Goal: Task Accomplishment & Management: Manage account settings

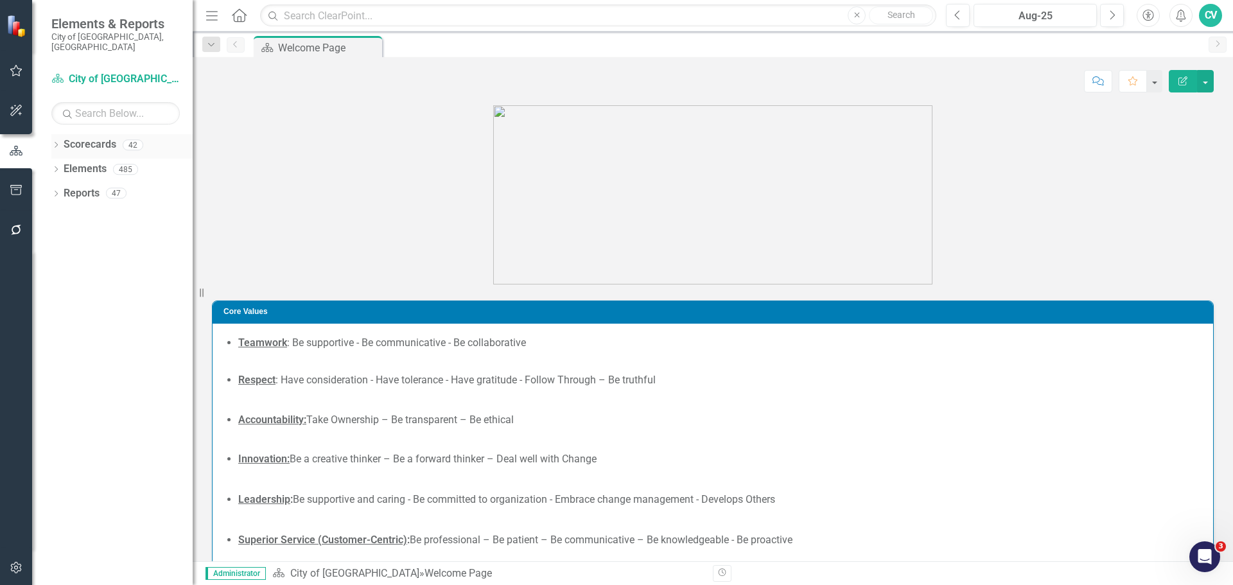
click at [56, 143] on icon "Dropdown" at bounding box center [55, 146] width 9 height 7
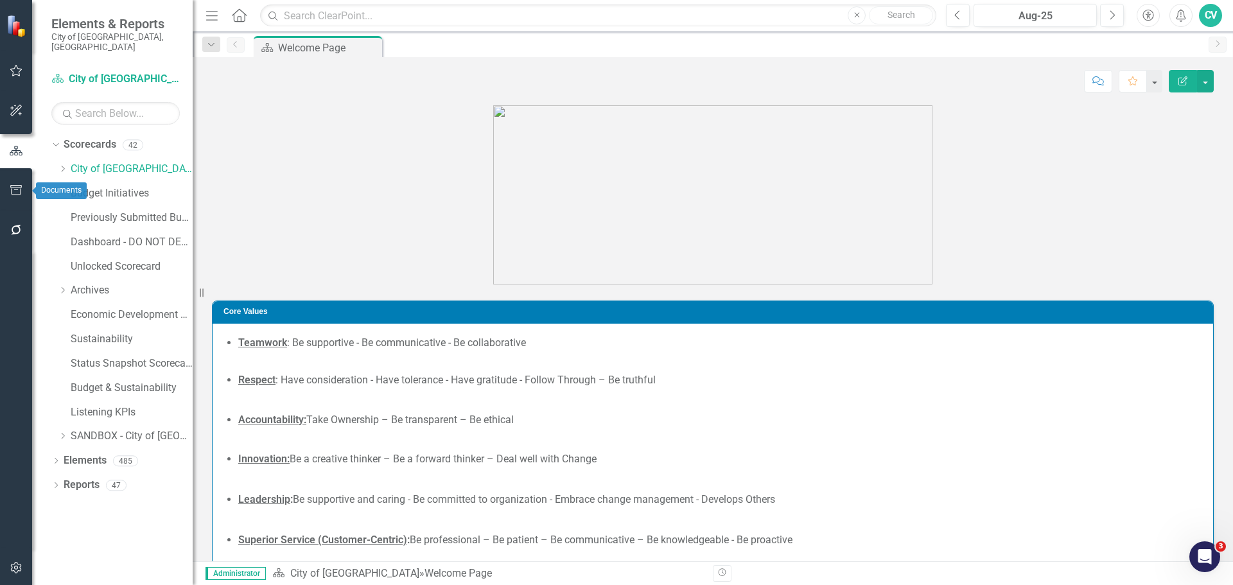
click at [12, 200] on button "button" at bounding box center [16, 190] width 29 height 27
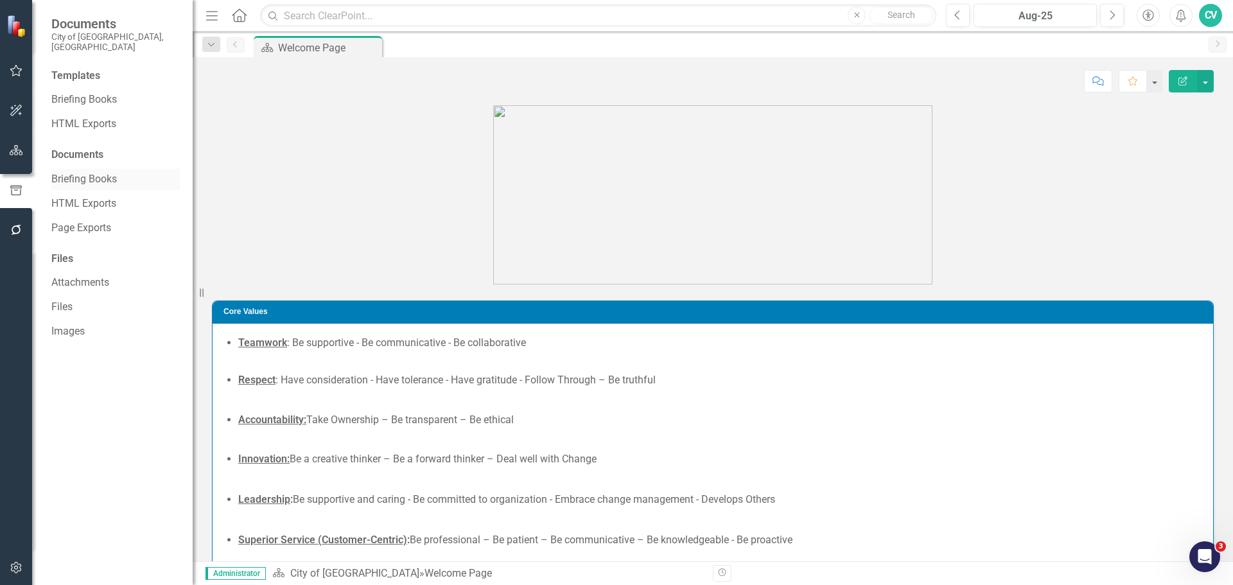
click at [87, 173] on link "Briefing Books" at bounding box center [115, 179] width 128 height 15
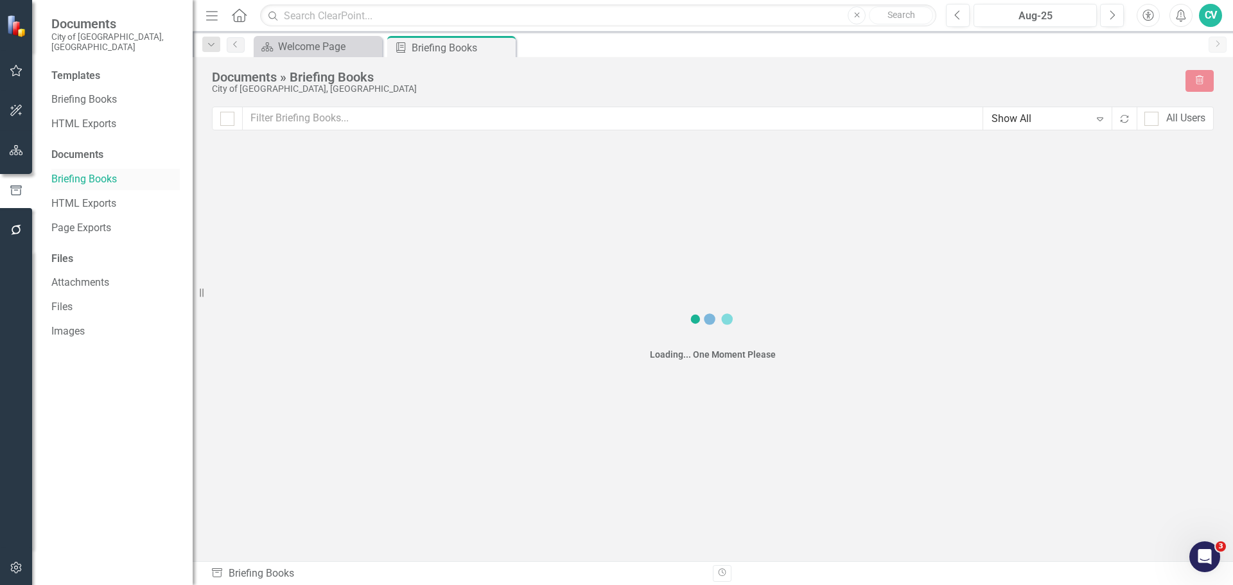
checkbox input "false"
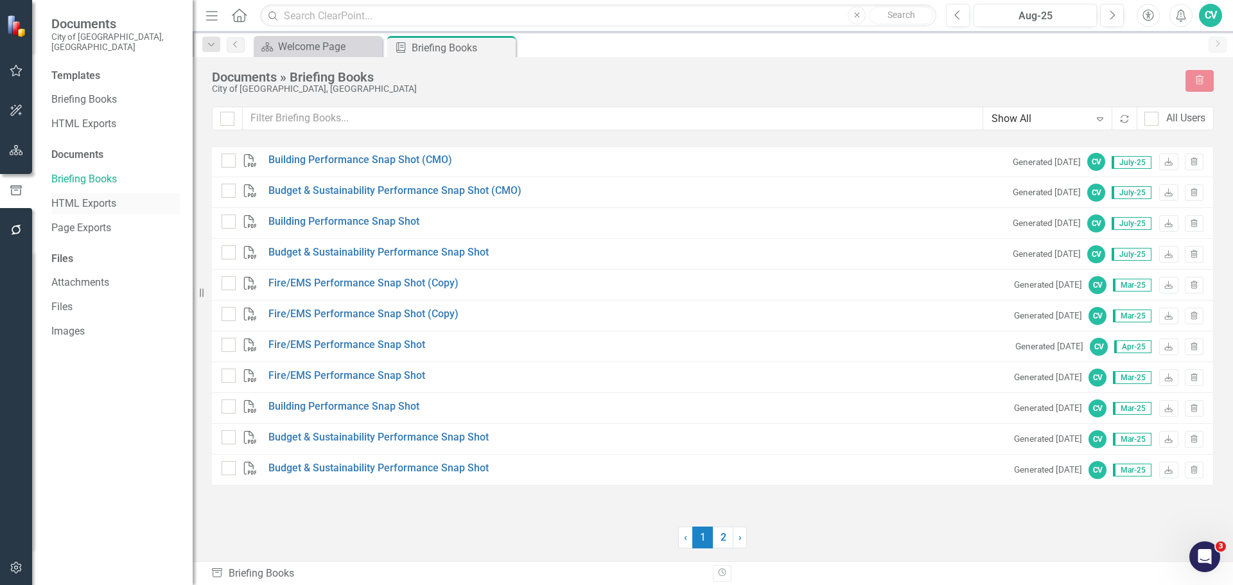
click at [110, 196] on link "HTML Exports" at bounding box center [115, 203] width 128 height 15
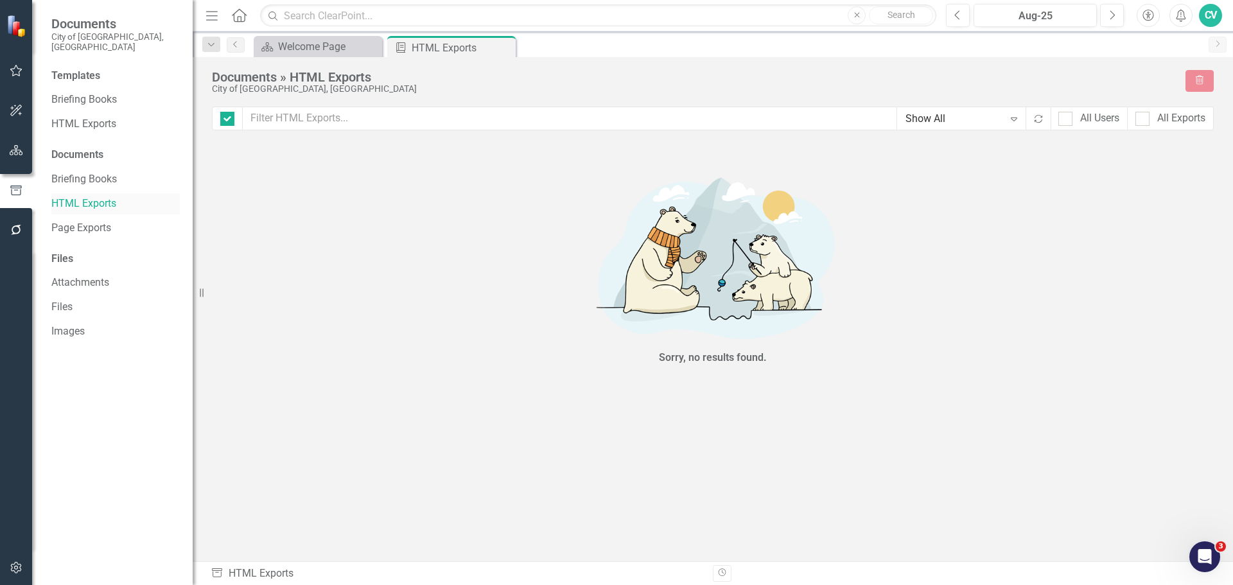
checkbox input "false"
click at [105, 221] on link "Page Exports" at bounding box center [115, 228] width 128 height 15
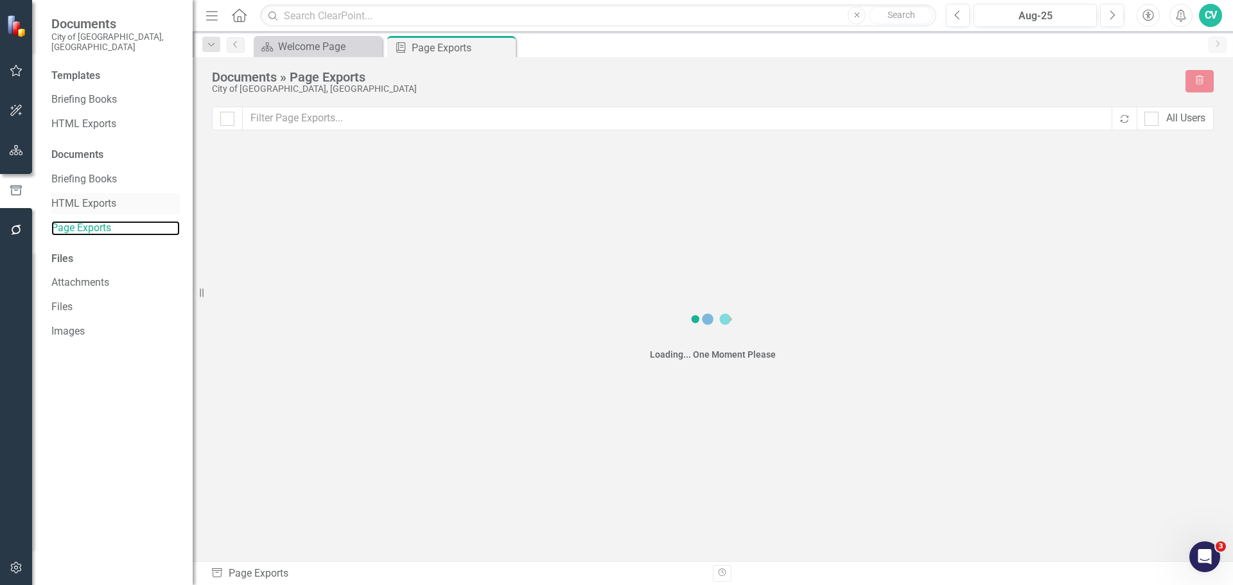
checkbox input "false"
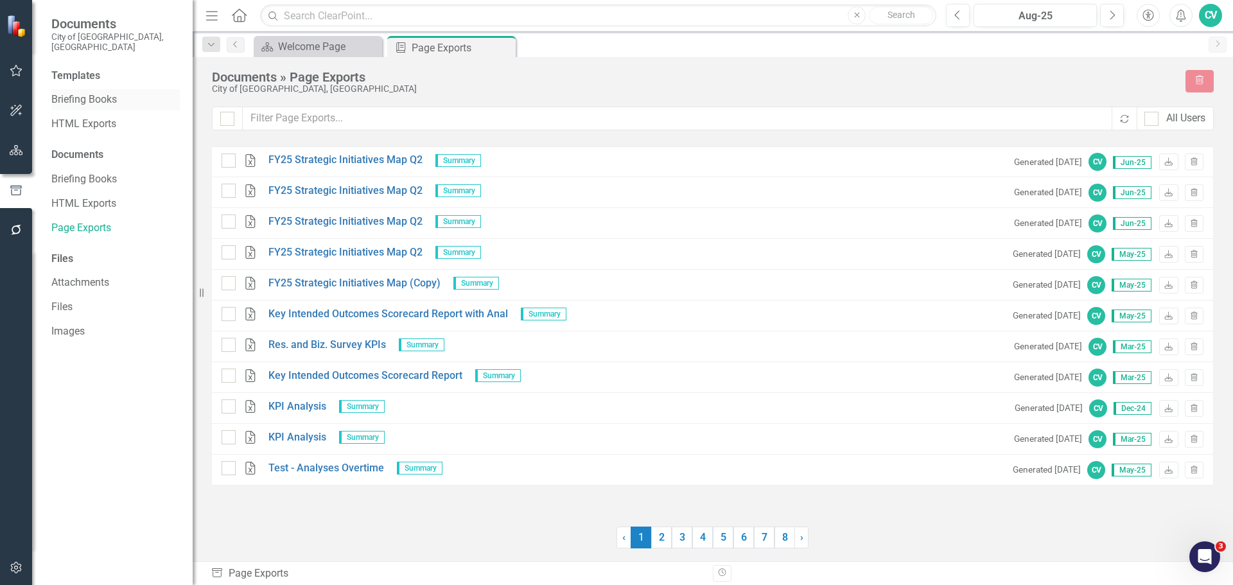
click at [108, 92] on link "Briefing Books" at bounding box center [115, 99] width 128 height 15
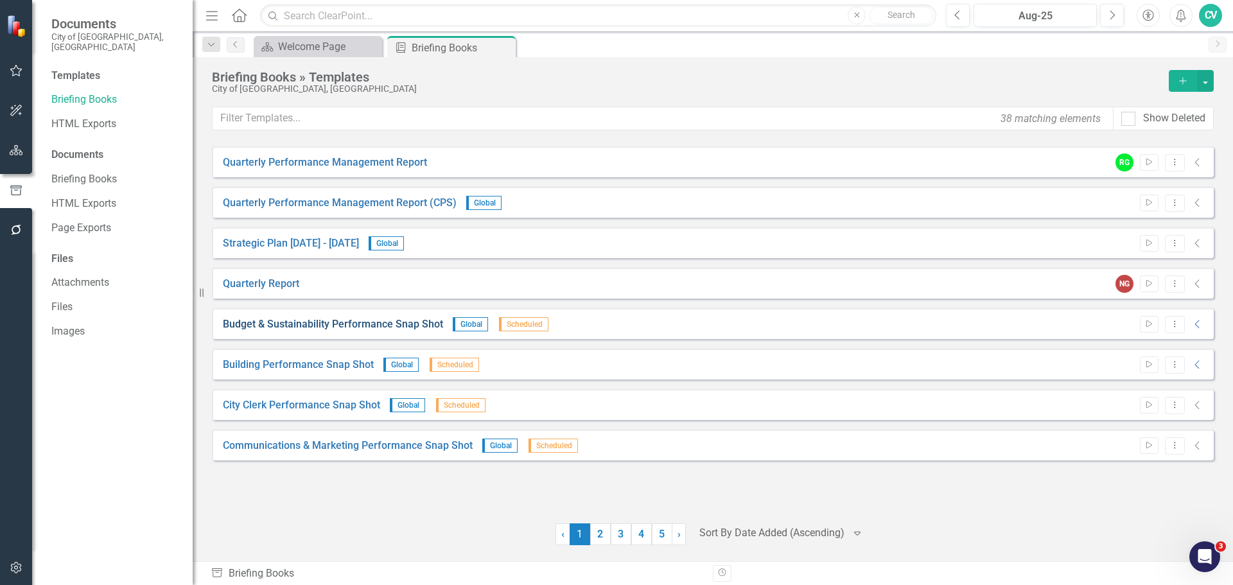
click at [376, 326] on link "Budget & Sustainability Performance Snap Shot" at bounding box center [333, 324] width 220 height 15
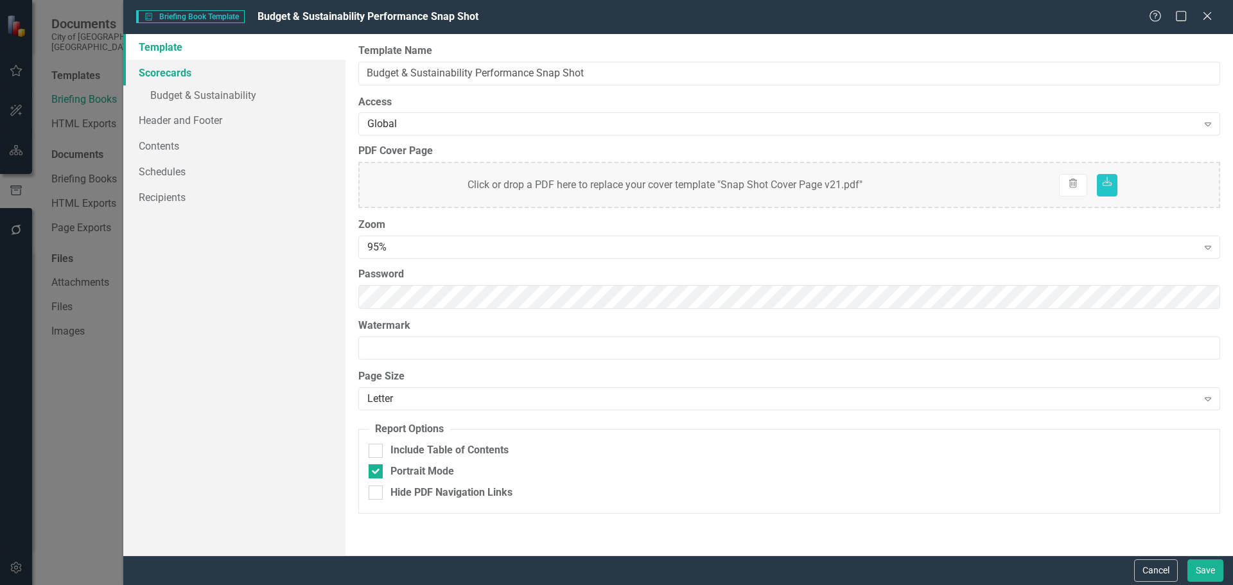
click at [231, 79] on link "Scorecards" at bounding box center [234, 73] width 222 height 26
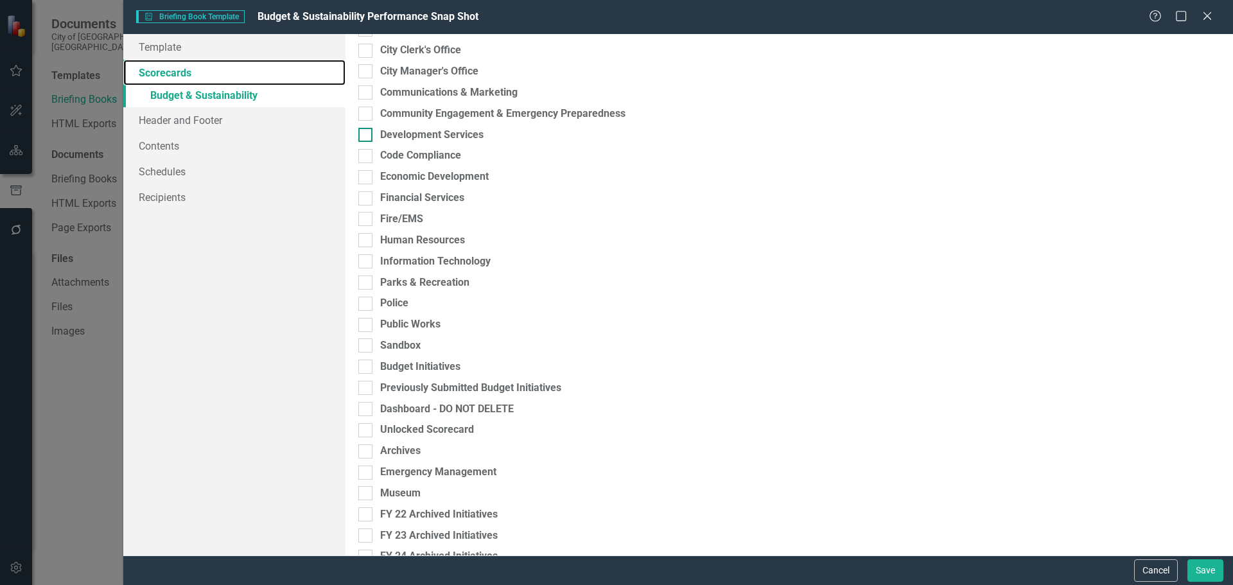
scroll to position [103, 0]
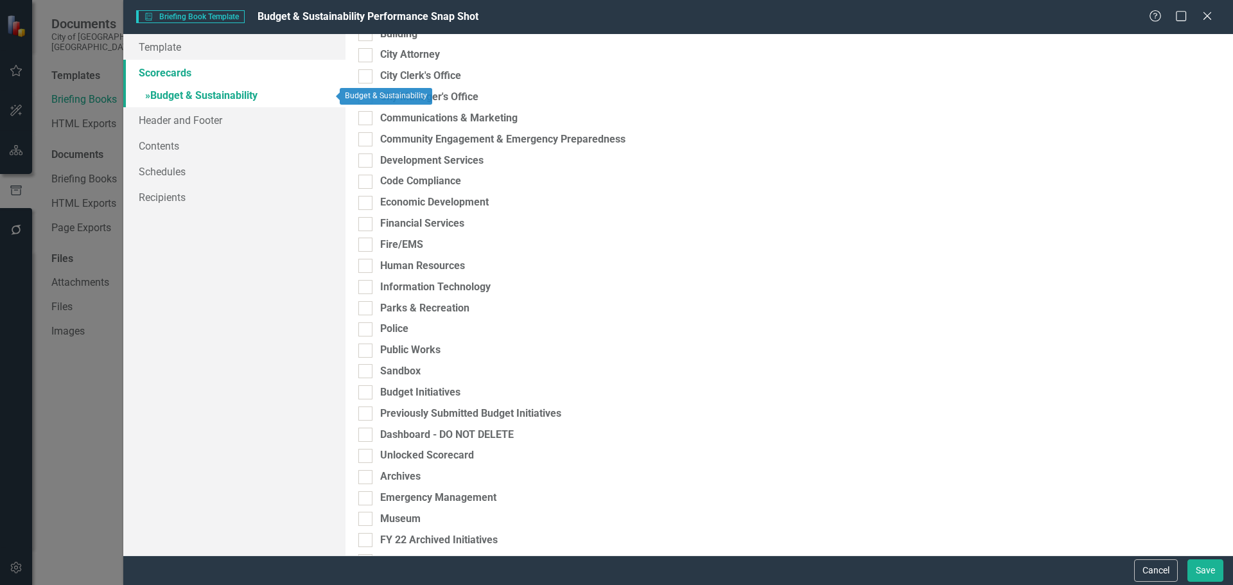
click at [252, 101] on link "» Budget & Sustainability" at bounding box center [234, 96] width 222 height 22
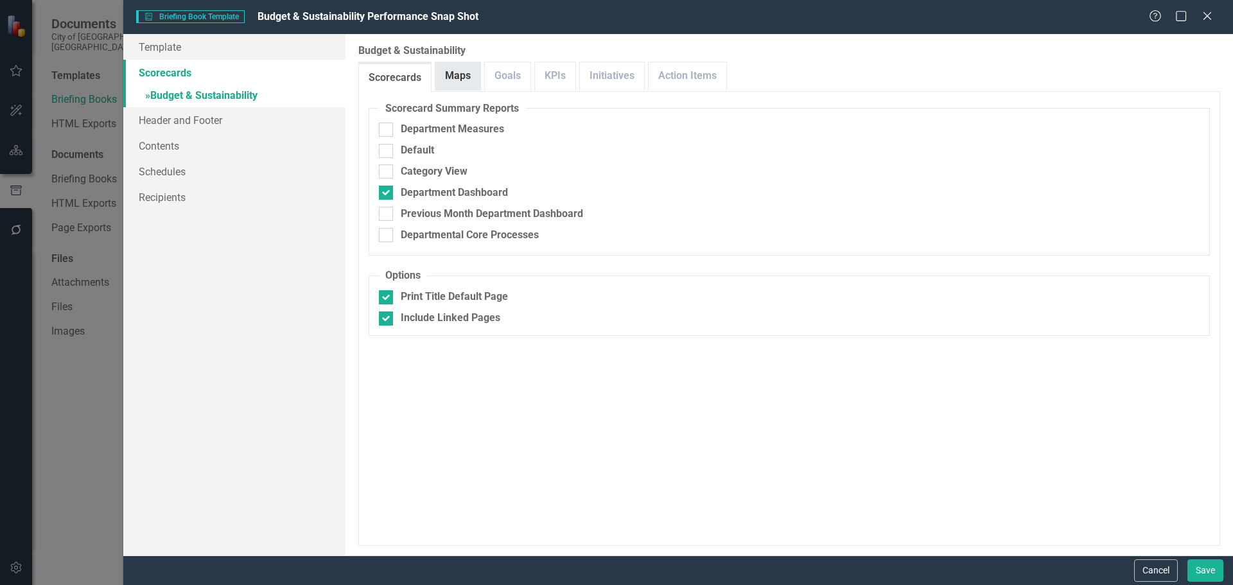
click at [466, 79] on link "Maps" at bounding box center [457, 76] width 45 height 28
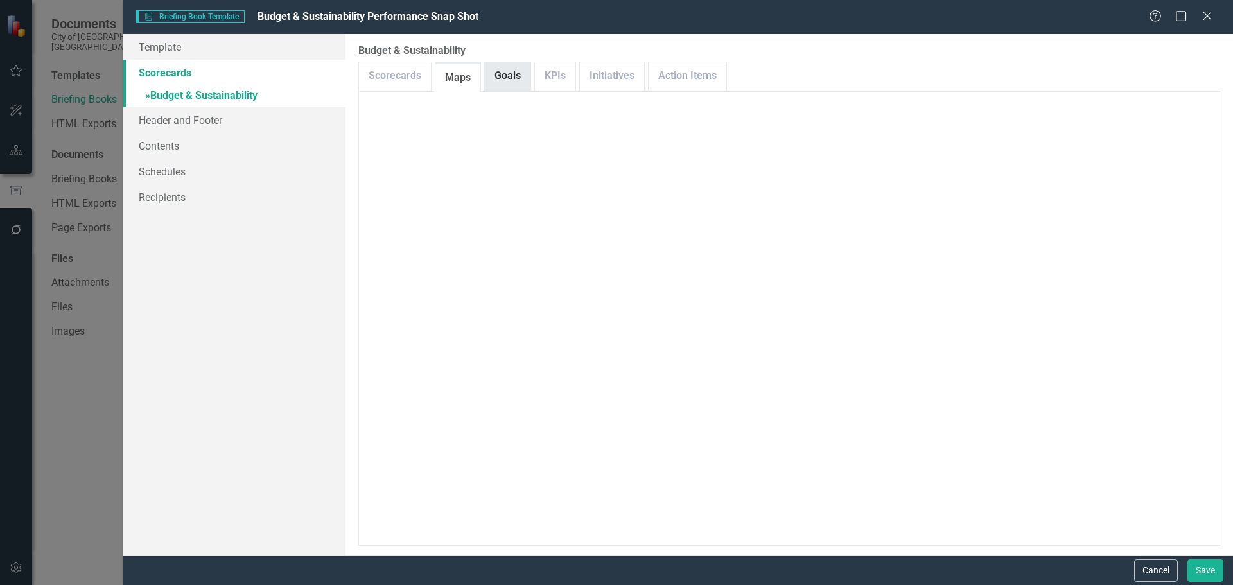
click at [519, 76] on link "Goals" at bounding box center [508, 76] width 46 height 28
click at [566, 71] on link "KPIs" at bounding box center [555, 76] width 40 height 28
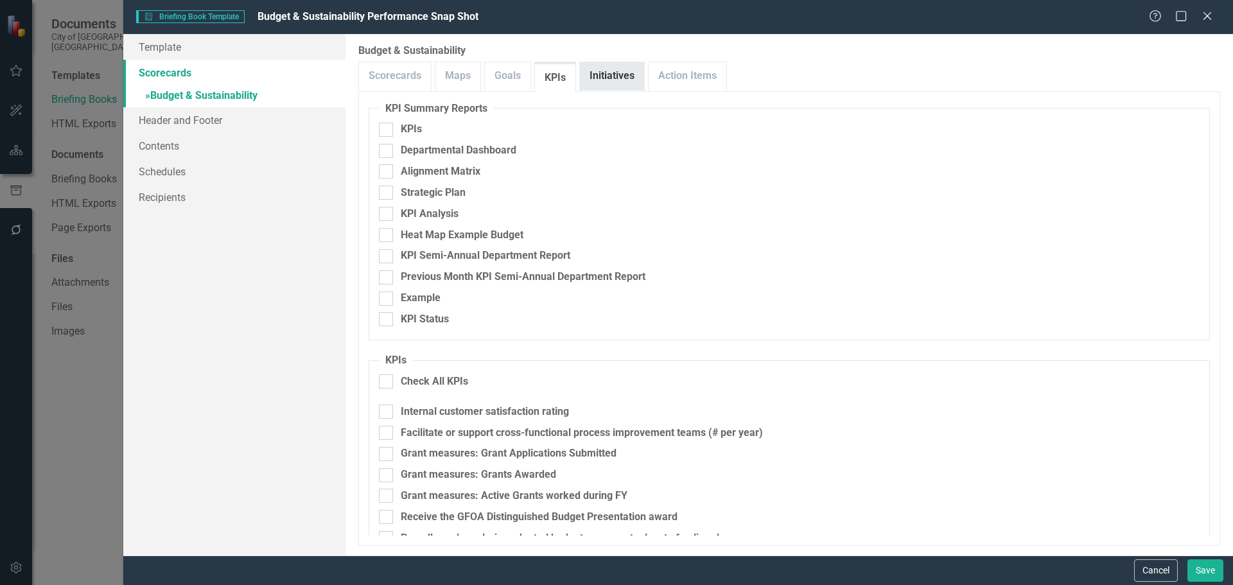
click at [601, 73] on link "Initiatives" at bounding box center [612, 76] width 64 height 28
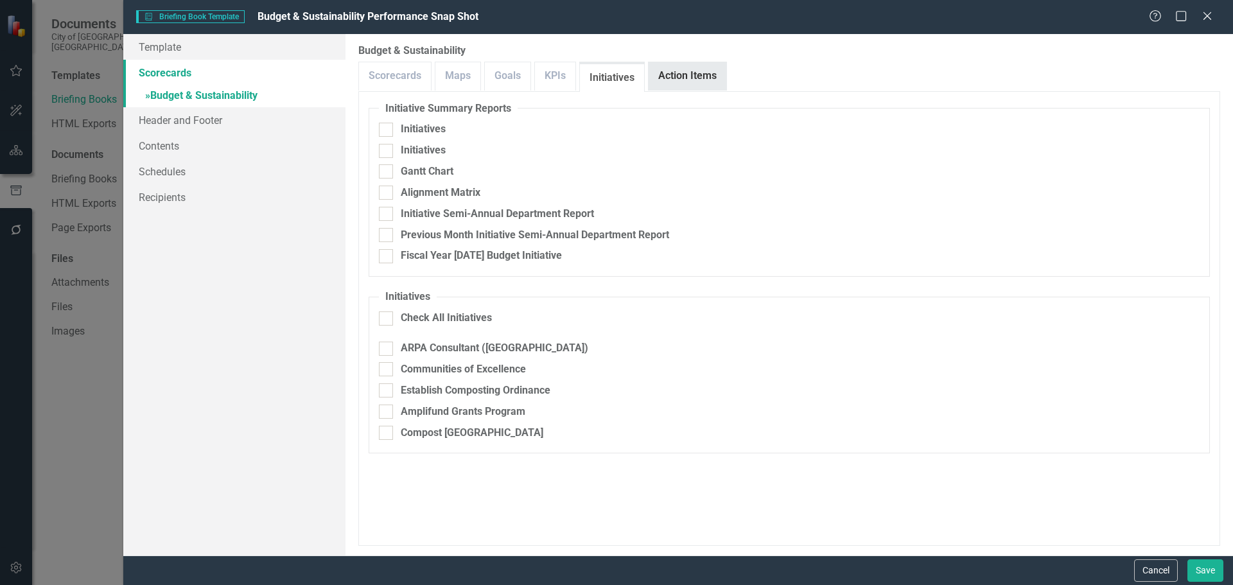
click at [700, 77] on link "Action Items" at bounding box center [688, 76] width 78 height 28
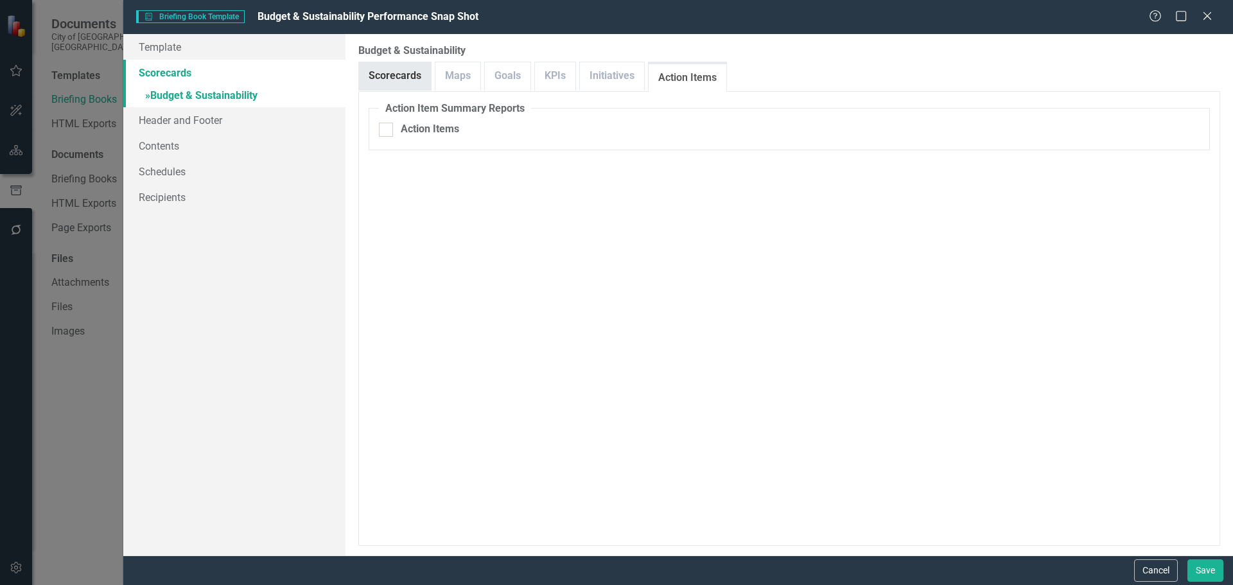
click at [377, 83] on link "Scorecards" at bounding box center [395, 76] width 72 height 28
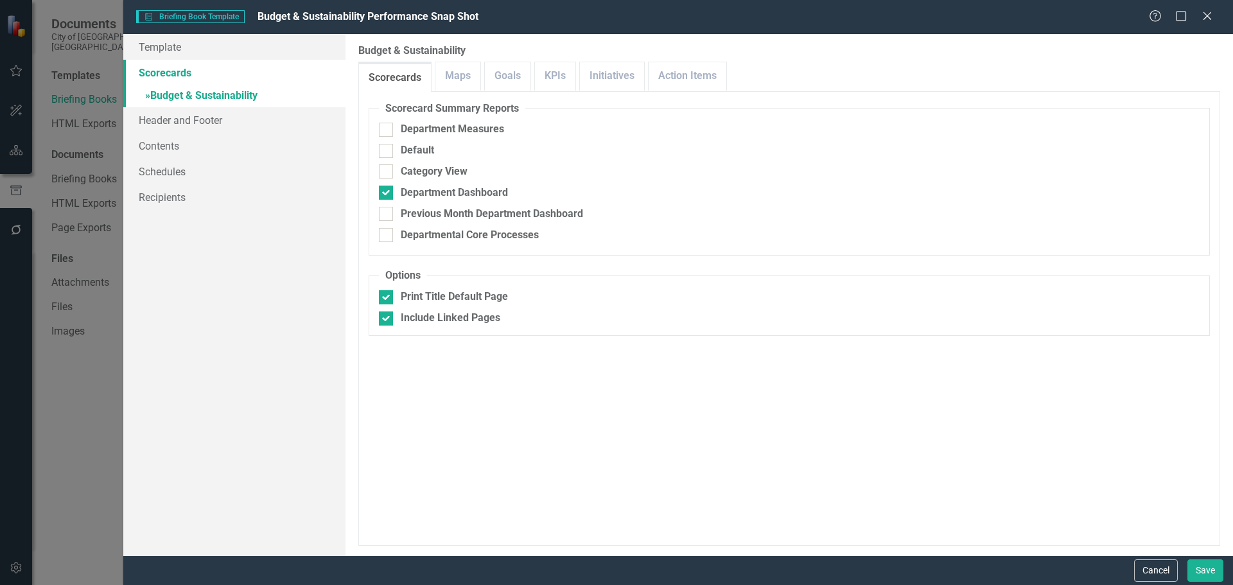
scroll to position [0, 0]
click at [1210, 15] on icon "Close" at bounding box center [1207, 16] width 16 height 12
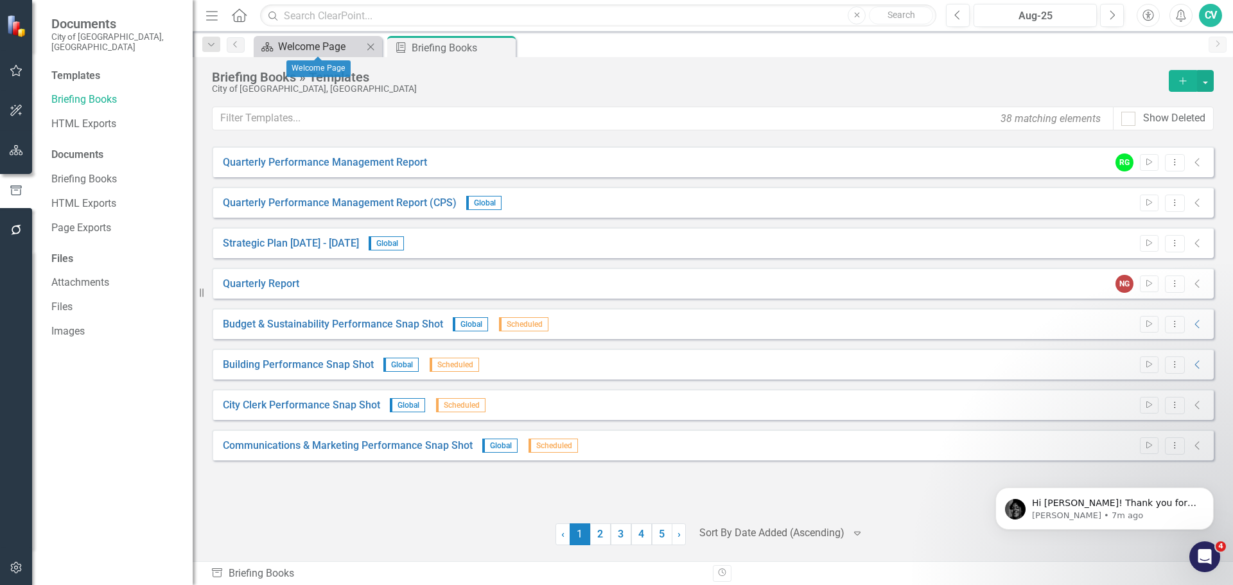
click at [320, 42] on div "Welcome Page" at bounding box center [320, 47] width 85 height 16
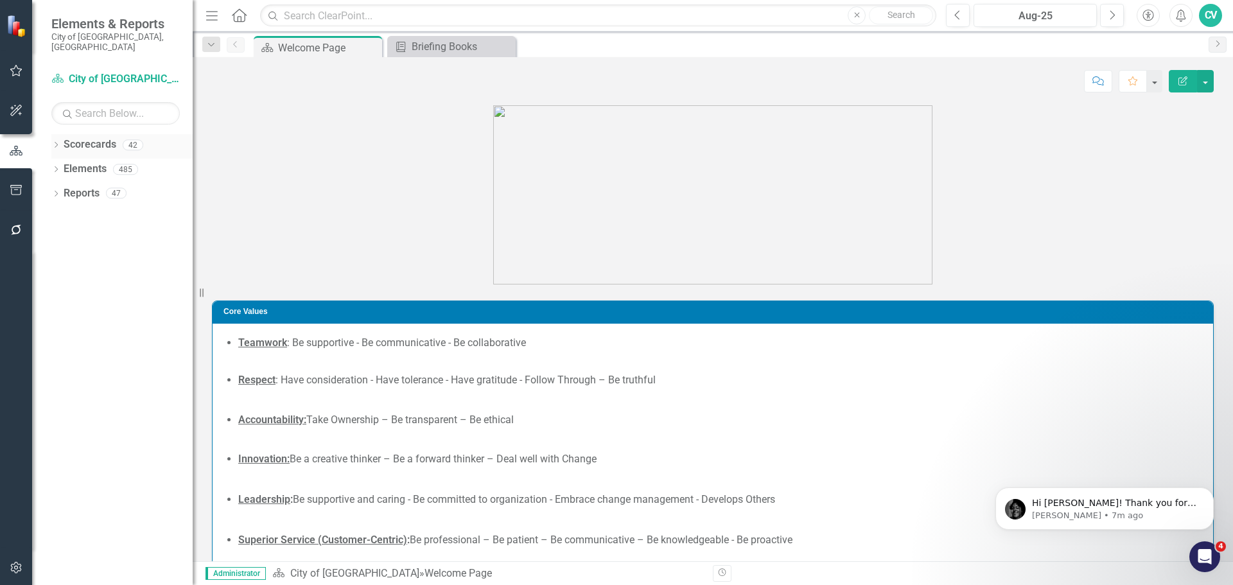
click at [59, 143] on icon "Dropdown" at bounding box center [55, 146] width 9 height 7
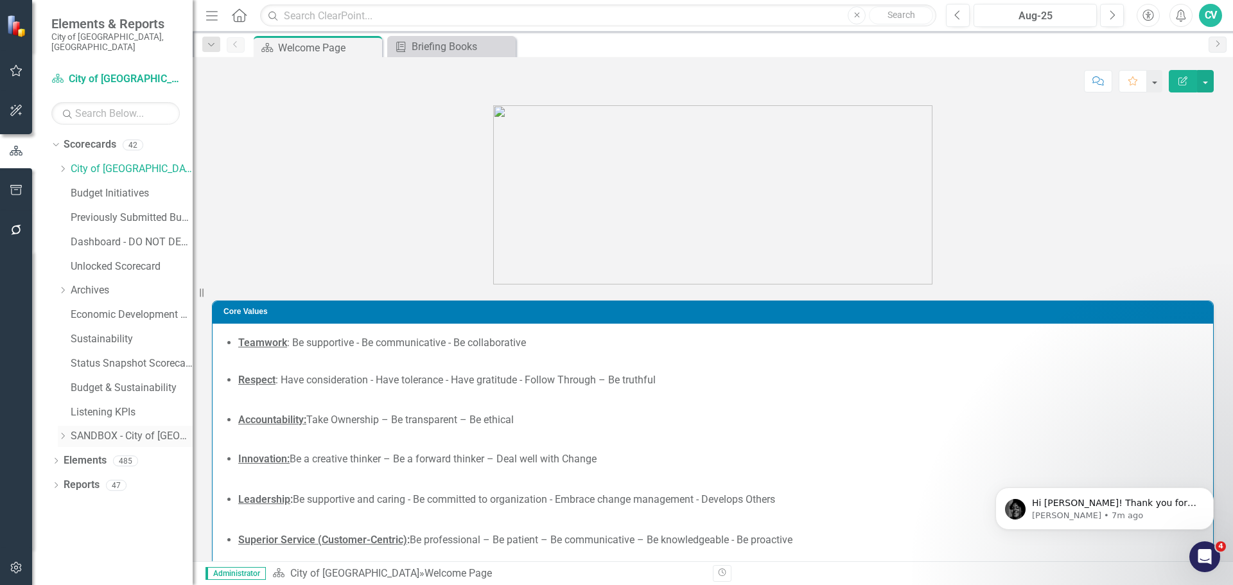
click at [136, 429] on link "SANDBOX - City of [GEOGRAPHIC_DATA]" at bounding box center [132, 436] width 122 height 15
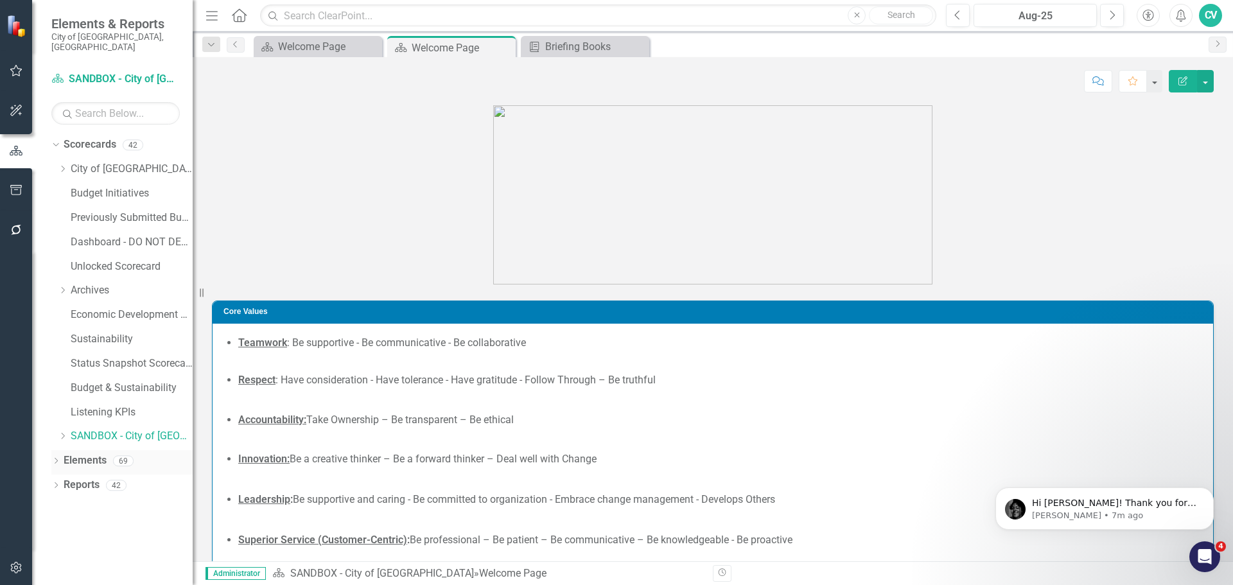
click at [57, 458] on icon "Dropdown" at bounding box center [55, 461] width 9 height 7
click at [58, 456] on icon "Dropdown" at bounding box center [54, 460] width 7 height 9
click at [58, 483] on icon "Dropdown" at bounding box center [55, 486] width 9 height 7
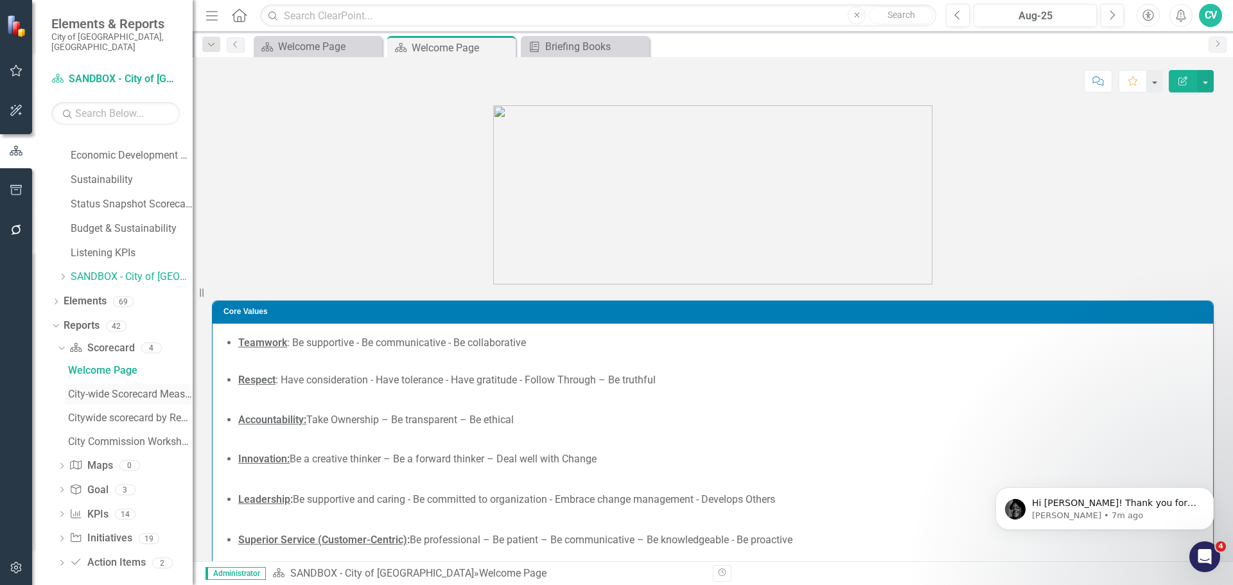
scroll to position [160, 0]
click at [58, 511] on icon "Dropdown" at bounding box center [61, 514] width 9 height 7
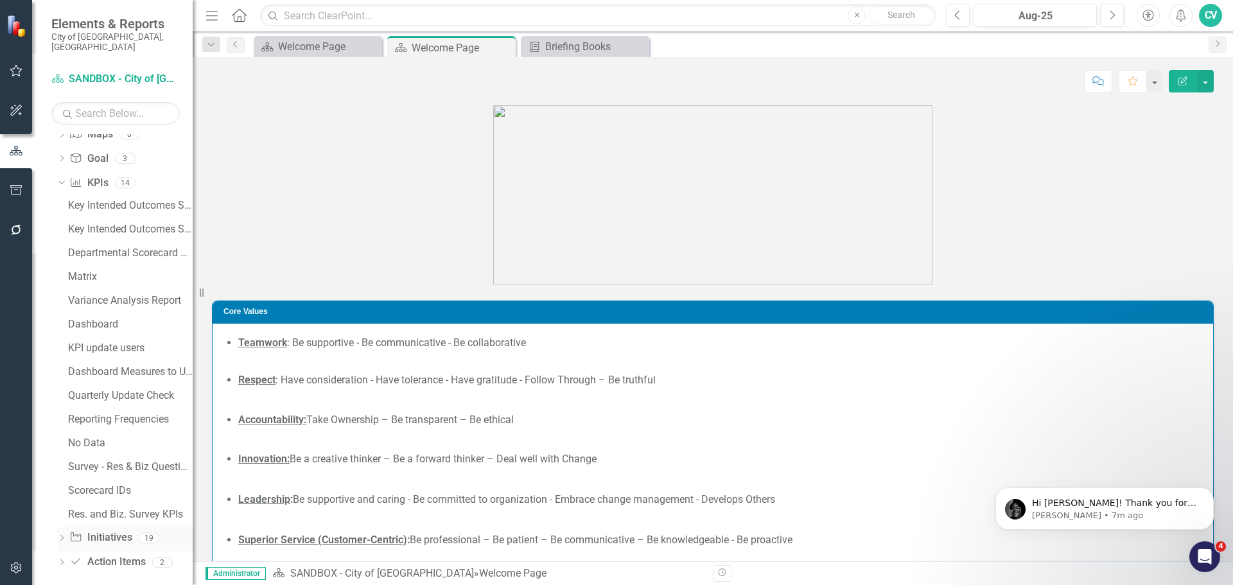
click at [58, 536] on icon "Dropdown" at bounding box center [61, 539] width 9 height 7
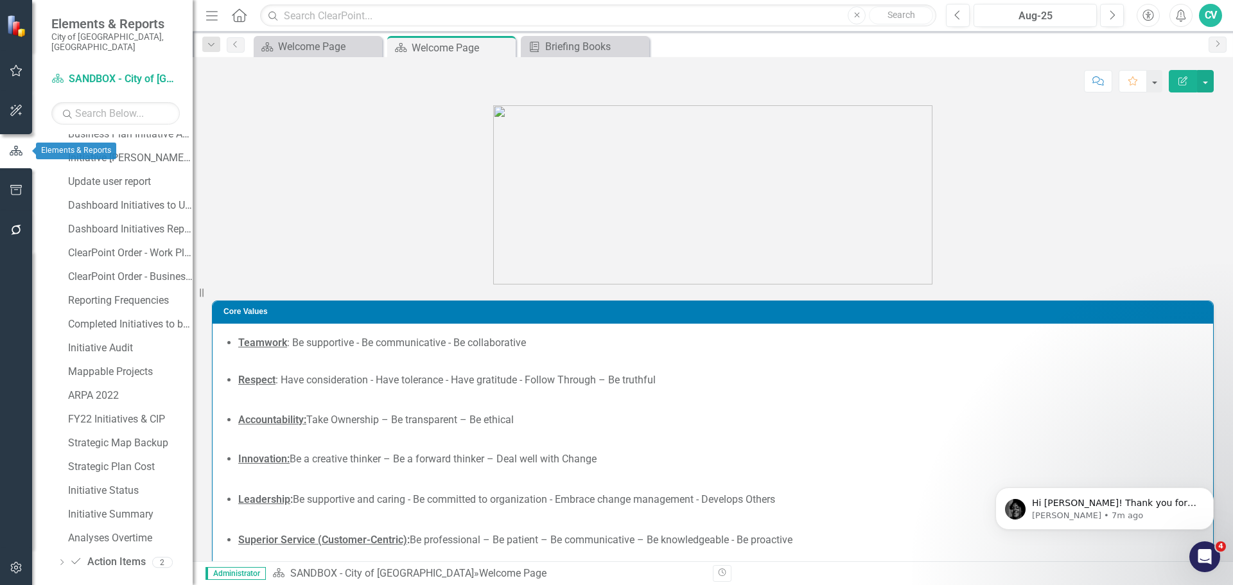
click at [20, 195] on icon "button" at bounding box center [16, 190] width 13 height 10
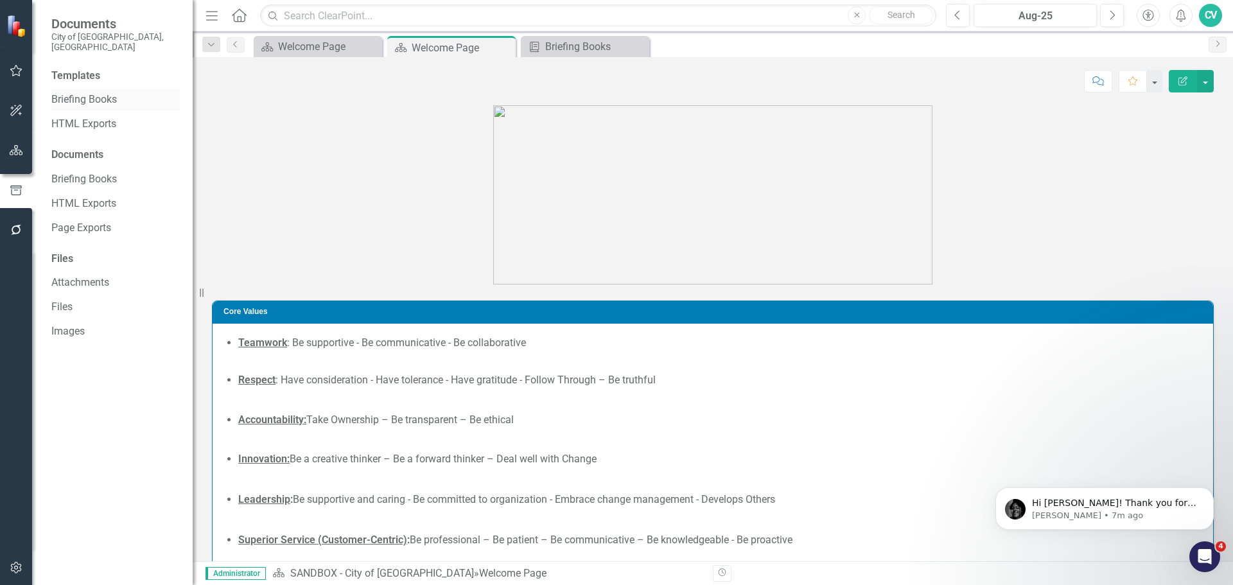
click at [93, 95] on link "Briefing Books" at bounding box center [115, 99] width 128 height 15
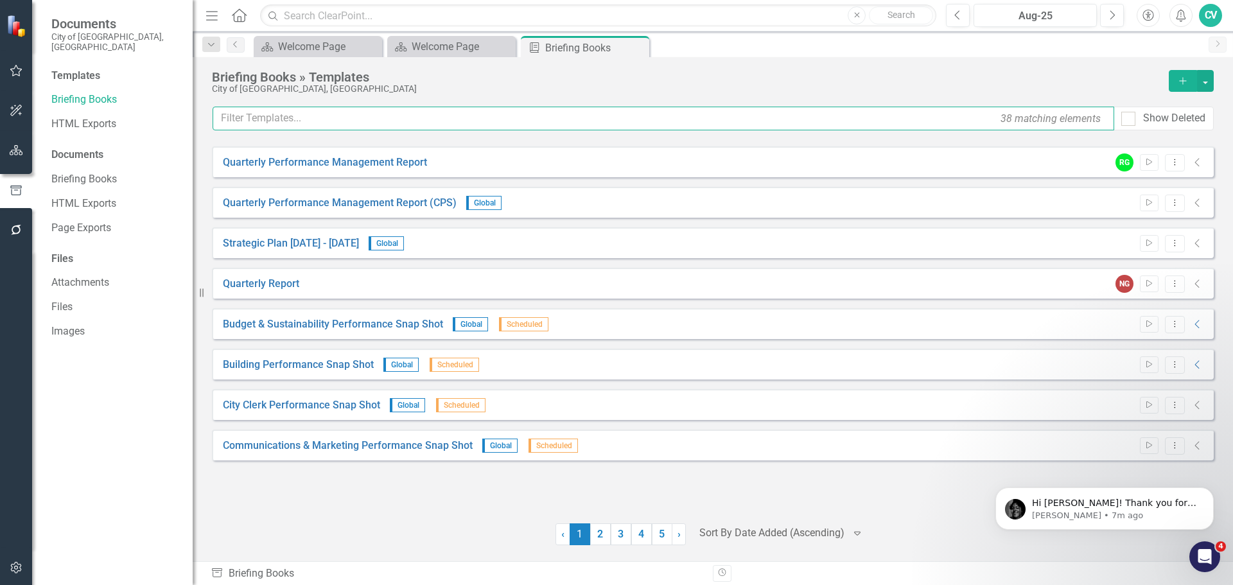
click at [327, 119] on input "text" at bounding box center [664, 119] width 902 height 24
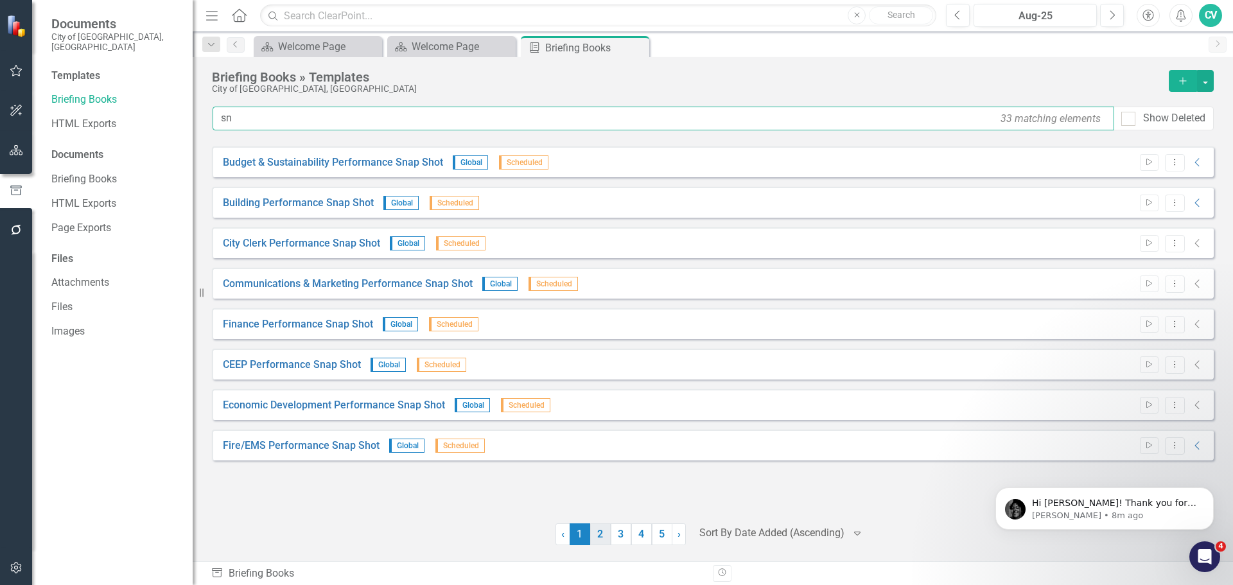
type input "sn"
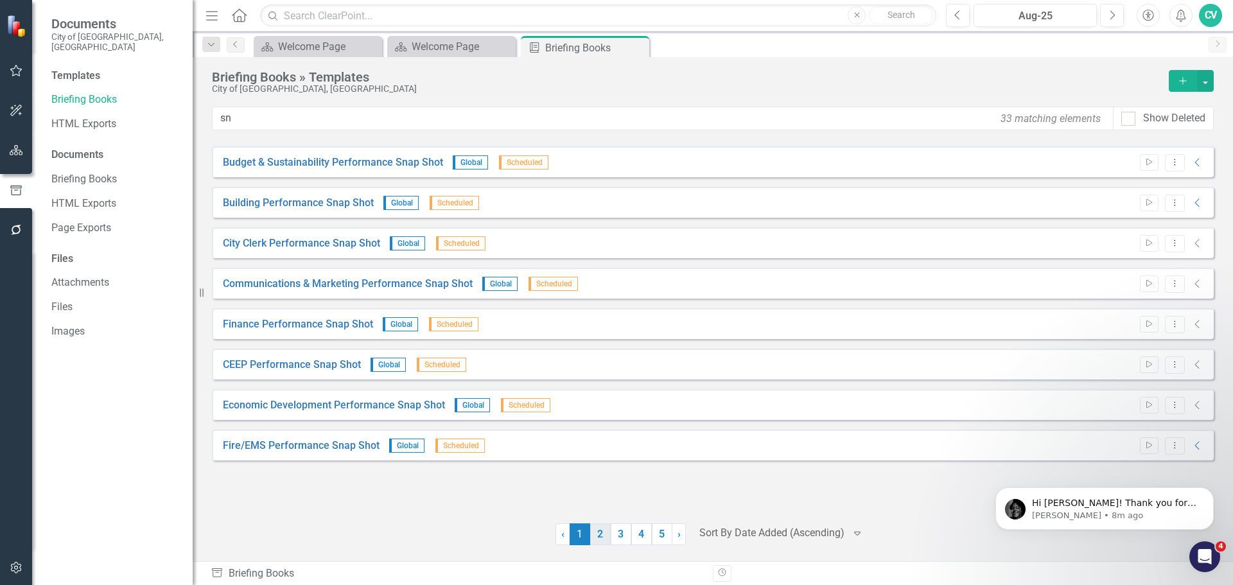
click at [591, 529] on link "2" at bounding box center [600, 534] width 21 height 22
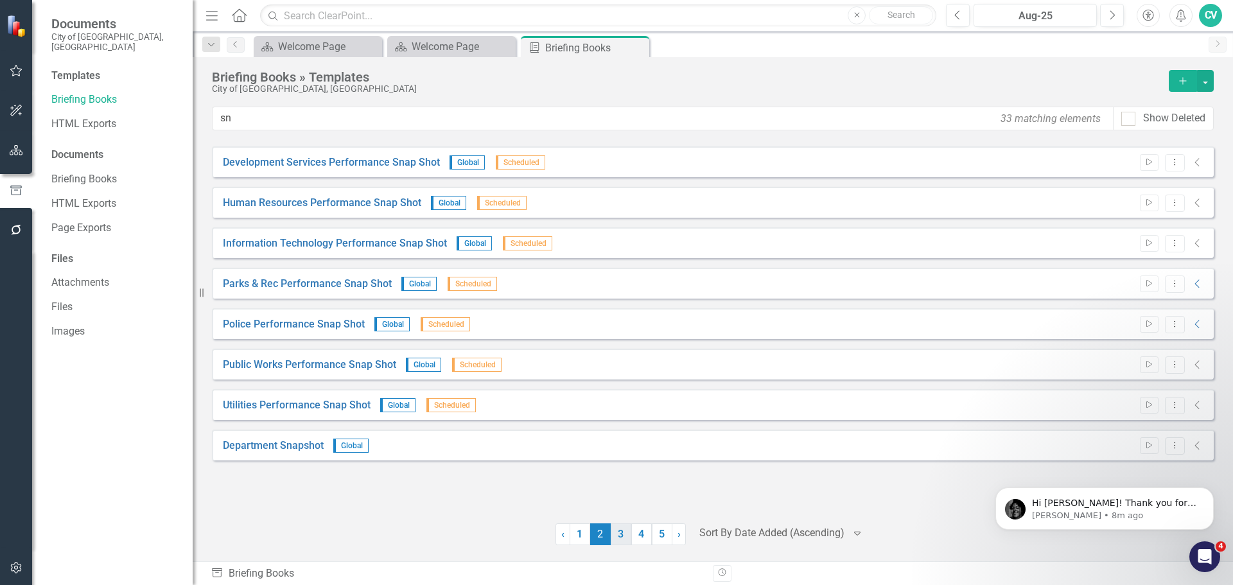
click at [616, 529] on link "3" at bounding box center [621, 534] width 21 height 22
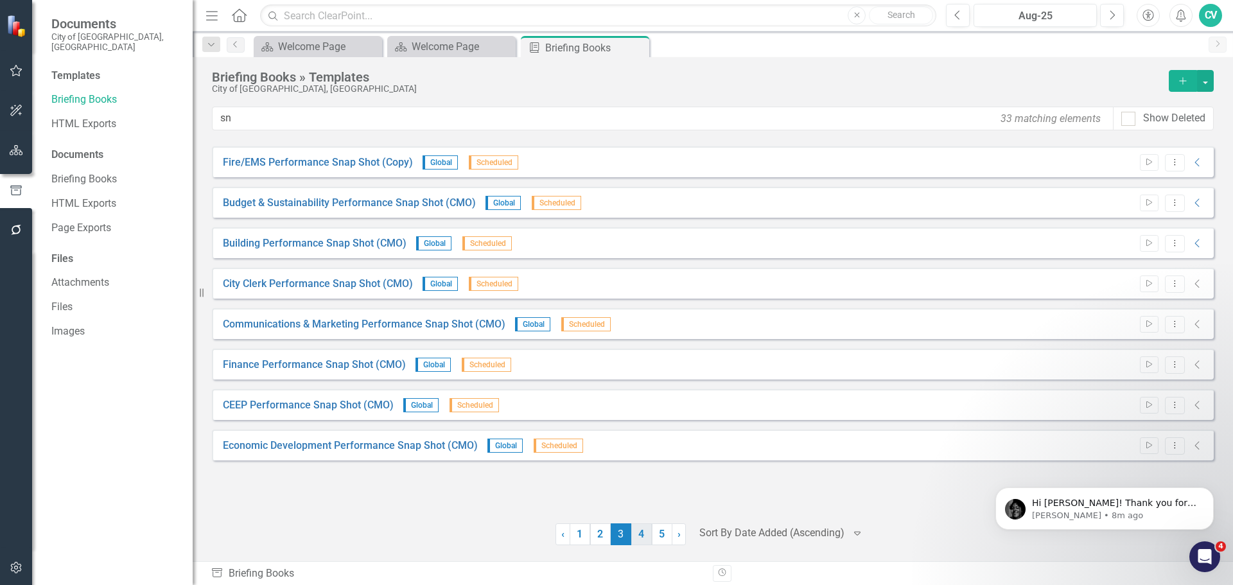
click at [641, 530] on link "4" at bounding box center [641, 534] width 21 height 22
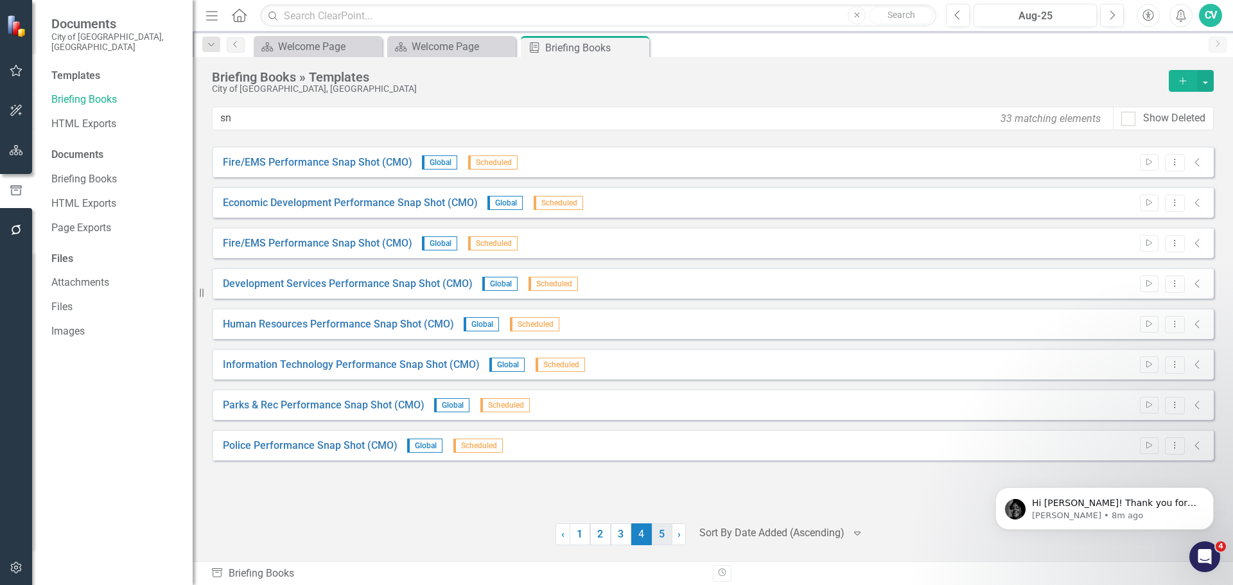
click at [658, 530] on link "5" at bounding box center [662, 534] width 21 height 22
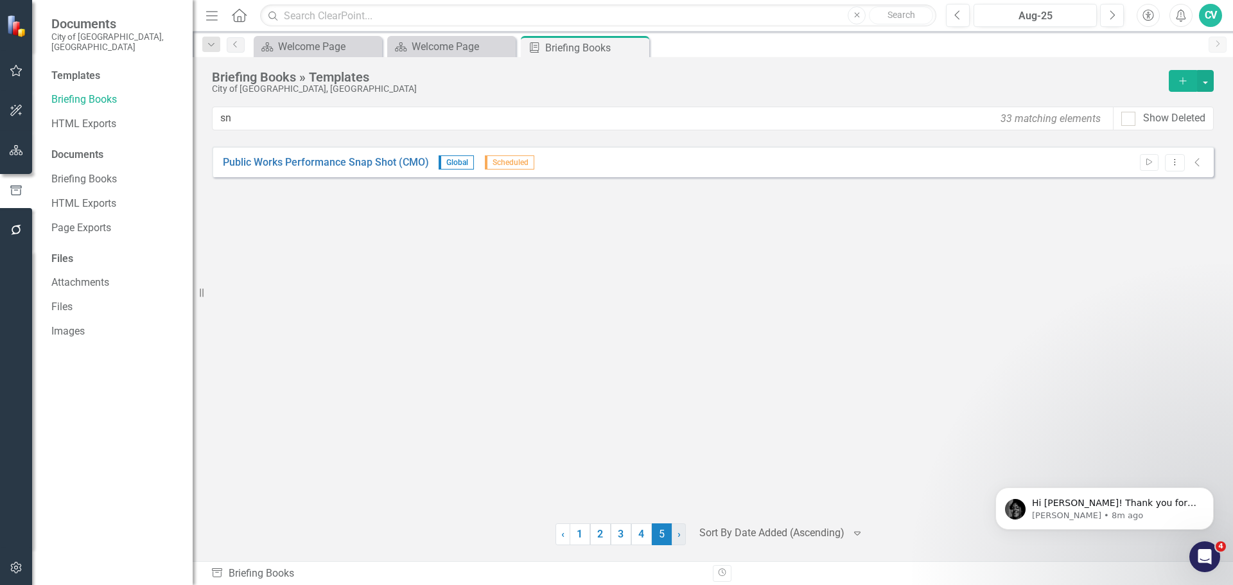
click at [685, 532] on link "› Next" at bounding box center [679, 534] width 14 height 22
click at [462, 46] on div "Welcome Page" at bounding box center [454, 47] width 85 height 16
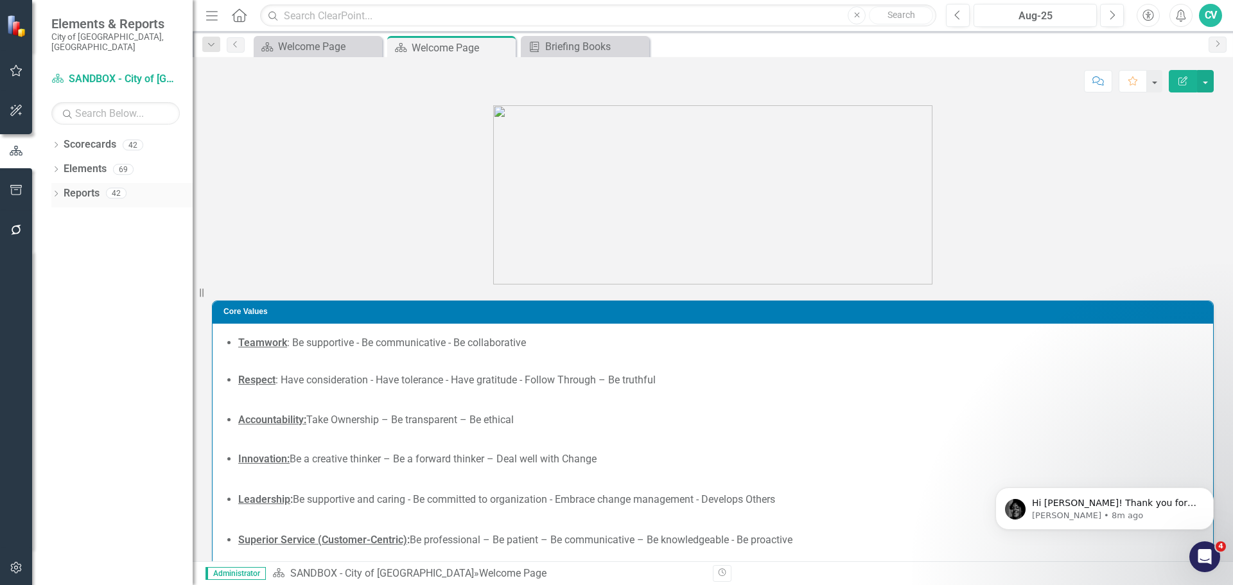
click at [57, 191] on icon "Dropdown" at bounding box center [55, 194] width 9 height 7
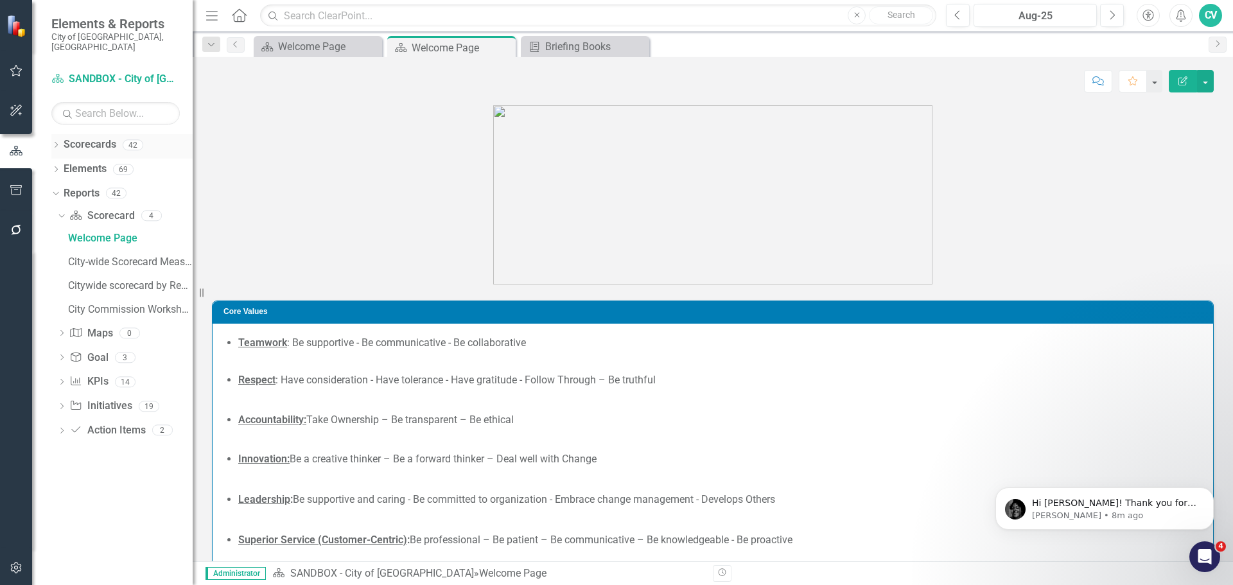
click at [55, 143] on icon "Dropdown" at bounding box center [55, 146] width 9 height 7
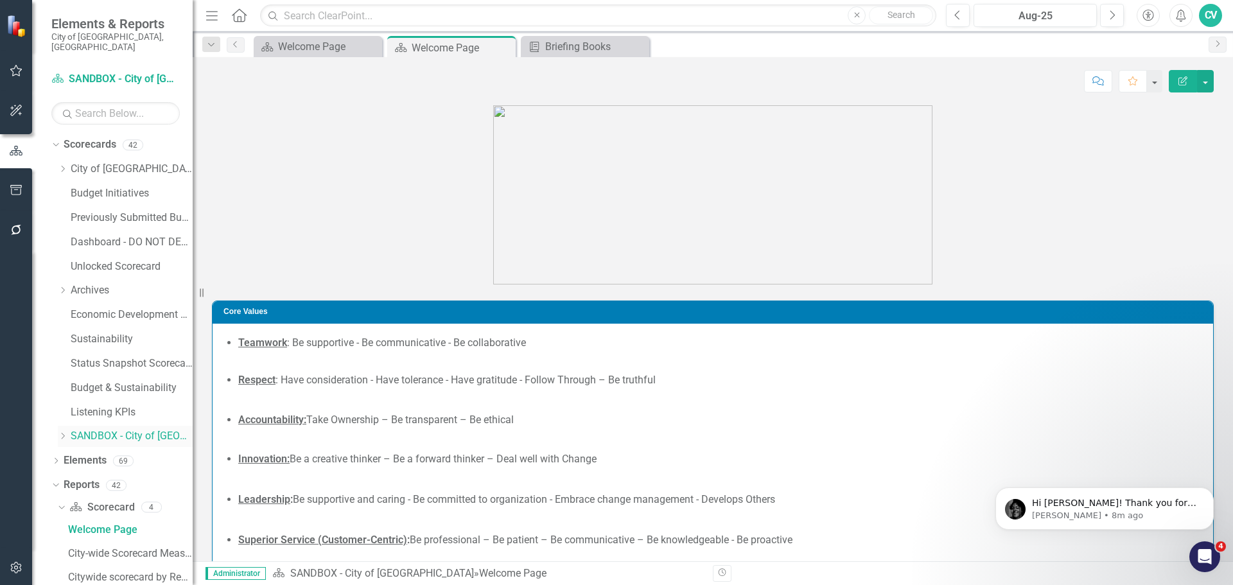
click at [71, 429] on link "SANDBOX - City of [GEOGRAPHIC_DATA]" at bounding box center [132, 436] width 122 height 15
click at [61, 432] on icon "Dropdown" at bounding box center [63, 436] width 10 height 8
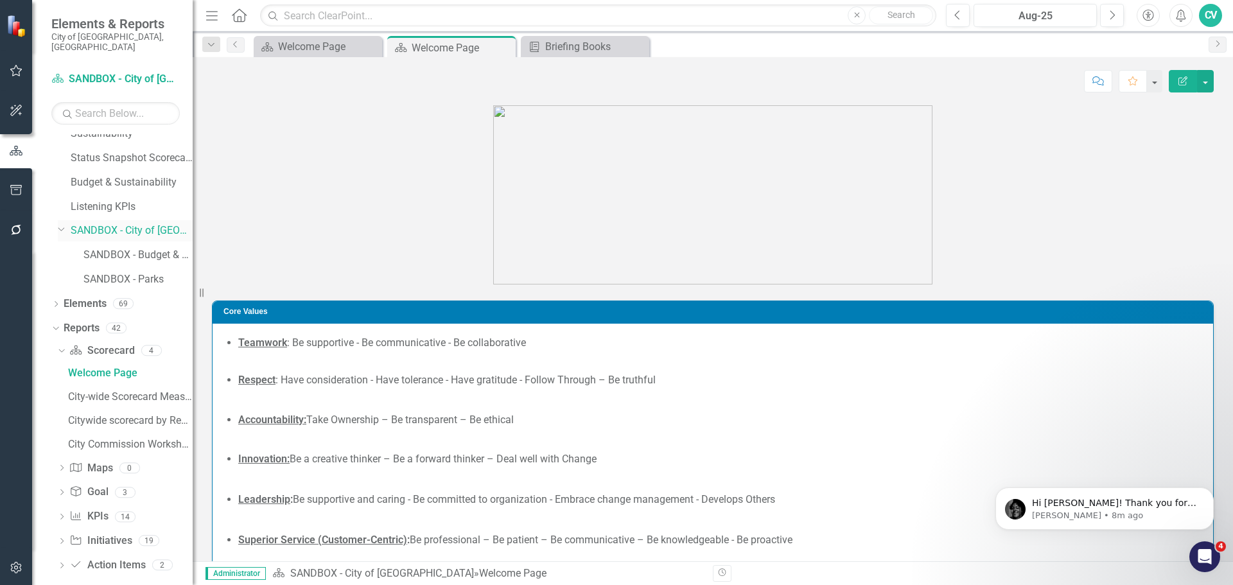
scroll to position [208, 0]
click at [63, 479] on div "Dropdown Goal Goal 3" at bounding box center [124, 491] width 135 height 24
click at [58, 503] on div "Dropdown KPI KPIs 14" at bounding box center [124, 515] width 135 height 24
click at [60, 536] on icon "Dropdown" at bounding box center [61, 539] width 9 height 7
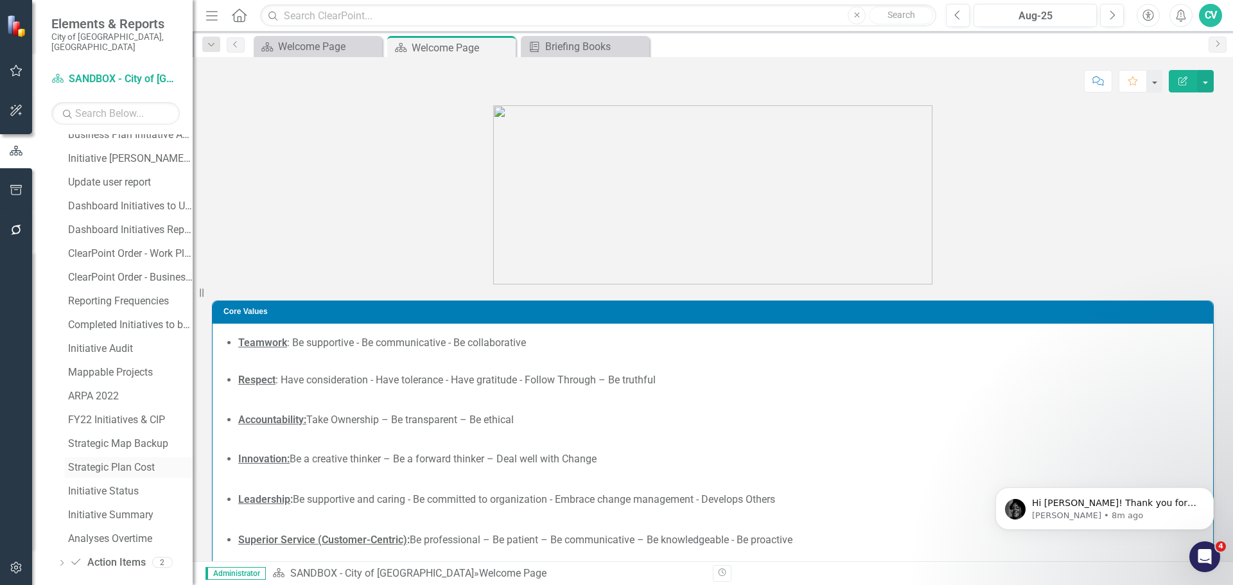
scroll to position [372, 0]
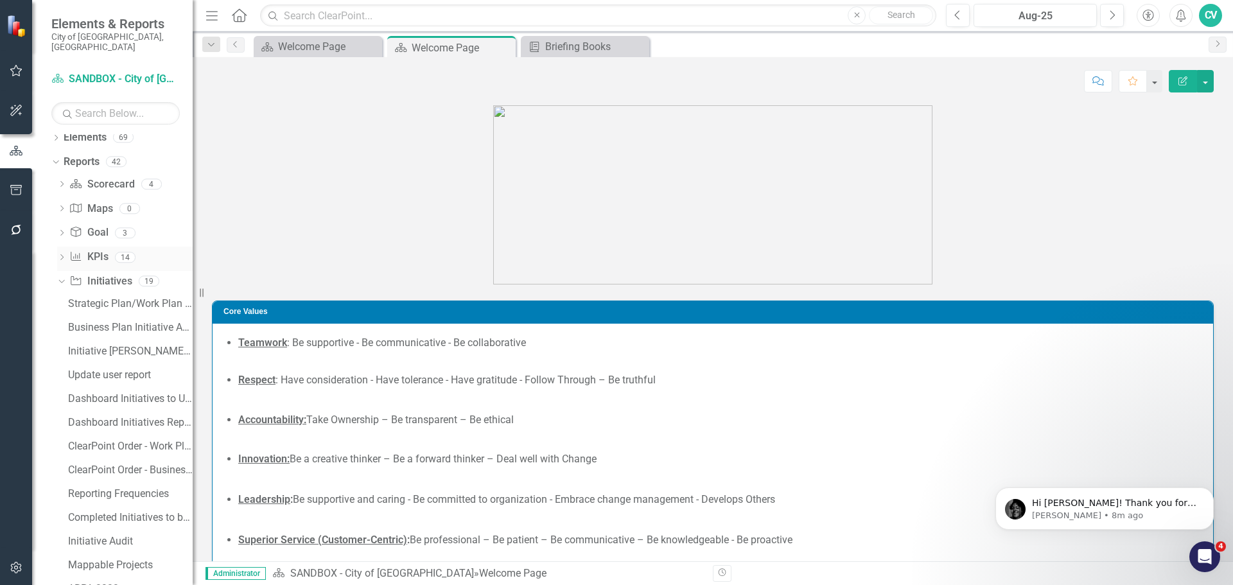
click at [63, 254] on div "Dropdown" at bounding box center [61, 259] width 9 height 11
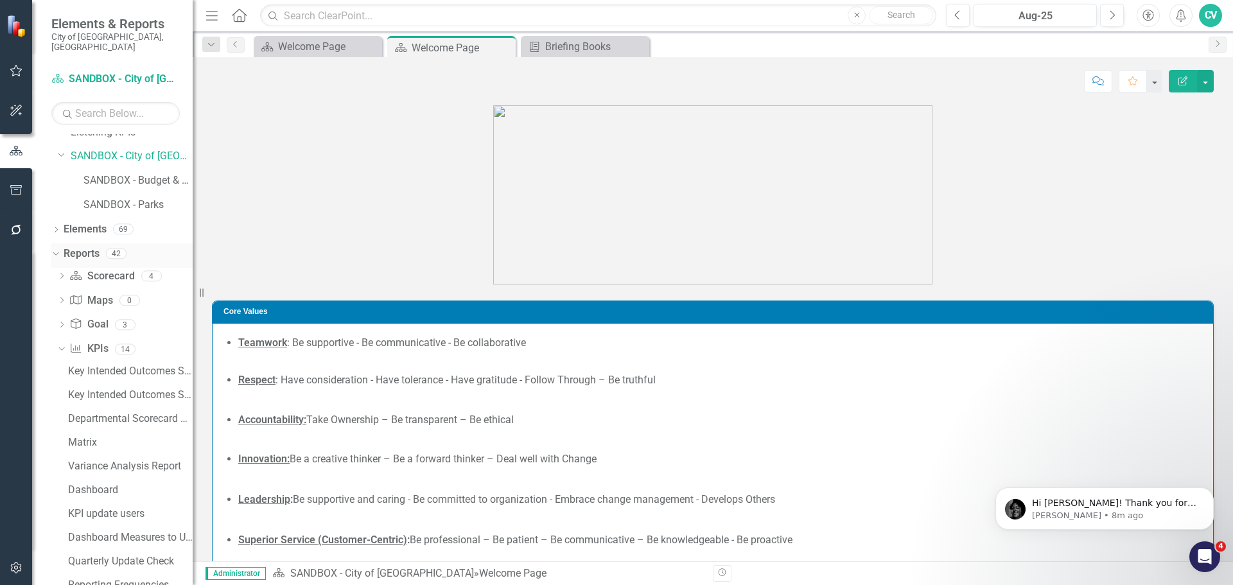
scroll to position [253, 0]
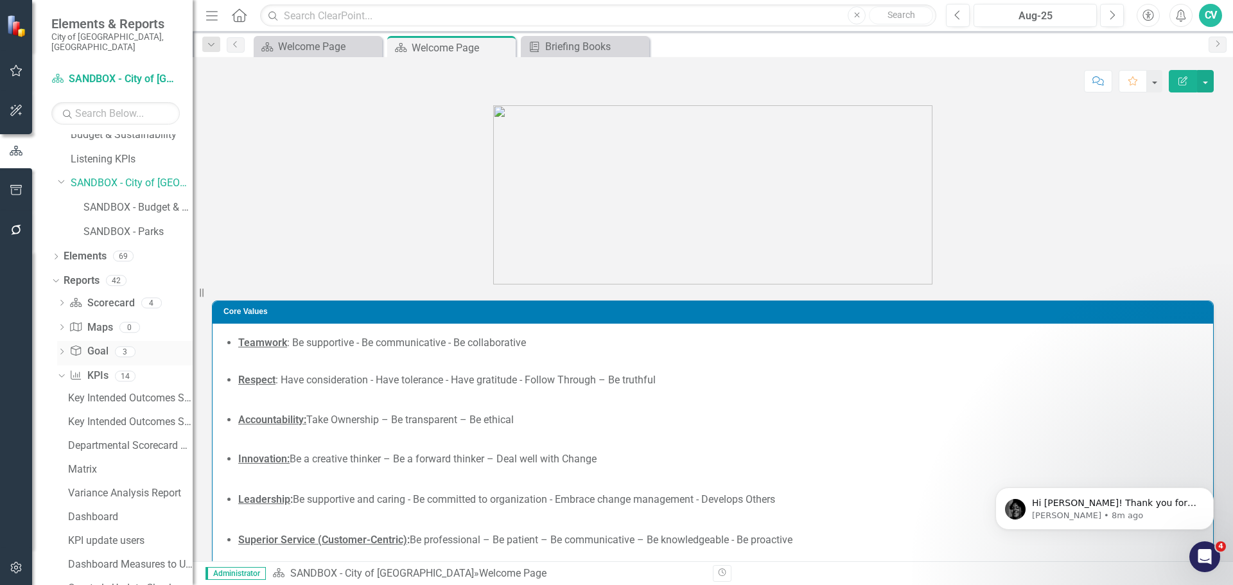
click at [64, 349] on icon "Dropdown" at bounding box center [61, 352] width 9 height 7
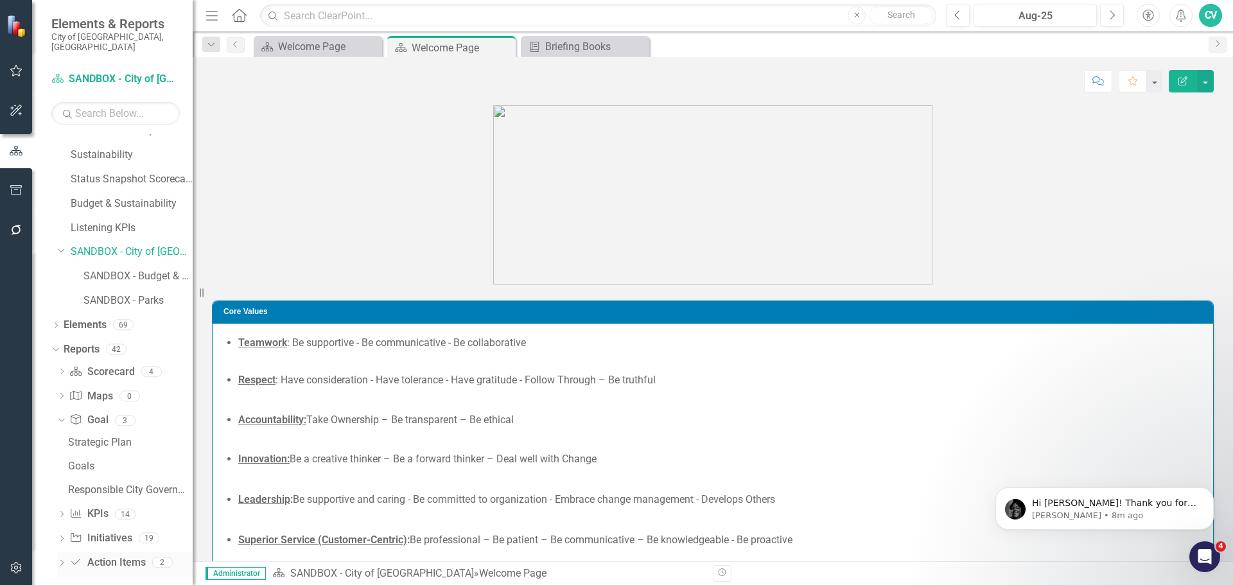
click at [61, 561] on icon "Dropdown" at bounding box center [61, 564] width 9 height 7
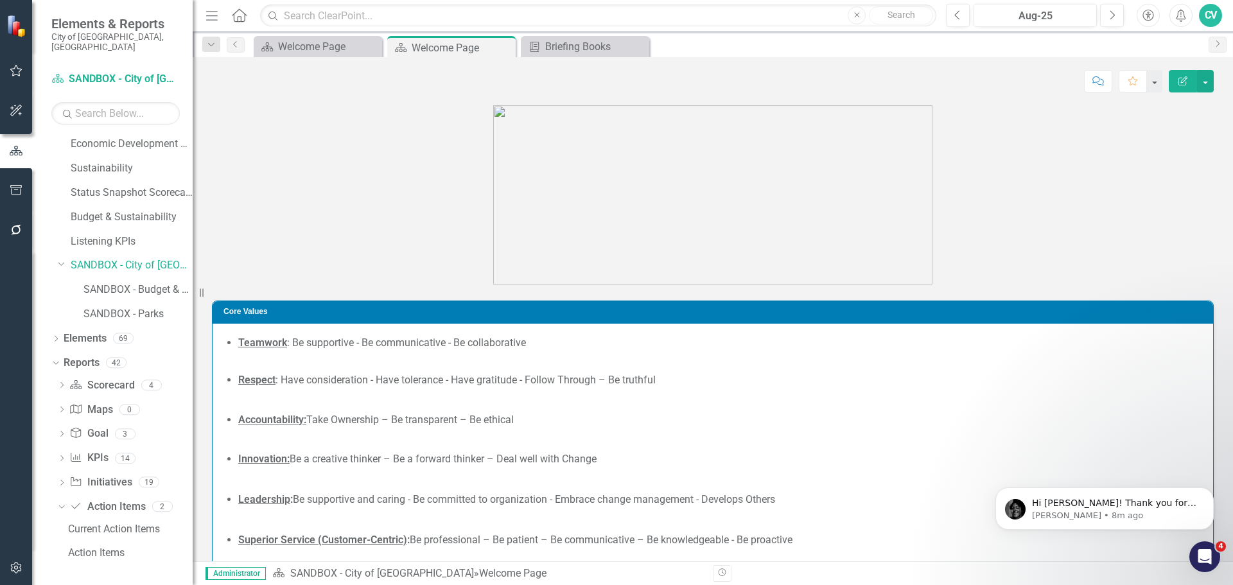
scroll to position [161, 0]
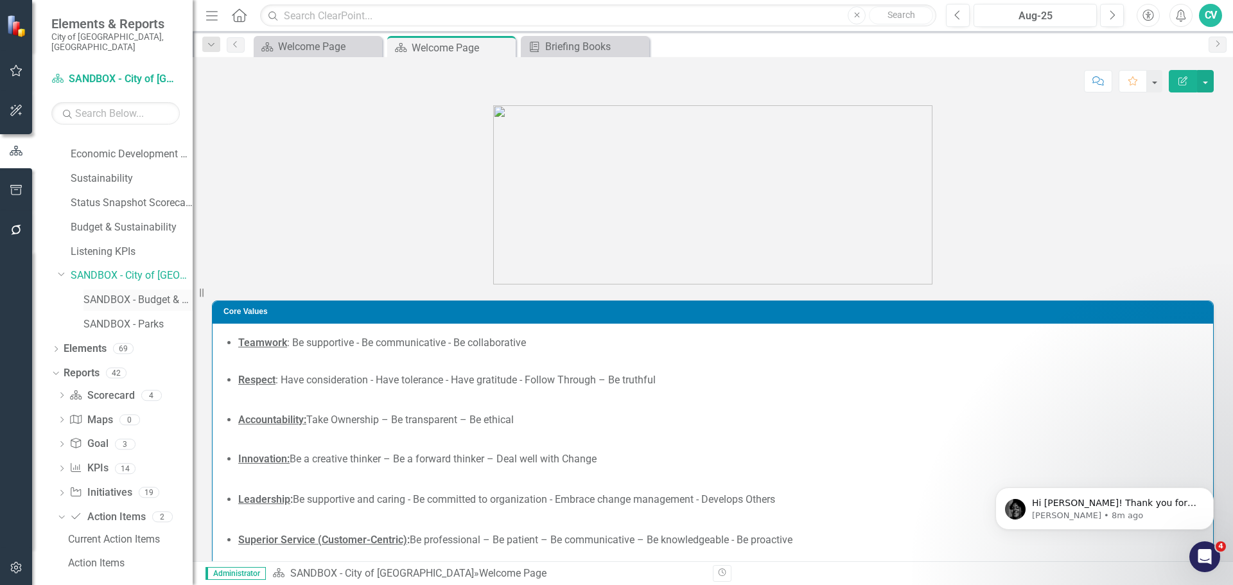
click at [121, 293] on link "SANDBOX - Budget & Sustainability" at bounding box center [137, 300] width 109 height 15
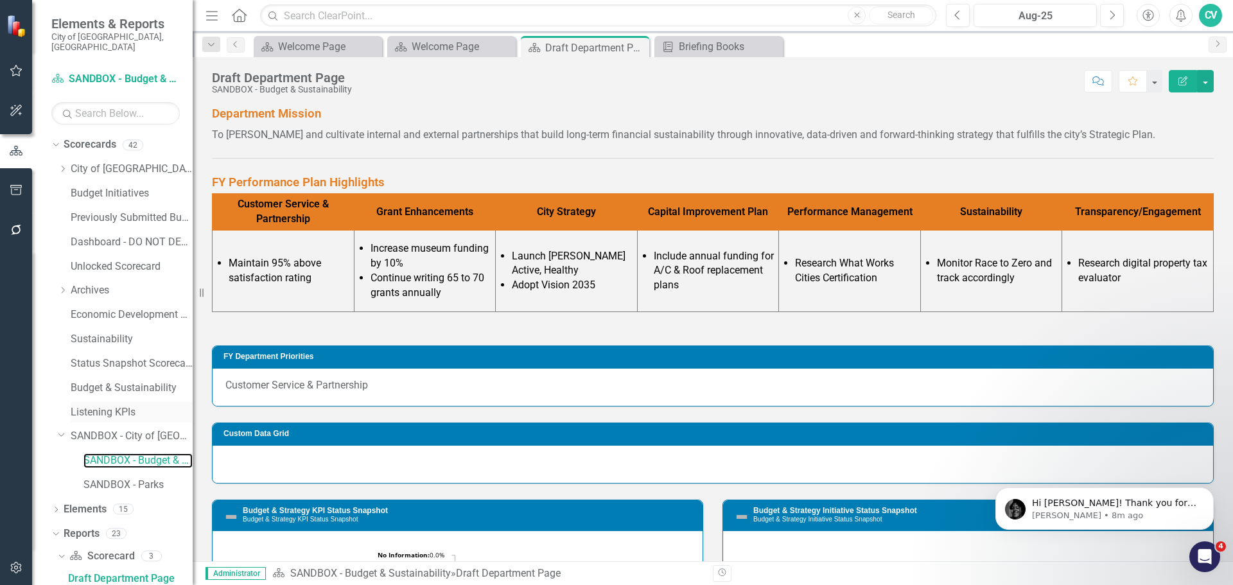
scroll to position [184, 0]
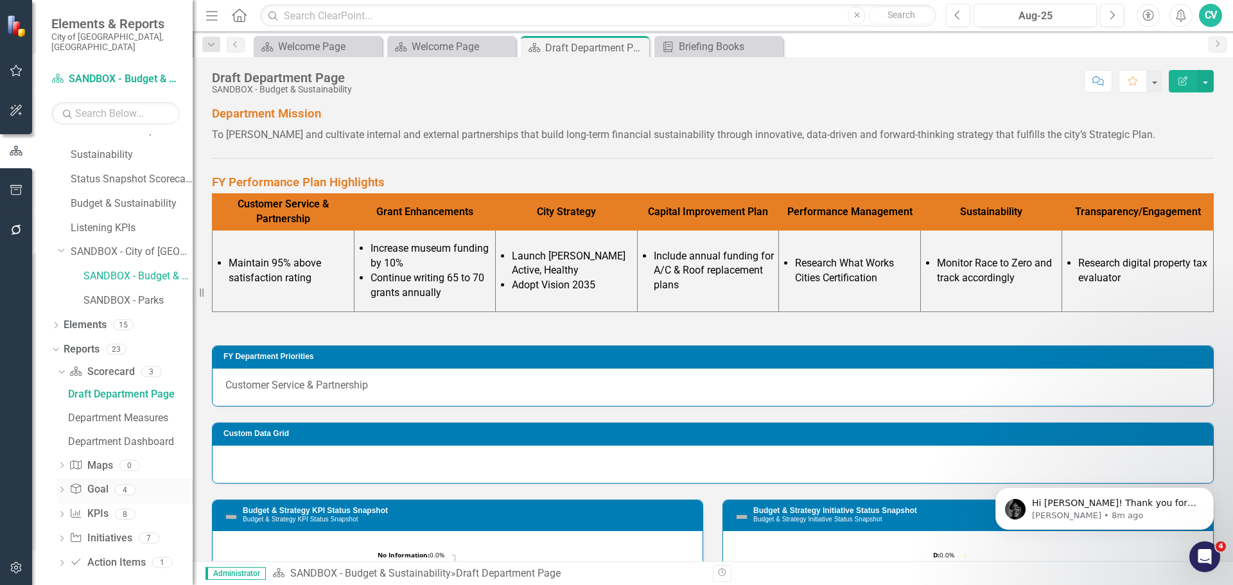
click at [64, 486] on div "Dropdown" at bounding box center [61, 491] width 9 height 11
click at [65, 536] on icon "Dropdown" at bounding box center [61, 539] width 9 height 7
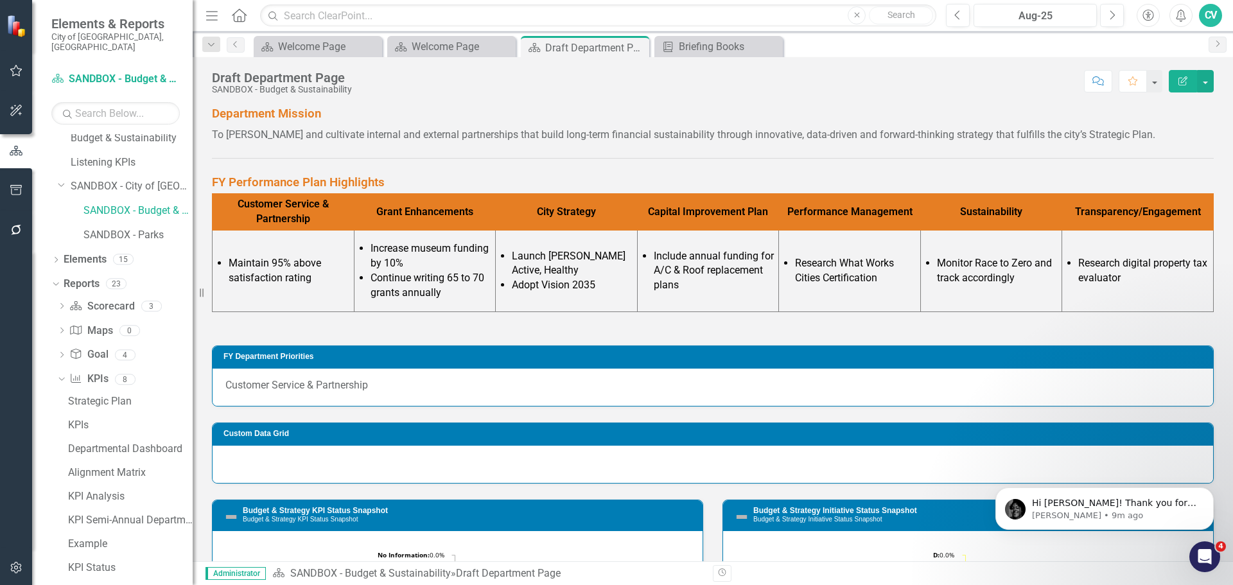
scroll to position [303, 0]
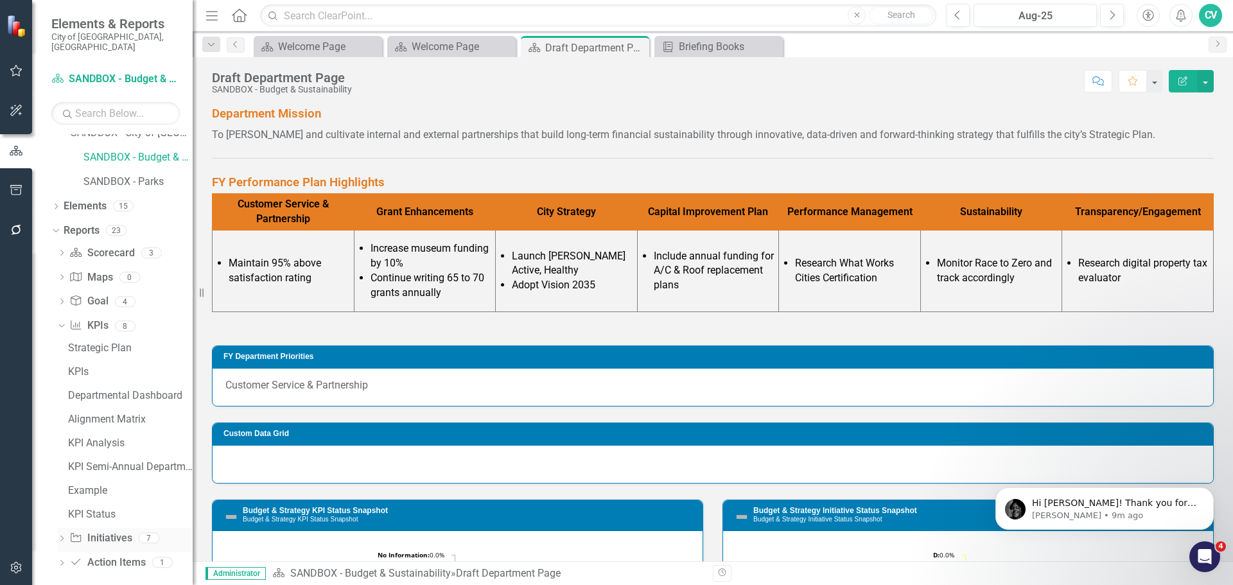
click at [64, 536] on icon "Dropdown" at bounding box center [61, 539] width 9 height 7
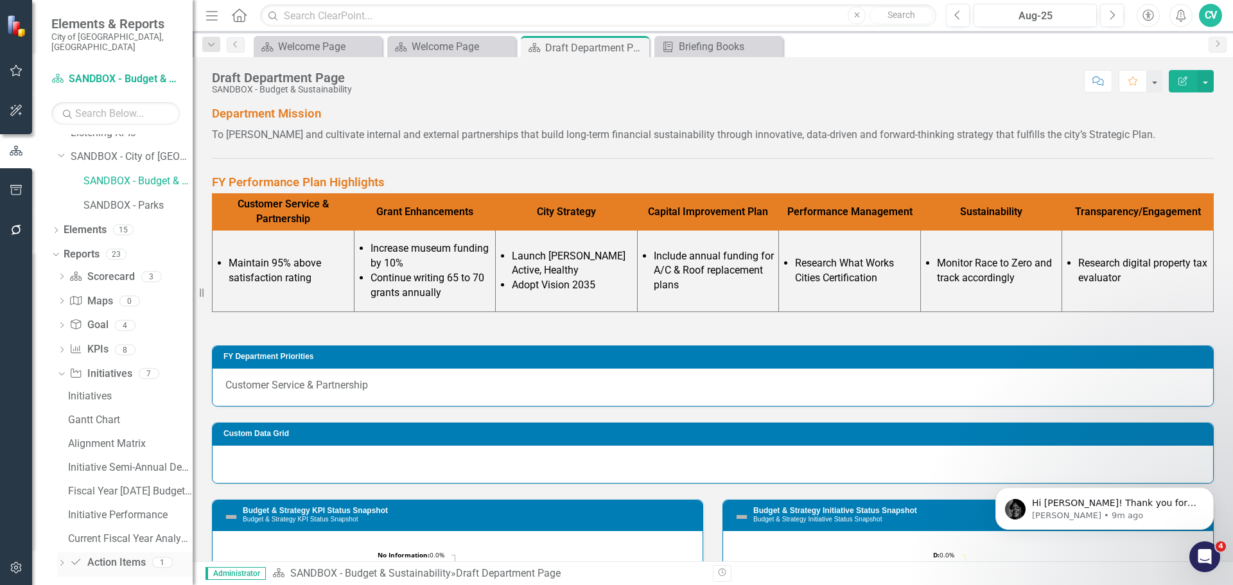
click at [62, 561] on icon "Dropdown" at bounding box center [61, 564] width 9 height 7
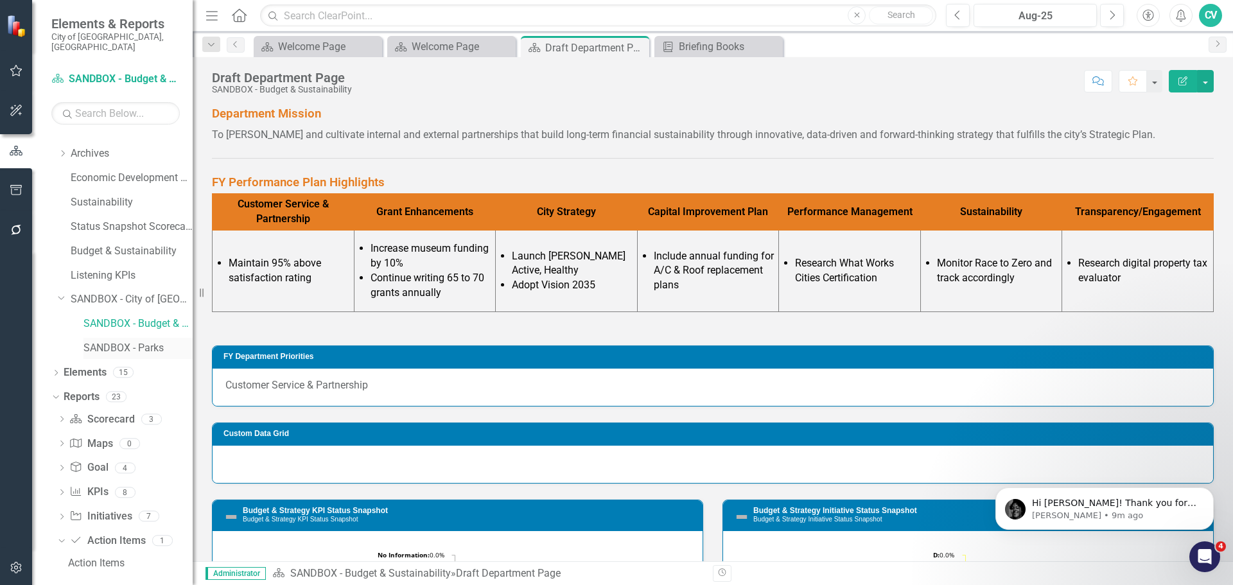
click at [147, 341] on link "SANDBOX - Parks" at bounding box center [137, 348] width 109 height 15
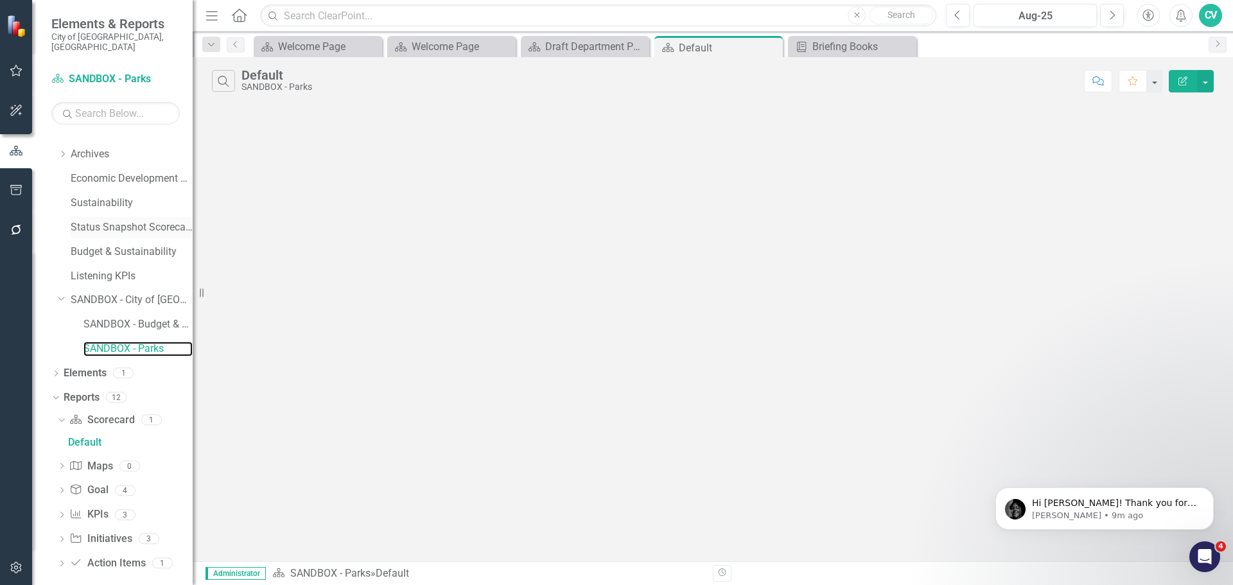
scroll to position [137, 0]
click at [62, 512] on icon "Dropdown" at bounding box center [61, 515] width 9 height 7
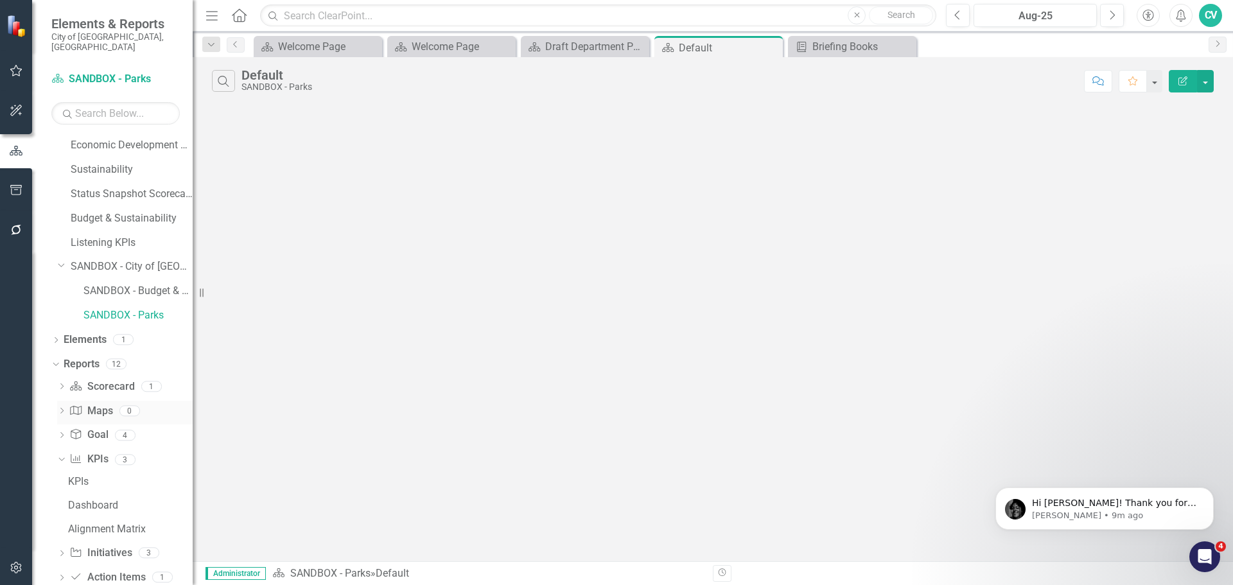
scroll to position [184, 0]
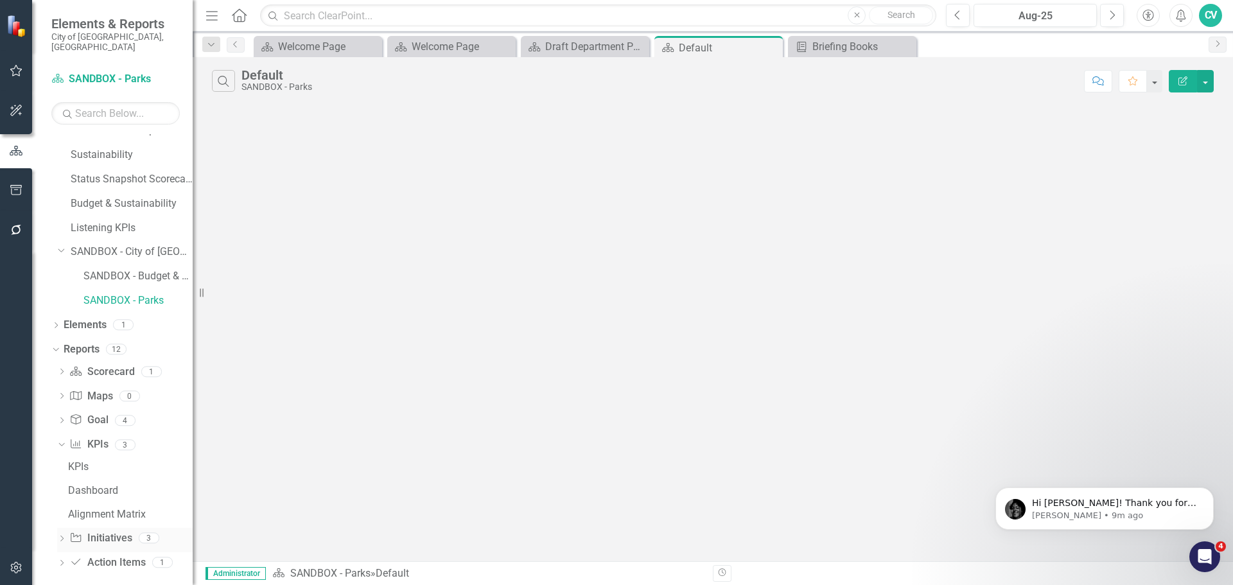
click at [60, 534] on div "Dropdown" at bounding box center [61, 539] width 9 height 11
click at [58, 418] on icon "Dropdown" at bounding box center [61, 421] width 9 height 7
click at [56, 322] on icon at bounding box center [56, 325] width 3 height 6
click at [62, 396] on icon "Dropdown" at bounding box center [62, 399] width 9 height 7
click at [123, 271] on link "SANDBOX - Budget & Sustainability" at bounding box center [137, 276] width 109 height 15
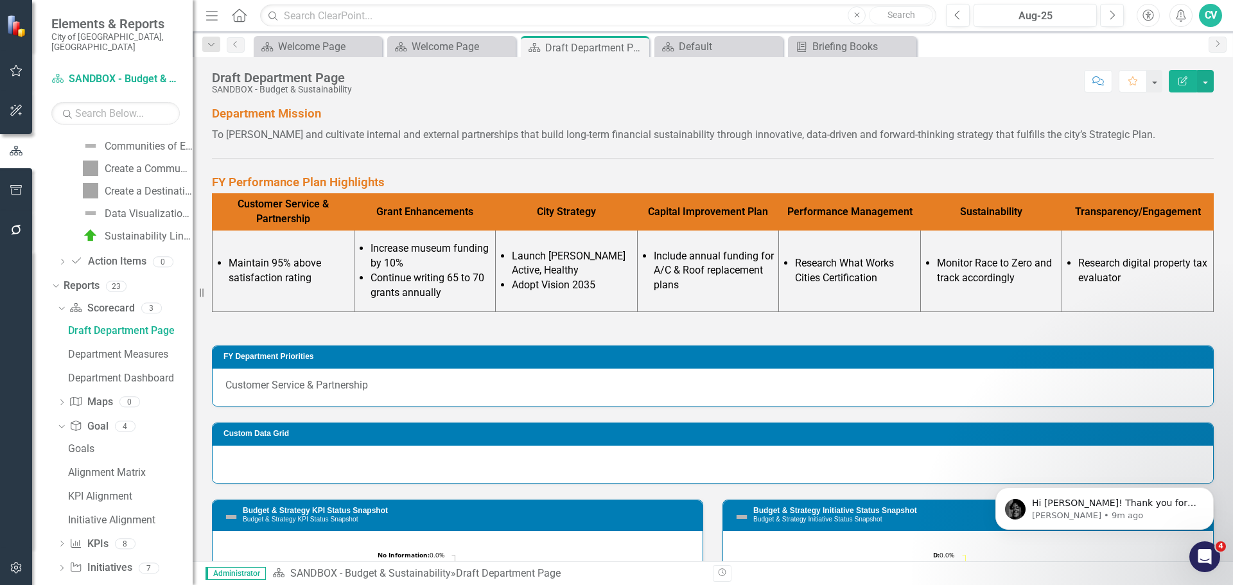
scroll to position [505, 0]
click at [61, 304] on icon at bounding box center [61, 305] width 6 height 3
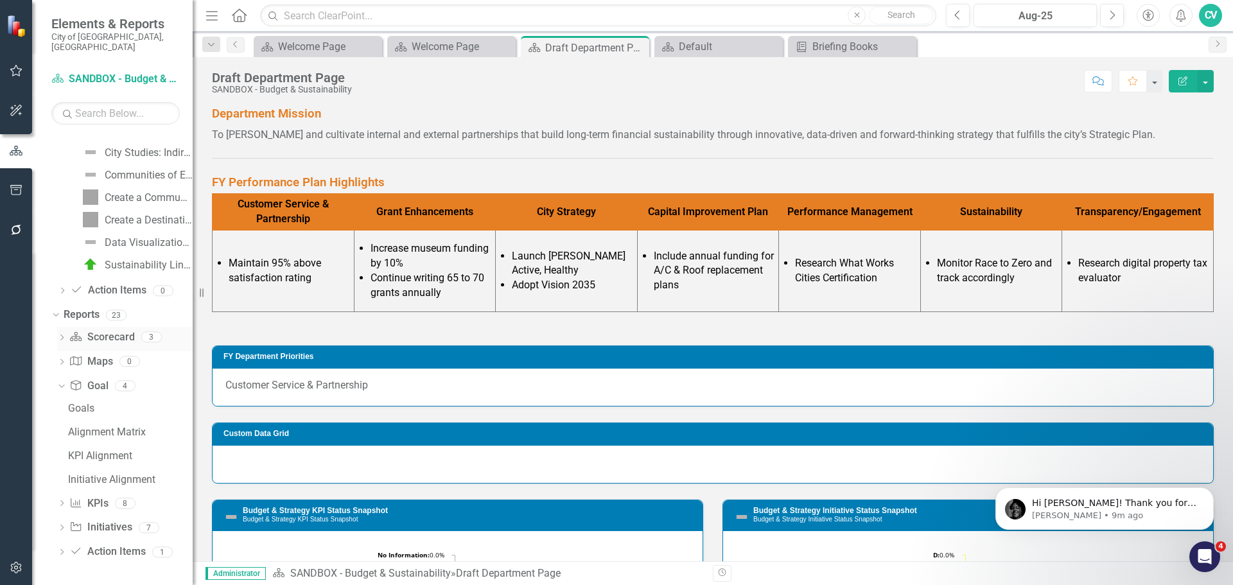
scroll to position [463, 0]
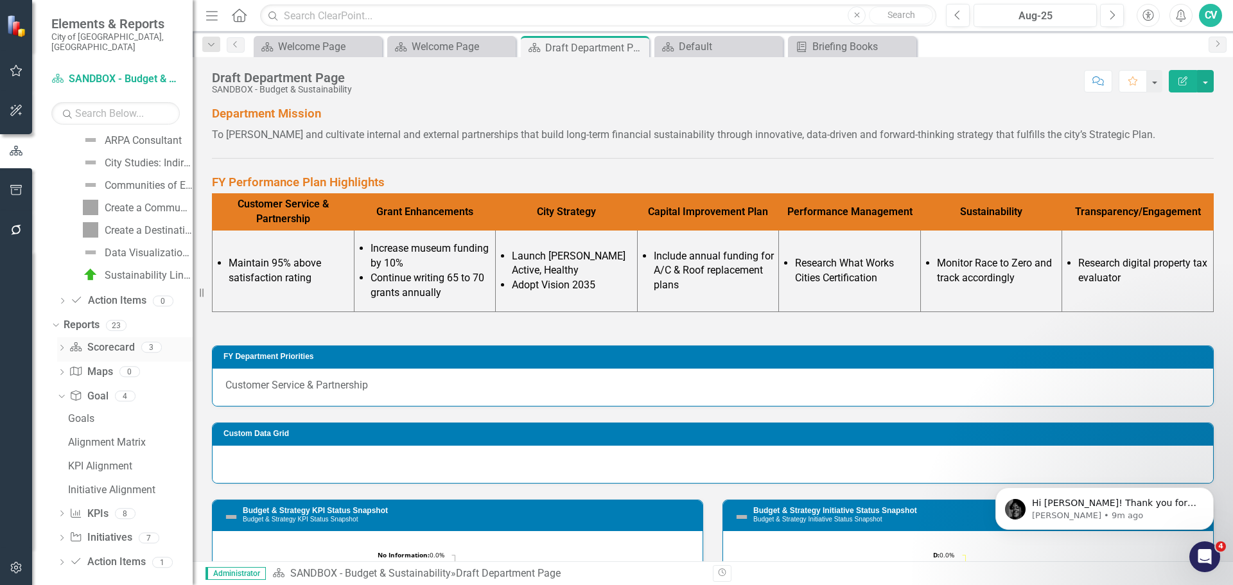
click at [65, 345] on icon "Dropdown" at bounding box center [61, 348] width 9 height 7
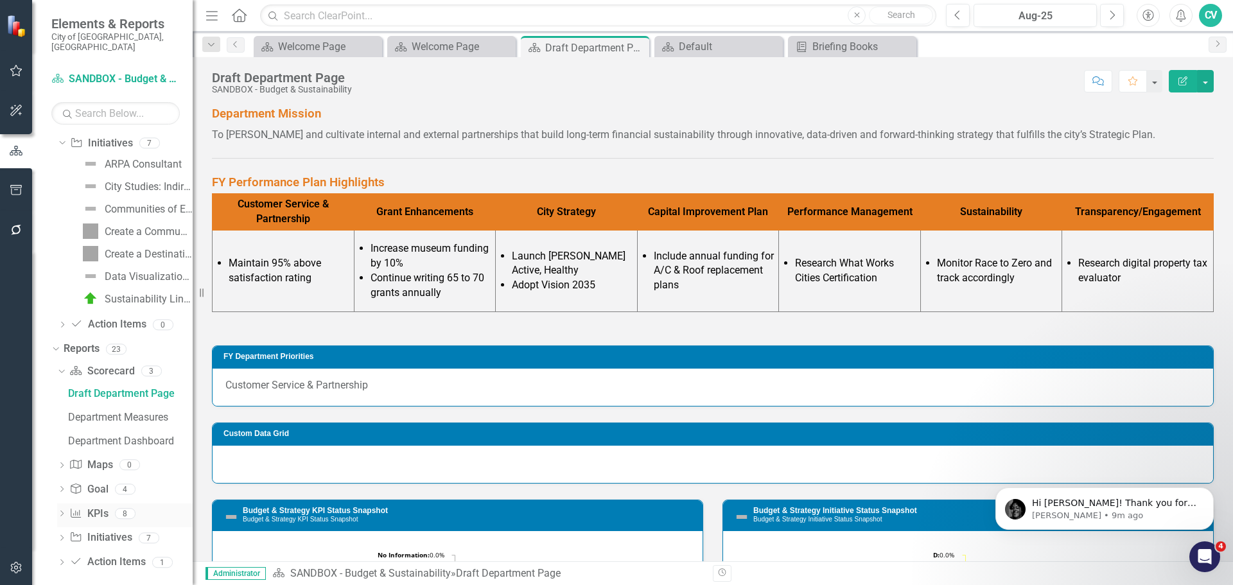
click at [62, 511] on icon "Dropdown" at bounding box center [61, 514] width 9 height 7
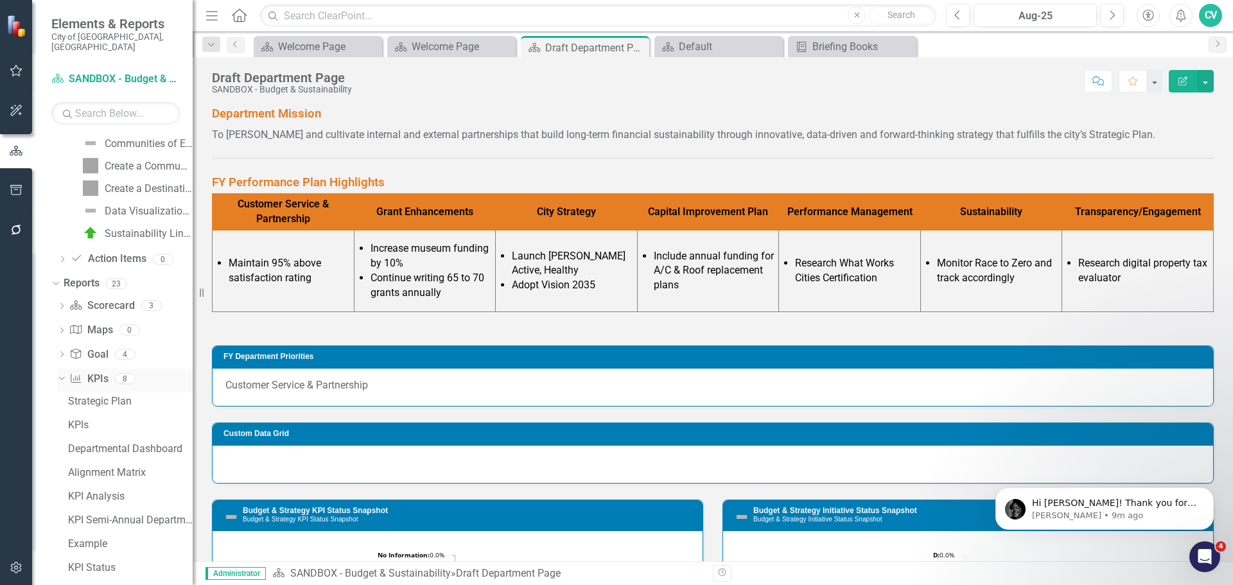
scroll to position [558, 0]
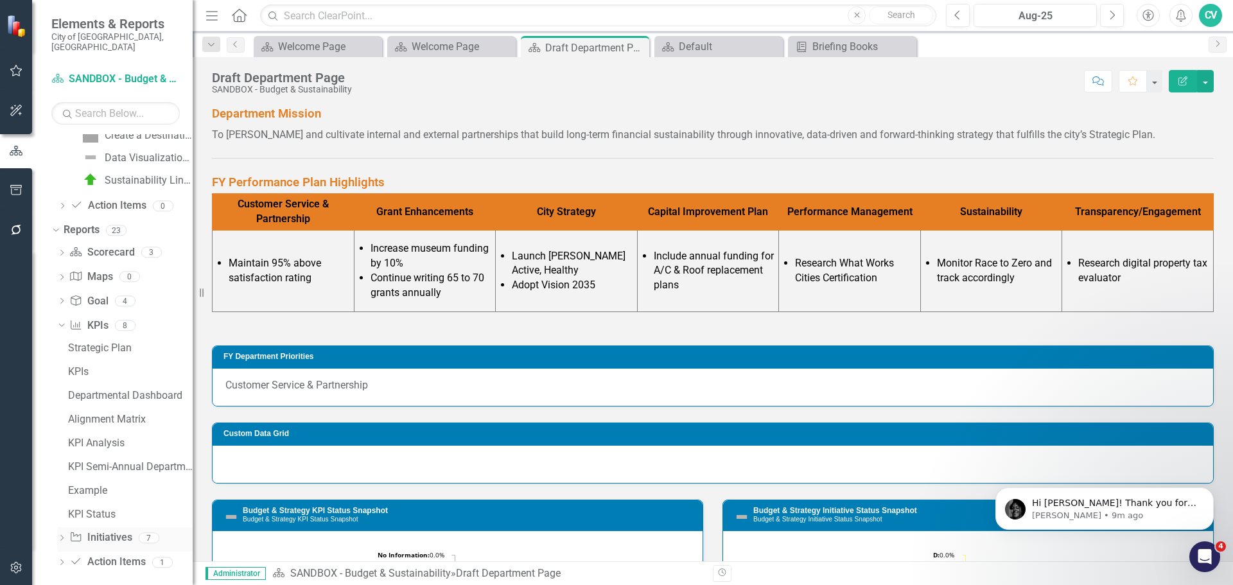
click at [64, 536] on div "Dropdown Initiative Initiatives 7" at bounding box center [124, 539] width 135 height 24
click at [64, 536] on icon "Dropdown" at bounding box center [61, 539] width 9 height 7
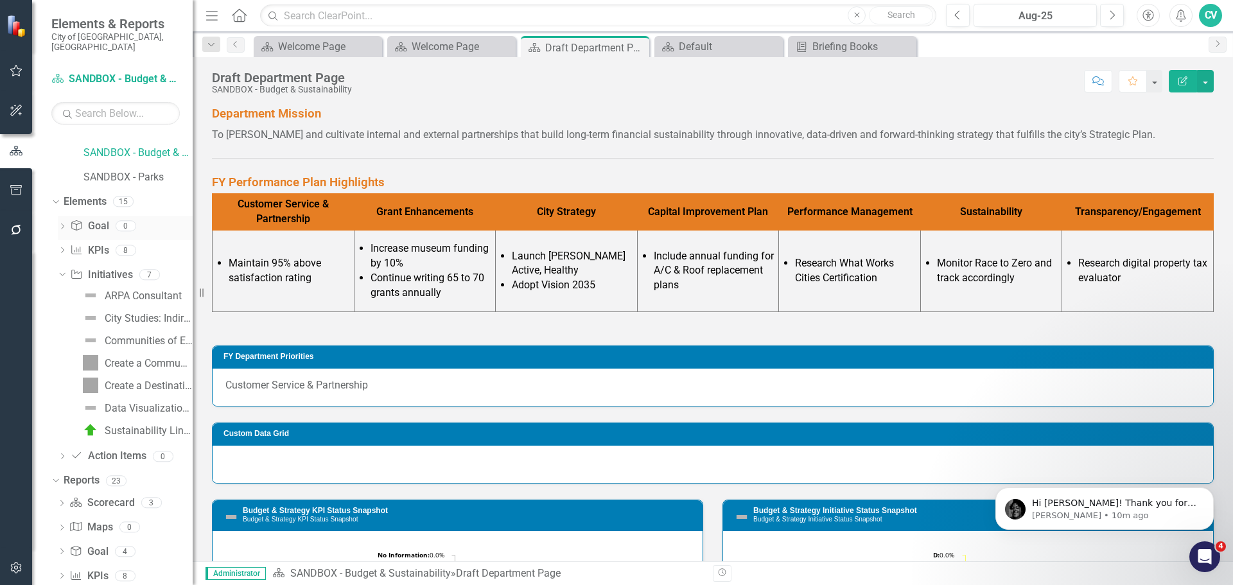
scroll to position [342, 0]
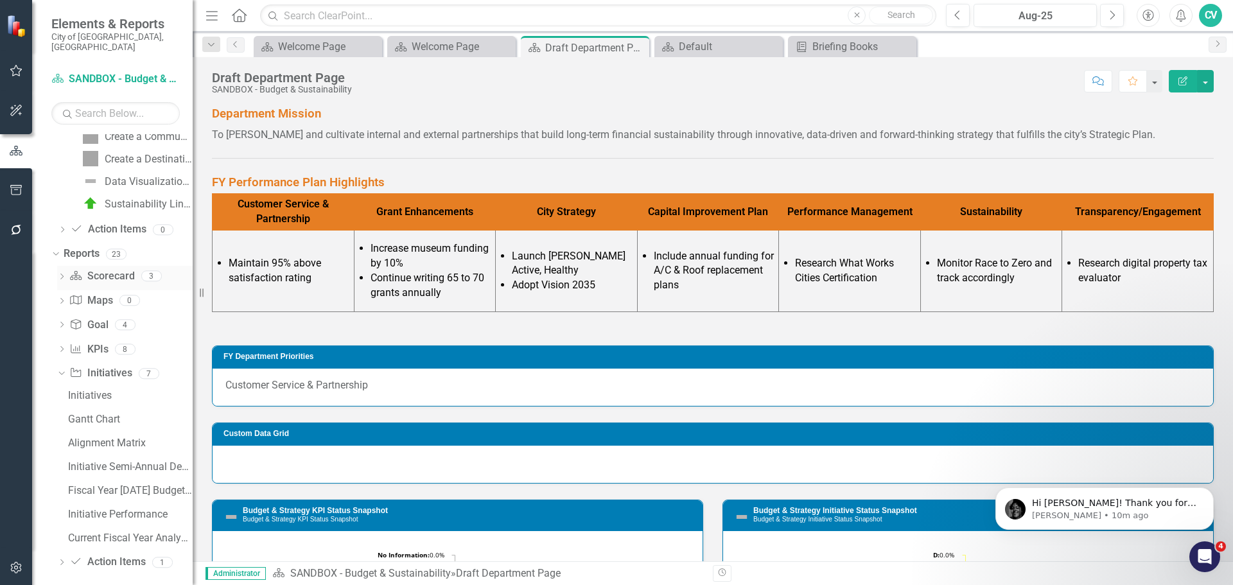
click at [63, 274] on icon "Dropdown" at bounding box center [61, 277] width 9 height 7
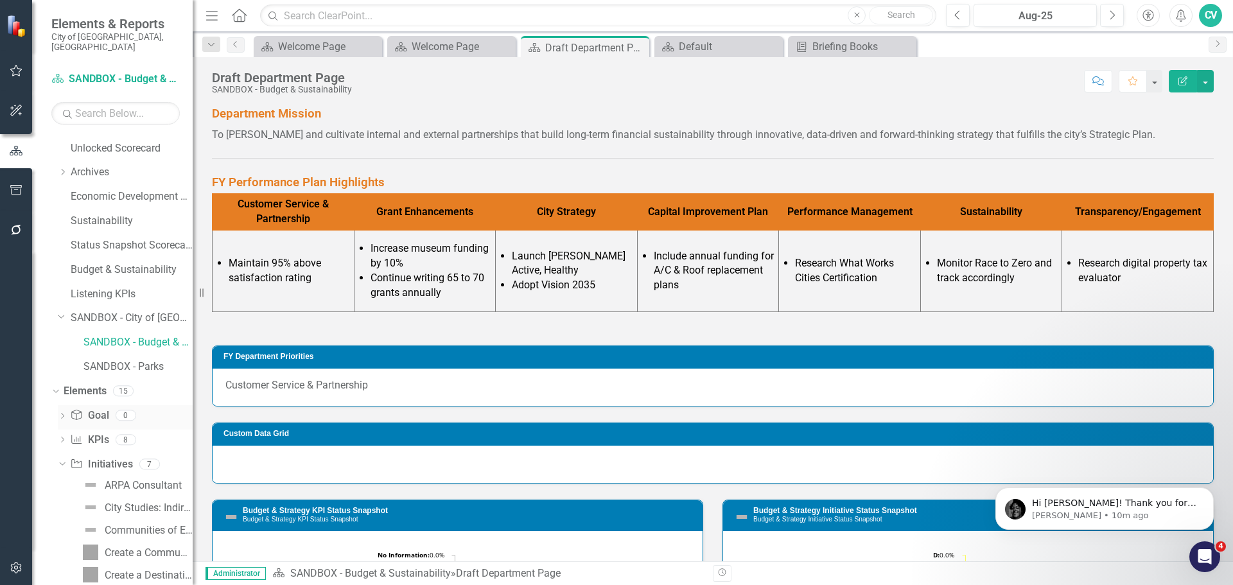
scroll to position [54, 0]
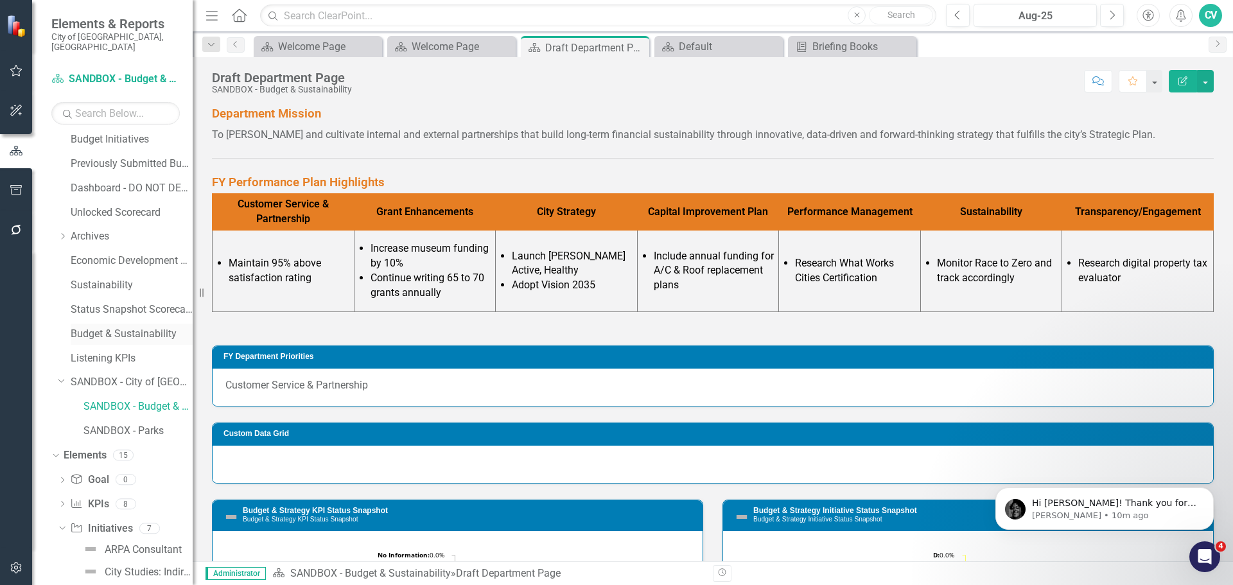
click at [119, 327] on link "Budget & Sustainability" at bounding box center [132, 334] width 122 height 15
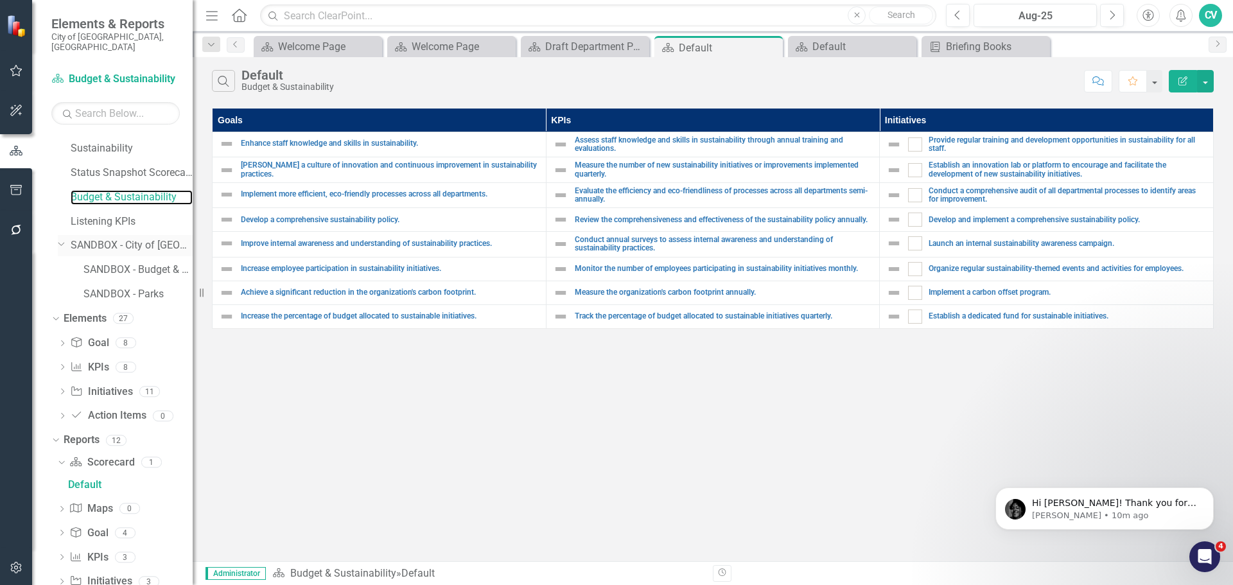
scroll to position [170, 0]
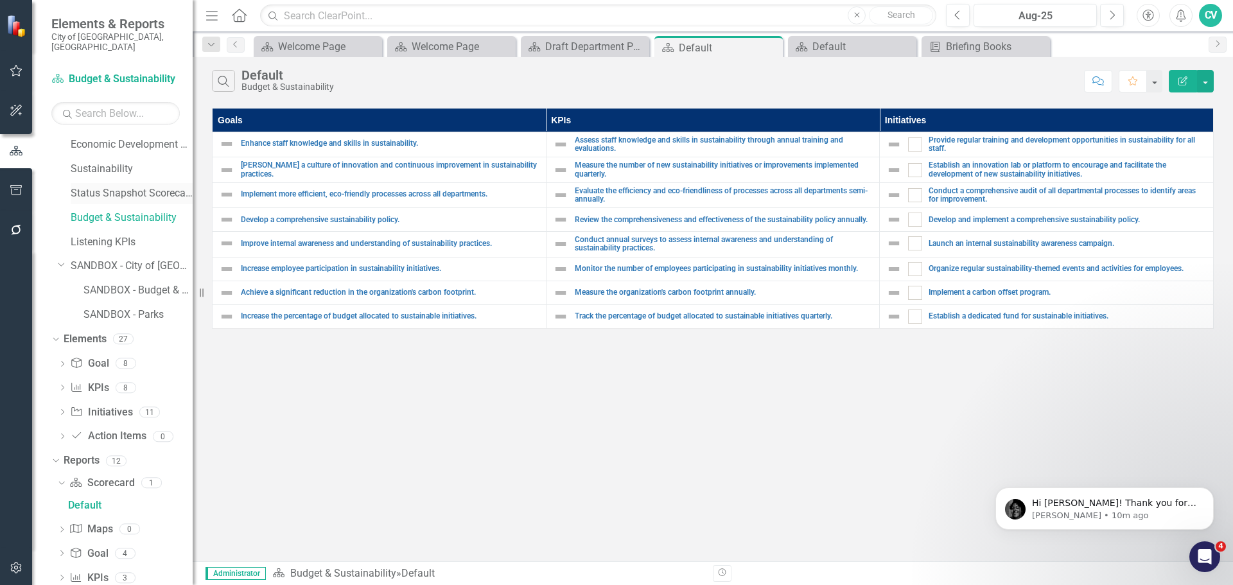
click at [132, 183] on div "Status Snapshot Scorecard" at bounding box center [132, 193] width 122 height 21
click at [132, 186] on link "Status Snapshot Scorecard" at bounding box center [132, 193] width 122 height 15
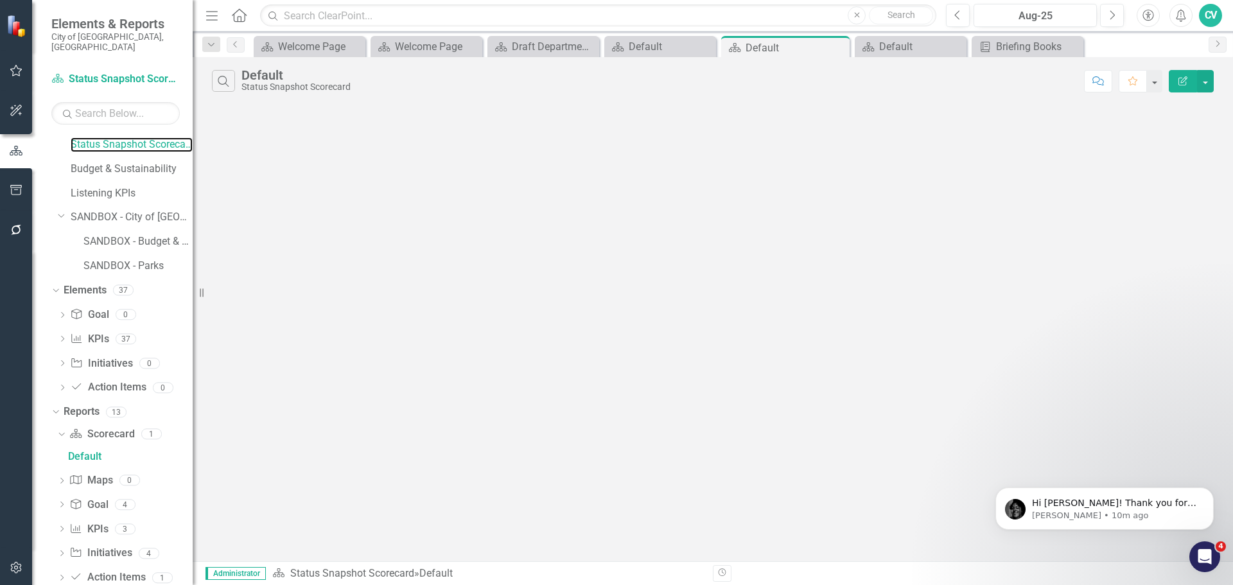
scroll to position [234, 0]
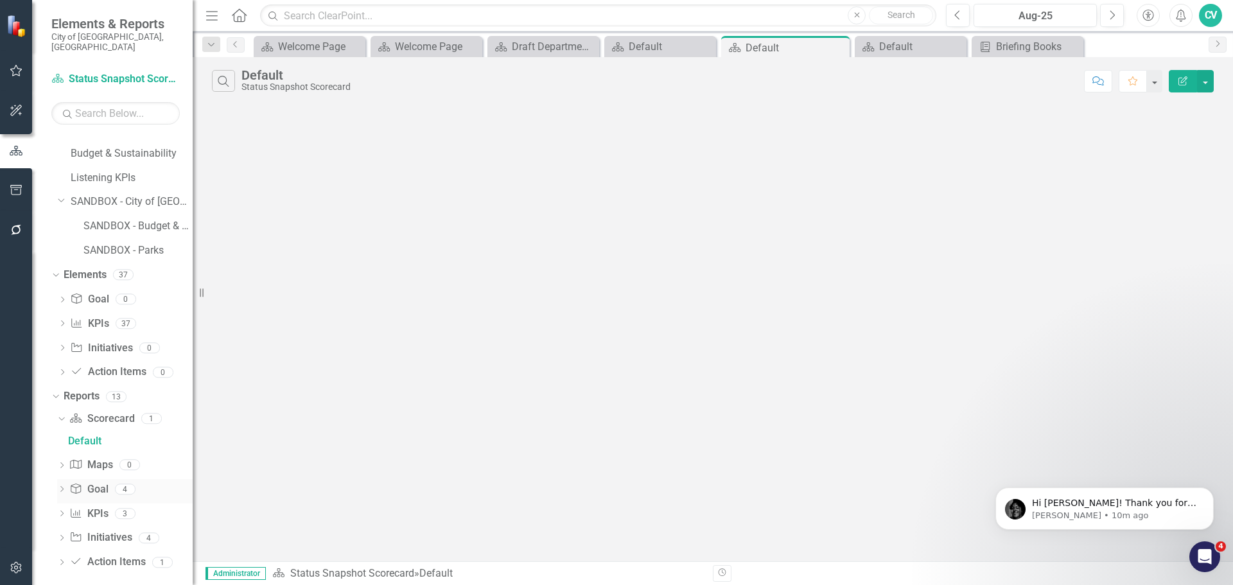
click at [67, 479] on div "Dropdown Goal Goal 4" at bounding box center [124, 491] width 135 height 24
click at [54, 500] on div "Dropdown Scorecard Scorecard 1 Default Dropdown Map Maps 0 Dropdown Goal Goal 4…" at bounding box center [121, 492] width 141 height 168
click at [60, 511] on icon "Dropdown" at bounding box center [61, 514] width 9 height 7
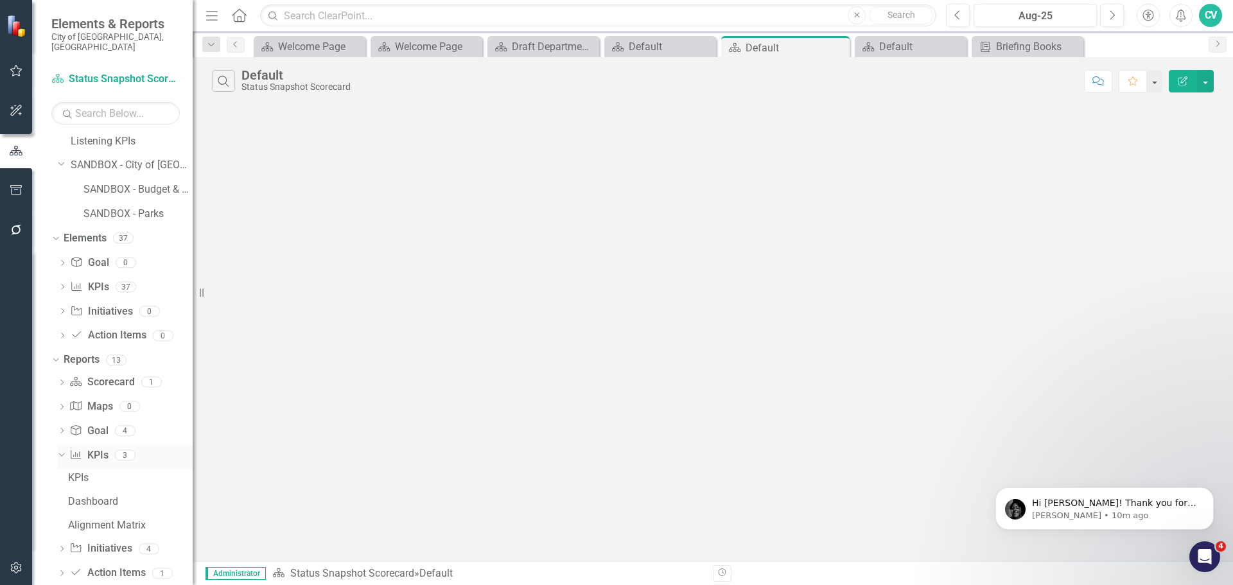
scroll to position [282, 0]
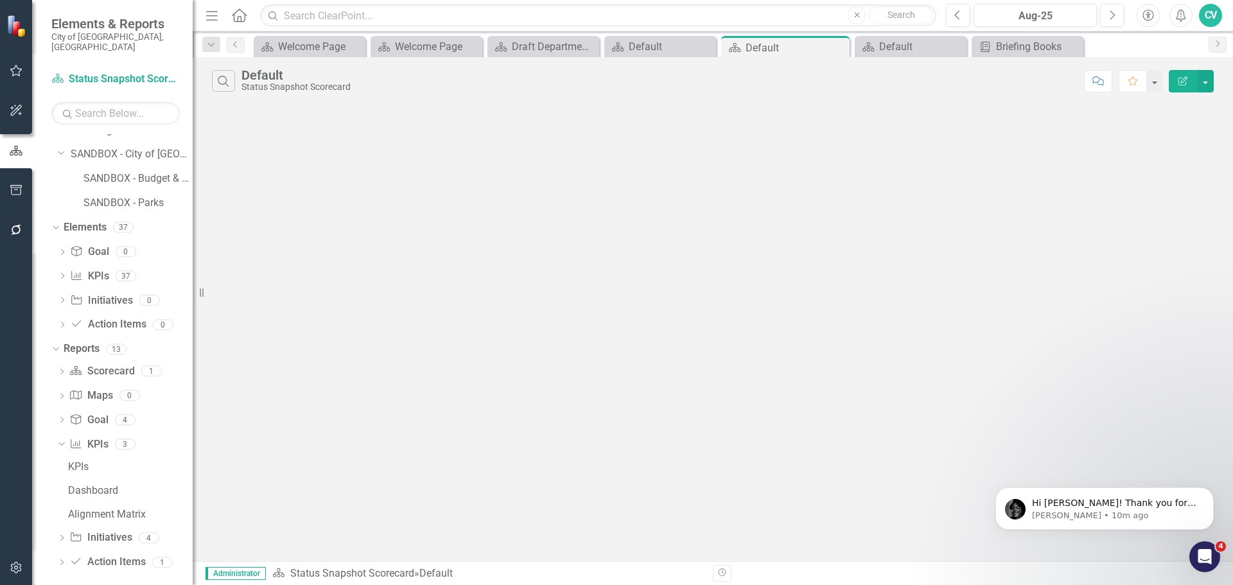
click at [63, 536] on icon "Dropdown" at bounding box center [61, 539] width 9 height 7
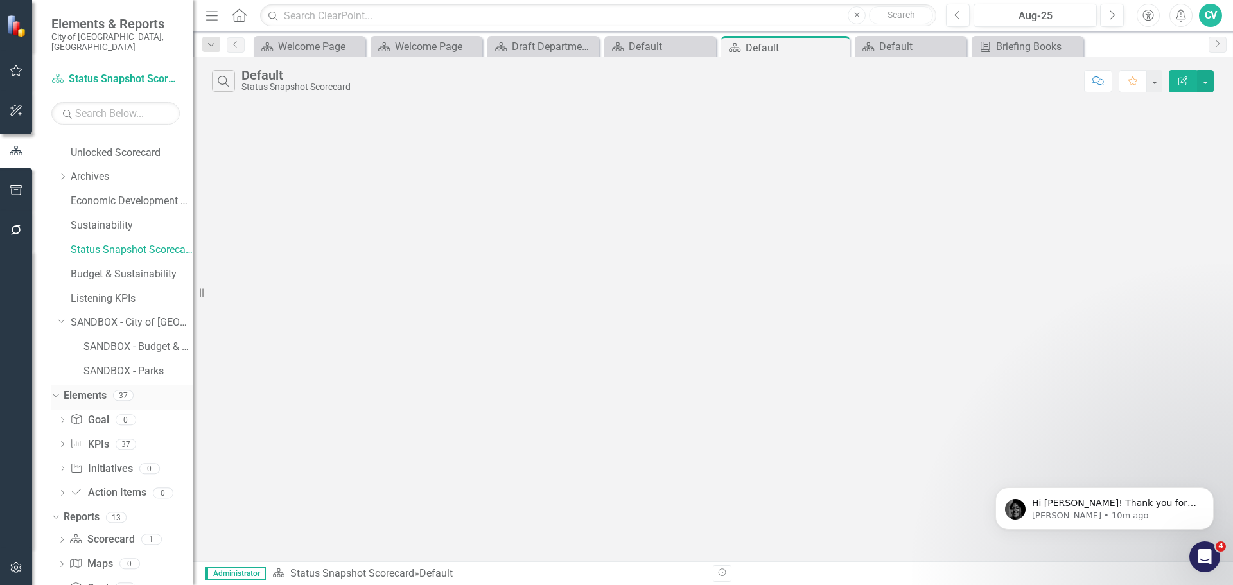
scroll to position [113, 0]
click at [118, 268] on link "Budget & Sustainability" at bounding box center [132, 275] width 122 height 15
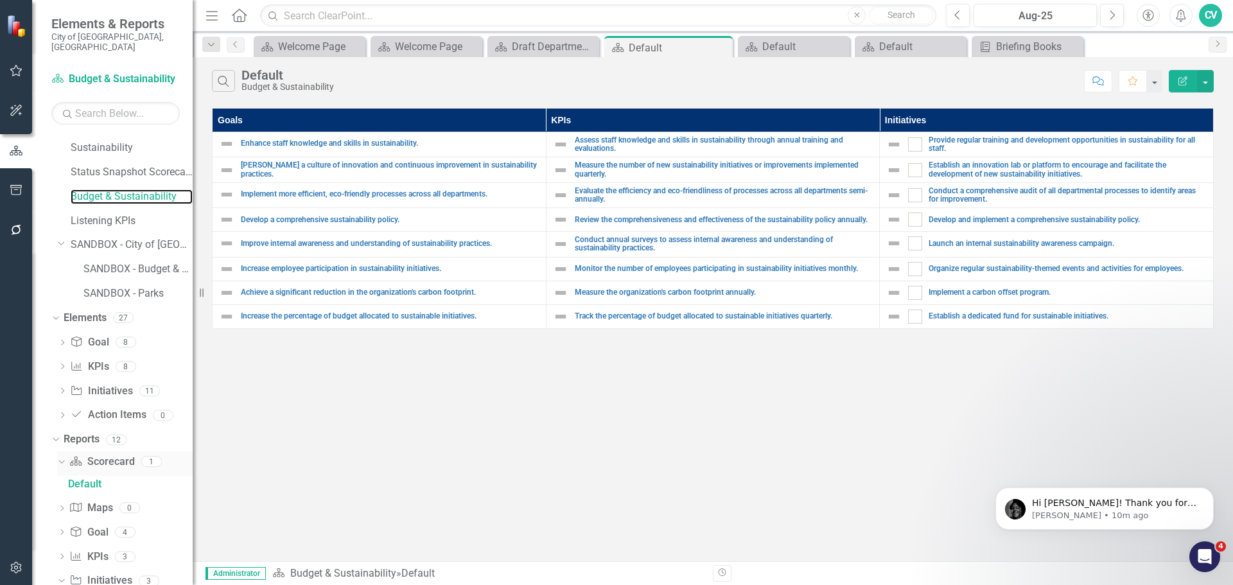
scroll to position [304, 0]
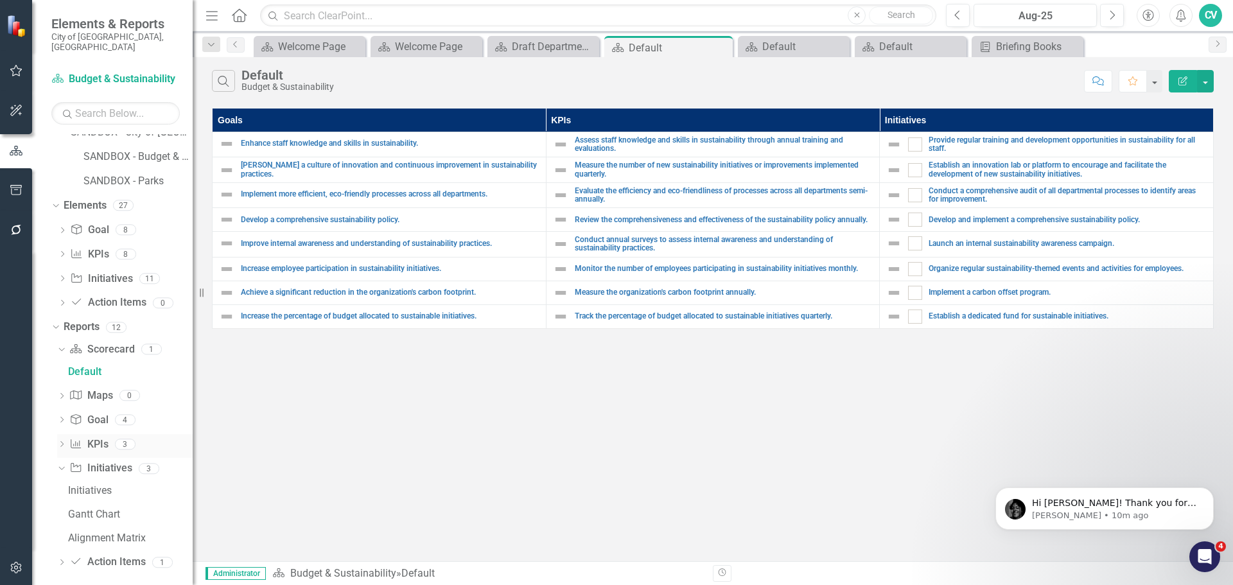
click at [60, 442] on icon "Dropdown" at bounding box center [61, 445] width 9 height 7
click at [61, 417] on icon "Dropdown" at bounding box center [61, 420] width 9 height 7
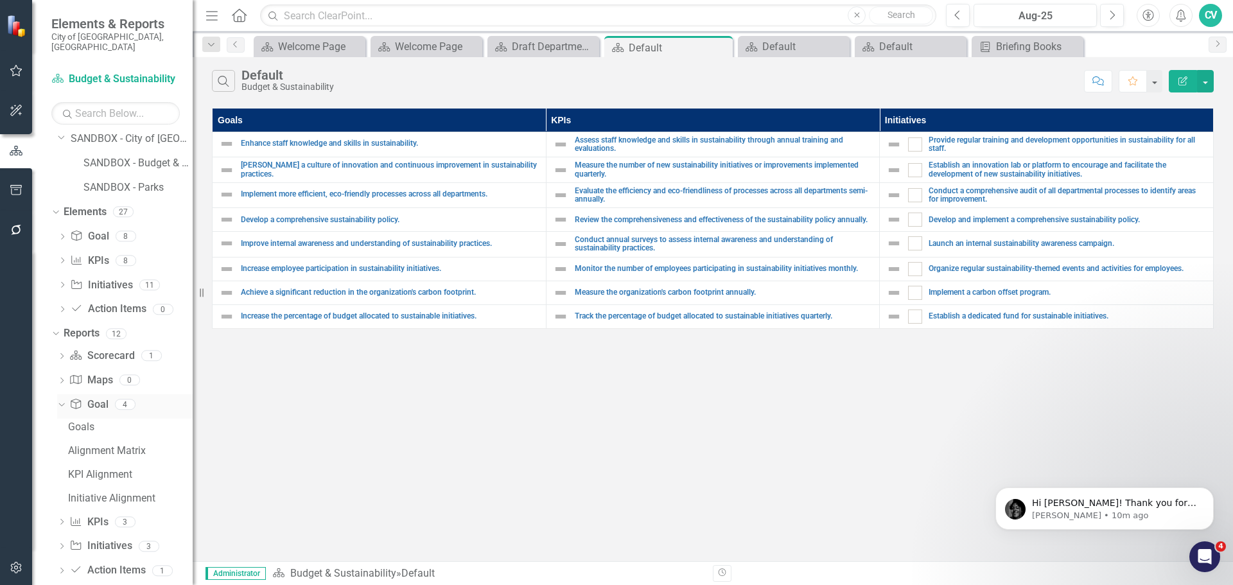
scroll to position [306, 0]
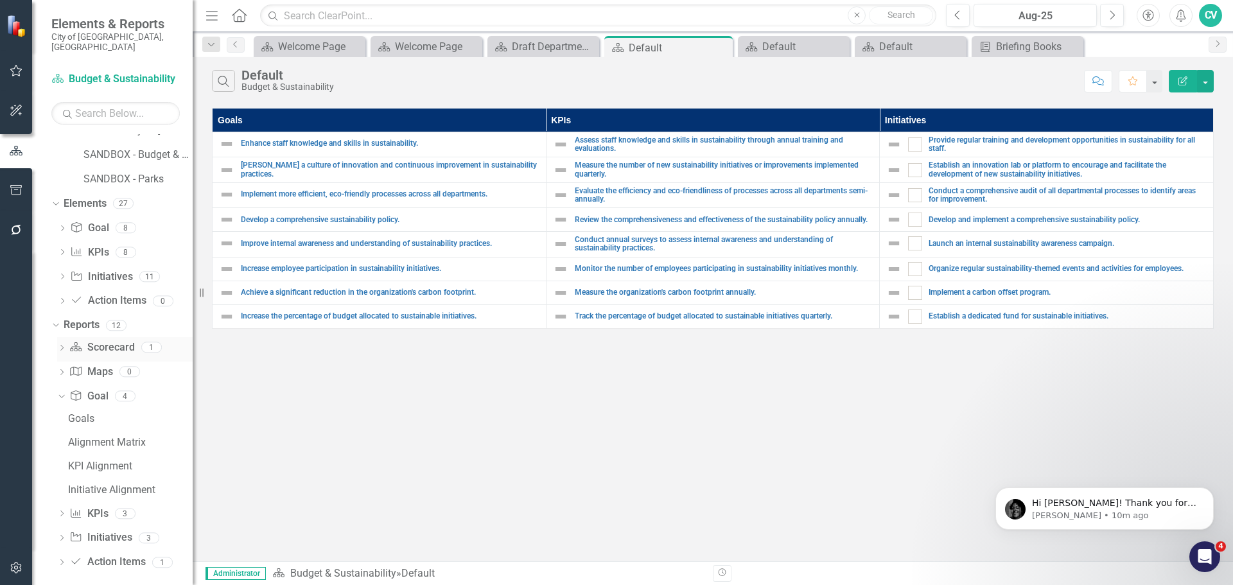
click at [61, 345] on icon "Dropdown" at bounding box center [61, 348] width 9 height 7
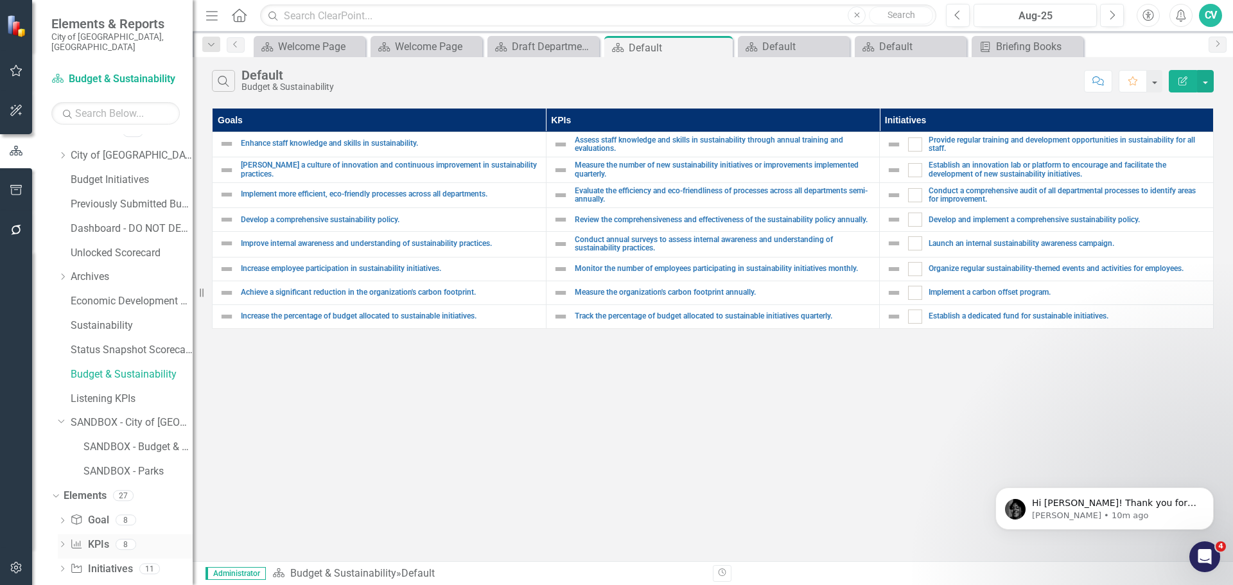
scroll to position [0, 0]
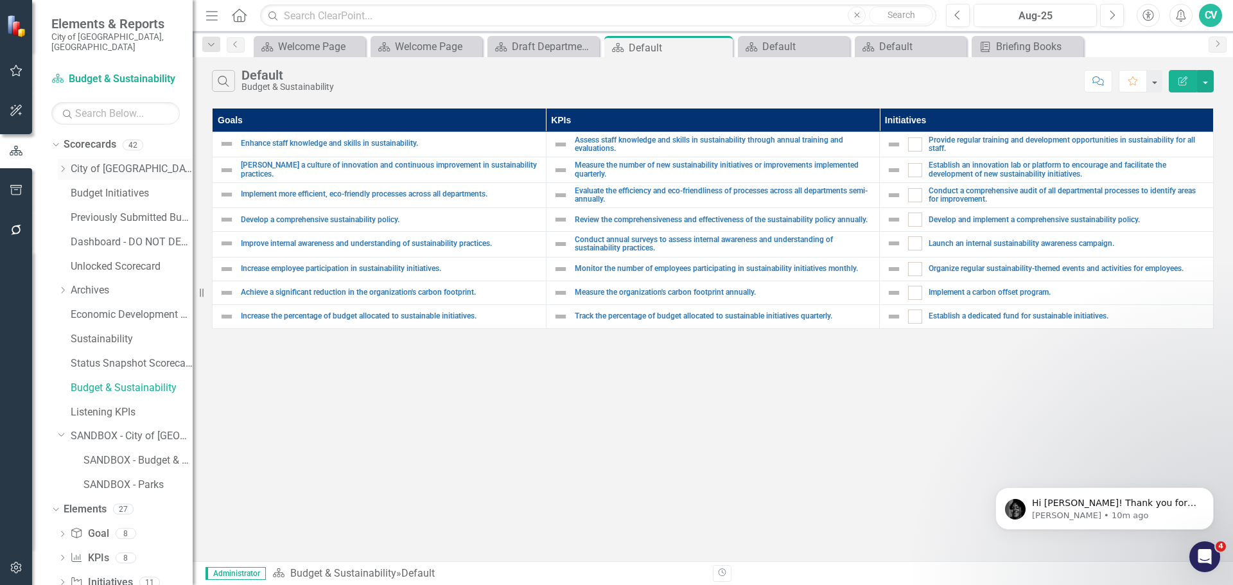
click at [66, 165] on icon "Dropdown" at bounding box center [63, 169] width 10 height 8
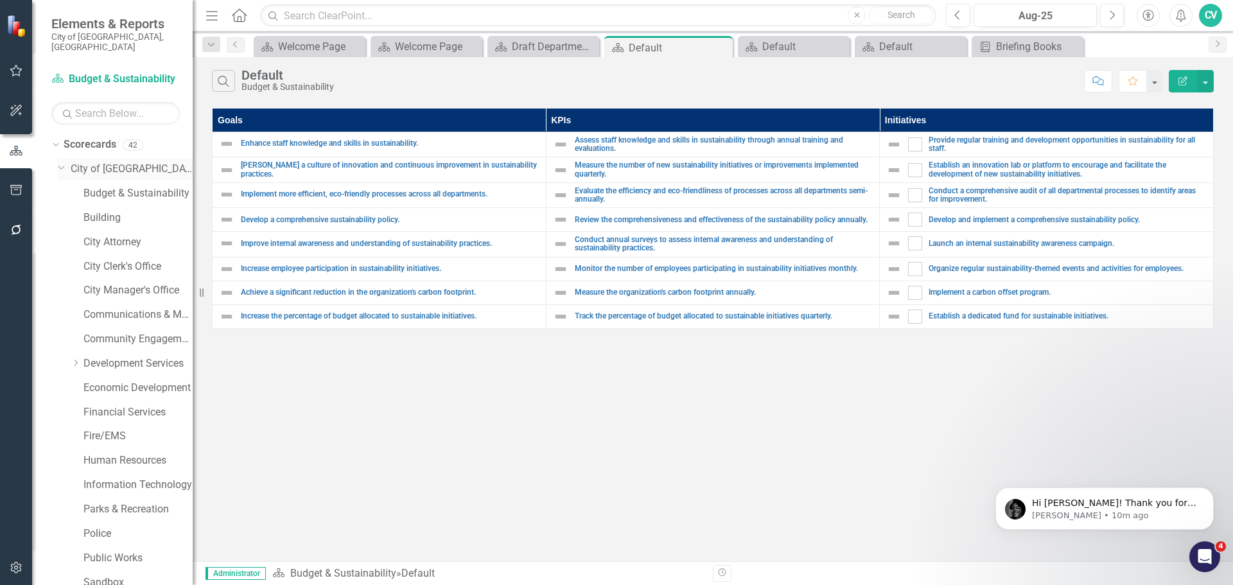
click at [96, 162] on link "City of [GEOGRAPHIC_DATA]" at bounding box center [132, 169] width 122 height 15
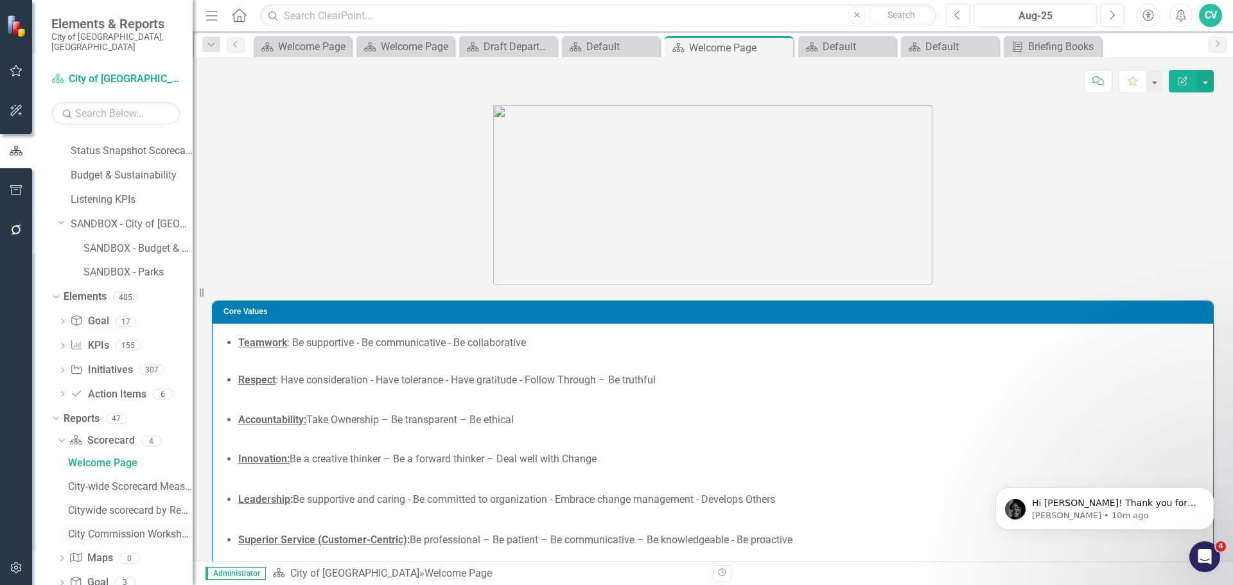
scroll to position [719, 0]
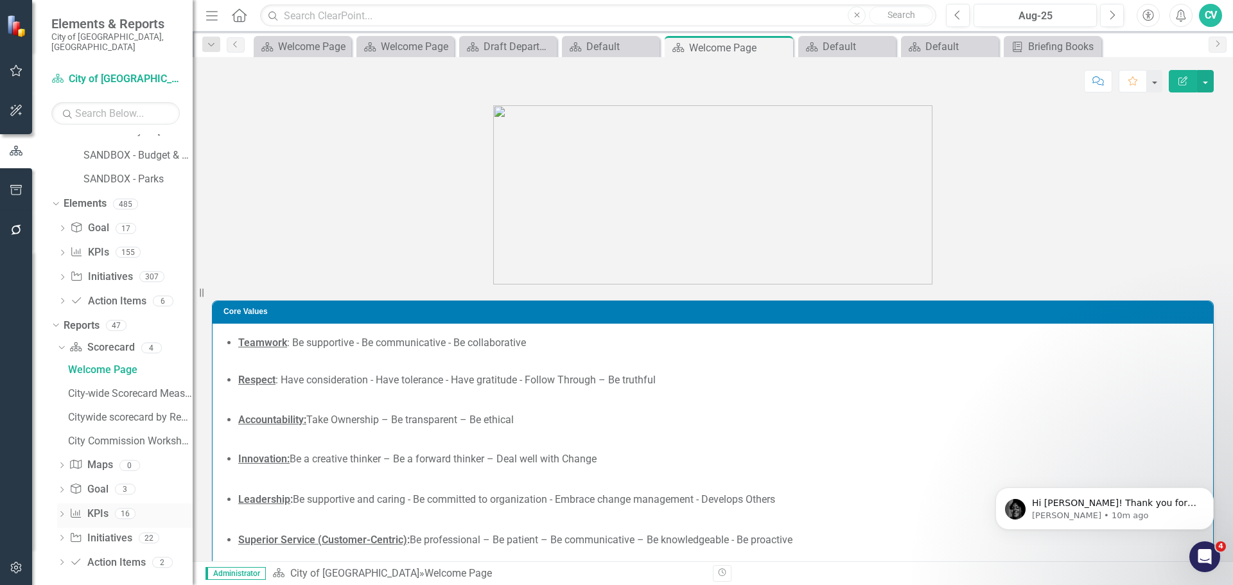
click at [59, 512] on icon "Dropdown" at bounding box center [61, 515] width 9 height 7
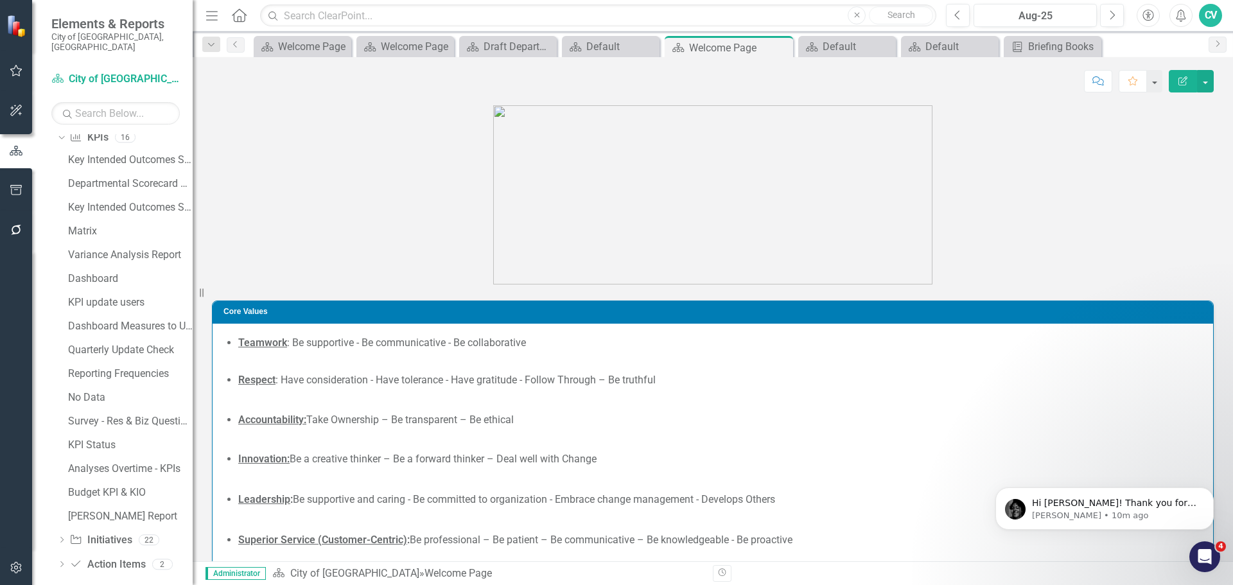
scroll to position [1004, 0]
click at [58, 536] on icon "Dropdown" at bounding box center [61, 539] width 9 height 7
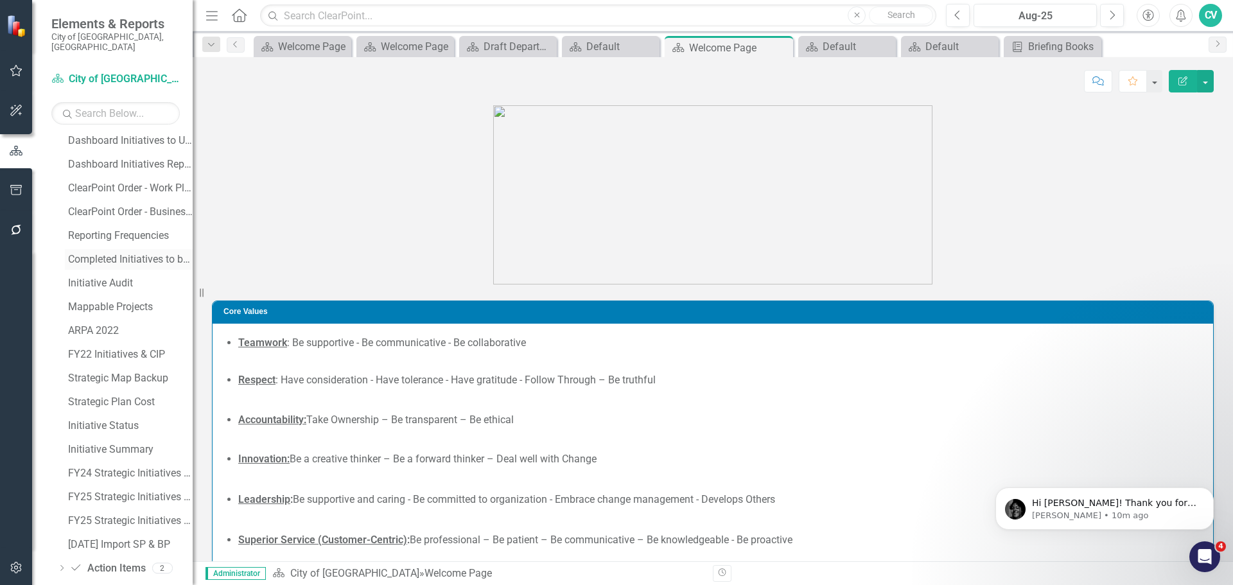
scroll to position [1146, 0]
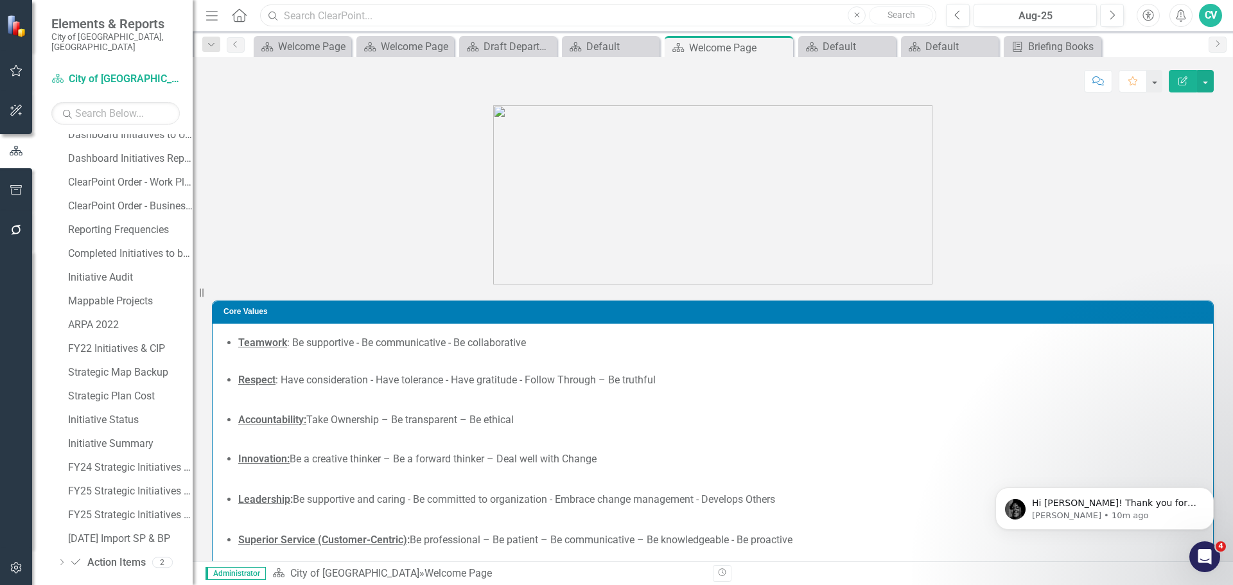
click at [342, 16] on input "text" at bounding box center [598, 15] width 676 height 22
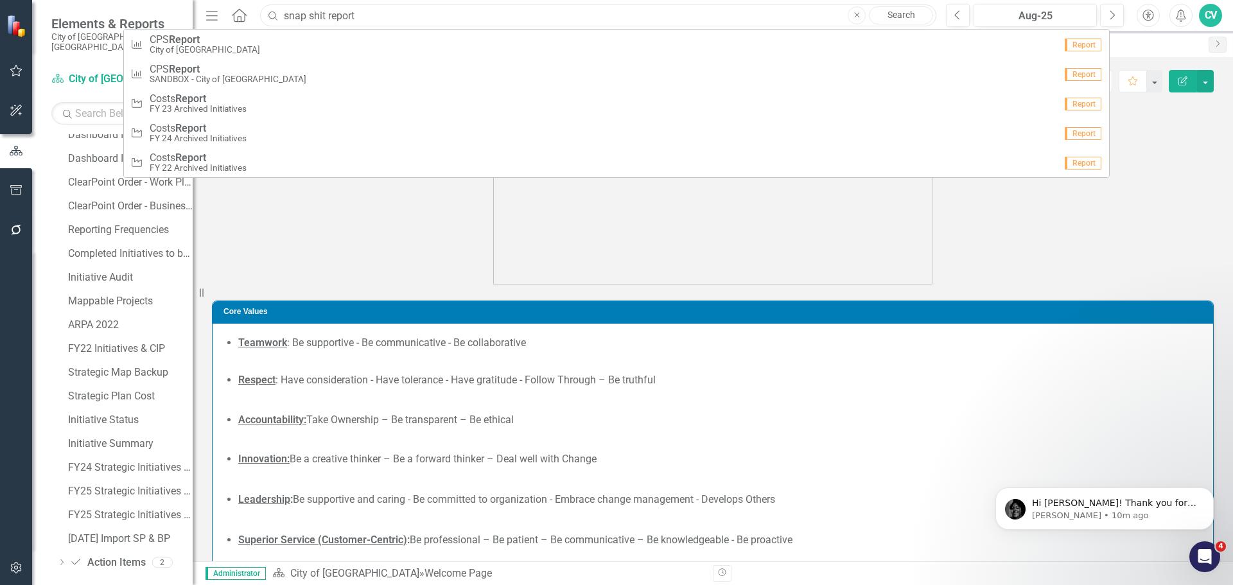
click at [307, 15] on input "snap shit report" at bounding box center [598, 15] width 676 height 22
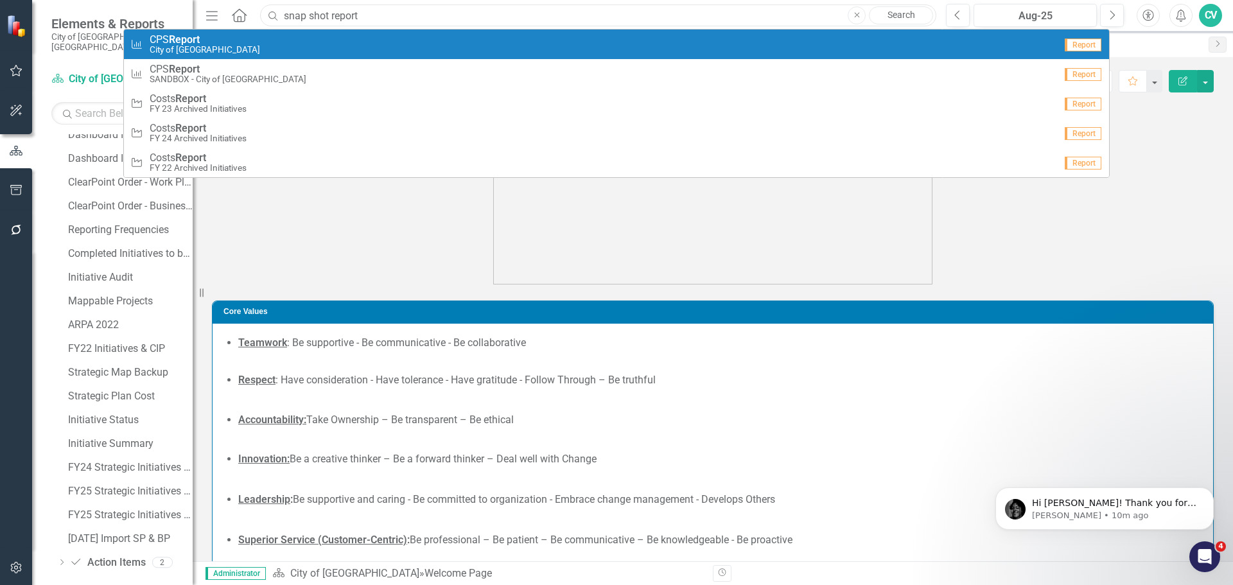
type input "snap shot report"
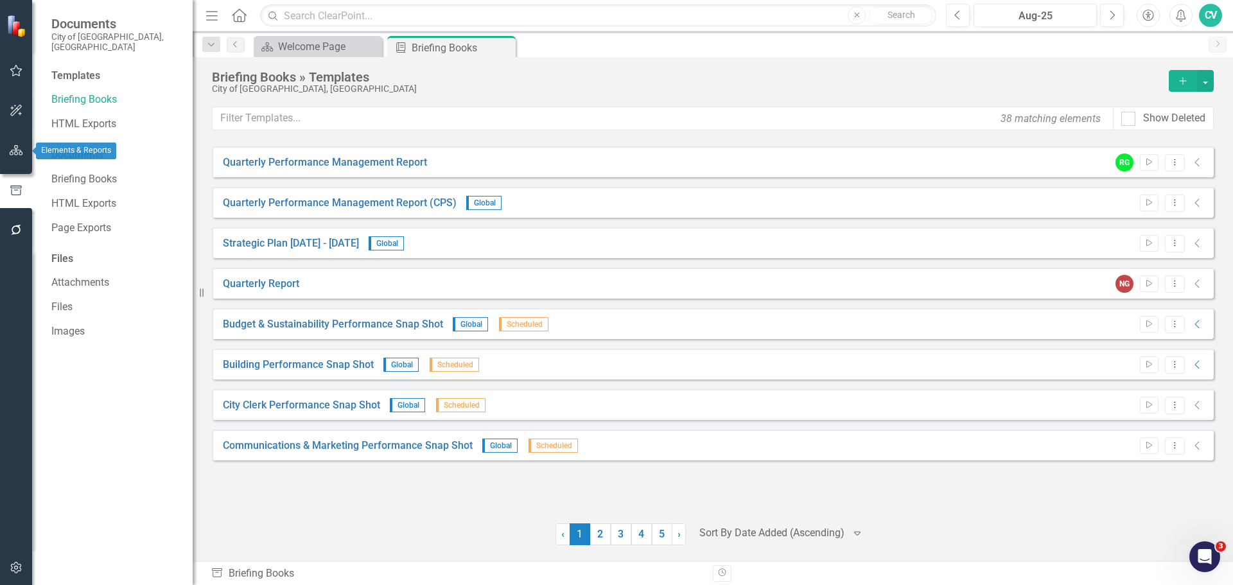
click at [21, 149] on icon "button" at bounding box center [16, 150] width 13 height 10
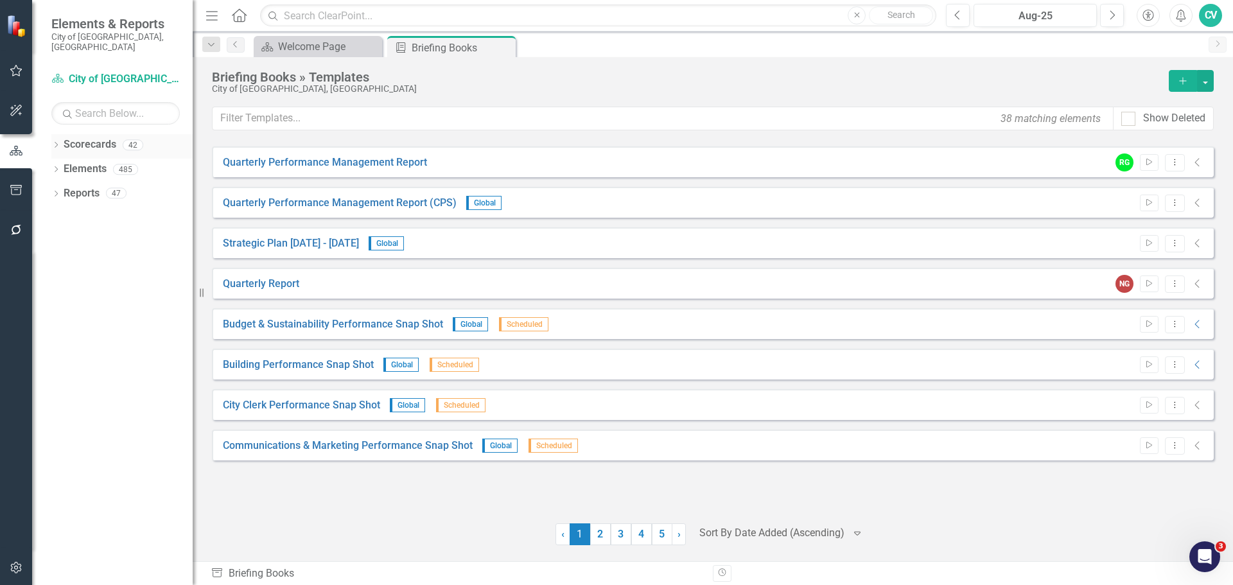
click at [55, 134] on div "Dropdown Scorecards 42" at bounding box center [121, 146] width 141 height 24
click at [61, 135] on div "Dropdown Scorecards 42" at bounding box center [121, 146] width 141 height 24
click at [55, 143] on icon "Dropdown" at bounding box center [55, 146] width 9 height 7
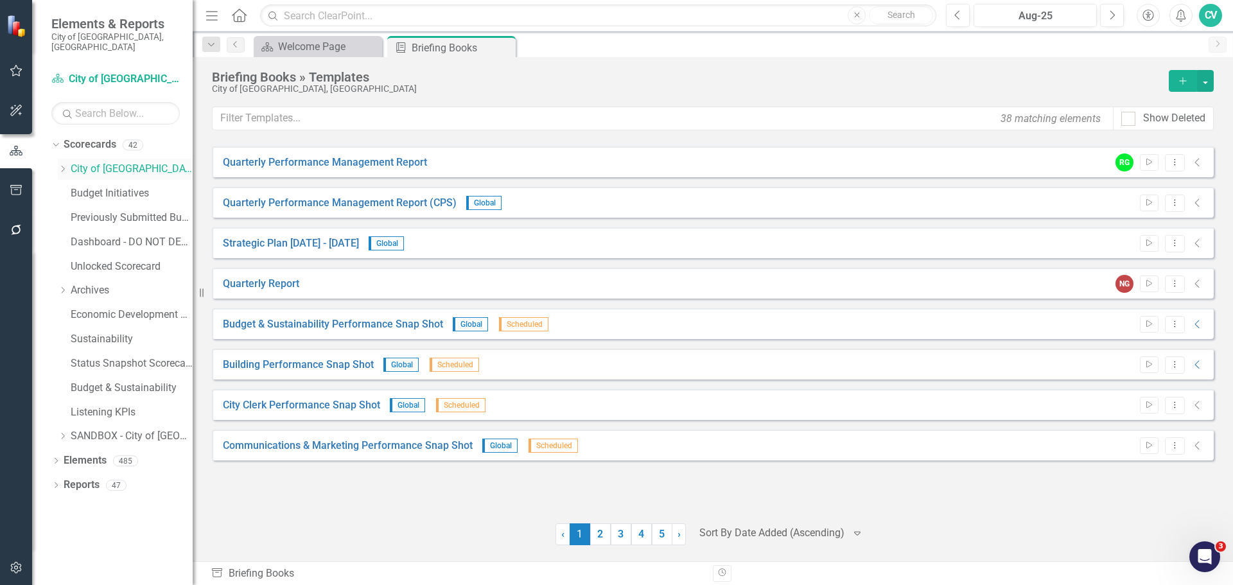
click at [59, 165] on icon "Dropdown" at bounding box center [63, 169] width 10 height 8
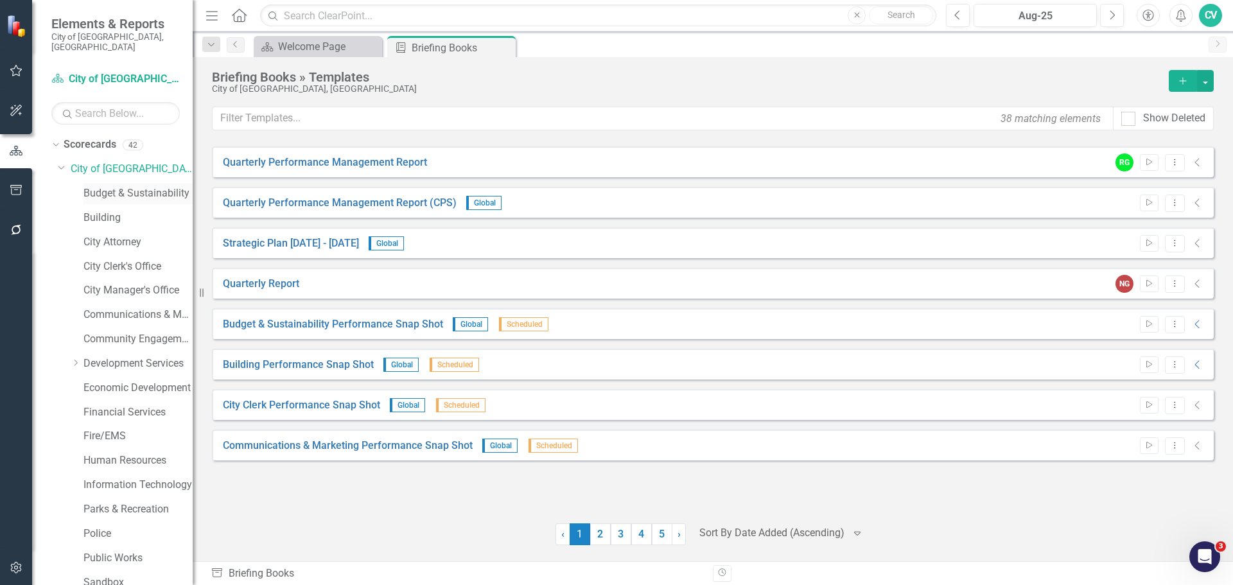
click at [93, 186] on link "Budget & Sustainability" at bounding box center [137, 193] width 109 height 15
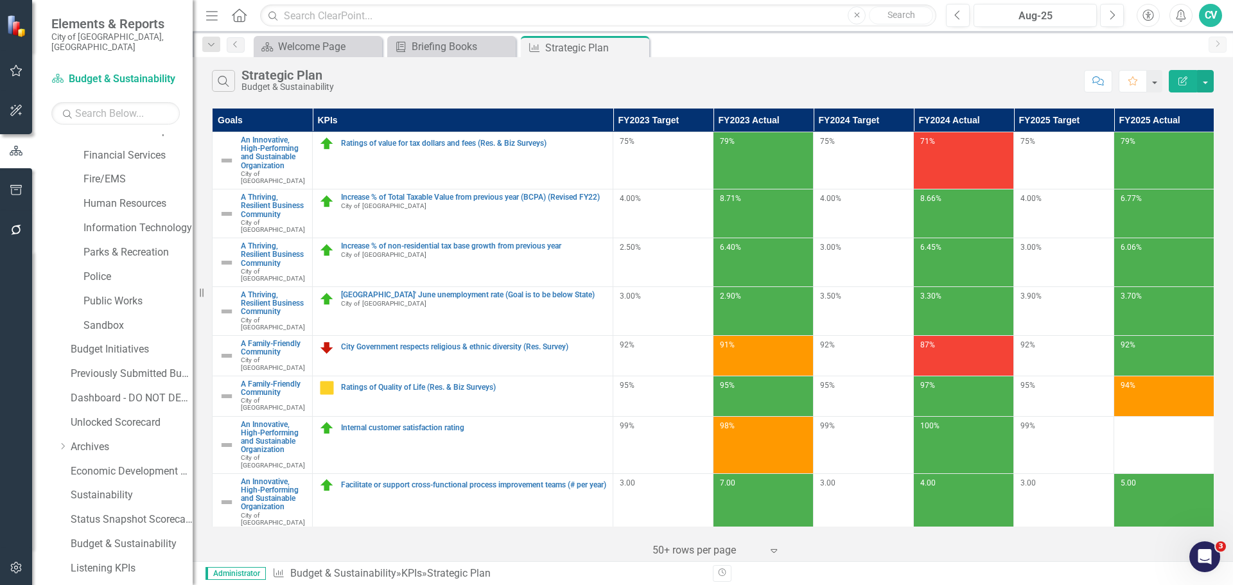
scroll to position [317, 0]
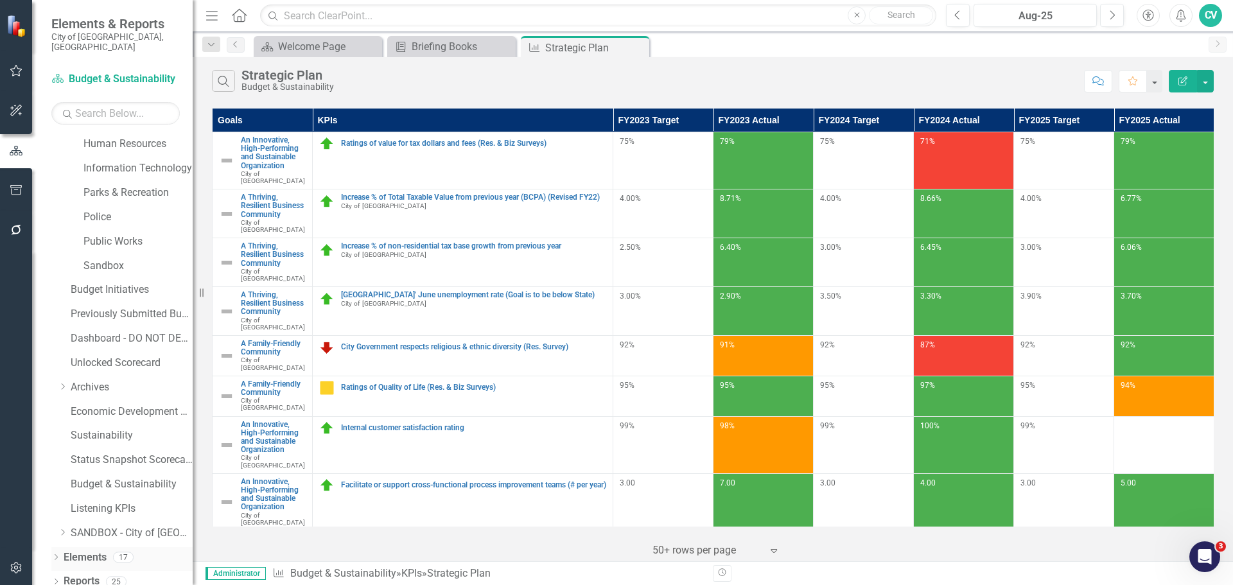
click at [54, 554] on div "Dropdown" at bounding box center [55, 559] width 9 height 11
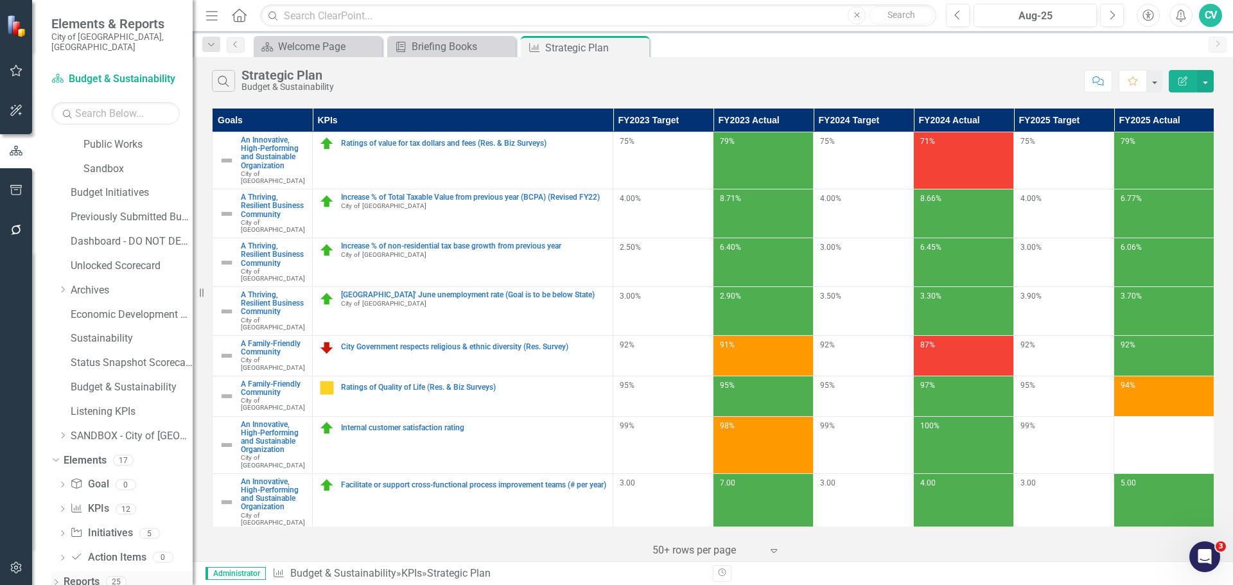
click at [55, 580] on icon "Dropdown" at bounding box center [55, 583] width 9 height 7
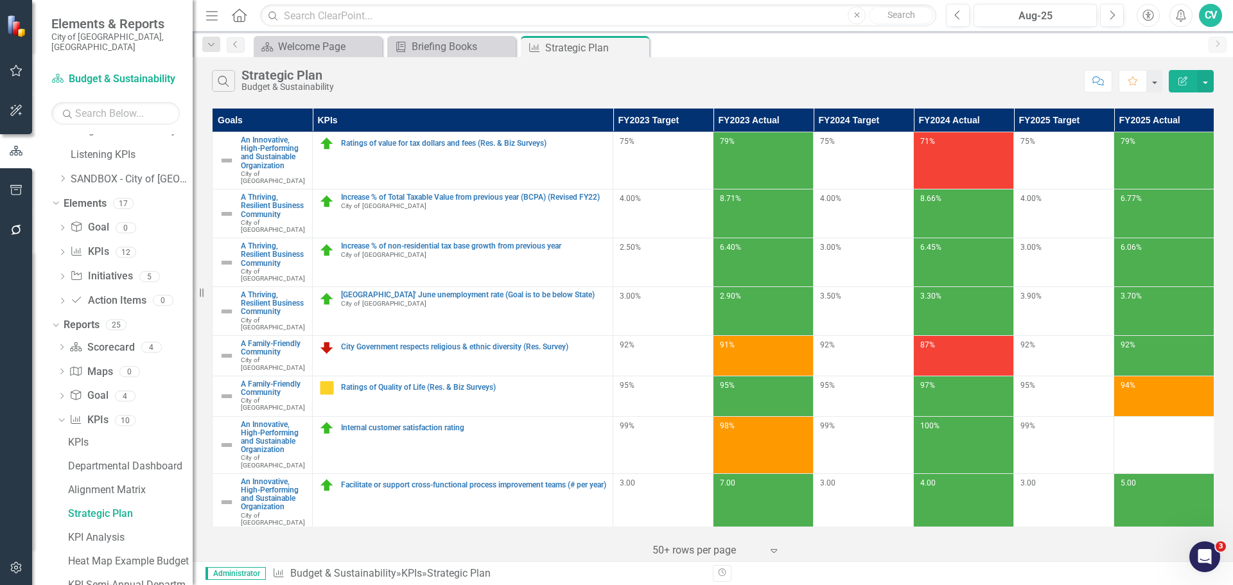
scroll to position [812, 0]
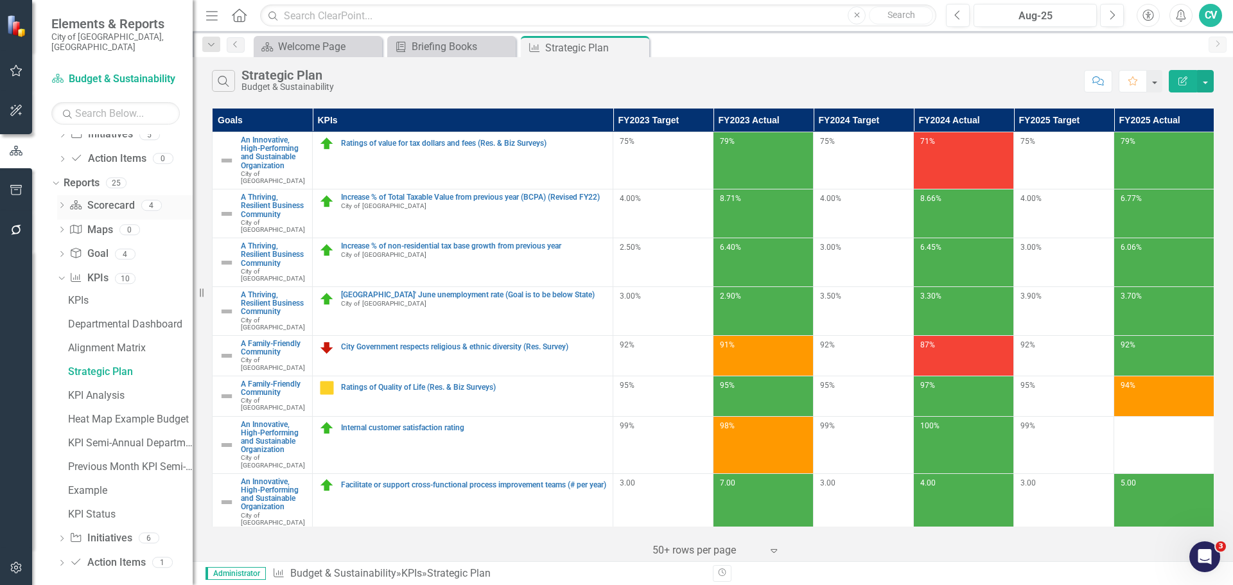
click at [58, 202] on div "Dropdown" at bounding box center [61, 207] width 9 height 11
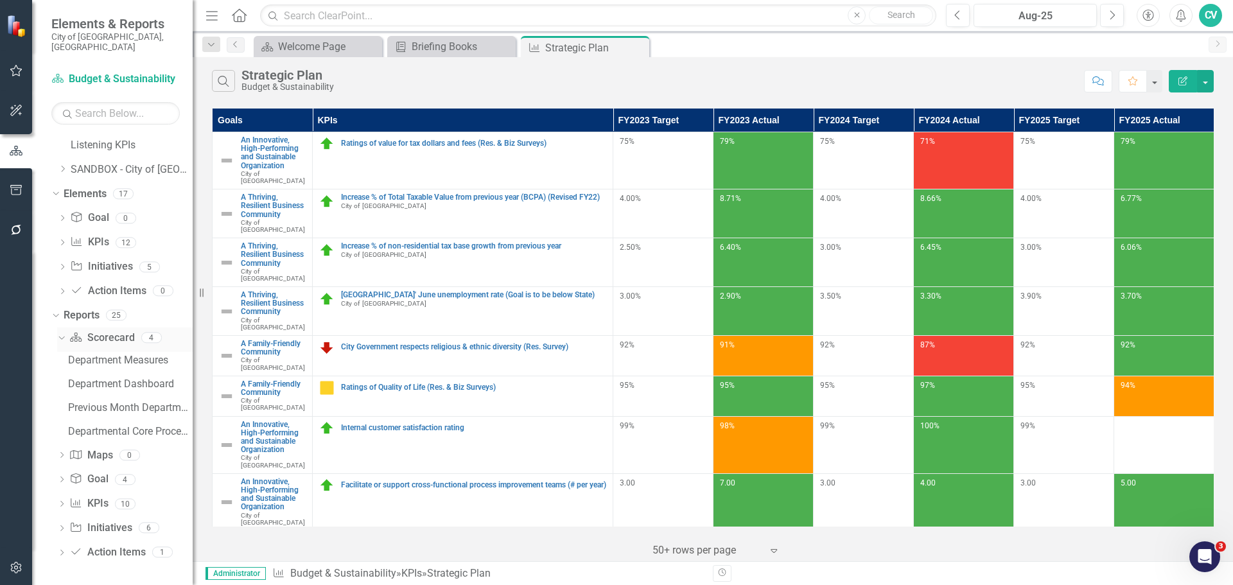
scroll to position [670, 0]
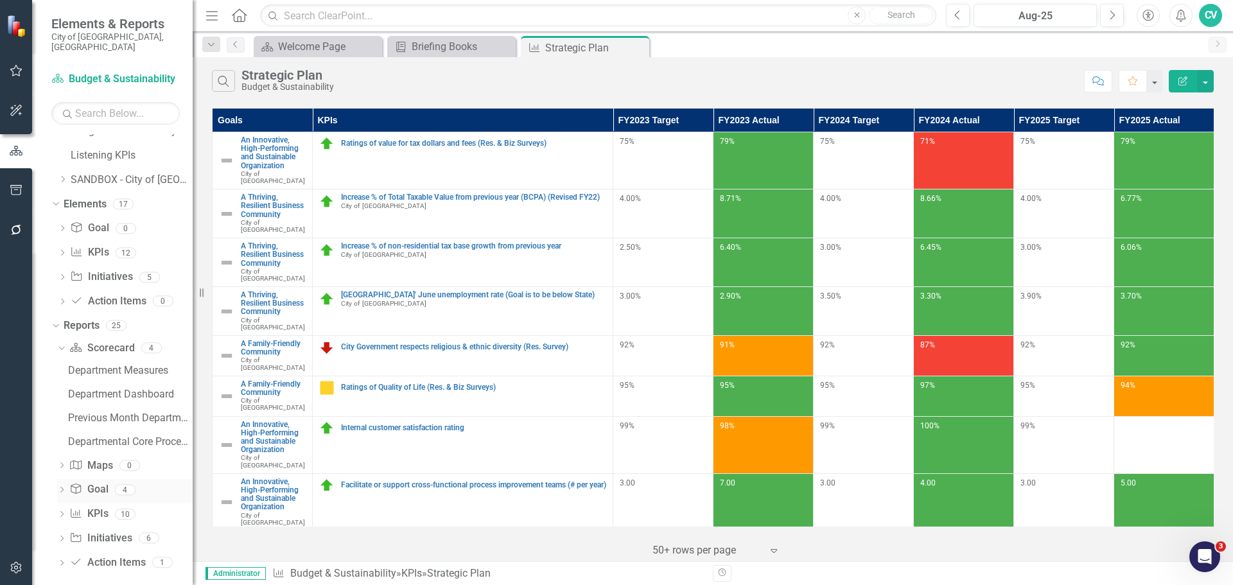
click at [66, 487] on icon "Dropdown" at bounding box center [61, 490] width 9 height 7
click at [110, 437] on div "Alignment Matrix" at bounding box center [130, 443] width 125 height 12
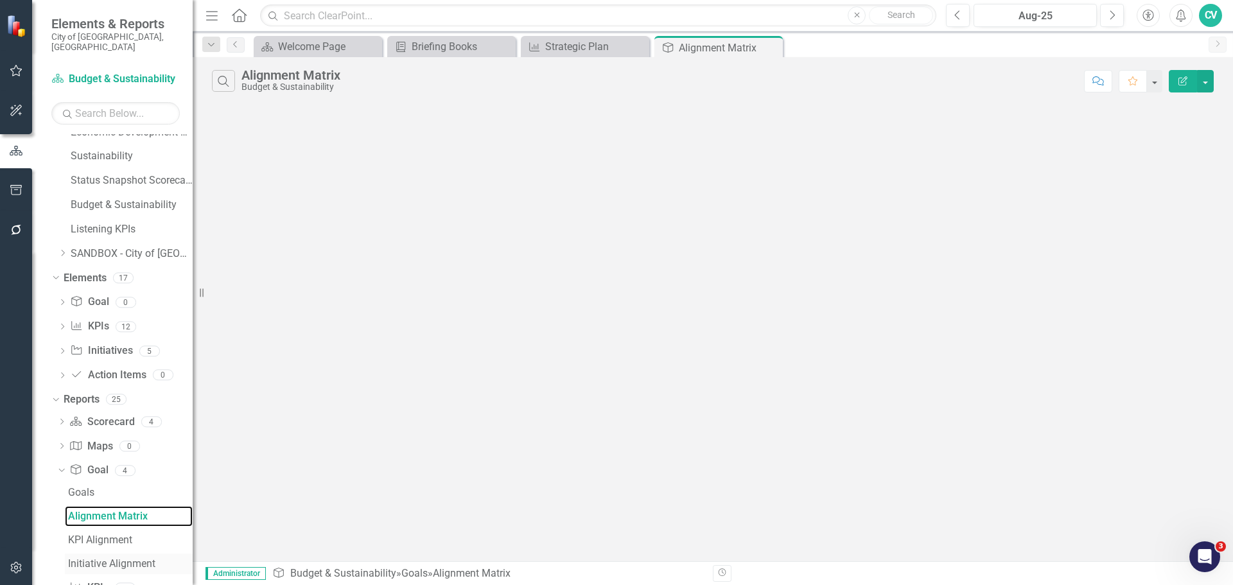
scroll to position [670, 0]
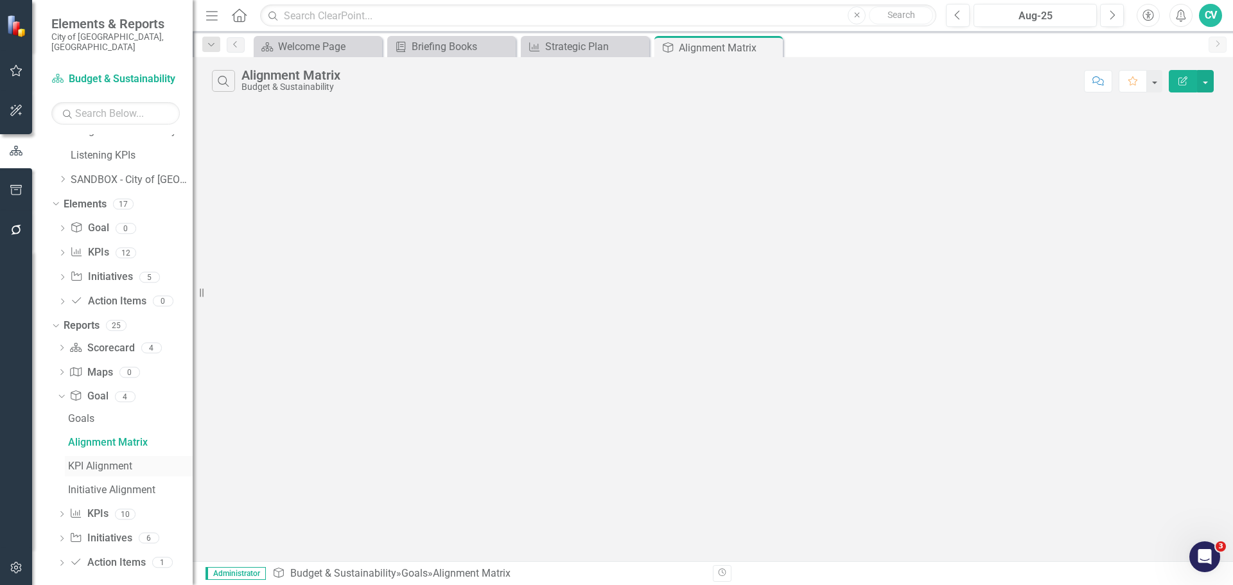
click at [109, 460] on div "KPI Alignment" at bounding box center [130, 466] width 125 height 12
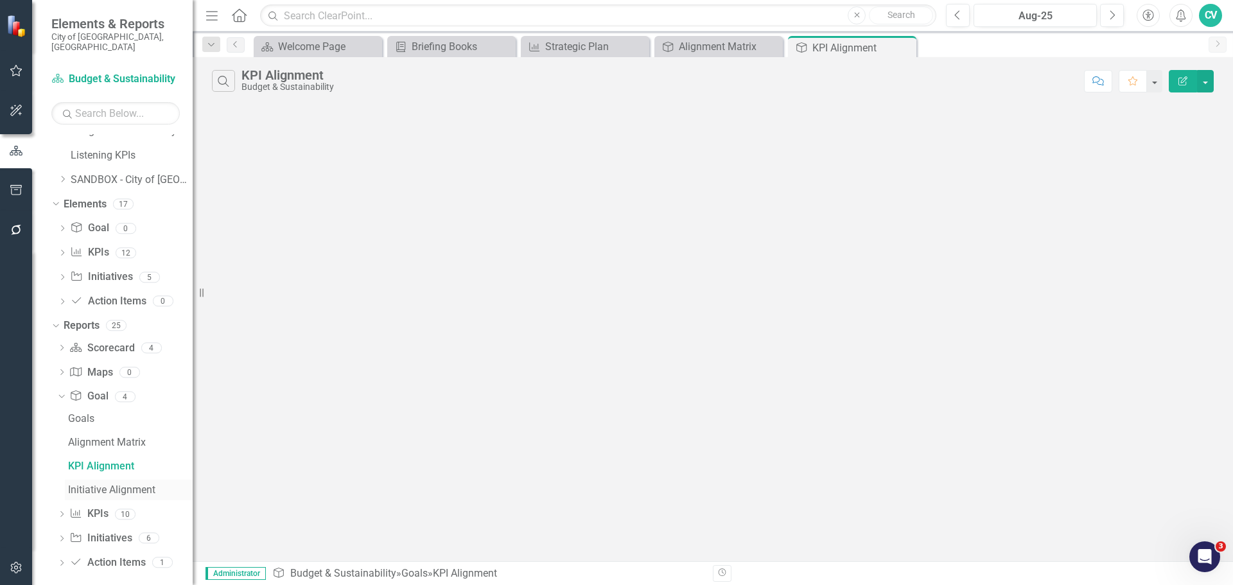
click at [123, 484] on div "Initiative Alignment" at bounding box center [130, 490] width 125 height 12
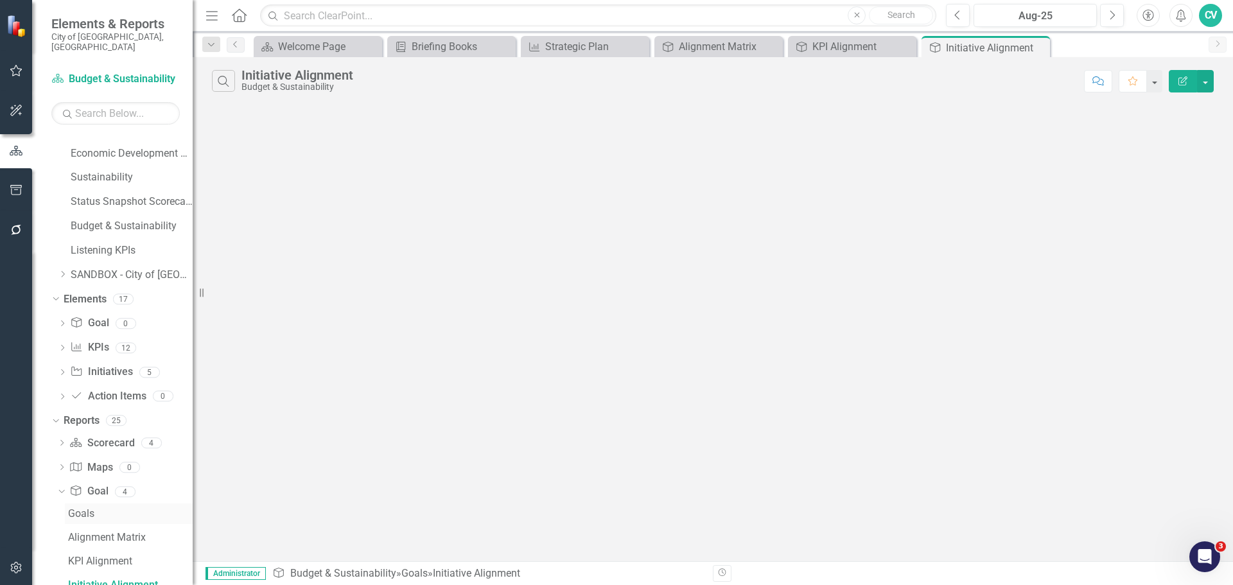
click at [76, 508] on div "Goals" at bounding box center [130, 514] width 125 height 12
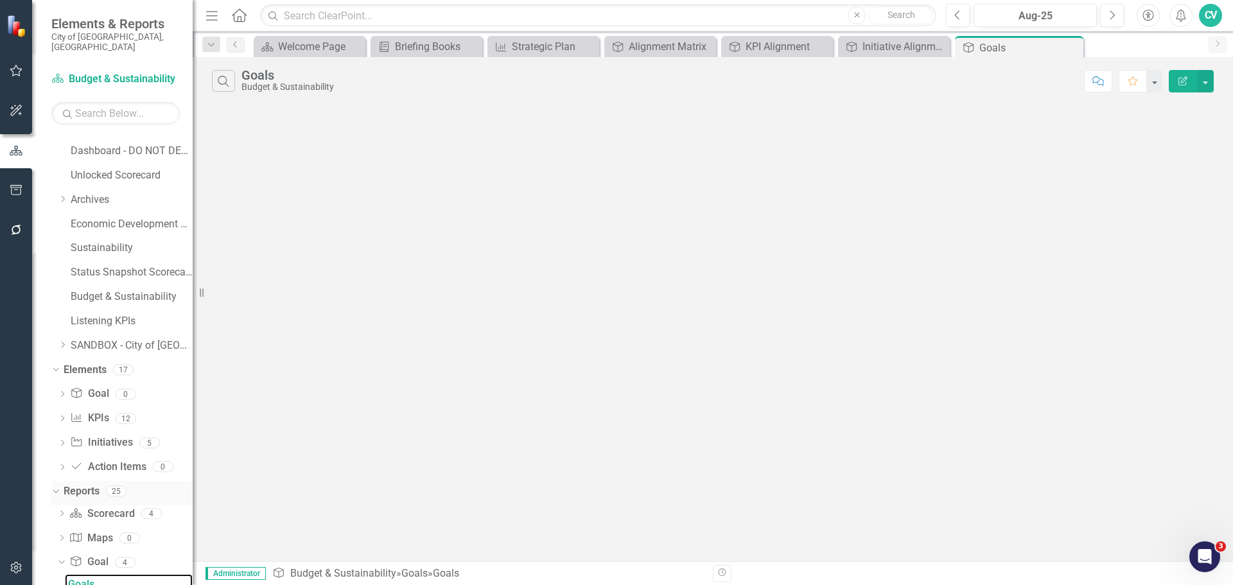
scroll to position [503, 0]
click at [706, 44] on icon "Close" at bounding box center [704, 47] width 13 height 10
click at [765, 42] on icon "Close" at bounding box center [771, 47] width 13 height 10
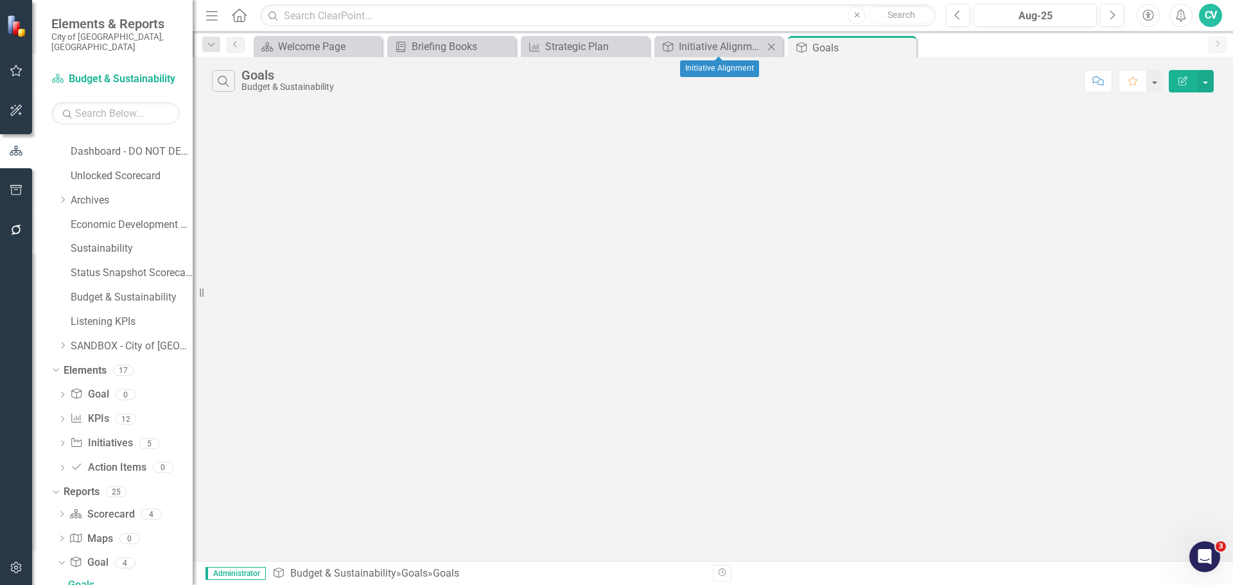
click at [771, 46] on icon at bounding box center [771, 46] width 7 height 7
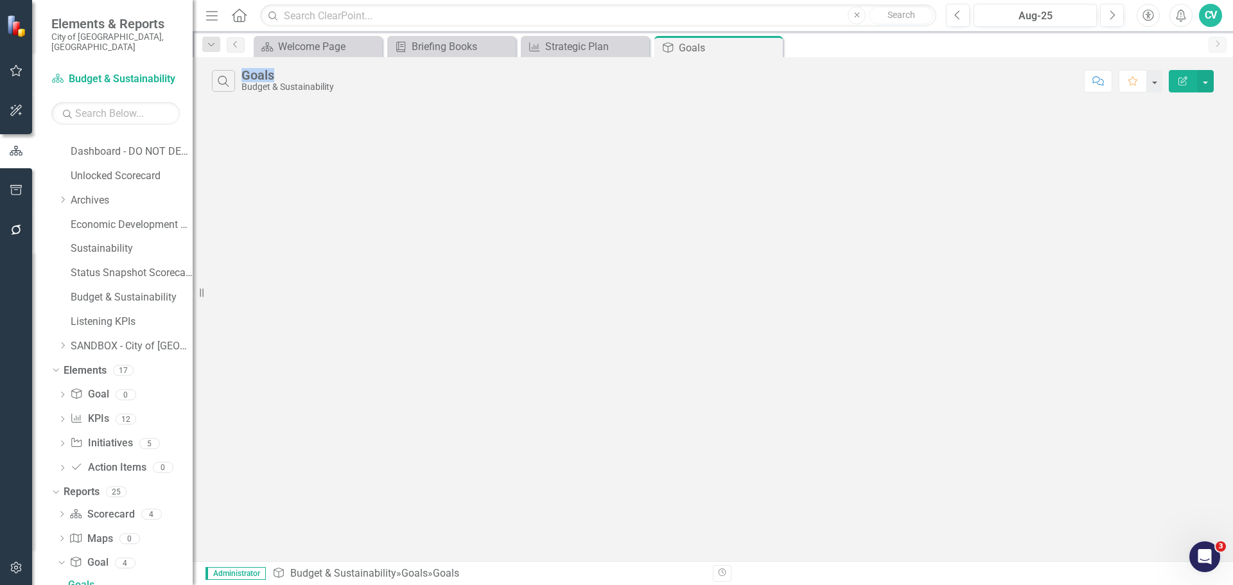
click at [0, 0] on icon "Close" at bounding box center [0, 0] width 0 height 0
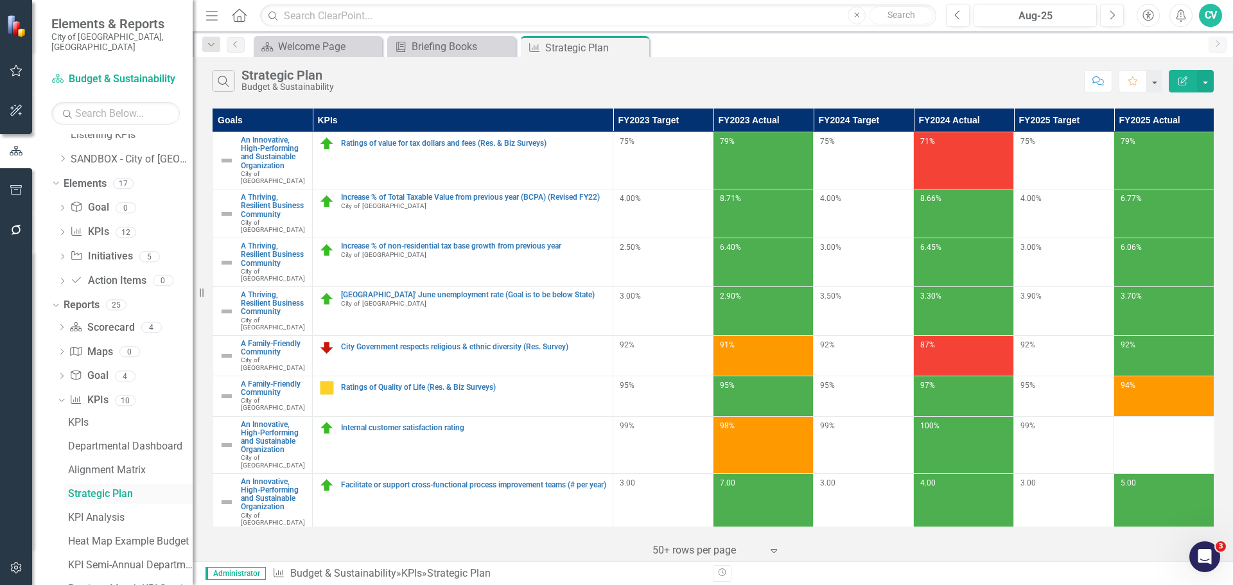
scroll to position [812, 0]
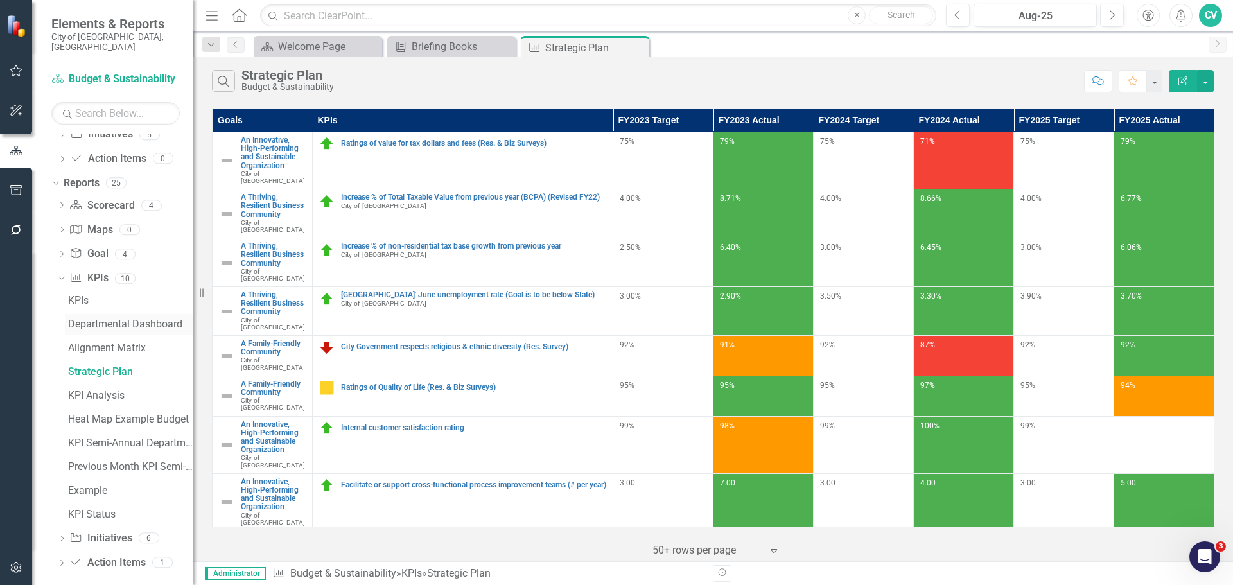
click at [135, 319] on div "Departmental Dashboard" at bounding box center [130, 325] width 125 height 12
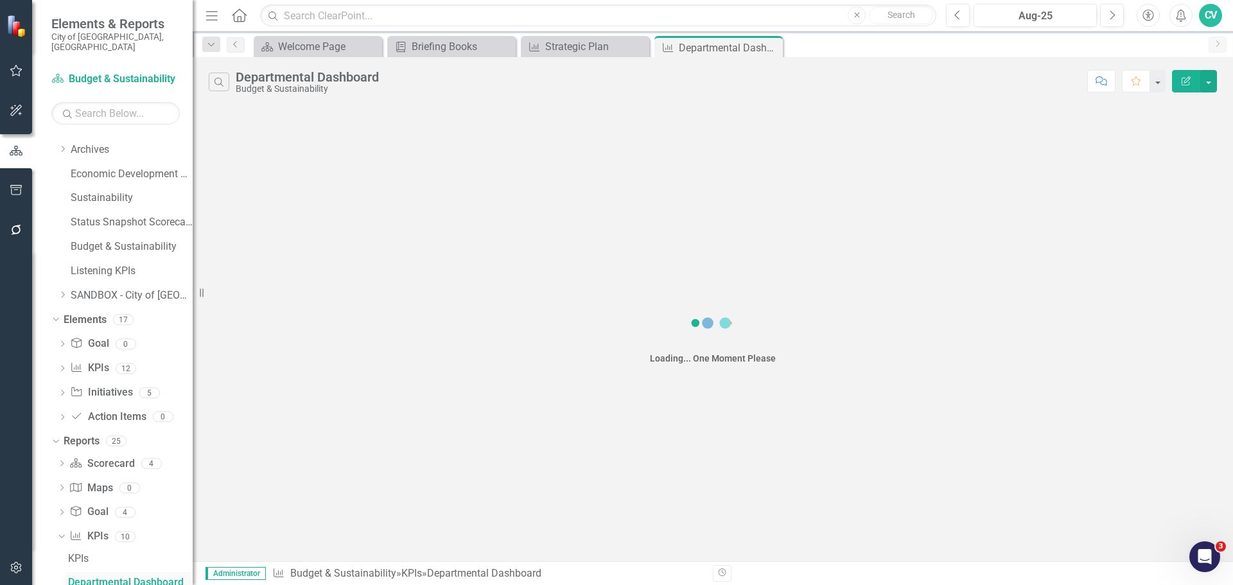
scroll to position [552, 0]
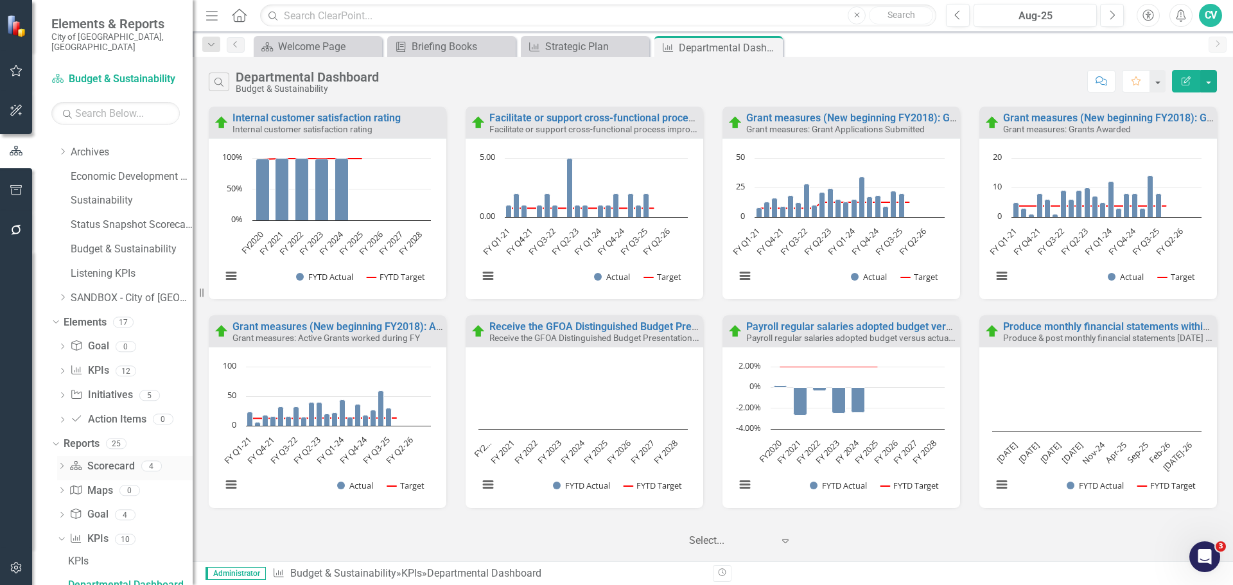
click at [62, 462] on div "Dropdown" at bounding box center [61, 467] width 9 height 11
click at [139, 507] on div "Department Dashboard" at bounding box center [130, 513] width 125 height 12
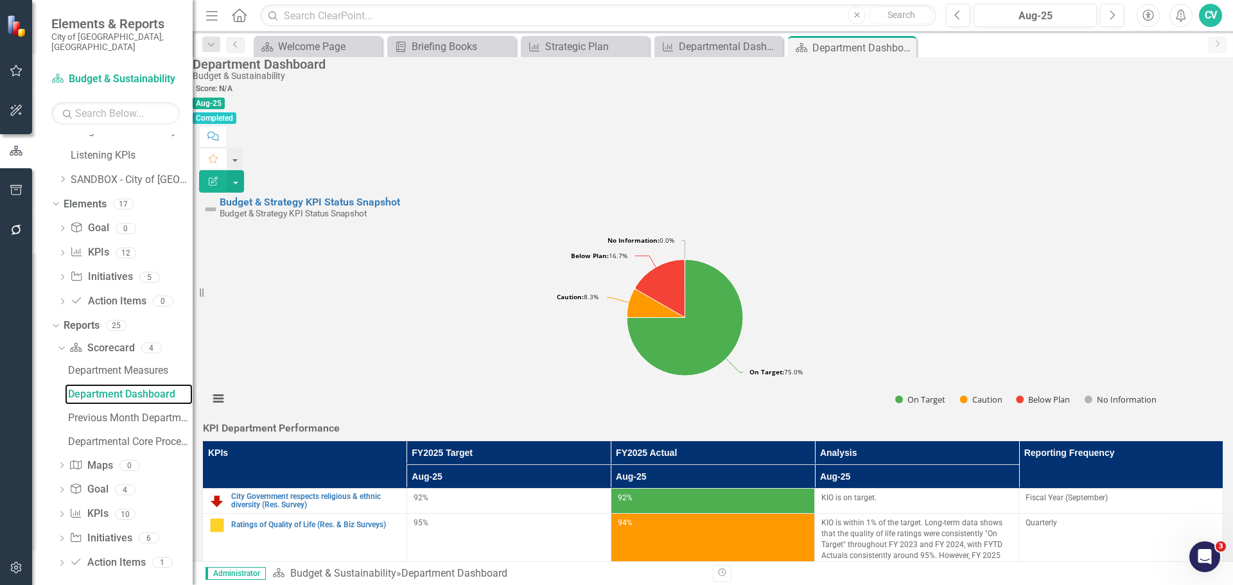
scroll to position [932, 0]
click at [154, 412] on div "Previous Month Department Dashboard" at bounding box center [130, 418] width 125 height 12
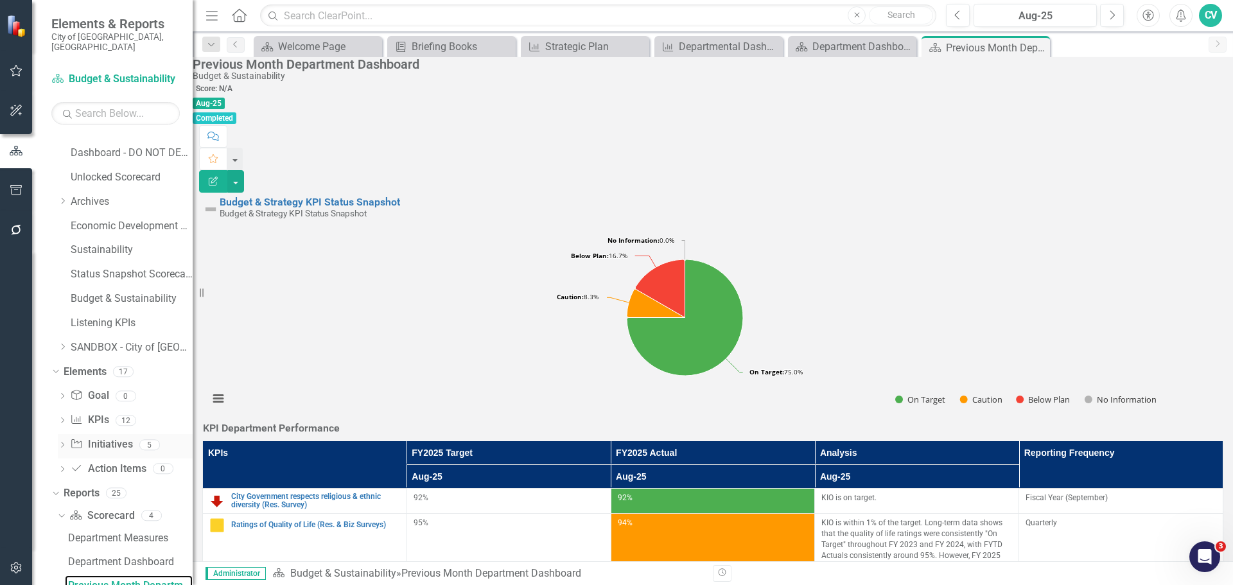
scroll to position [670, 0]
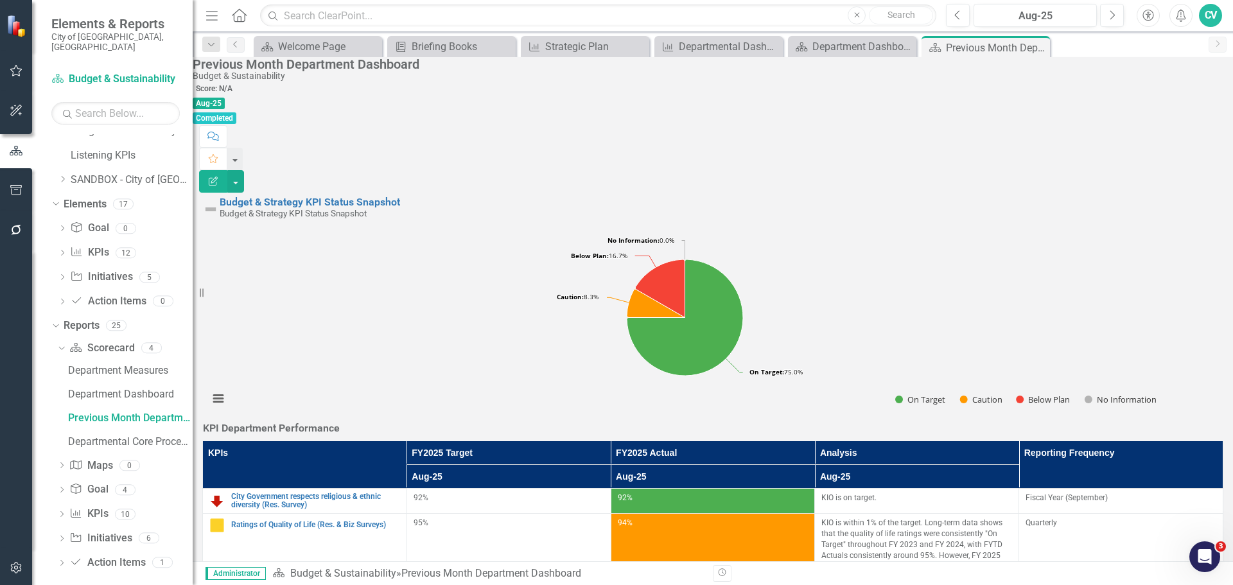
click at [219, 177] on icon "Edit Report" at bounding box center [213, 181] width 12 height 9
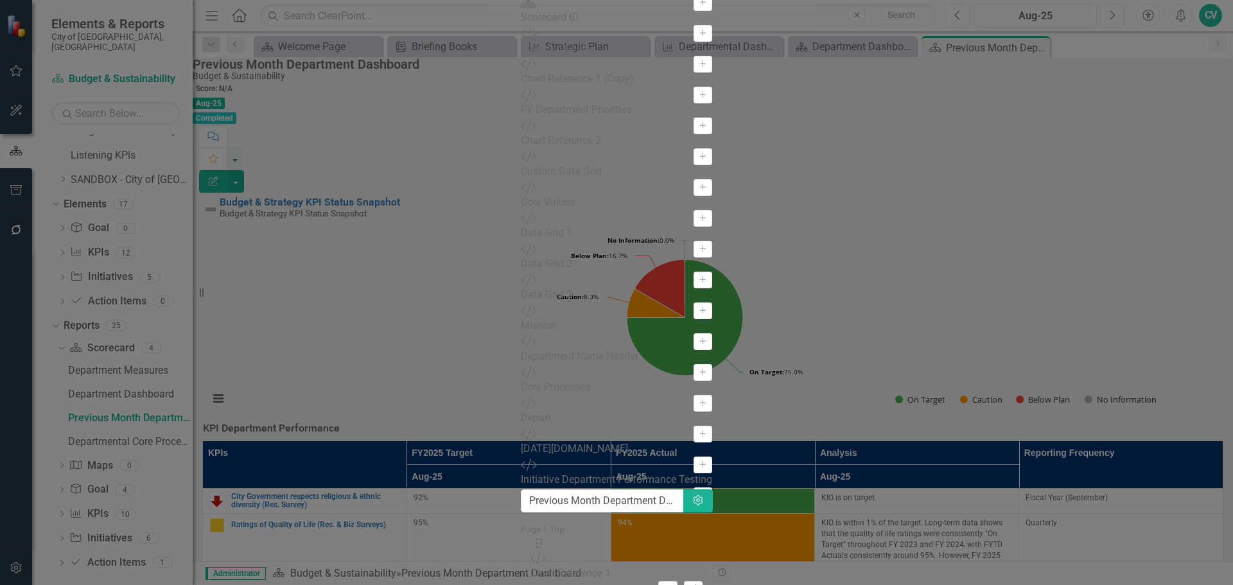
scroll to position [0, 0]
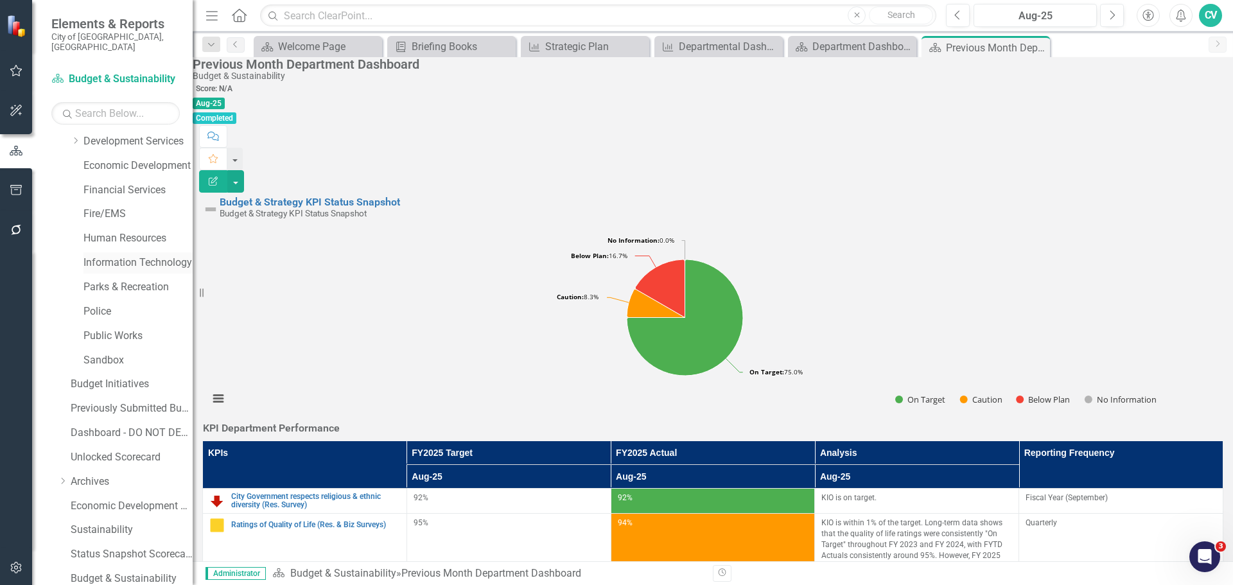
scroll to position [284, 0]
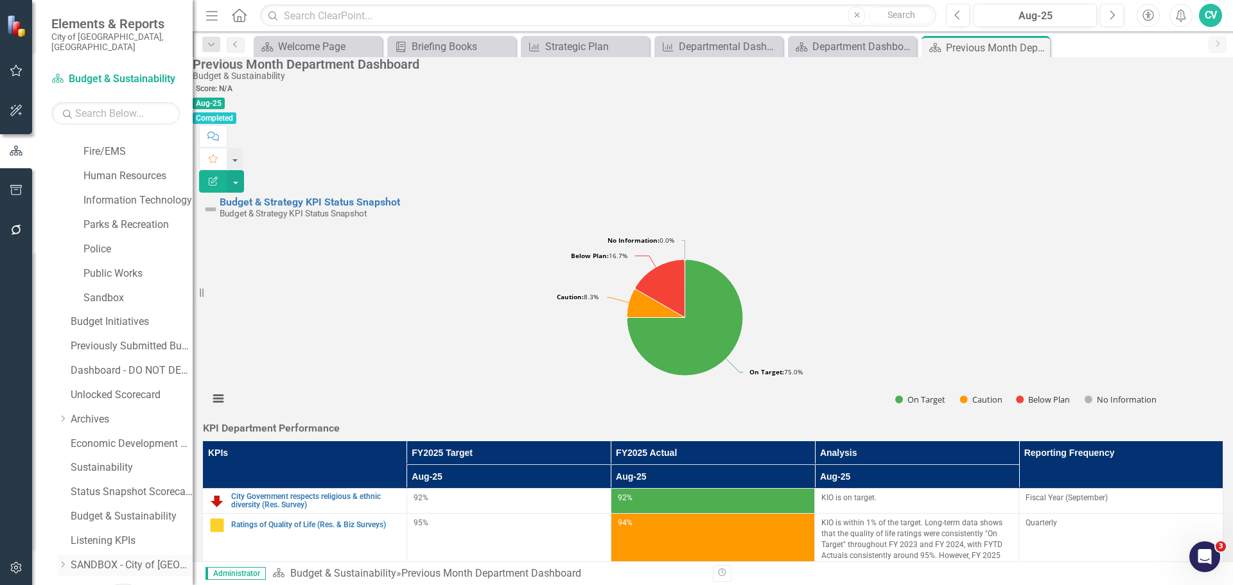
click at [135, 558] on link "SANDBOX - City of [GEOGRAPHIC_DATA]" at bounding box center [132, 565] width 122 height 15
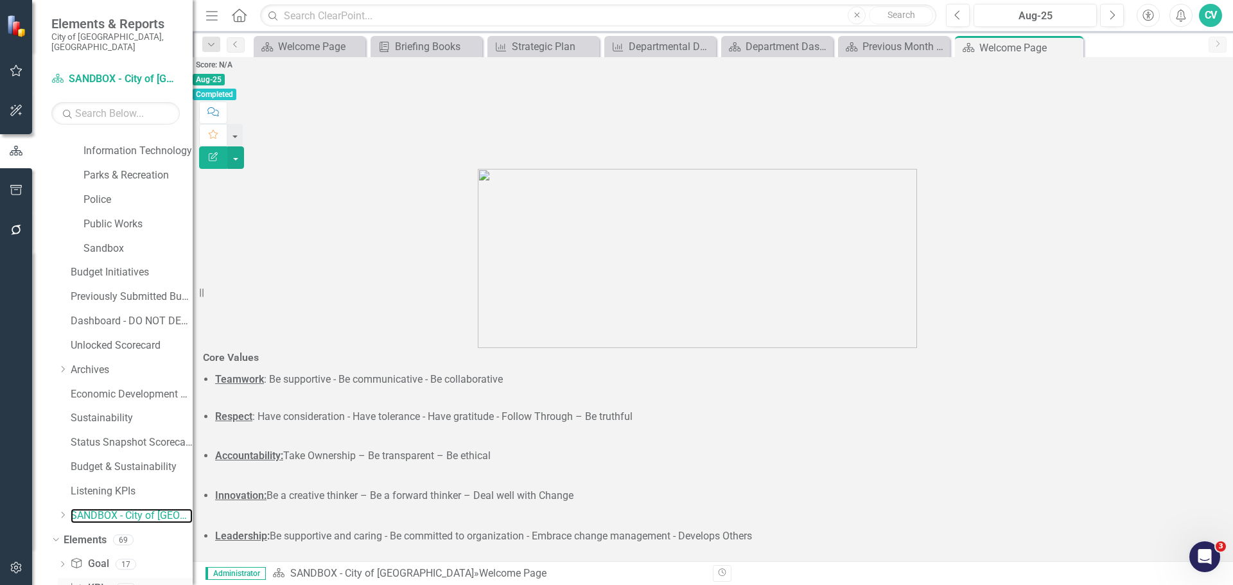
scroll to position [455, 0]
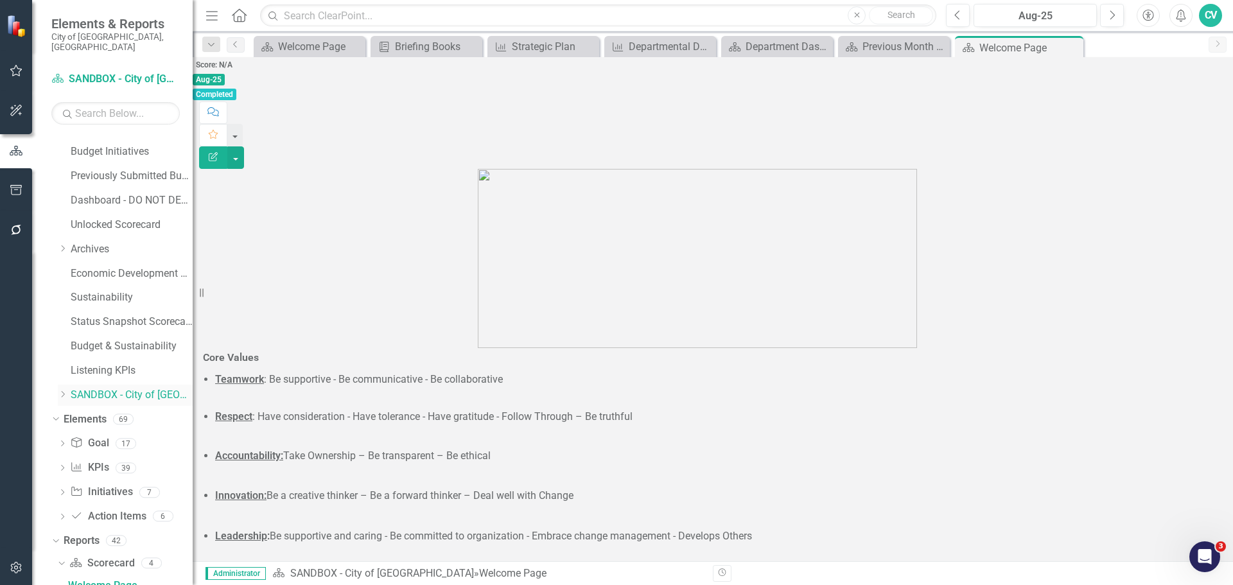
click at [60, 390] on icon "Dropdown" at bounding box center [63, 394] width 10 height 8
click at [129, 436] on link "SANDBOX - Parks" at bounding box center [137, 443] width 109 height 15
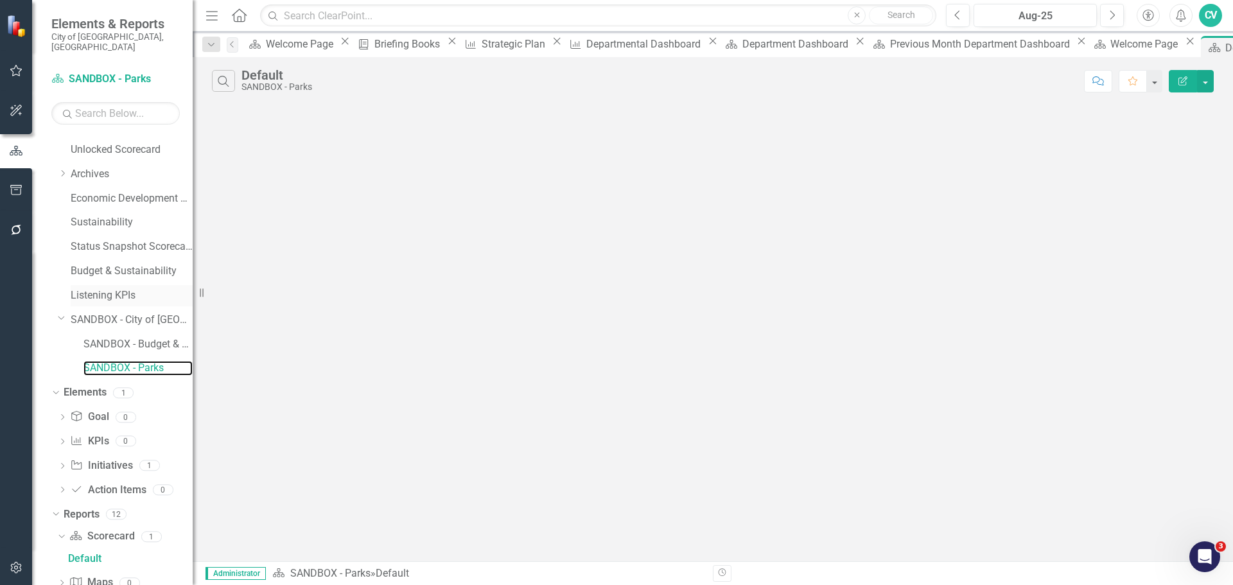
scroll to position [647, 0]
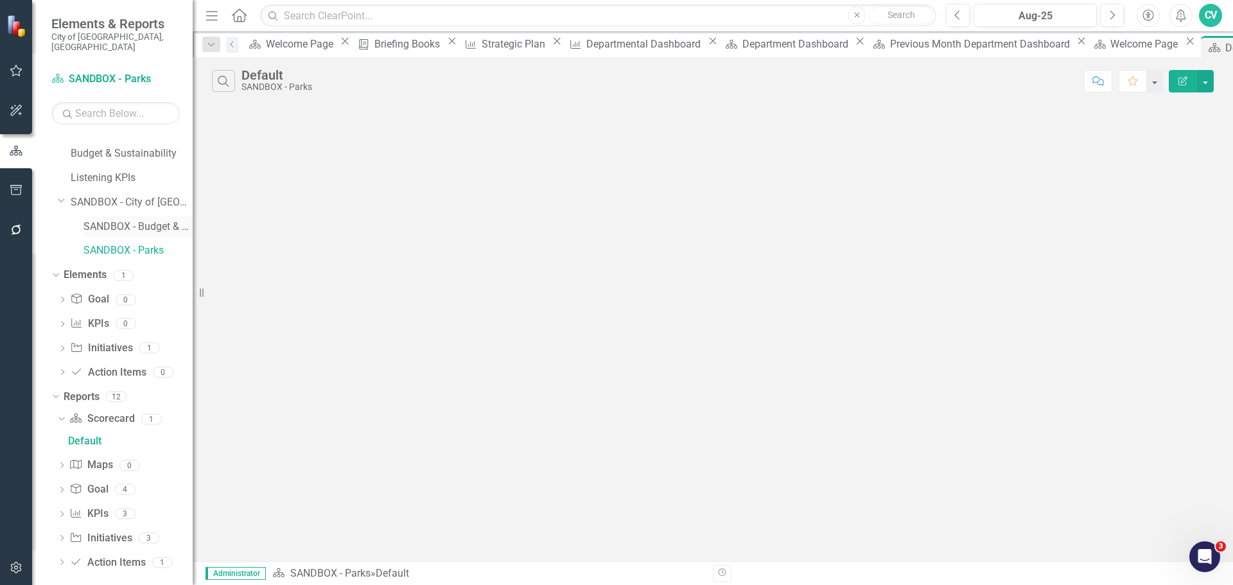
click at [128, 220] on link "SANDBOX - Budget & Sustainability" at bounding box center [137, 227] width 109 height 15
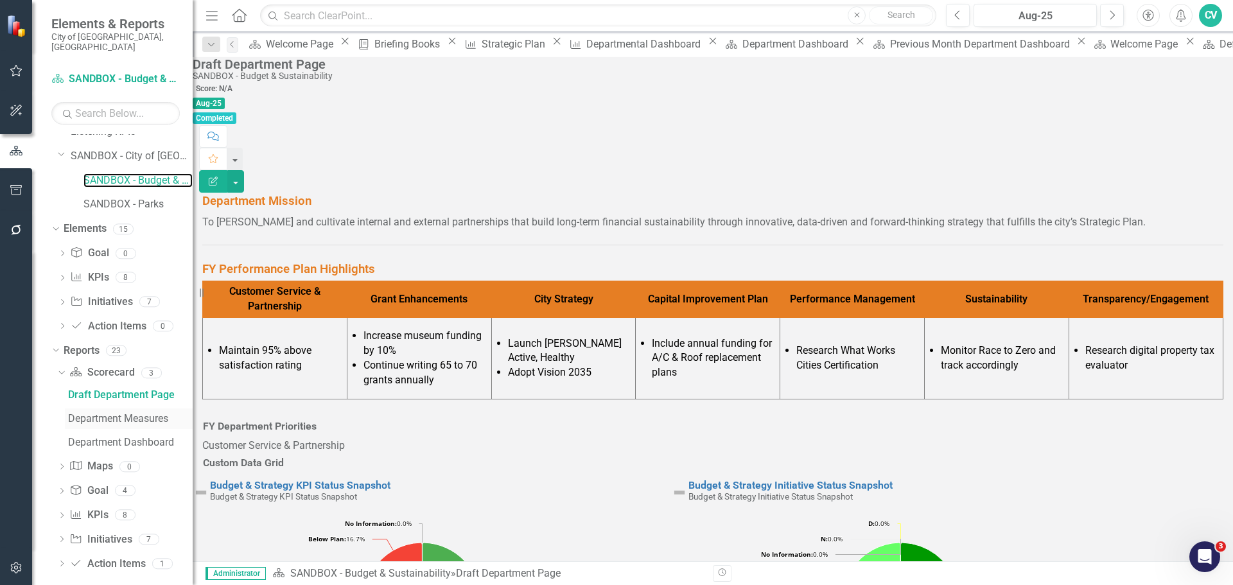
scroll to position [695, 0]
click at [116, 435] on div "Department Dashboard" at bounding box center [130, 441] width 125 height 12
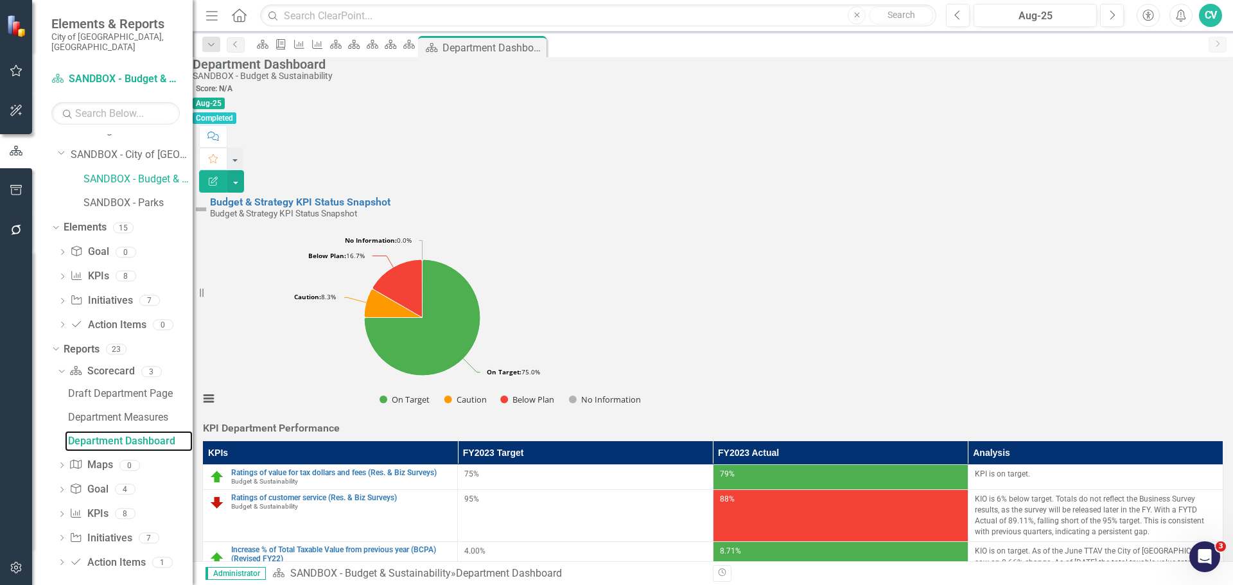
scroll to position [325, 0]
click at [227, 170] on button "Edit Report" at bounding box center [213, 181] width 28 height 22
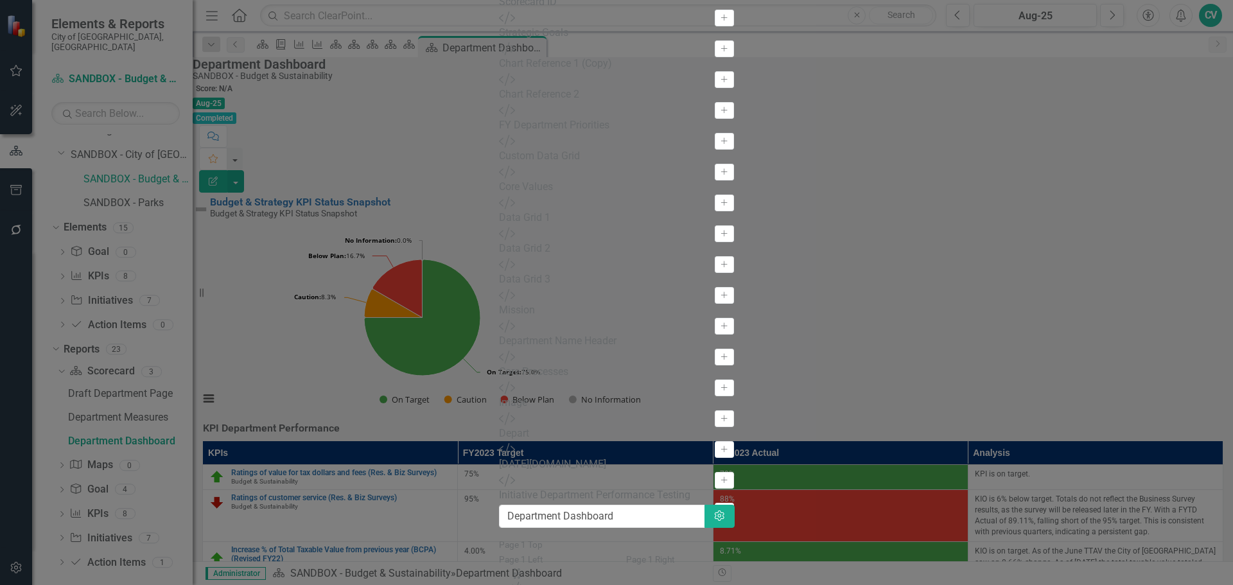
scroll to position [491, 0]
drag, startPoint x: 360, startPoint y: 480, endPoint x: 408, endPoint y: 460, distance: 52.1
click at [499, 447] on div "View All Fields Expand Place Chart Scorecard Scorecard Add Attachments Attachme…" at bounding box center [616, 311] width 234 height 1158
click at [499, 472] on div "[DATE][DOMAIN_NAME]" at bounding box center [616, 464] width 234 height 15
click at [715, 476] on button "Add" at bounding box center [724, 480] width 19 height 17
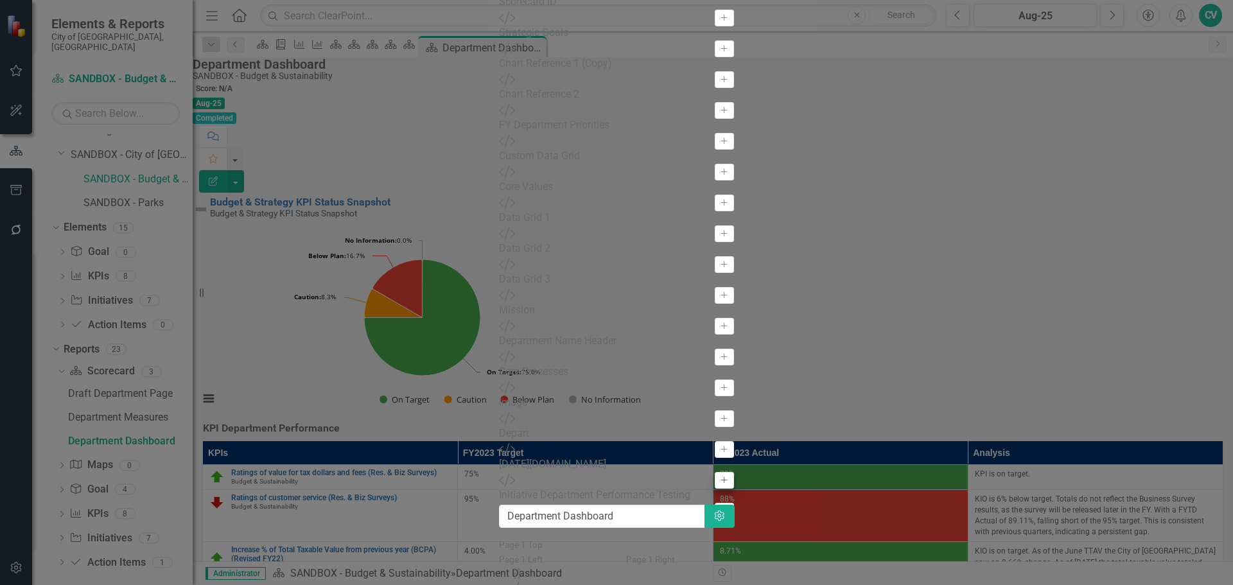
scroll to position [451, 0]
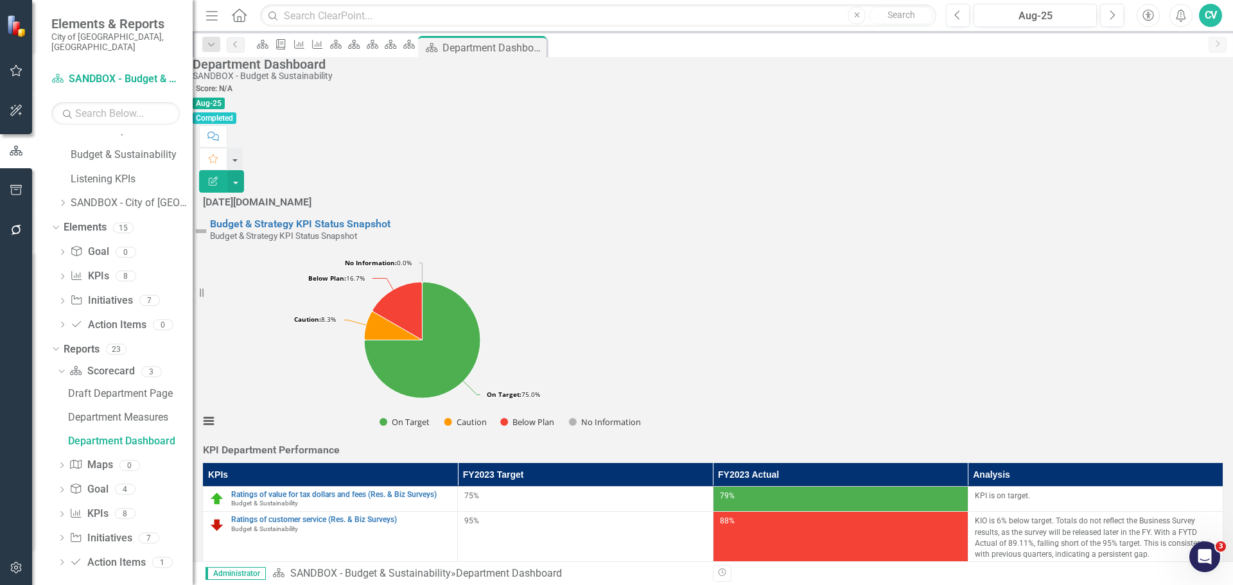
scroll to position [0, 0]
click at [218, 177] on icon "button" at bounding box center [213, 181] width 9 height 9
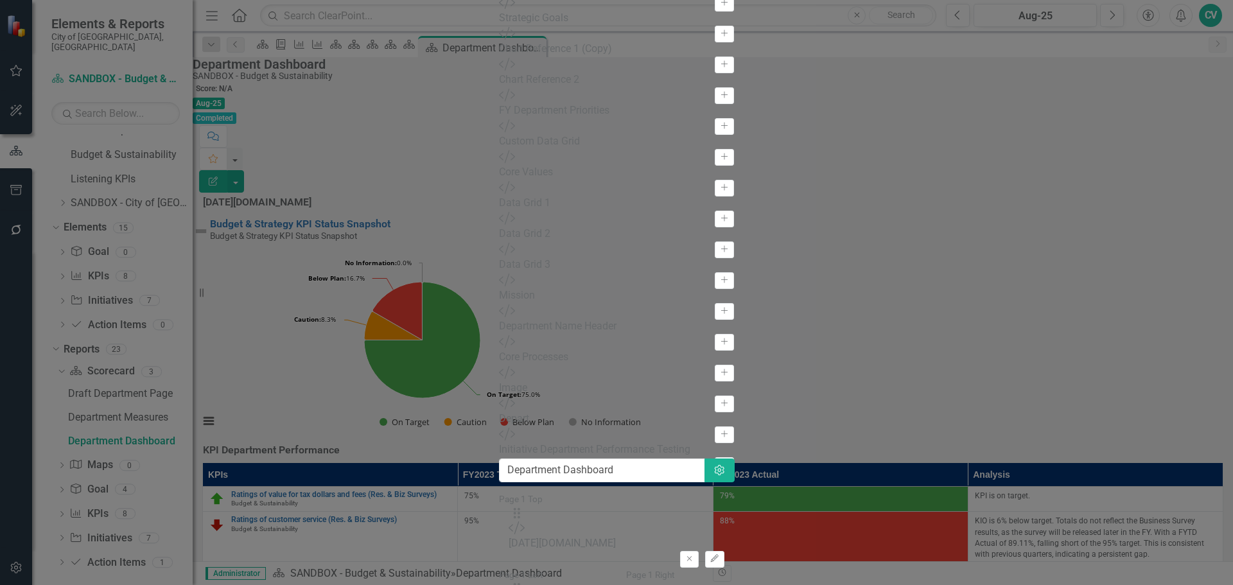
scroll to position [451, 0]
click at [719, 554] on icon "button" at bounding box center [715, 558] width 8 height 8
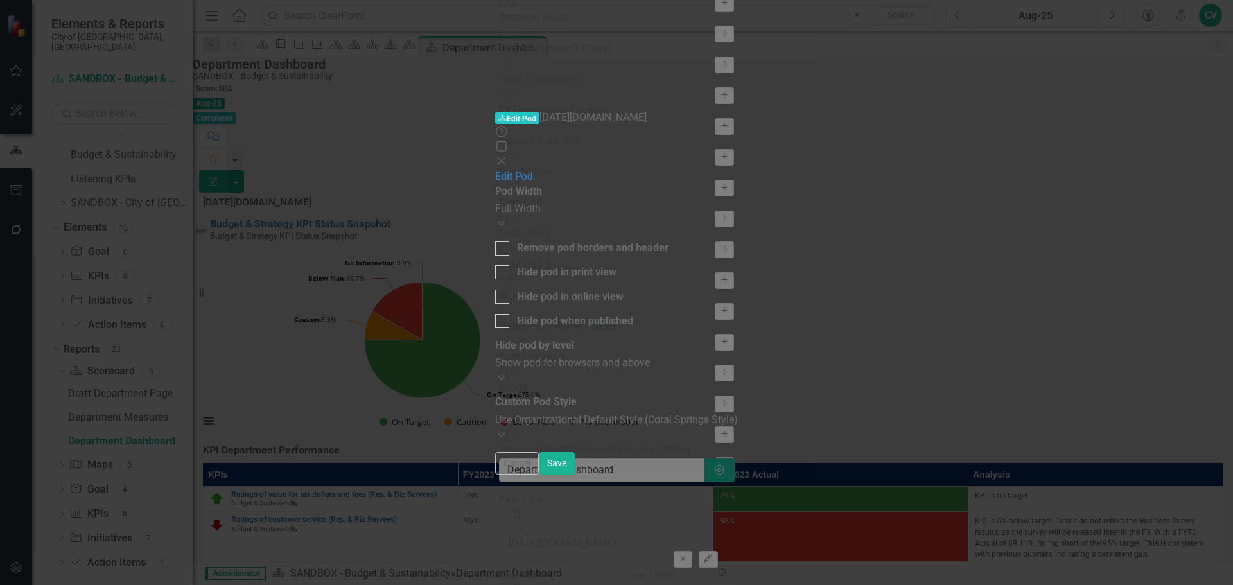
click at [508, 156] on icon "Close" at bounding box center [501, 161] width 13 height 10
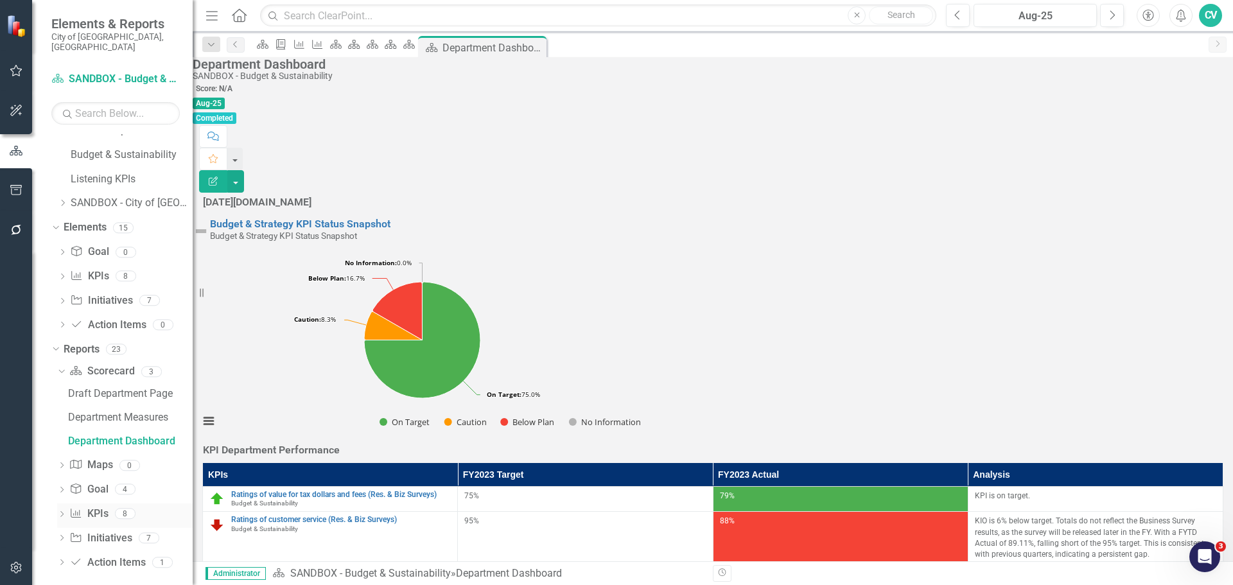
click at [91, 507] on link "KPI KPIs" at bounding box center [88, 514] width 39 height 15
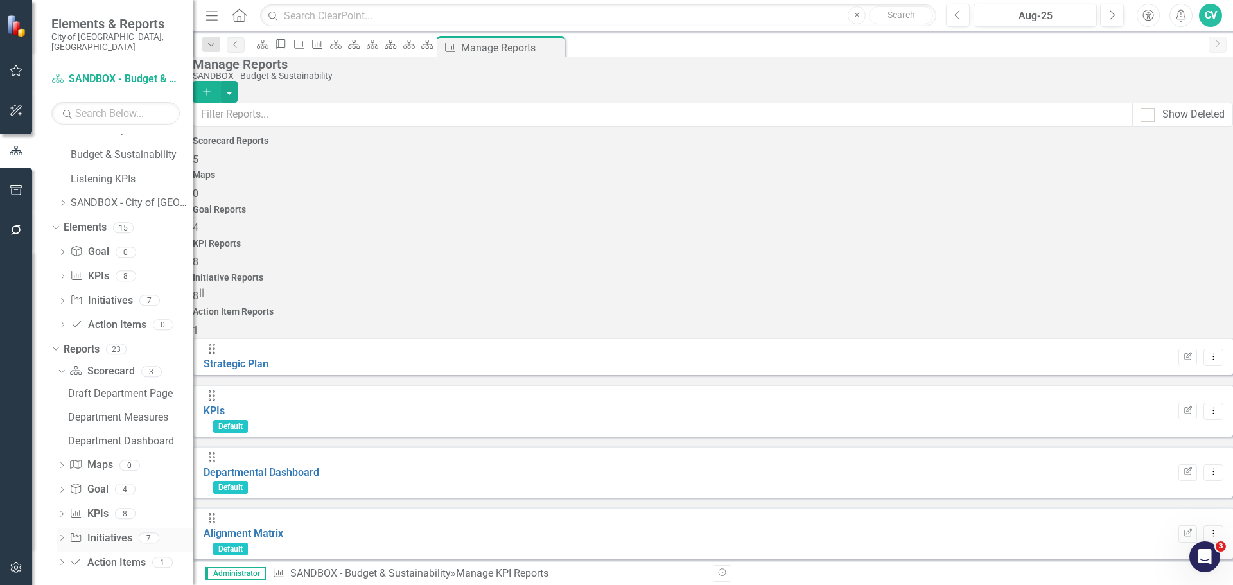
click at [100, 531] on link "Initiative Initiatives" at bounding box center [100, 538] width 62 height 15
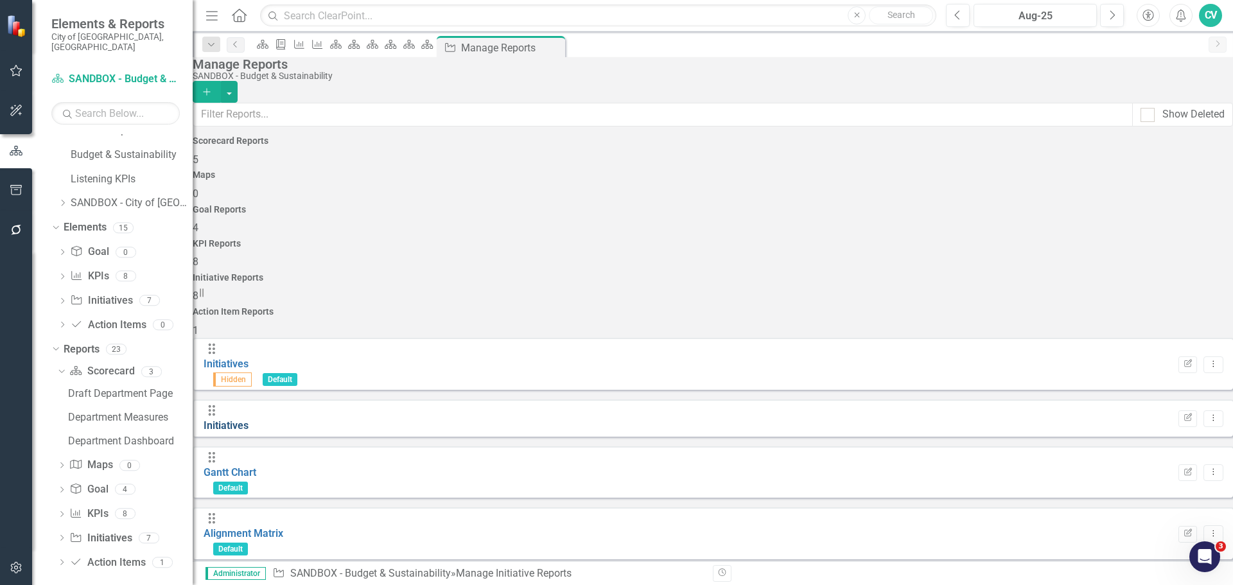
click at [249, 419] on link "Initiatives" at bounding box center [226, 425] width 45 height 12
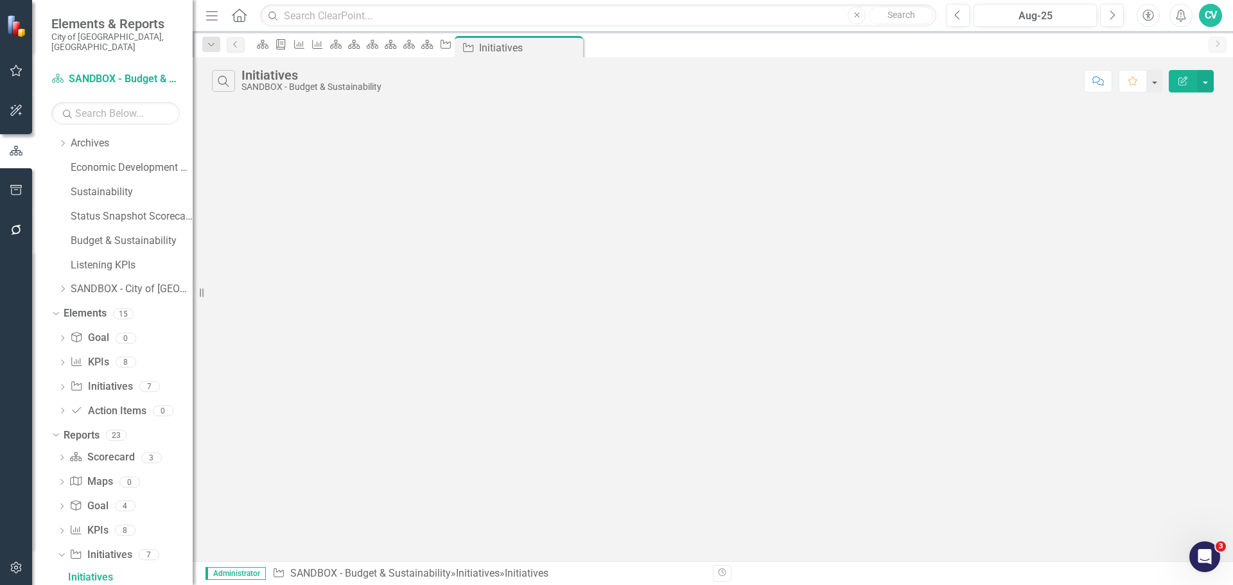
scroll to position [139, 0]
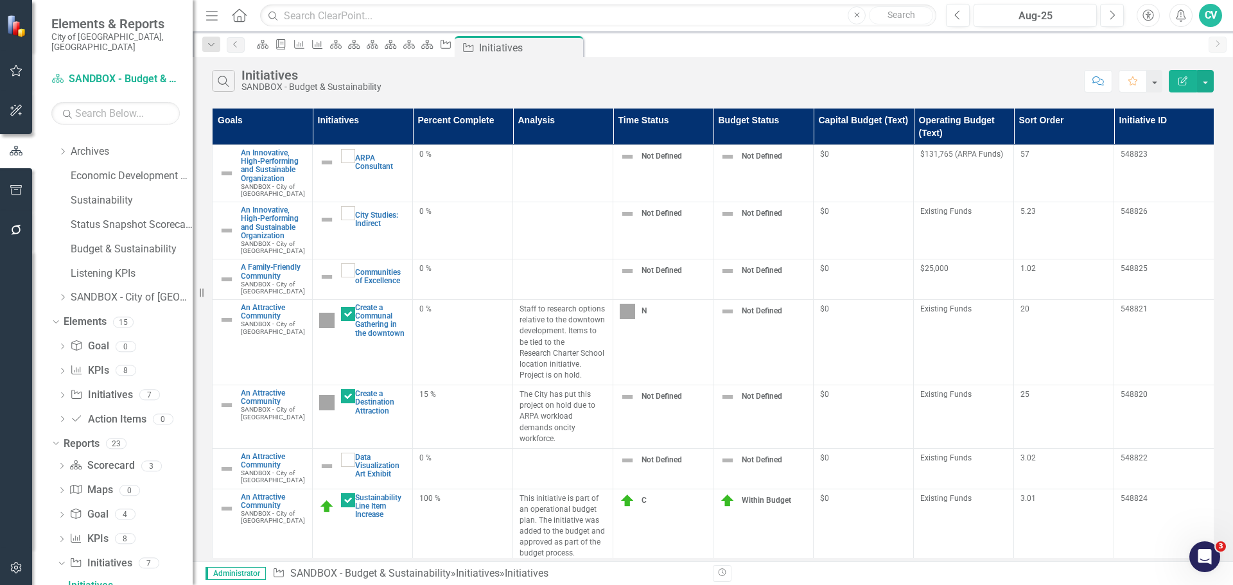
click at [1184, 80] on icon "Edit Report" at bounding box center [1183, 80] width 12 height 9
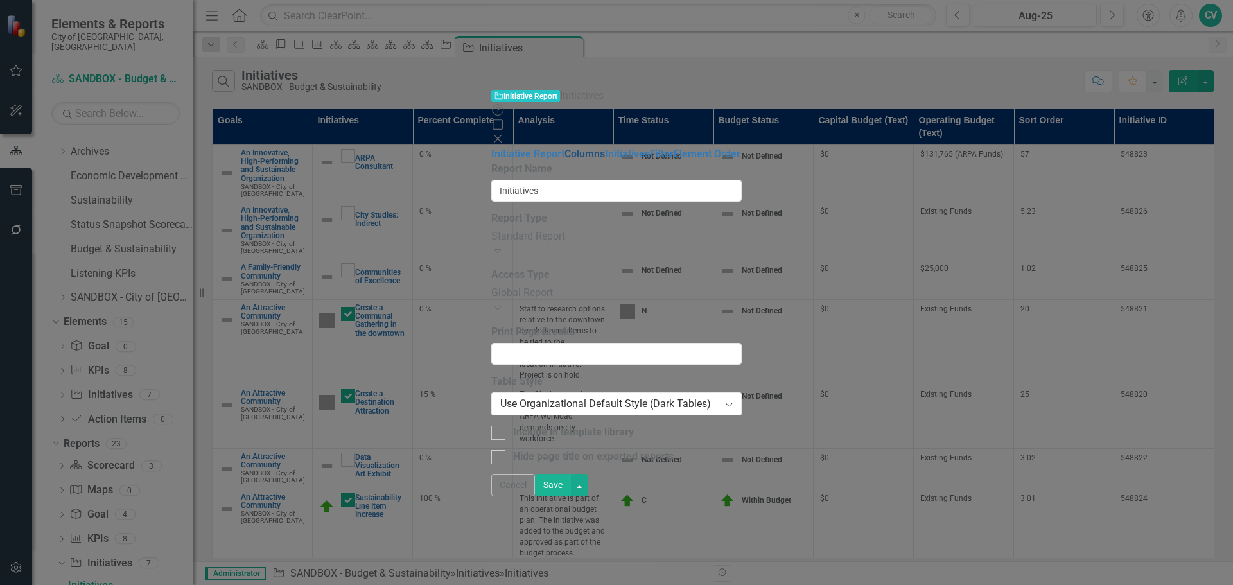
click at [564, 148] on link "Columns" at bounding box center [584, 154] width 40 height 12
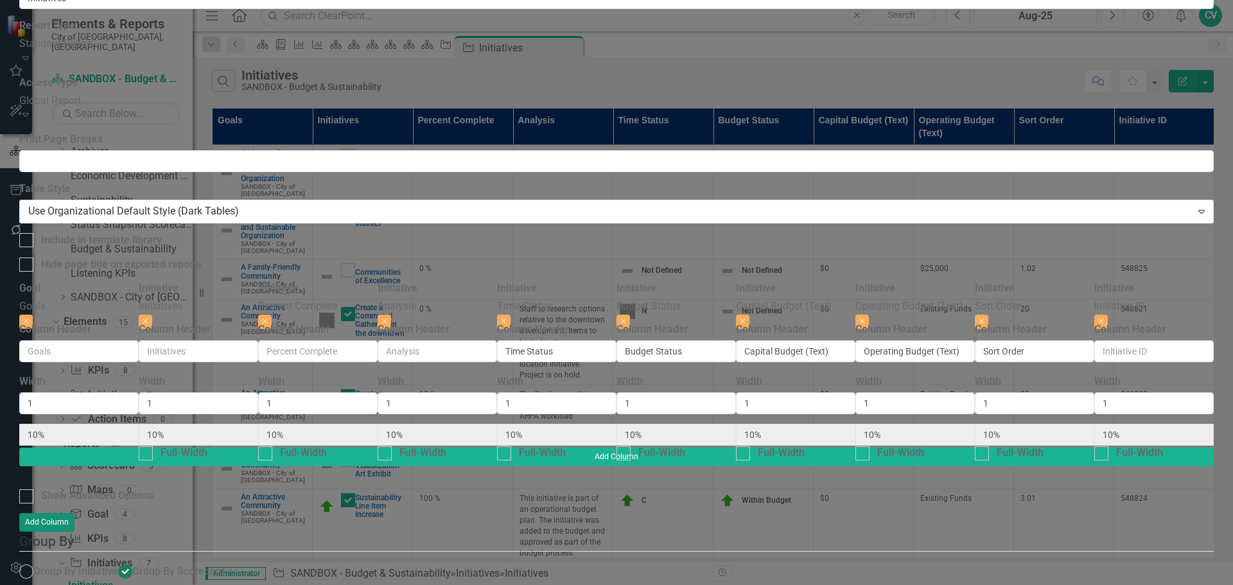
click at [74, 513] on button "Add Column" at bounding box center [46, 522] width 55 height 18
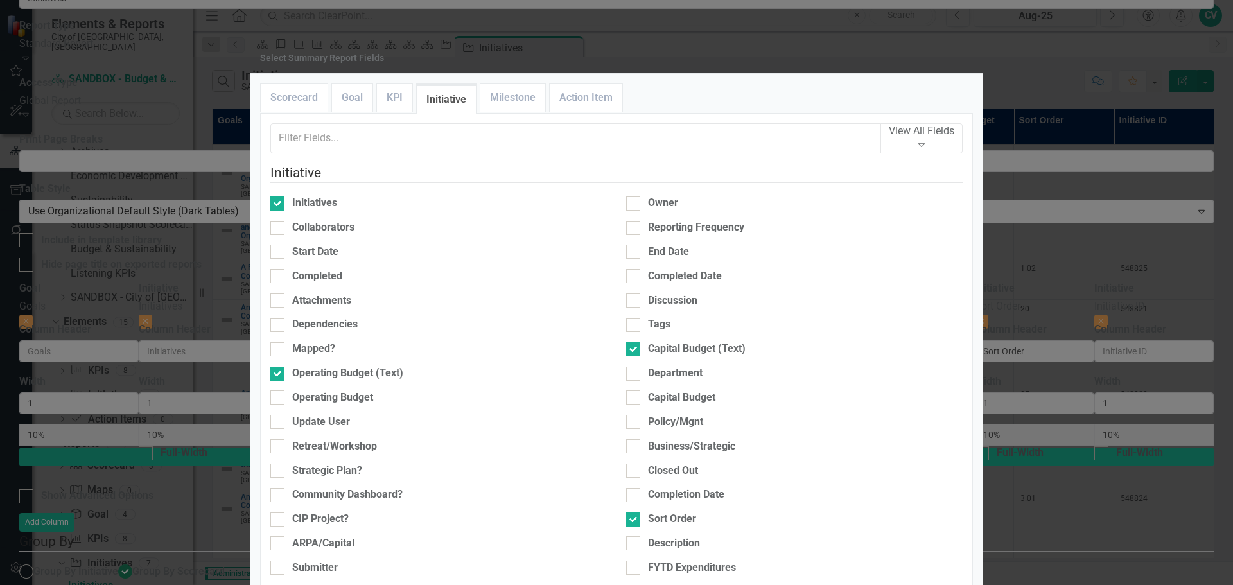
scroll to position [0, 0]
click at [500, 112] on link "Milestone" at bounding box center [512, 98] width 65 height 28
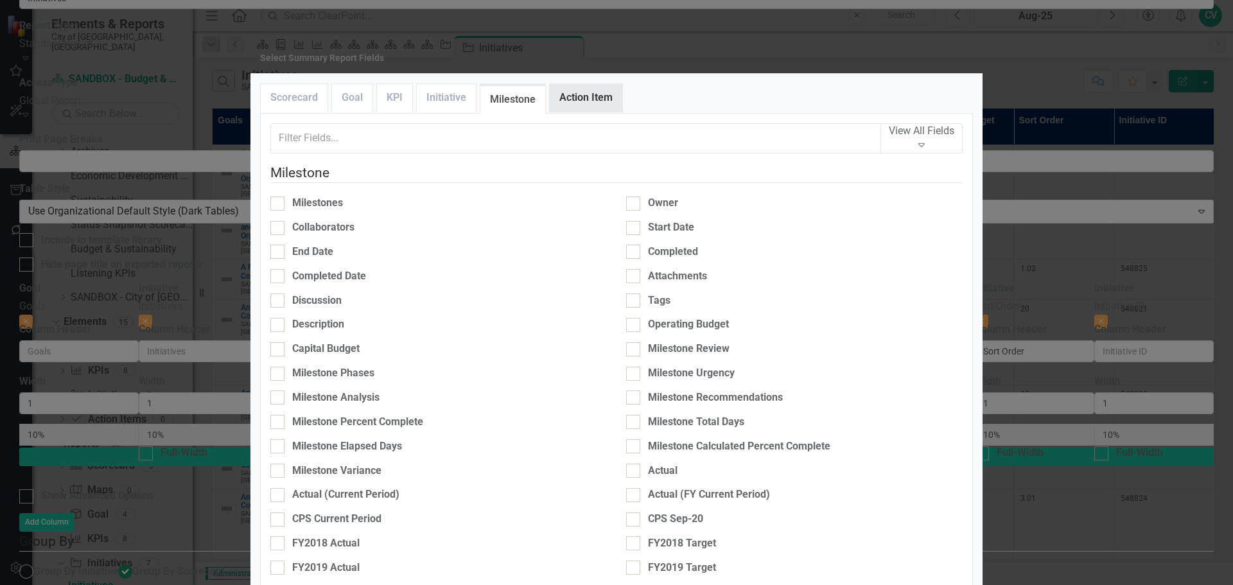
click at [593, 112] on link "Action Item" at bounding box center [586, 98] width 73 height 28
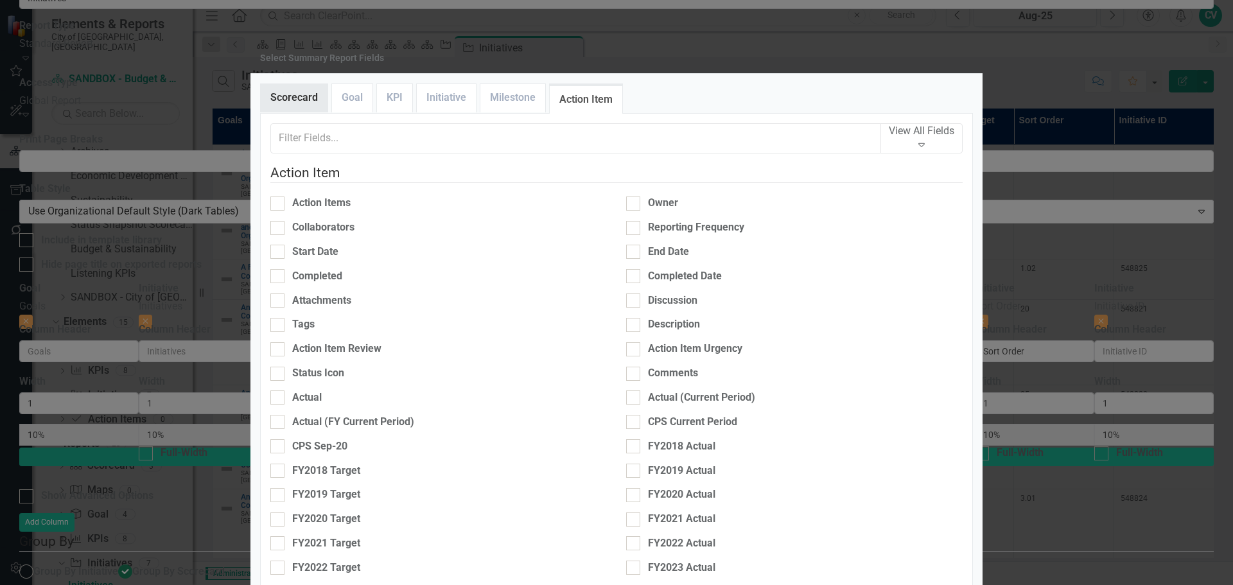
click at [302, 112] on link "Scorecard" at bounding box center [294, 98] width 67 height 28
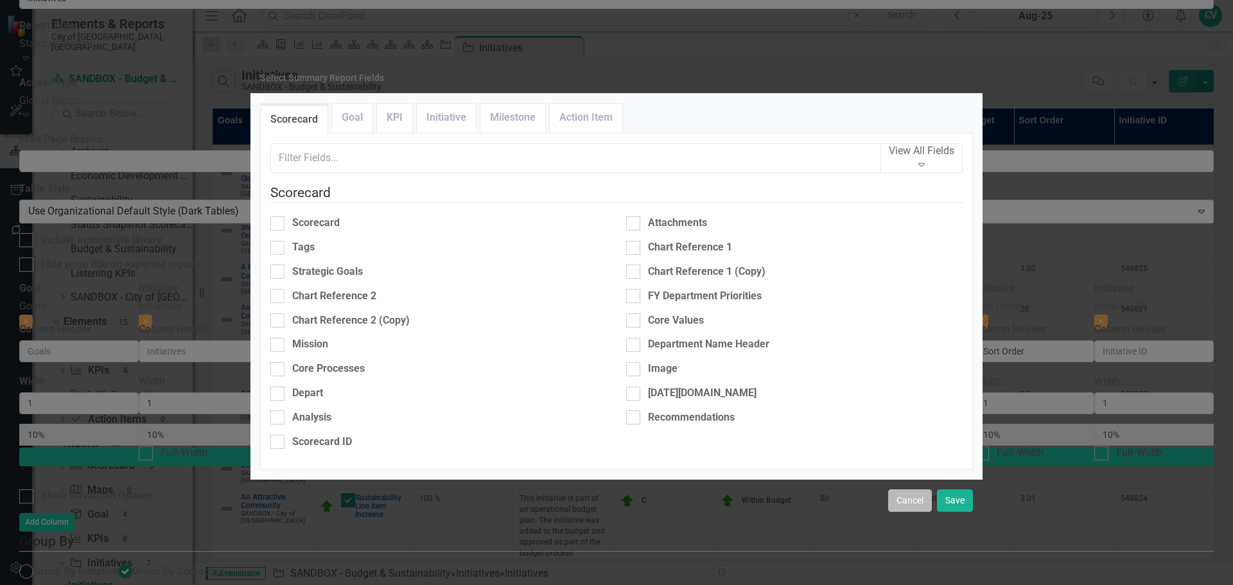
click at [906, 489] on button "Cancel" at bounding box center [910, 500] width 44 height 22
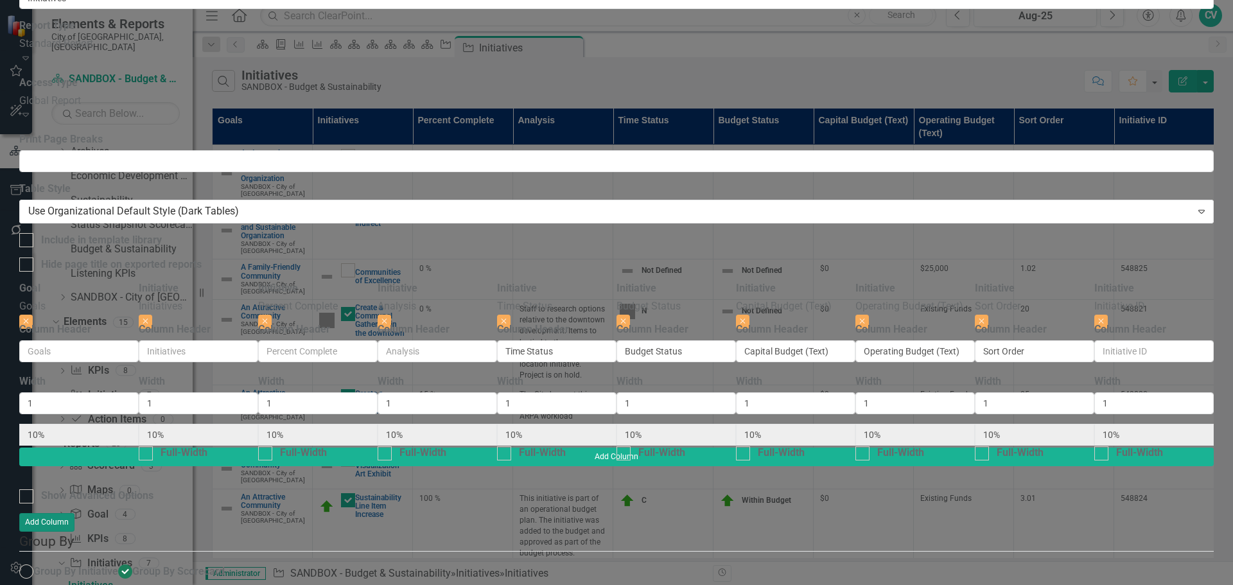
click at [74, 513] on button "Add Column" at bounding box center [46, 522] width 55 height 18
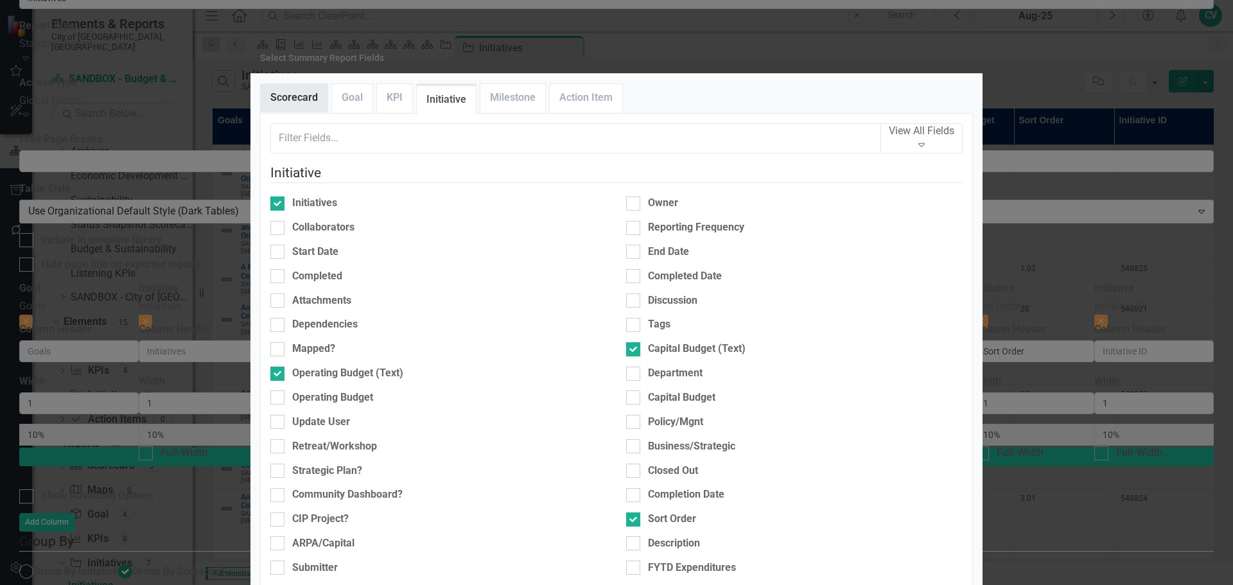
click at [295, 112] on link "Scorecard" at bounding box center [294, 98] width 67 height 28
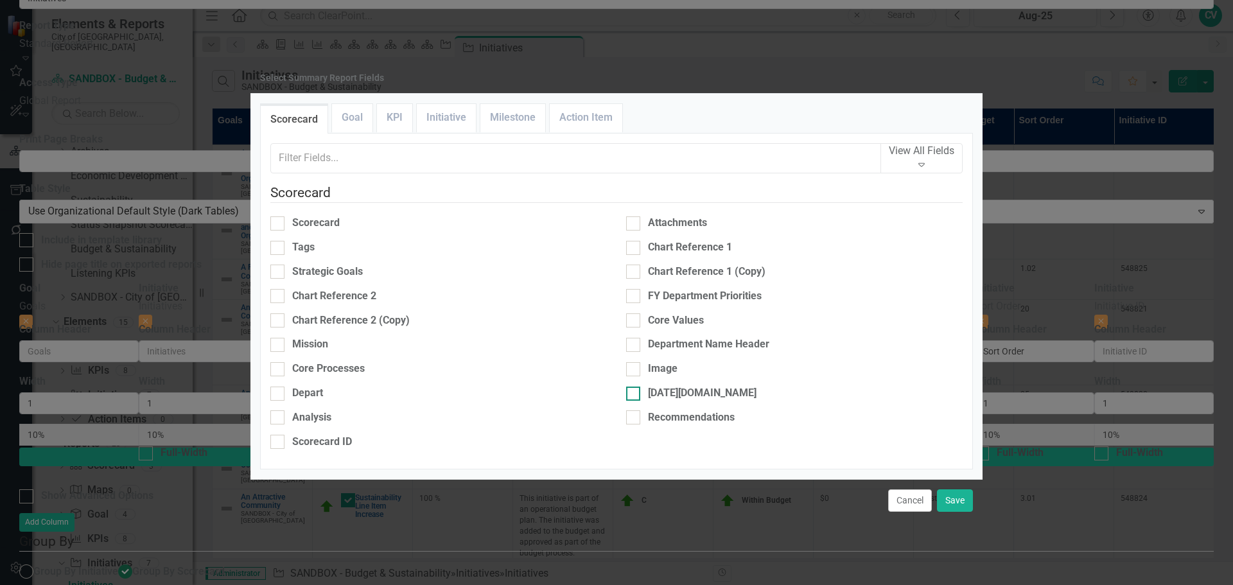
click at [694, 386] on div "[DATE][DOMAIN_NAME]" at bounding box center [702, 393] width 109 height 15
click at [634, 387] on input "[DATE][DOMAIN_NAME]" at bounding box center [630, 391] width 8 height 8
checkbox input "true"
click at [963, 493] on button "Save" at bounding box center [955, 500] width 36 height 22
type input "9%"
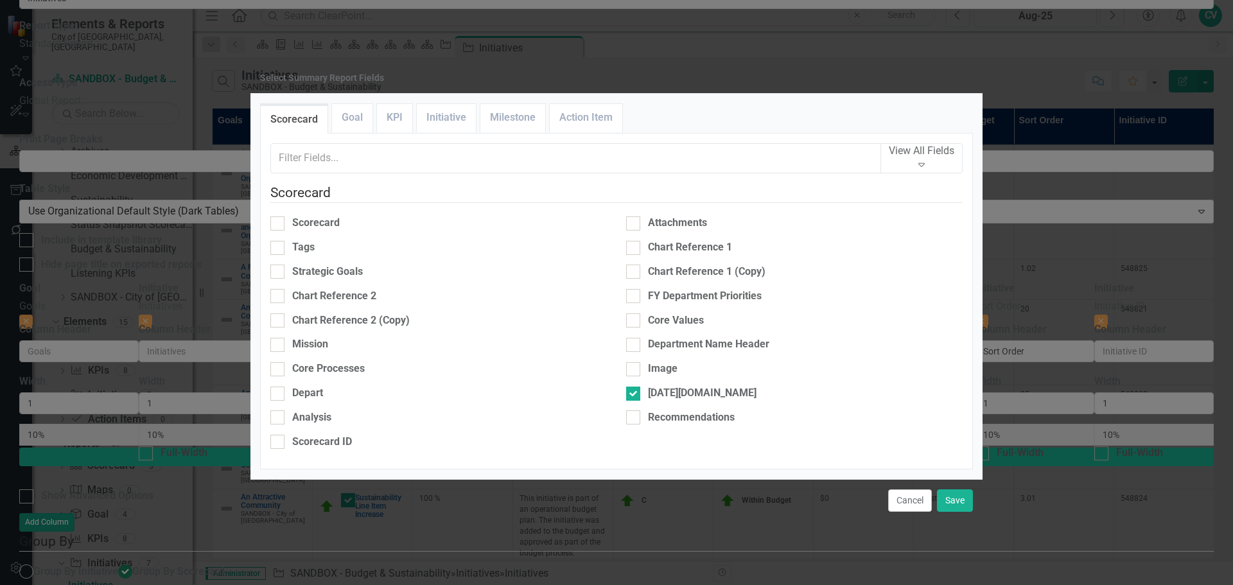
type input "9%"
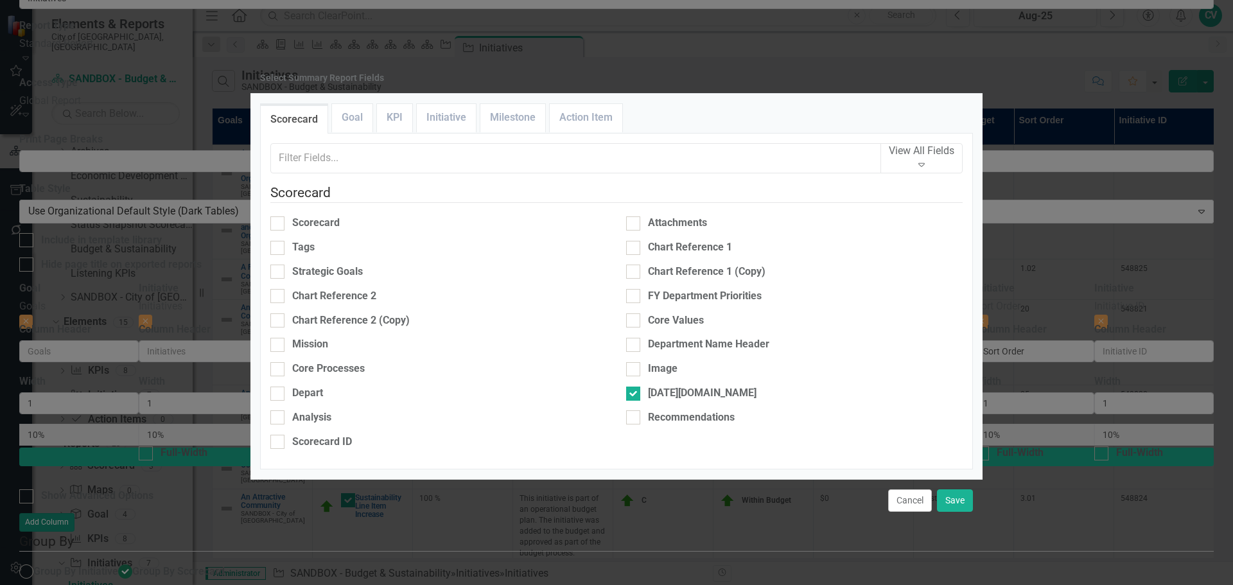
type input "9%"
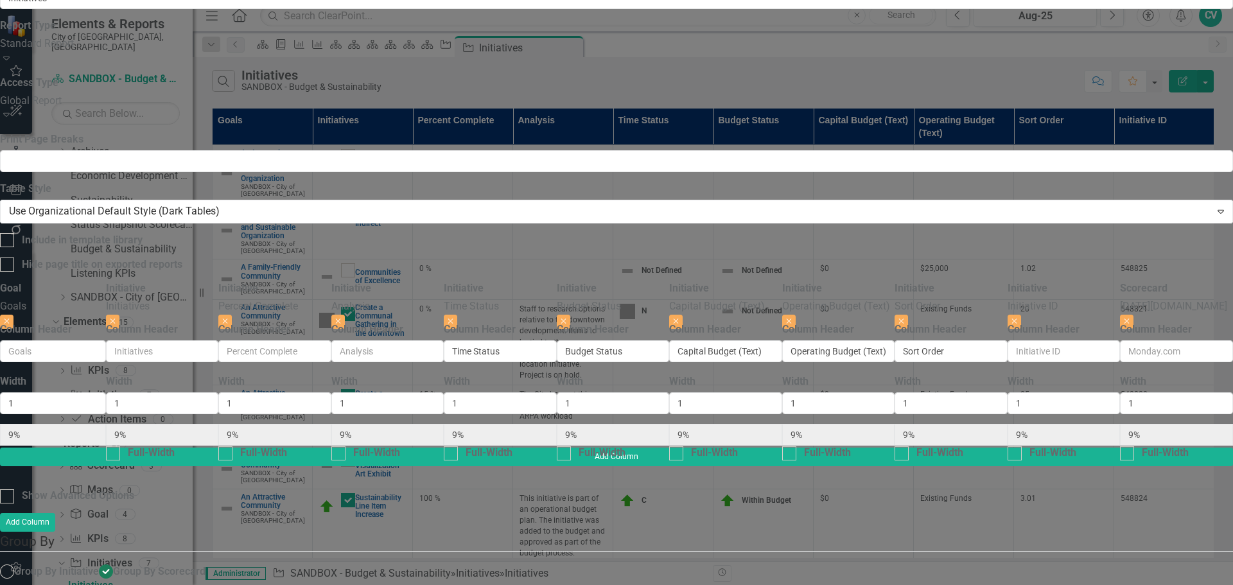
radio input "false"
radio input "true"
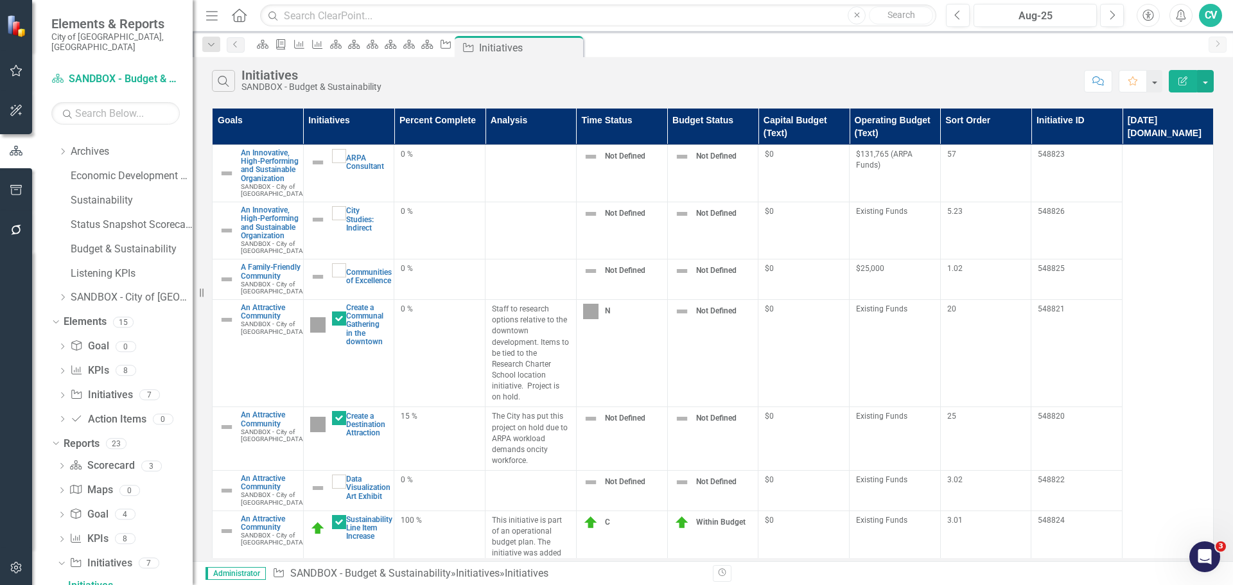
click at [1186, 74] on button "Edit Report" at bounding box center [1183, 81] width 28 height 22
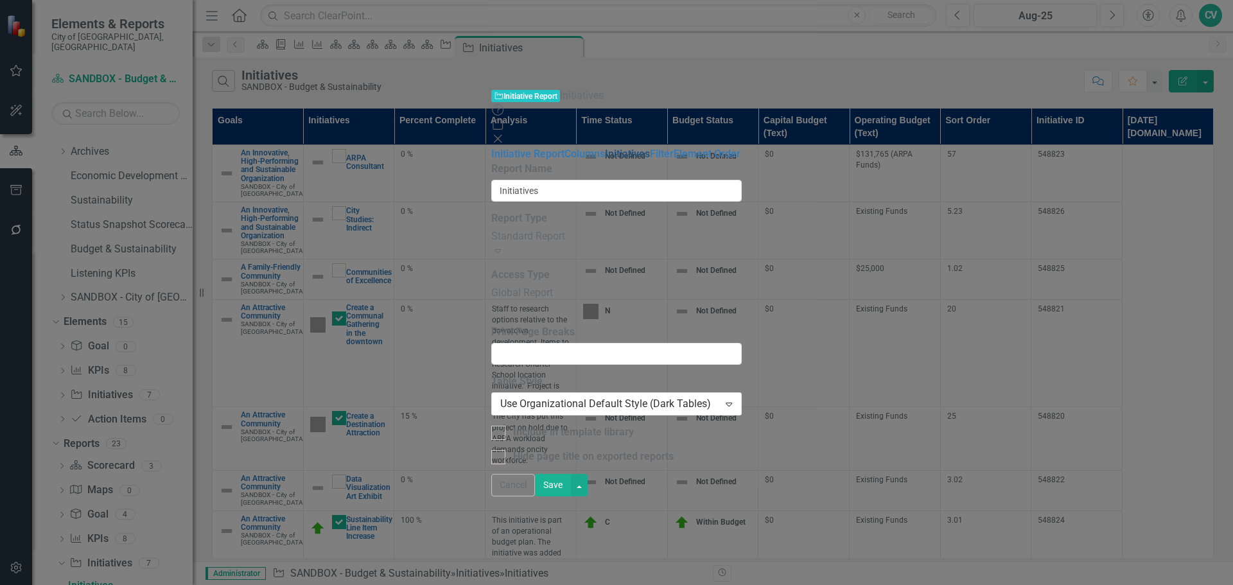
click at [605, 148] on link "Initiatives" at bounding box center [627, 154] width 45 height 12
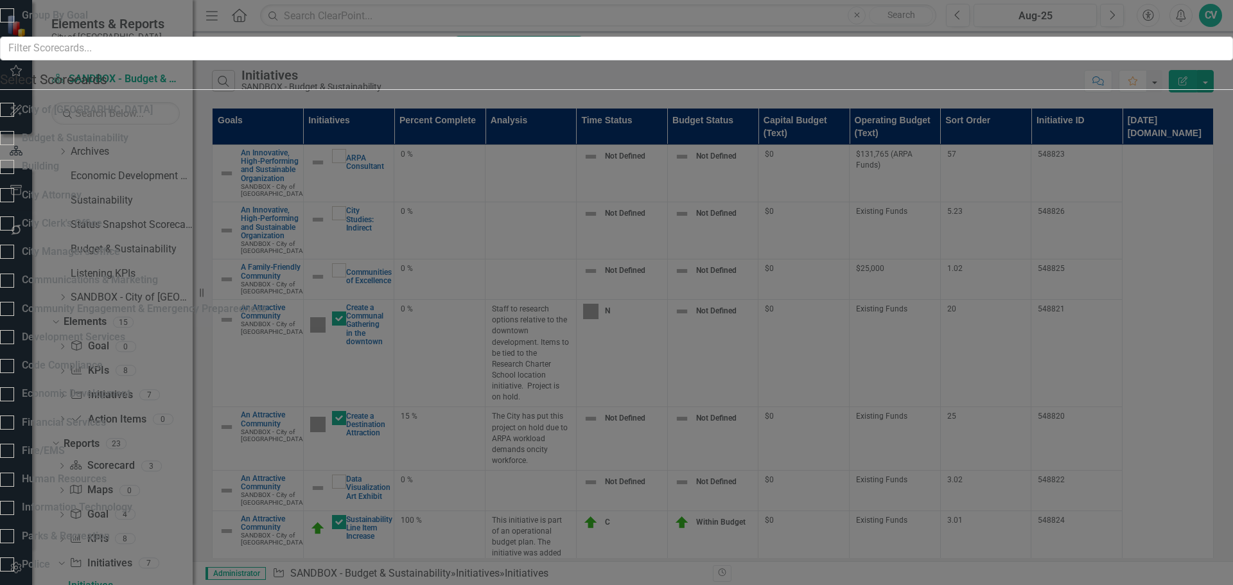
scroll to position [0, 379]
type input "10%"
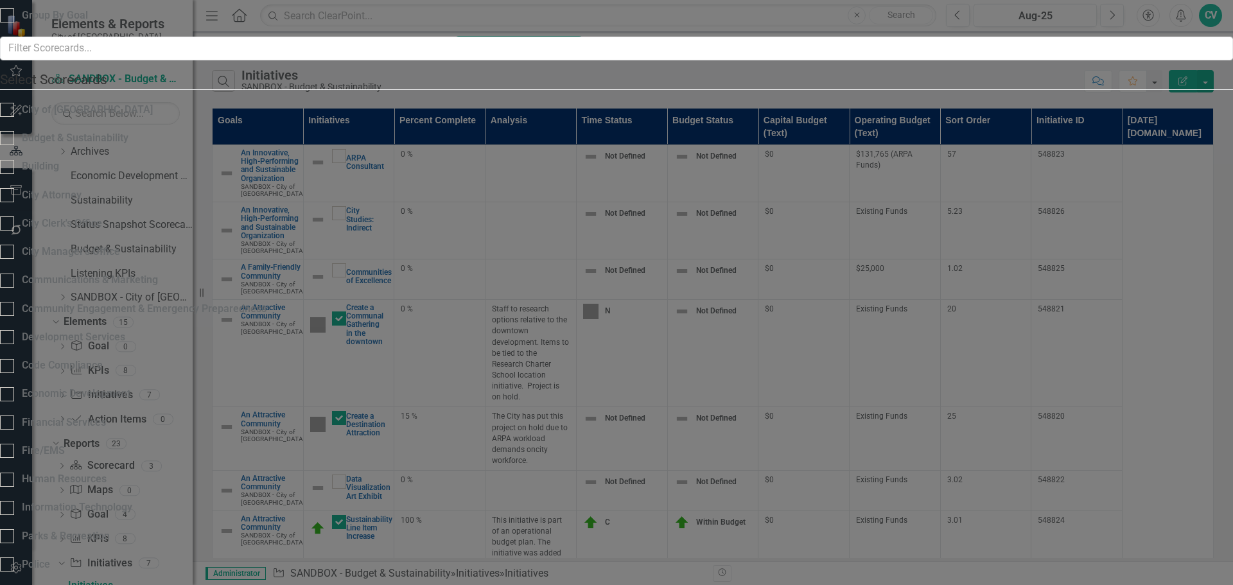
type input "10%"
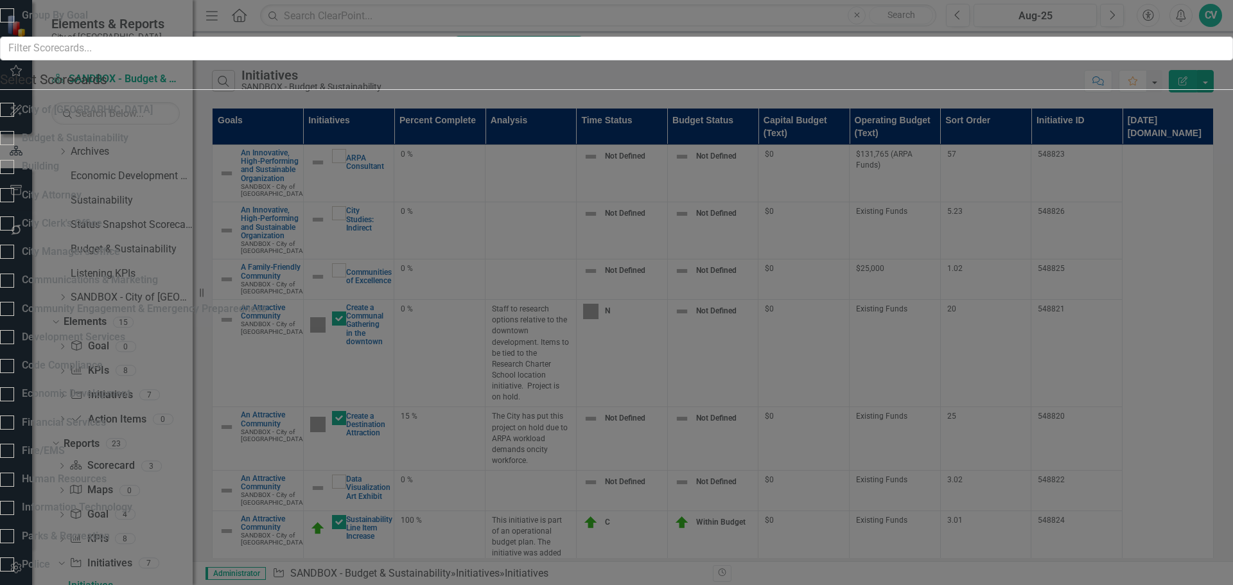
type input "10%"
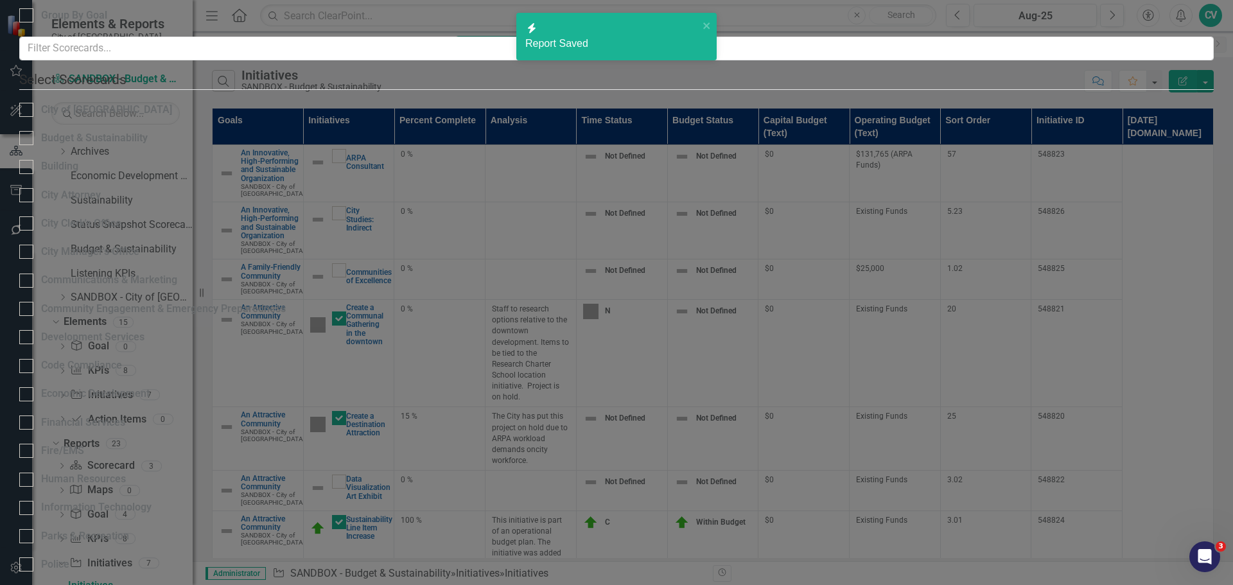
radio input "false"
radio input "true"
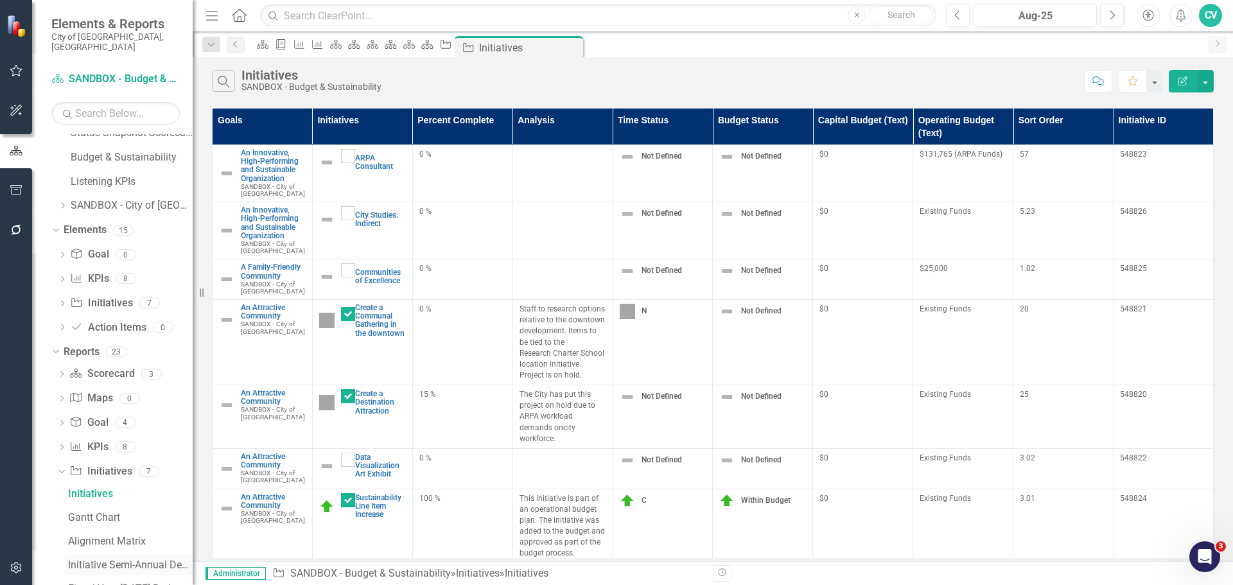
scroll to position [328, 0]
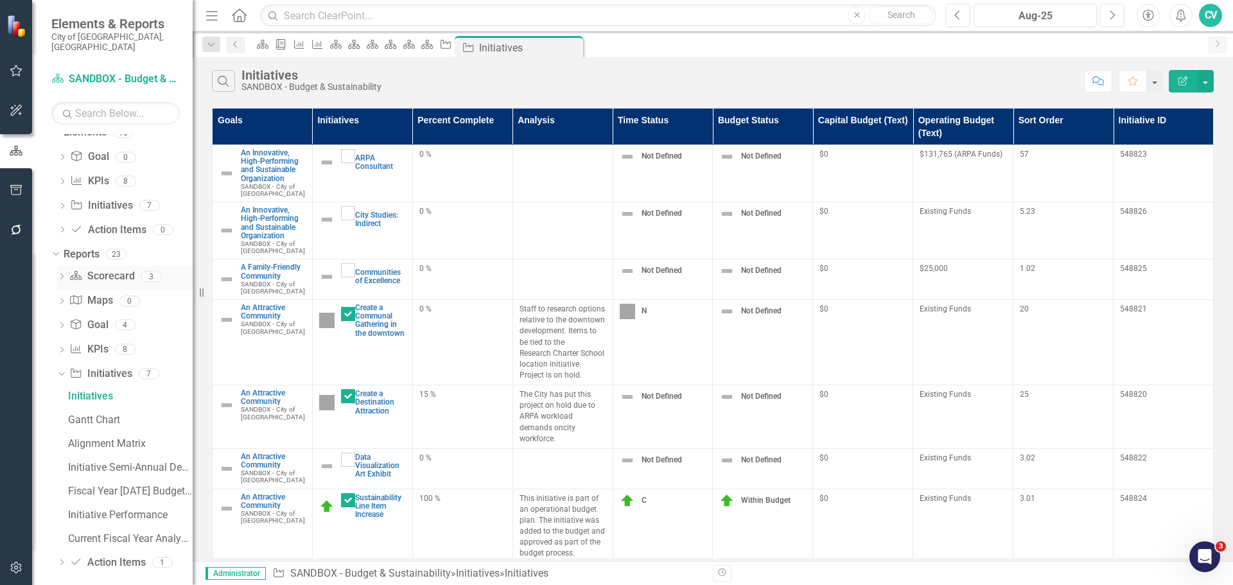
click at [105, 269] on link "Scorecard Scorecard" at bounding box center [101, 276] width 65 height 15
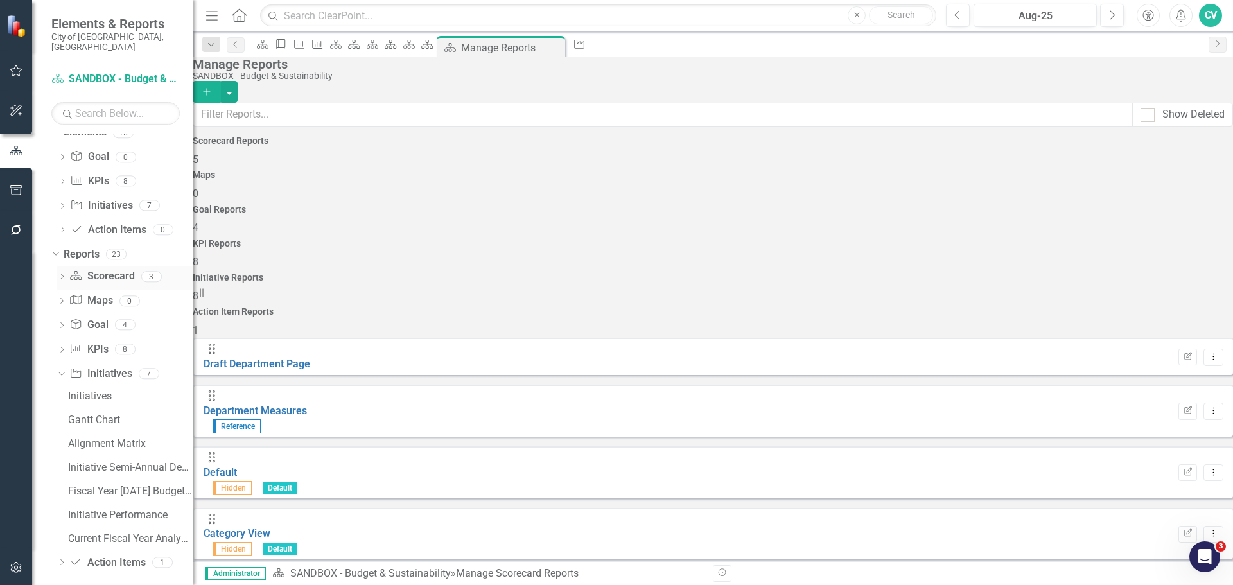
click at [60, 274] on icon "Dropdown" at bounding box center [61, 277] width 9 height 7
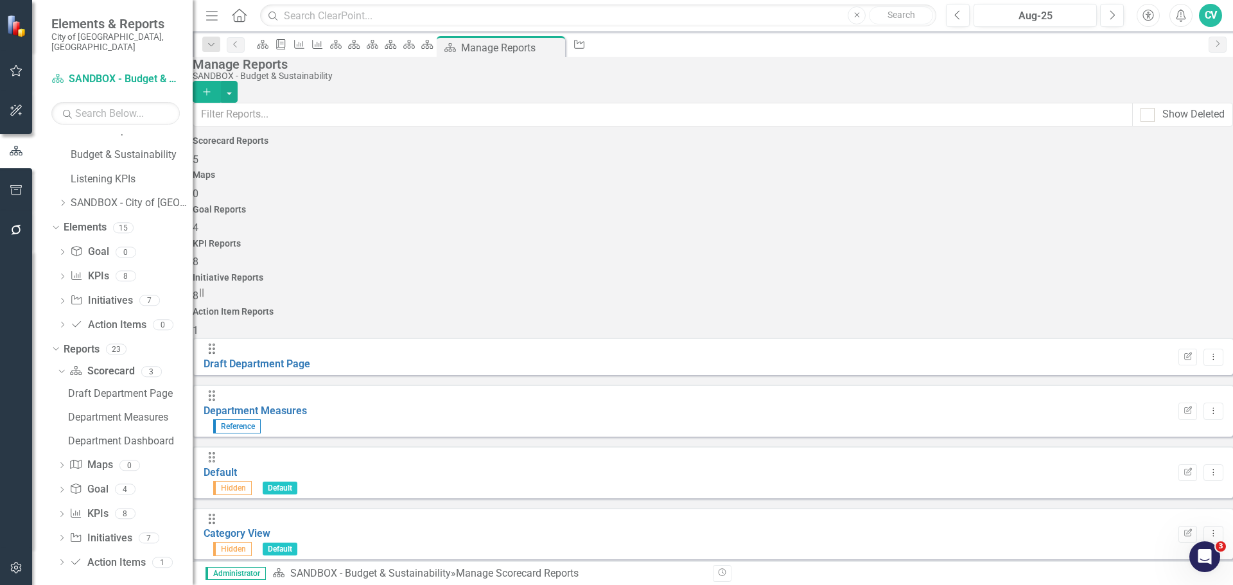
click at [213, 87] on icon "Add" at bounding box center [207, 91] width 12 height 9
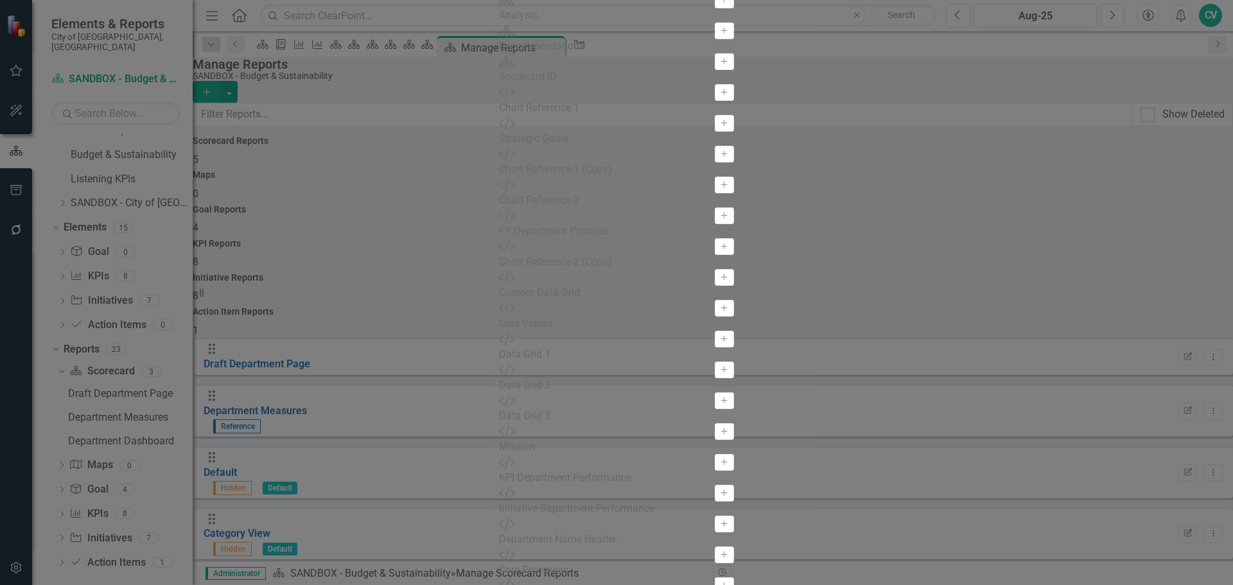
scroll to position [653, 0]
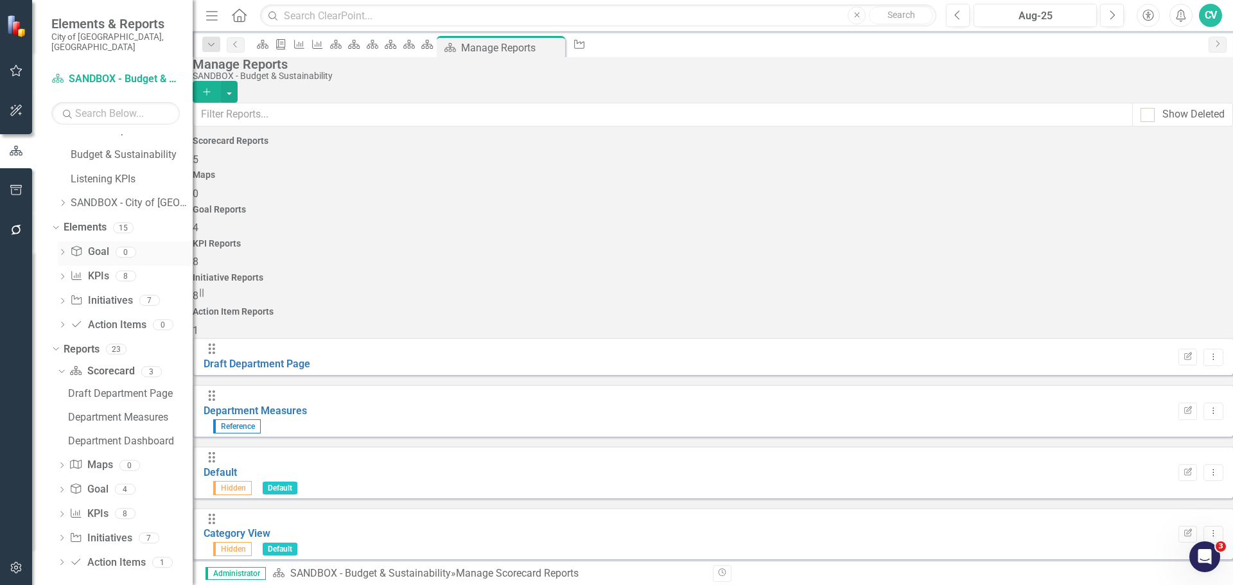
click at [62, 250] on icon "Dropdown" at bounding box center [62, 253] width 9 height 7
click at [59, 274] on icon "Dropdown" at bounding box center [62, 277] width 9 height 7
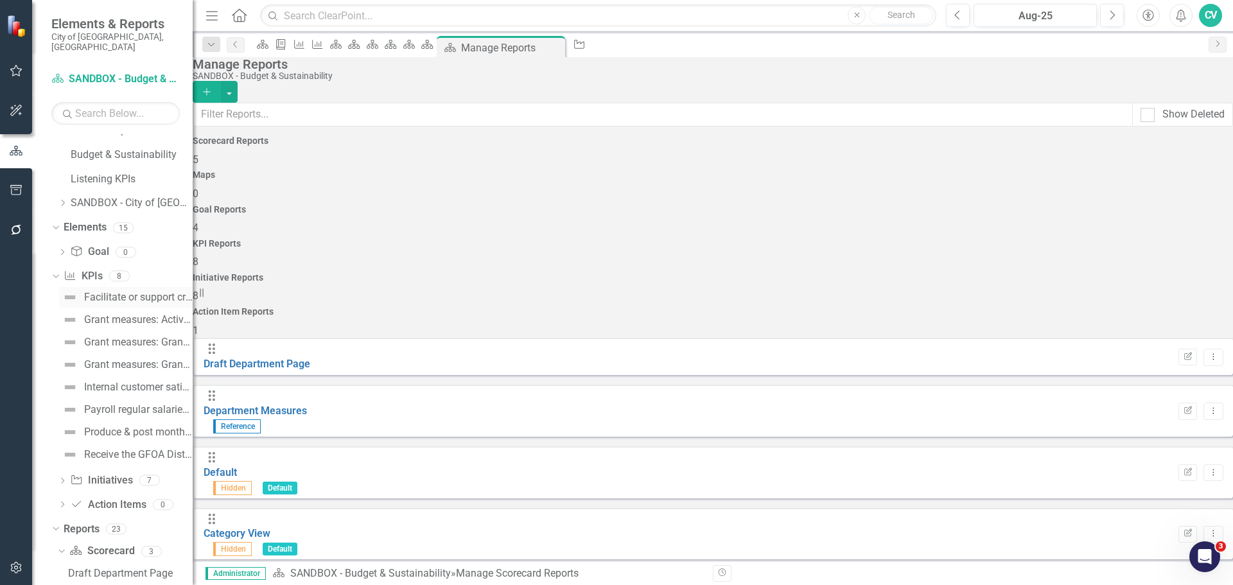
click at [107, 292] on div "Facilitate or support cross-functional process improvement teams (# per year)" at bounding box center [138, 298] width 109 height 12
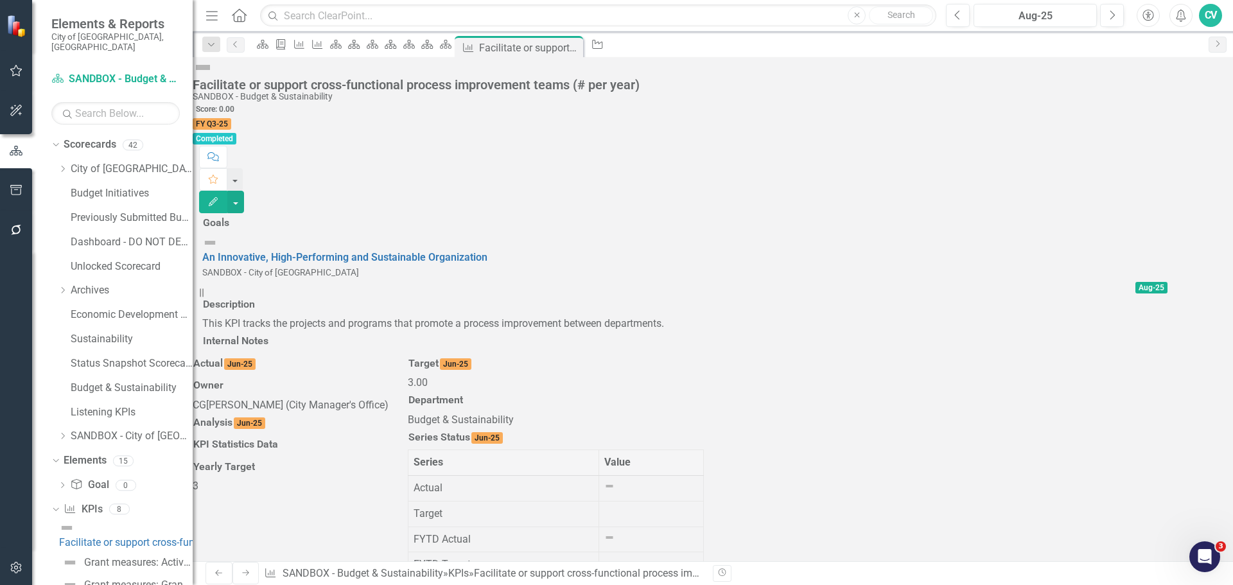
click at [219, 197] on icon "Edit" at bounding box center [213, 201] width 12 height 9
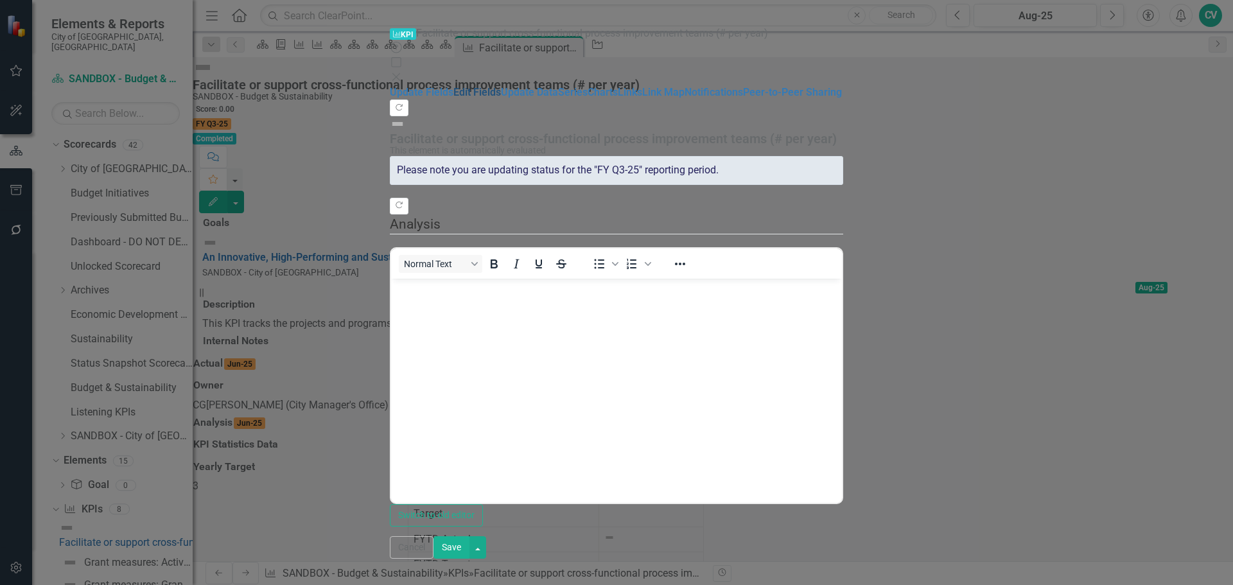
click at [453, 86] on link "Edit Fields" at bounding box center [477, 92] width 48 height 12
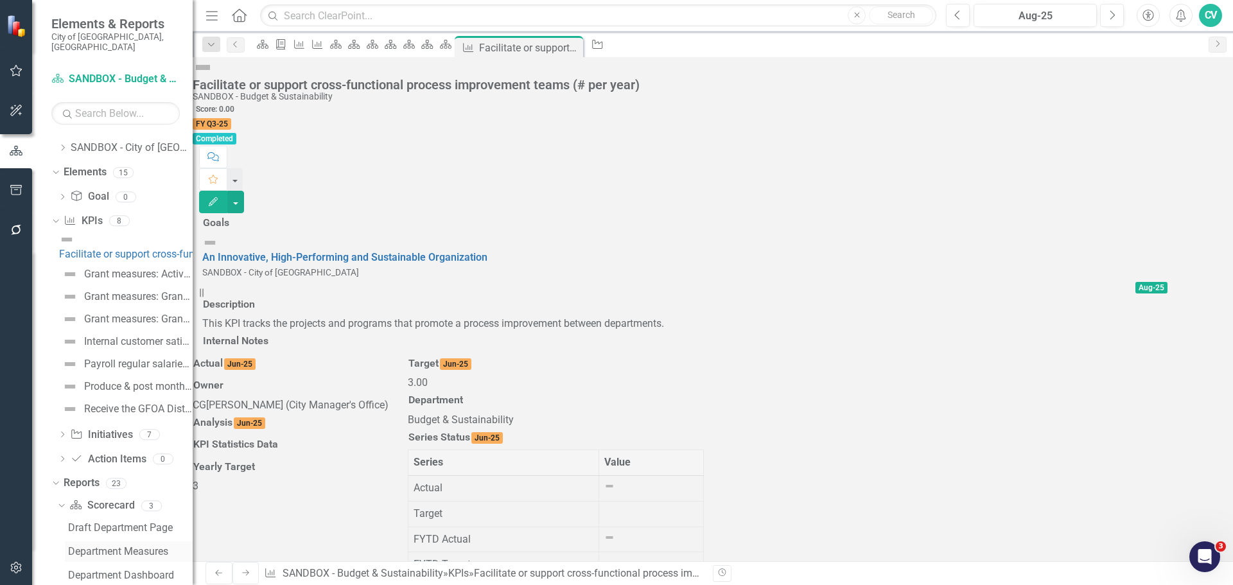
scroll to position [413, 0]
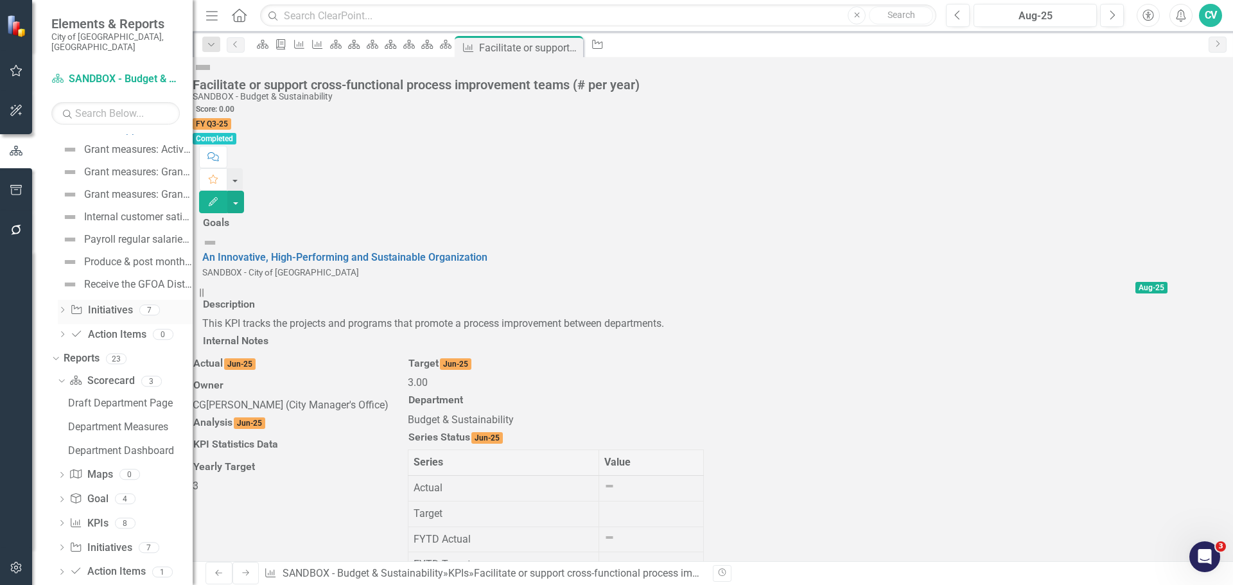
click at [60, 308] on icon "Dropdown" at bounding box center [62, 311] width 9 height 7
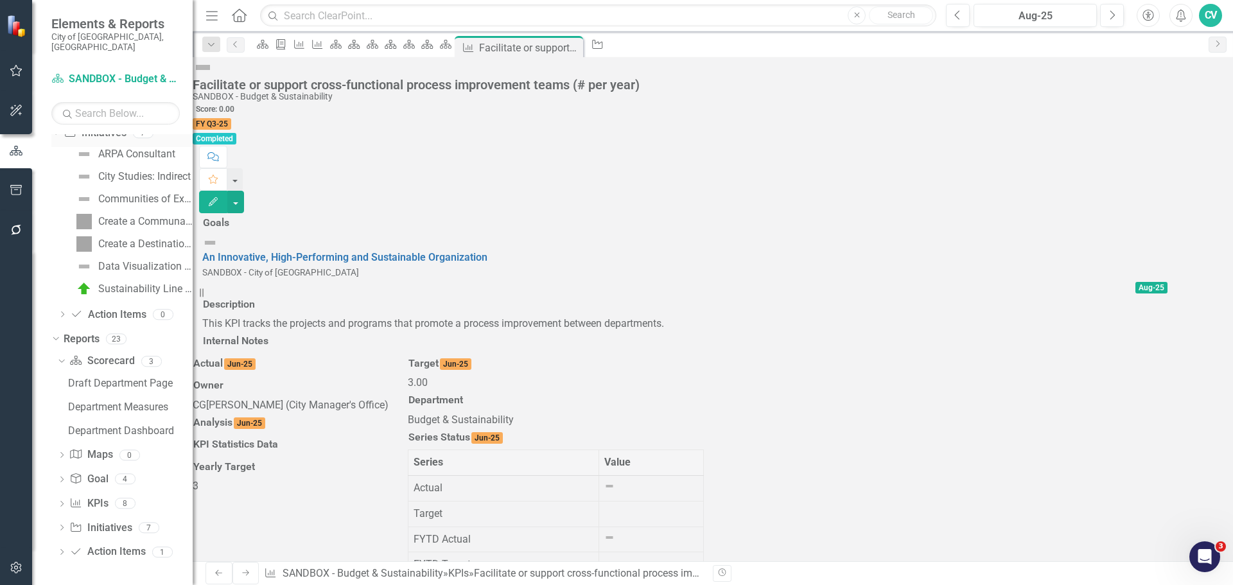
scroll to position [390, 0]
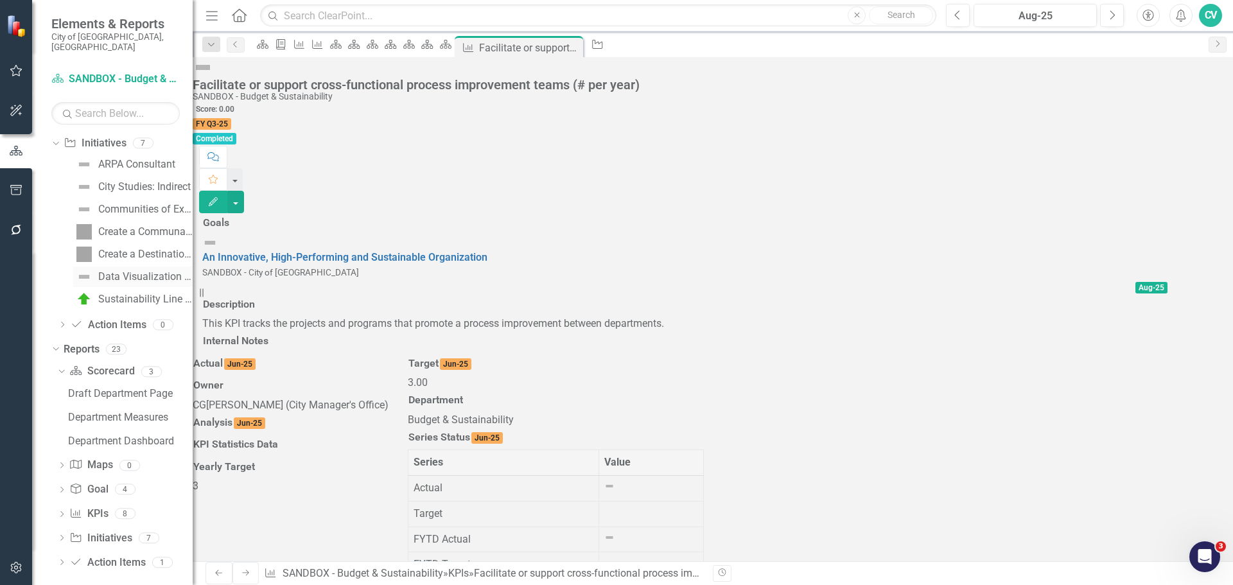
click at [130, 266] on link "Data Visualization Art Exhibit" at bounding box center [132, 276] width 119 height 21
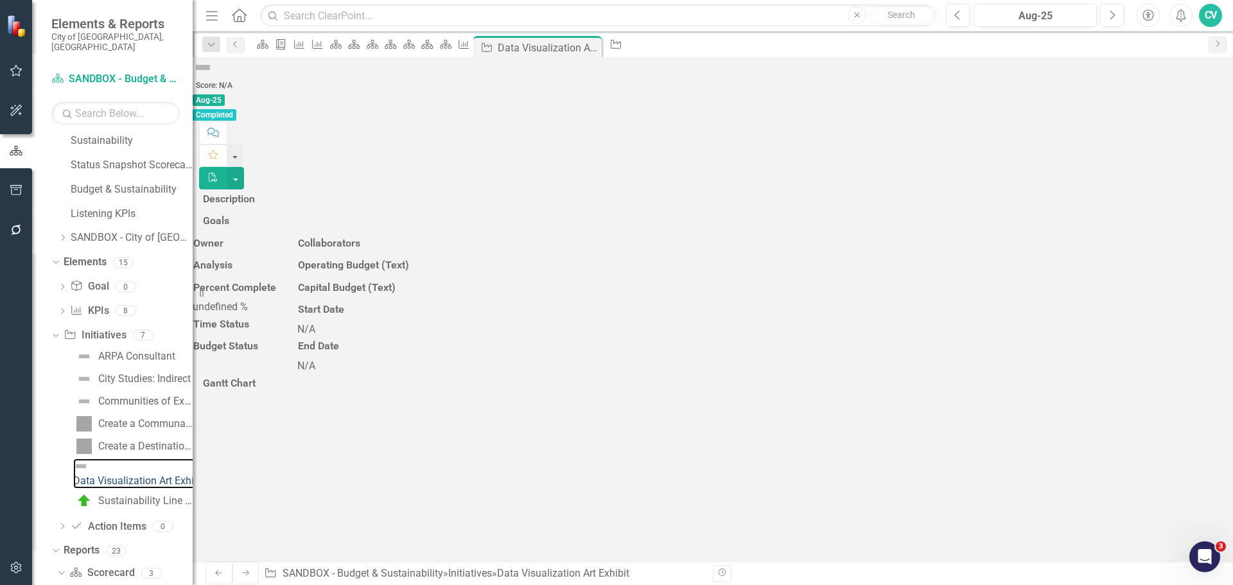
scroll to position [82, 0]
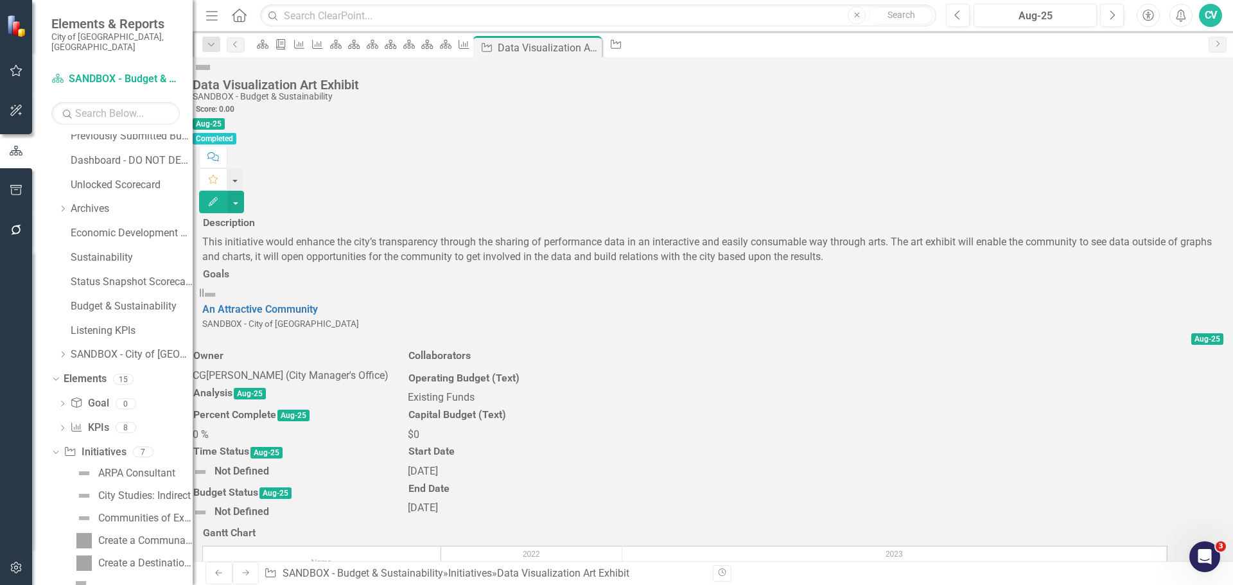
click at [218, 197] on icon "button" at bounding box center [213, 201] width 9 height 9
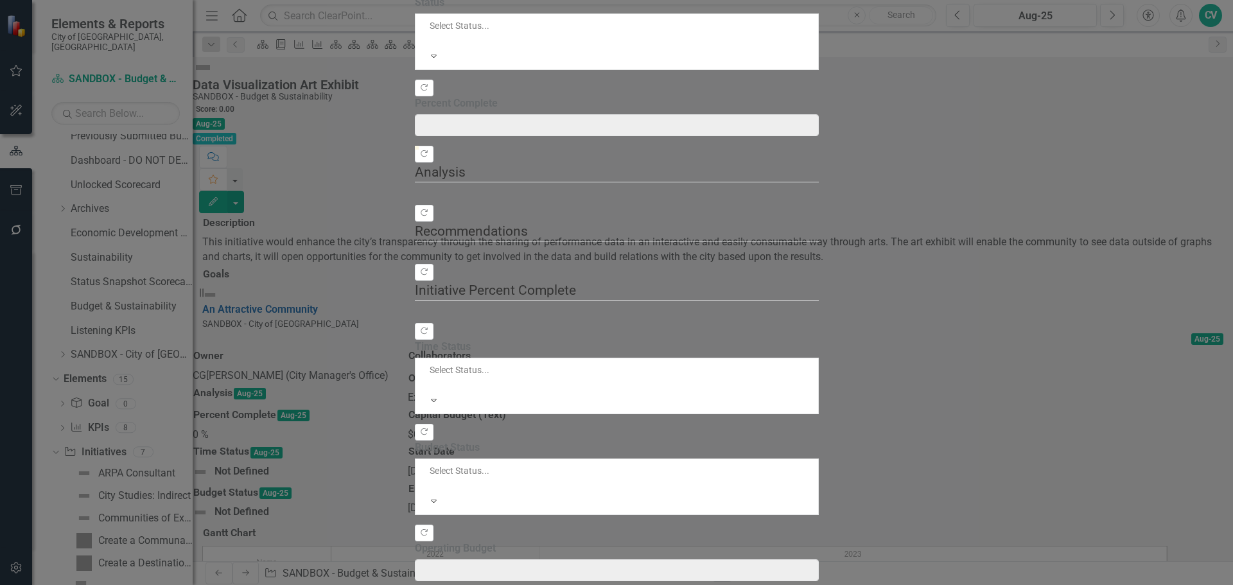
type input "0"
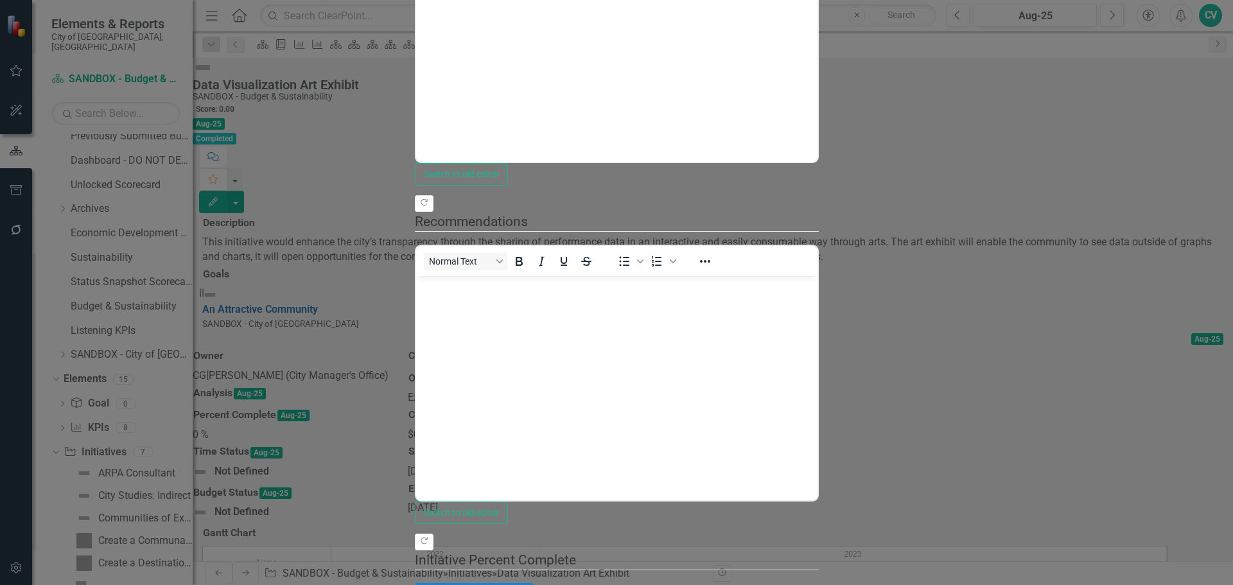
scroll to position [0, 0]
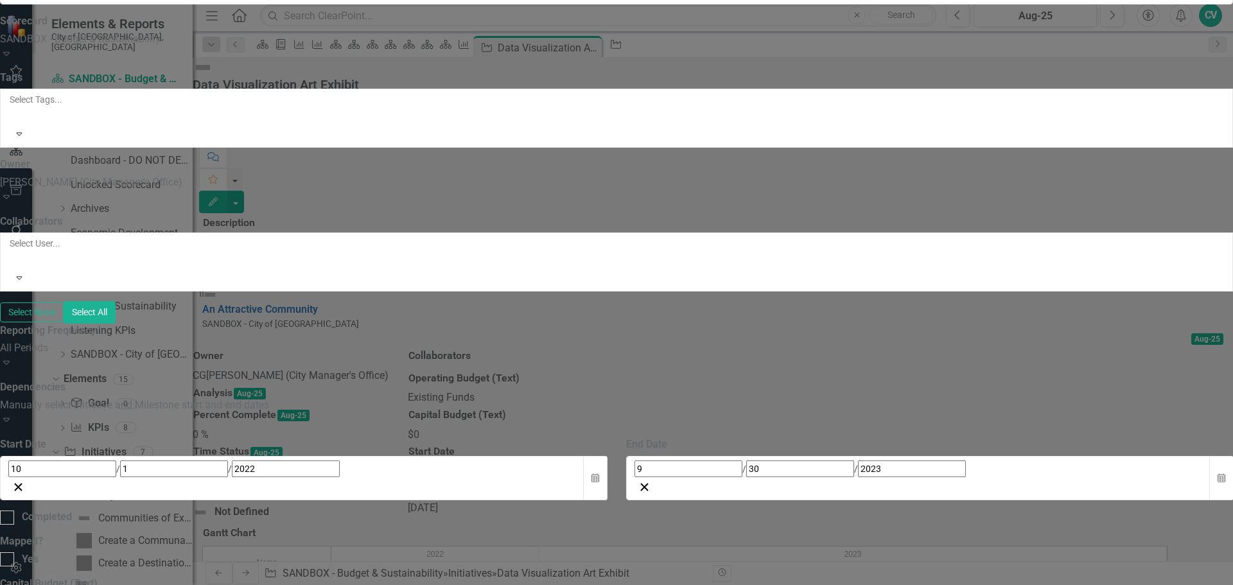
scroll to position [1533, 0]
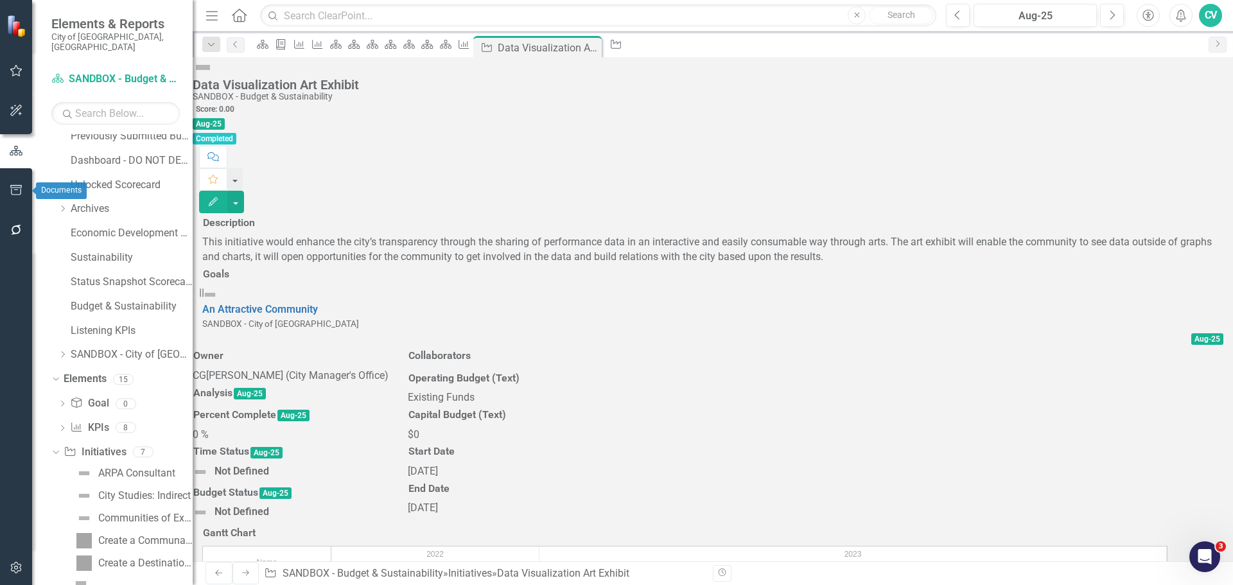
click at [24, 192] on button "button" at bounding box center [16, 190] width 29 height 27
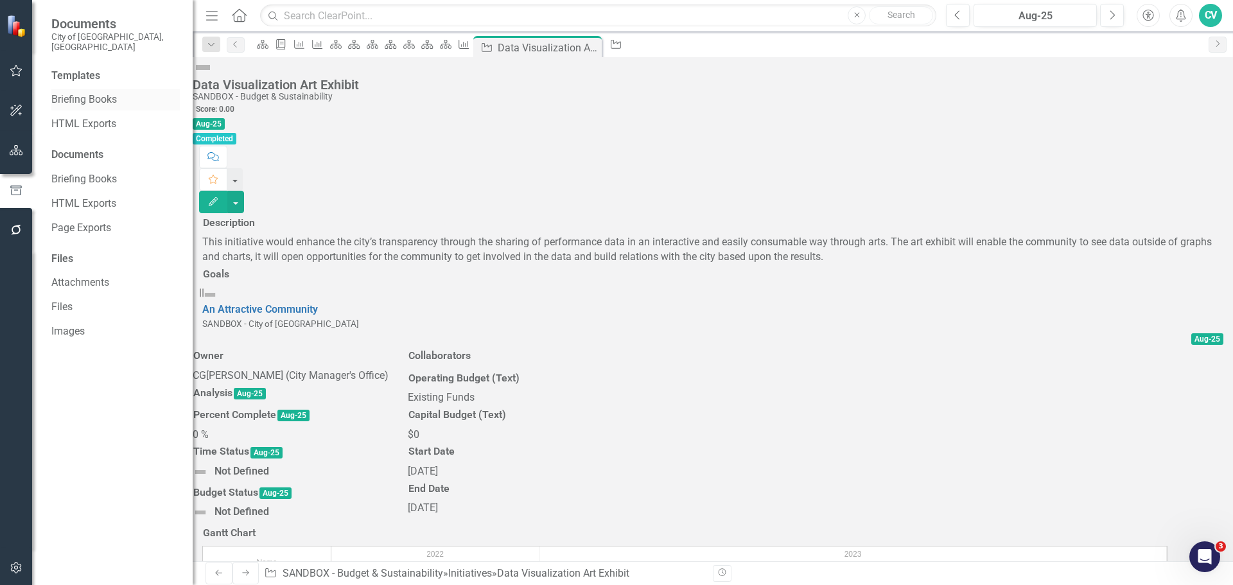
click at [86, 94] on link "Briefing Books" at bounding box center [115, 99] width 128 height 15
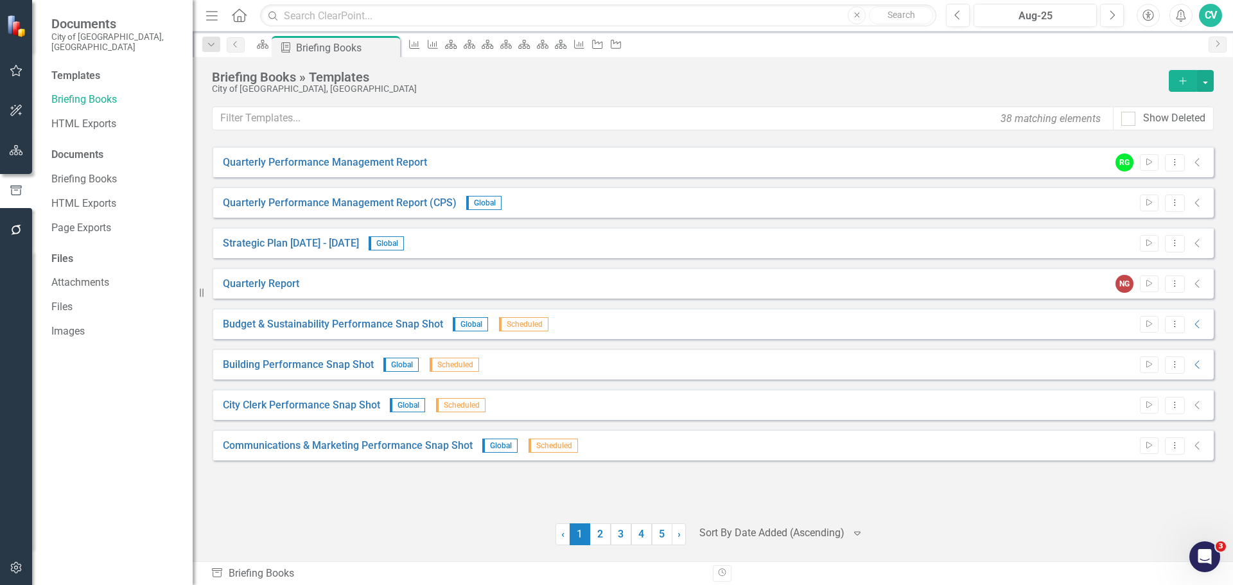
click at [1183, 87] on button "Add" at bounding box center [1183, 81] width 28 height 22
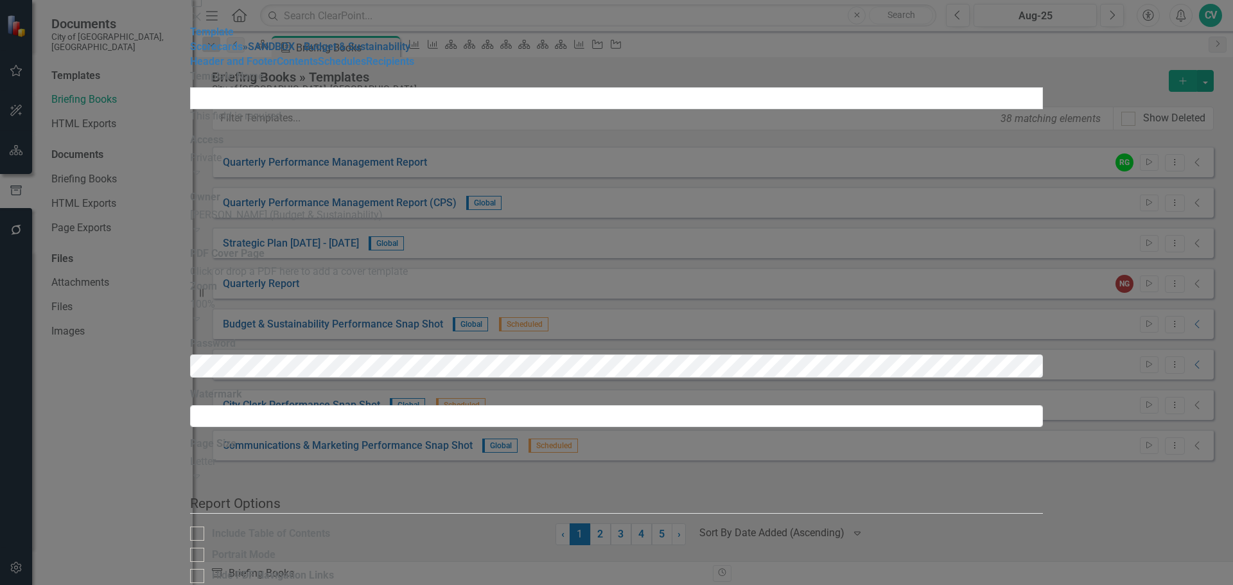
click at [243, 53] on link "» SANDBOX - Budget & Sustainability" at bounding box center [327, 46] width 168 height 12
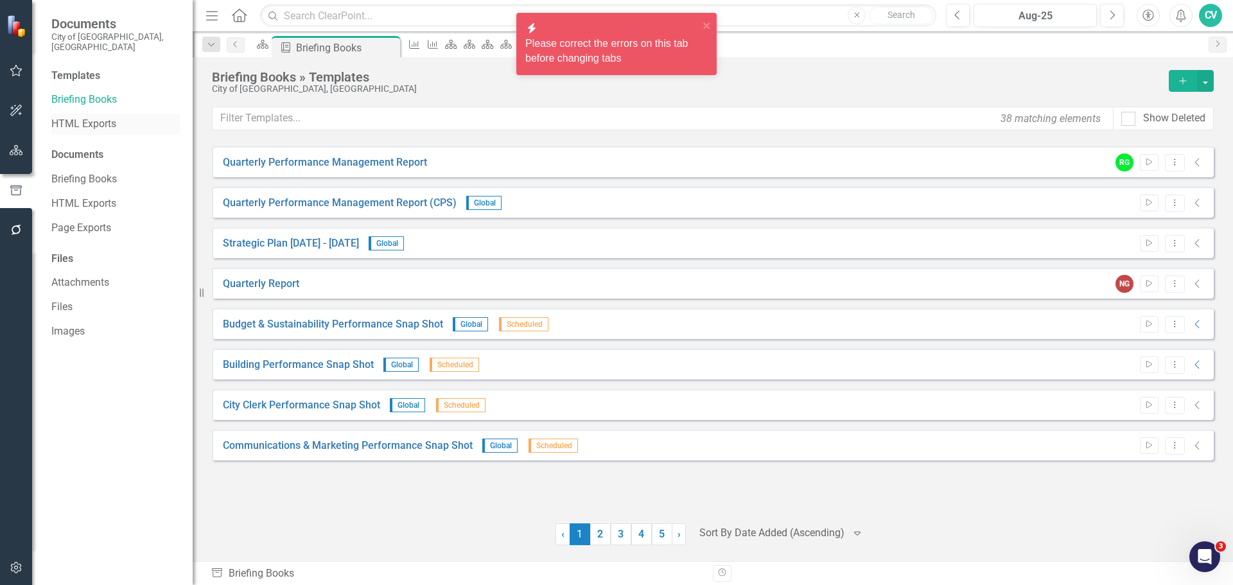
click at [87, 121] on div "HTML Exports" at bounding box center [115, 124] width 128 height 21
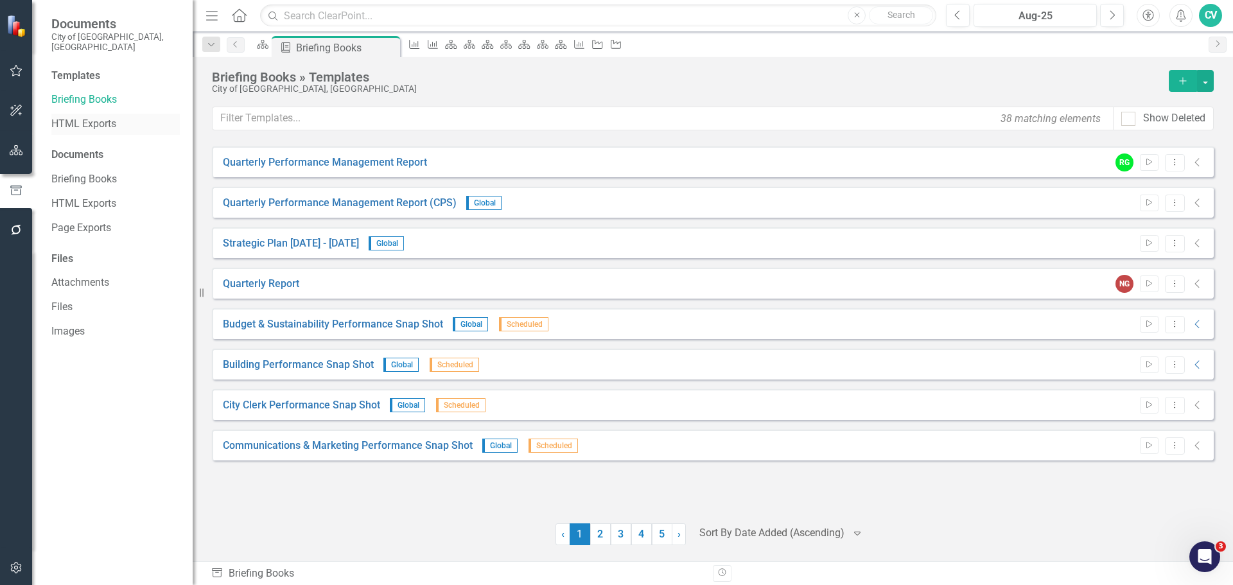
click at [87, 117] on link "HTML Exports" at bounding box center [115, 124] width 128 height 15
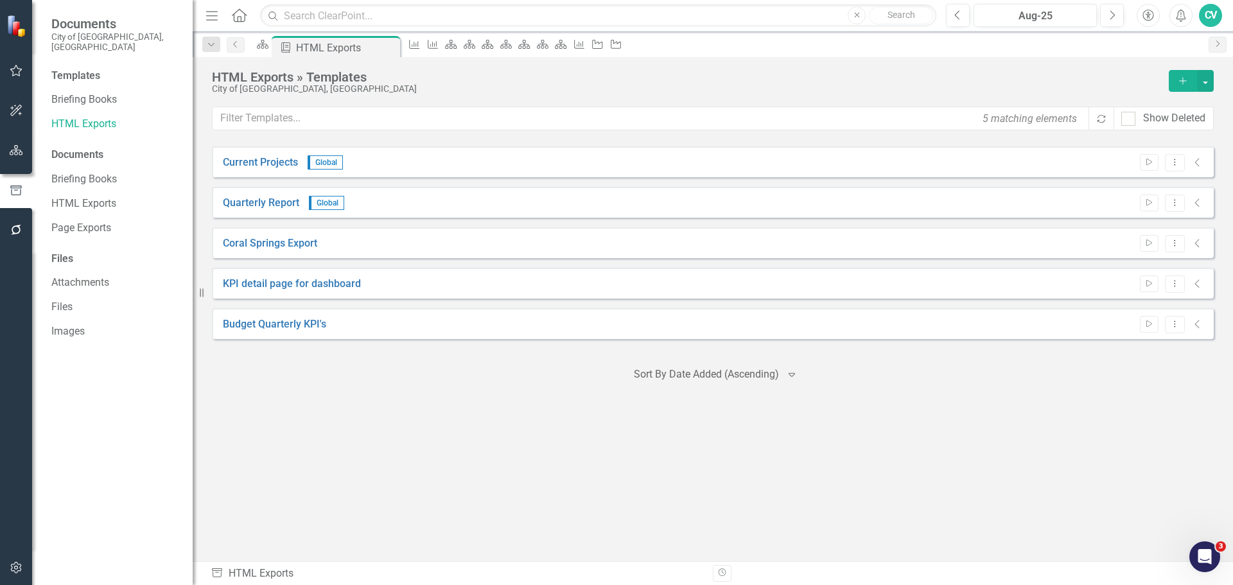
click at [1185, 85] on icon "Add" at bounding box center [1183, 80] width 12 height 9
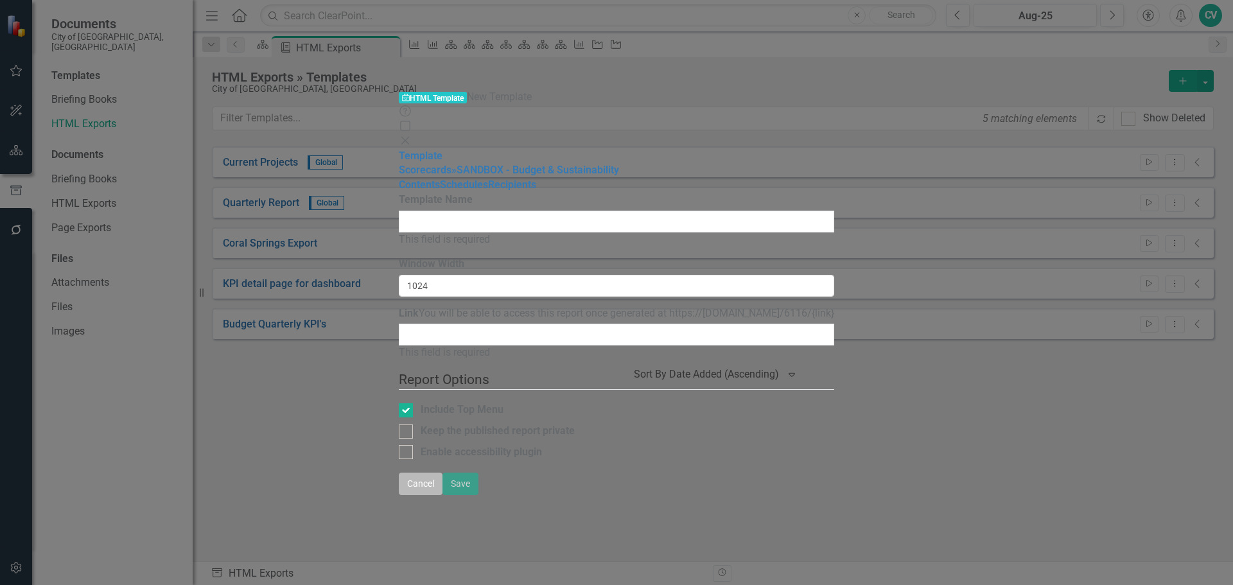
click at [442, 495] on button "Cancel" at bounding box center [421, 484] width 44 height 22
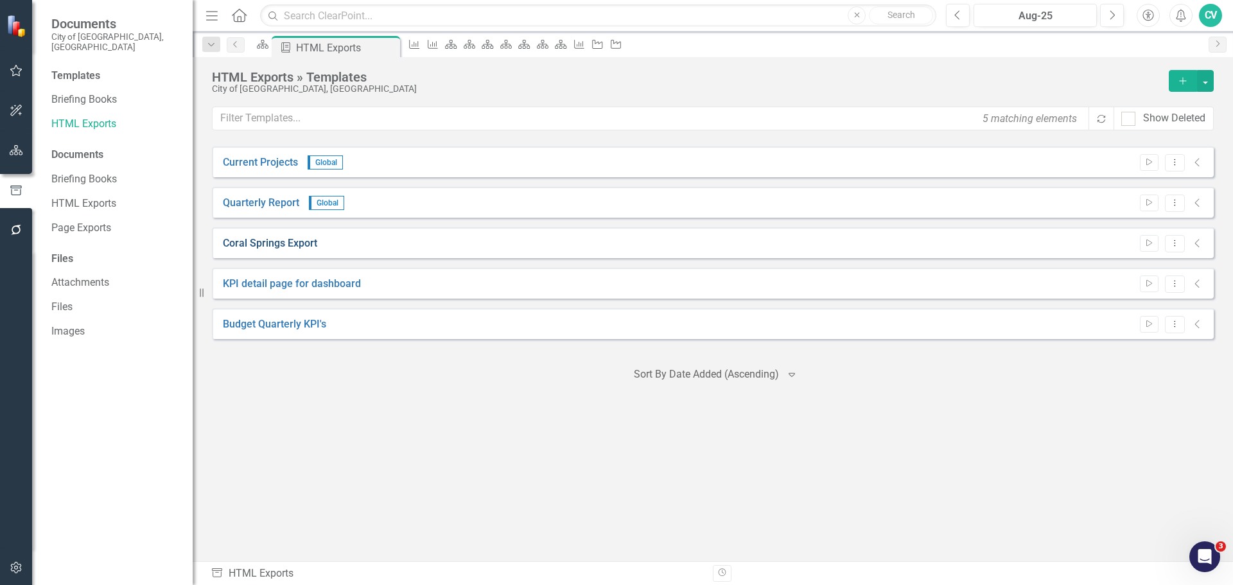
click at [296, 243] on link "Coral Springs Export" at bounding box center [270, 243] width 94 height 15
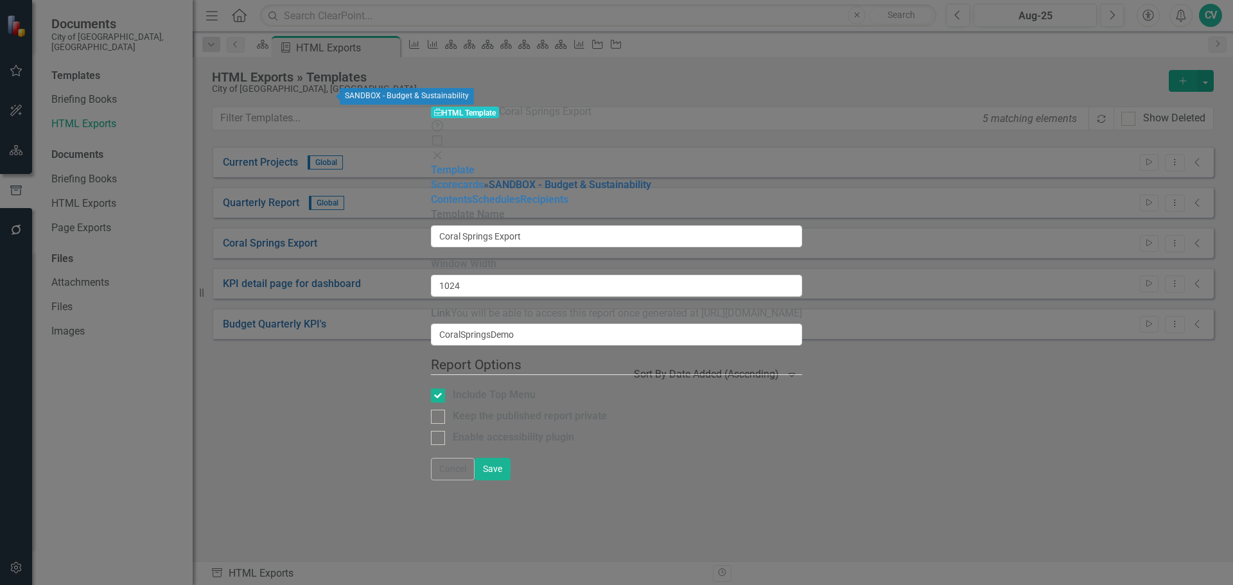
click at [484, 179] on link "» SANDBOX - Budget & Sustainability" at bounding box center [568, 185] width 168 height 12
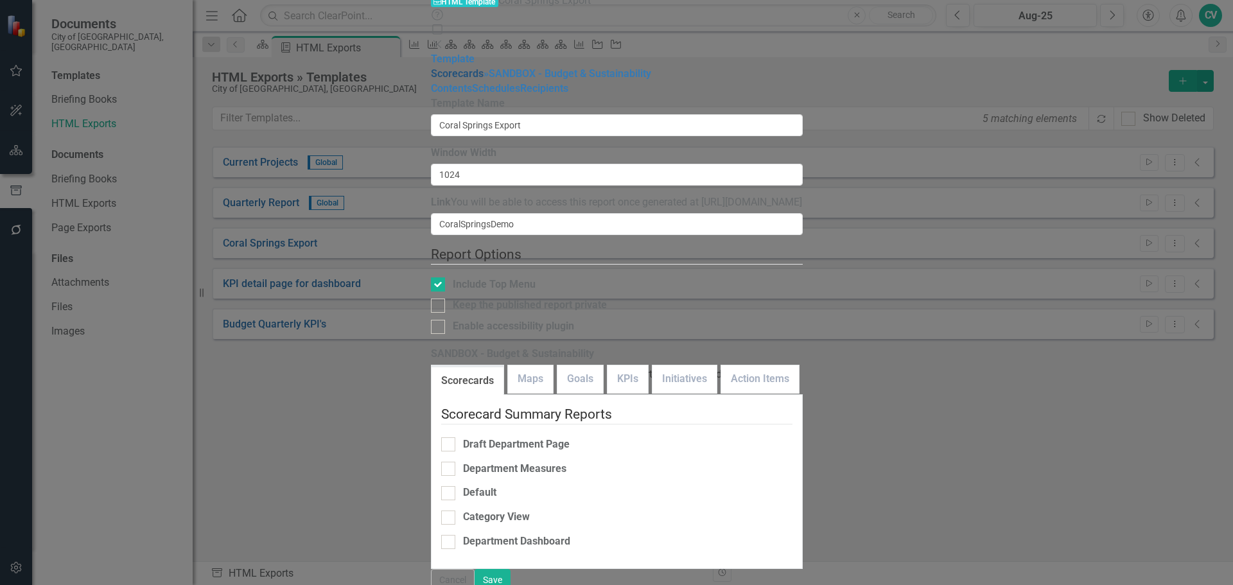
click at [431, 67] on link "Scorecards" at bounding box center [457, 73] width 53 height 12
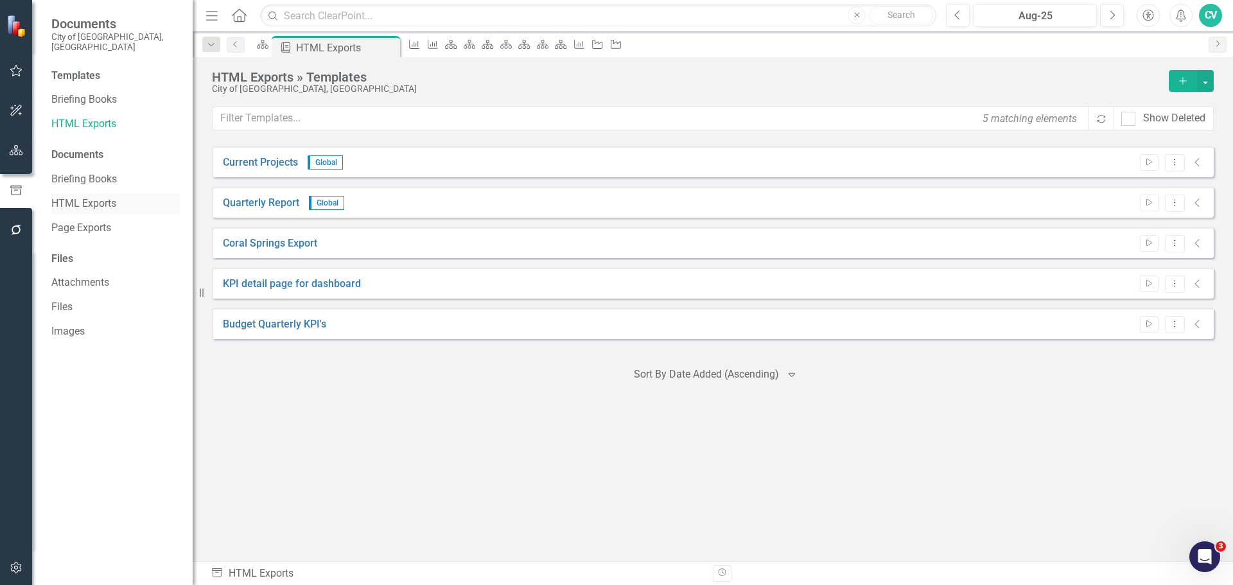
click at [97, 196] on link "HTML Exports" at bounding box center [115, 203] width 128 height 15
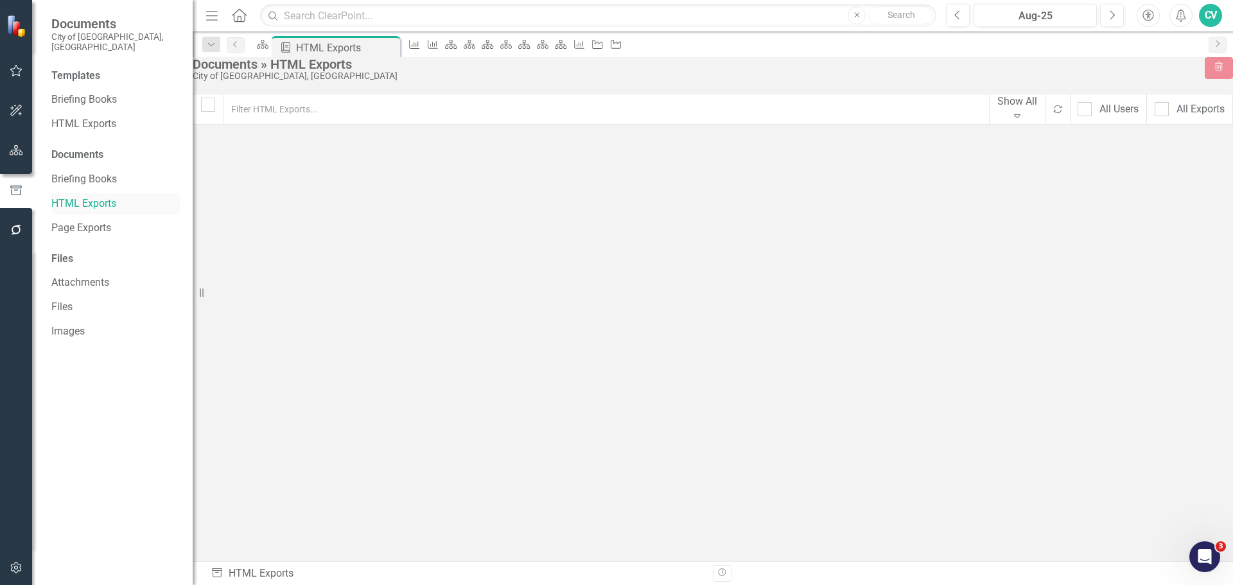
checkbox input "false"
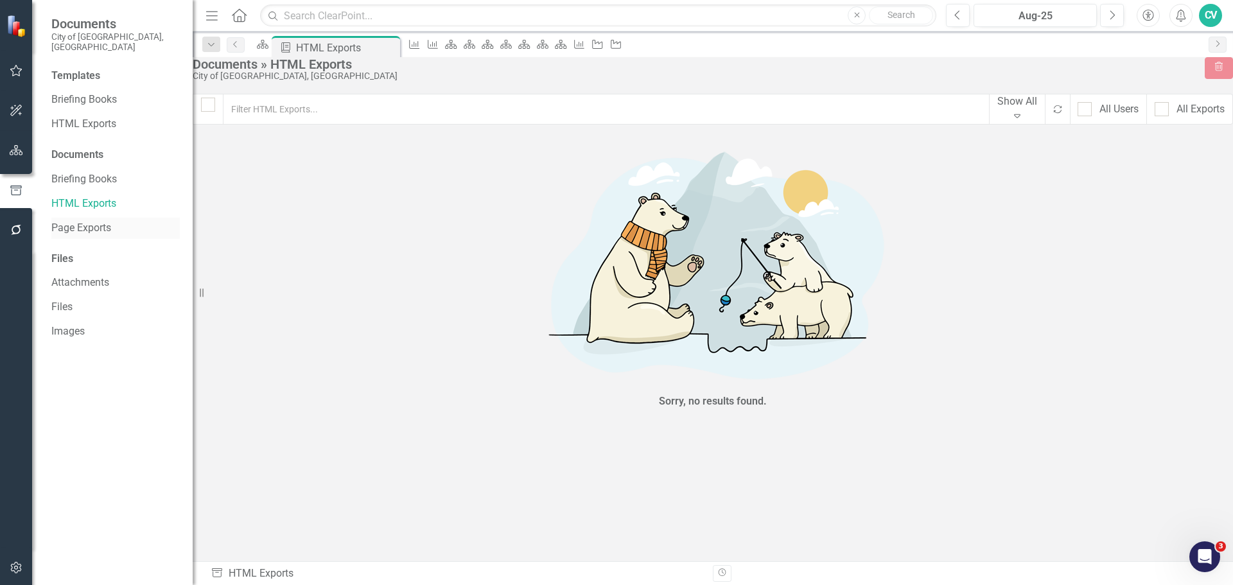
click at [92, 221] on link "Page Exports" at bounding box center [115, 228] width 128 height 15
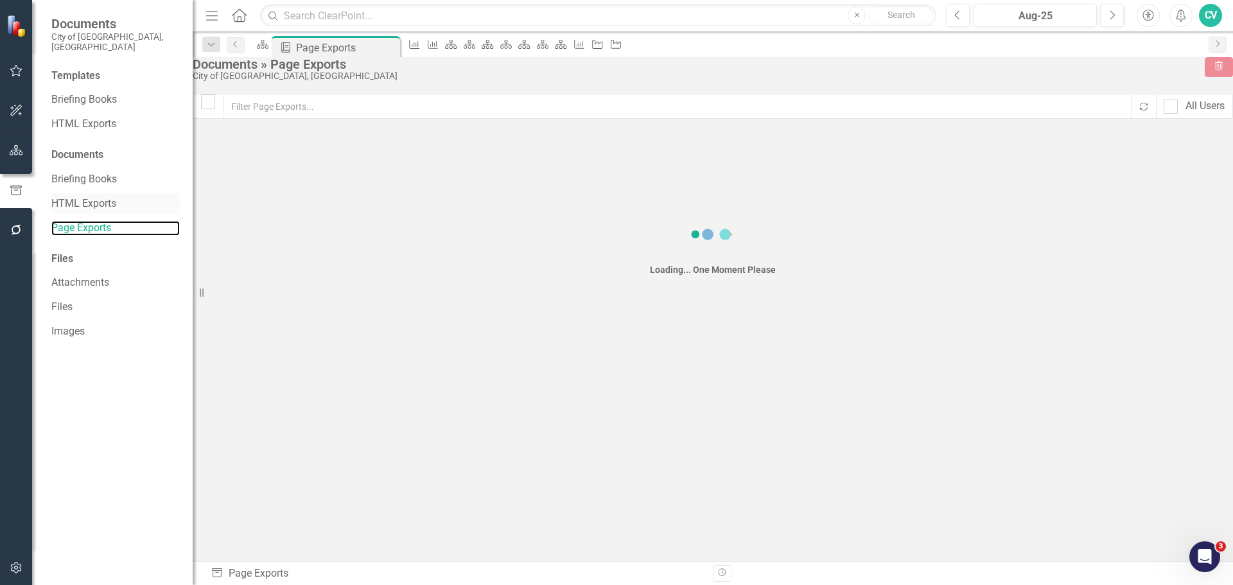
checkbox input "false"
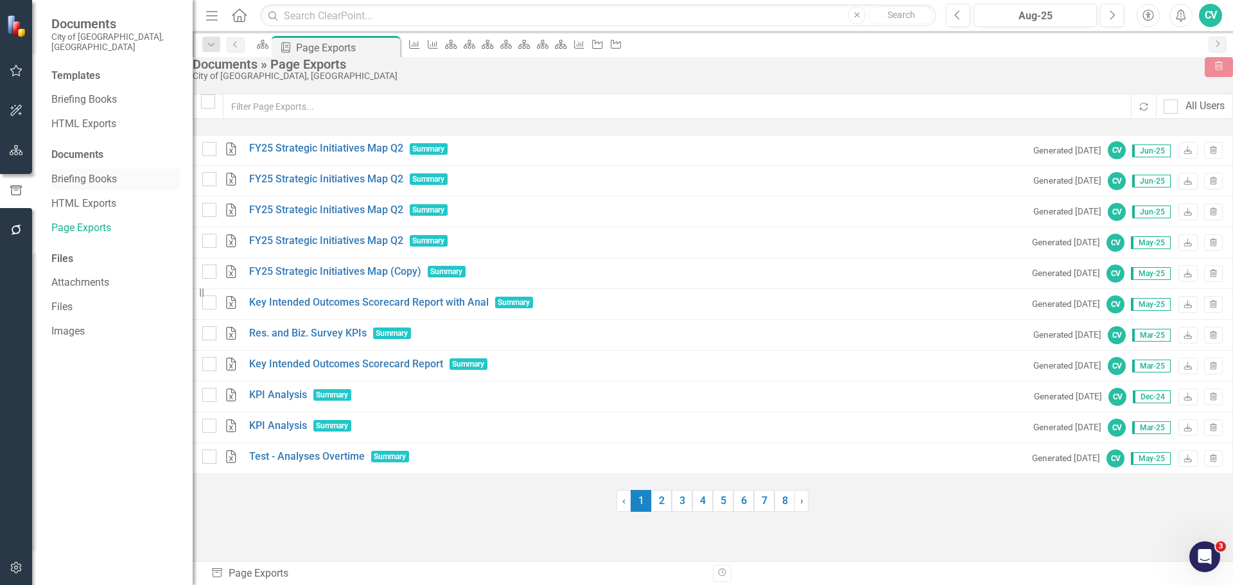
click at [91, 172] on link "Briefing Books" at bounding box center [115, 179] width 128 height 15
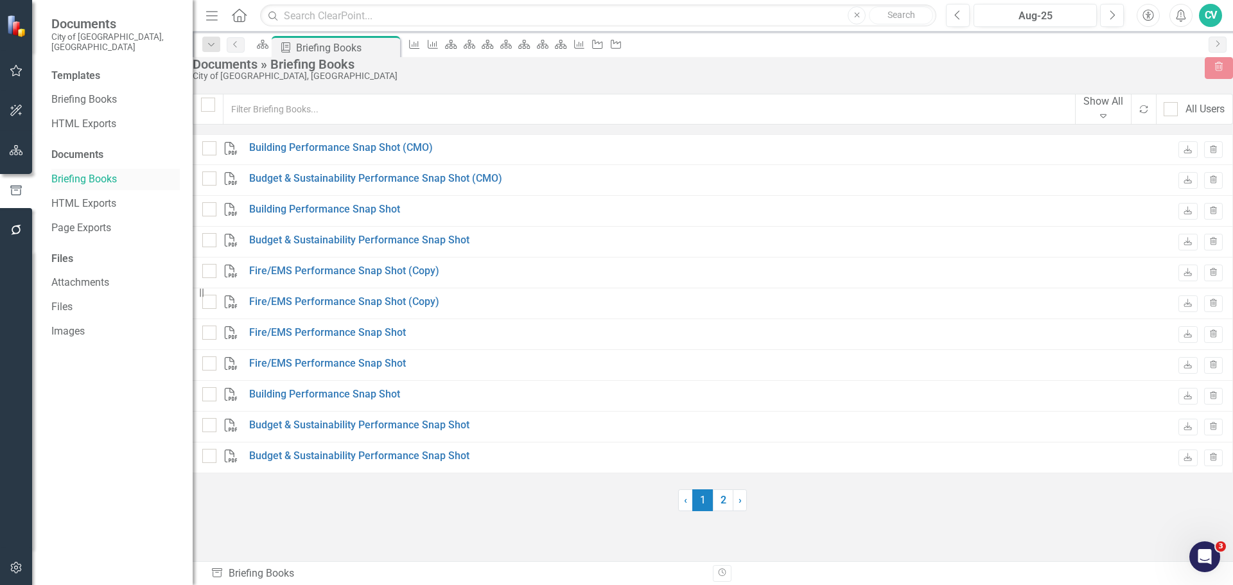
checkbox input "false"
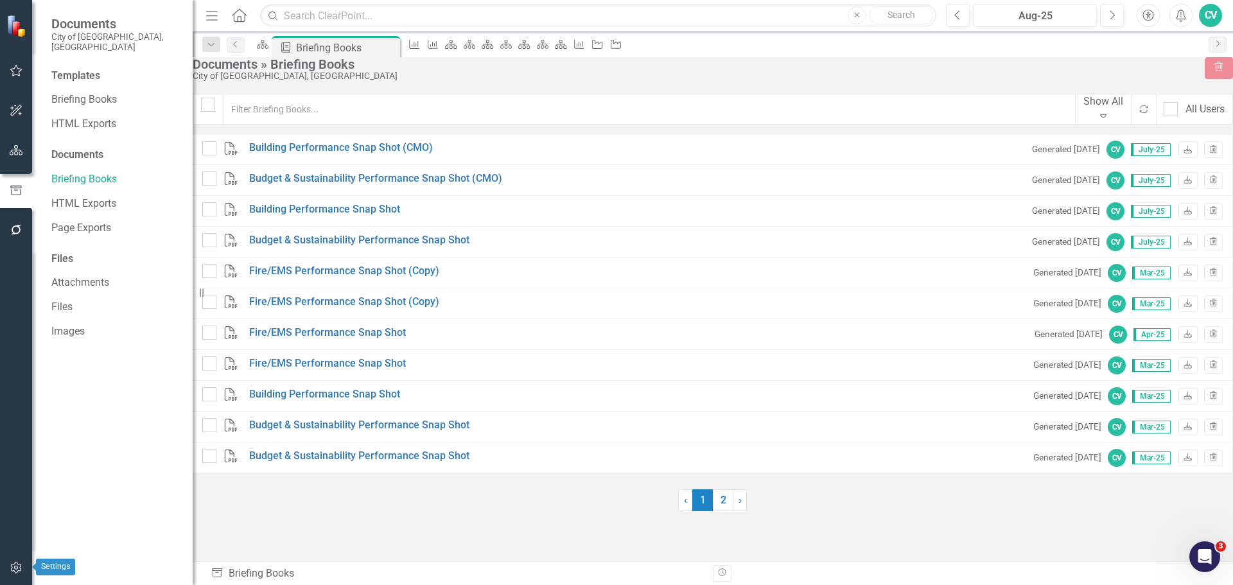
click at [19, 567] on icon "button" at bounding box center [16, 568] width 13 height 10
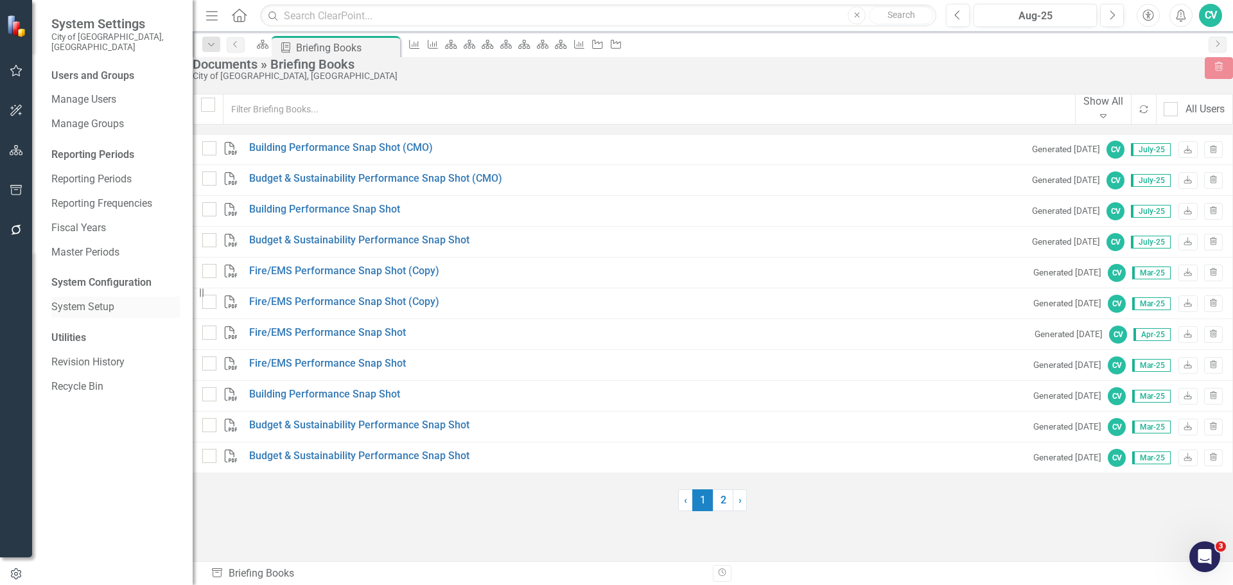
click at [100, 300] on link "System Setup" at bounding box center [115, 307] width 128 height 15
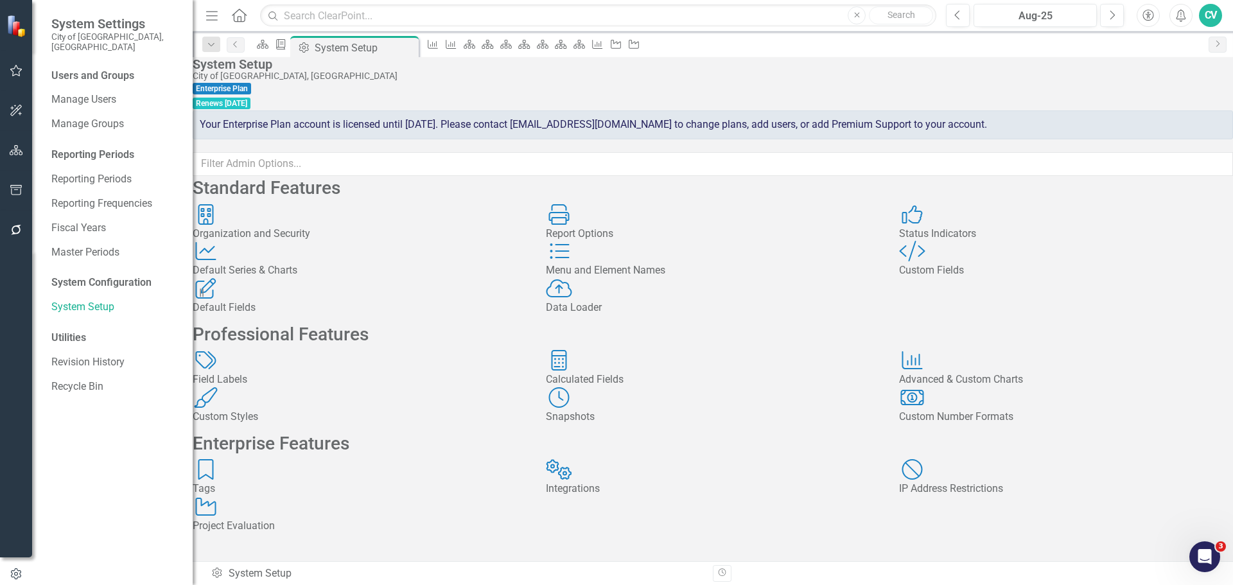
click at [319, 278] on div "Default Series & Charts" at bounding box center [360, 270] width 334 height 15
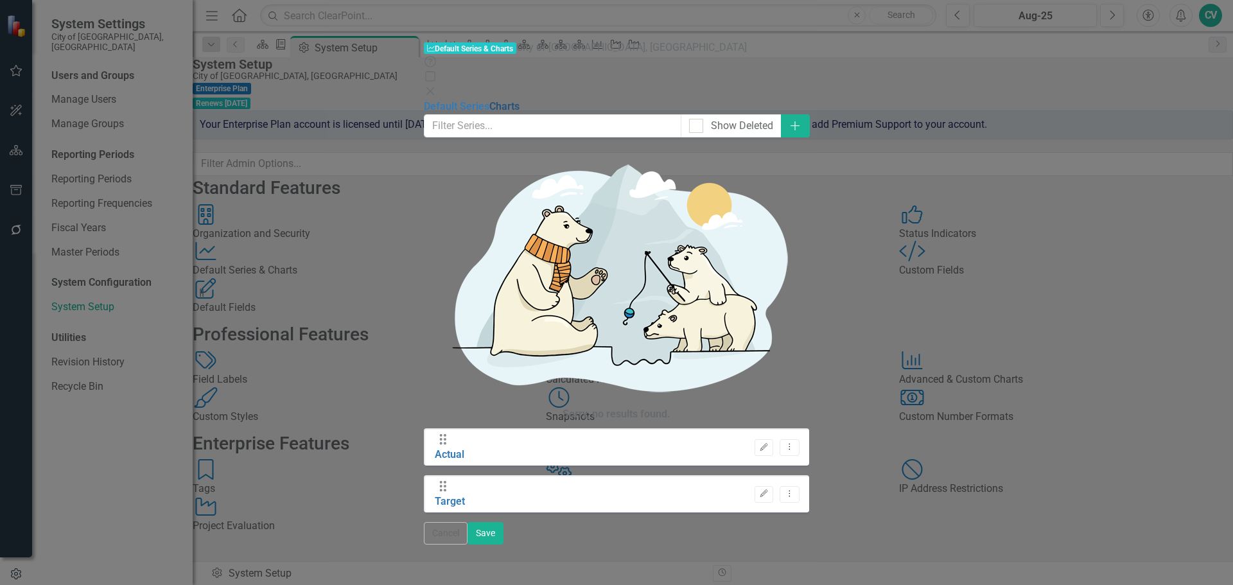
click at [489, 100] on link "Charts" at bounding box center [504, 106] width 30 height 12
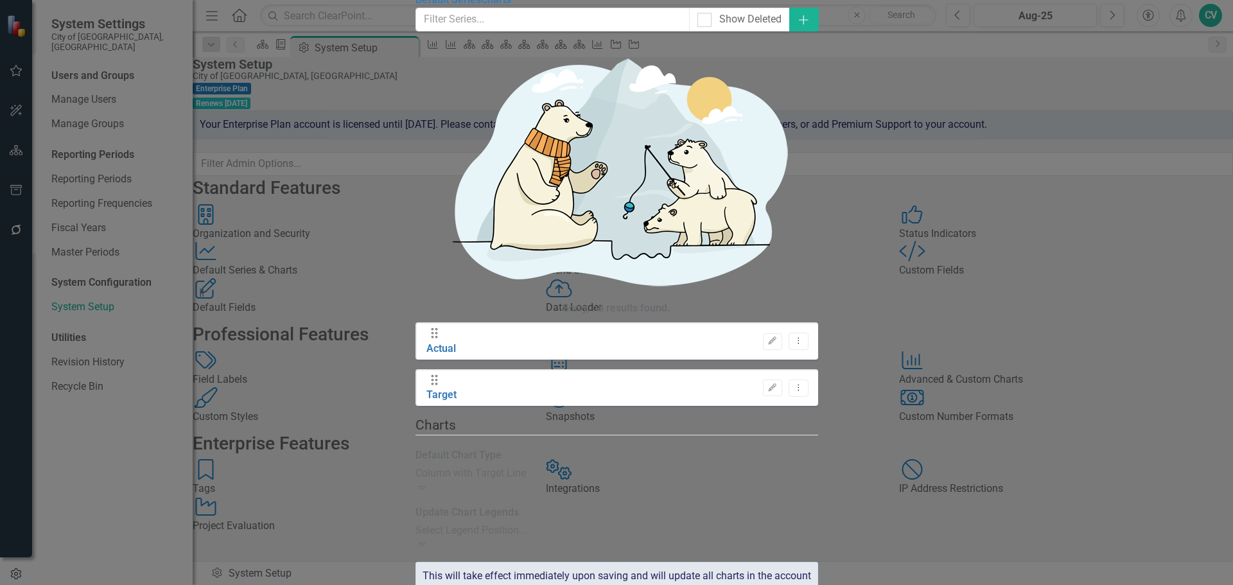
click at [551, 466] on div "Column with Target Line" at bounding box center [616, 473] width 403 height 15
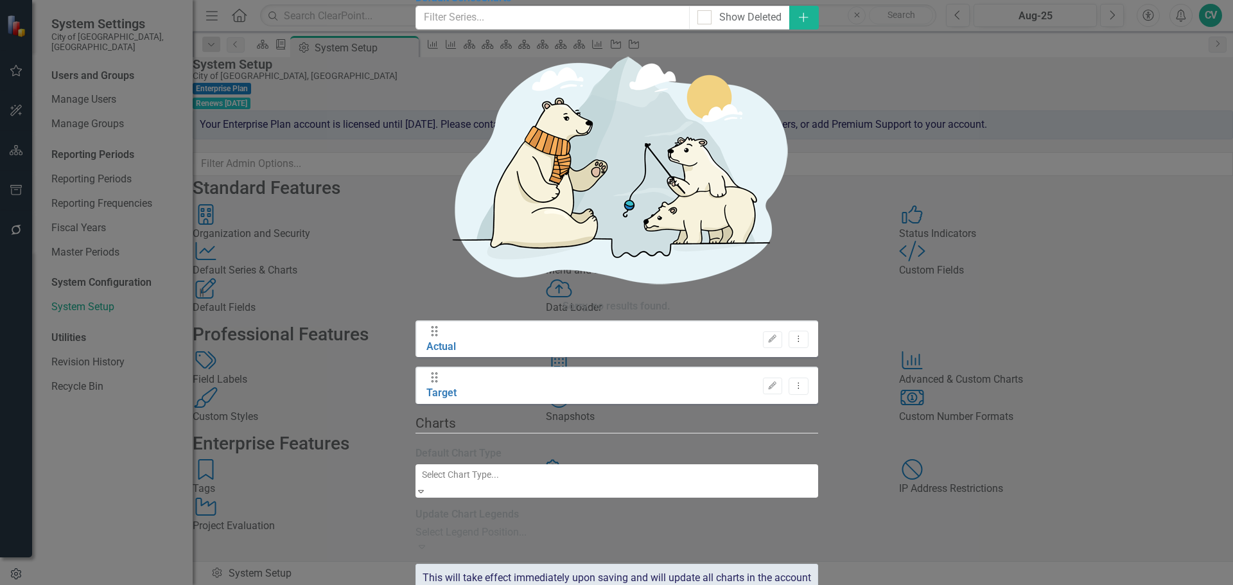
scroll to position [706, 0]
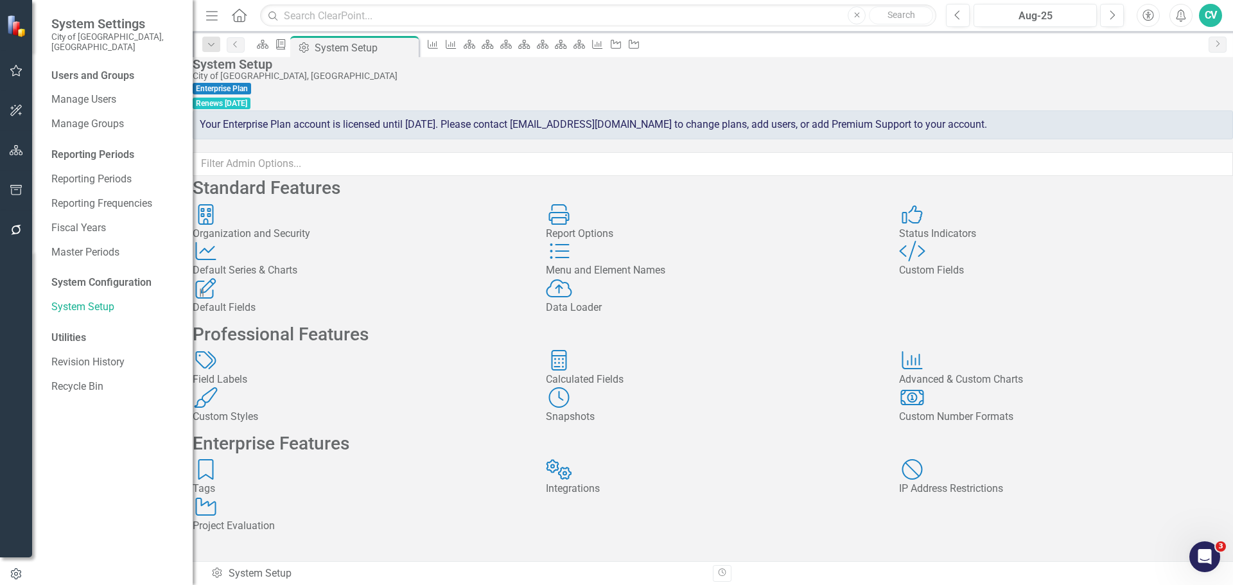
scroll to position [174, 0]
click at [1001, 372] on div "Advanced & Custom Charts" at bounding box center [1066, 379] width 334 height 15
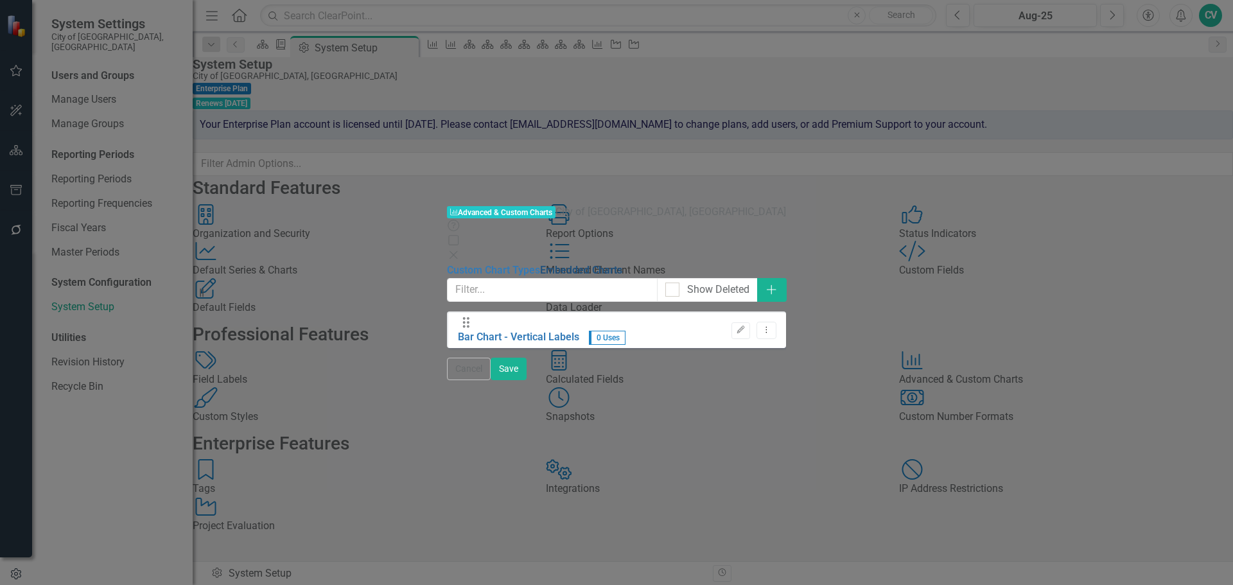
click at [540, 264] on link "Embedded Charts" at bounding box center [581, 270] width 82 height 12
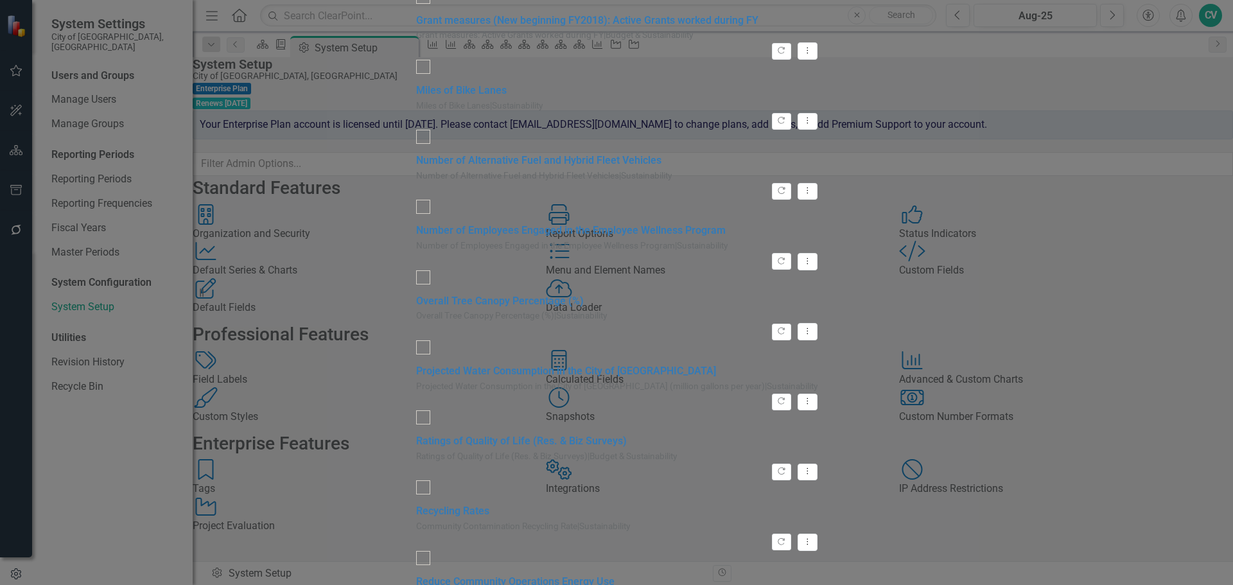
scroll to position [0, 0]
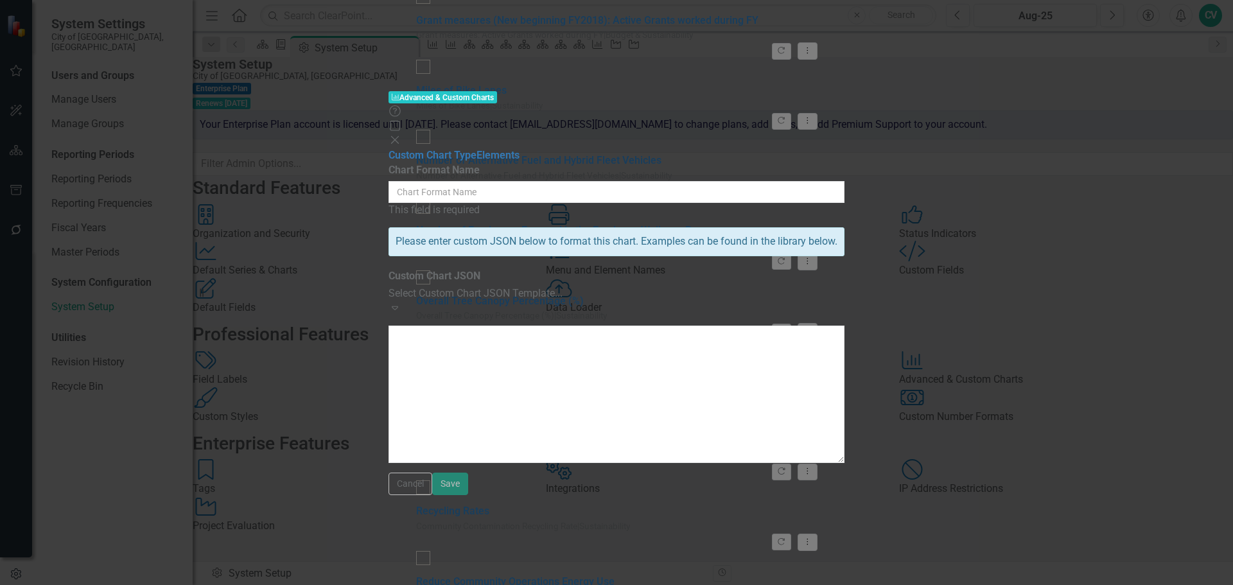
click at [631, 286] on div "Select Custom Chart JSON Template..." at bounding box center [617, 293] width 456 height 15
click at [476, 149] on link "Elements" at bounding box center [497, 155] width 43 height 12
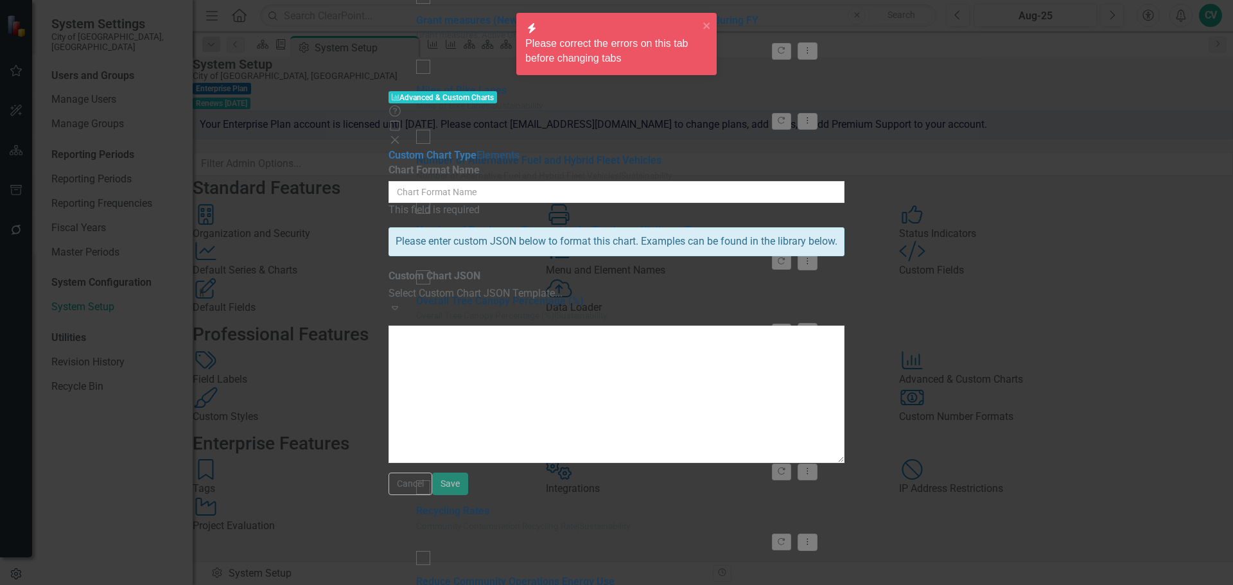
click at [476, 149] on link "Elements" at bounding box center [497, 155] width 43 height 12
click at [432, 495] on button "Cancel" at bounding box center [411, 484] width 44 height 22
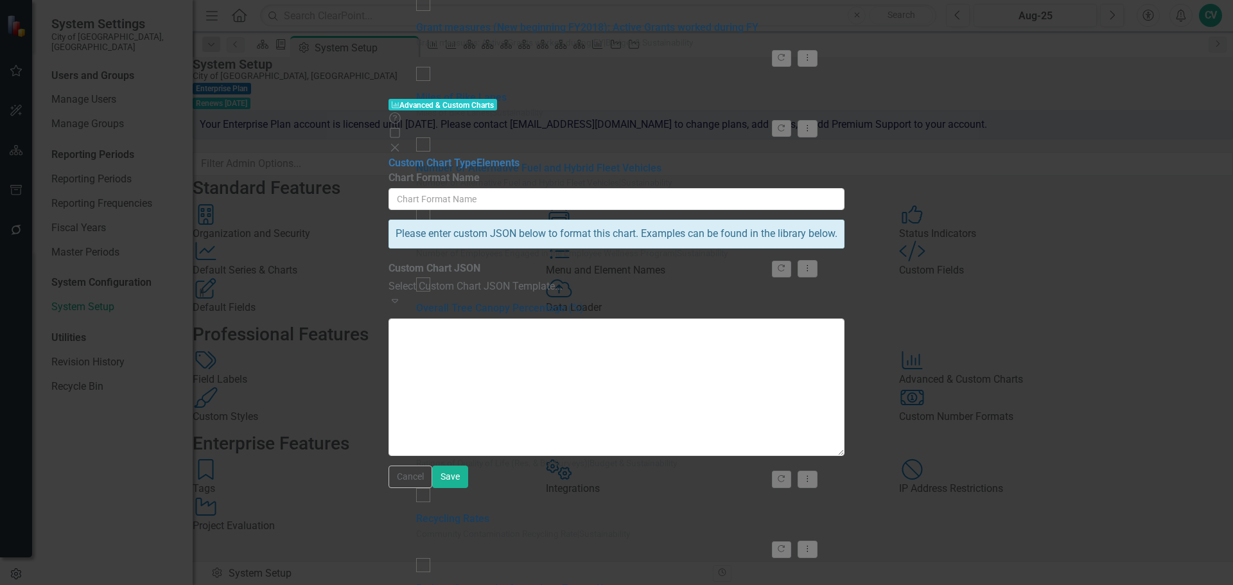
type input "Bar Chart - Vertical Labels"
click at [476, 157] on link "Elements" at bounding box center [497, 163] width 43 height 12
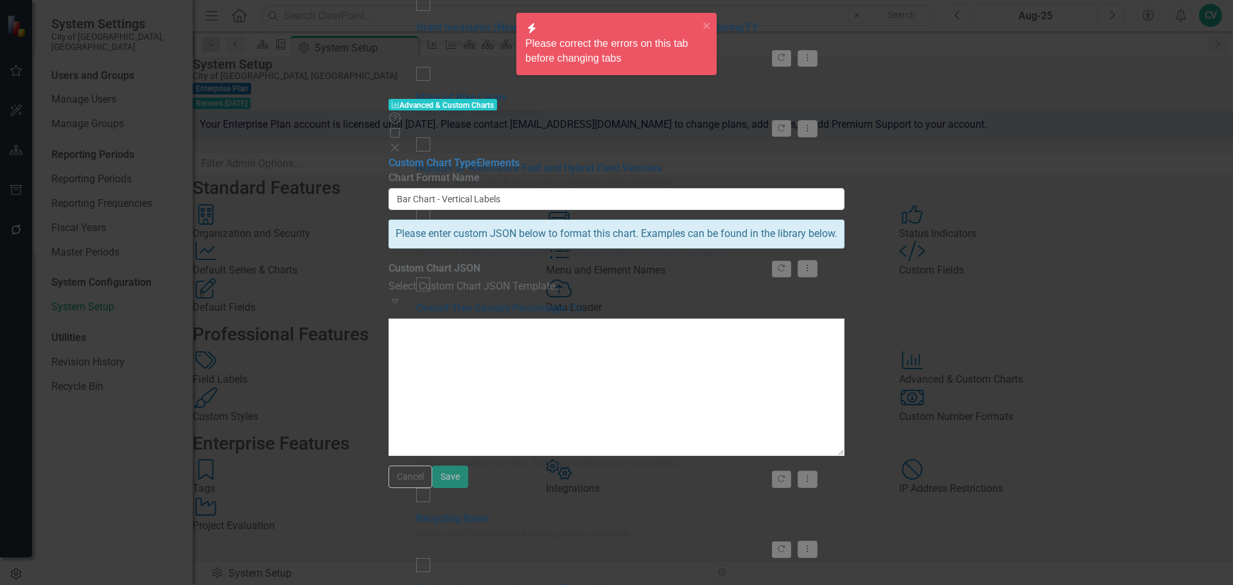
click at [432, 488] on button "Cancel" at bounding box center [411, 477] width 44 height 22
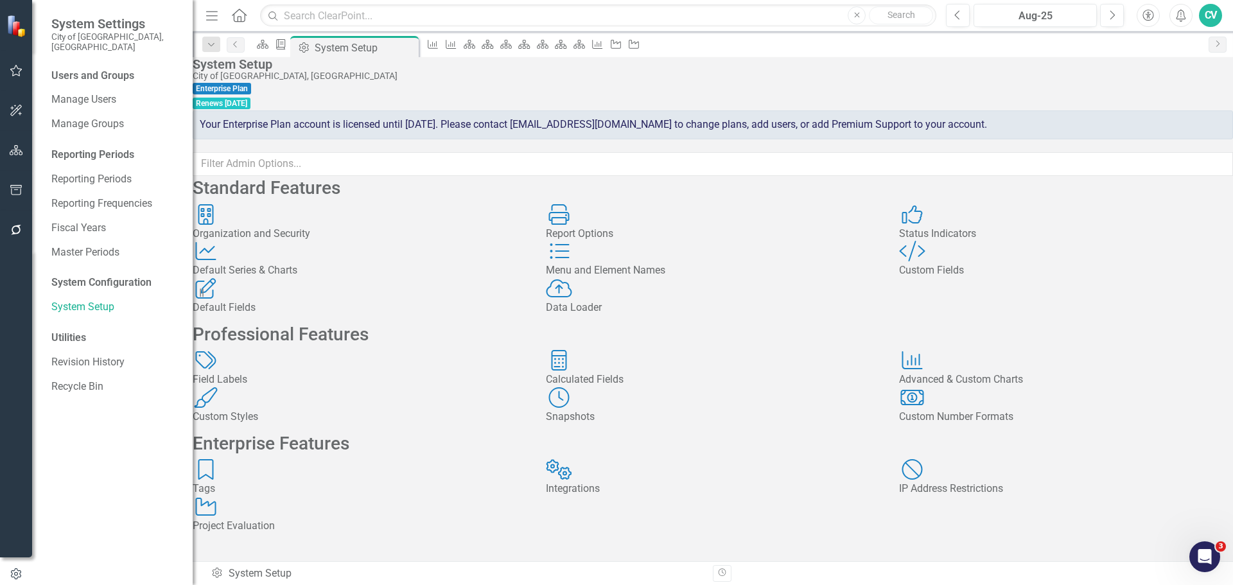
click at [638, 482] on div "Integrations" at bounding box center [713, 489] width 334 height 15
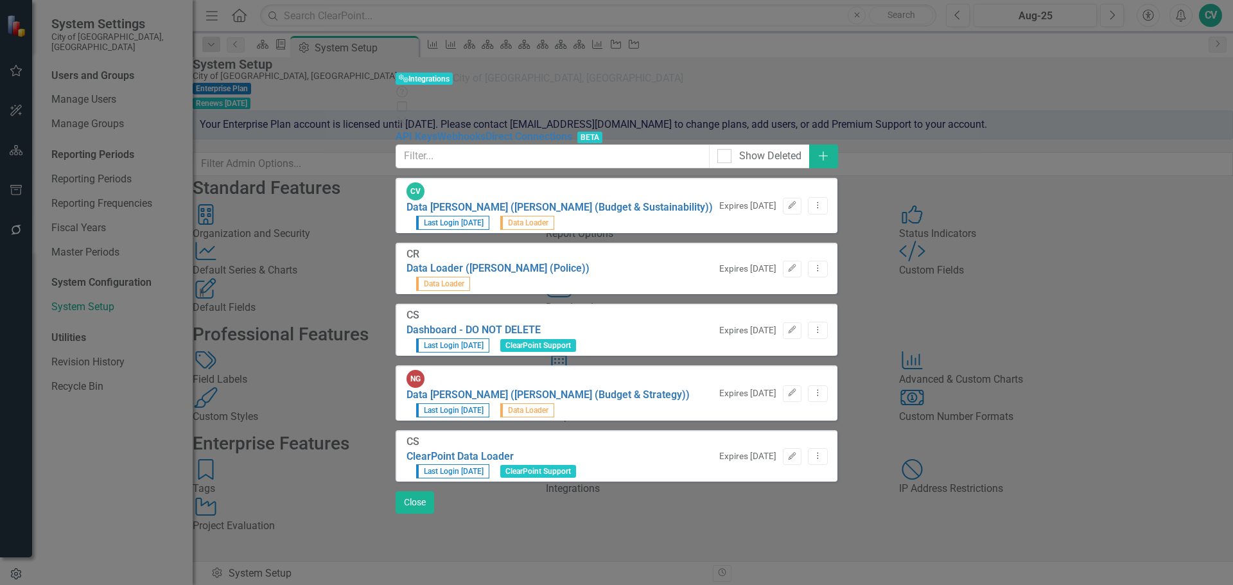
click at [408, 116] on icon "Close" at bounding box center [402, 121] width 13 height 10
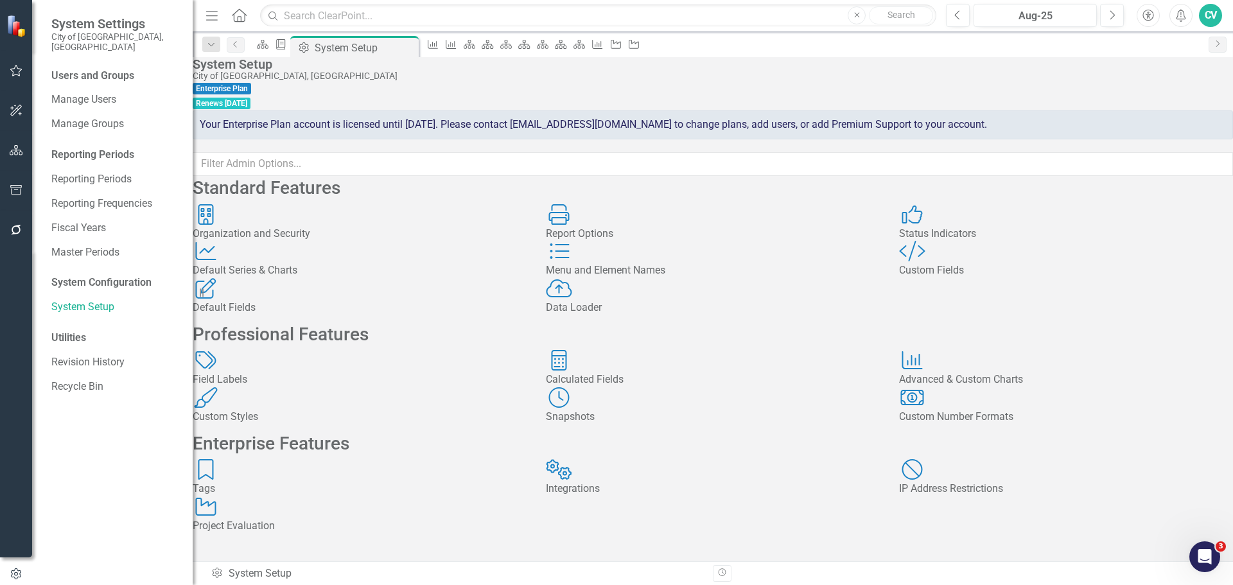
click at [315, 519] on div "Project Evaluation" at bounding box center [360, 526] width 334 height 15
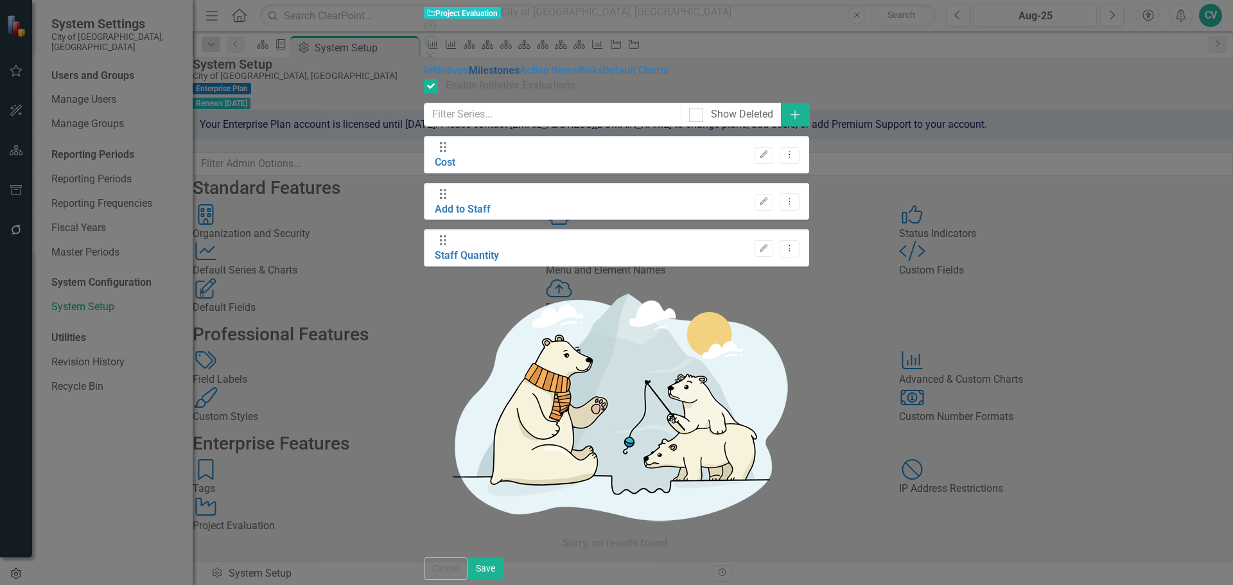
click at [469, 69] on link "Milestones" at bounding box center [494, 70] width 51 height 12
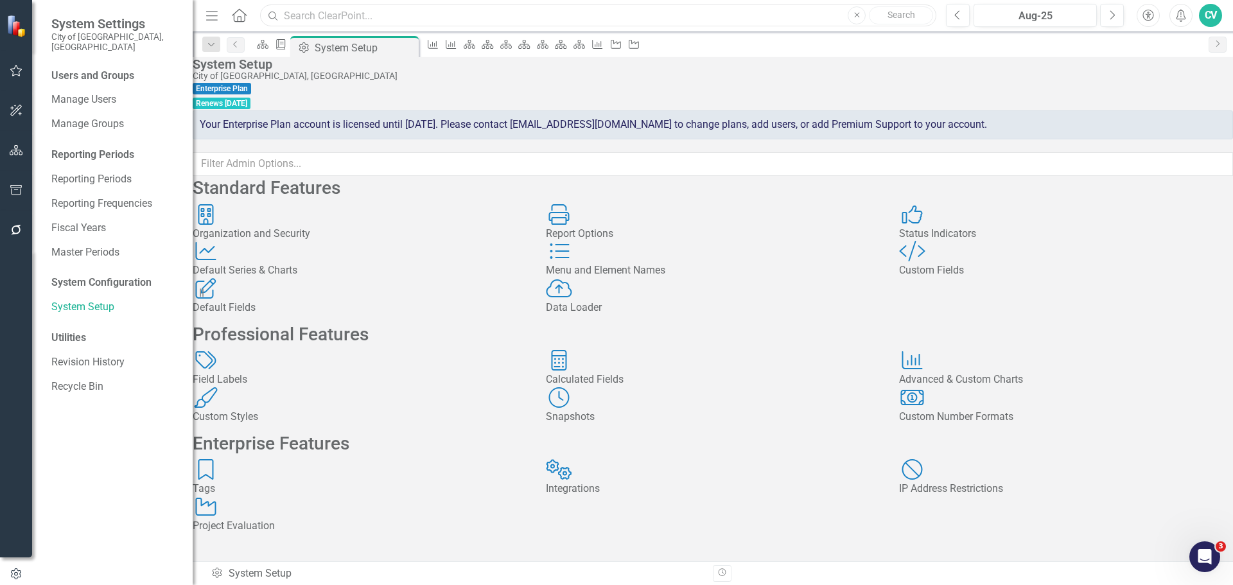
click at [471, 13] on input "text" at bounding box center [598, 15] width 676 height 22
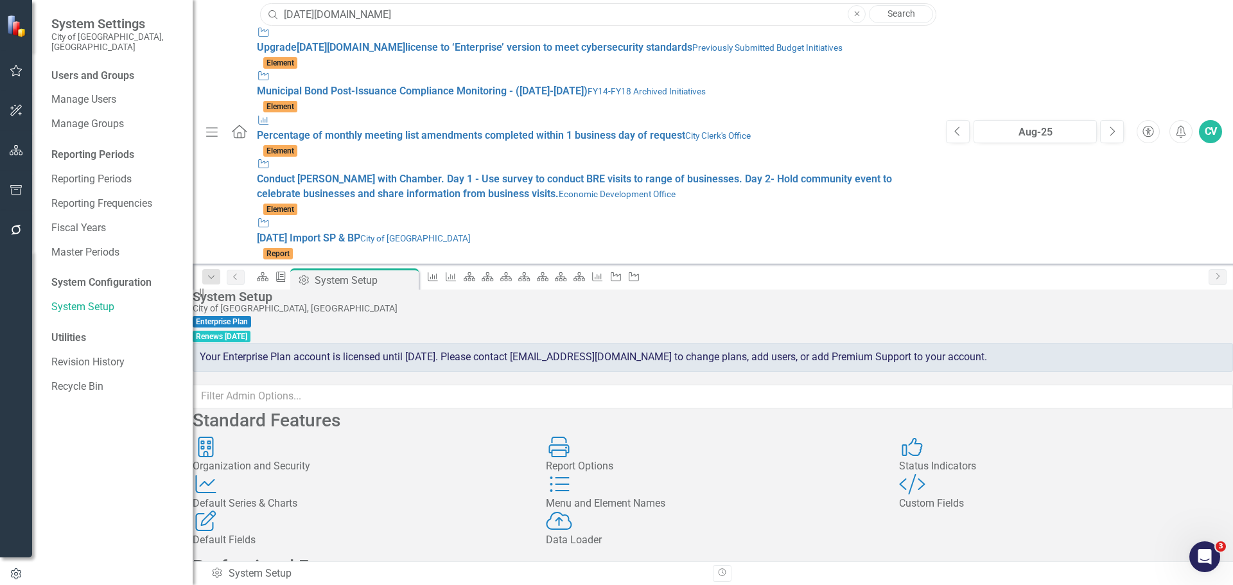
type input "[DATE][DOMAIN_NAME]"
click at [912, 18] on link "Search" at bounding box center [901, 14] width 64 height 18
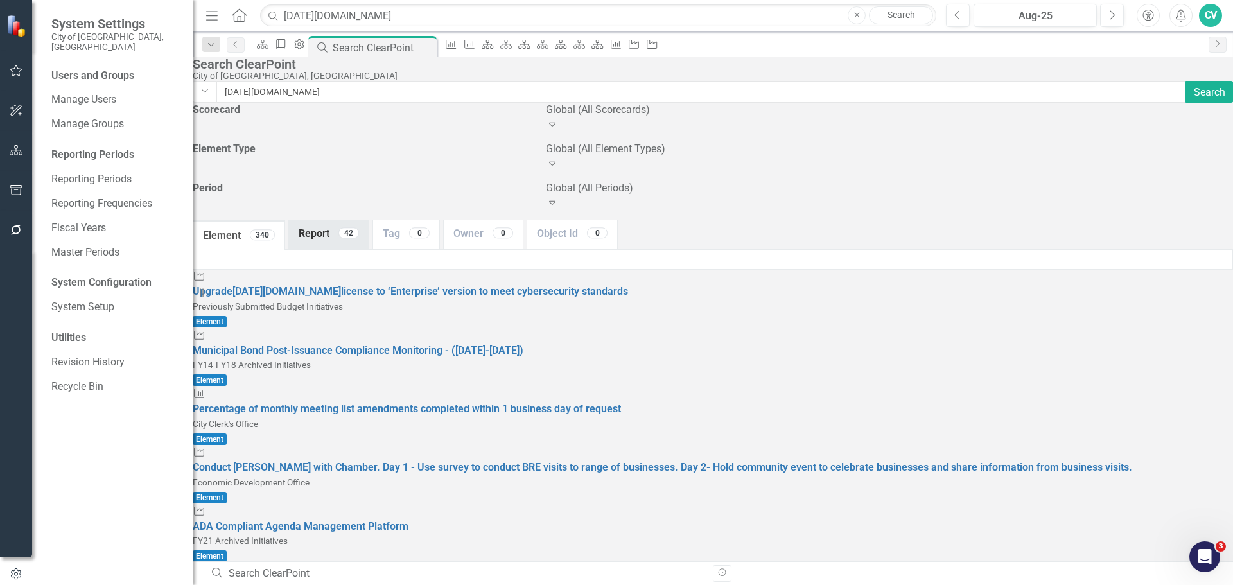
click at [355, 227] on div "42" at bounding box center [348, 232] width 21 height 11
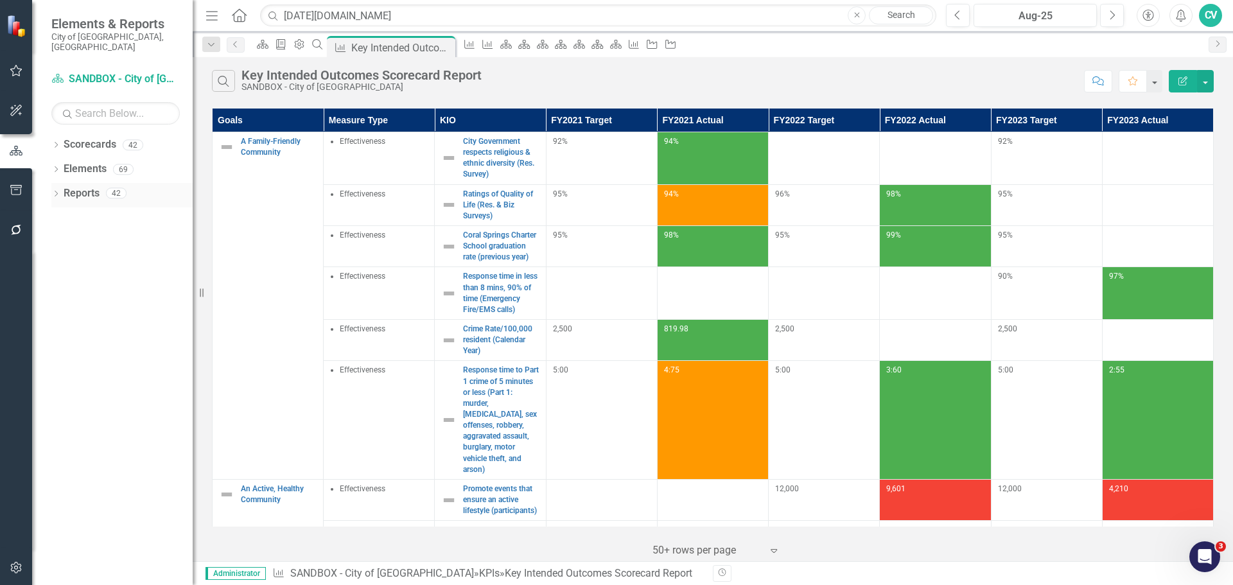
click at [60, 191] on icon "Dropdown" at bounding box center [55, 194] width 9 height 7
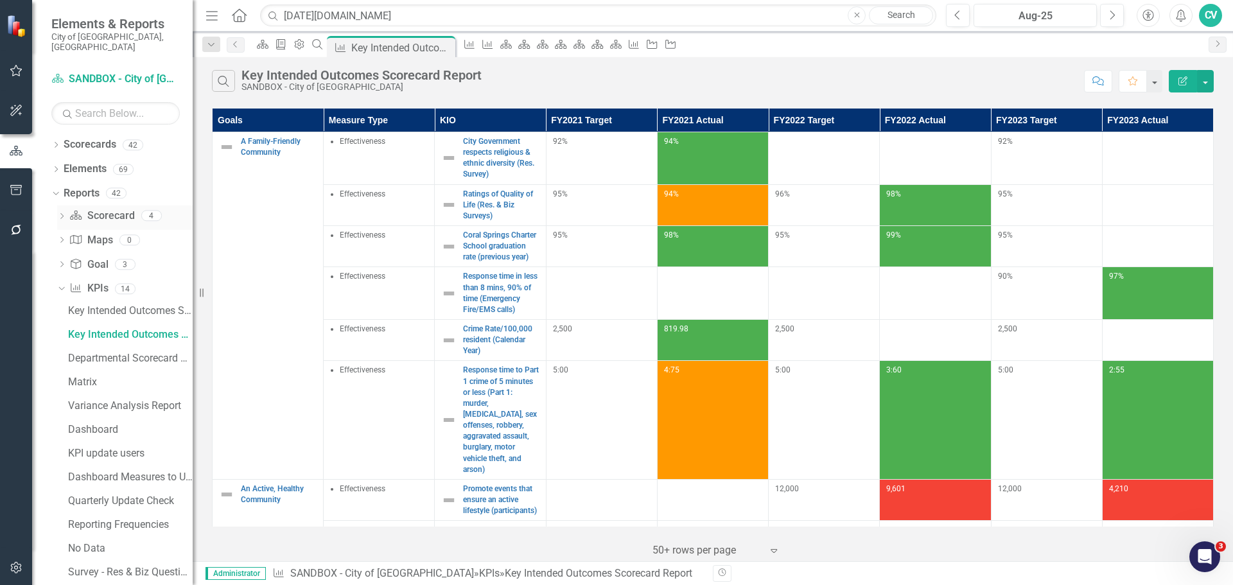
click at [63, 214] on icon "Dropdown" at bounding box center [61, 217] width 9 height 7
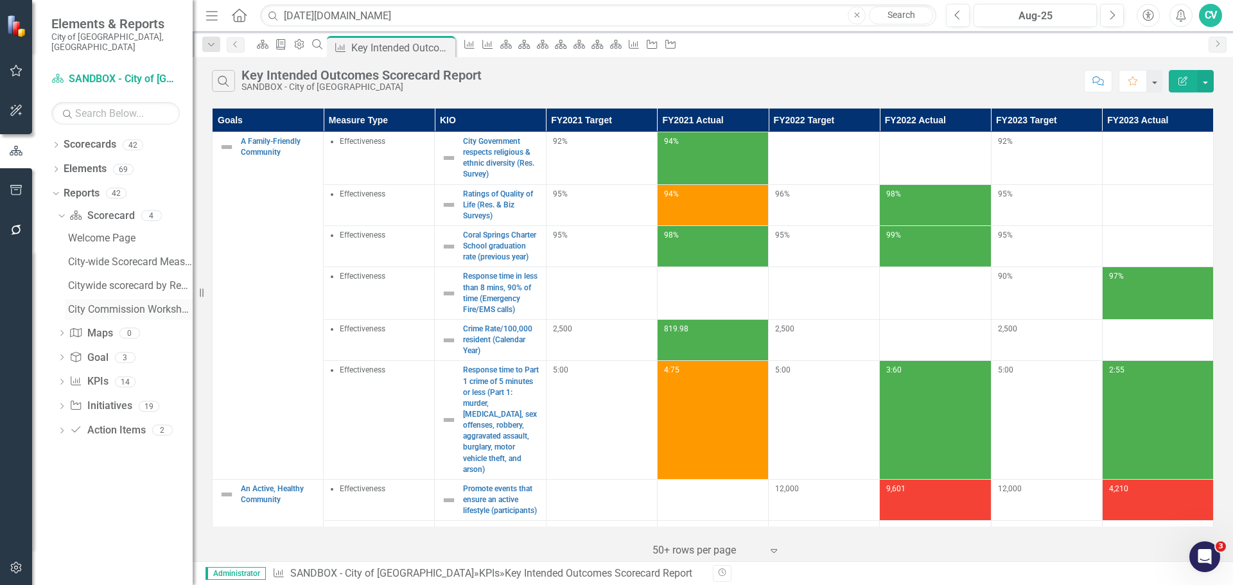
click at [130, 304] on div "City Commission Workshop Agenda" at bounding box center [130, 310] width 125 height 12
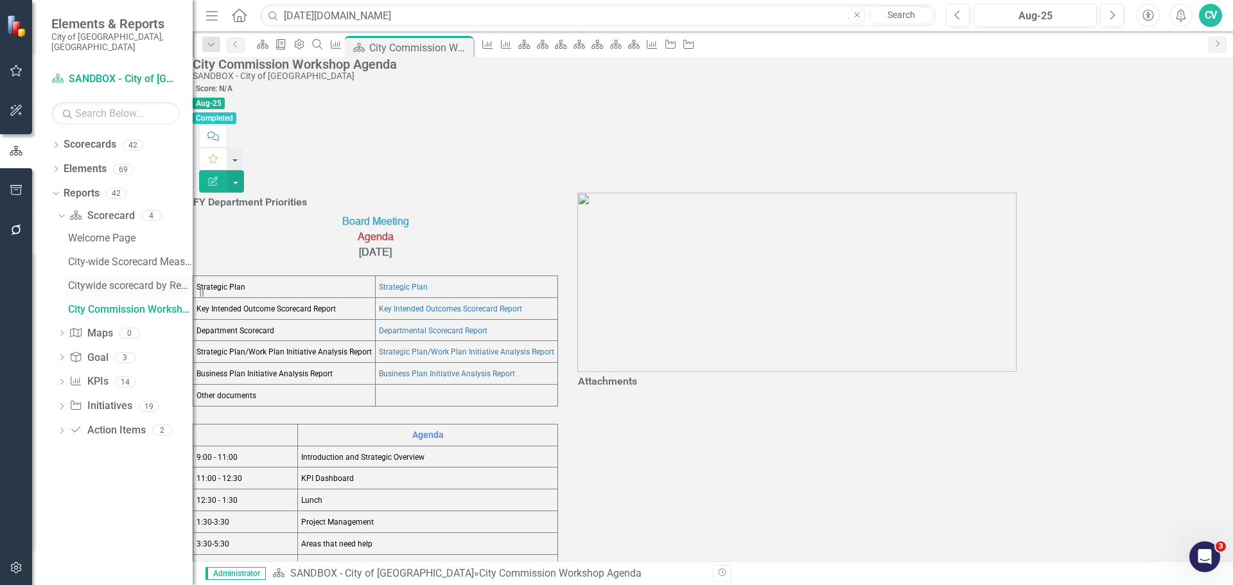
click at [132, 280] on div "Citywide scorecard by Reporting Frequency" at bounding box center [130, 286] width 125 height 12
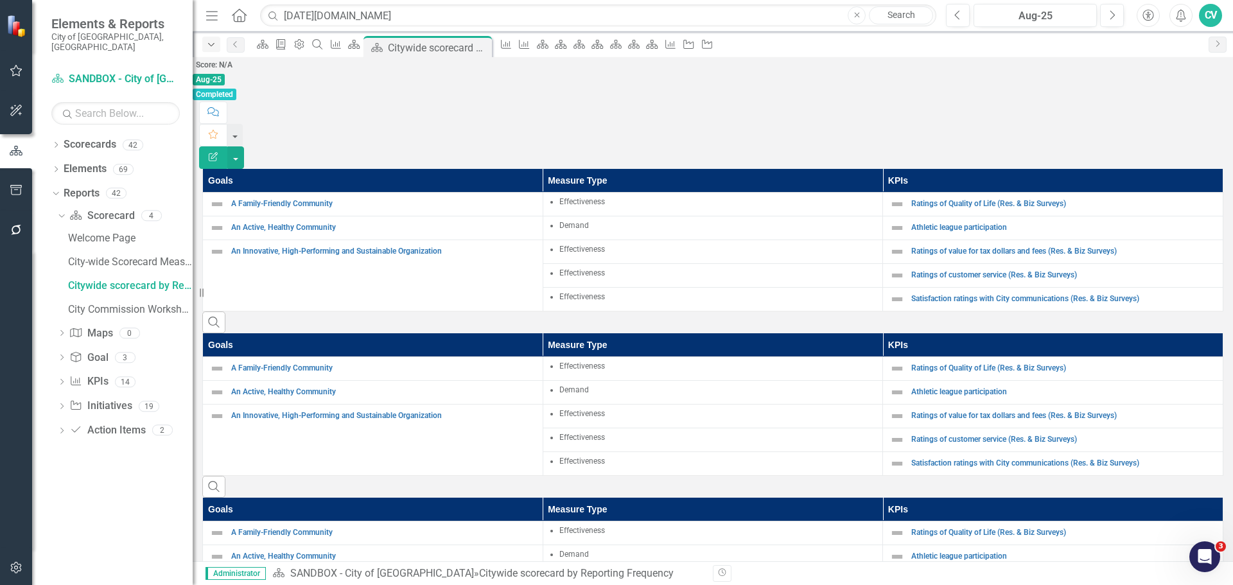
click at [213, 44] on icon "Dropdown" at bounding box center [211, 44] width 12 height 9
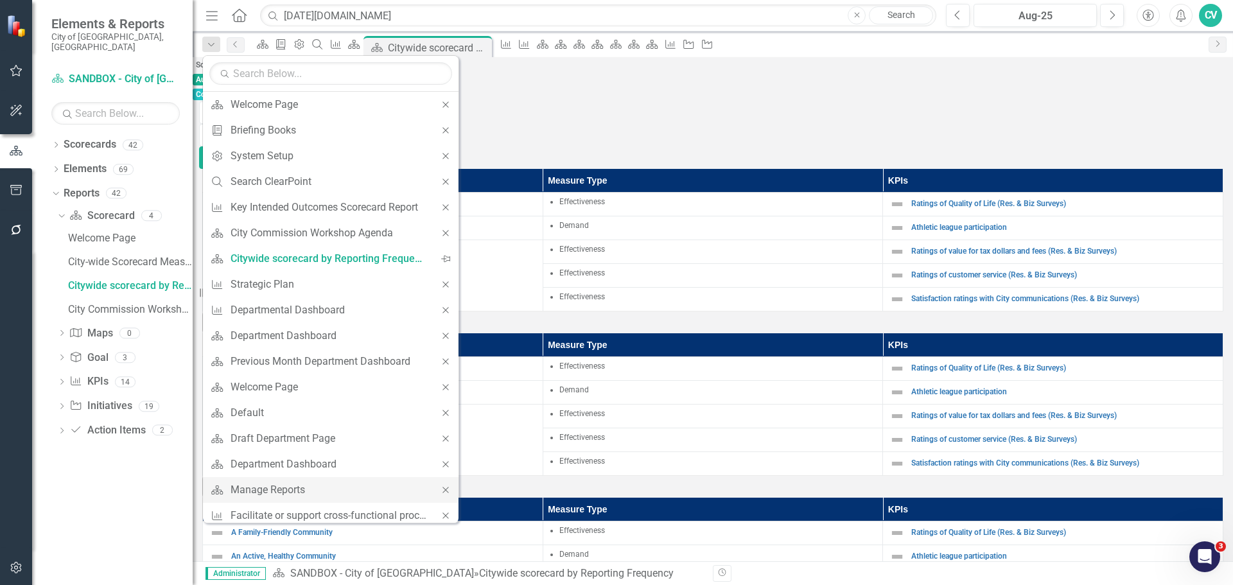
click at [435, 504] on div "Close" at bounding box center [446, 516] width 26 height 26
click at [440, 491] on icon "Close" at bounding box center [446, 489] width 12 height 9
click at [434, 471] on div "Close" at bounding box center [446, 464] width 26 height 26
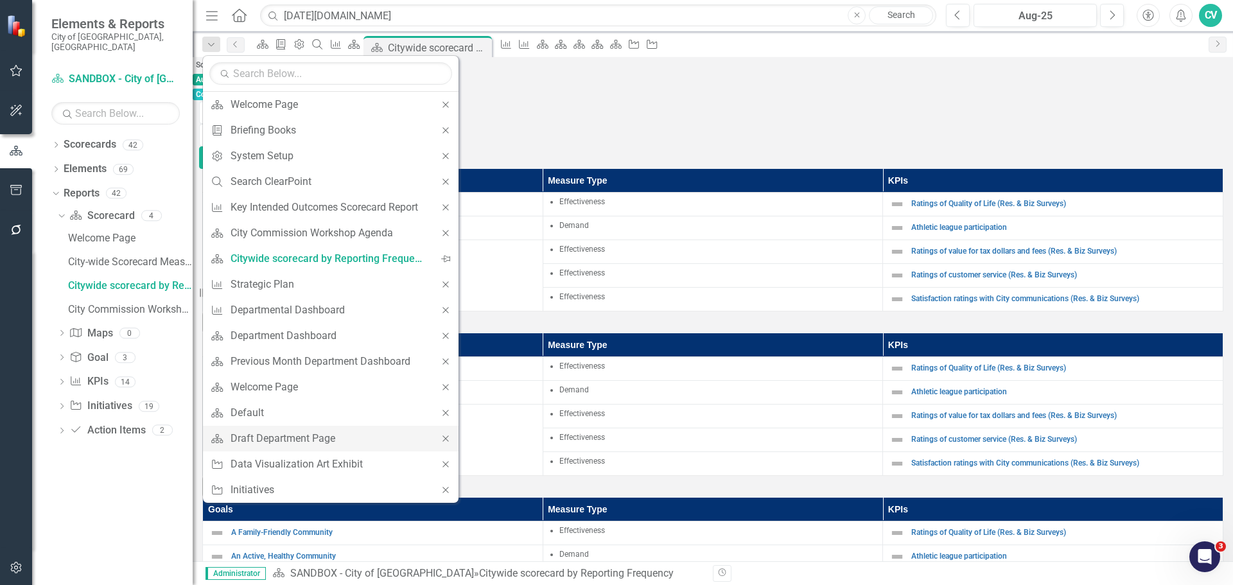
click at [433, 439] on div "Close" at bounding box center [446, 439] width 26 height 26
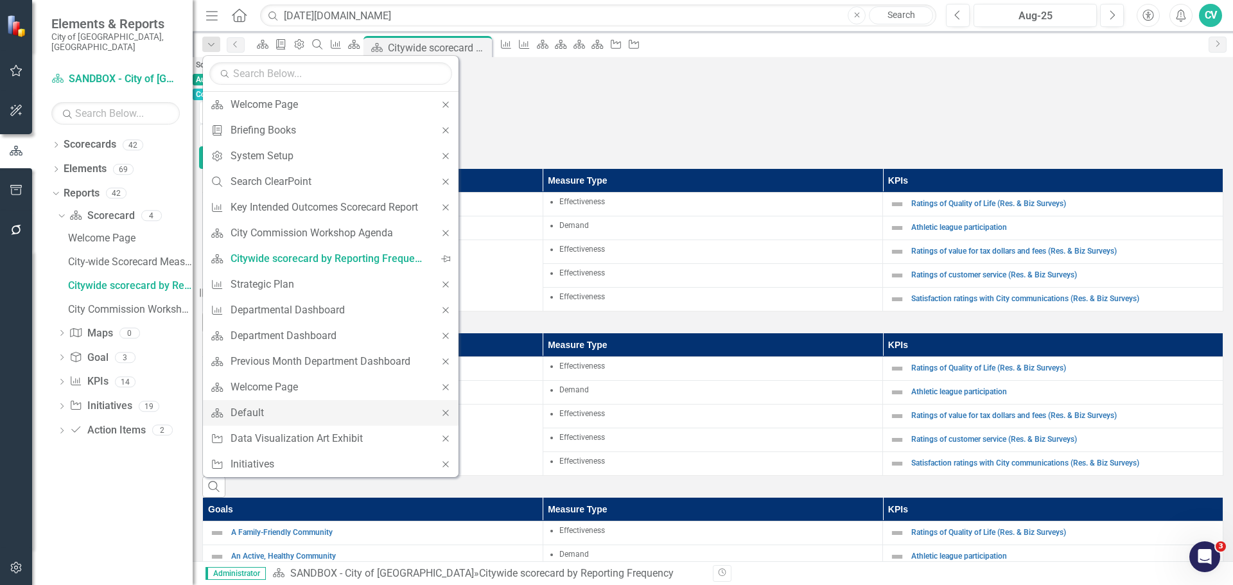
click at [448, 419] on div "Close" at bounding box center [446, 413] width 26 height 26
click at [447, 421] on div "Close" at bounding box center [446, 413] width 26 height 26
click at [447, 410] on icon "Close" at bounding box center [446, 412] width 12 height 9
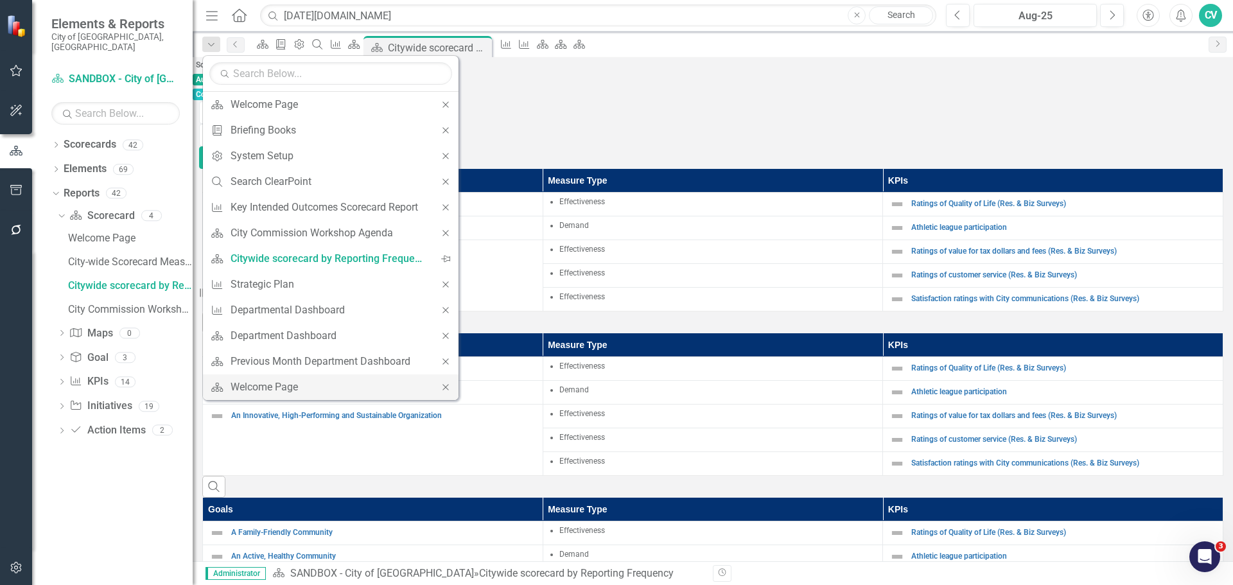
click at [446, 383] on icon "Close" at bounding box center [446, 387] width 12 height 9
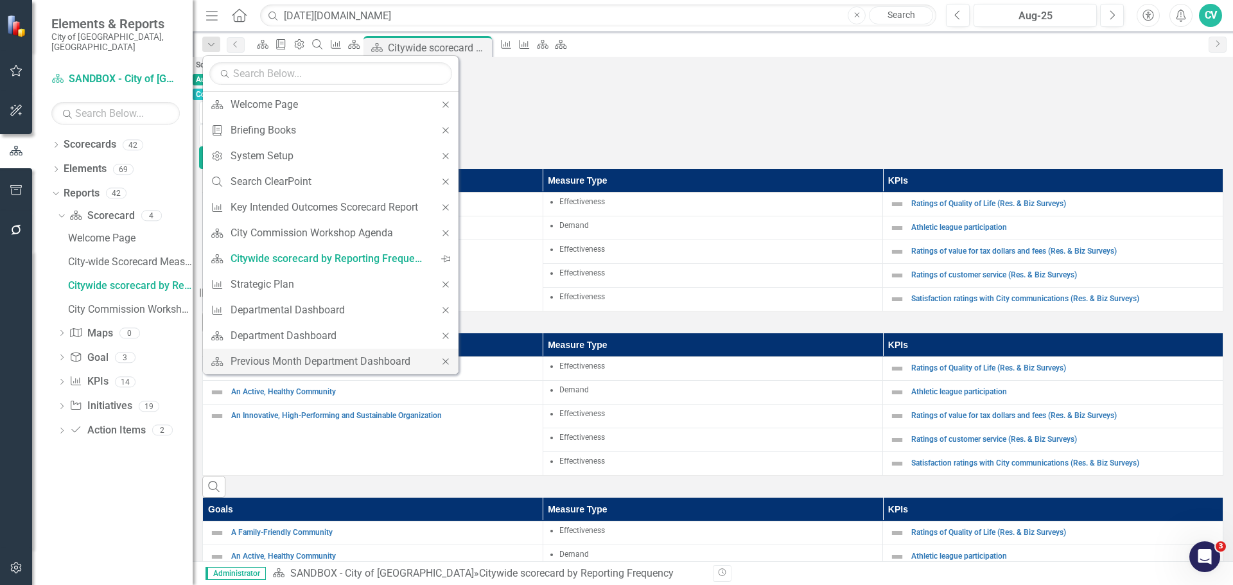
click at [446, 364] on icon "Close" at bounding box center [446, 361] width 12 height 9
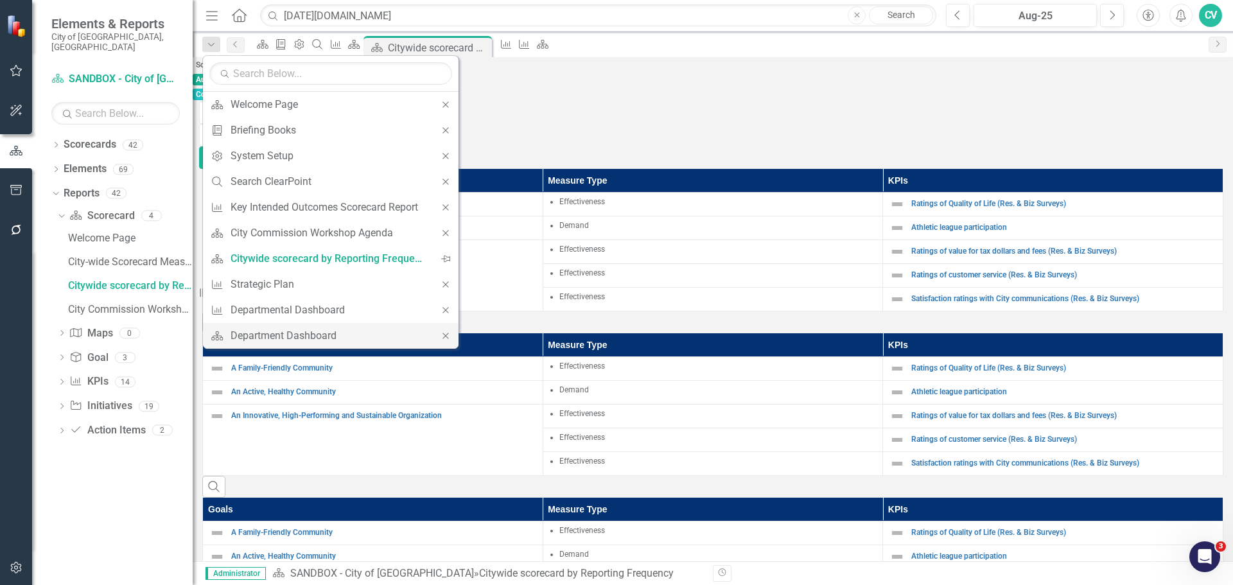
click at [445, 326] on div "Close" at bounding box center [446, 336] width 26 height 26
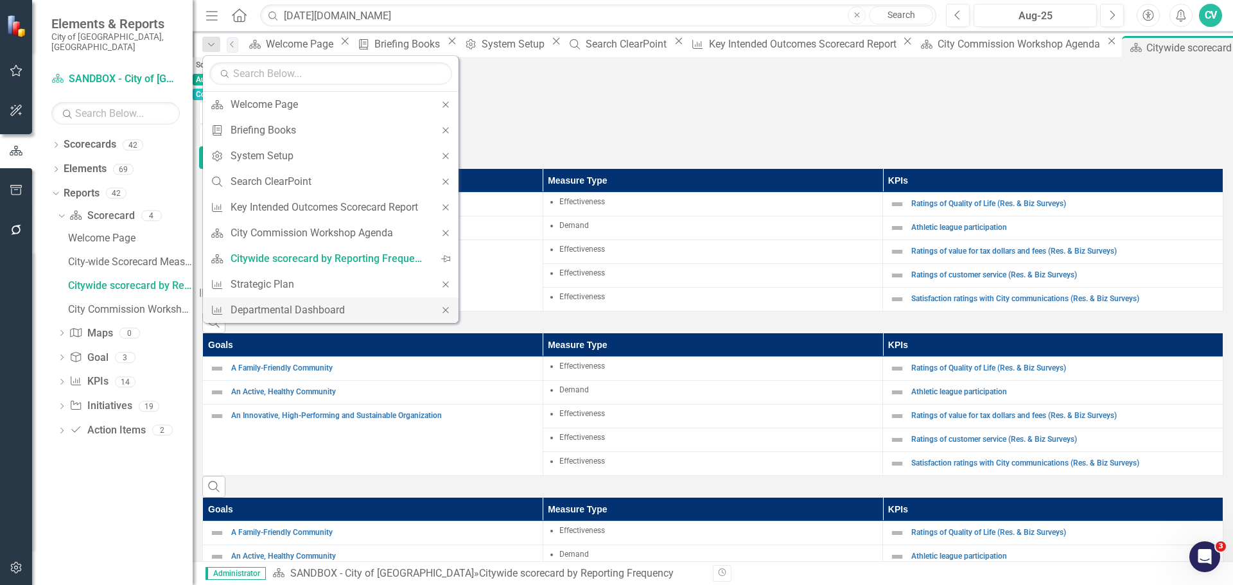
click at [445, 306] on icon "Close" at bounding box center [446, 310] width 12 height 9
click at [445, 286] on icon "Close" at bounding box center [446, 284] width 12 height 9
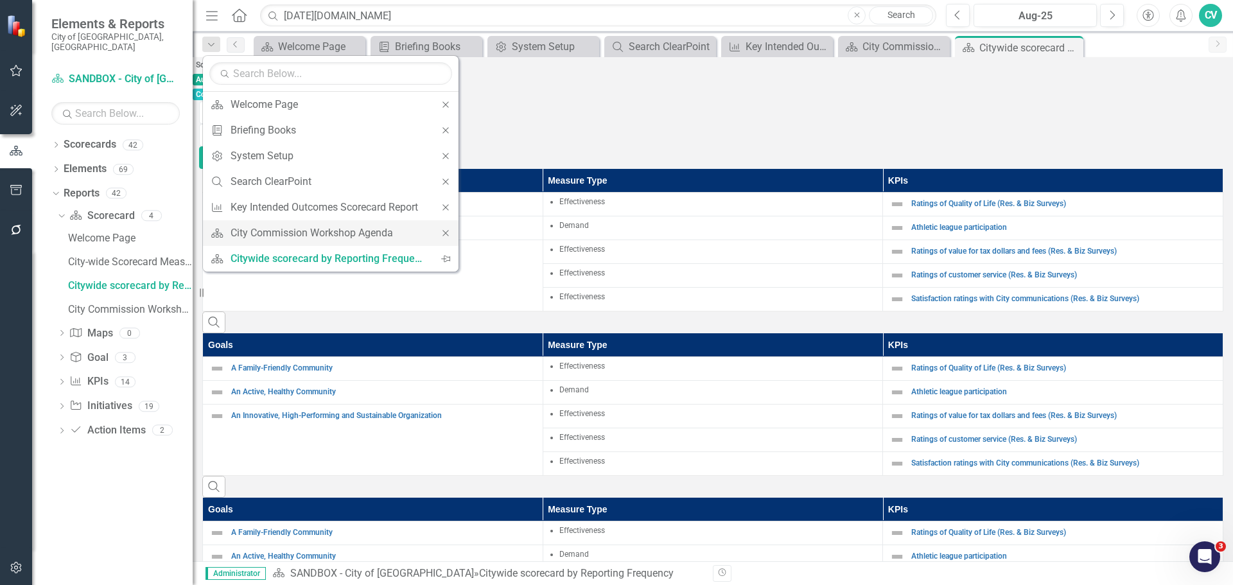
click at [444, 227] on div "Close" at bounding box center [446, 233] width 26 height 26
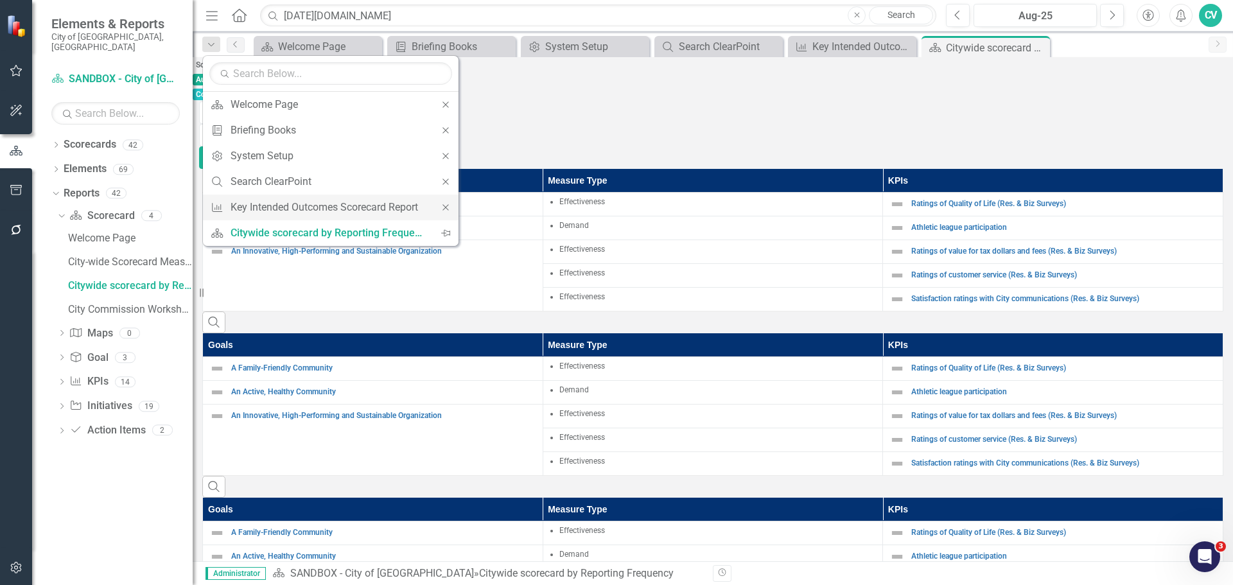
click at [447, 205] on icon "Close" at bounding box center [446, 207] width 12 height 9
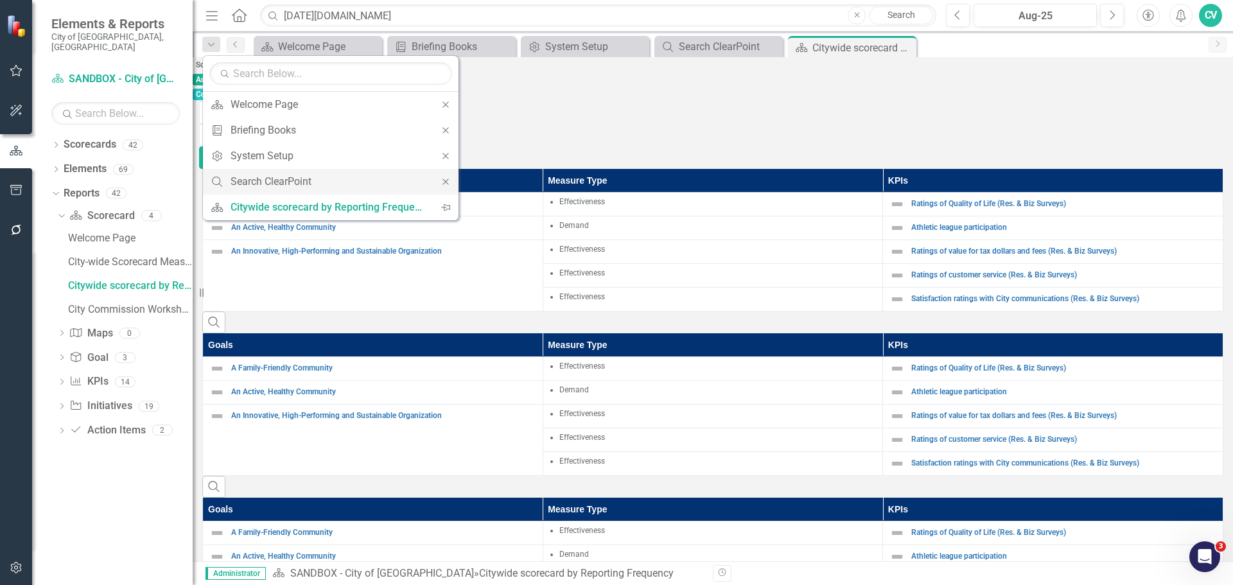
click at [439, 181] on div "Close" at bounding box center [446, 182] width 26 height 26
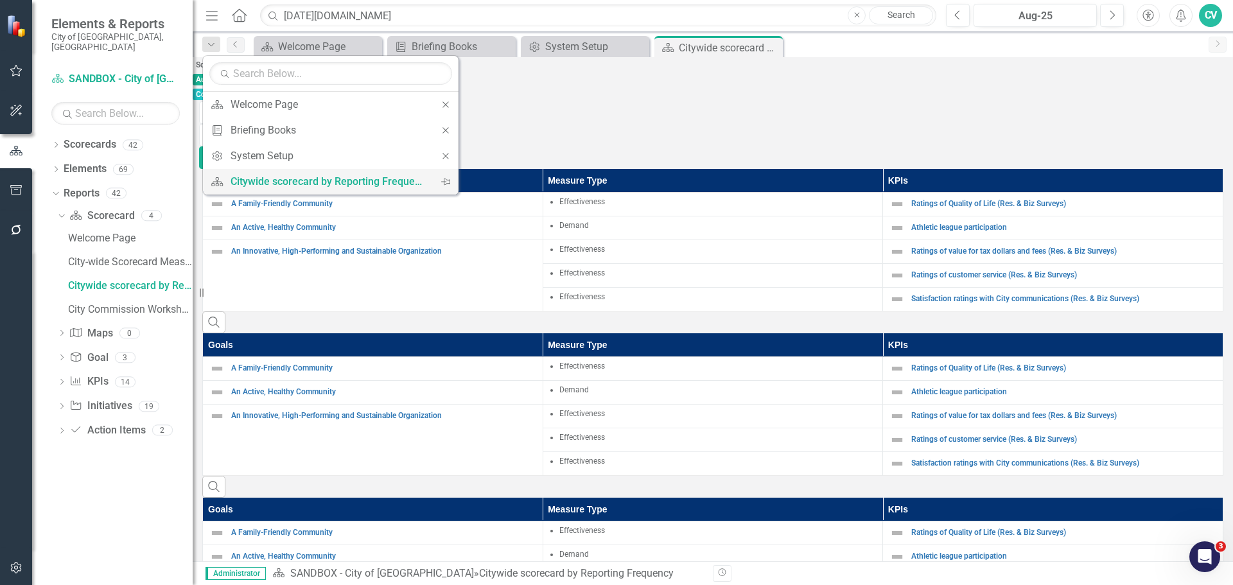
click at [441, 185] on icon "Pin" at bounding box center [445, 182] width 9 height 12
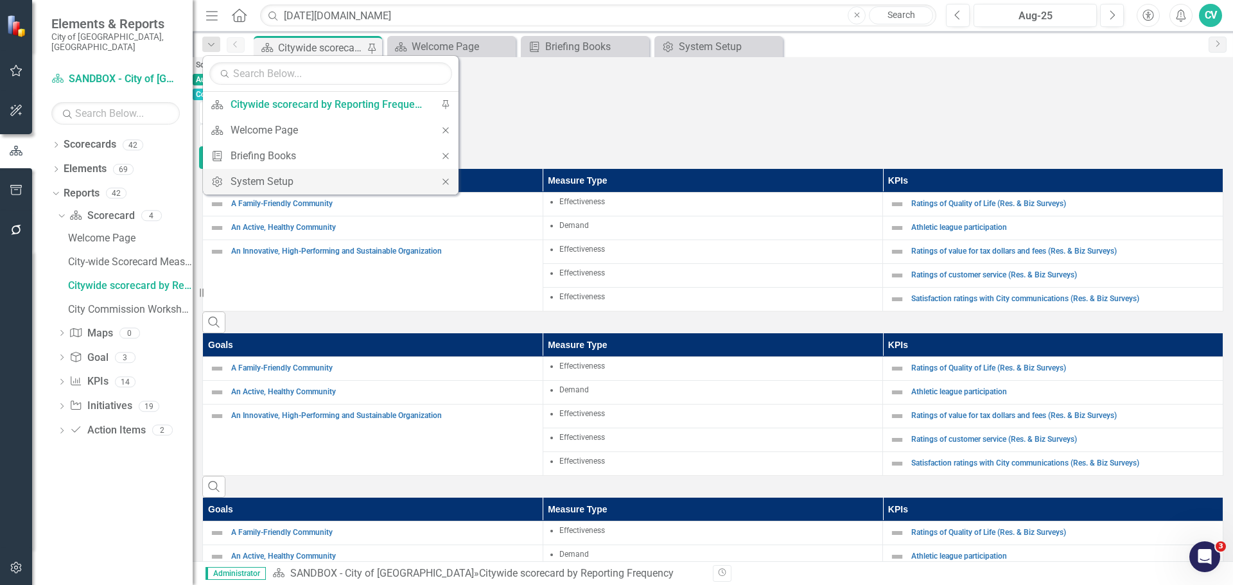
click at [445, 177] on icon "Close" at bounding box center [446, 181] width 12 height 9
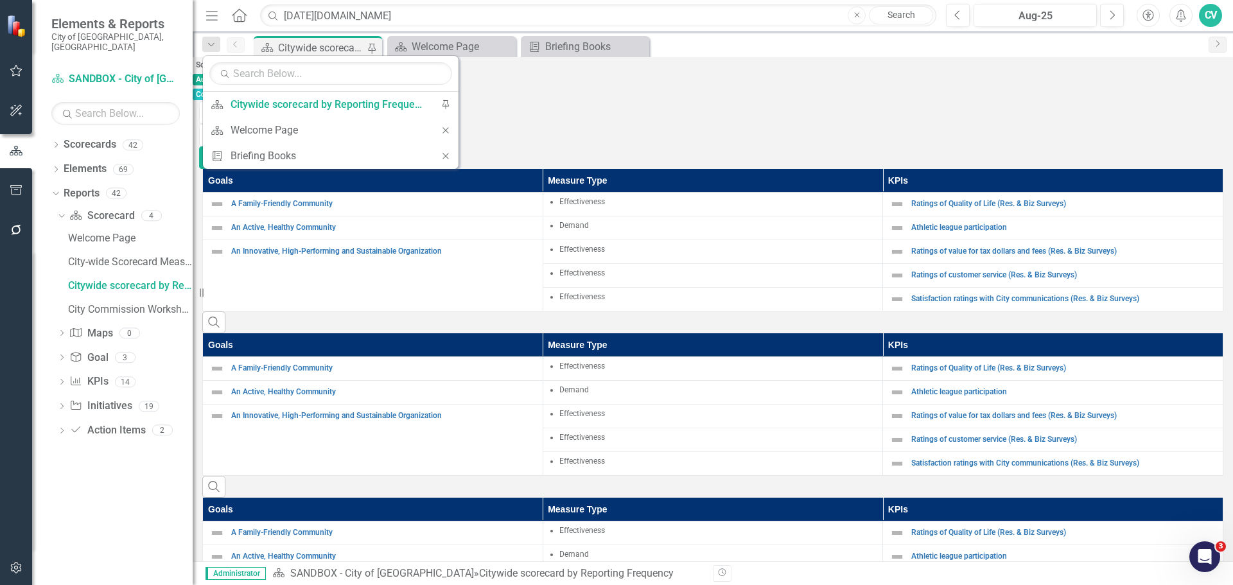
click at [445, 240] on td "An Innovative, High-Performing and Sustainable Organization Link Map View Link …" at bounding box center [373, 275] width 340 height 71
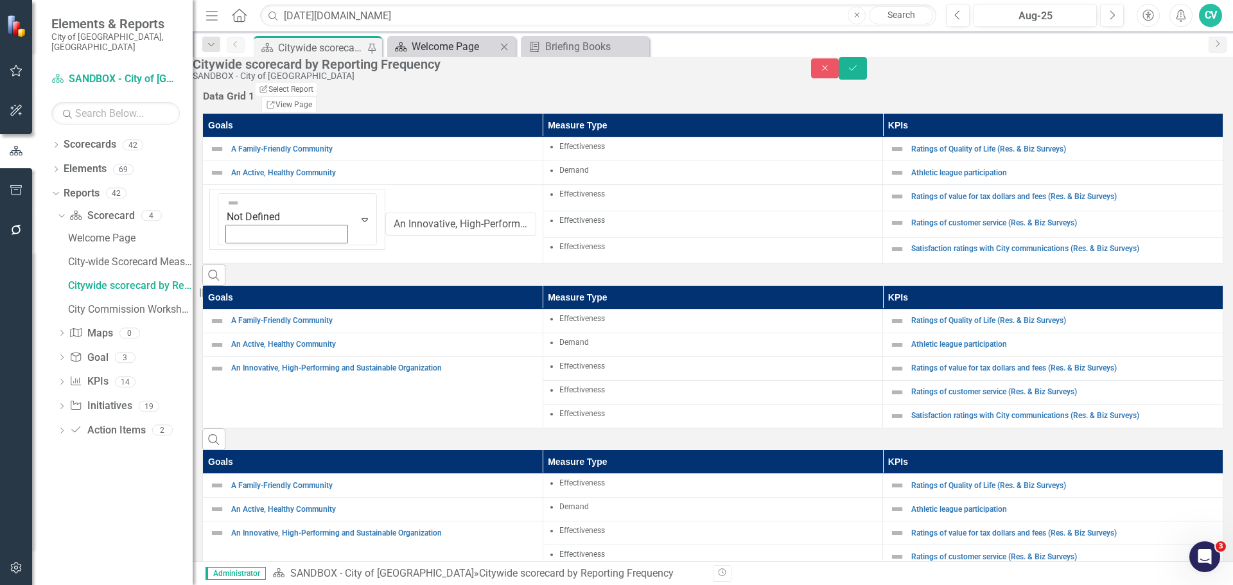
click at [439, 48] on div "Welcome Page" at bounding box center [454, 47] width 85 height 16
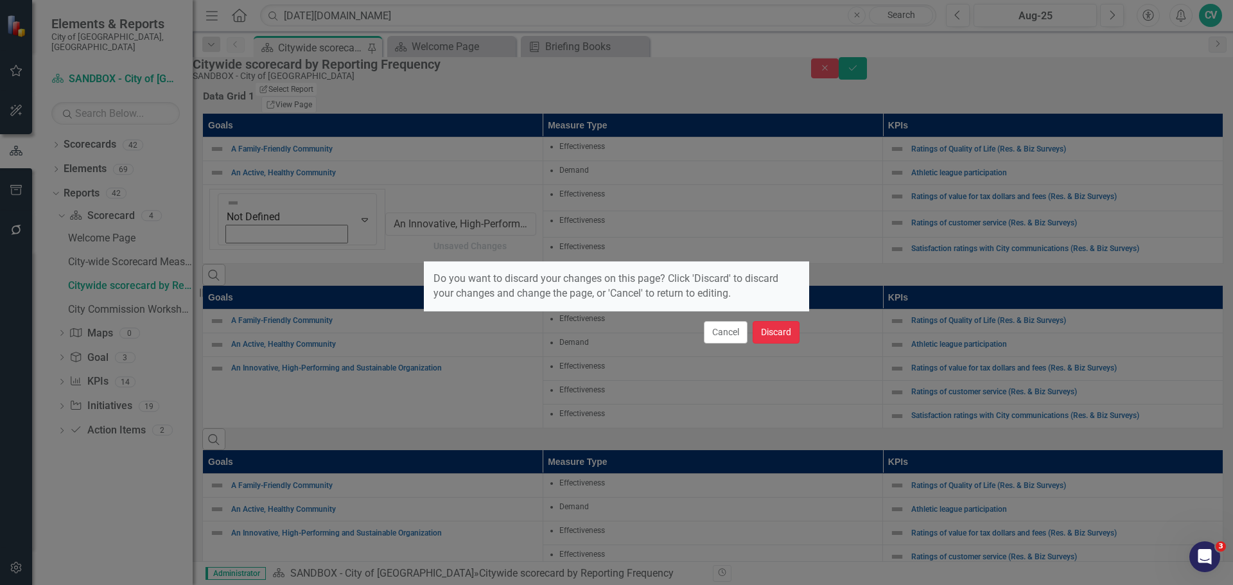
click at [758, 336] on button "Discard" at bounding box center [776, 332] width 47 height 22
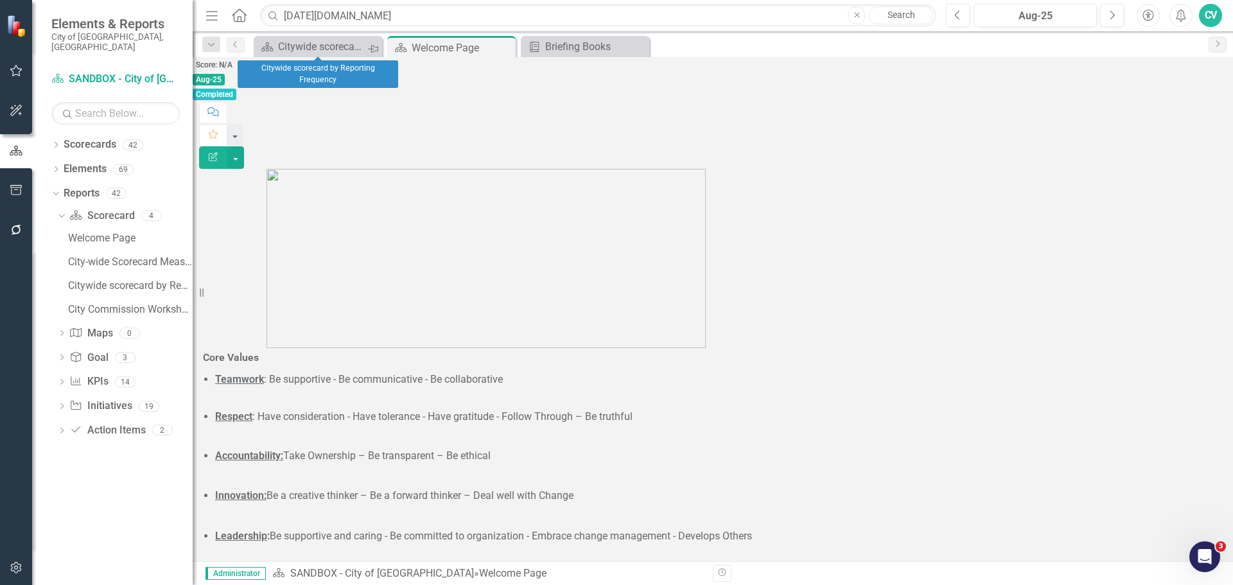
click at [371, 46] on icon "Pin" at bounding box center [373, 48] width 10 height 13
click at [372, 43] on icon "Close" at bounding box center [370, 47] width 13 height 10
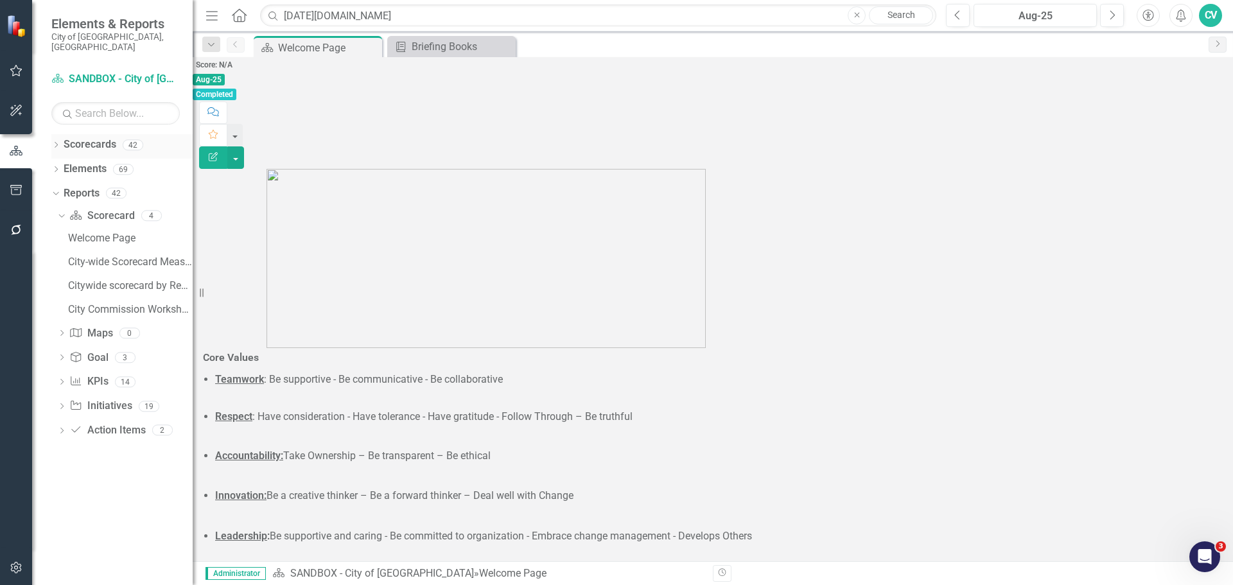
click at [59, 143] on icon "Dropdown" at bounding box center [55, 146] width 9 height 7
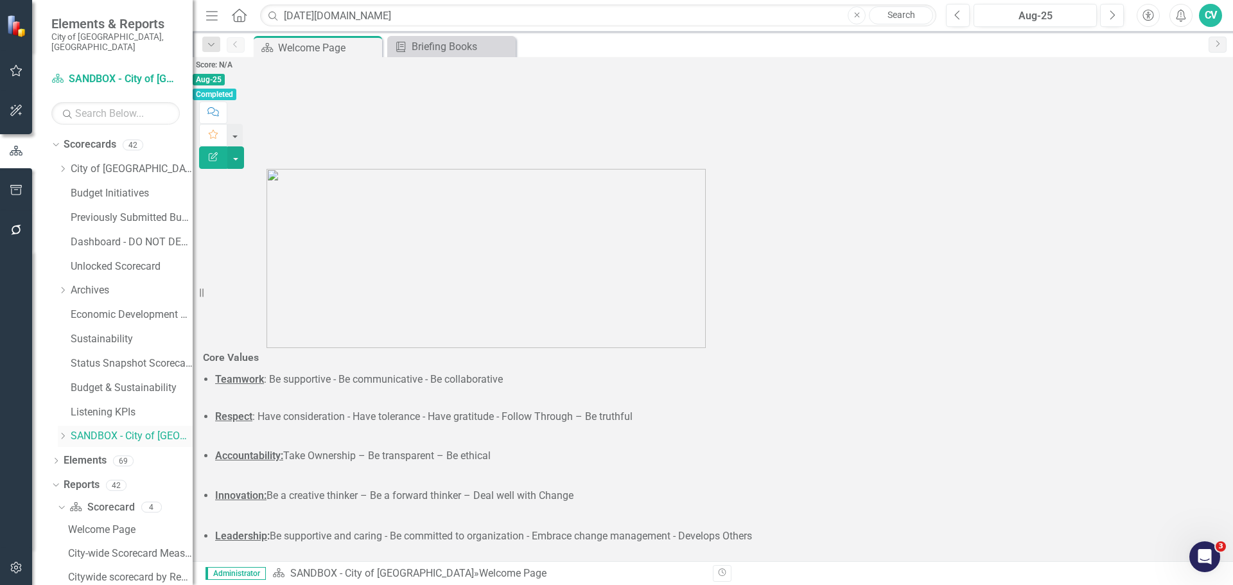
click at [65, 432] on icon "Dropdown" at bounding box center [63, 436] width 10 height 8
click at [134, 455] on link "SANDBOX - Budget & Sustainability" at bounding box center [137, 460] width 109 height 15
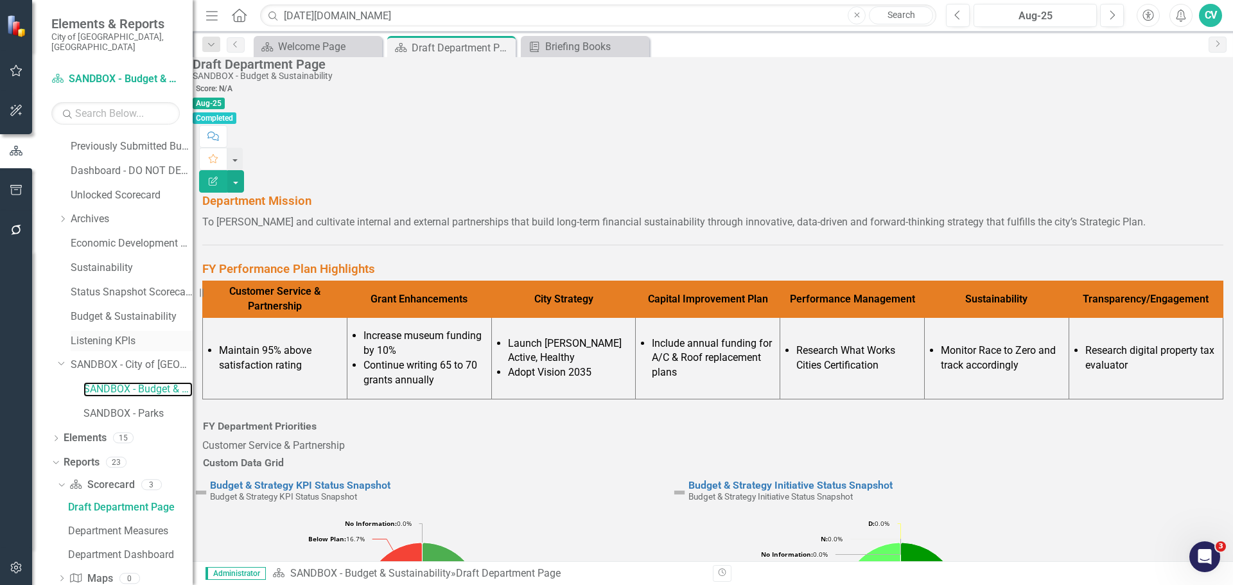
scroll to position [184, 0]
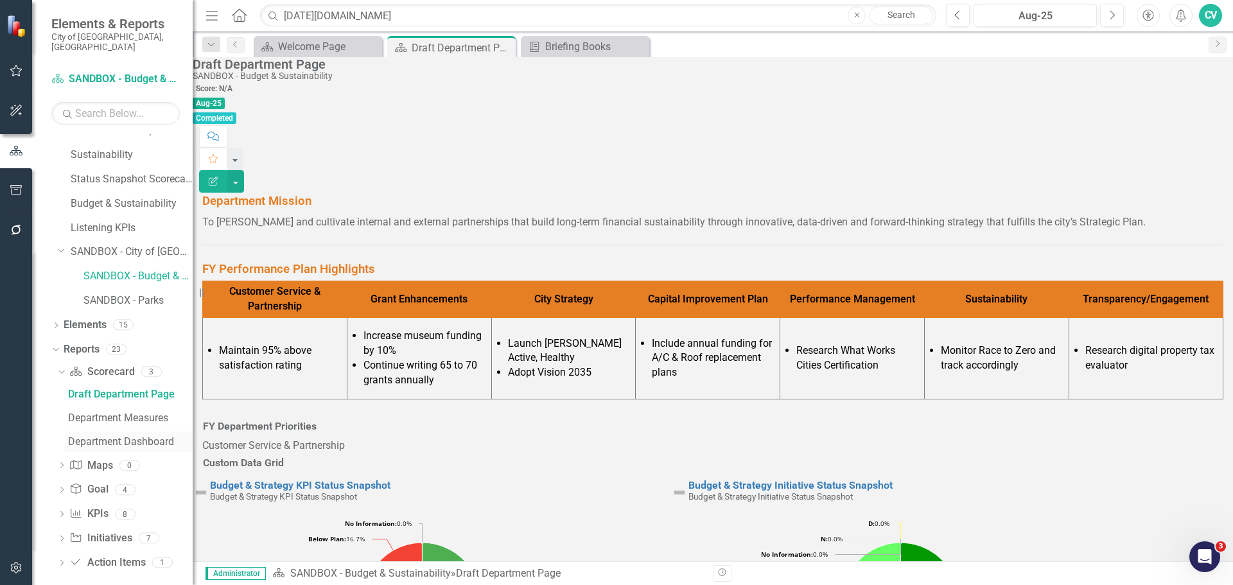
click at [103, 436] on div "Department Dashboard" at bounding box center [130, 442] width 125 height 12
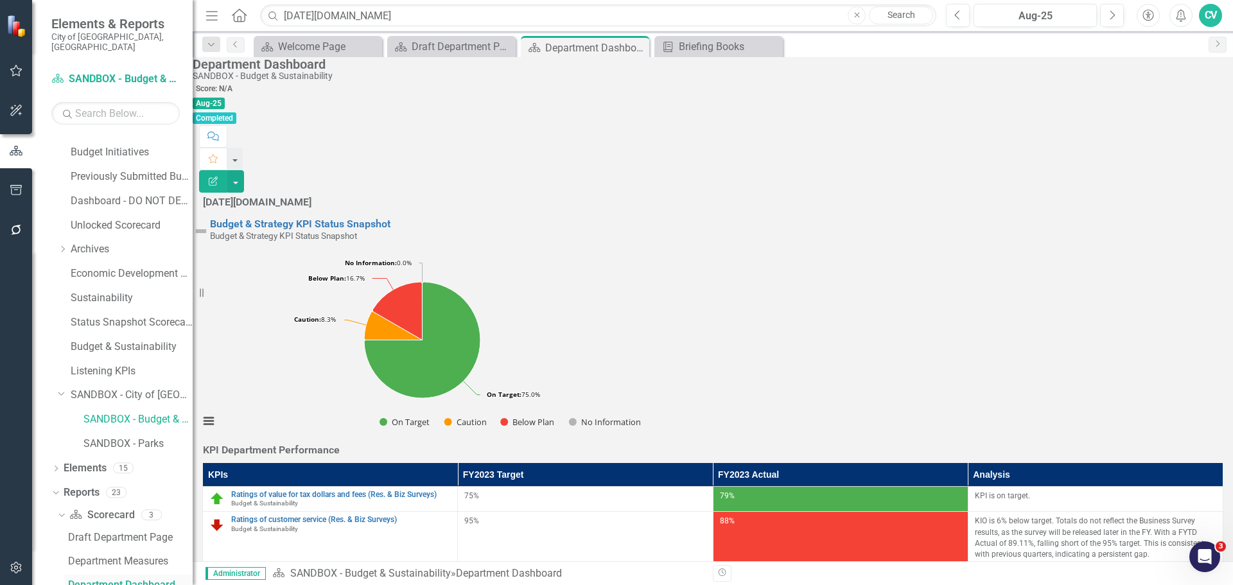
scroll to position [40, 0]
click at [500, 214] on div at bounding box center [712, 214] width 1021 height 0
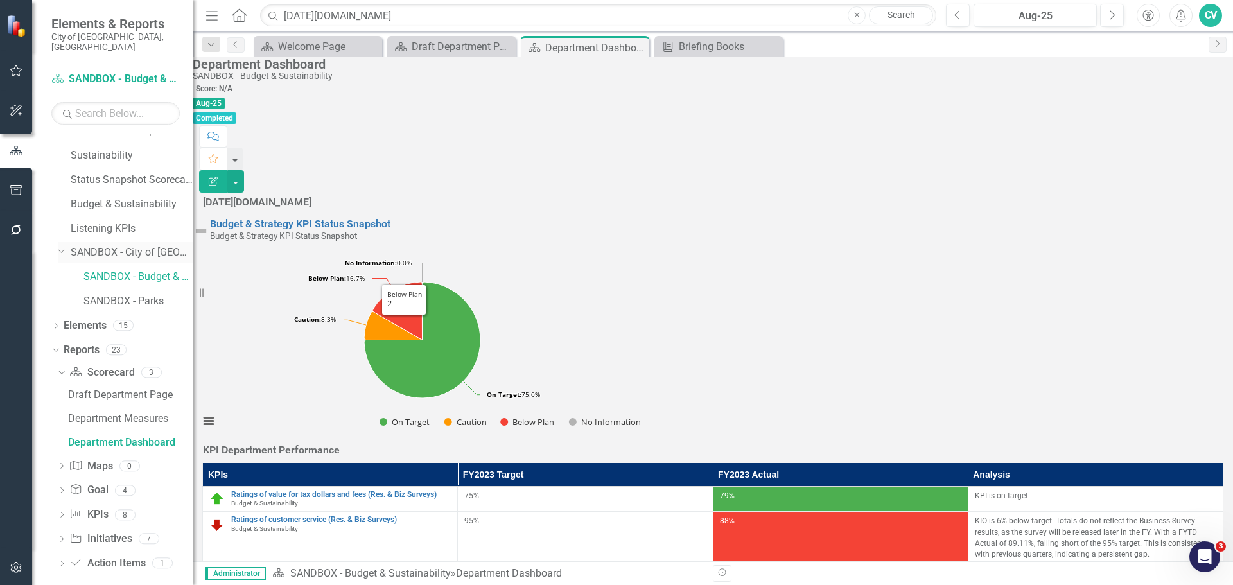
scroll to position [184, 0]
click at [62, 512] on icon "Dropdown" at bounding box center [61, 515] width 9 height 7
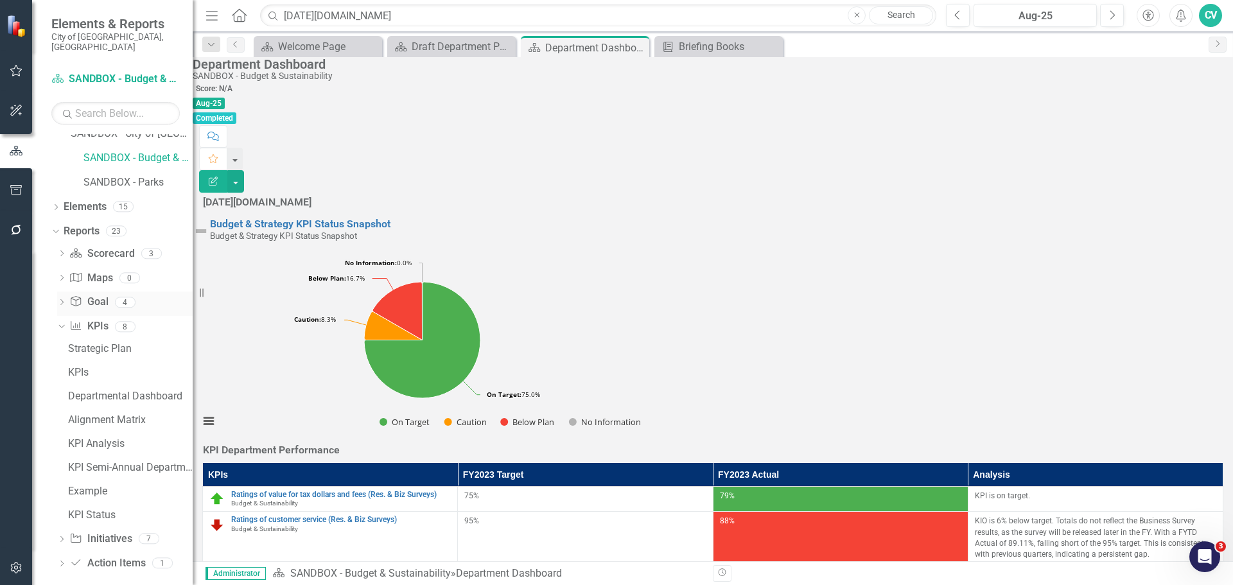
scroll to position [303, 0]
click at [219, 177] on icon "Edit Report" at bounding box center [213, 181] width 12 height 9
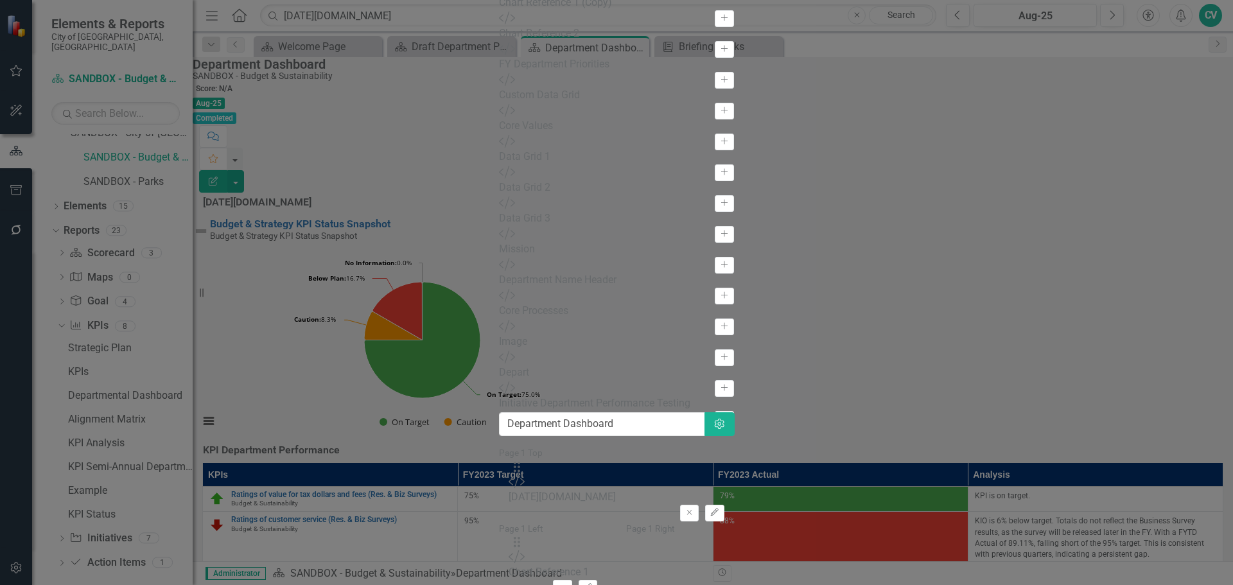
scroll to position [0, 0]
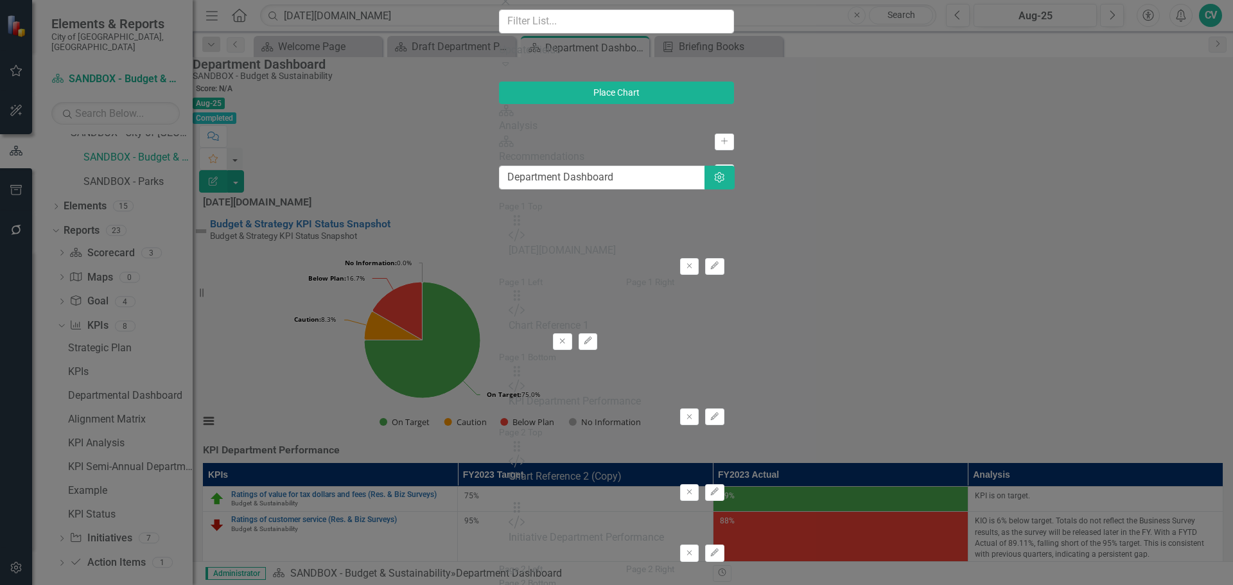
click at [499, 72] on div "Expand" at bounding box center [616, 64] width 234 height 15
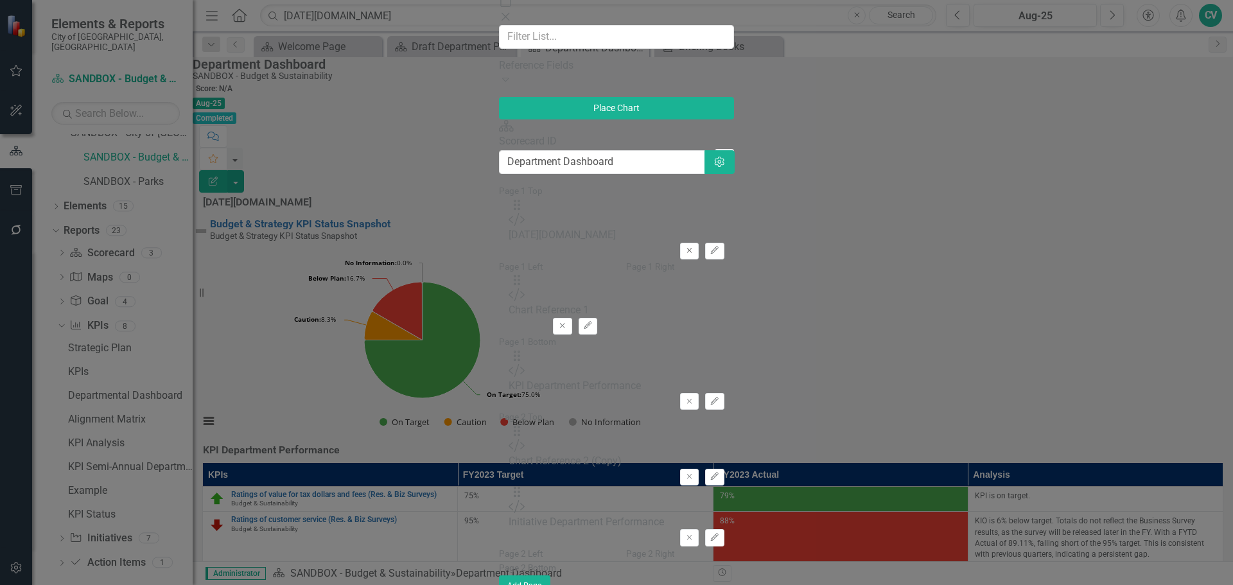
click at [694, 247] on icon "Remove" at bounding box center [690, 251] width 10 height 8
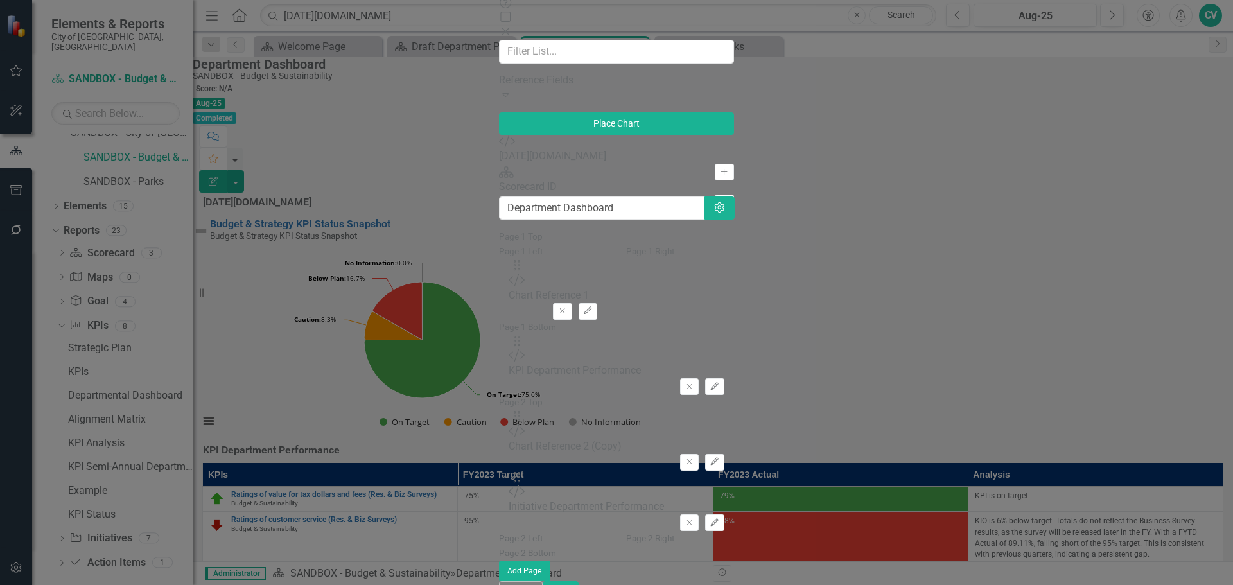
click at [499, 86] on div "Reference Fields" at bounding box center [616, 80] width 234 height 15
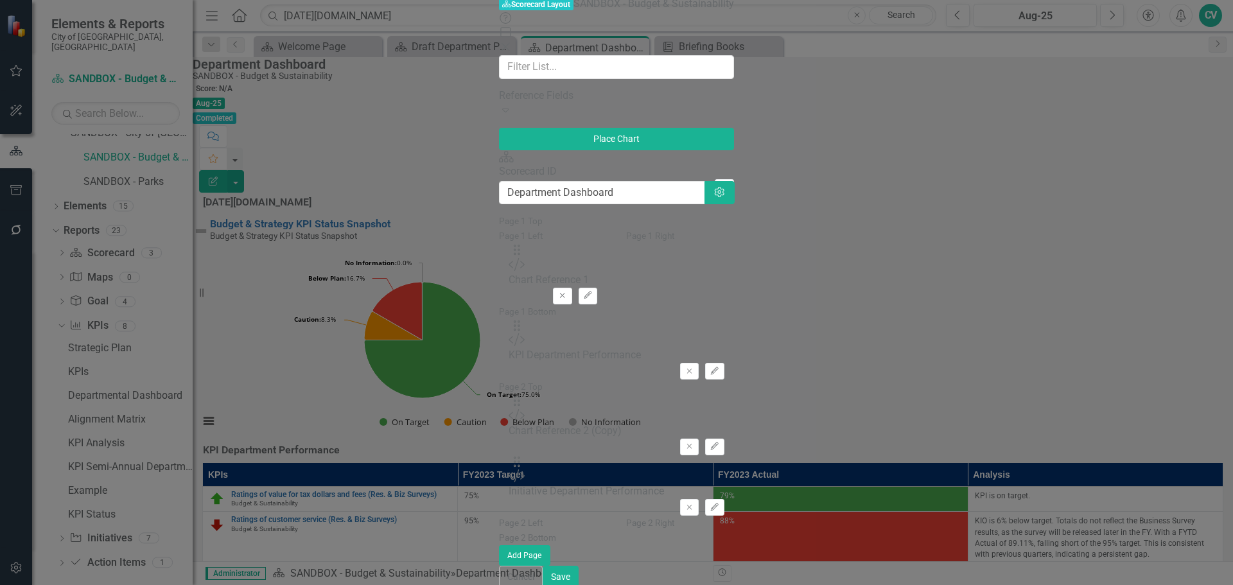
click at [499, 93] on div "Reference Fields" at bounding box center [616, 96] width 234 height 15
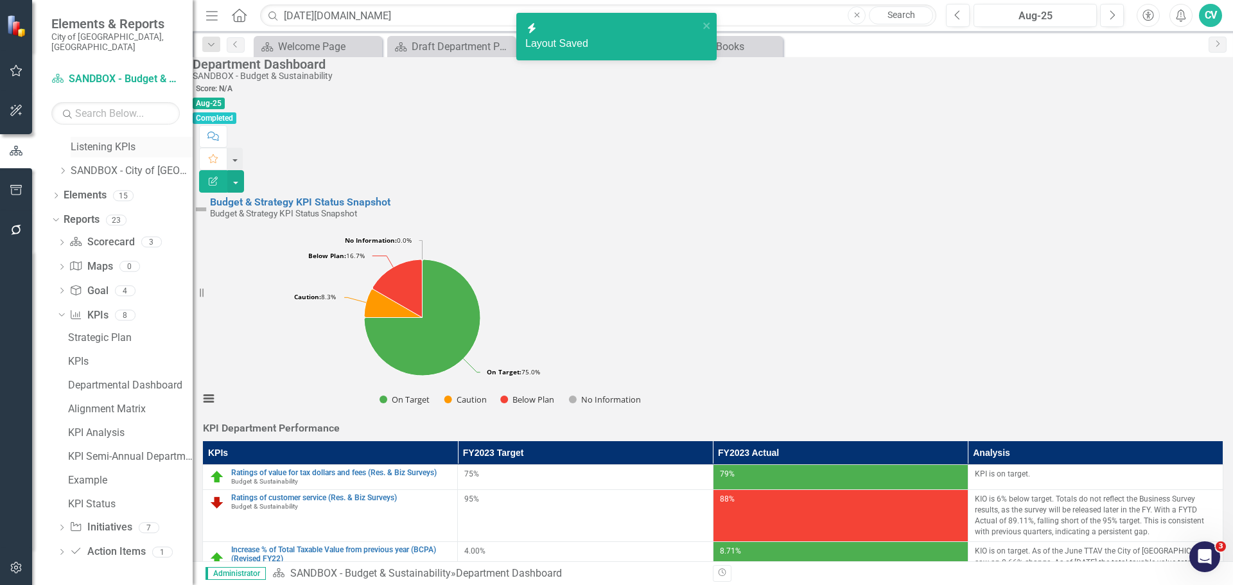
scroll to position [255, 0]
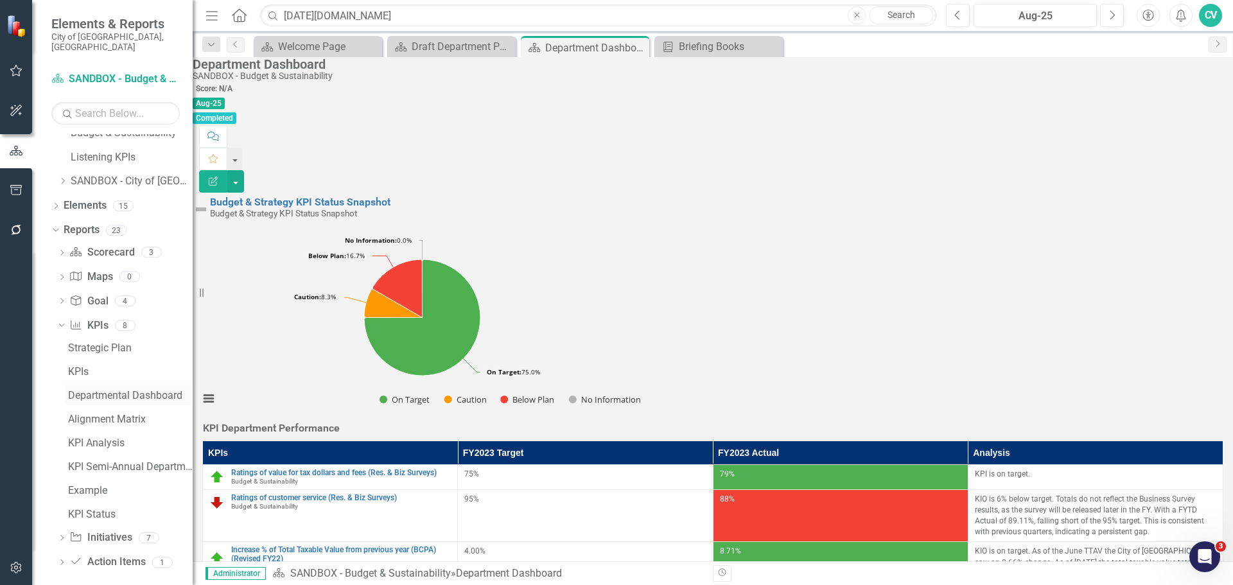
click at [120, 390] on div "Departmental Dashboard" at bounding box center [130, 396] width 125 height 12
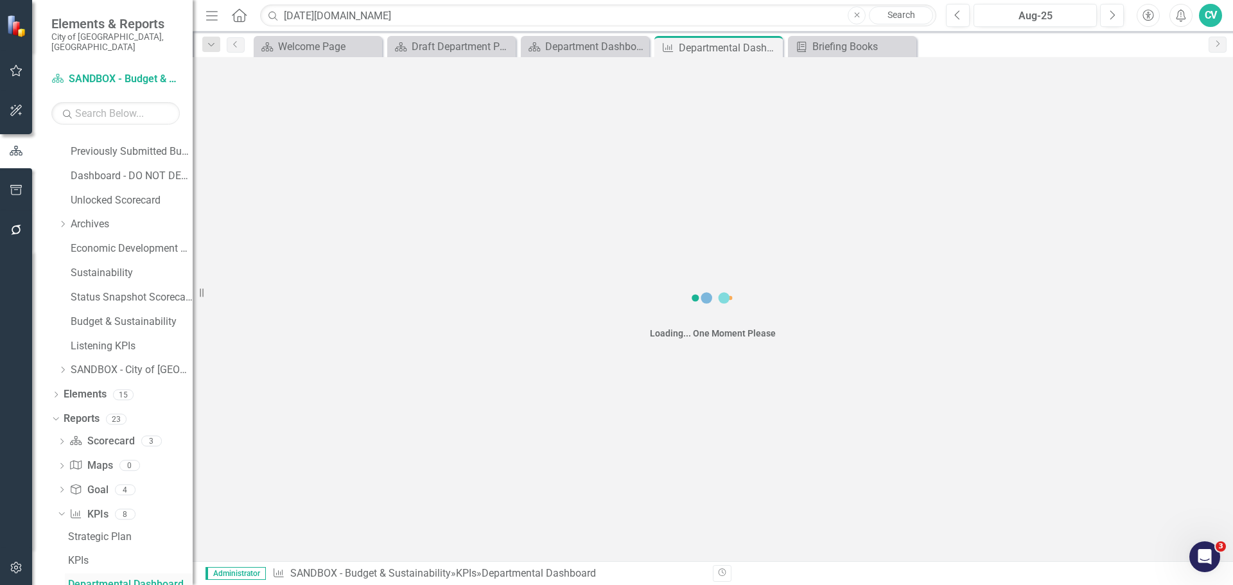
scroll to position [65, 0]
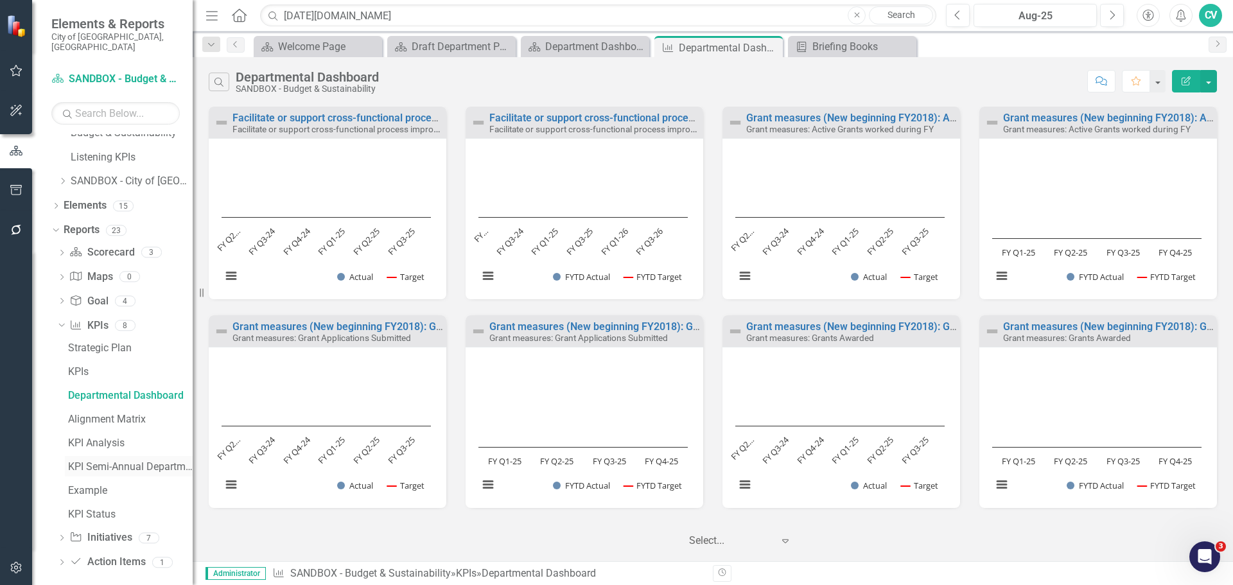
click at [129, 461] on div "KPI Semi-Annual Department Report" at bounding box center [130, 467] width 125 height 12
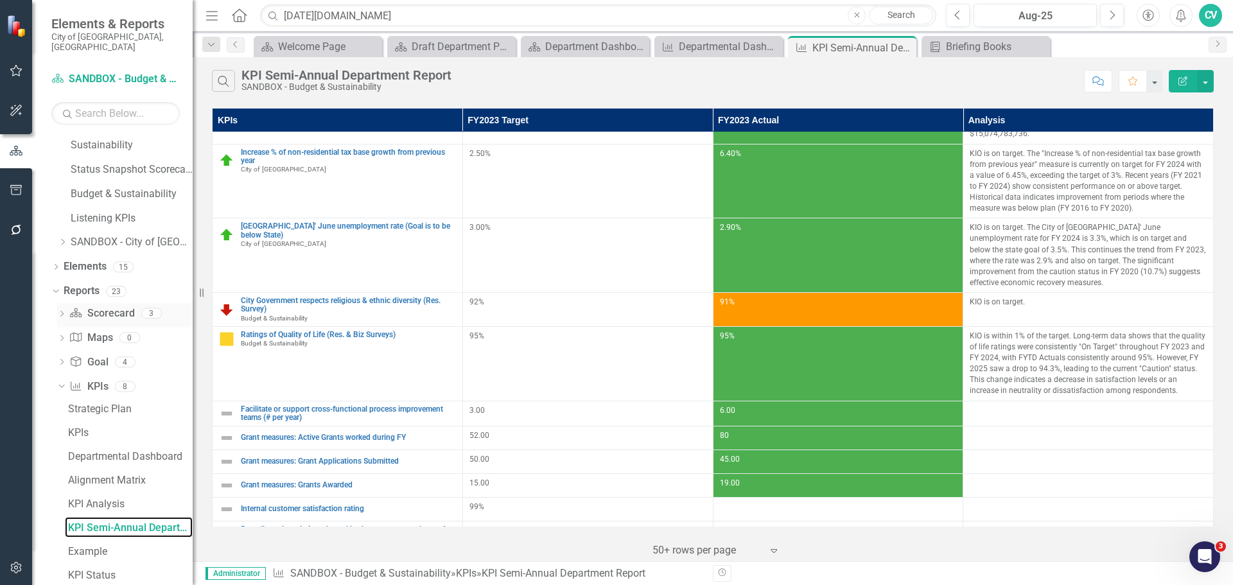
scroll to position [255, 0]
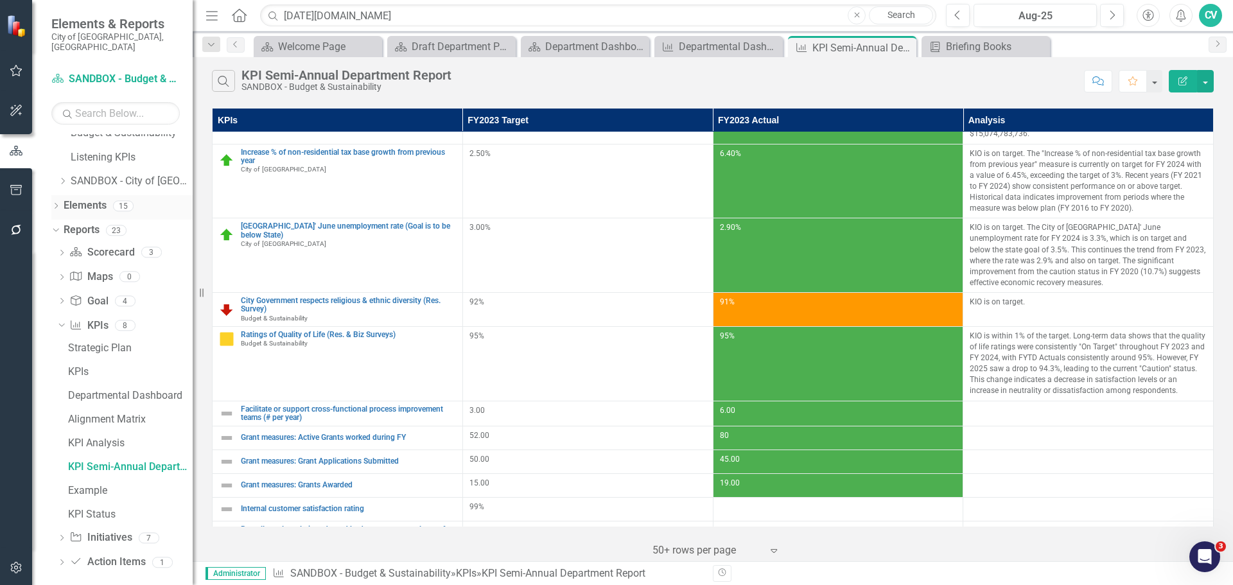
click at [56, 204] on icon "Dropdown" at bounding box center [55, 207] width 9 height 7
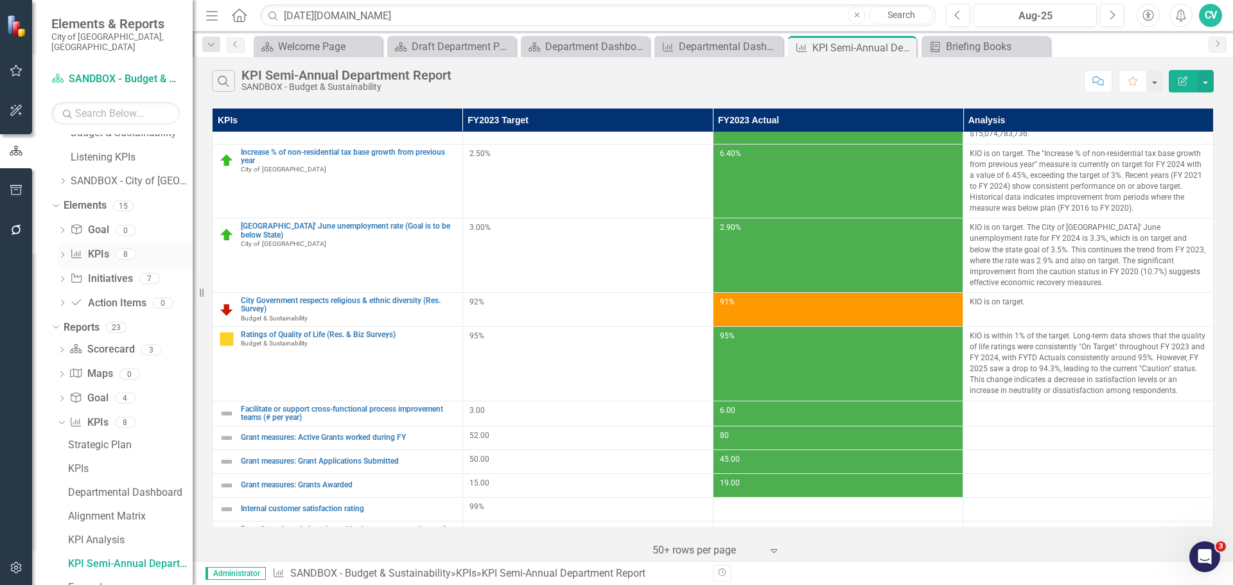
click at [59, 252] on icon "Dropdown" at bounding box center [62, 255] width 9 height 7
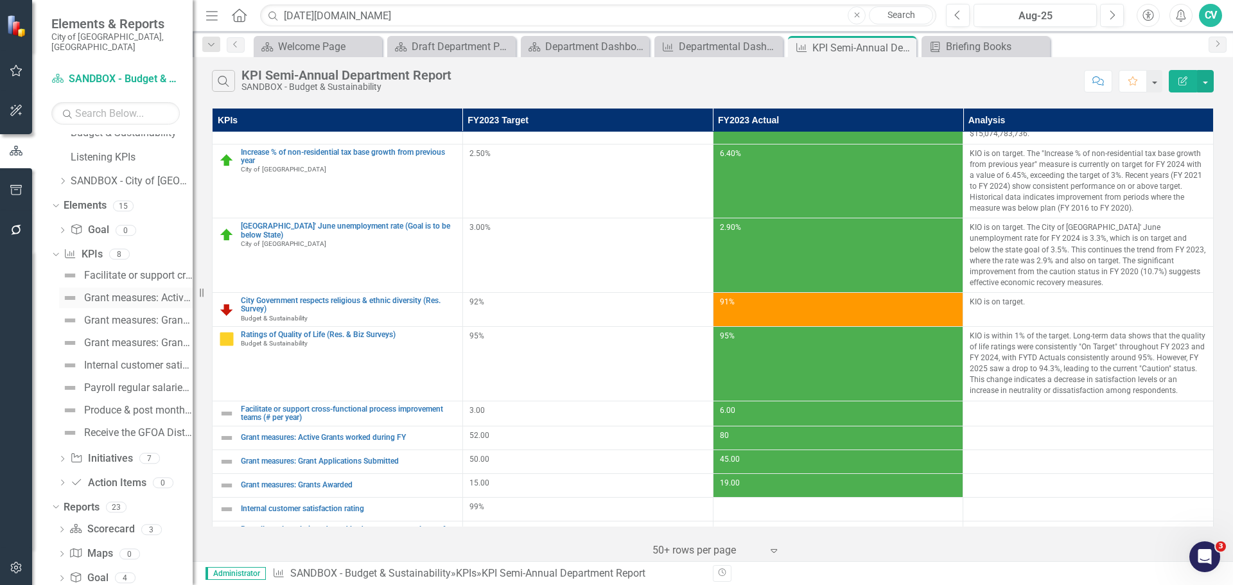
click at [111, 292] on div "Grant measures: Active Grants worked during FY" at bounding box center [138, 298] width 109 height 12
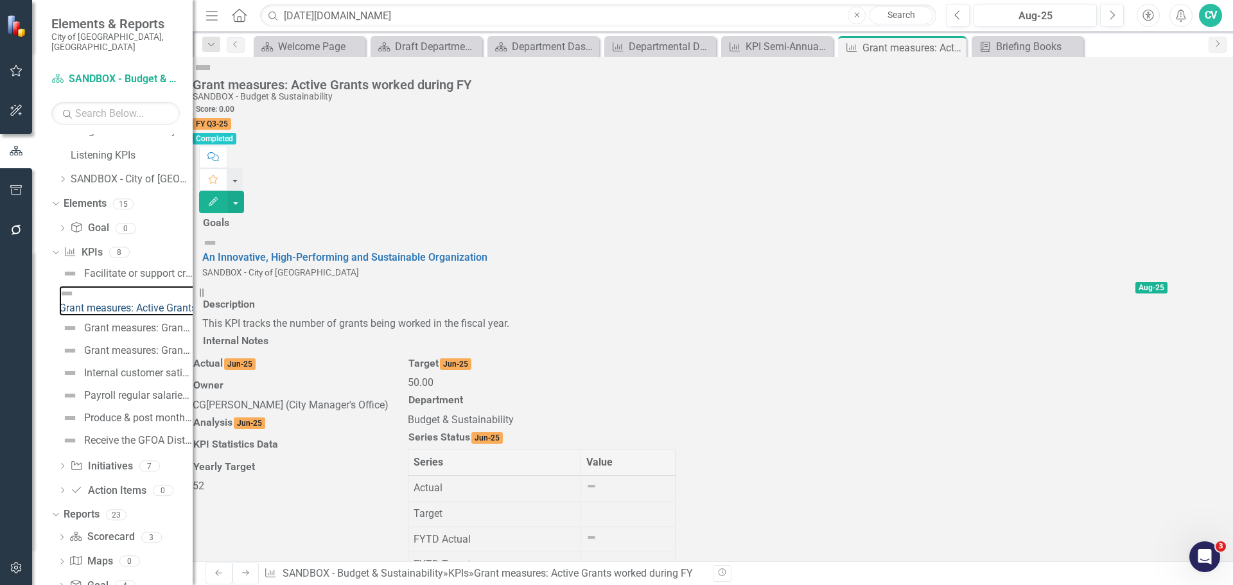
scroll to position [1027, 0]
click at [133, 390] on div "Payroll regular salaries adopted budget versus actual, net of policy changes" at bounding box center [138, 396] width 109 height 12
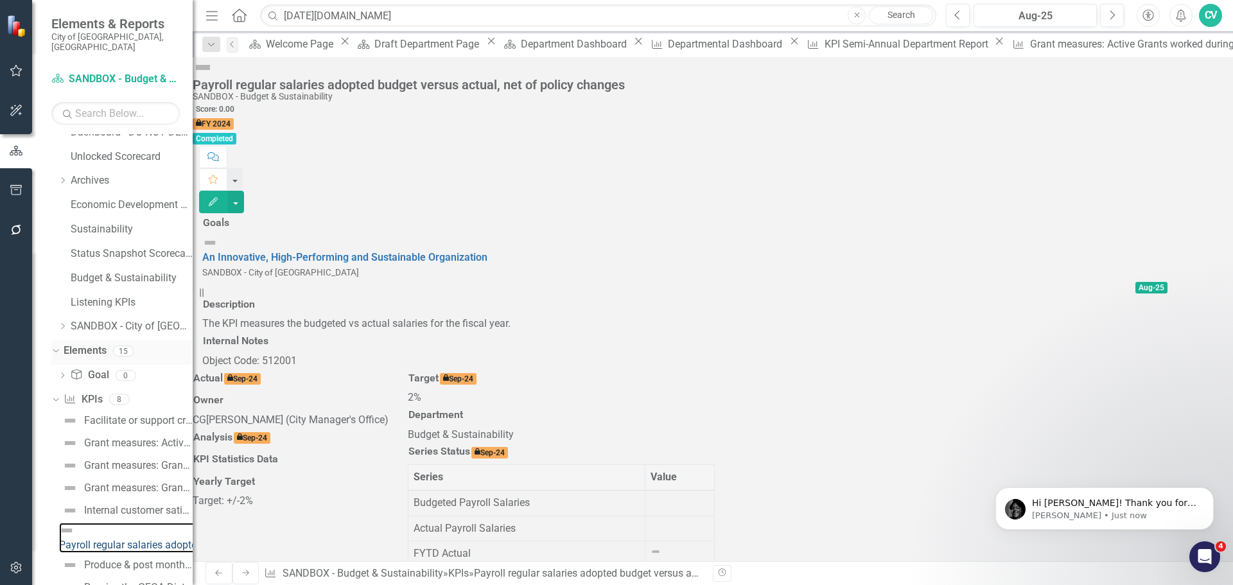
scroll to position [250, 0]
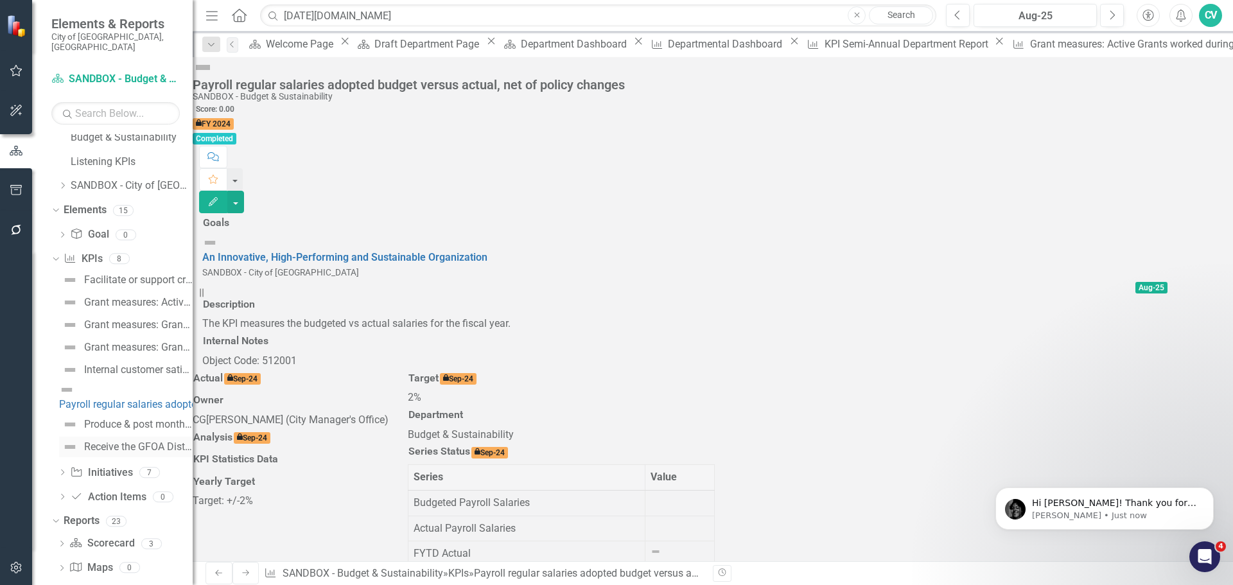
click at [130, 441] on div "Receive the GFOA Distinguished Budget Presentation award" at bounding box center [138, 447] width 109 height 12
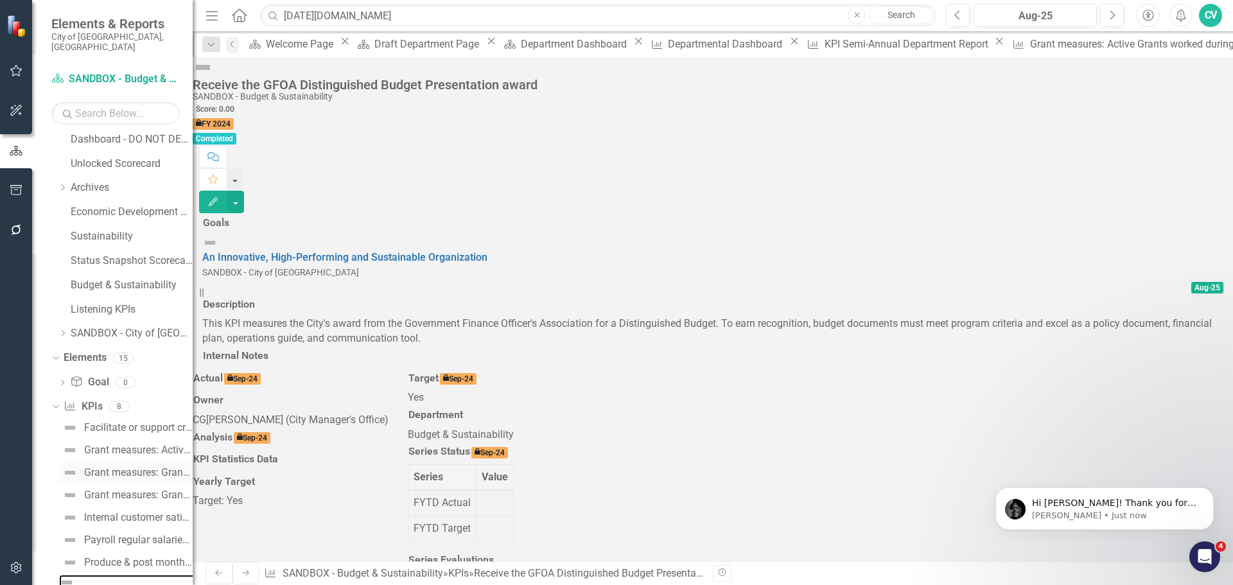
scroll to position [167, 0]
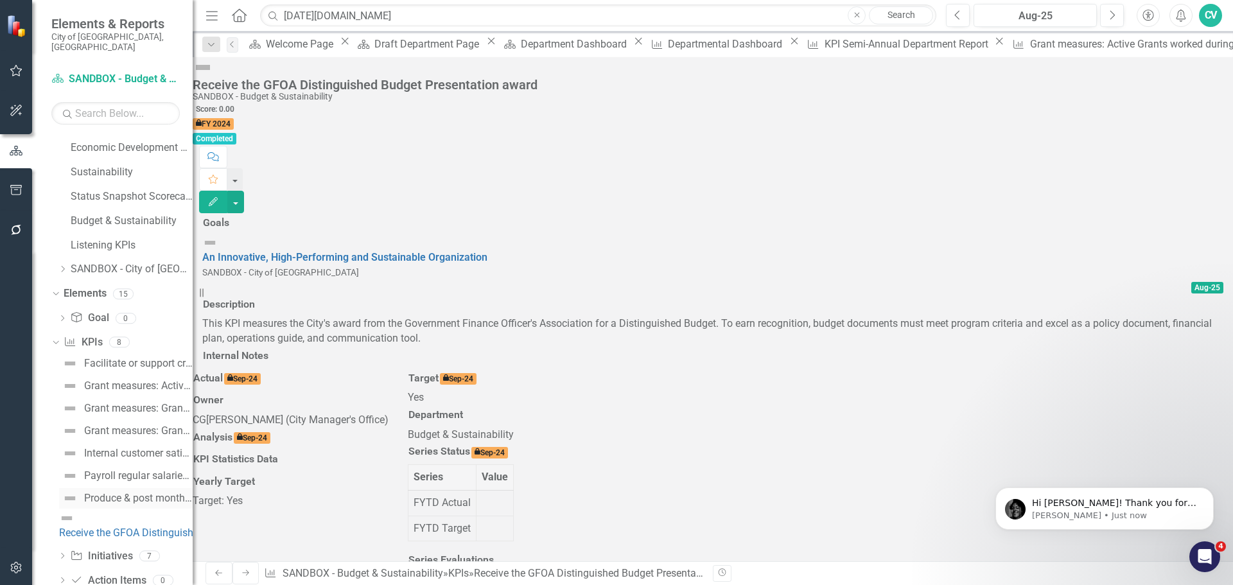
click at [139, 493] on div "Produce & post monthly financial statements [DATE] of month end" at bounding box center [138, 499] width 109 height 12
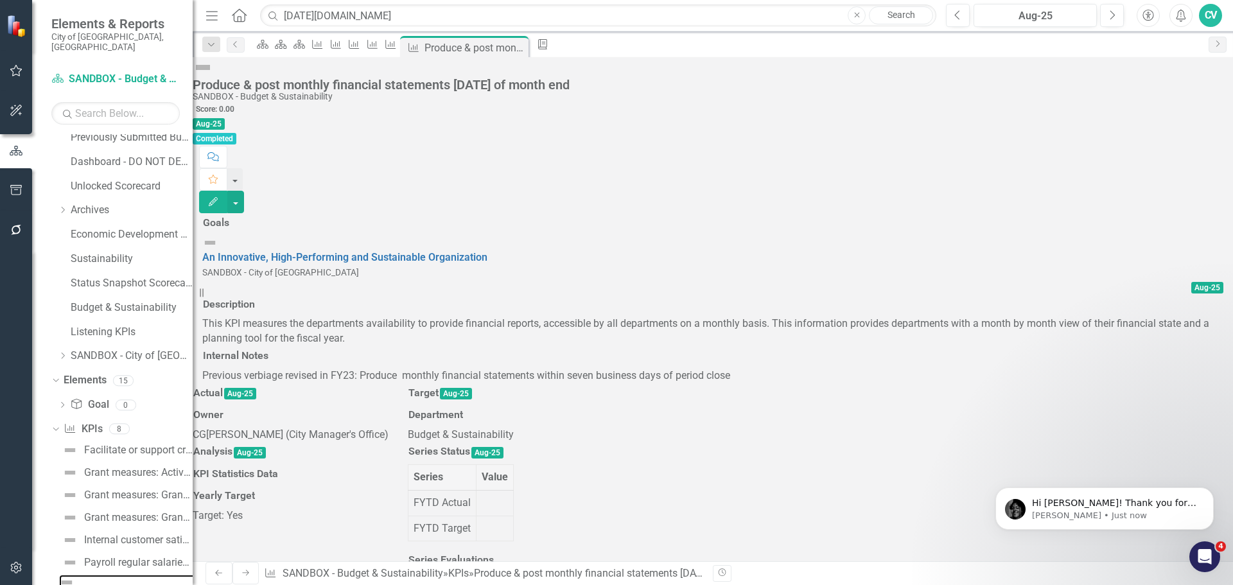
scroll to position [963, 0]
click at [135, 467] on div "Grant measures: Active Grants worked during FY" at bounding box center [138, 473] width 109 height 12
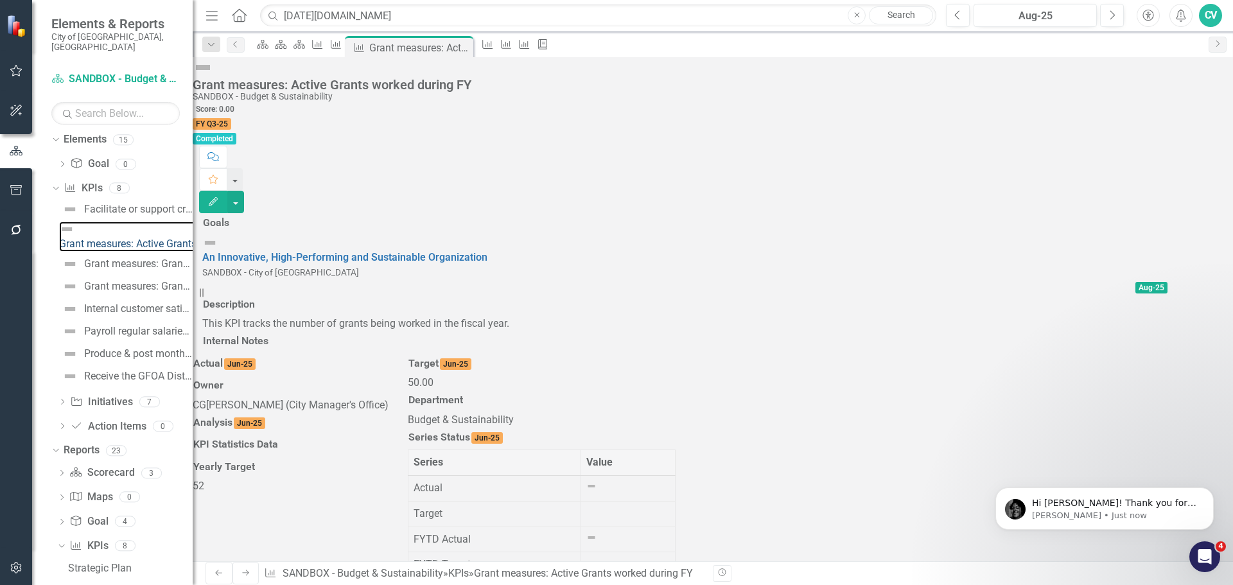
scroll to position [257, 0]
click at [219, 197] on icon "Edit" at bounding box center [213, 201] width 12 height 9
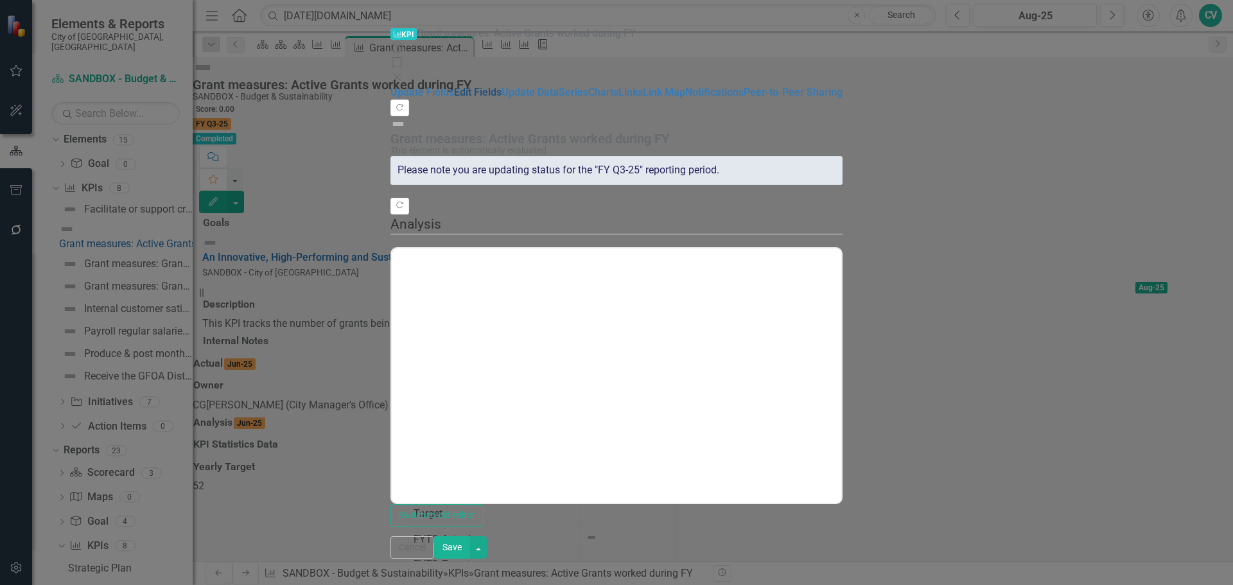
scroll to position [0, 0]
click at [454, 86] on link "Edit Fields" at bounding box center [478, 92] width 48 height 12
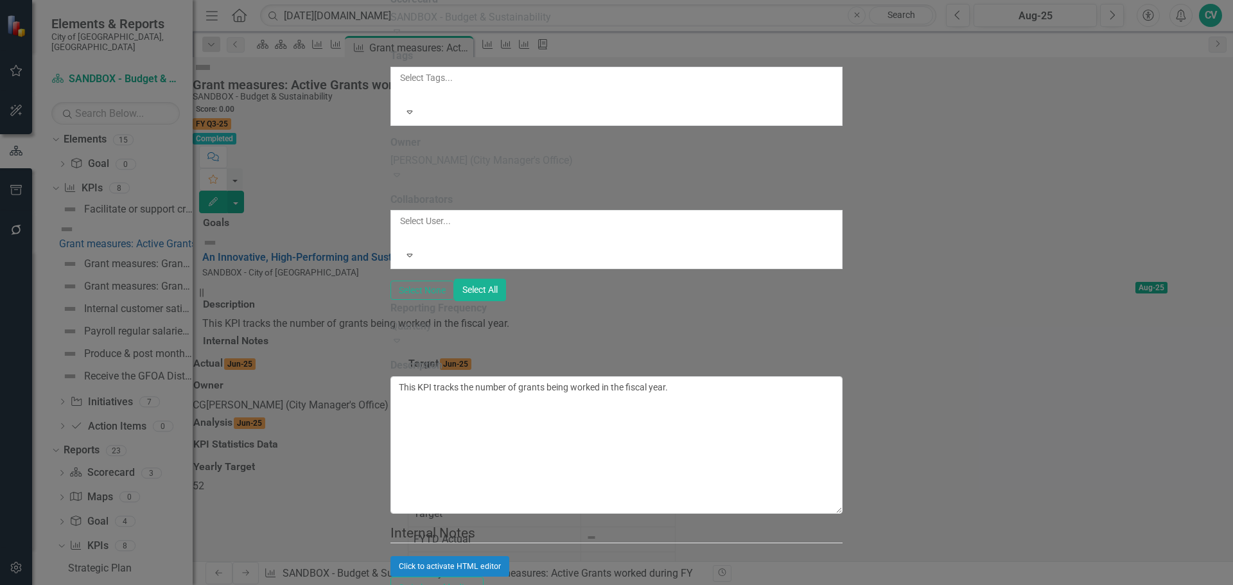
scroll to position [1259, 0]
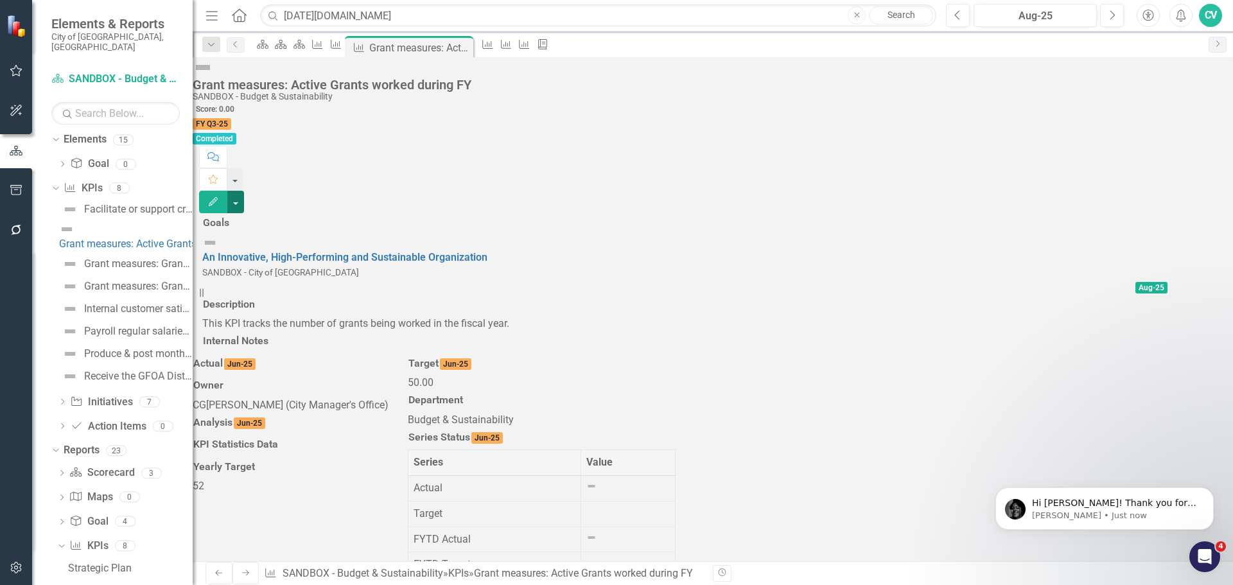
click at [244, 191] on button "button" at bounding box center [235, 202] width 17 height 22
click at [1179, 128] on link "Edit Report Edit Layout" at bounding box center [1161, 129] width 104 height 24
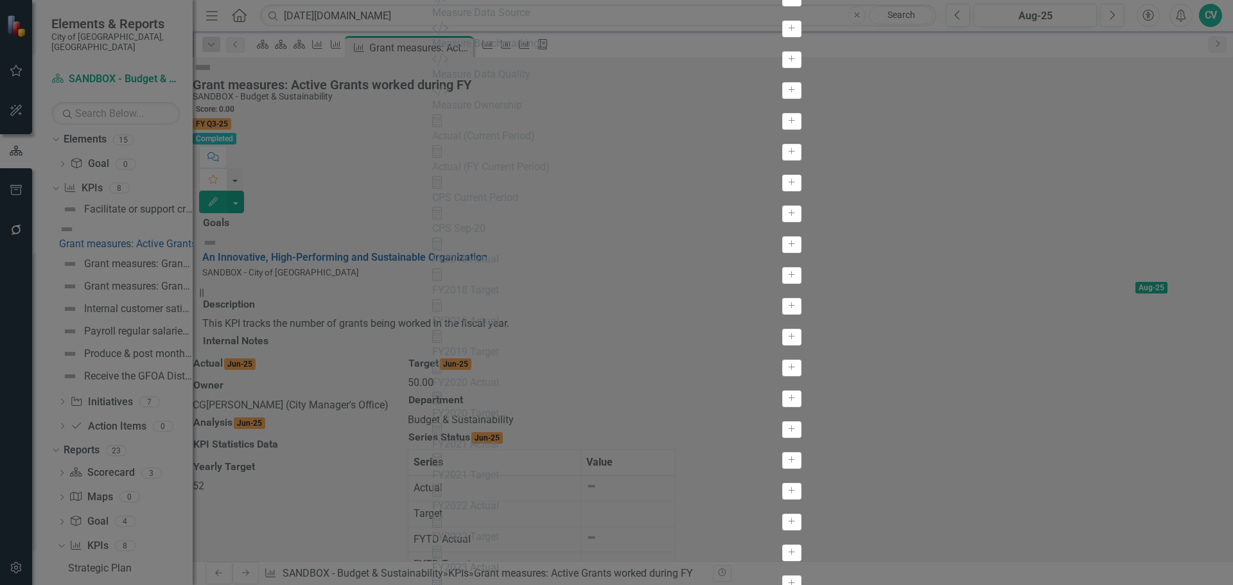
scroll to position [742, 0]
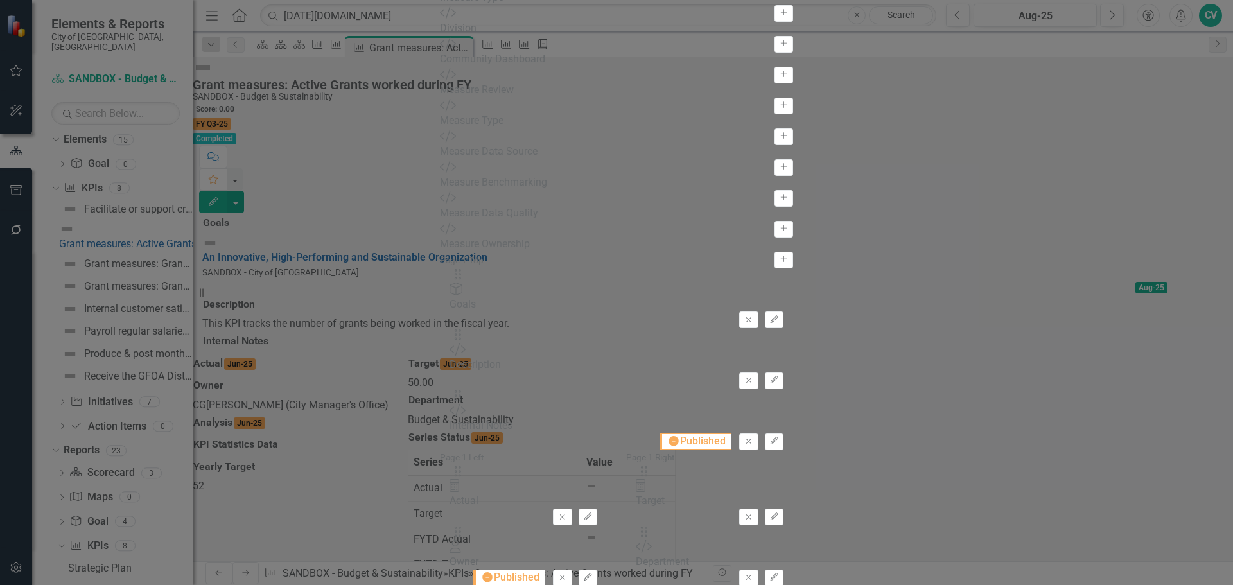
scroll to position [208, 0]
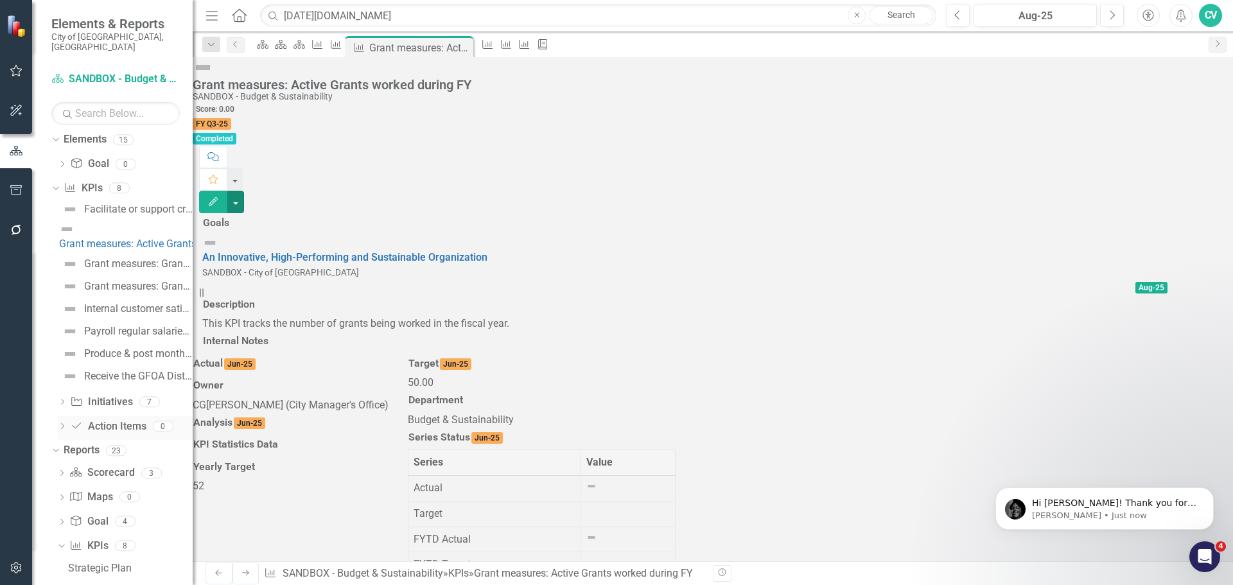
scroll to position [532, 0]
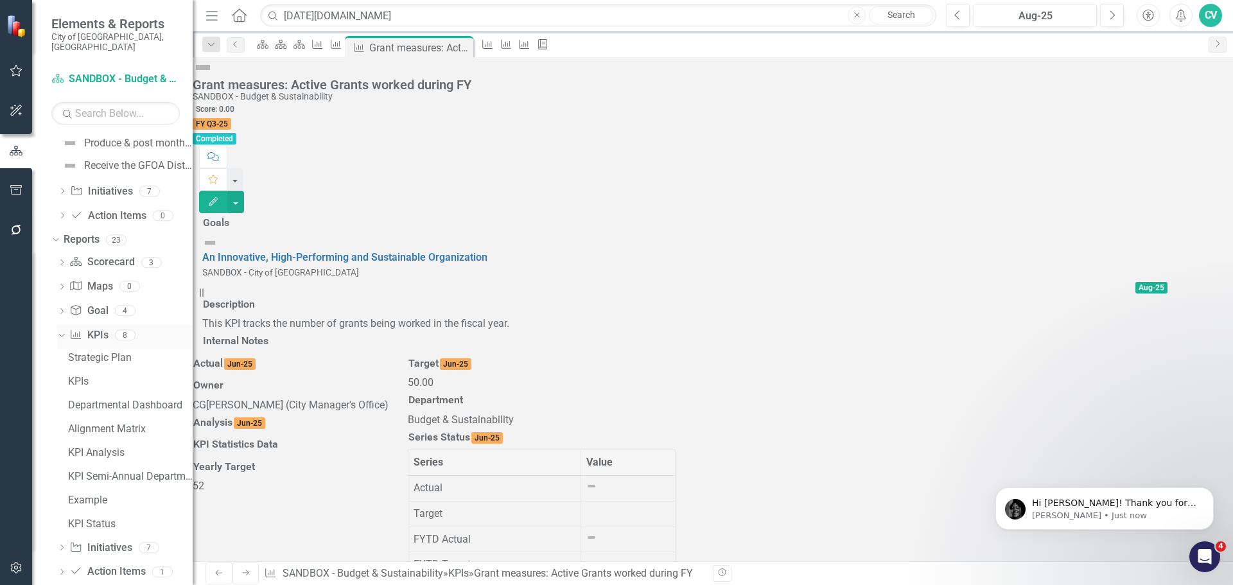
click at [62, 330] on icon "Dropdown" at bounding box center [60, 334] width 7 height 9
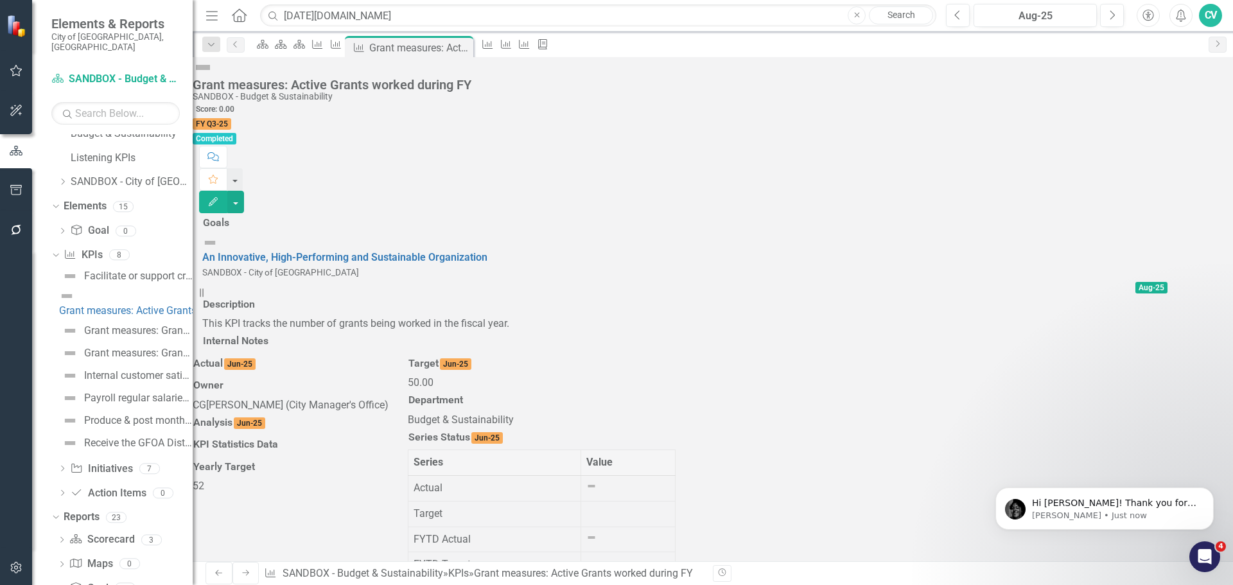
scroll to position [151, 0]
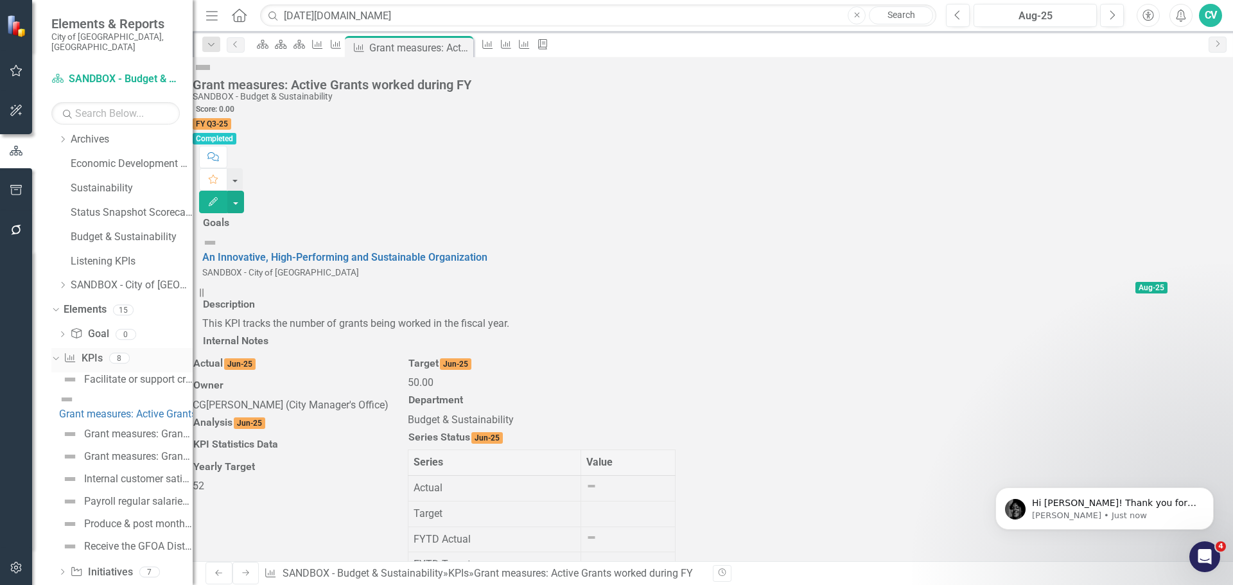
click at [58, 353] on icon "Dropdown" at bounding box center [54, 357] width 7 height 9
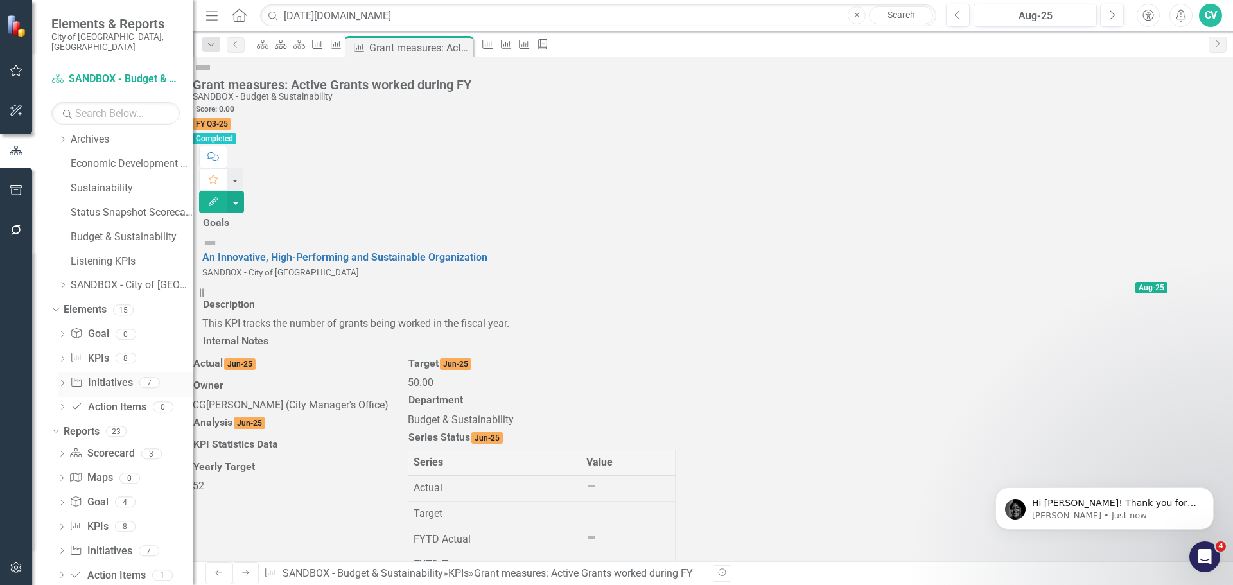
click at [63, 379] on div "Dropdown" at bounding box center [62, 384] width 9 height 11
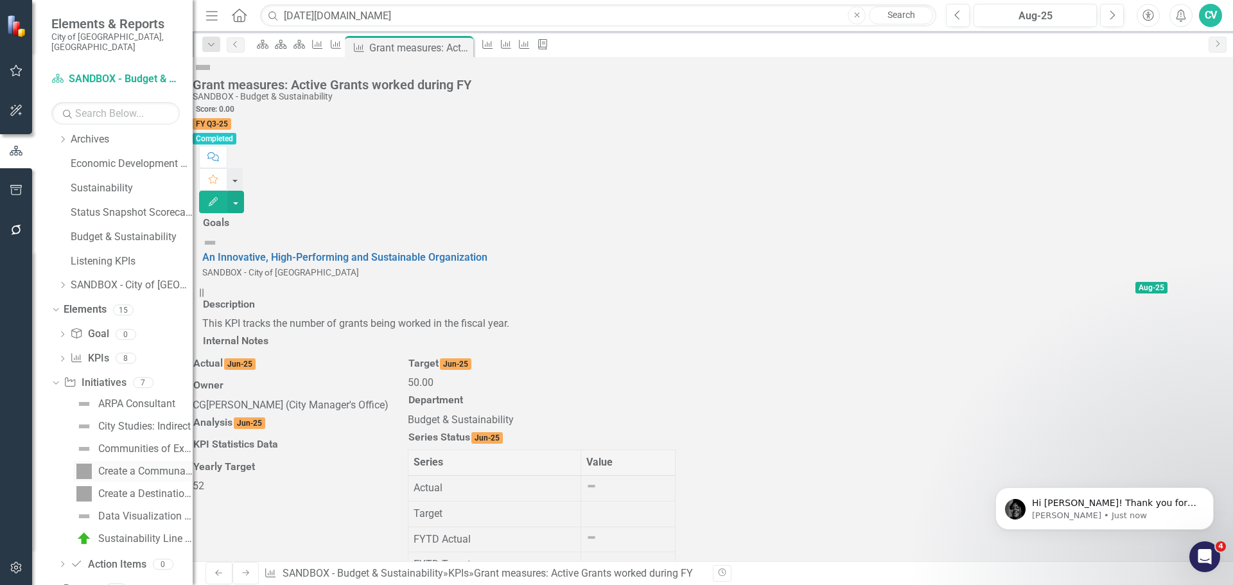
click at [128, 466] on div "Create a Communal Gathering in the downtown" at bounding box center [145, 472] width 94 height 12
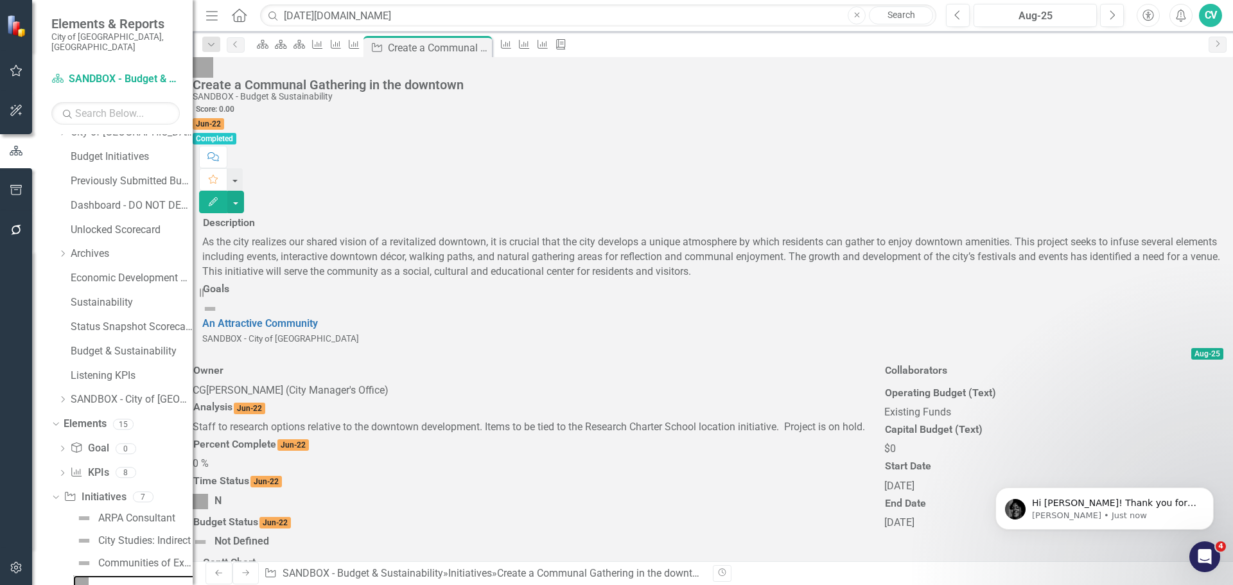
scroll to position [279, 0]
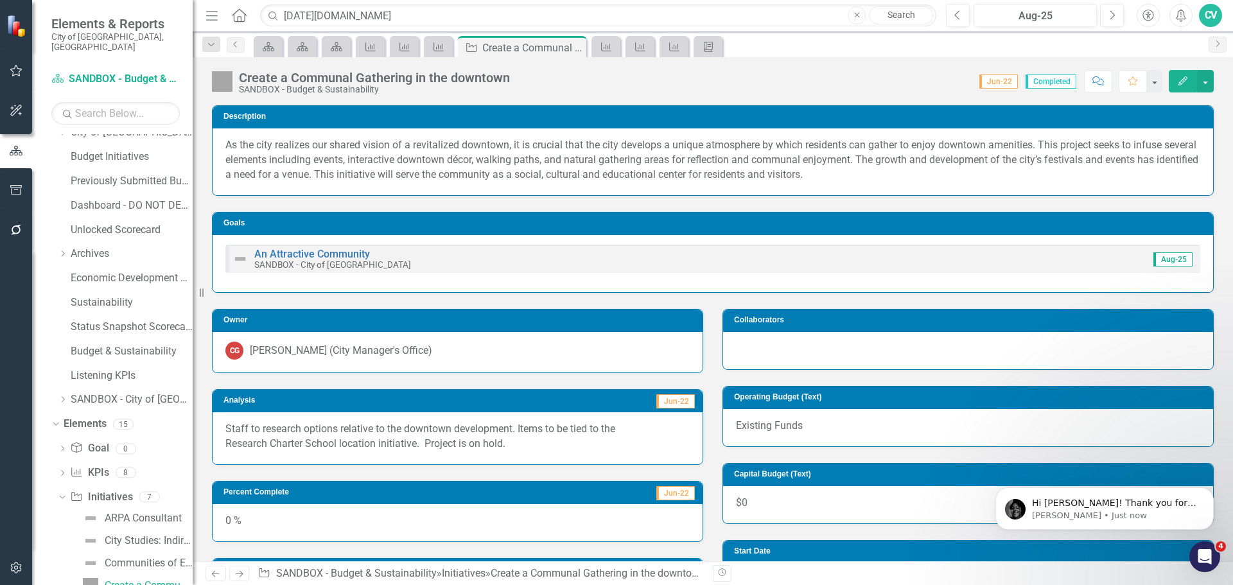
scroll to position [279, 0]
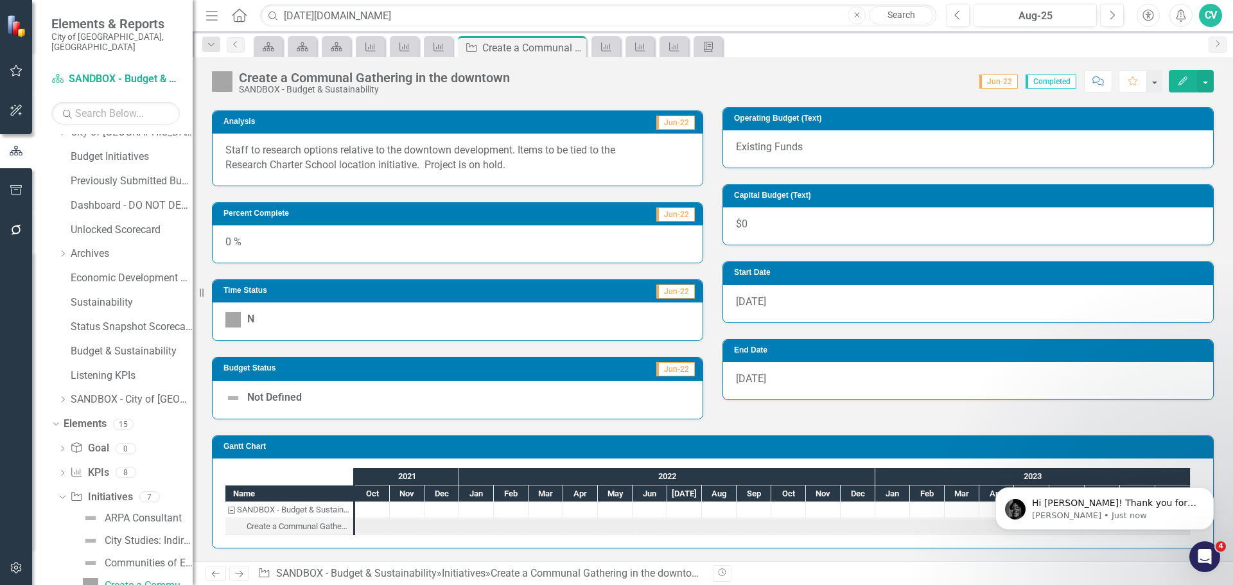
click at [1174, 85] on button "Edit" at bounding box center [1183, 81] width 28 height 22
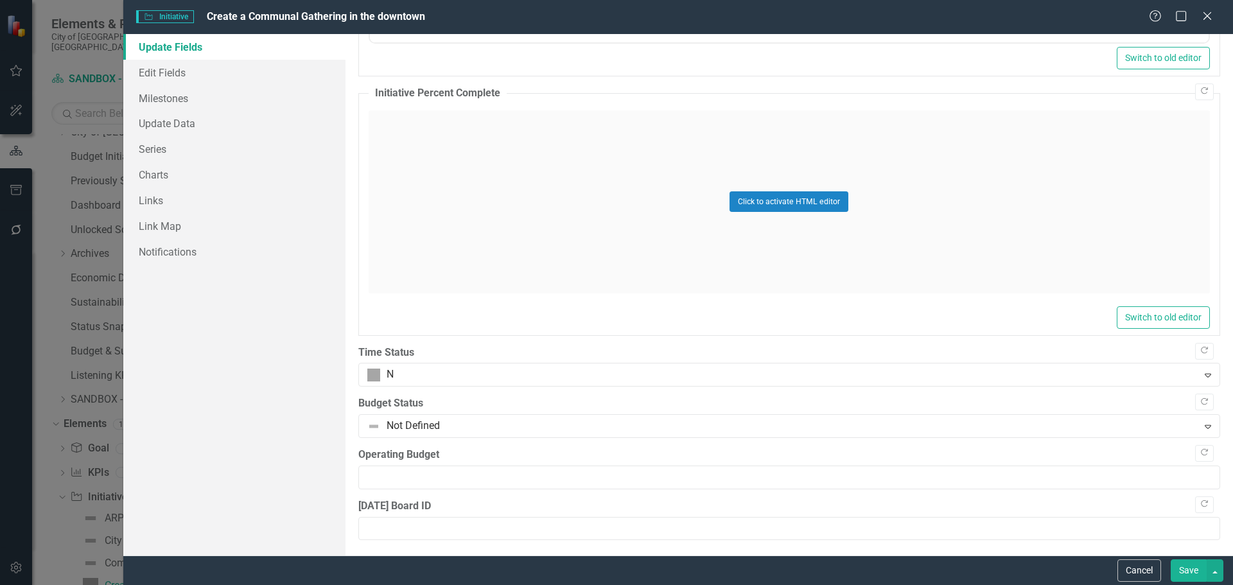
scroll to position [788, 0]
click at [175, 76] on link "Edit Fields" at bounding box center [234, 73] width 222 height 26
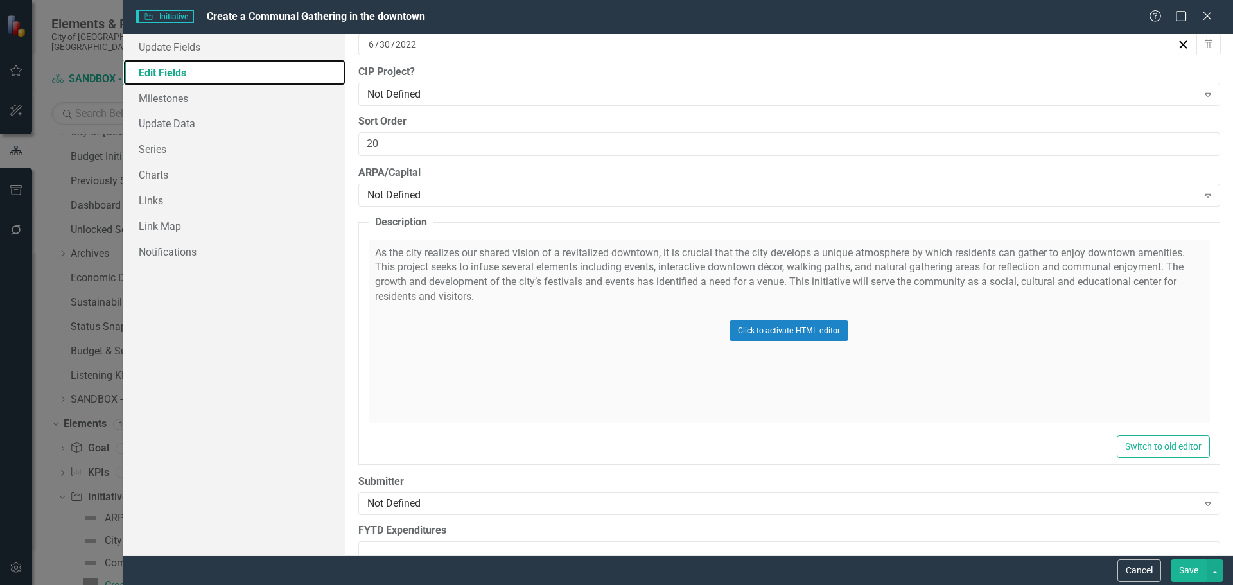
scroll to position [1582, 0]
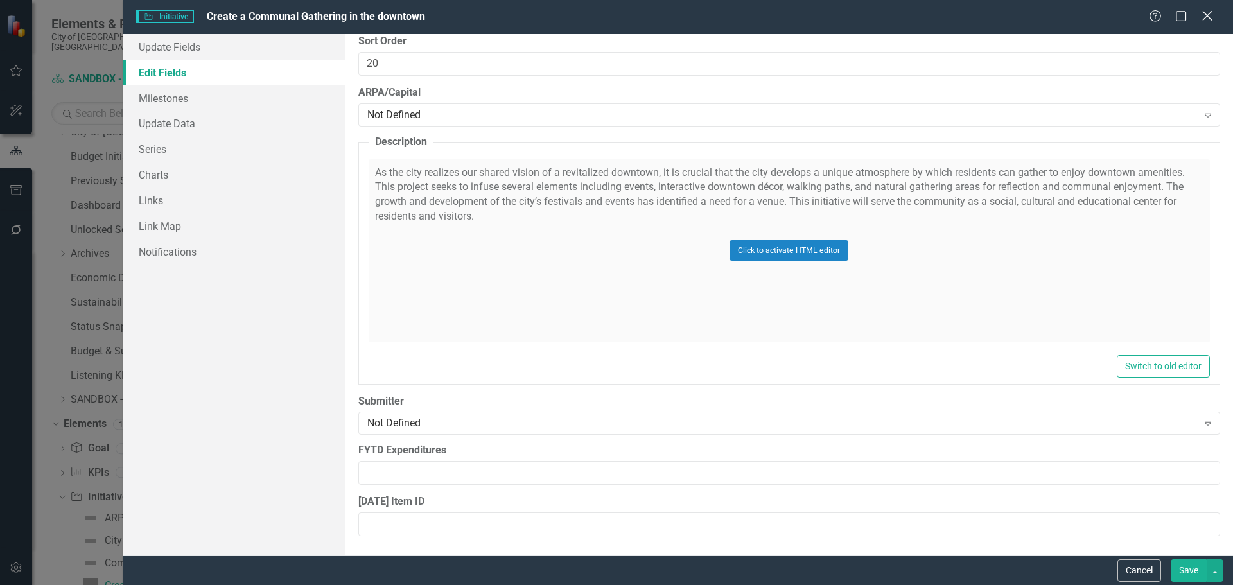
click at [1205, 14] on icon "Close" at bounding box center [1207, 16] width 16 height 12
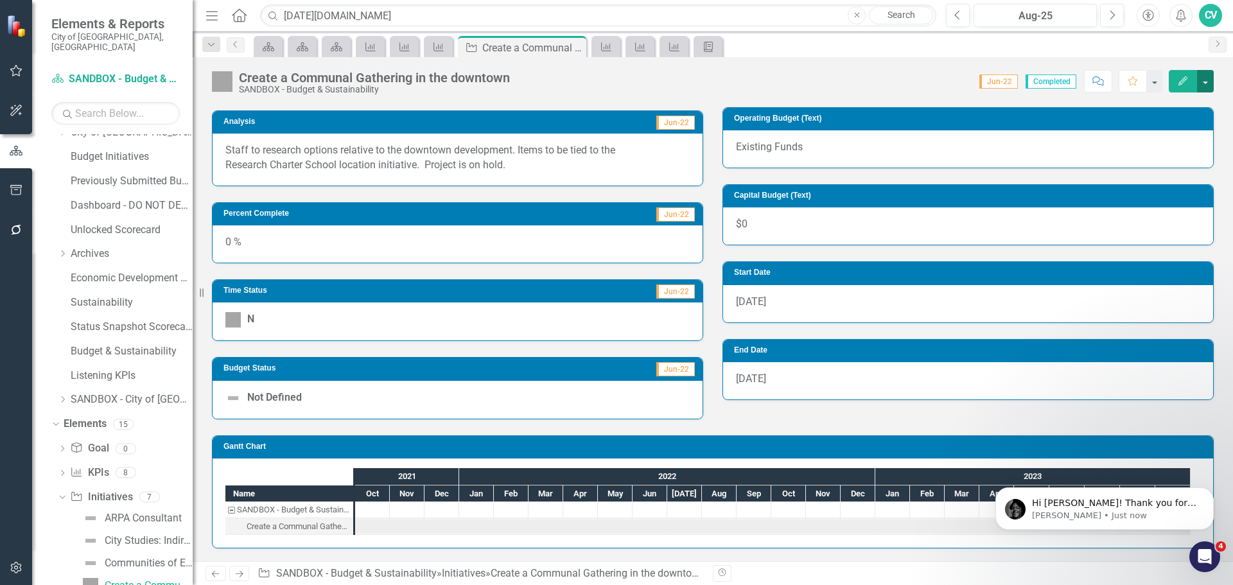
click at [1207, 78] on button "button" at bounding box center [1205, 81] width 17 height 22
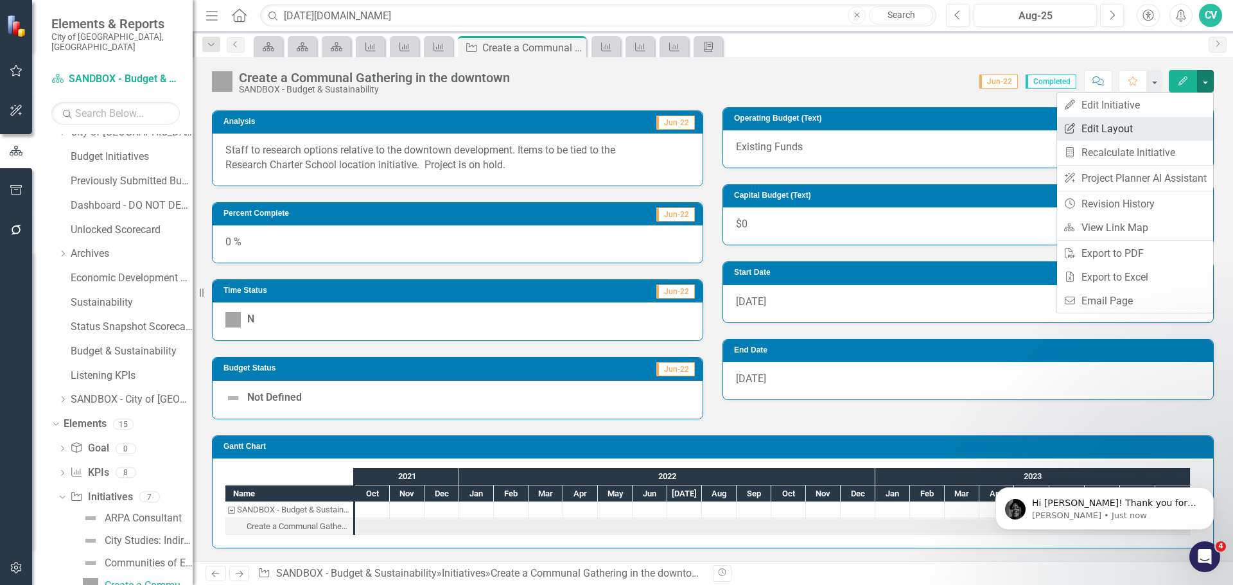
click at [1144, 132] on link "Edit Report Edit Layout" at bounding box center [1135, 129] width 156 height 24
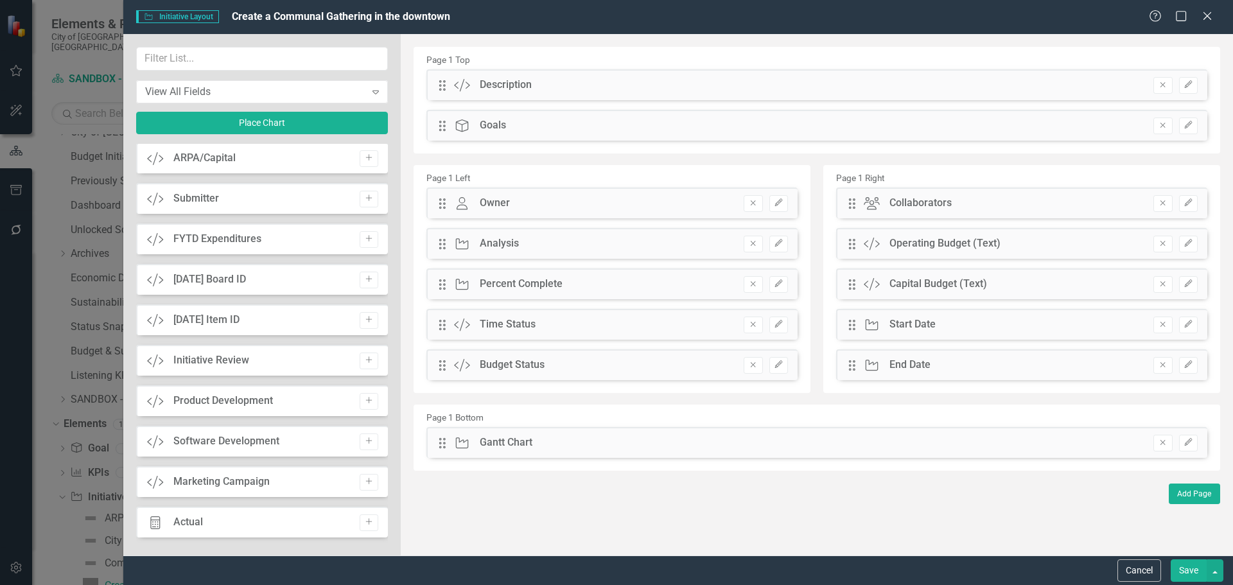
scroll to position [1926, 0]
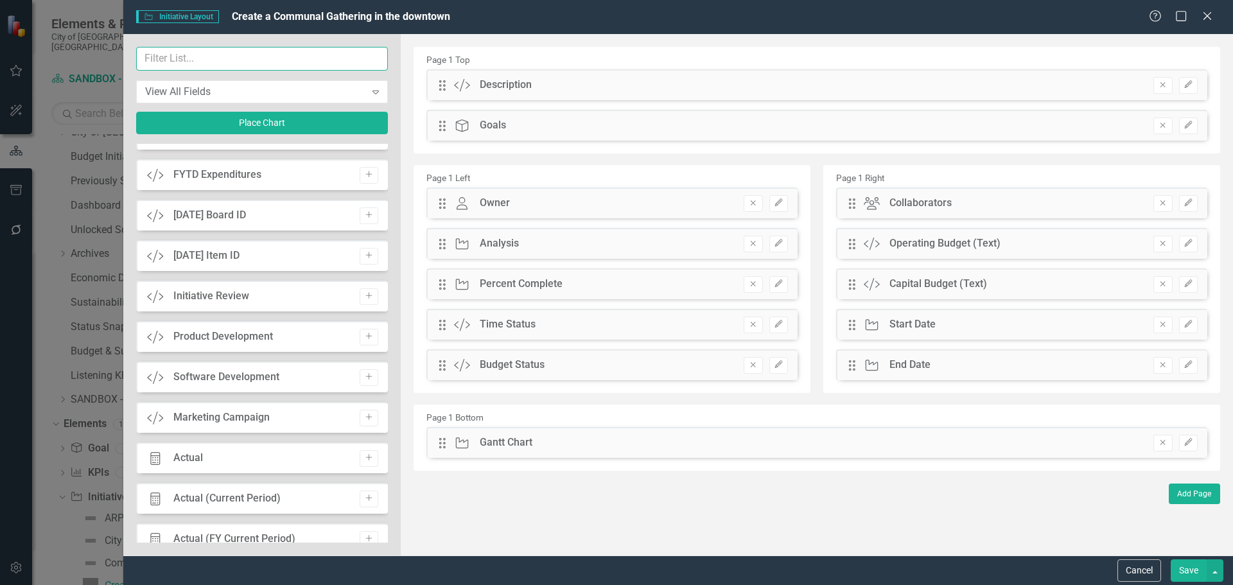
click at [267, 67] on input "text" at bounding box center [262, 59] width 252 height 24
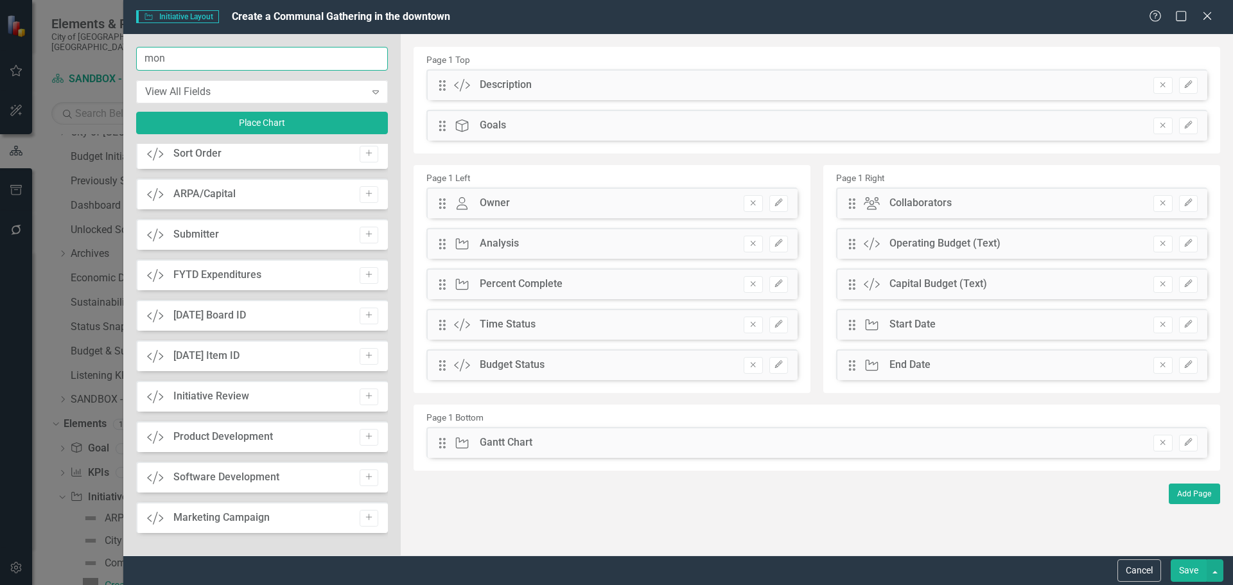
scroll to position [0, 0]
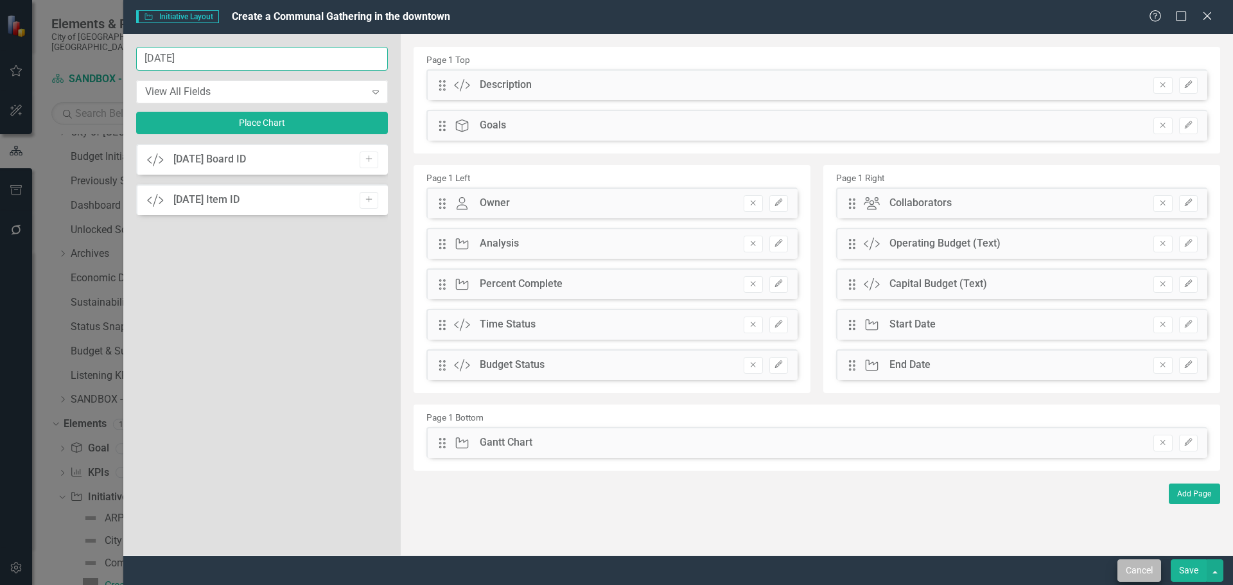
type input "[DATE]"
click at [1142, 578] on button "Cancel" at bounding box center [1139, 570] width 44 height 22
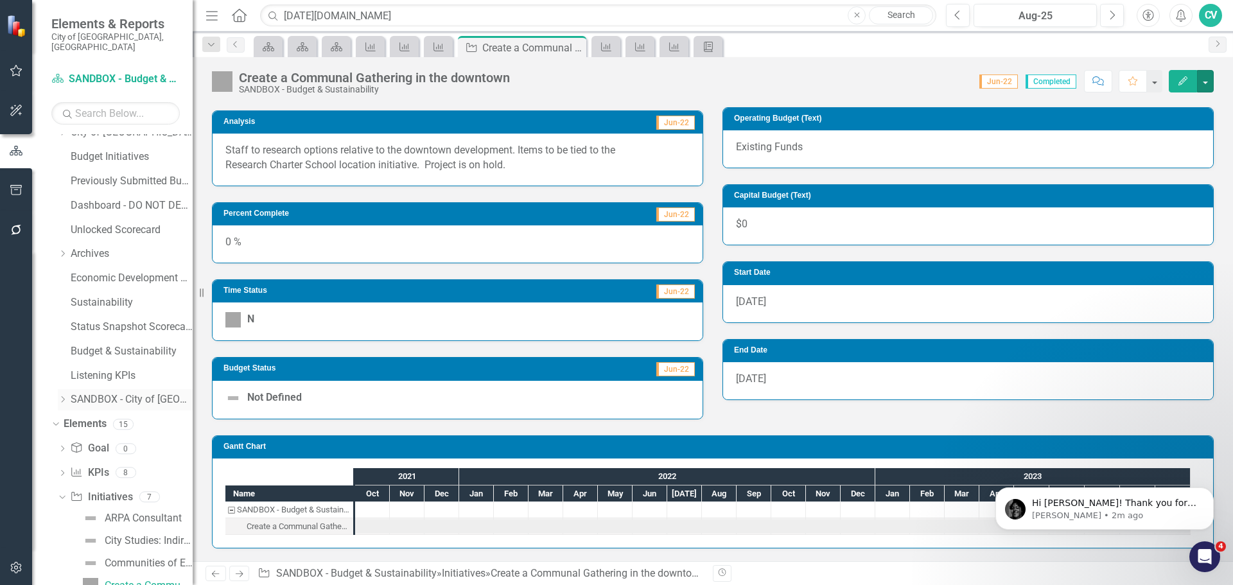
scroll to position [229, 0]
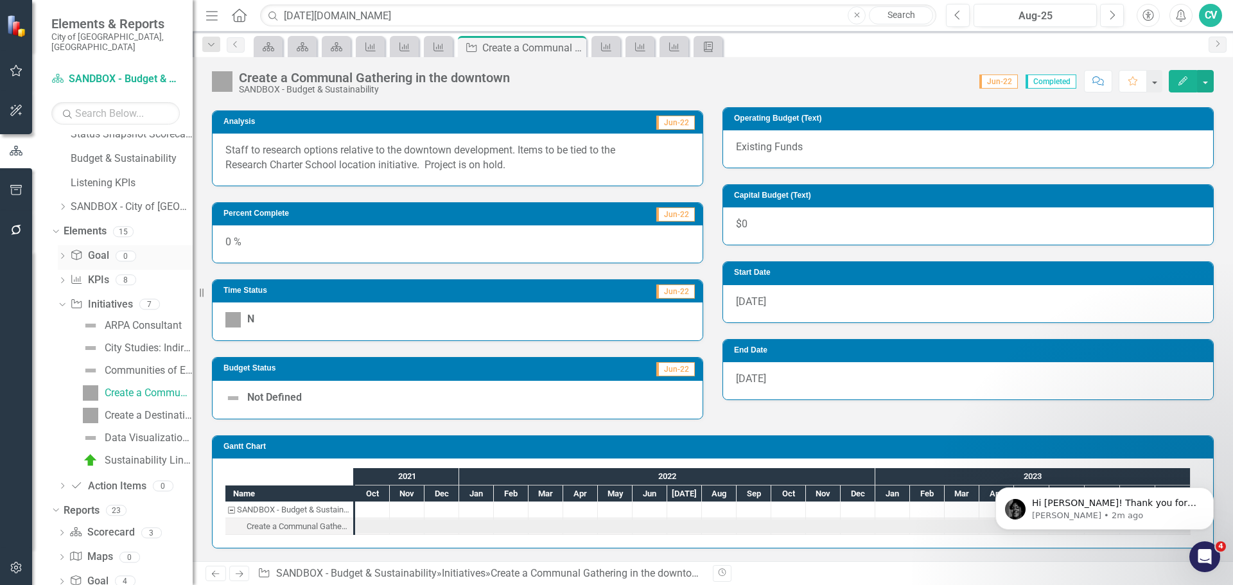
click at [64, 254] on icon "Dropdown" at bounding box center [62, 257] width 9 height 7
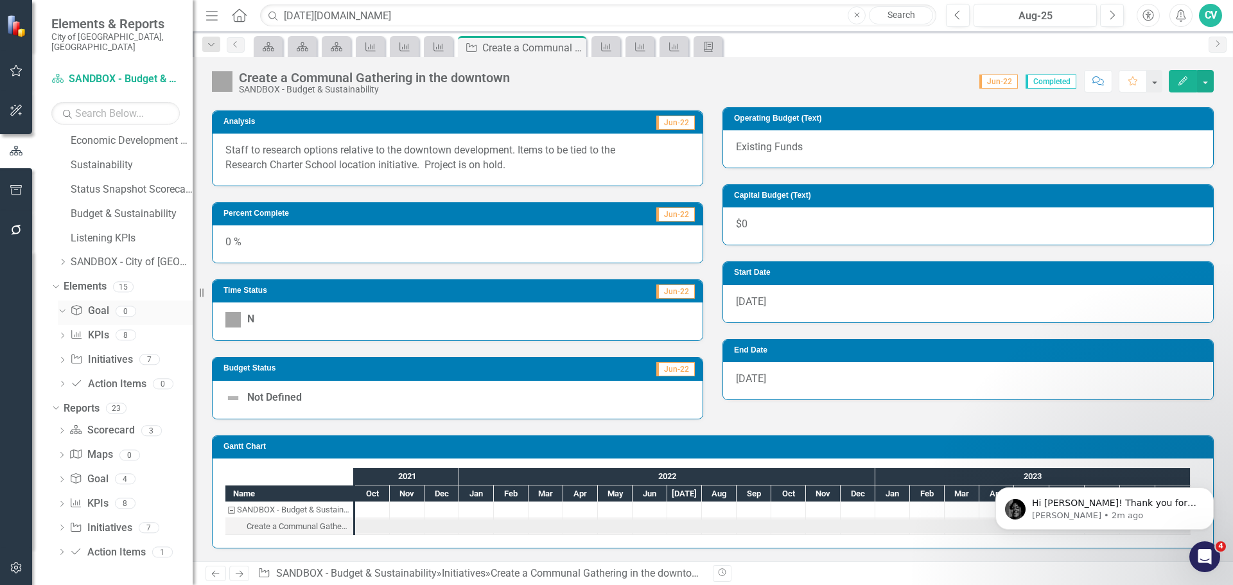
scroll to position [164, 0]
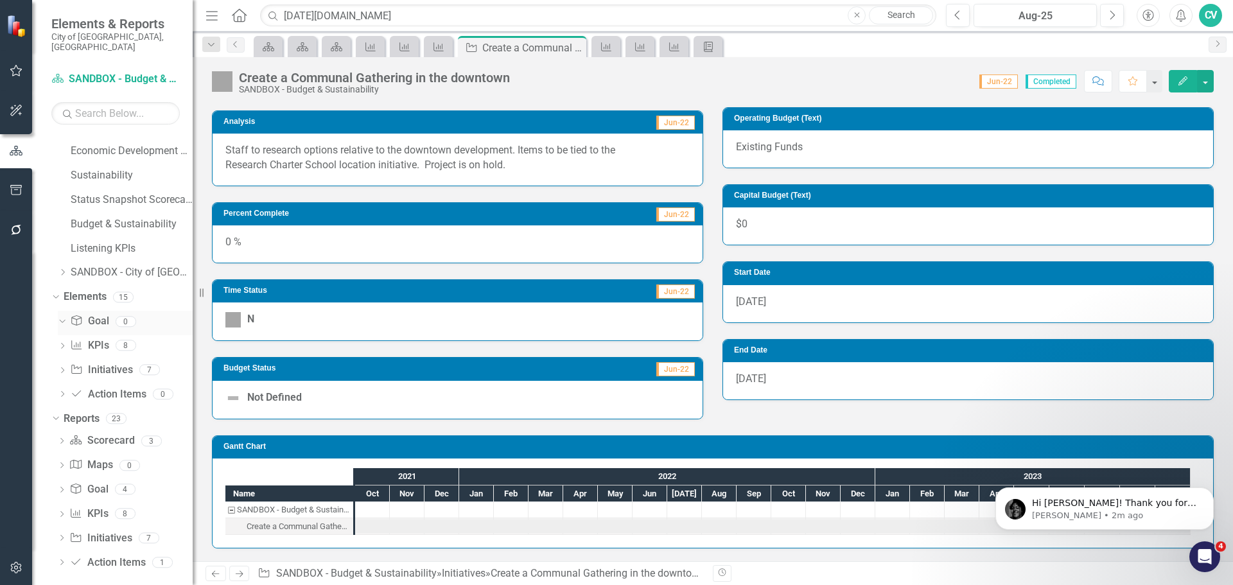
click at [91, 315] on link "Goal Goal" at bounding box center [89, 321] width 39 height 15
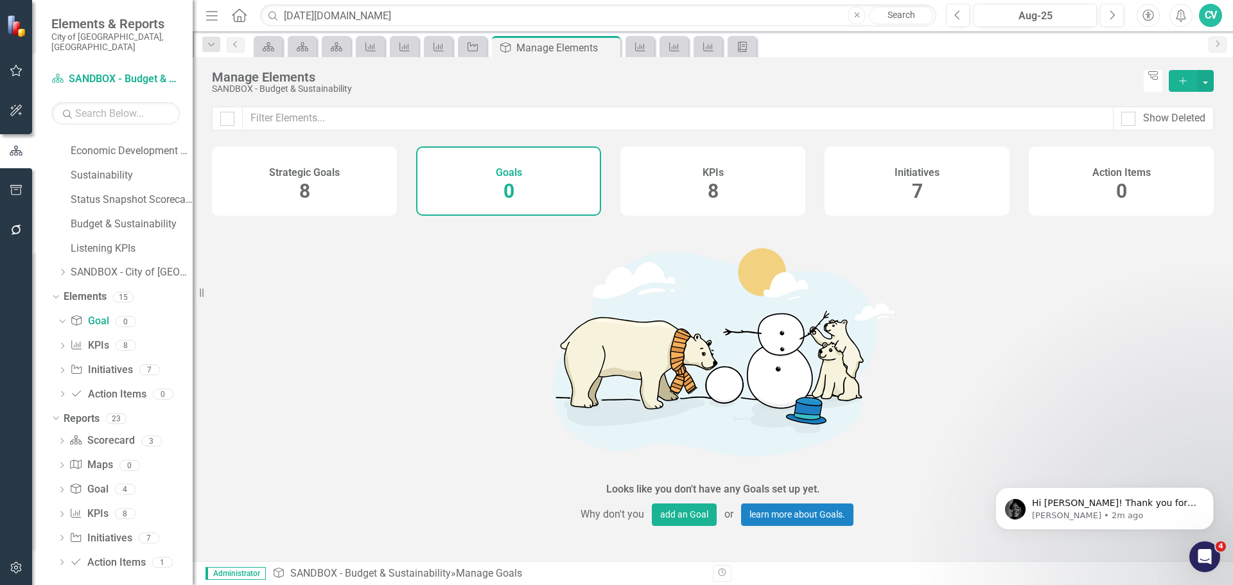
click at [1178, 84] on icon "Add" at bounding box center [1183, 80] width 12 height 9
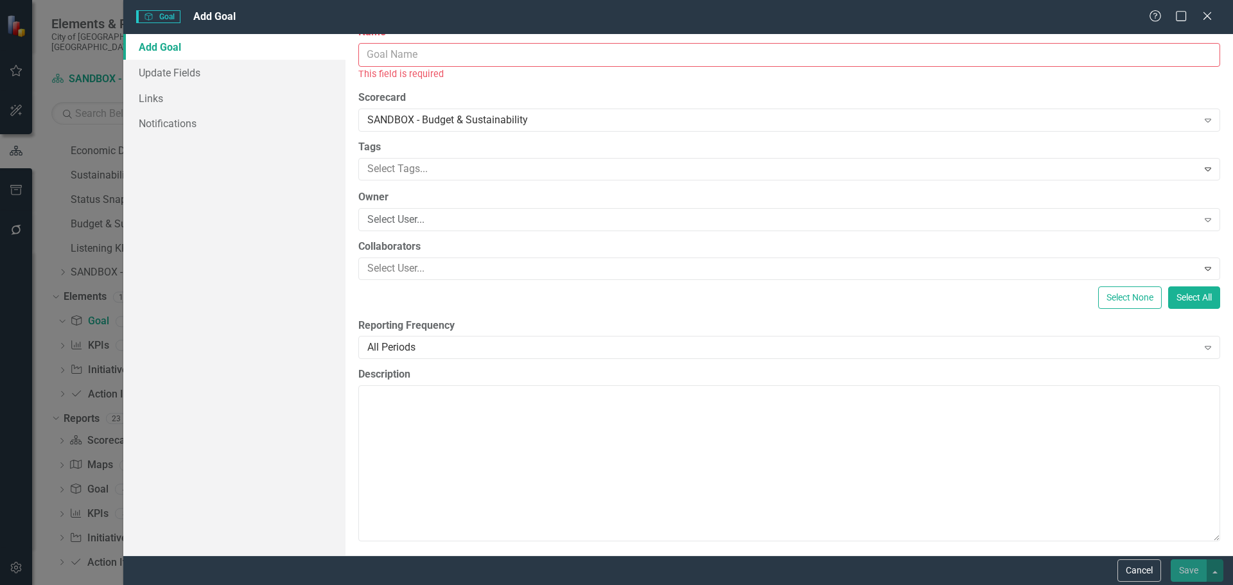
scroll to position [24, 0]
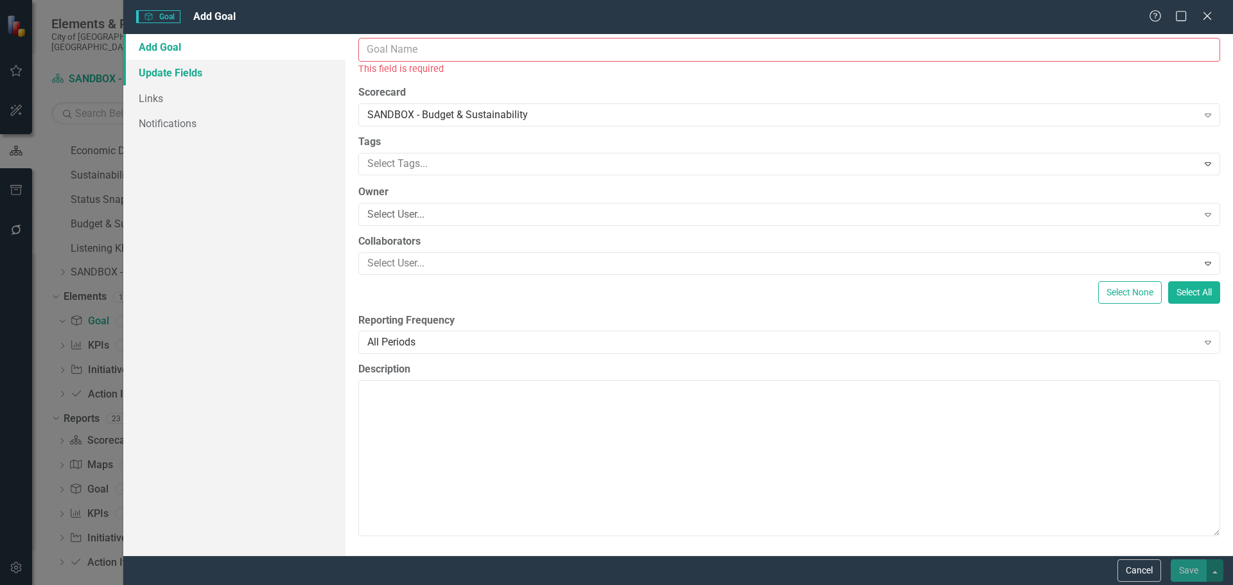
click at [198, 79] on link "Update Fields" at bounding box center [234, 73] width 222 height 26
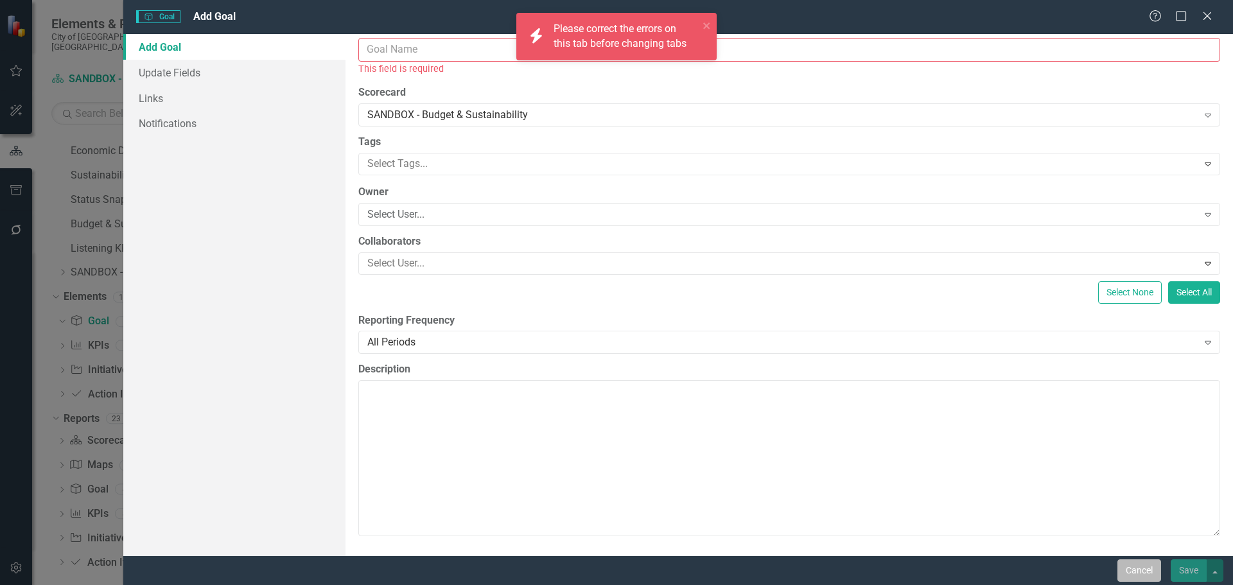
click at [1139, 564] on button "Cancel" at bounding box center [1139, 570] width 44 height 22
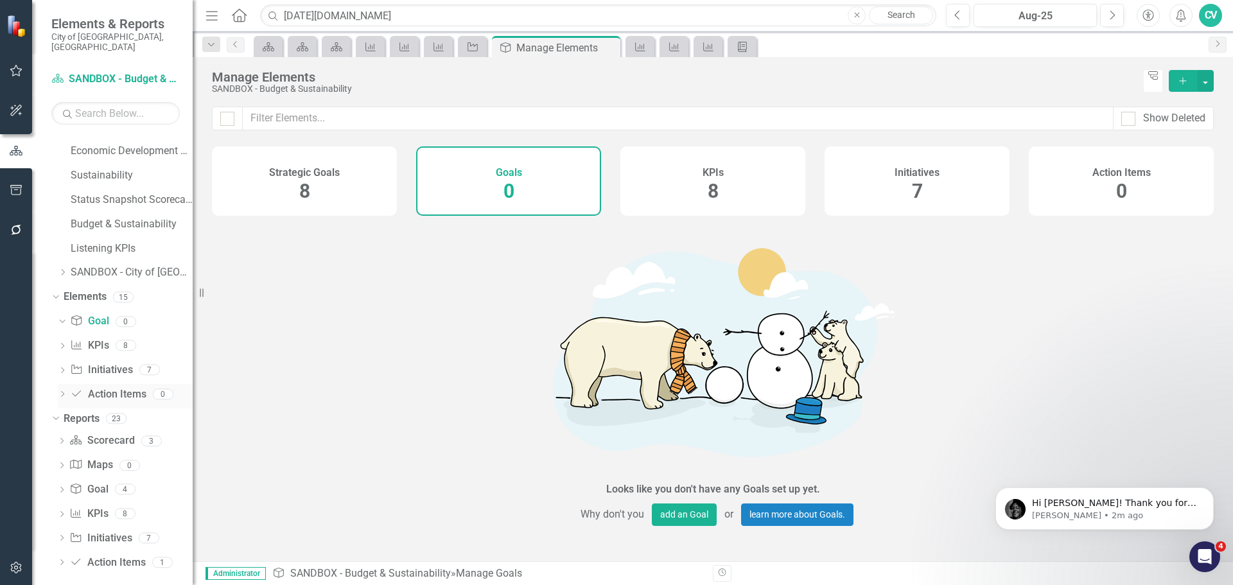
click at [118, 387] on link "Action Item Action Items" at bounding box center [108, 394] width 76 height 15
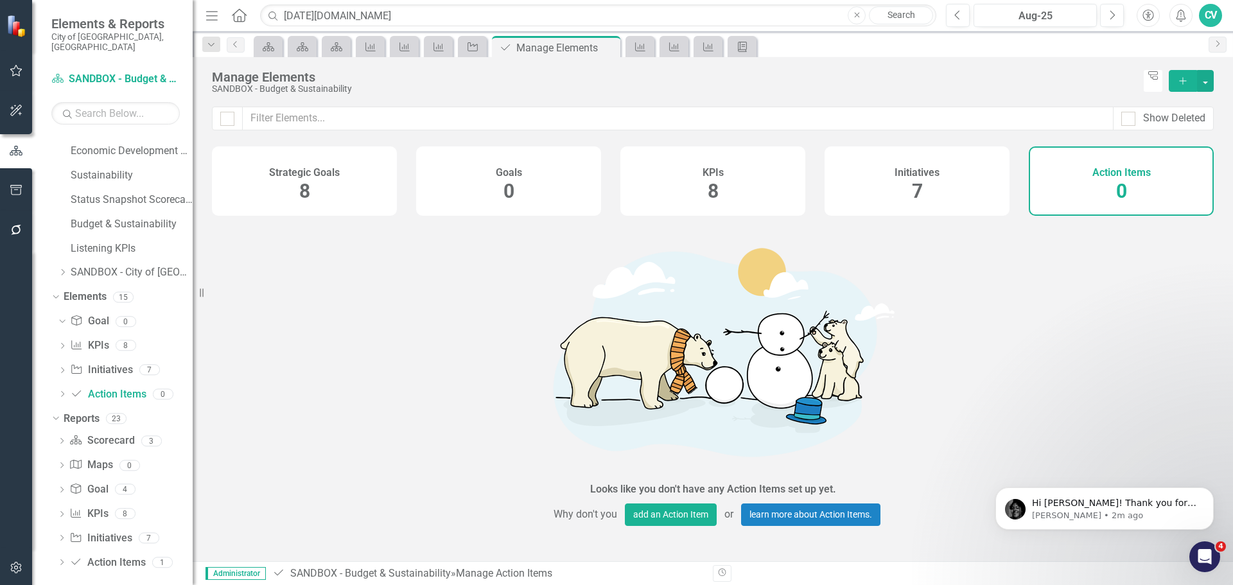
click at [1187, 83] on icon "Add" at bounding box center [1183, 80] width 12 height 9
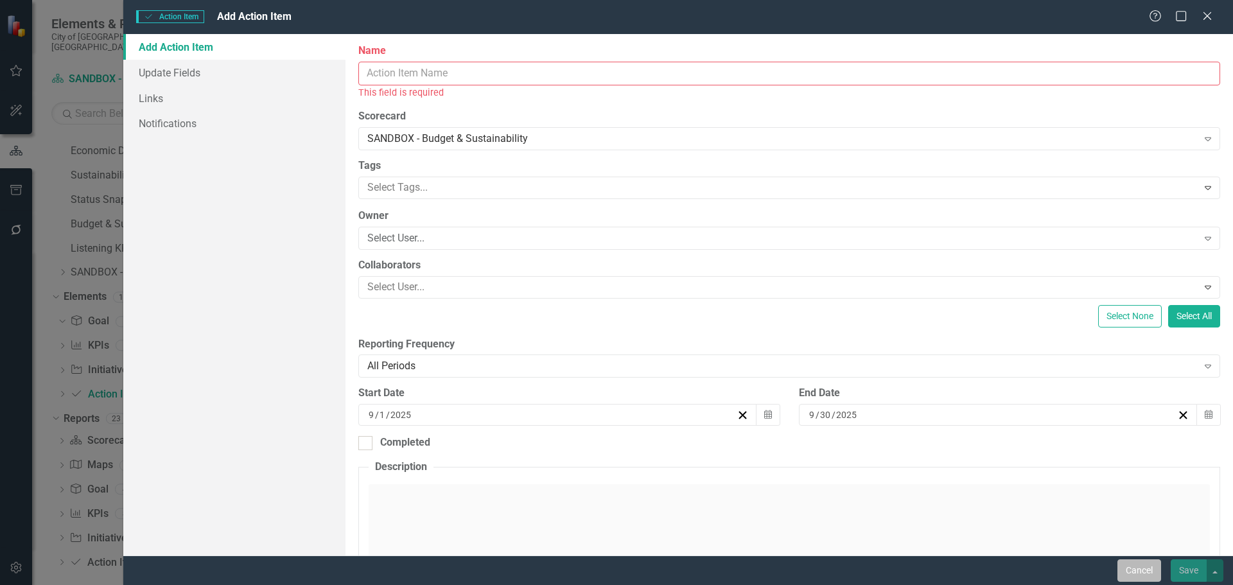
click at [1151, 565] on button "Cancel" at bounding box center [1139, 570] width 44 height 22
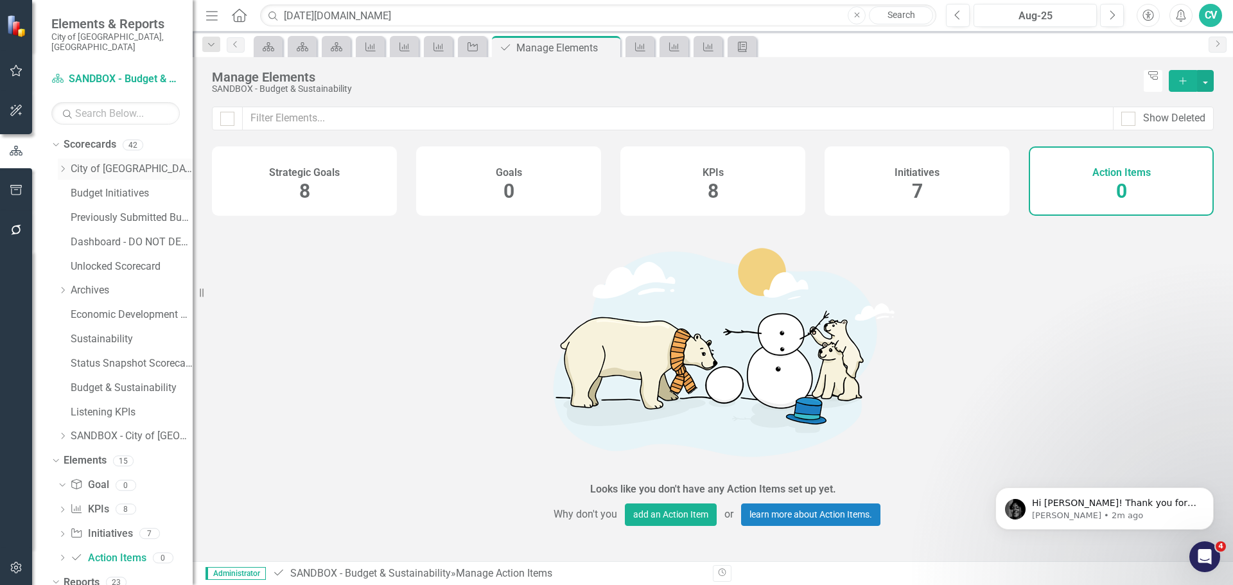
click at [99, 162] on link "City of [GEOGRAPHIC_DATA]" at bounding box center [132, 169] width 122 height 15
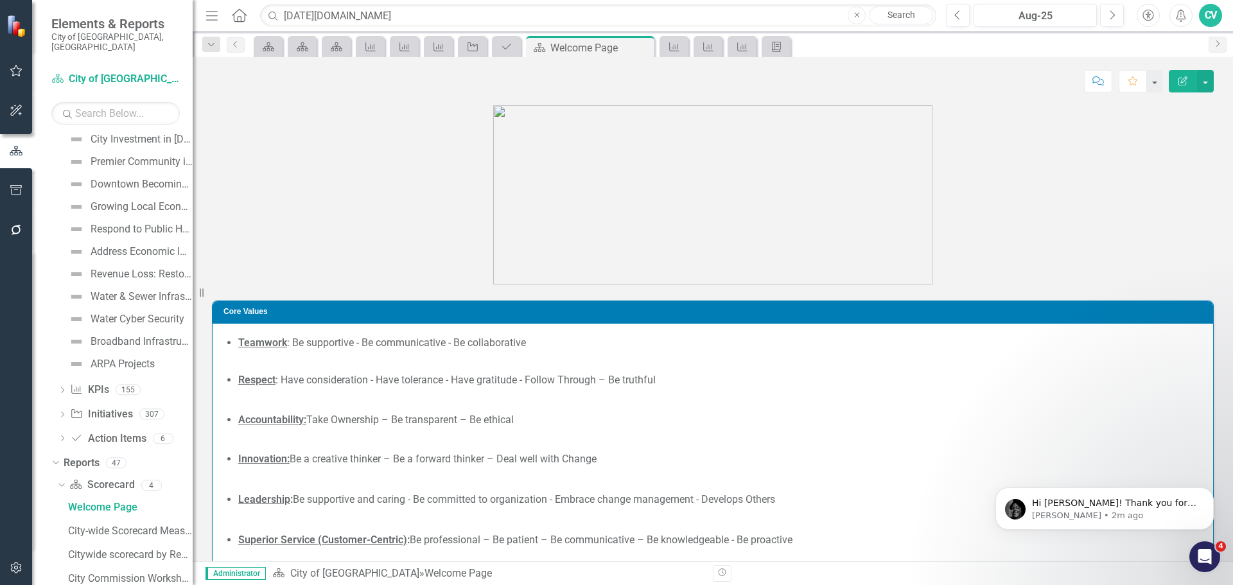
scroll to position [639, 0]
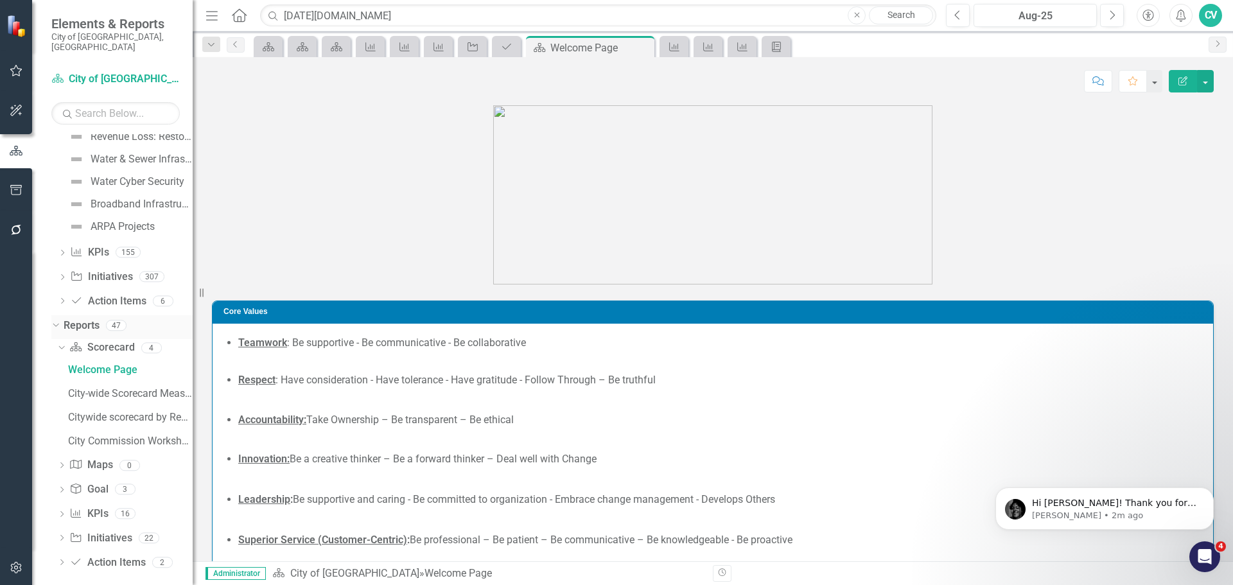
click at [55, 320] on div "Dropdown Reports 47" at bounding box center [121, 327] width 141 height 24
click at [55, 320] on icon "Dropdown" at bounding box center [54, 324] width 7 height 9
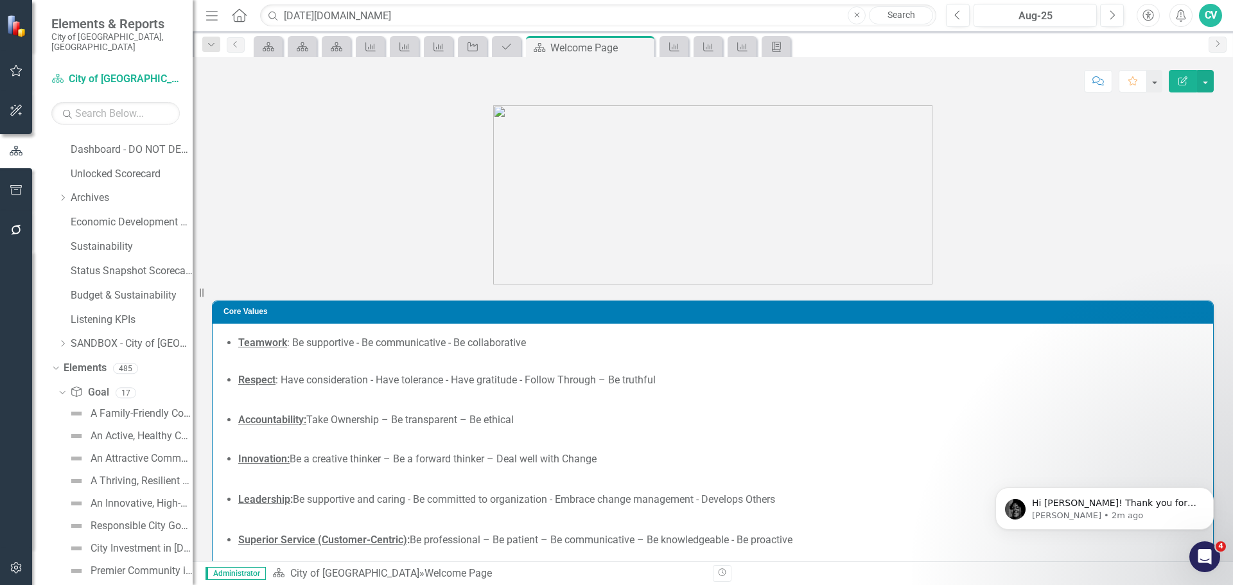
scroll to position [62, 0]
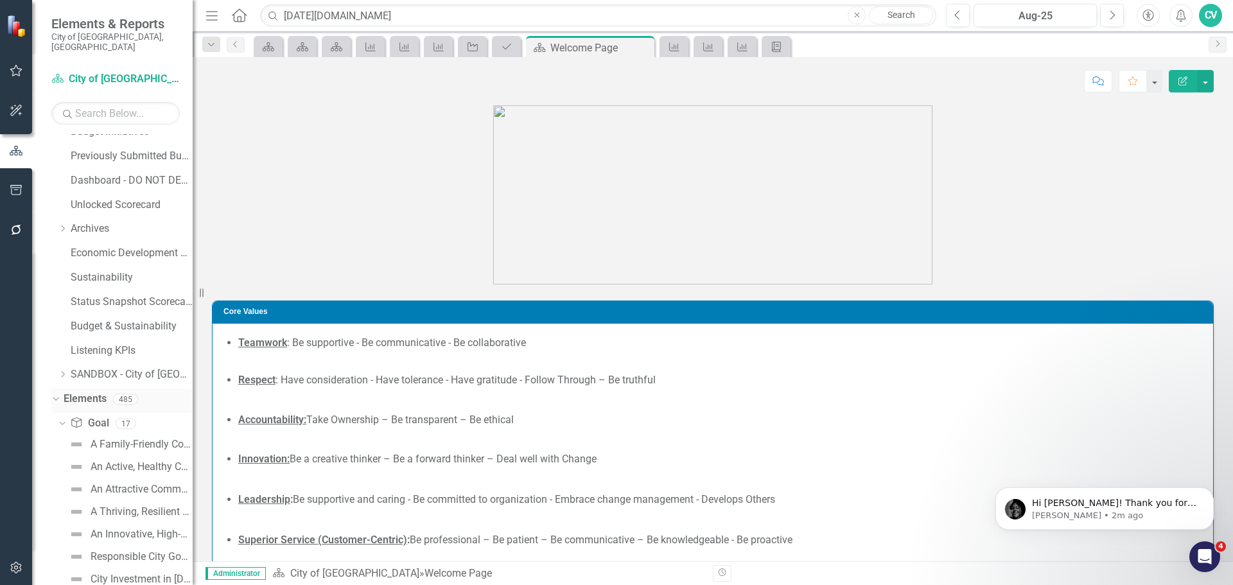
click at [59, 394] on div "Dropdown" at bounding box center [53, 398] width 11 height 9
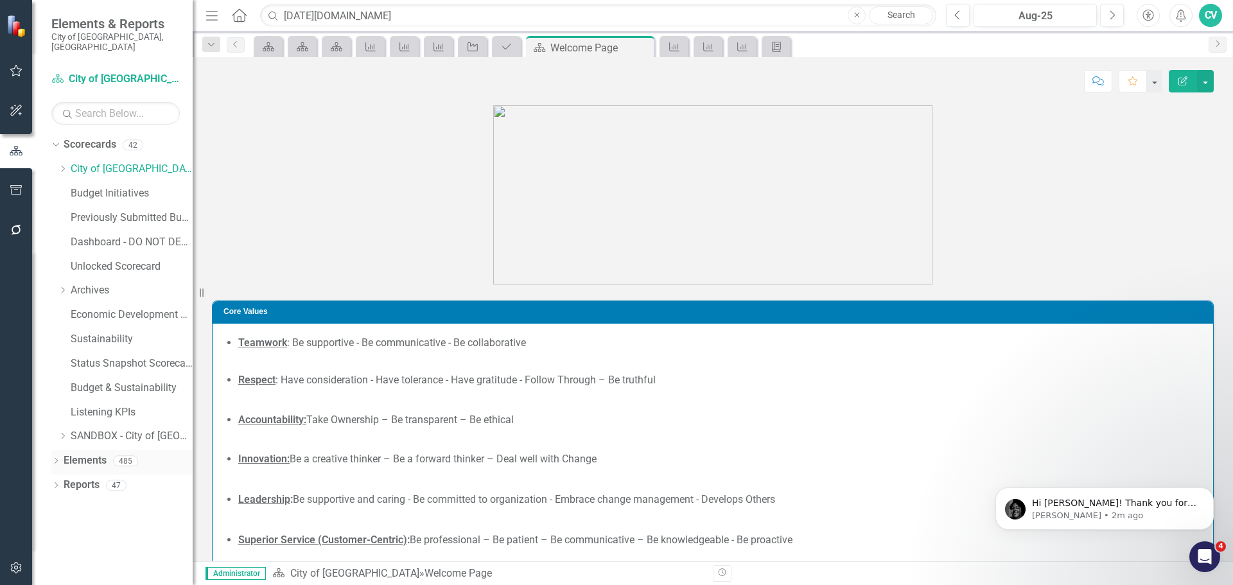
click at [55, 458] on icon "Dropdown" at bounding box center [55, 461] width 9 height 7
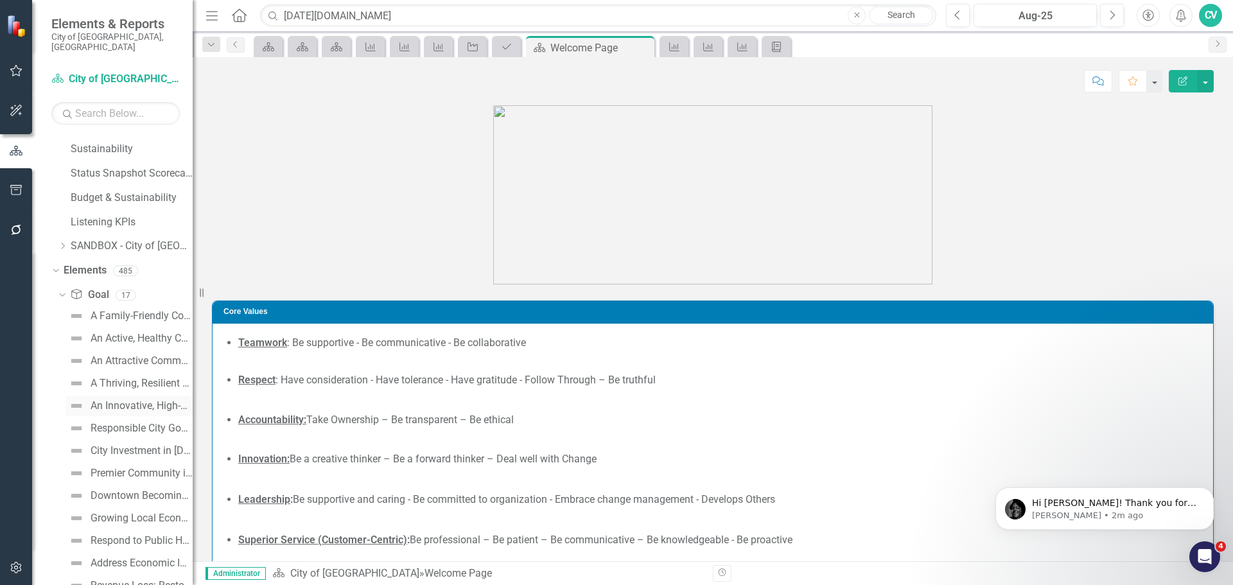
click at [153, 403] on link "An Innovative, High-Performing and Sustainable Organization" at bounding box center [128, 406] width 127 height 21
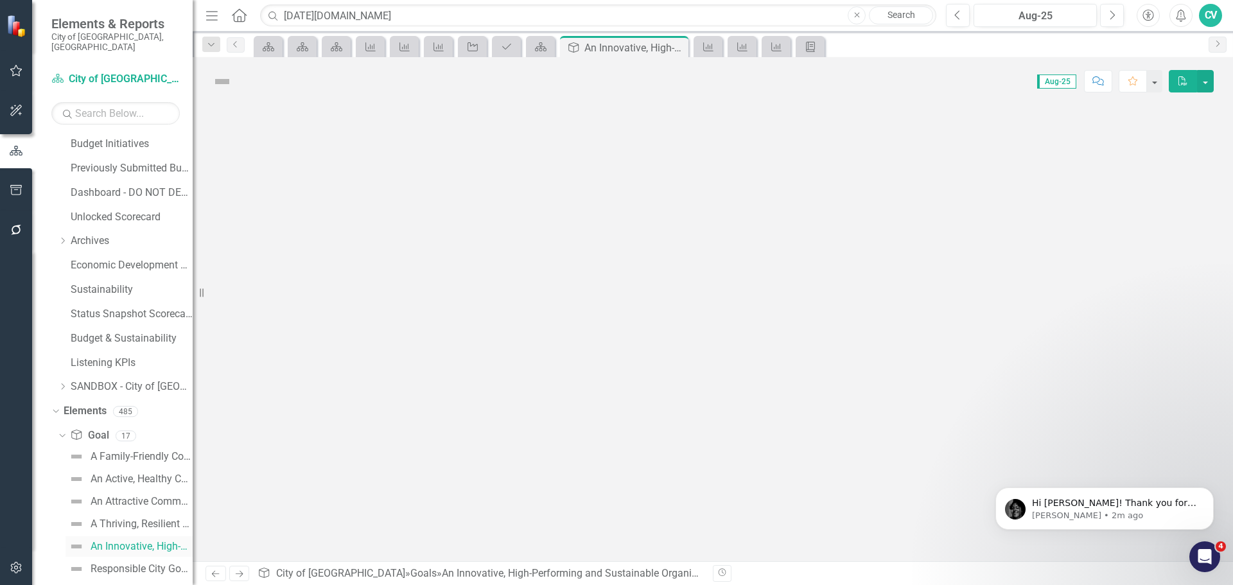
scroll to position [11, 0]
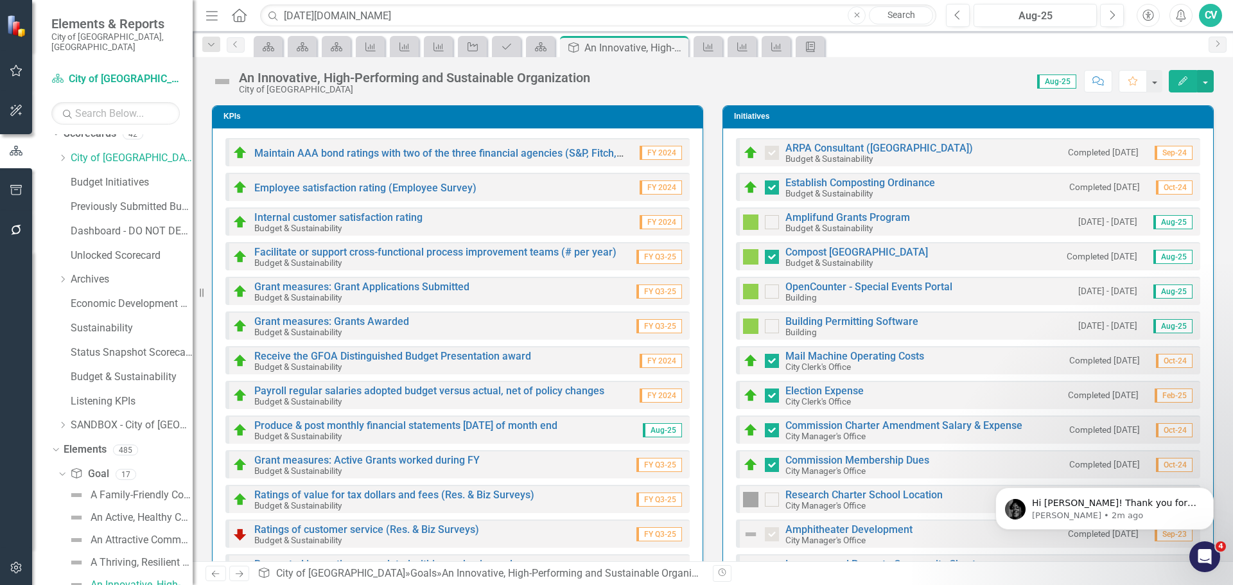
click at [1188, 79] on icon "Edit" at bounding box center [1183, 80] width 12 height 9
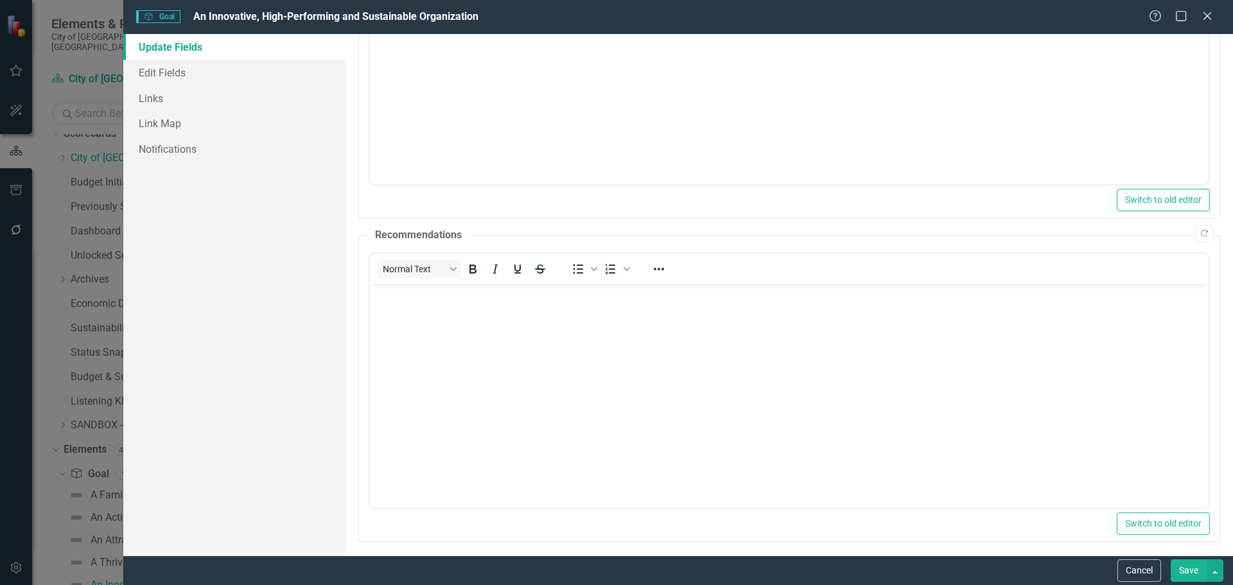
scroll to position [196, 0]
click at [198, 74] on link "Edit Fields" at bounding box center [234, 73] width 222 height 26
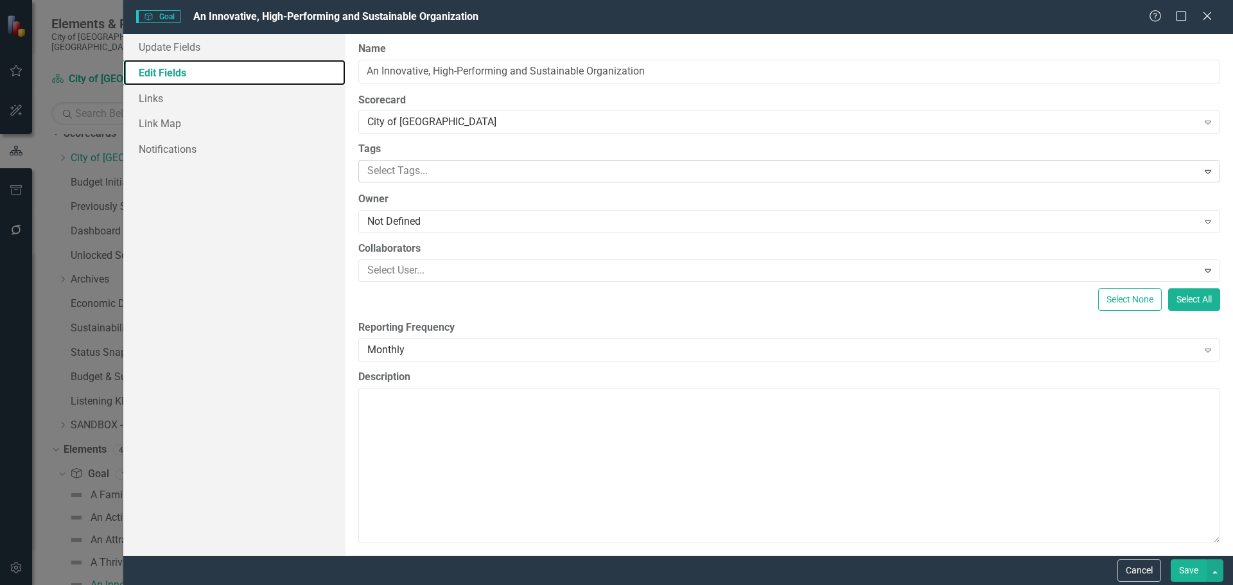
scroll to position [0, 0]
click at [175, 108] on link "Links" at bounding box center [234, 98] width 222 height 26
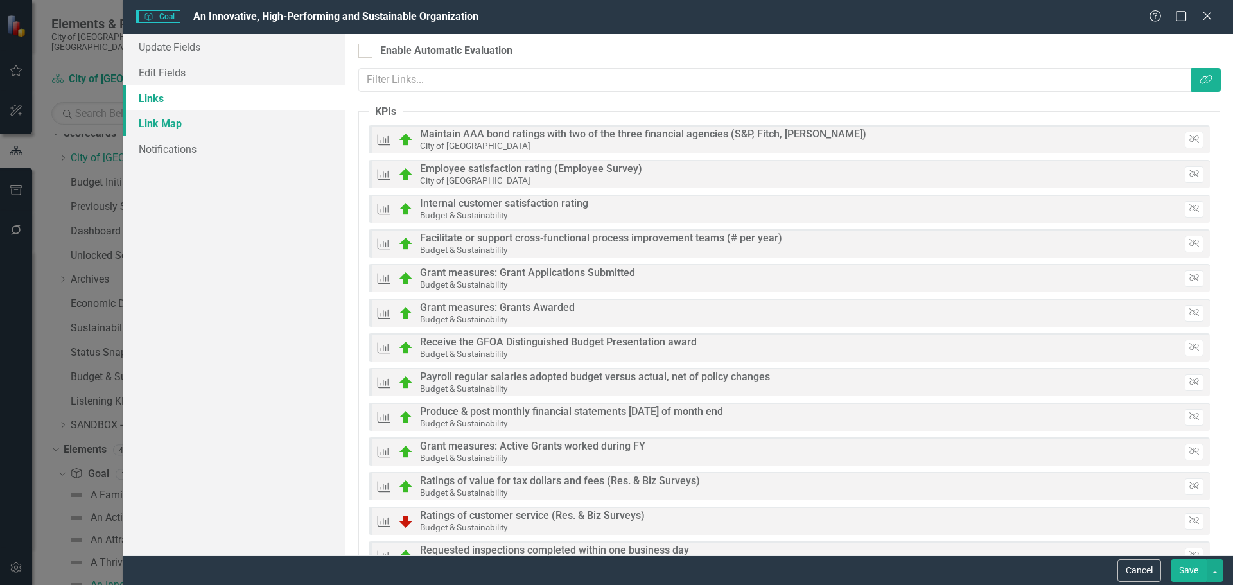
click at [176, 125] on link "Link Map" at bounding box center [234, 123] width 222 height 26
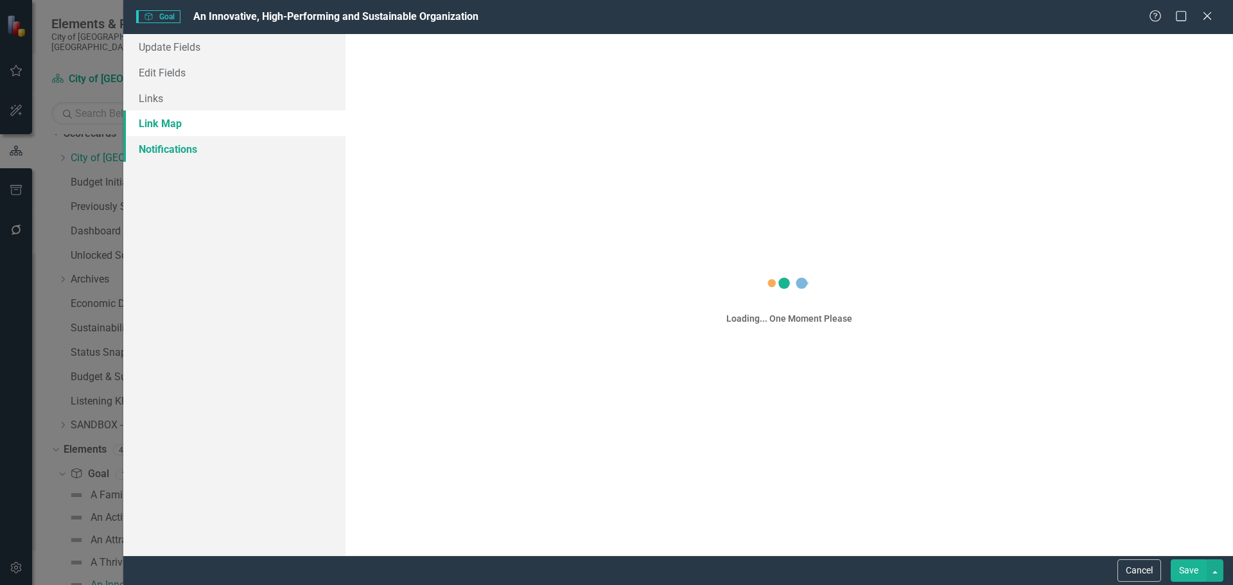
click at [186, 151] on link "Notifications" at bounding box center [234, 149] width 222 height 26
click at [1123, 573] on button "Cancel" at bounding box center [1139, 570] width 44 height 22
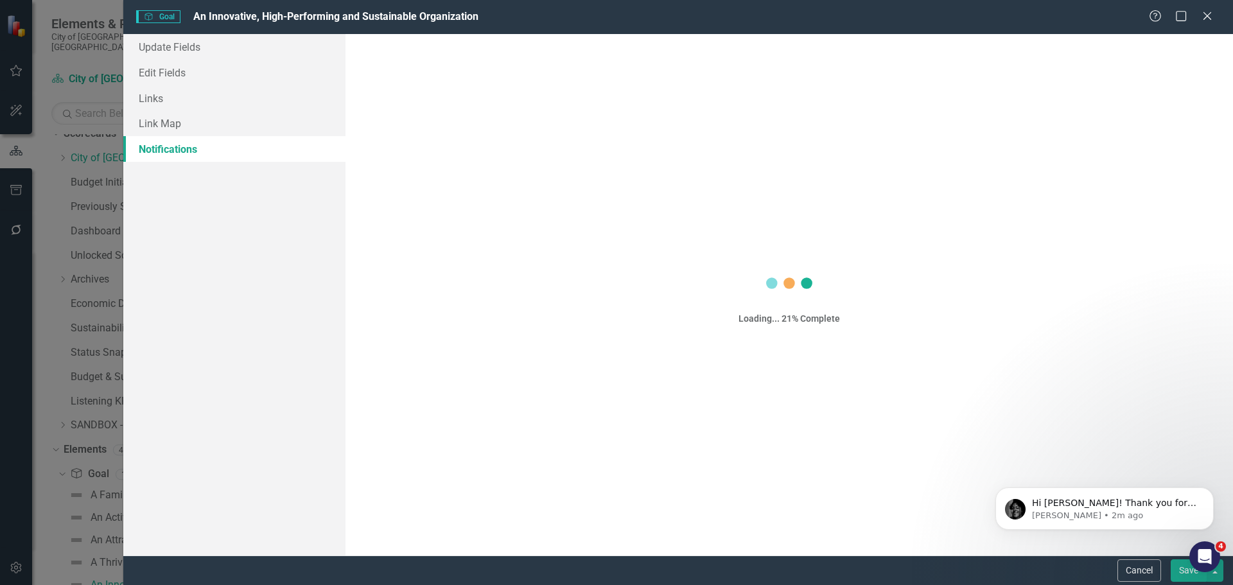
click at [1210, 84] on button "button" at bounding box center [1205, 81] width 17 height 22
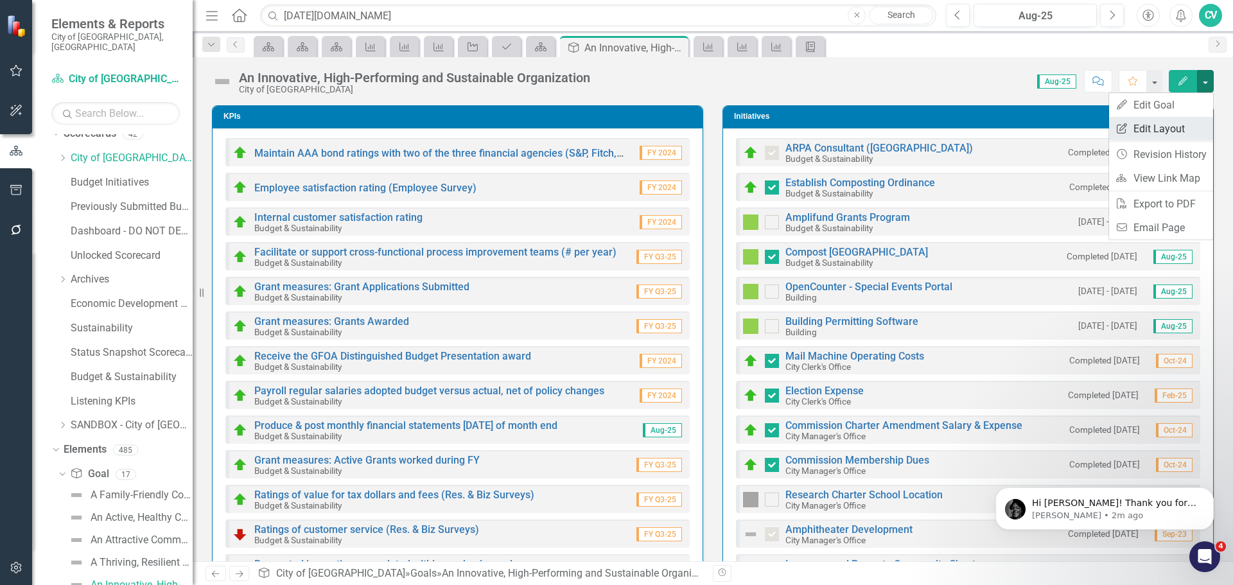
click at [1189, 125] on link "Edit Report Edit Layout" at bounding box center [1161, 129] width 104 height 24
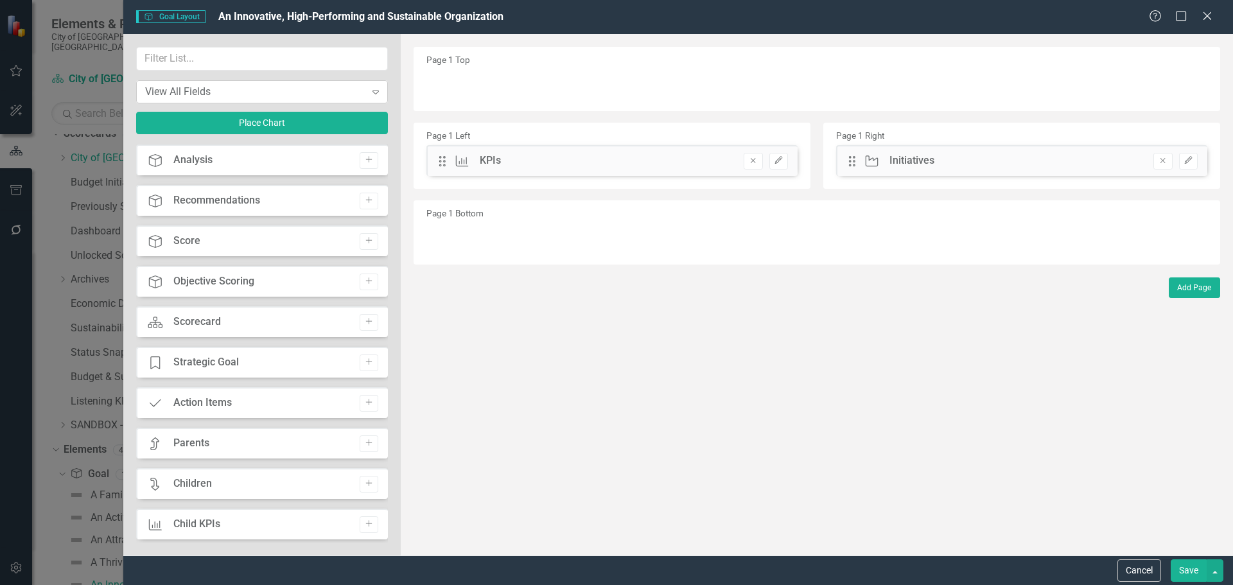
scroll to position [385, 0]
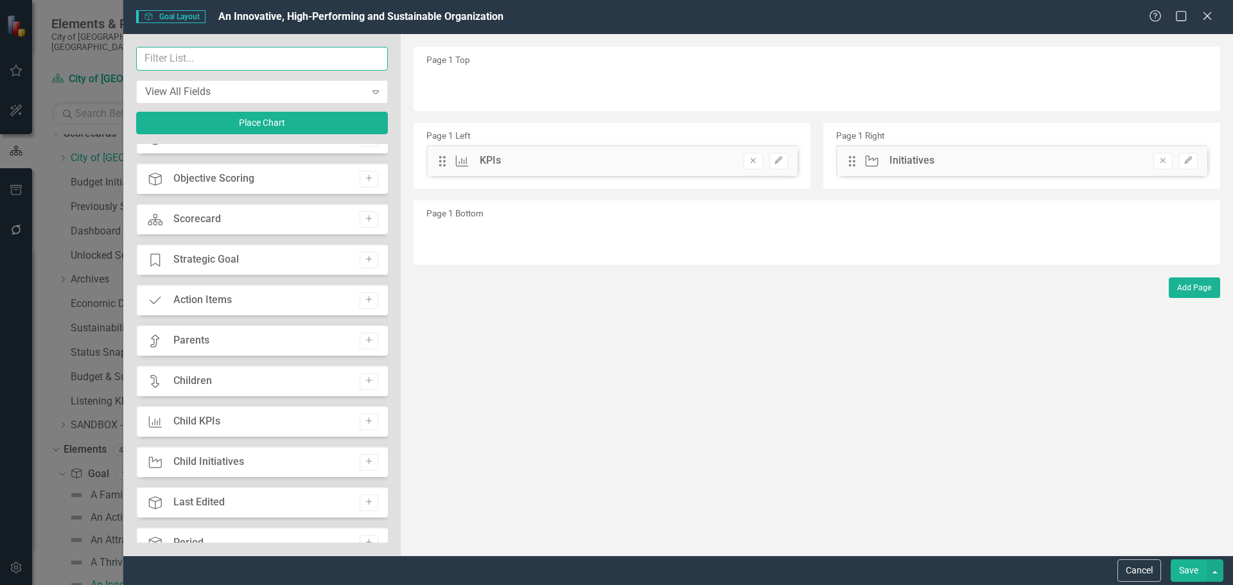
click at [227, 56] on input "text" at bounding box center [262, 59] width 252 height 24
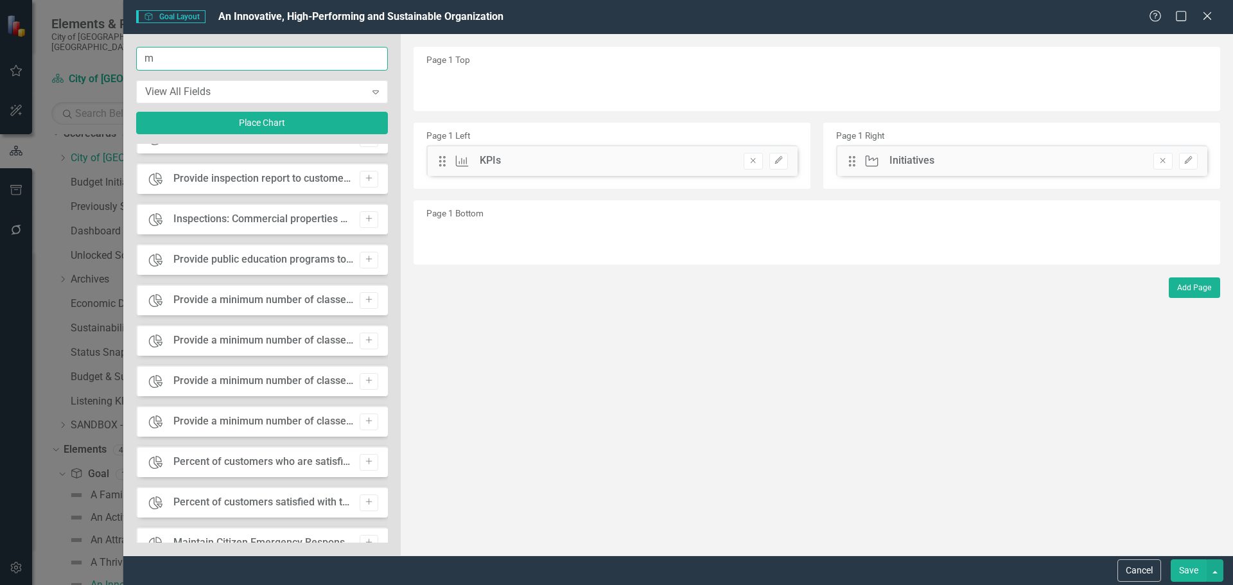
scroll to position [0, 0]
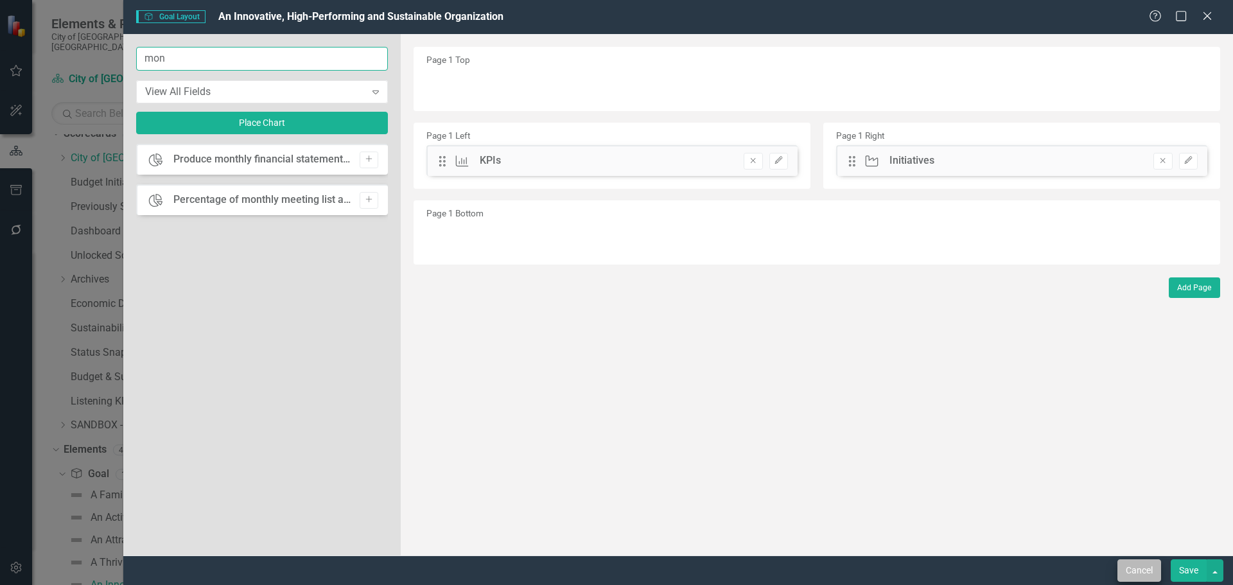
type input "mon"
click at [1138, 572] on button "Cancel" at bounding box center [1139, 570] width 44 height 22
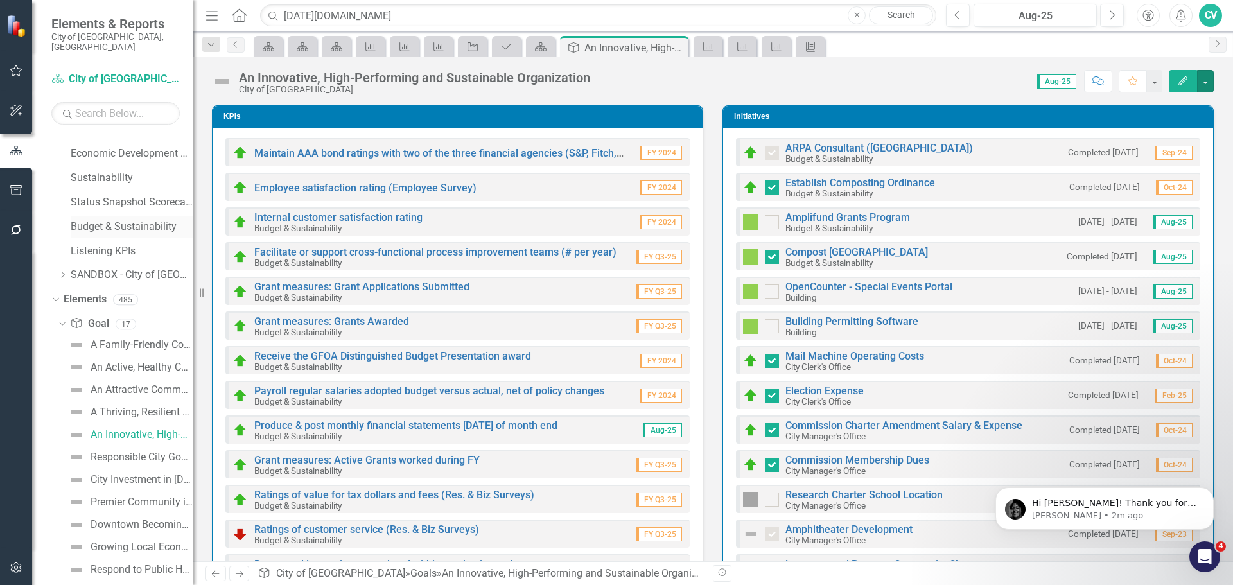
scroll to position [204, 0]
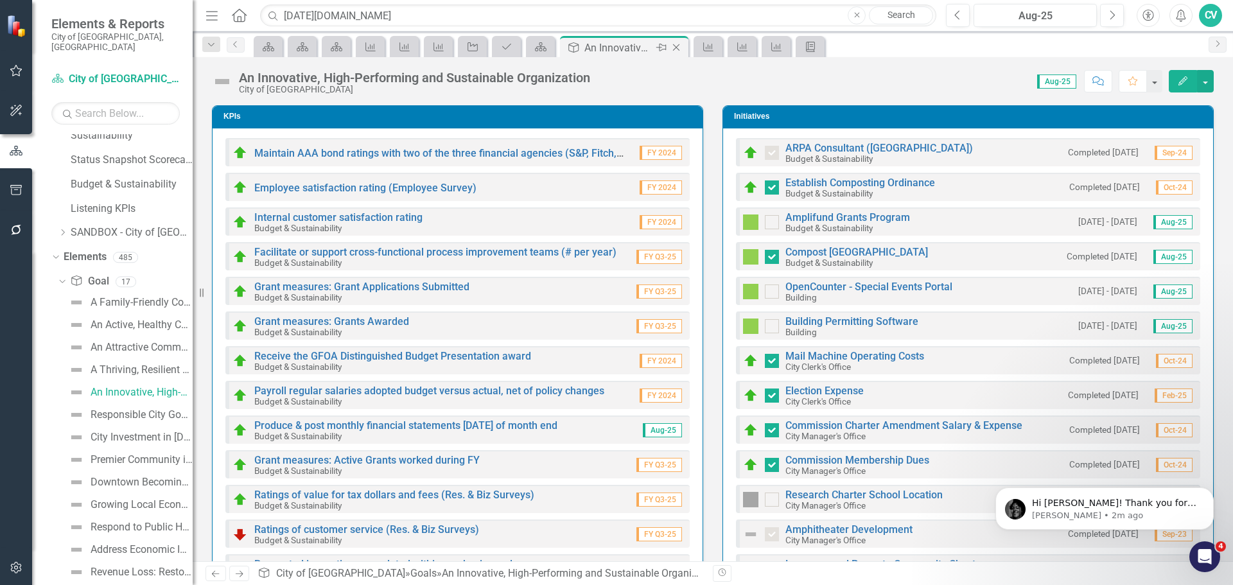
click at [673, 48] on icon "Close" at bounding box center [676, 47] width 13 height 10
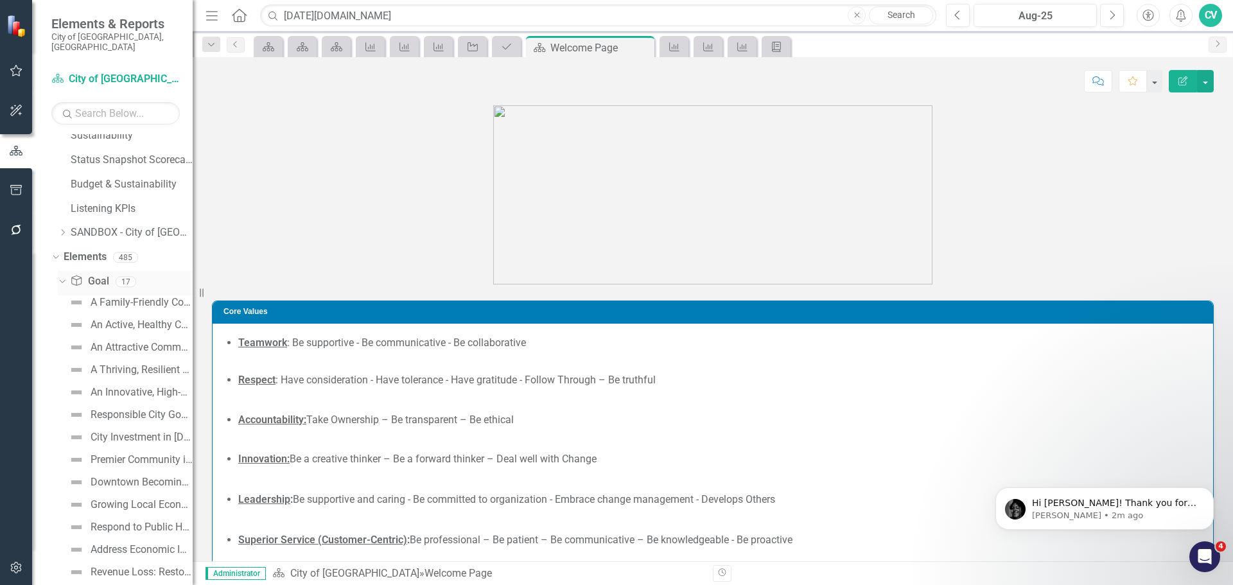
click at [65, 277] on div "Dropdown" at bounding box center [60, 281] width 11 height 9
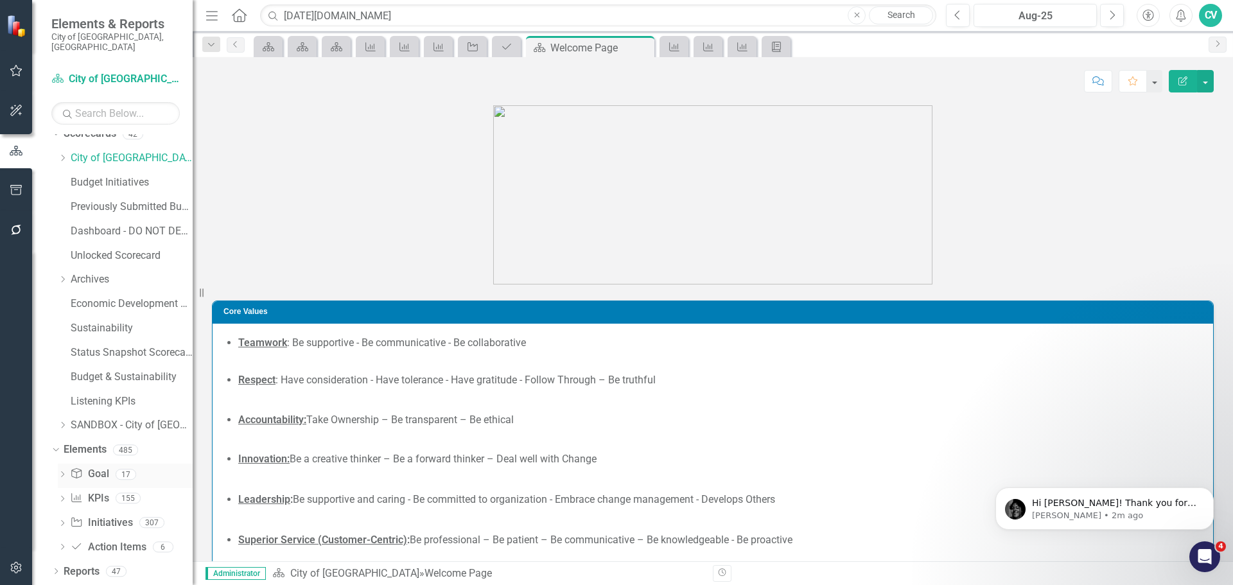
scroll to position [1, 0]
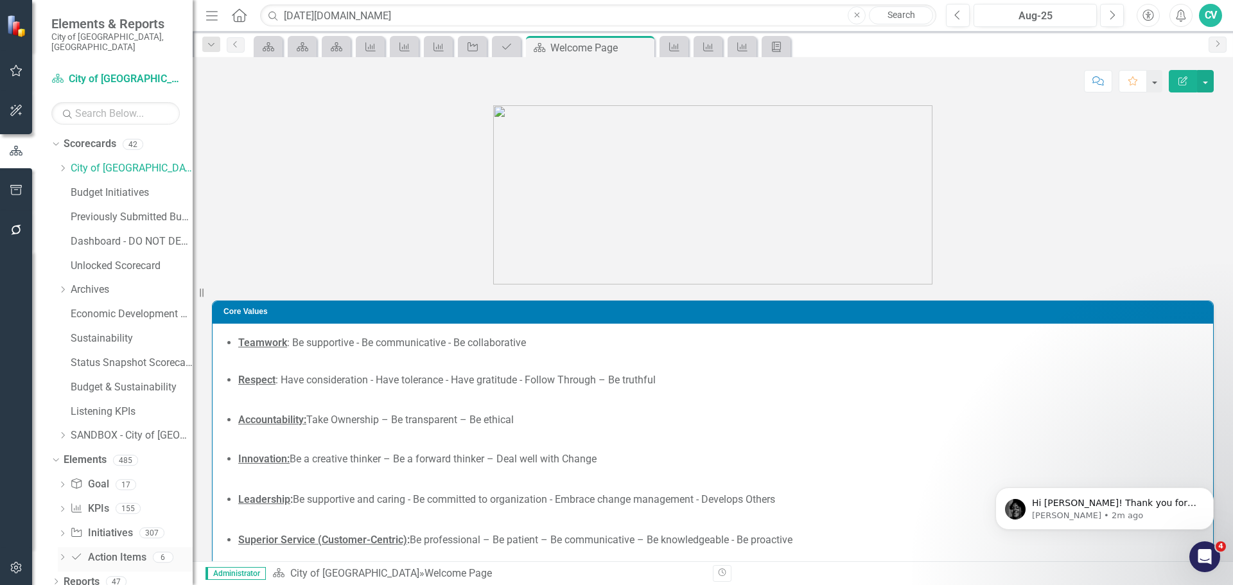
click at [61, 555] on icon "Dropdown" at bounding box center [62, 558] width 9 height 7
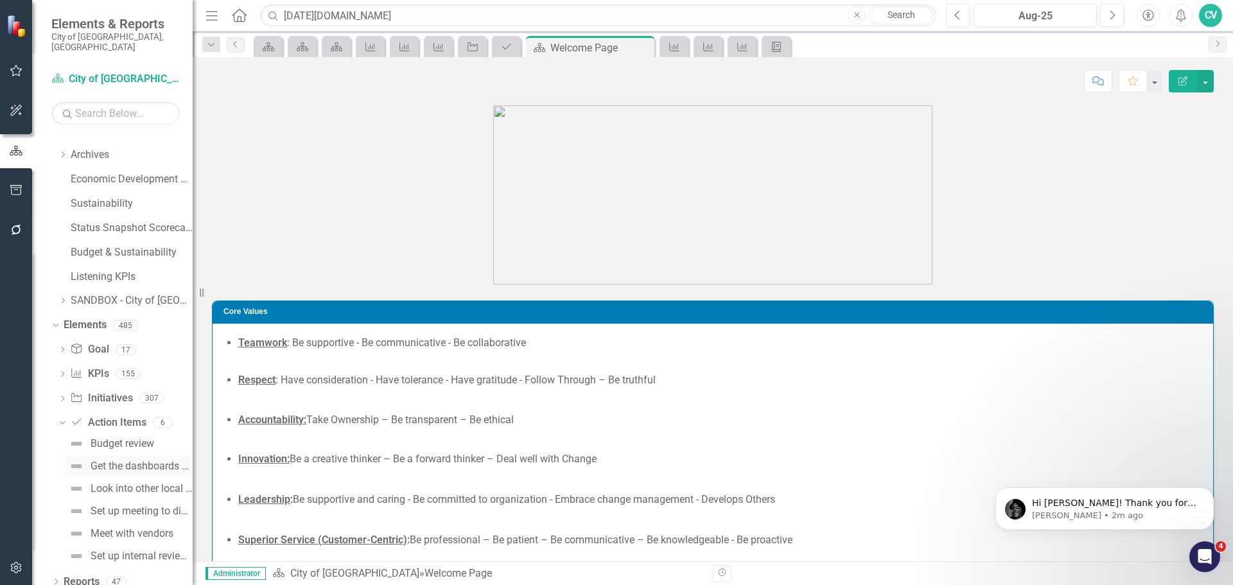
click at [122, 464] on link "Get the dashboards up by Oct" at bounding box center [128, 466] width 127 height 21
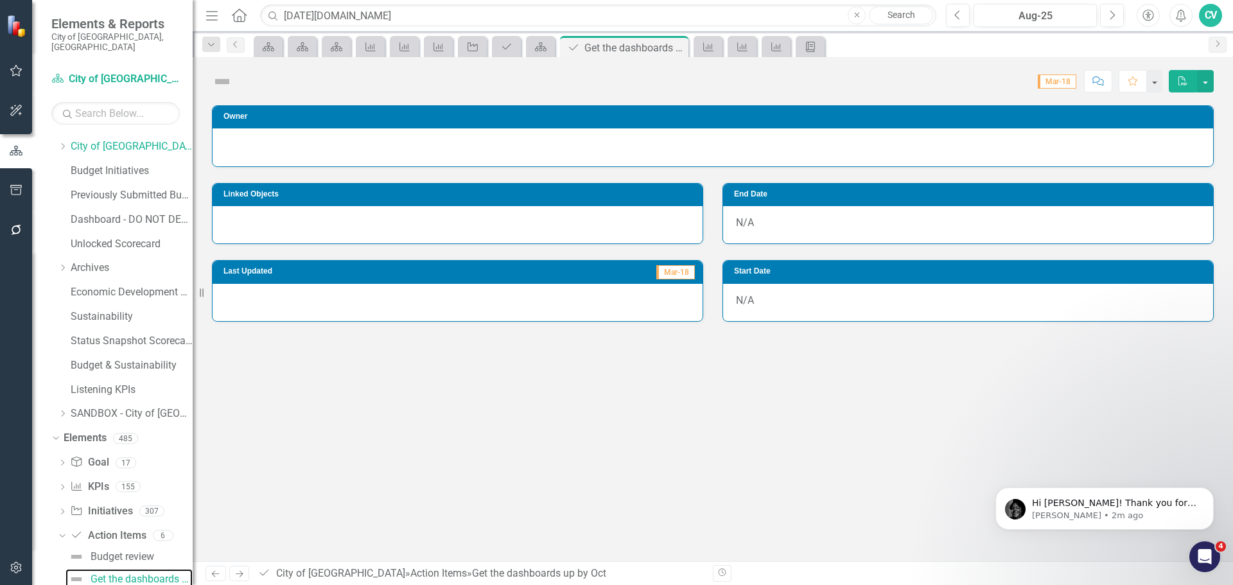
scroll to position [16, 0]
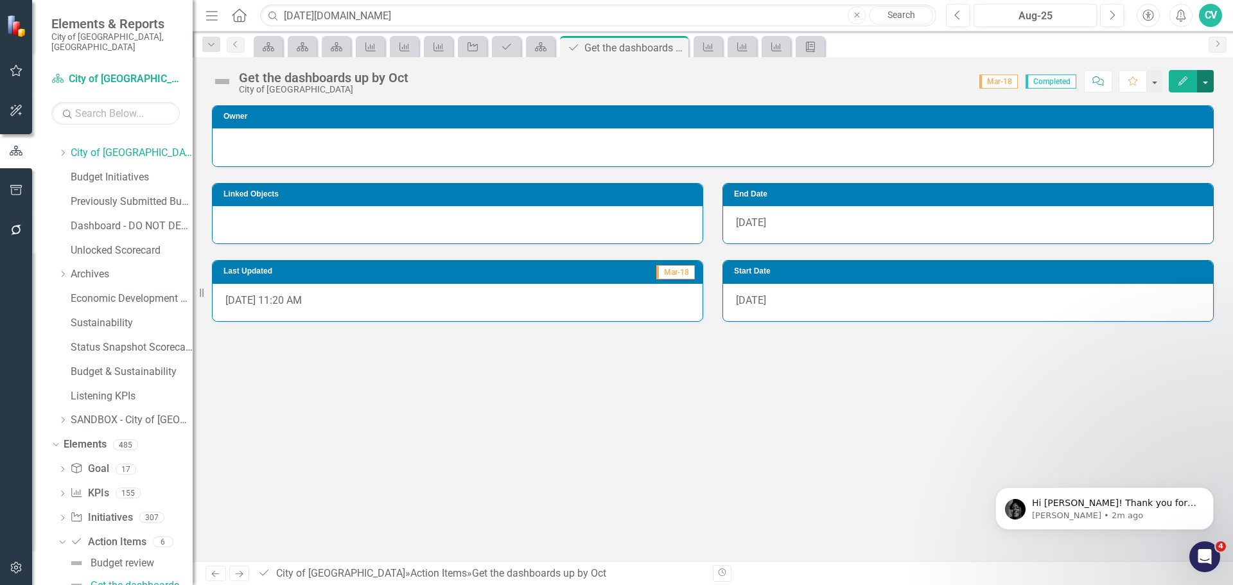
click at [1202, 83] on button "button" at bounding box center [1205, 81] width 17 height 22
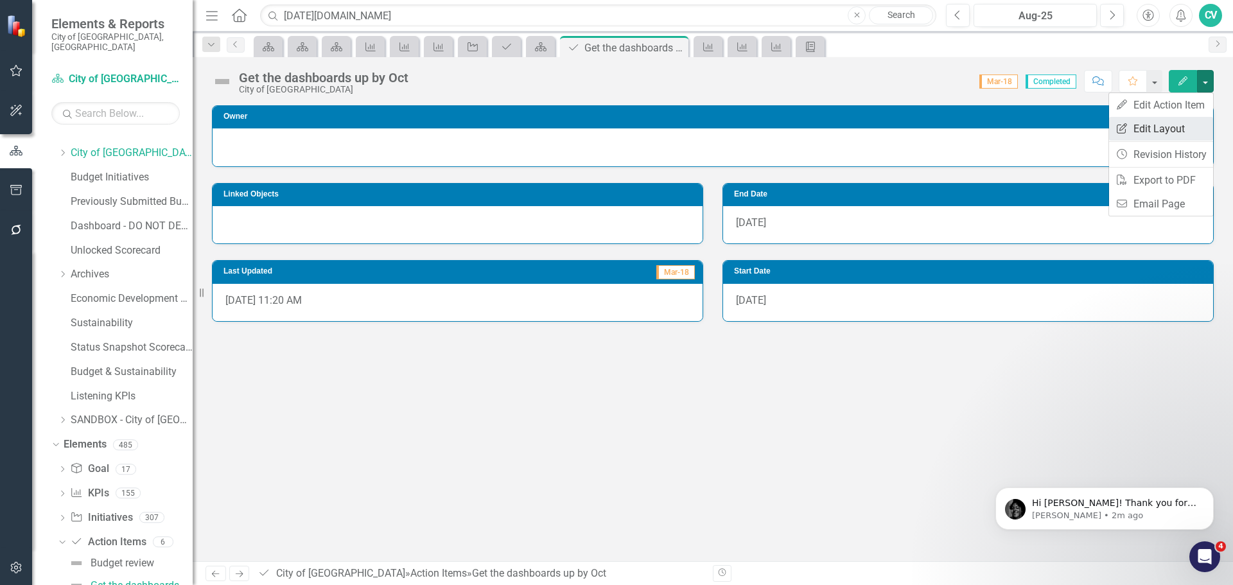
click at [1171, 129] on link "Edit Report Edit Layout" at bounding box center [1161, 129] width 104 height 24
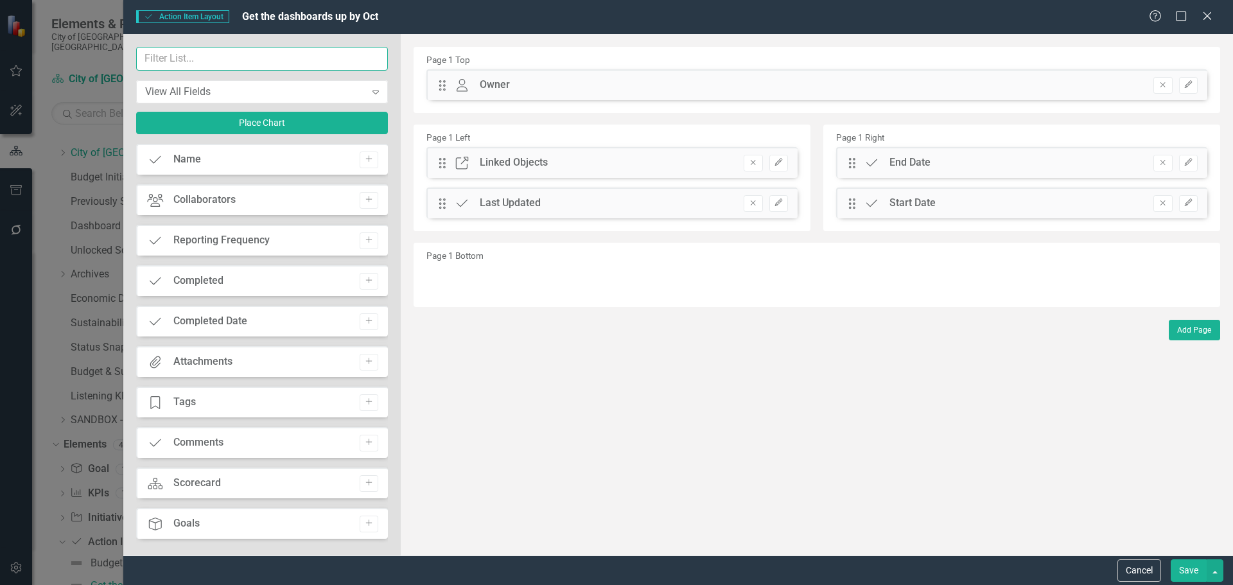
click at [233, 57] on input "text" at bounding box center [262, 59] width 252 height 24
click at [227, 61] on input "text" at bounding box center [262, 59] width 252 height 24
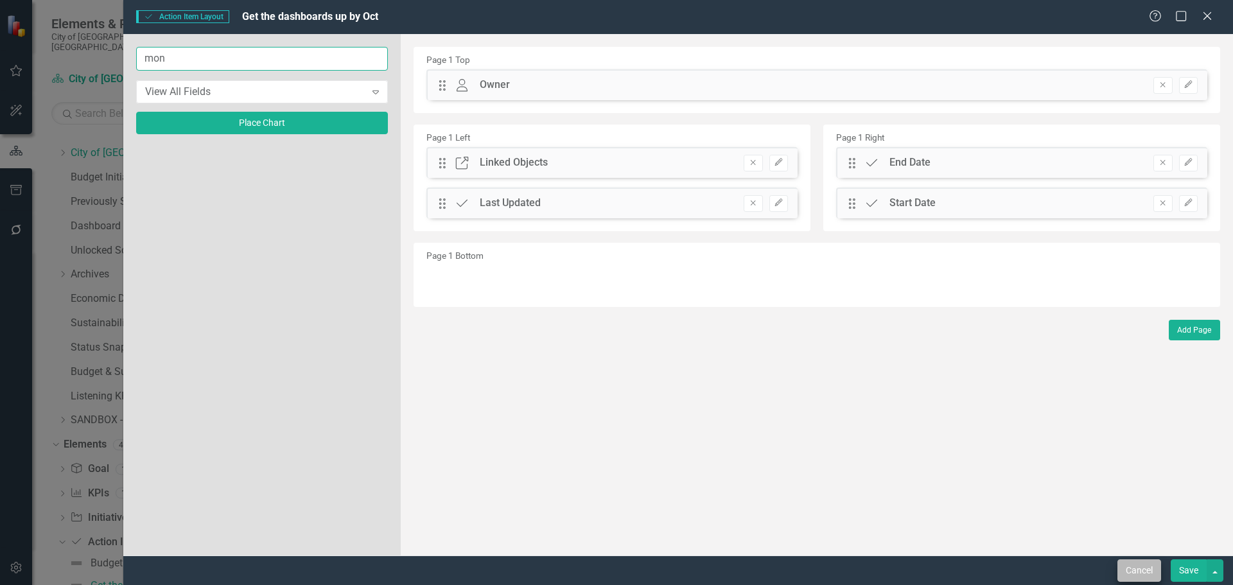
type input "mon"
click at [1127, 572] on button "Cancel" at bounding box center [1139, 570] width 44 height 22
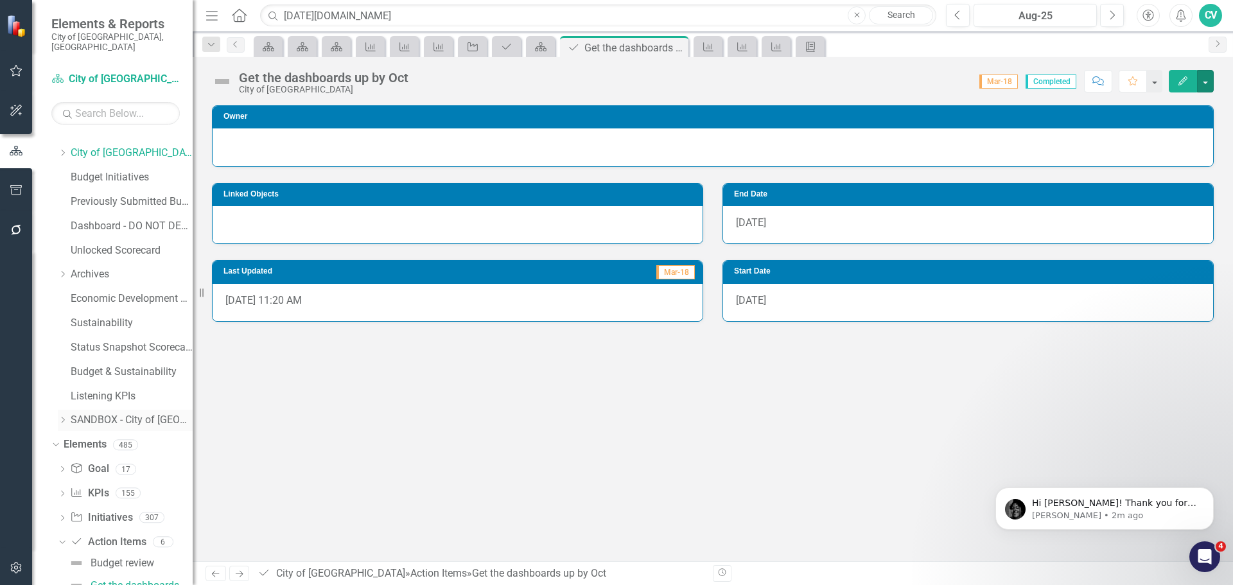
scroll to position [135, 0]
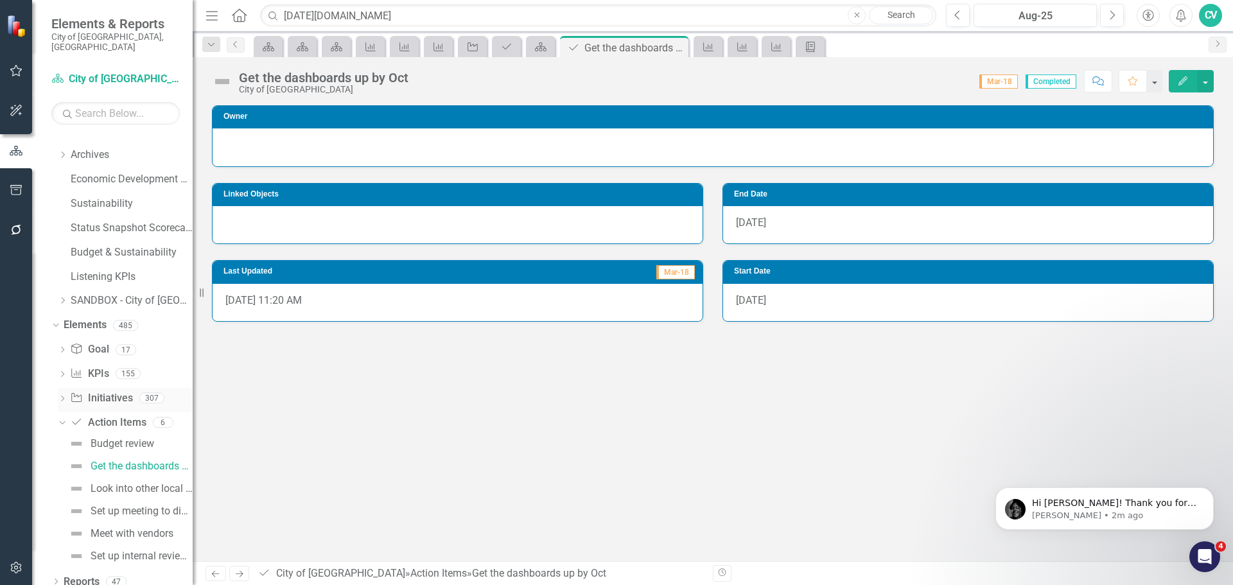
click at [115, 393] on link "Initiative Initiatives" at bounding box center [101, 398] width 62 height 15
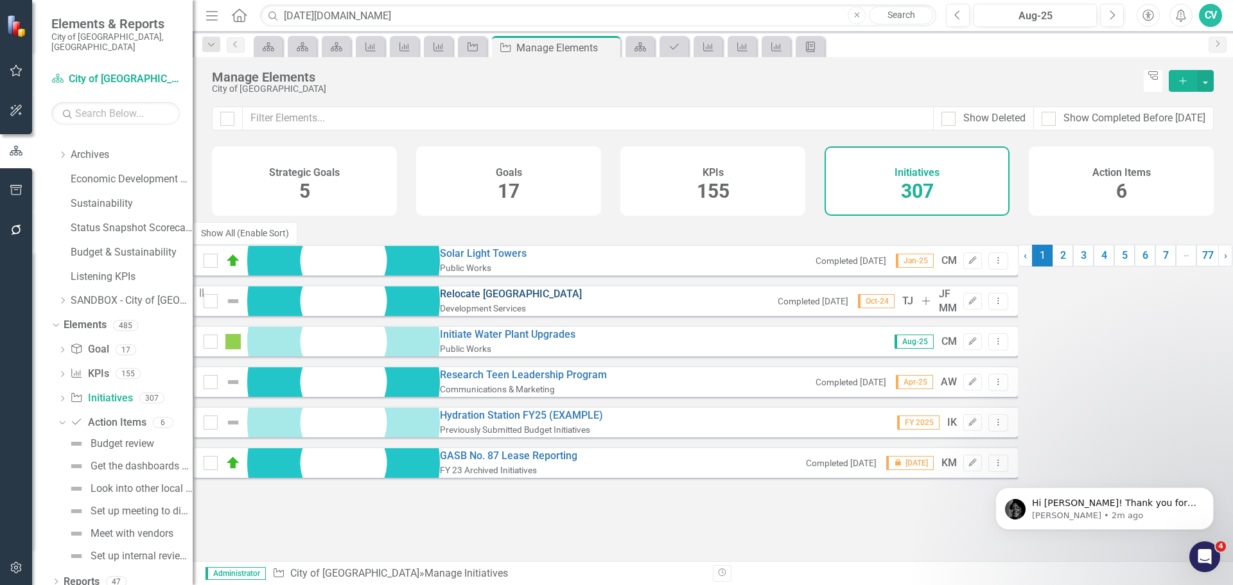
click at [440, 288] on link "Relocate [GEOGRAPHIC_DATA]" at bounding box center [511, 294] width 142 height 12
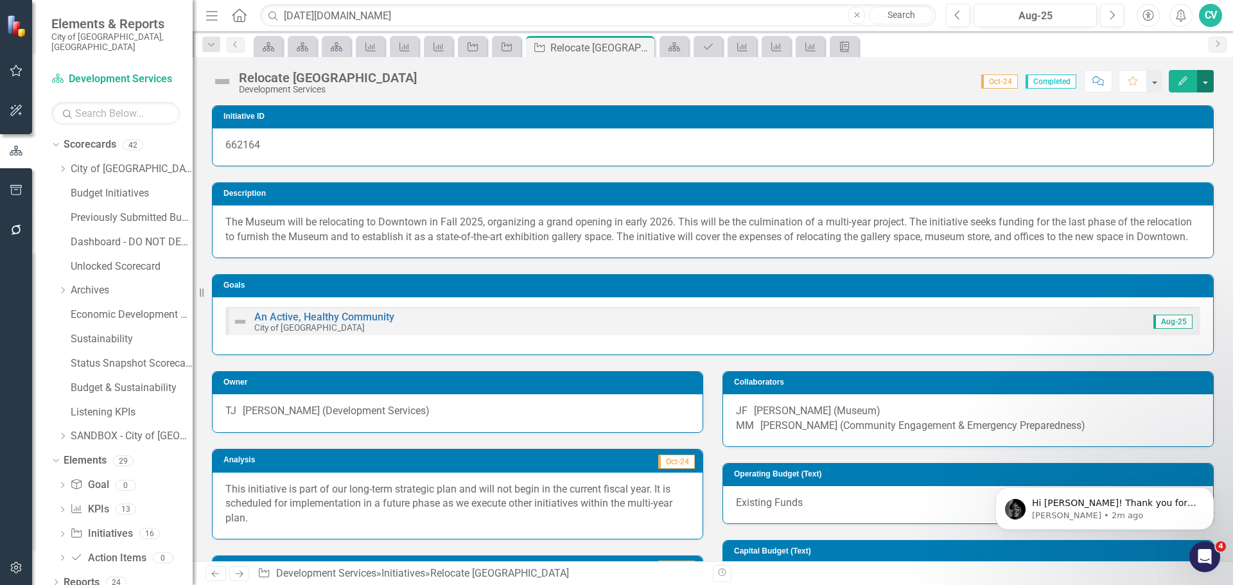
click at [1212, 87] on button "button" at bounding box center [1205, 81] width 17 height 22
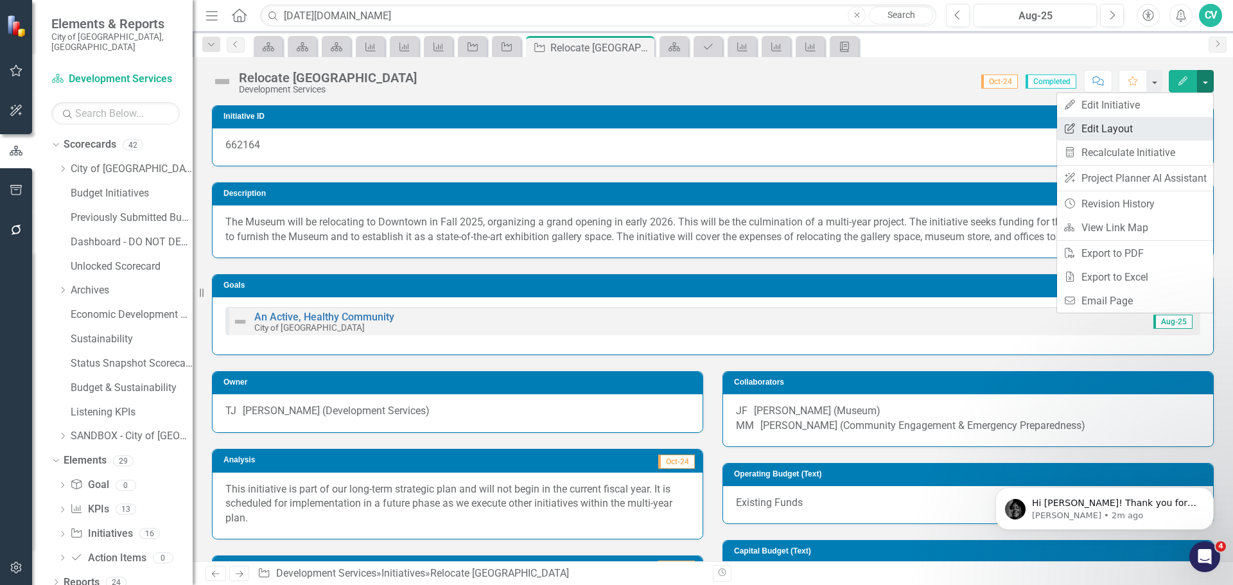
click at [1178, 119] on link "Edit Report Edit Layout" at bounding box center [1135, 129] width 156 height 24
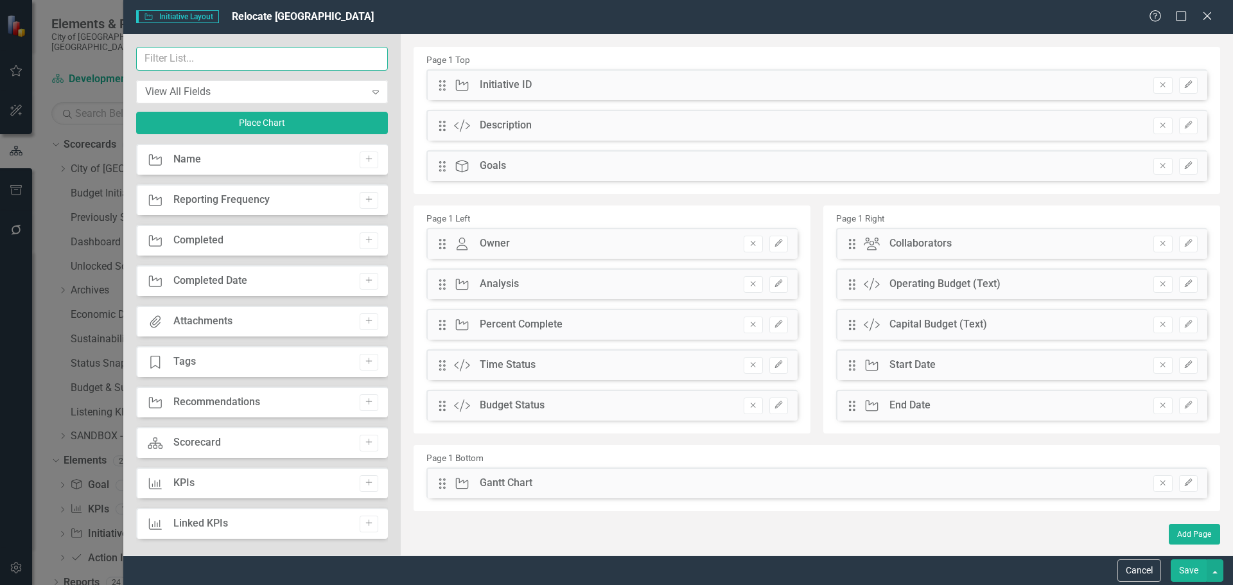
click at [249, 61] on input "text" at bounding box center [262, 59] width 252 height 24
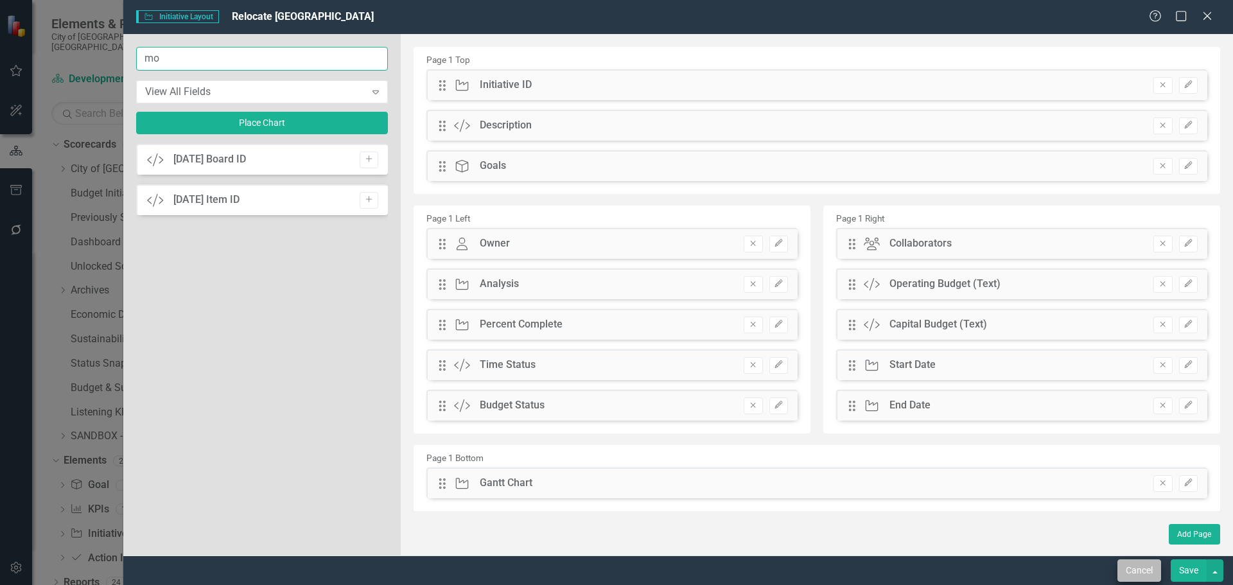
type input "mo"
click at [1139, 572] on button "Cancel" at bounding box center [1139, 570] width 44 height 22
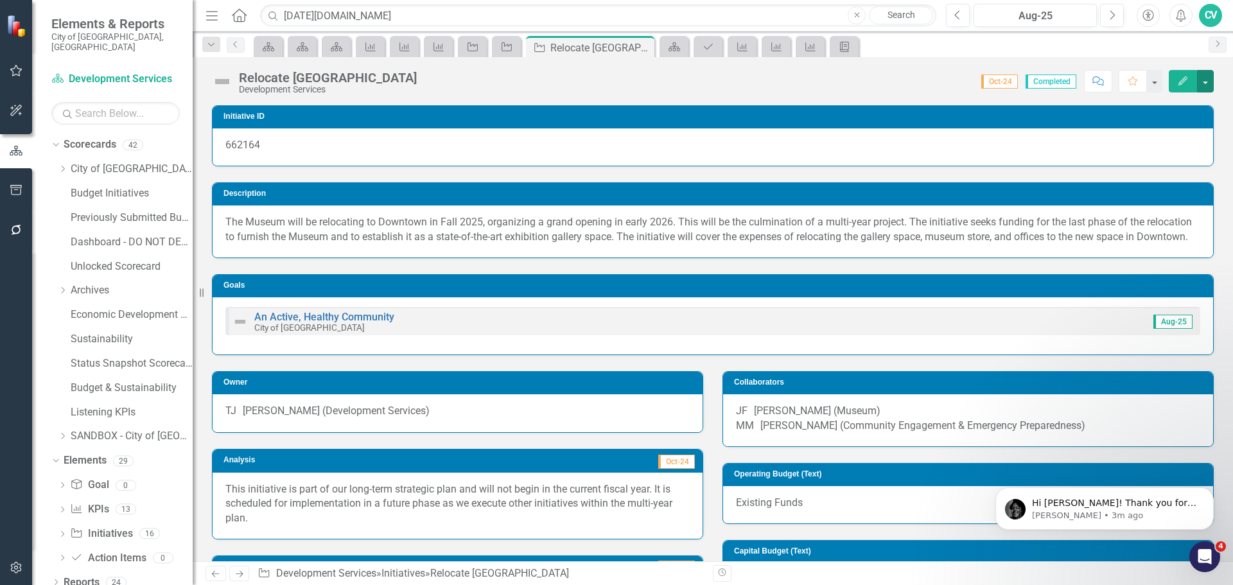
scroll to position [1, 0]
click at [61, 507] on icon "Dropdown" at bounding box center [62, 510] width 9 height 7
click at [126, 564] on link "Cycle time for small permits by the Zoning Division (Building Plan Review) (Day…" at bounding box center [128, 574] width 127 height 21
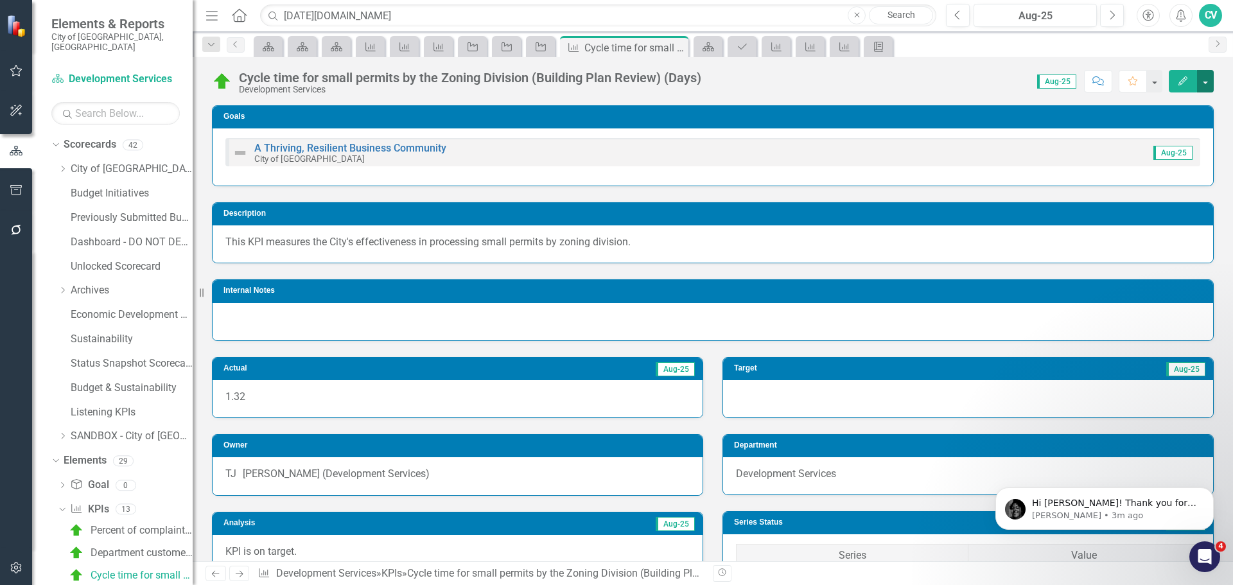
click at [1210, 88] on button "button" at bounding box center [1205, 81] width 17 height 22
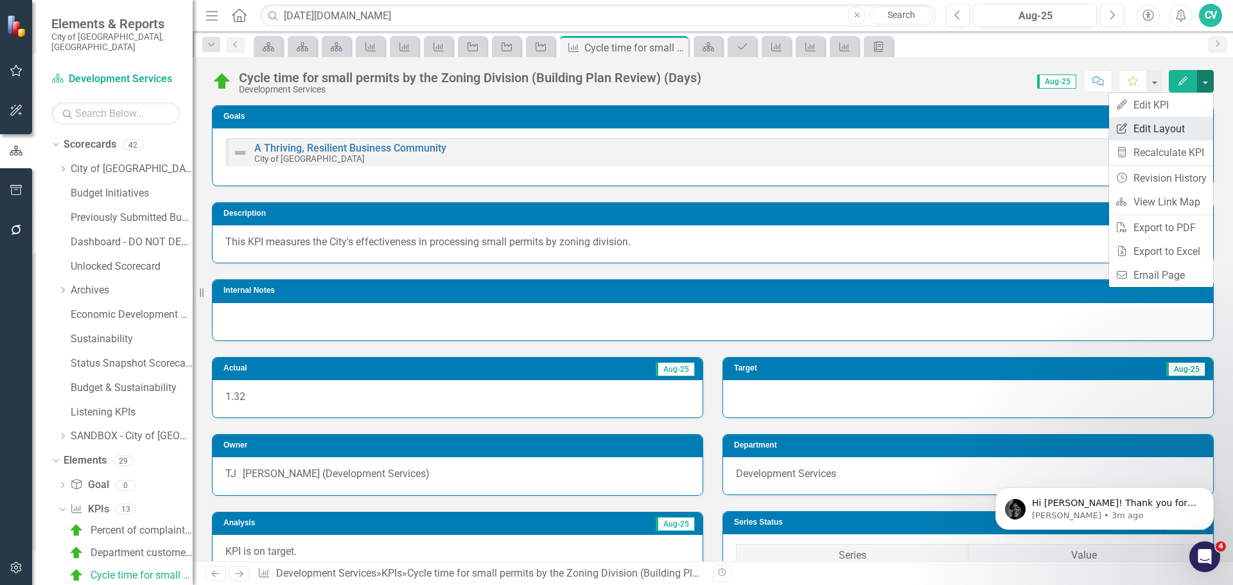
click at [1191, 134] on link "Edit Report Edit Layout" at bounding box center [1161, 129] width 104 height 24
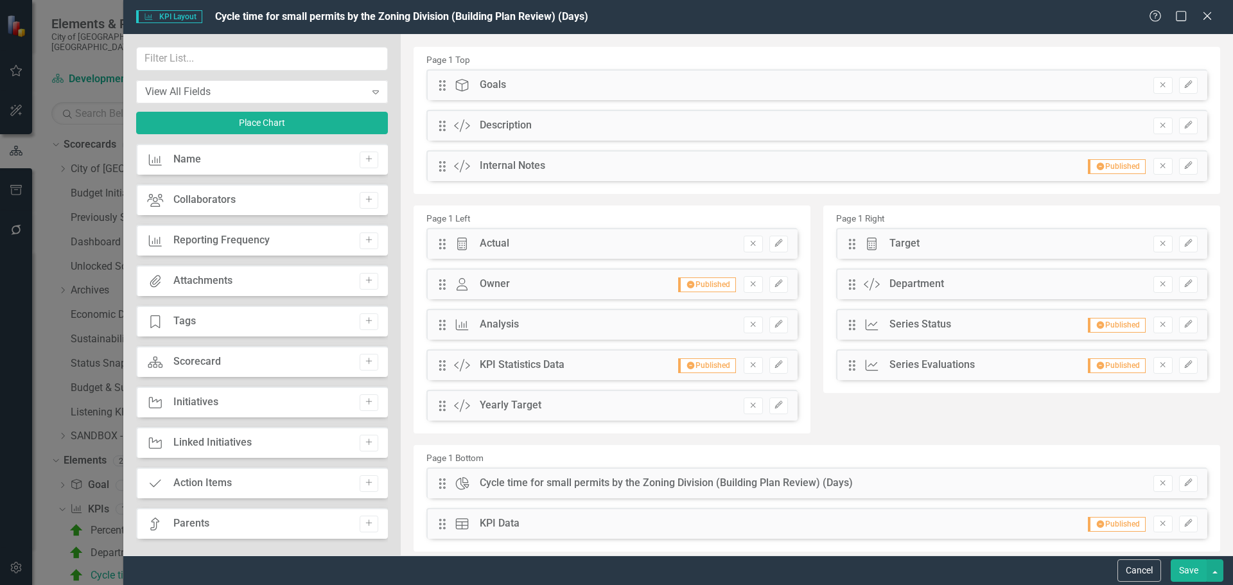
scroll to position [33, 0]
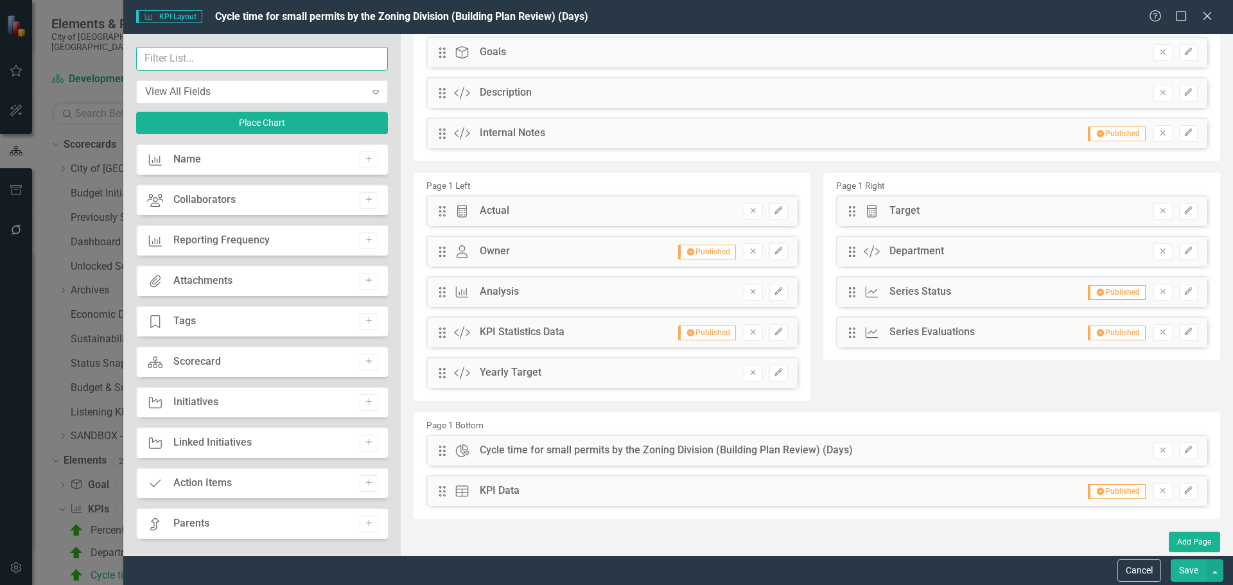
click at [254, 62] on input "text" at bounding box center [262, 59] width 252 height 24
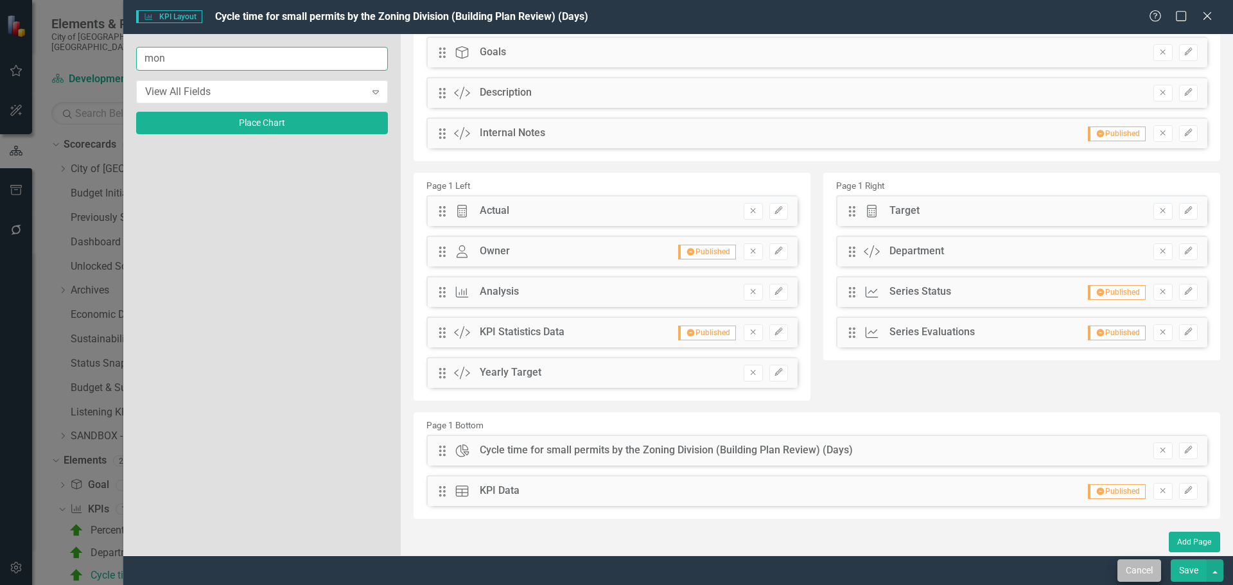
type input "mon"
click at [1131, 566] on button "Cancel" at bounding box center [1139, 570] width 44 height 22
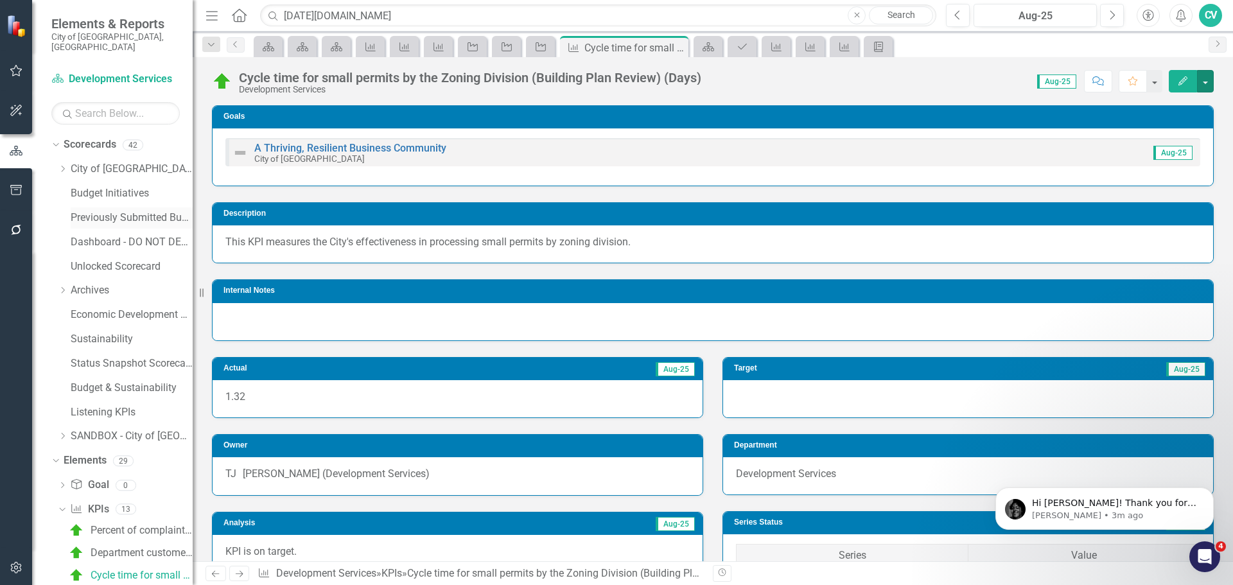
scroll to position [193, 0]
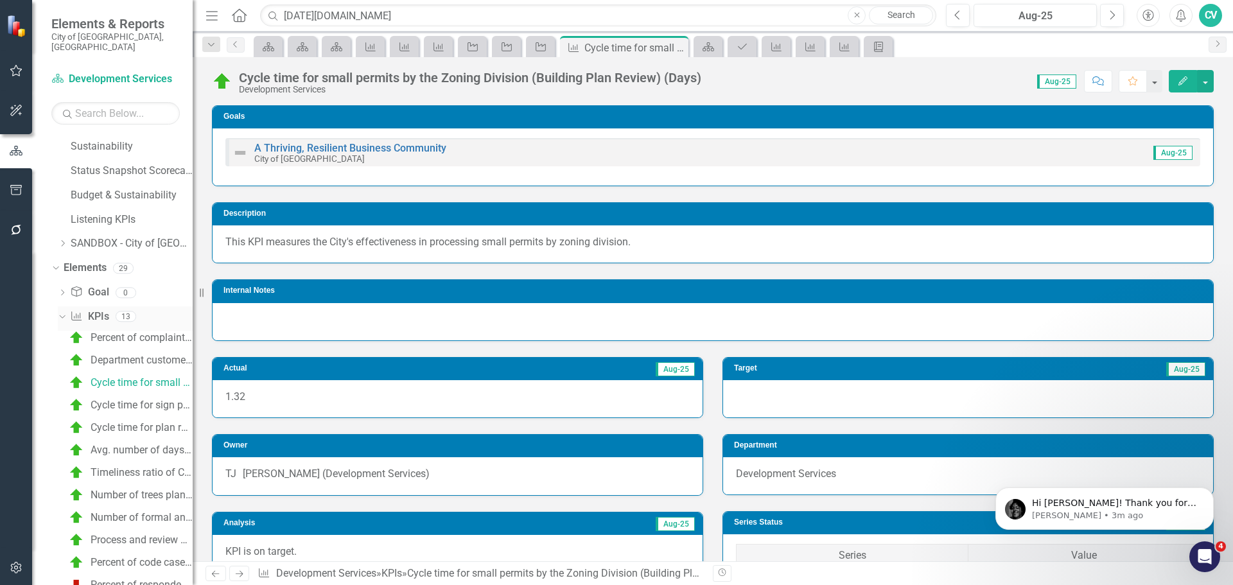
click at [61, 311] on icon "Dropdown" at bounding box center [60, 315] width 7 height 9
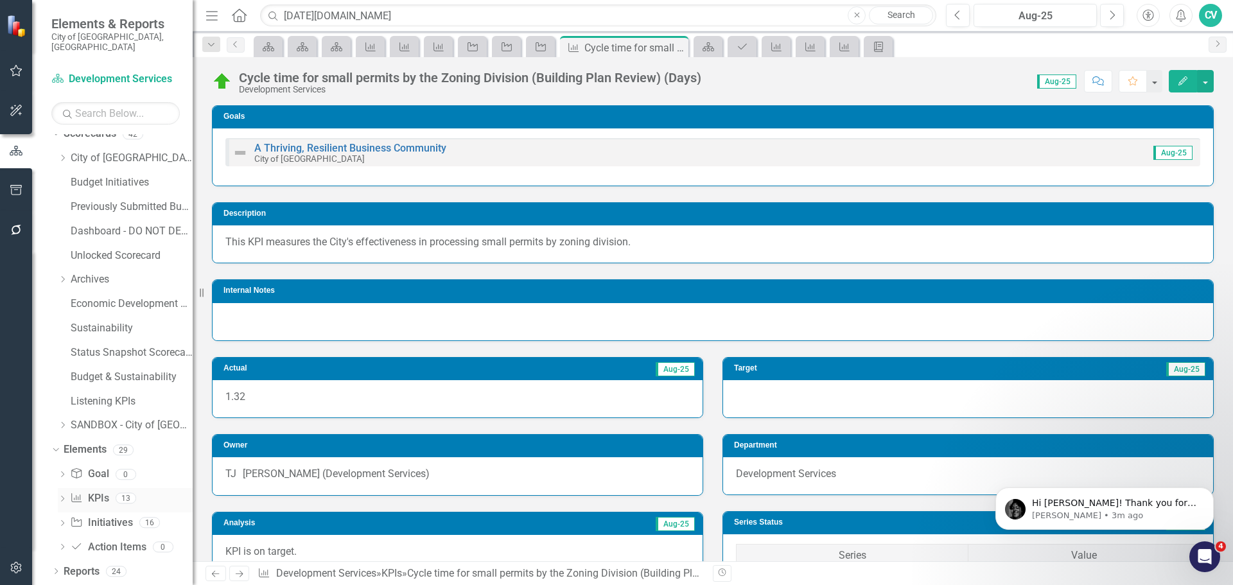
scroll to position [1, 0]
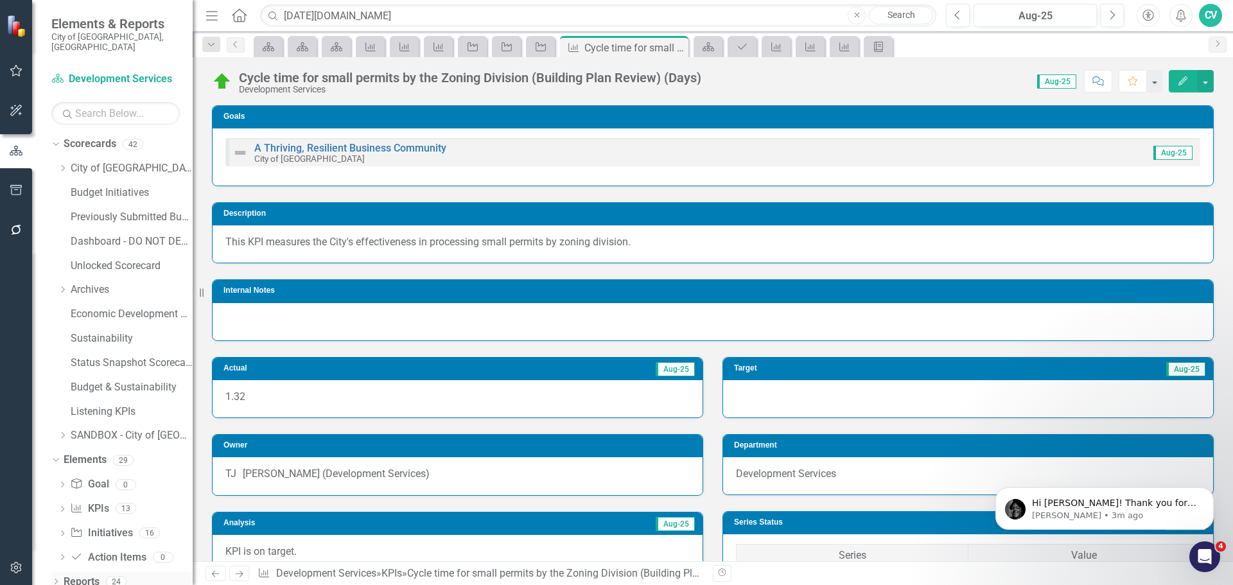
click at [56, 579] on icon "Dropdown" at bounding box center [55, 582] width 9 height 7
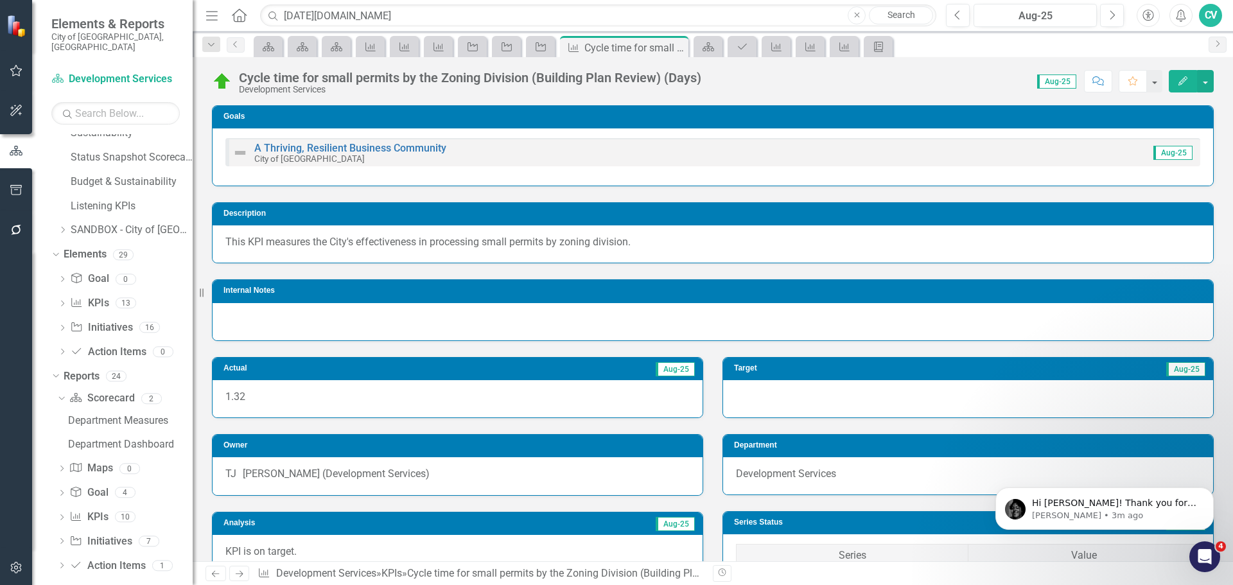
scroll to position [209, 0]
click at [120, 435] on div "Department Dashboard" at bounding box center [130, 441] width 125 height 12
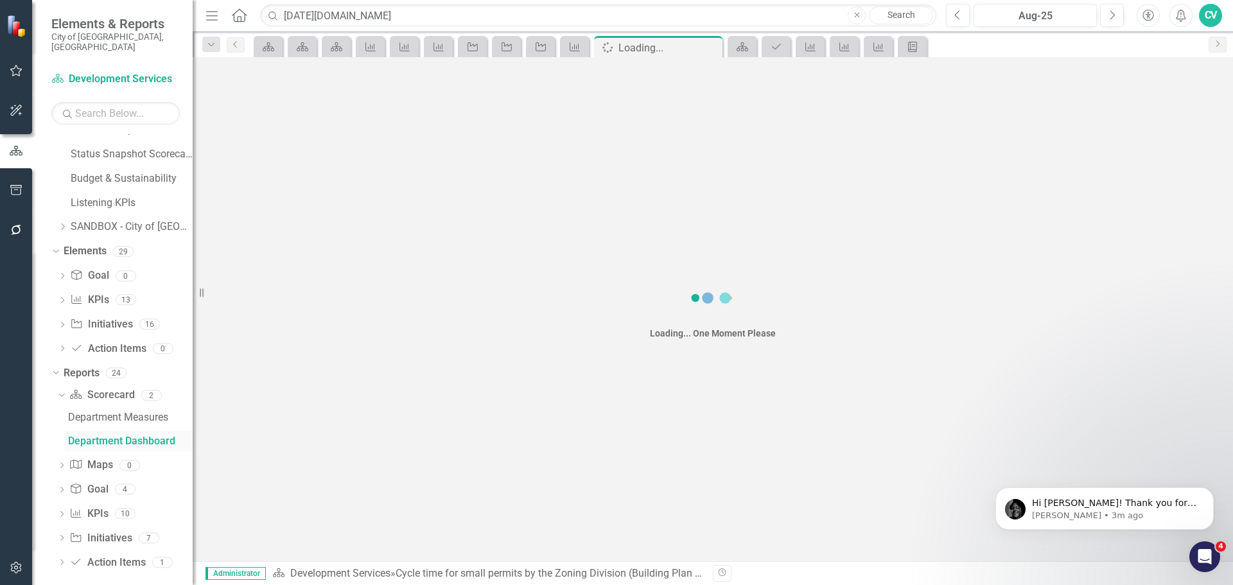
scroll to position [65, 0]
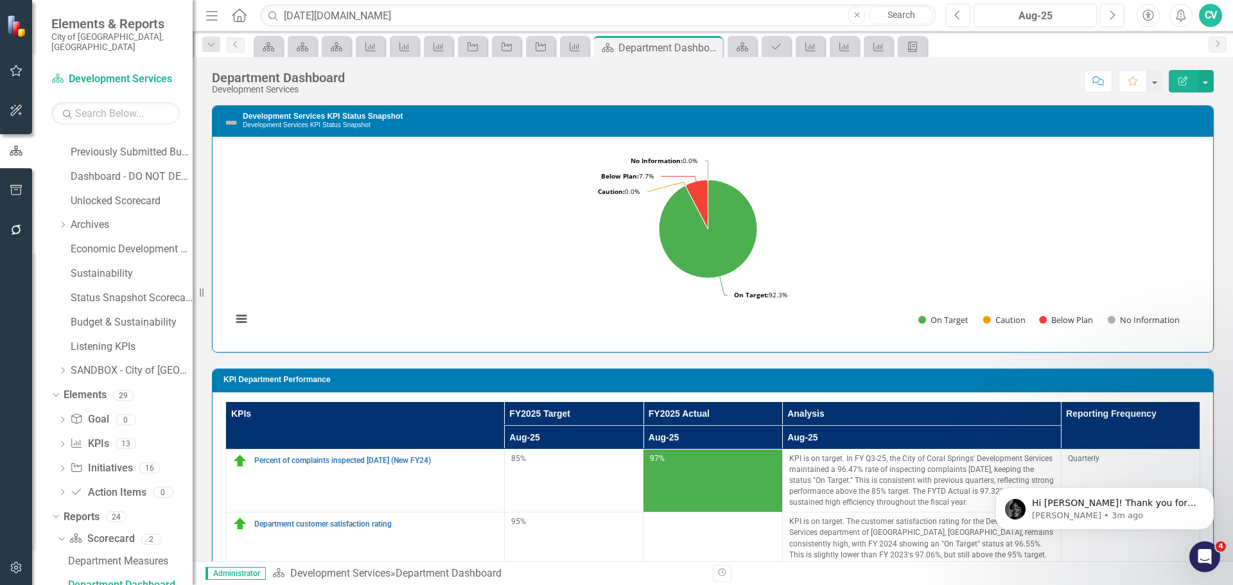
click at [1216, 82] on div "Department Dashboard Development Services Score: N/A Aug-25 Completed Comment F…" at bounding box center [713, 76] width 1040 height 39
click at [1212, 83] on button "button" at bounding box center [1205, 81] width 17 height 22
click at [1176, 128] on link "Edit Report Edit Layout" at bounding box center [1161, 129] width 104 height 24
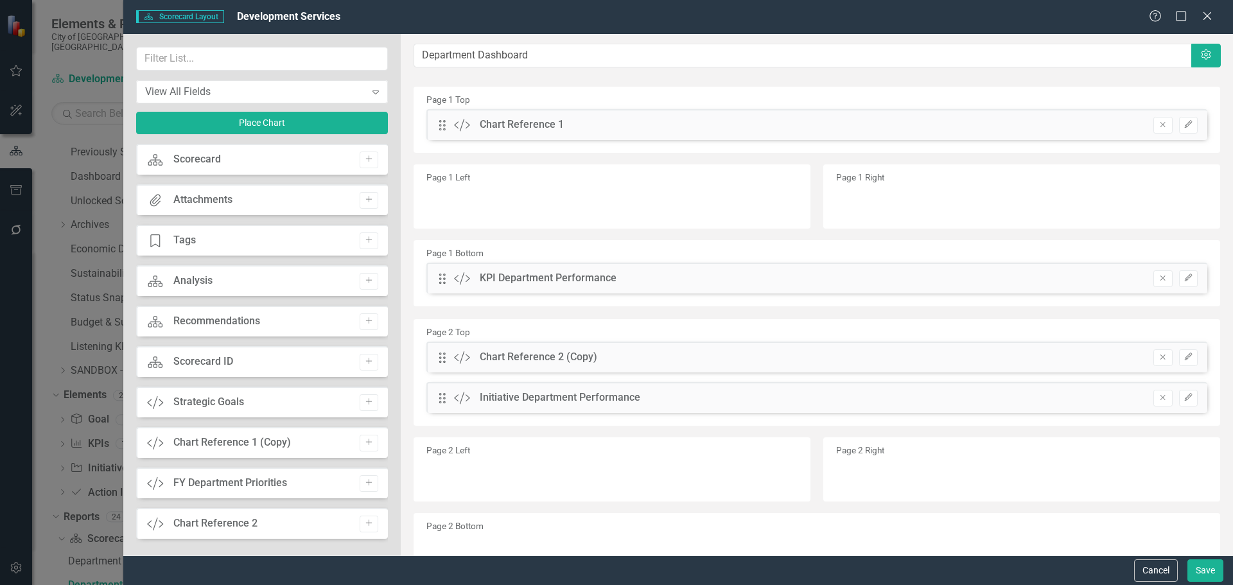
click at [191, 44] on div "View All Fields Expand Place Chart Scorecard Scorecard Add Attachments Attachme…" at bounding box center [261, 294] width 277 height 521
click at [192, 56] on input "text" at bounding box center [262, 59] width 252 height 24
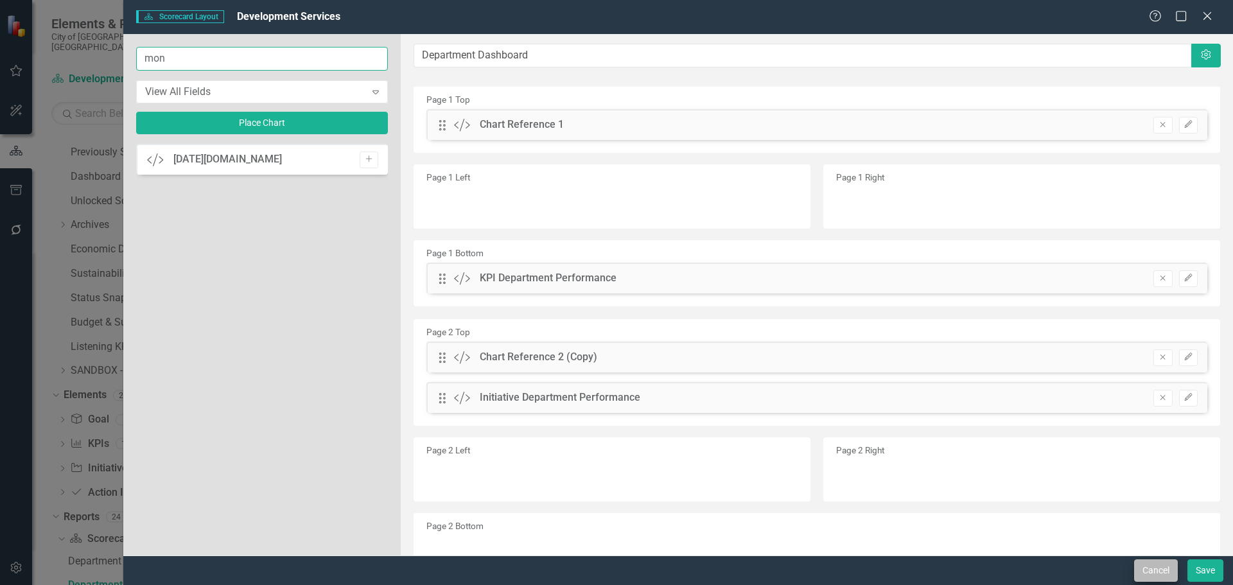
type input "mon"
click at [1167, 570] on button "Cancel" at bounding box center [1156, 570] width 44 height 22
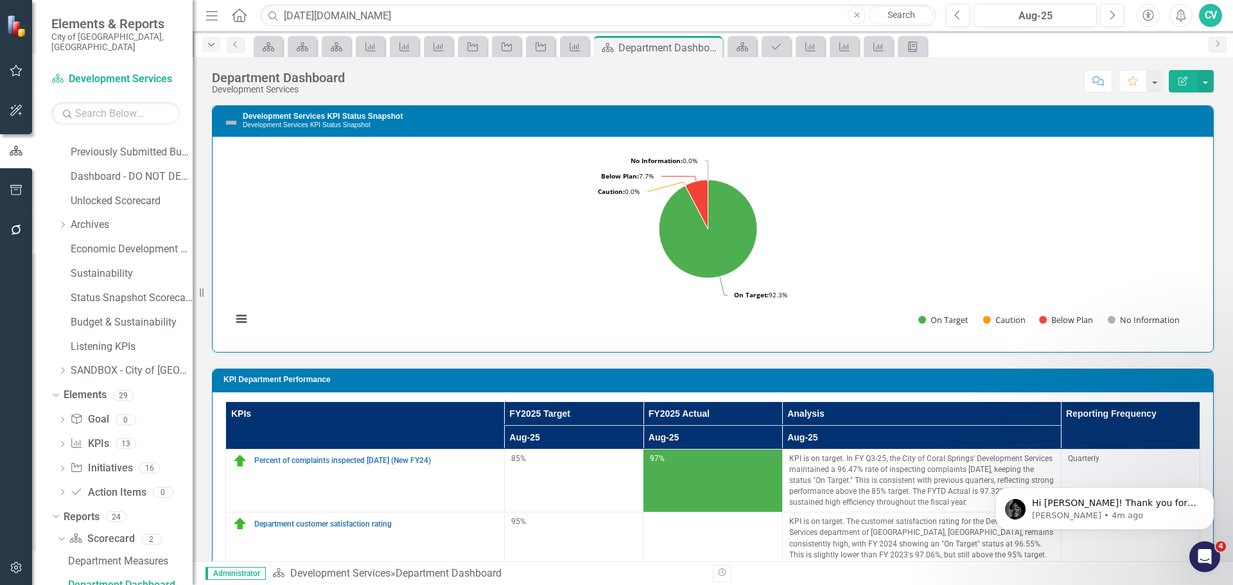
click at [209, 45] on icon "Dropdown" at bounding box center [211, 44] width 12 height 9
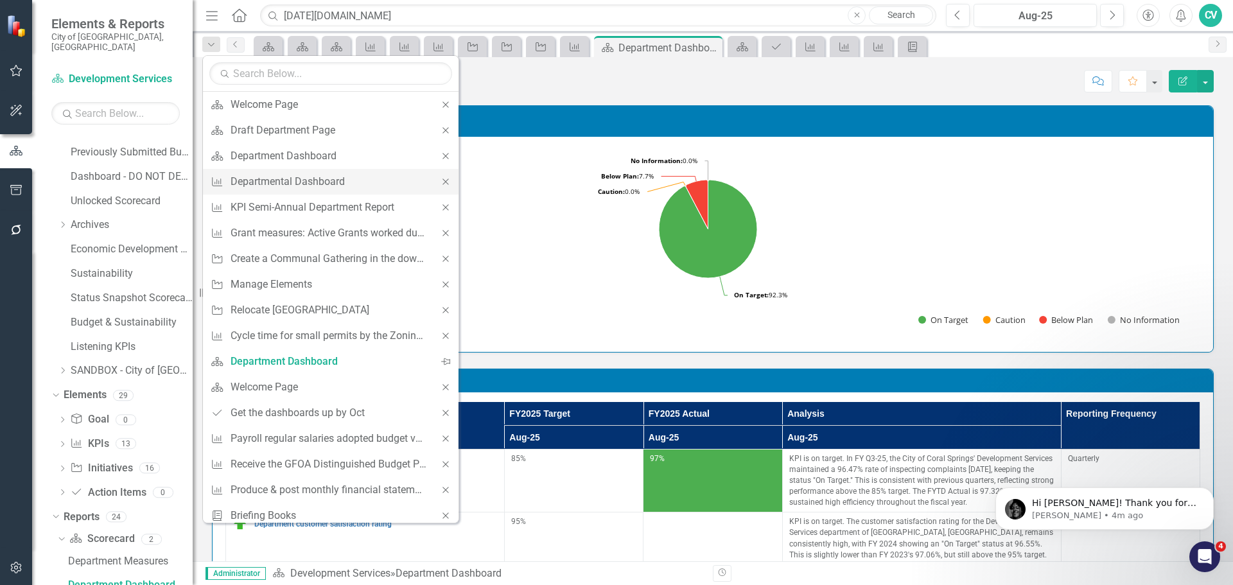
click at [439, 186] on div "Close" at bounding box center [446, 182] width 26 height 26
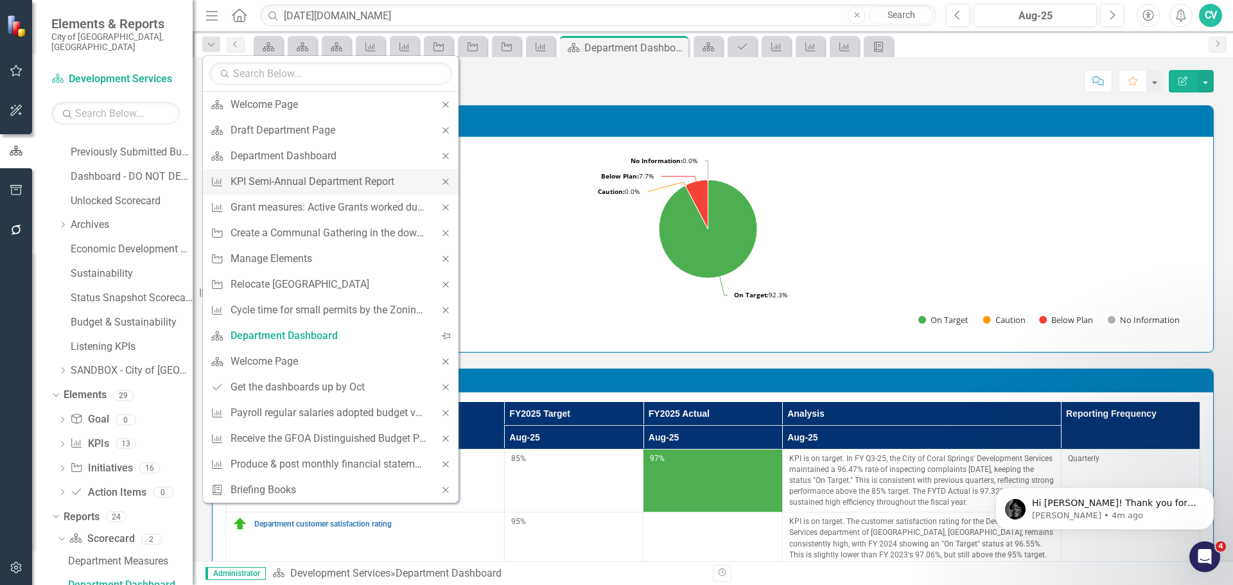
click at [448, 182] on icon "Close" at bounding box center [446, 181] width 12 height 9
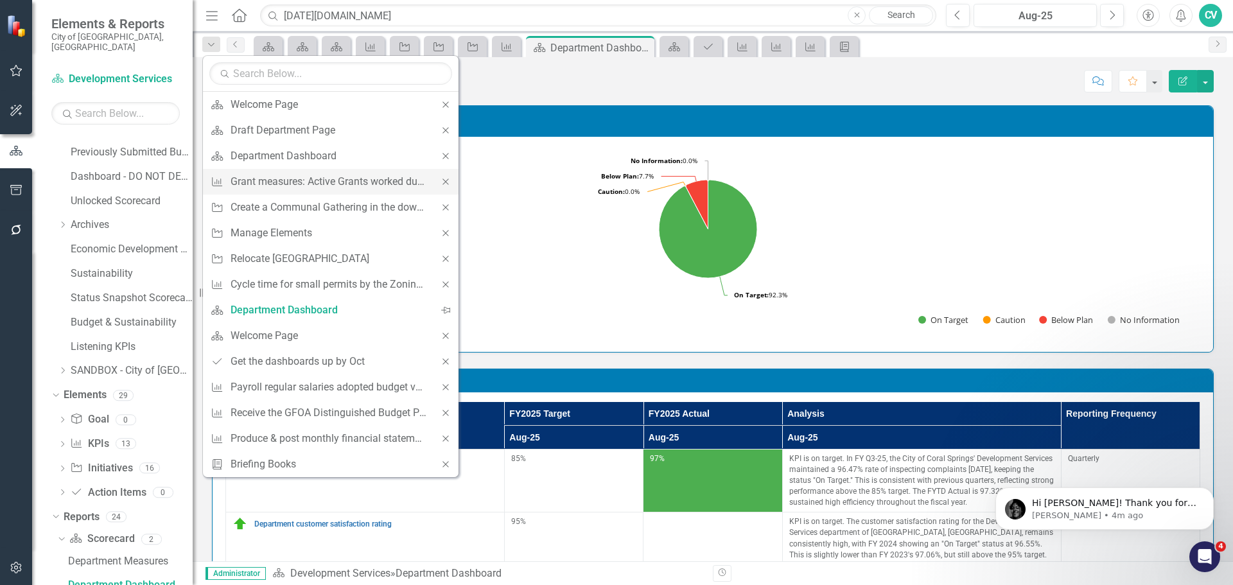
click at [448, 180] on icon at bounding box center [445, 182] width 6 height 6
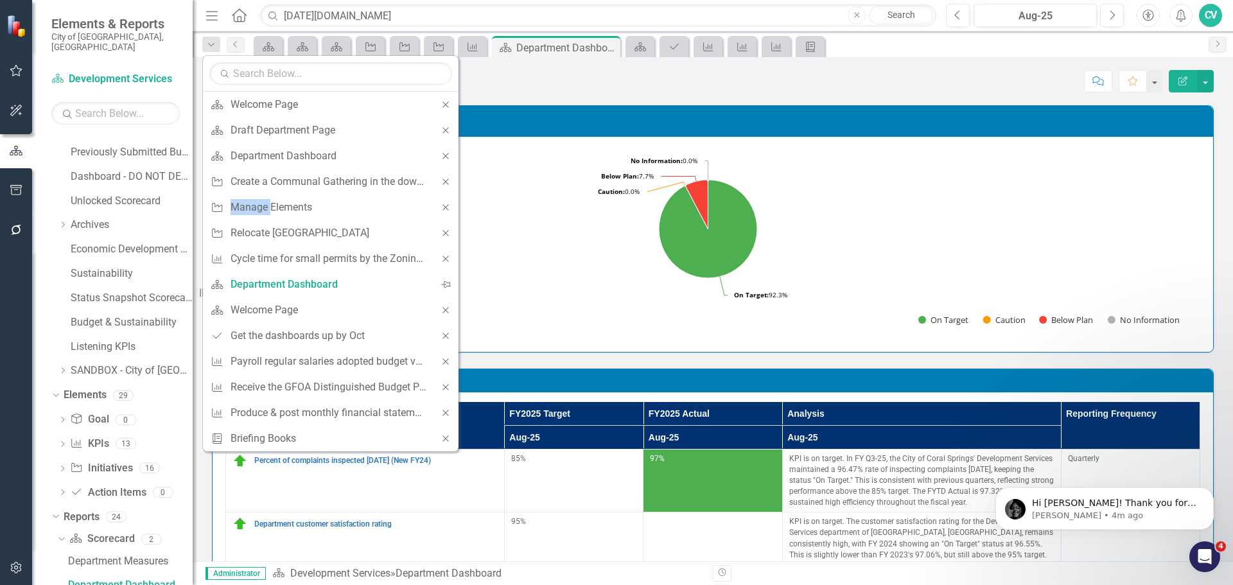
click at [448, 180] on icon at bounding box center [445, 182] width 6 height 6
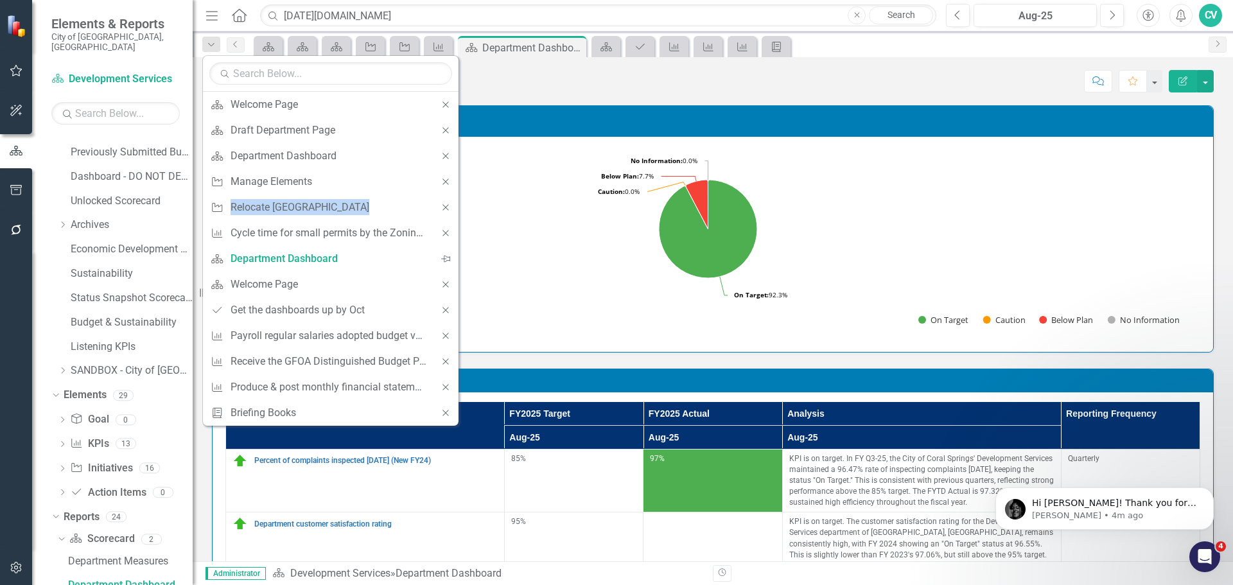
click at [448, 180] on icon at bounding box center [445, 182] width 6 height 6
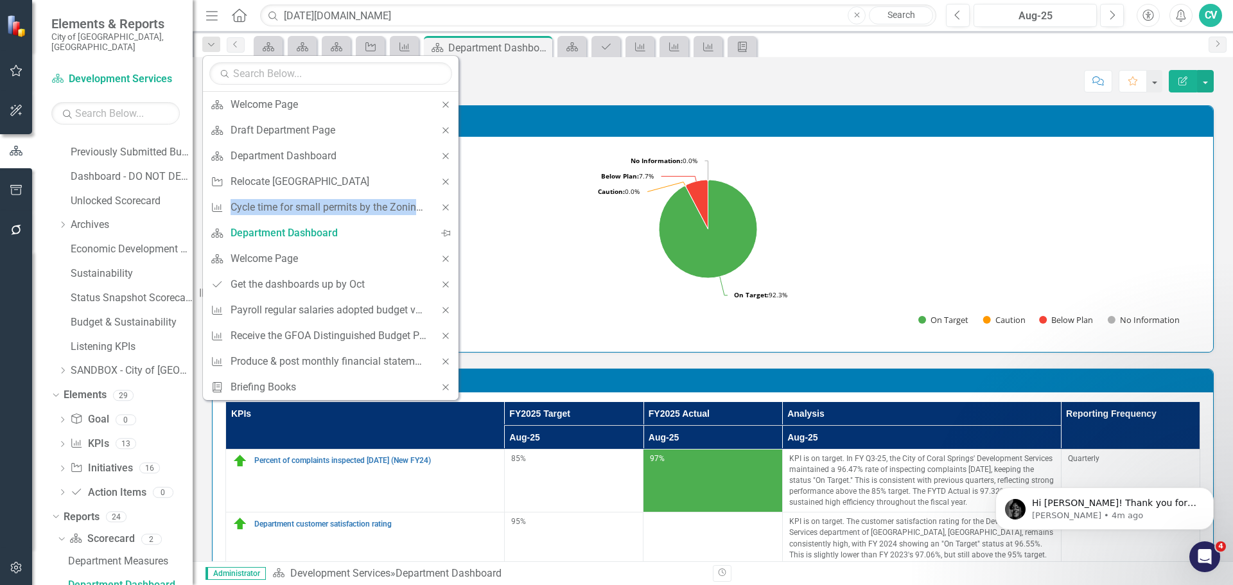
click at [448, 180] on icon at bounding box center [445, 182] width 6 height 6
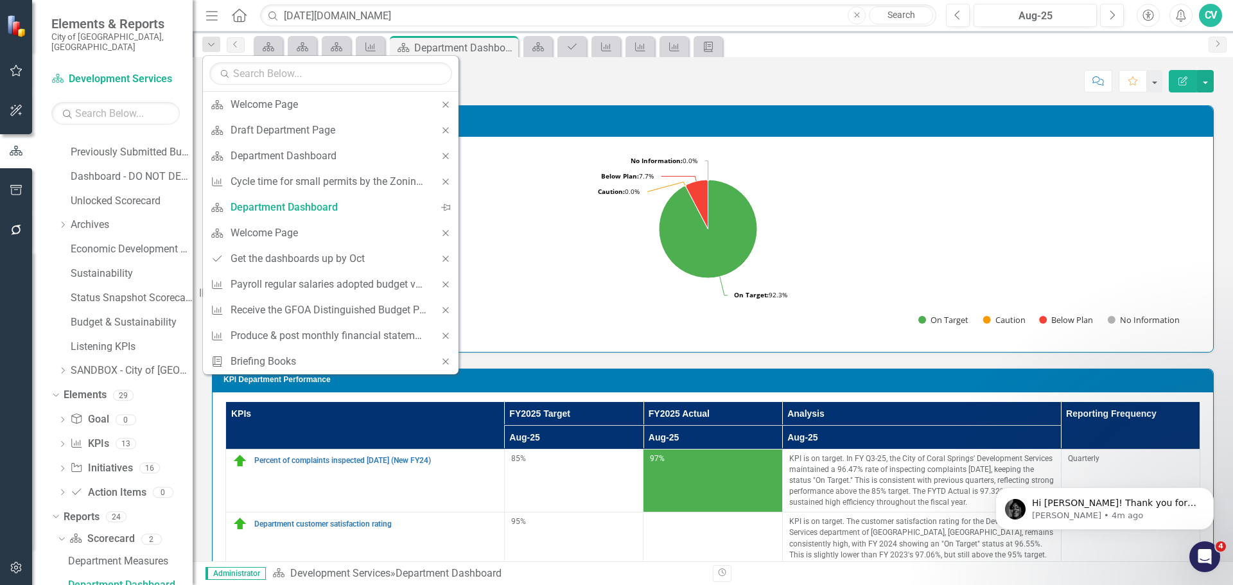
click at [448, 180] on icon at bounding box center [445, 182] width 6 height 6
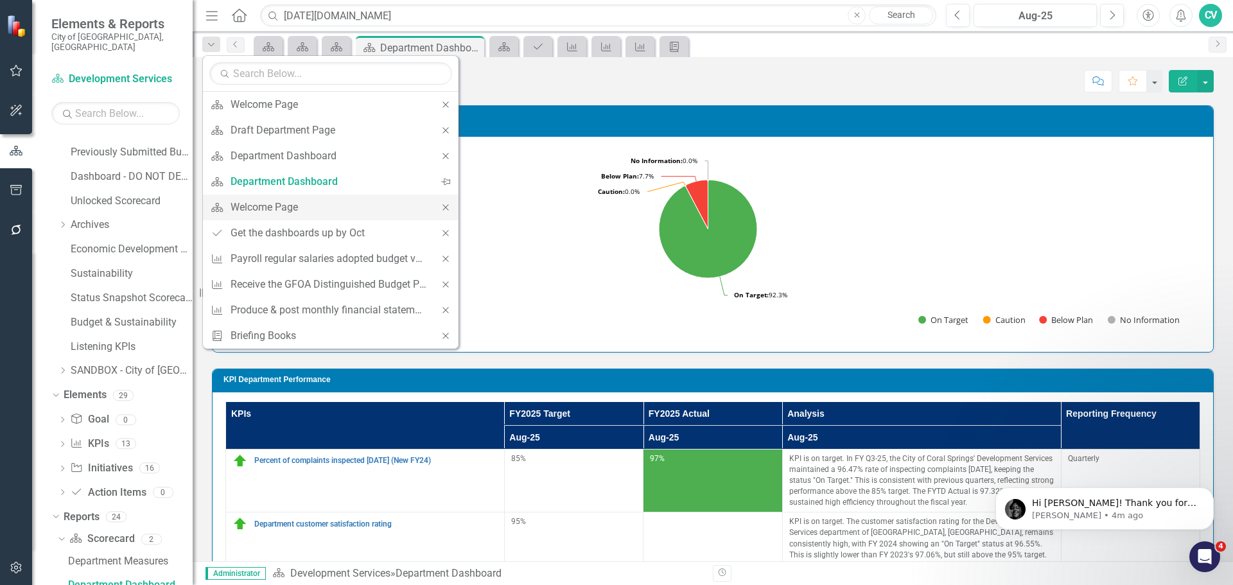
click at [445, 210] on icon "Close" at bounding box center [446, 207] width 12 height 9
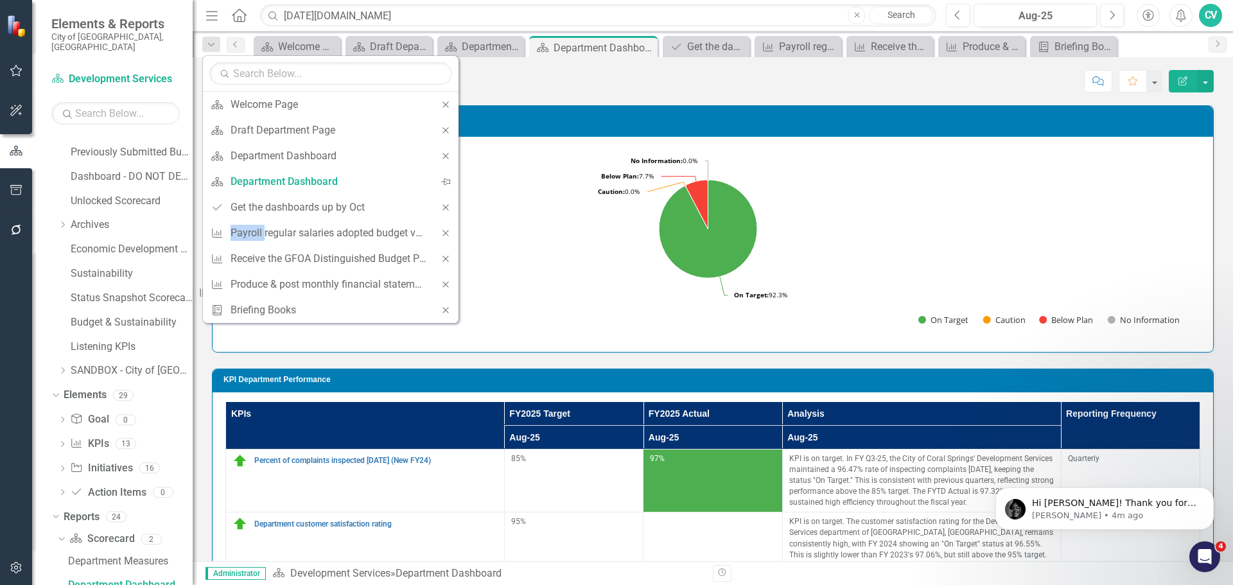
click at [445, 210] on icon "Close" at bounding box center [446, 207] width 12 height 9
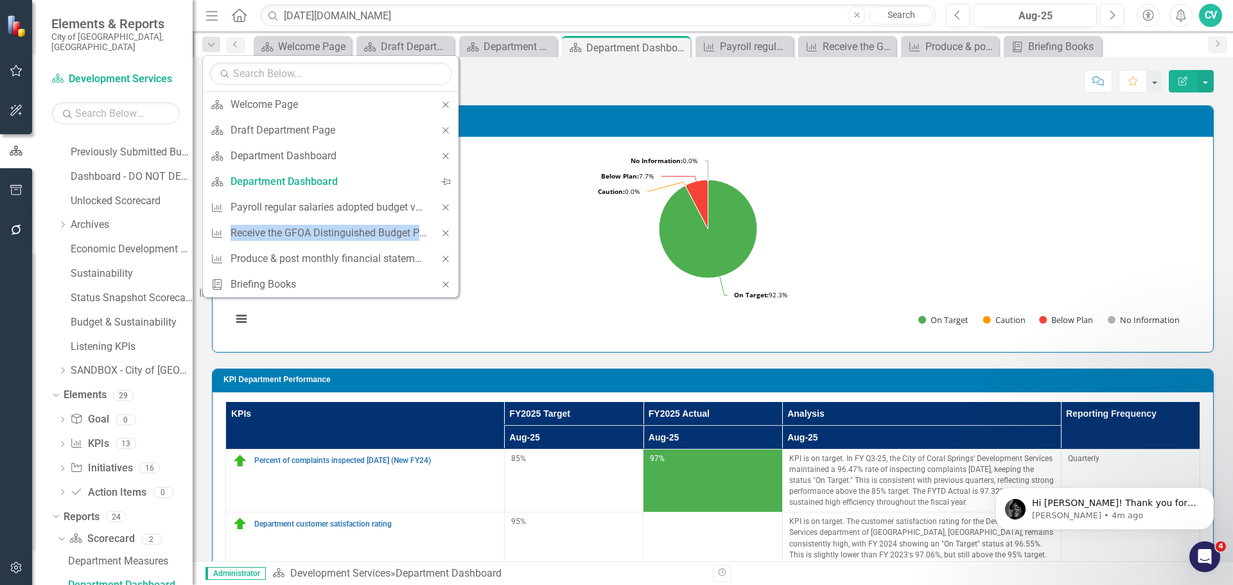
click at [445, 210] on icon "Close" at bounding box center [446, 207] width 12 height 9
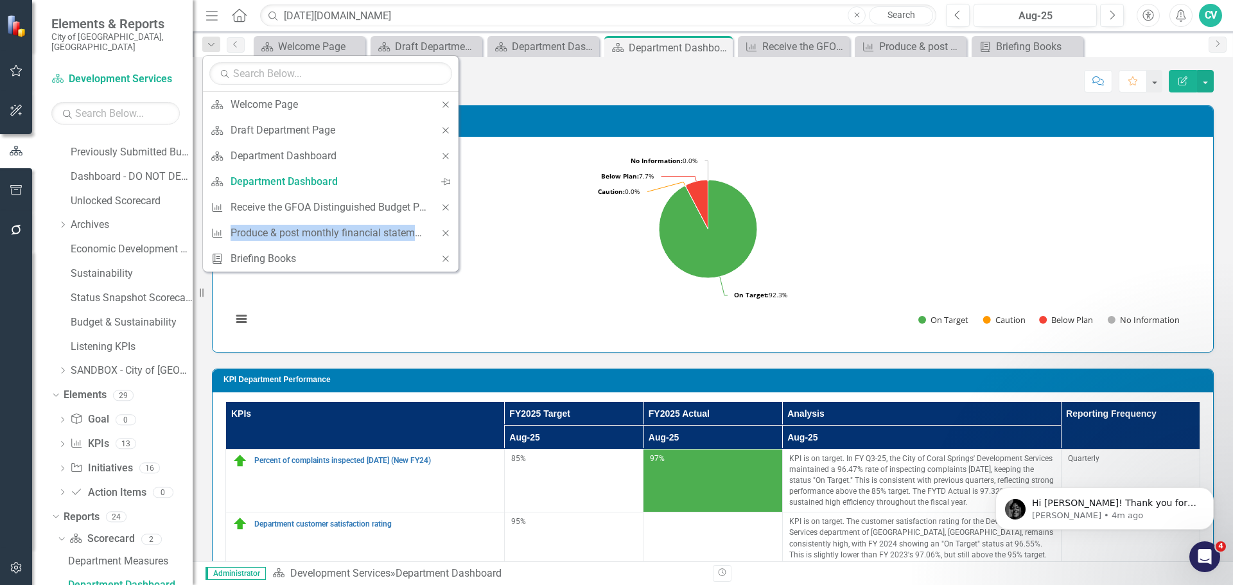
click at [445, 210] on icon "Close" at bounding box center [446, 207] width 12 height 9
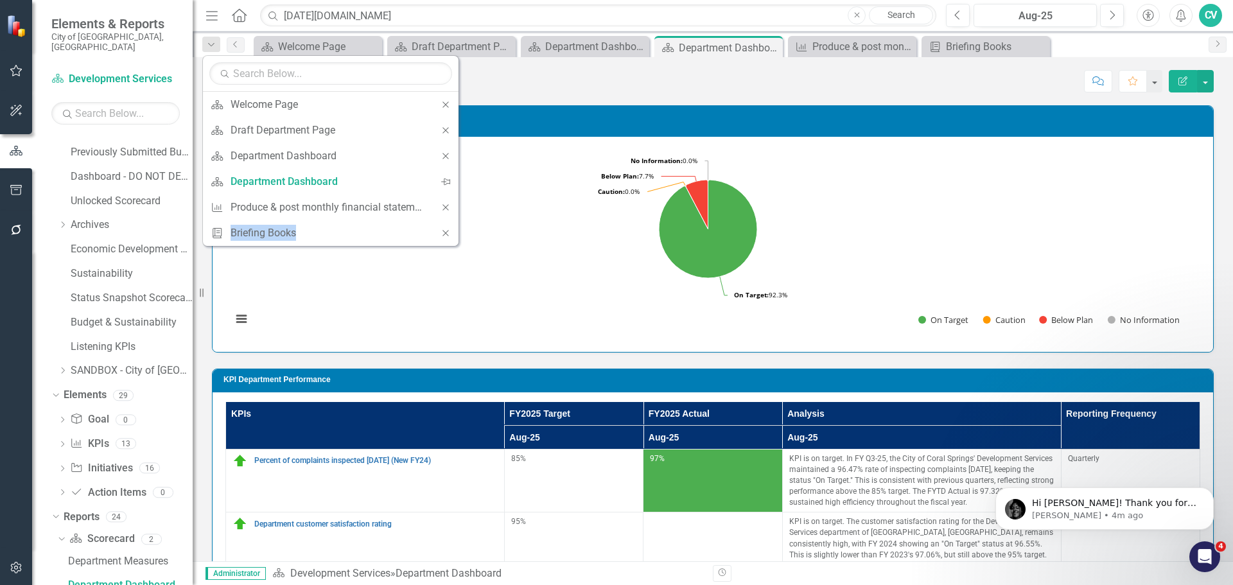
click at [445, 210] on icon "Close" at bounding box center [446, 207] width 12 height 9
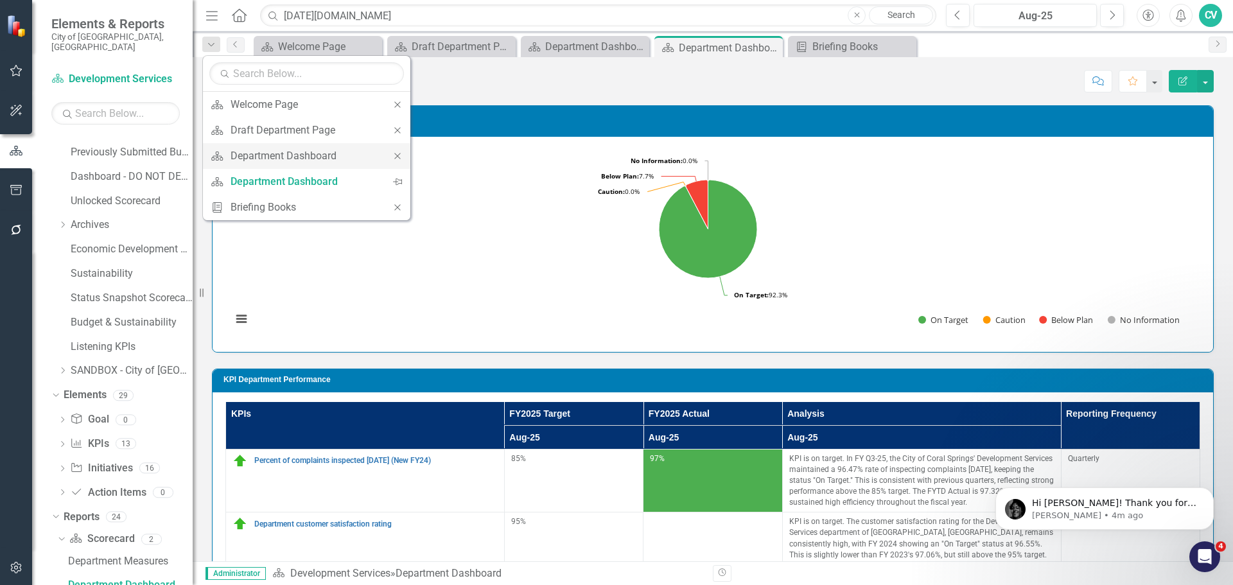
click at [397, 155] on icon "Close" at bounding box center [398, 156] width 12 height 9
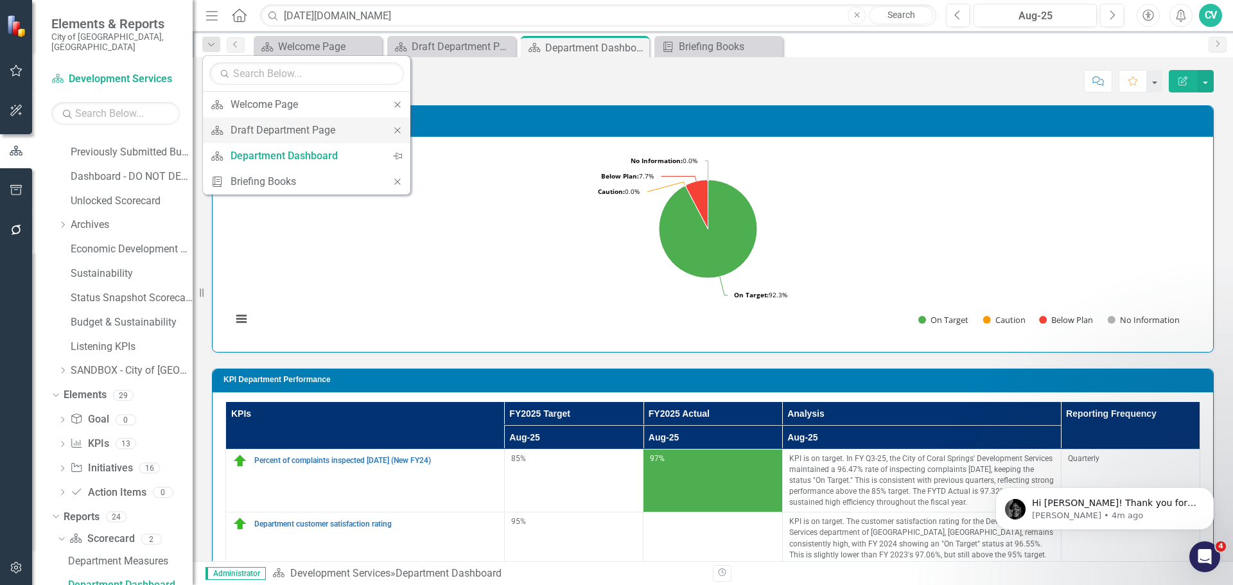
click at [396, 132] on icon "Close" at bounding box center [398, 130] width 12 height 9
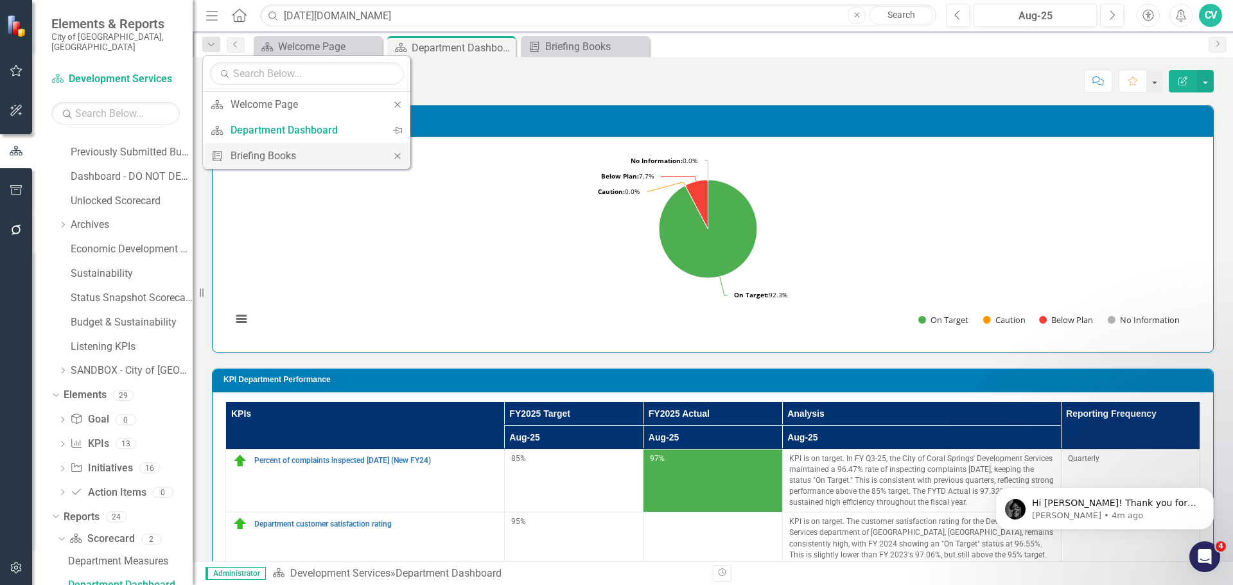
click at [397, 156] on icon at bounding box center [397, 156] width 6 height 6
click at [323, 33] on div "Dropdown Search Scorecard Welcome Page Close Scorecard Department Dashboard Pin…" at bounding box center [713, 44] width 1040 height 26
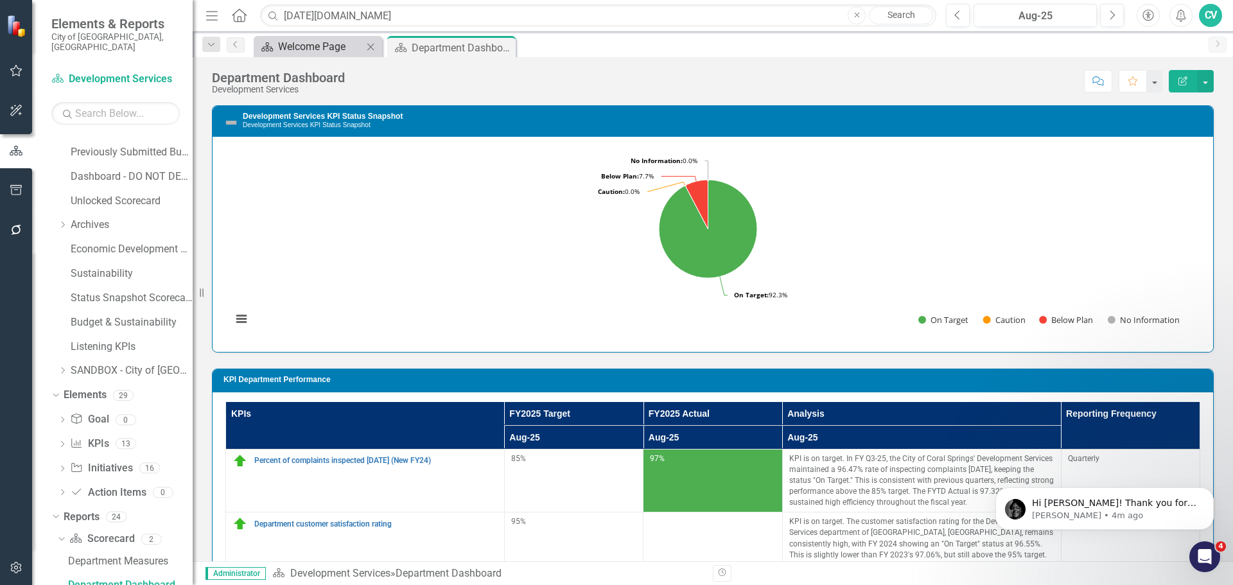
click at [322, 42] on div "Welcome Page" at bounding box center [320, 47] width 85 height 16
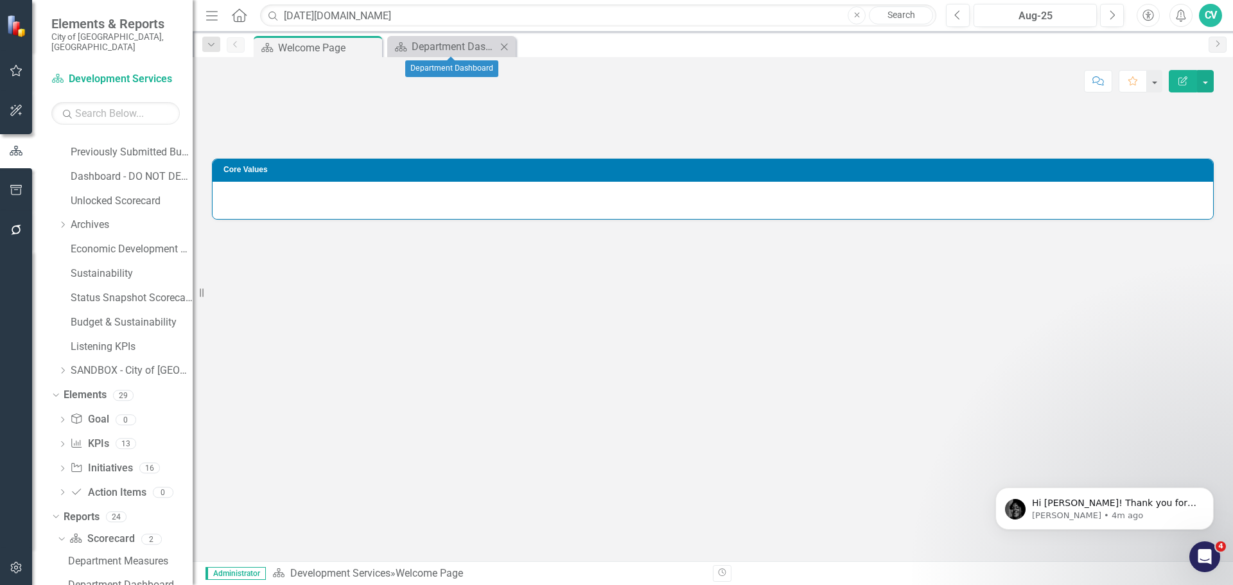
click at [500, 45] on icon "Close" at bounding box center [504, 47] width 13 height 10
click at [22, 184] on button "button" at bounding box center [16, 190] width 29 height 27
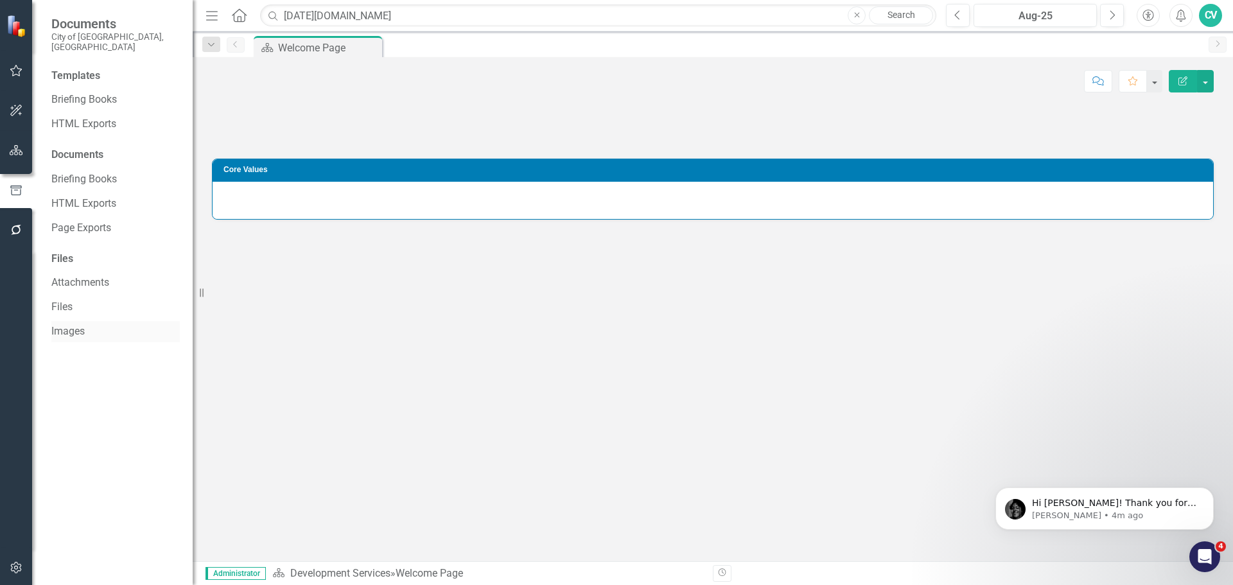
click at [73, 321] on div "Images" at bounding box center [115, 331] width 128 height 21
click at [73, 324] on link "Images" at bounding box center [115, 331] width 128 height 15
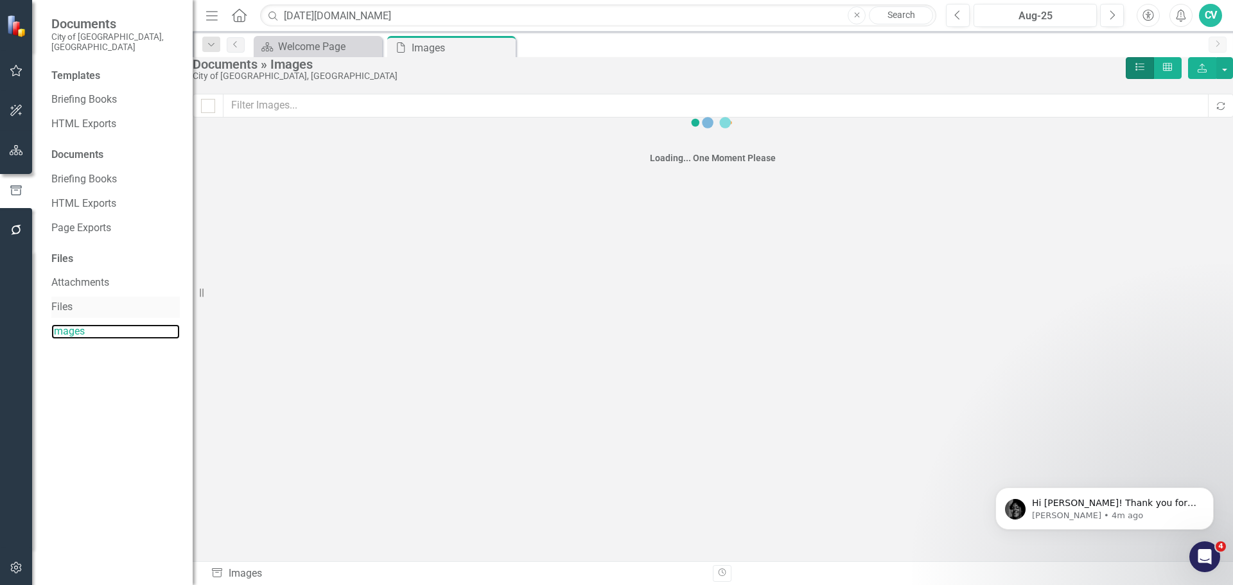
checkbox input "false"
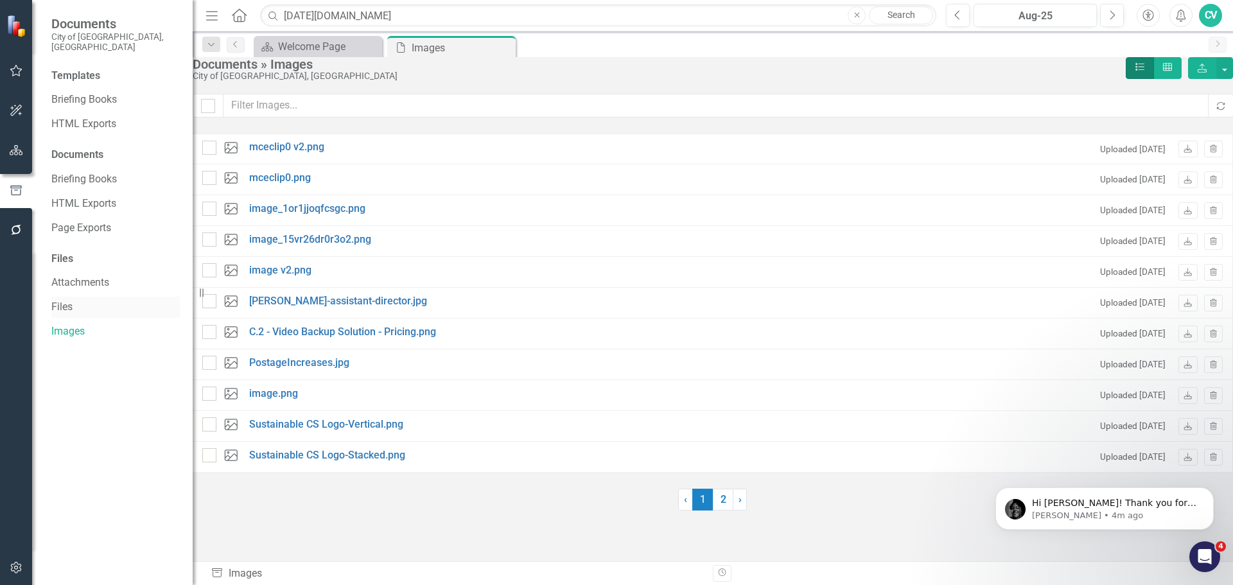
click at [61, 300] on link "Files" at bounding box center [115, 307] width 128 height 15
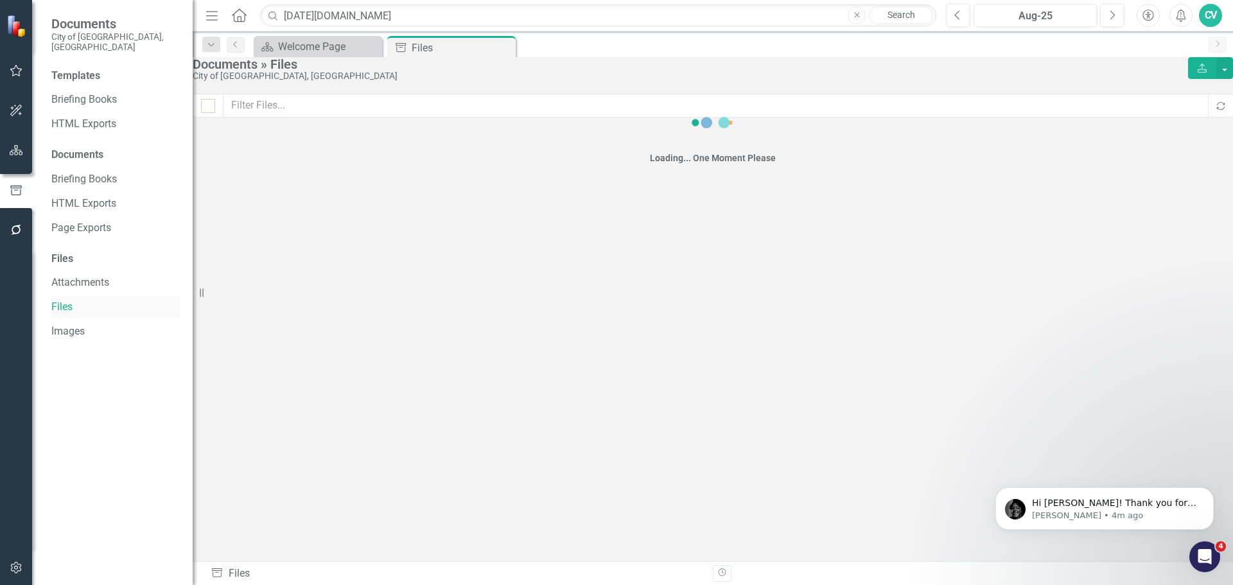
checkbox input "false"
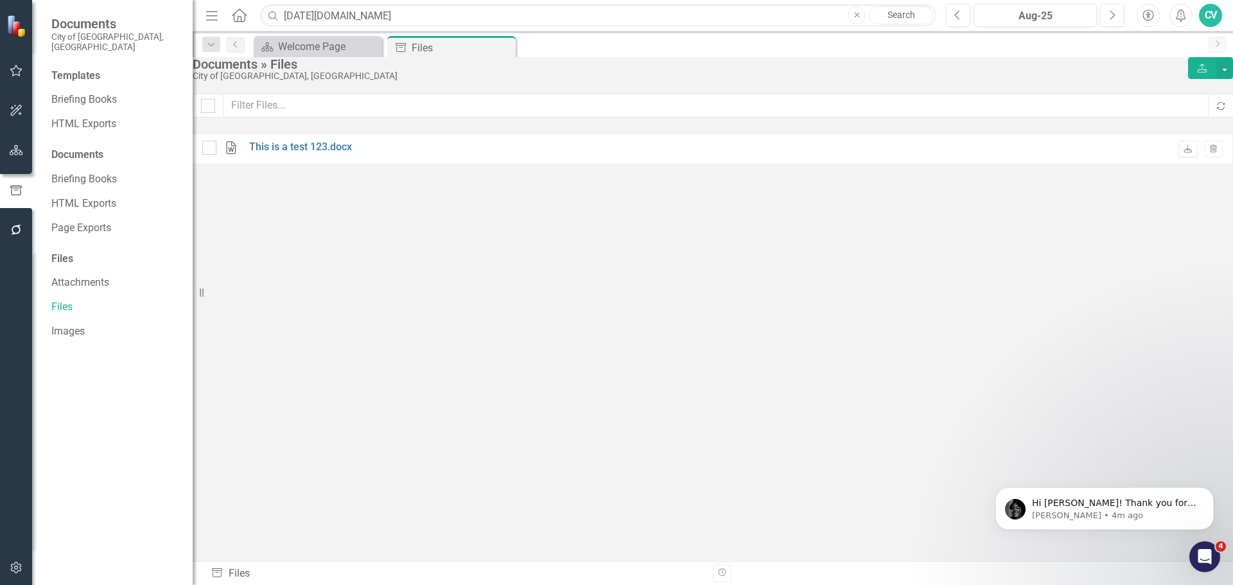
click at [16, 555] on button "button" at bounding box center [16, 568] width 29 height 27
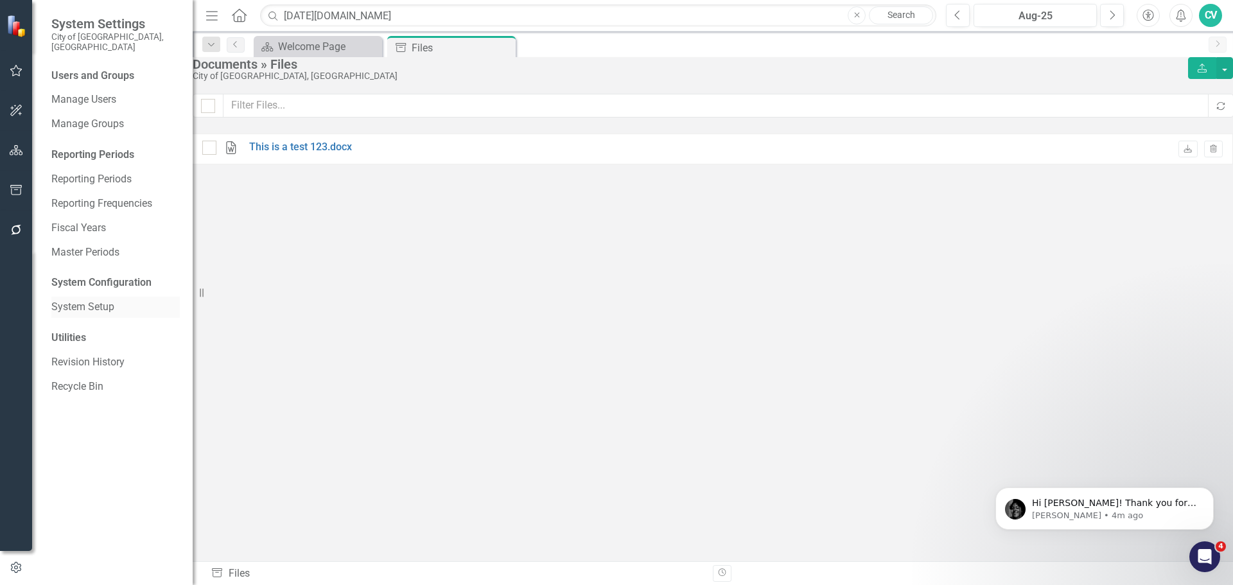
click at [98, 302] on link "System Setup" at bounding box center [115, 307] width 128 height 15
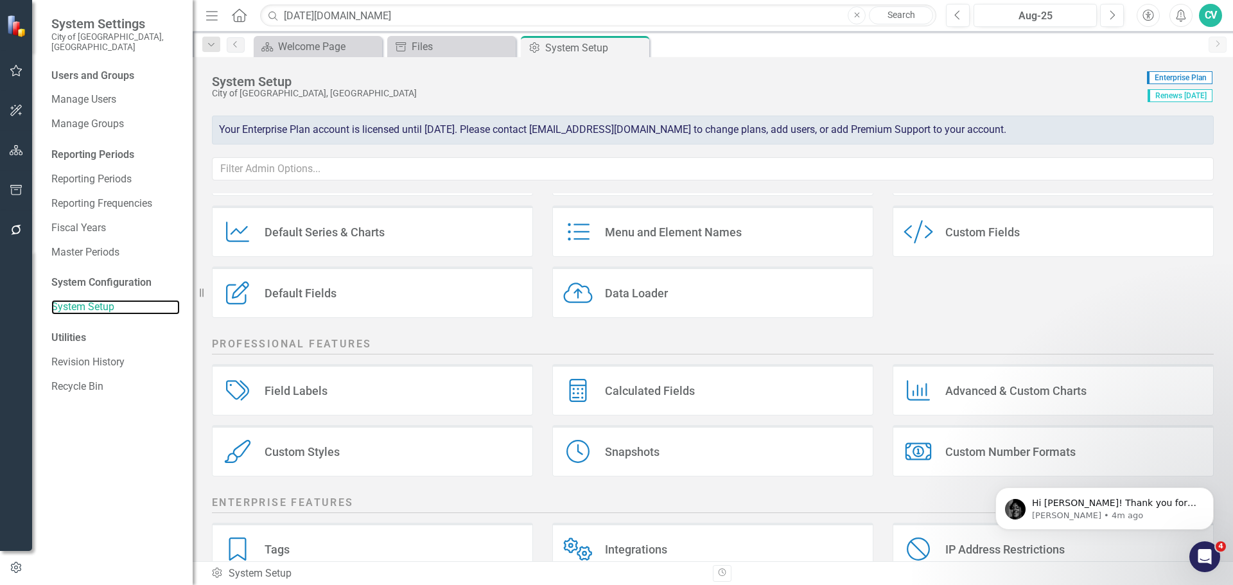
scroll to position [174, 0]
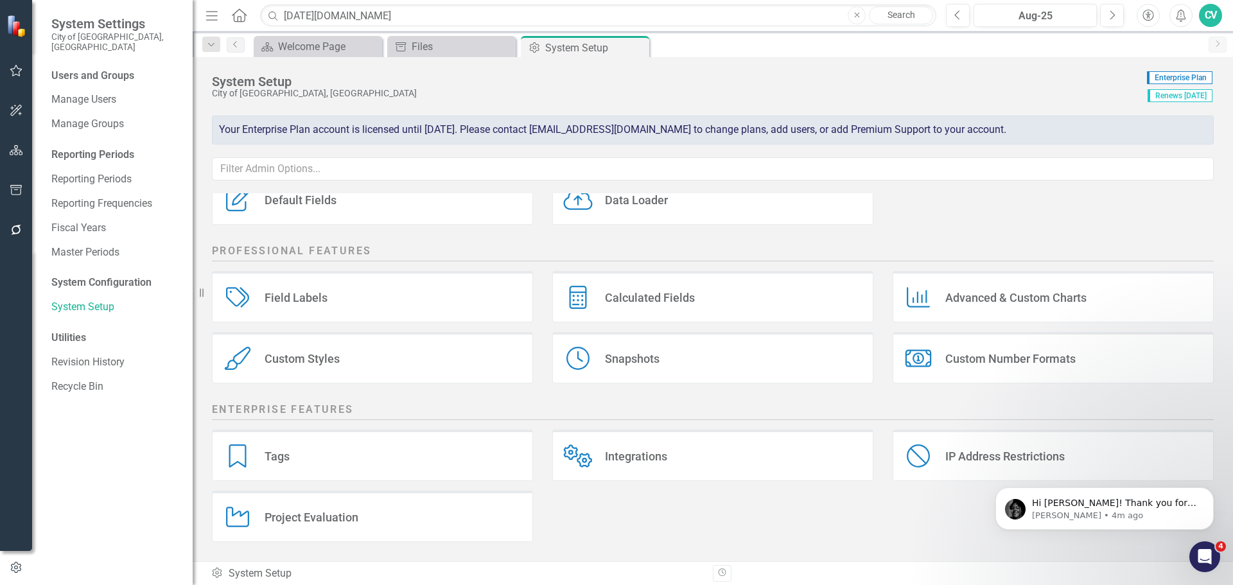
click at [1009, 308] on div "Charts Advanced & Custom Charts" at bounding box center [1053, 296] width 321 height 51
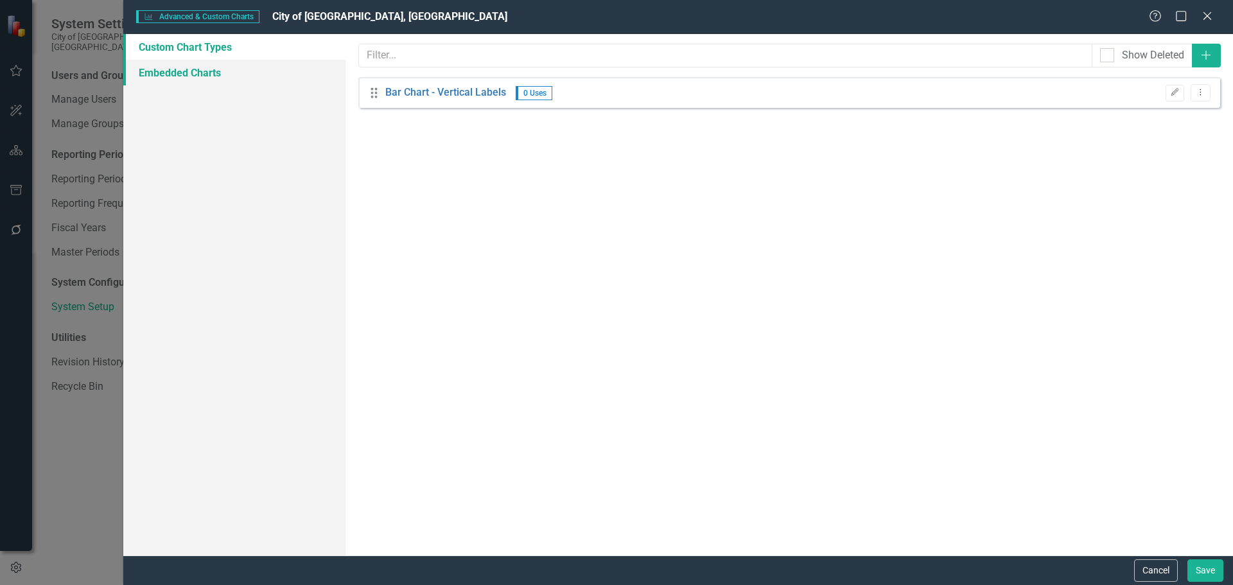
click at [225, 66] on link "Embedded Charts" at bounding box center [234, 73] width 222 height 26
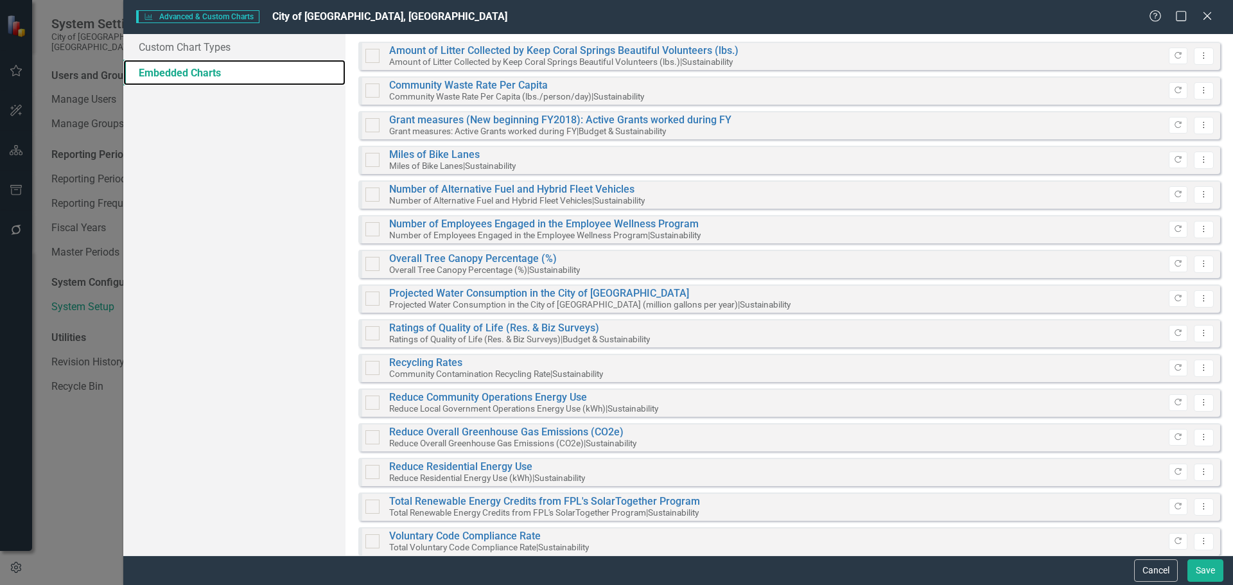
scroll to position [51, 0]
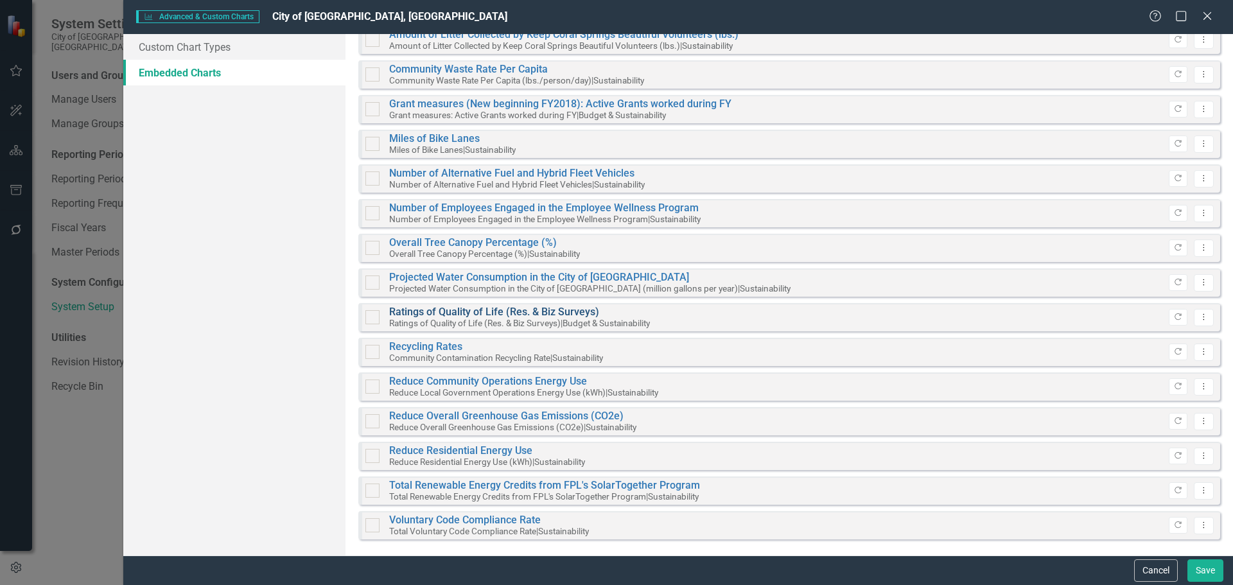
click at [521, 311] on link "Ratings of Quality of Life (Res. & Biz Surveys)" at bounding box center [519, 312] width 261 height 12
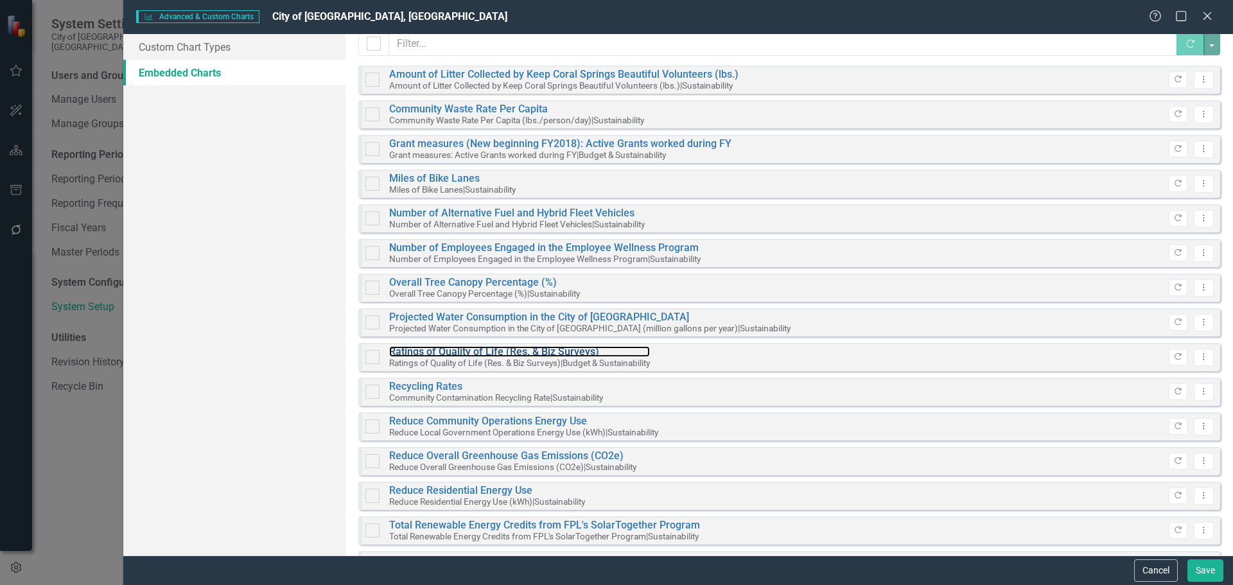
scroll to position [0, 0]
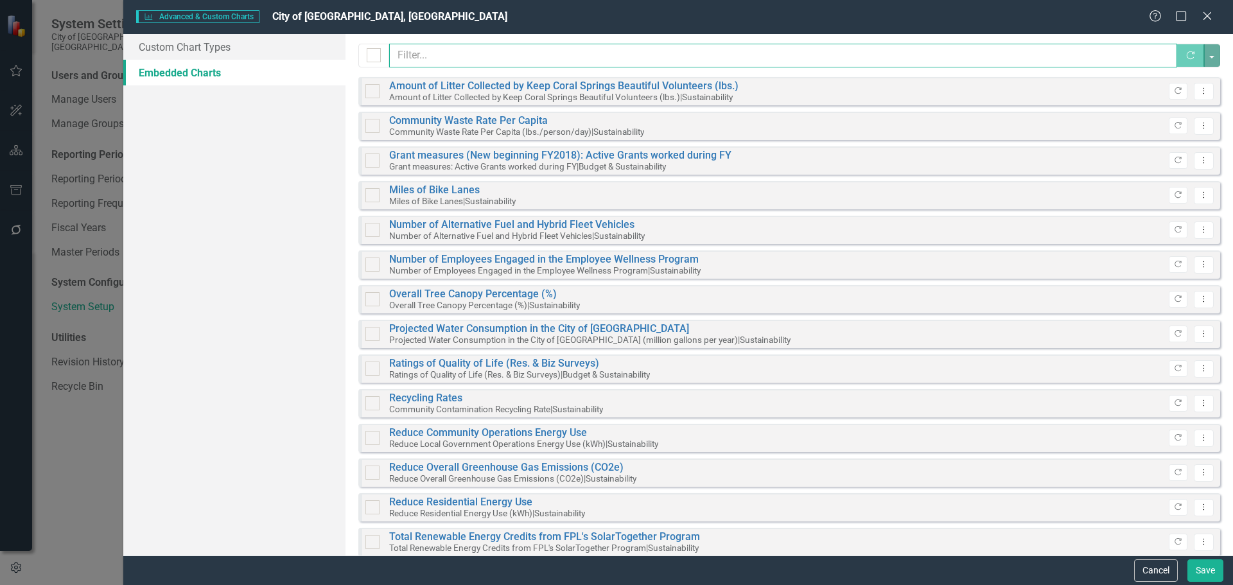
click at [973, 53] on input "text" at bounding box center [783, 56] width 789 height 24
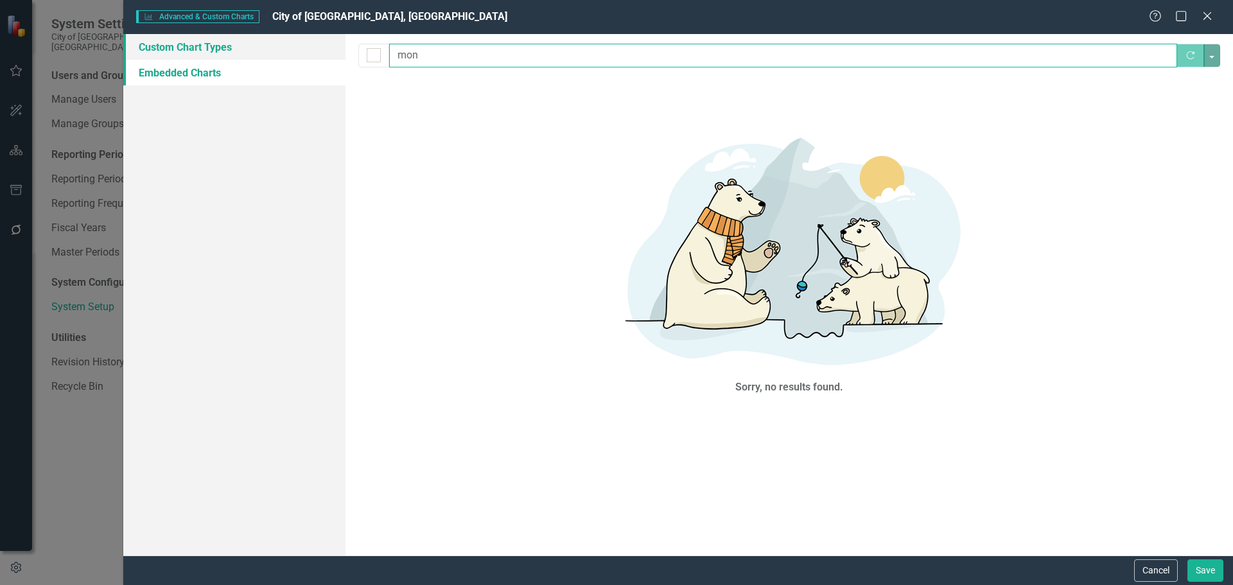
type input "mon"
click at [198, 45] on link "Custom Chart Types" at bounding box center [234, 47] width 222 height 26
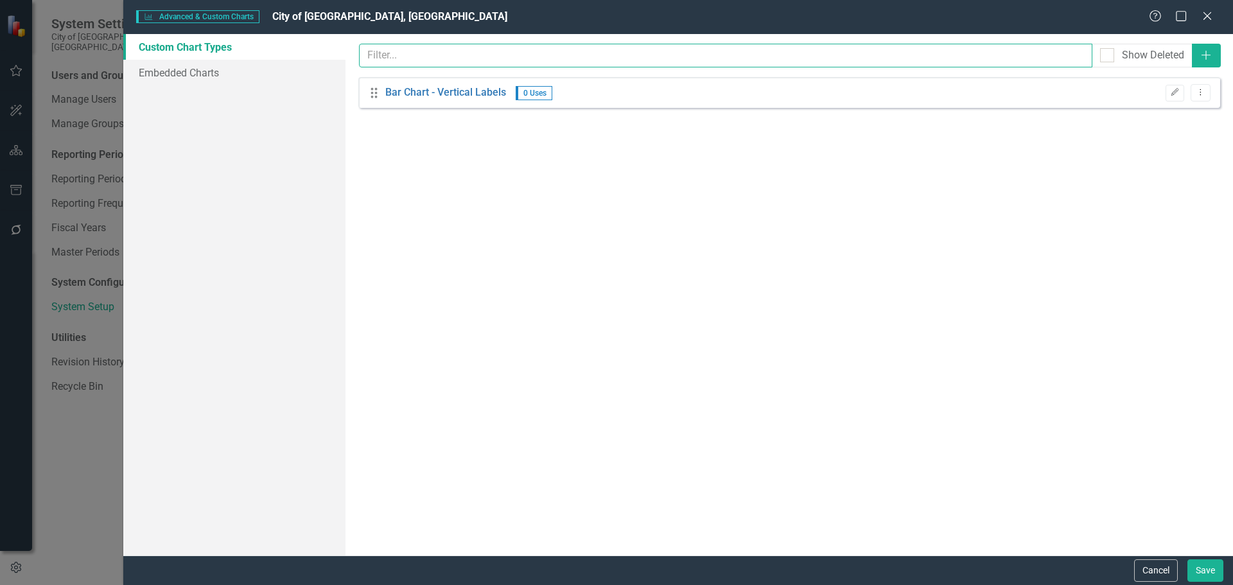
click at [497, 59] on input "text" at bounding box center [725, 56] width 733 height 24
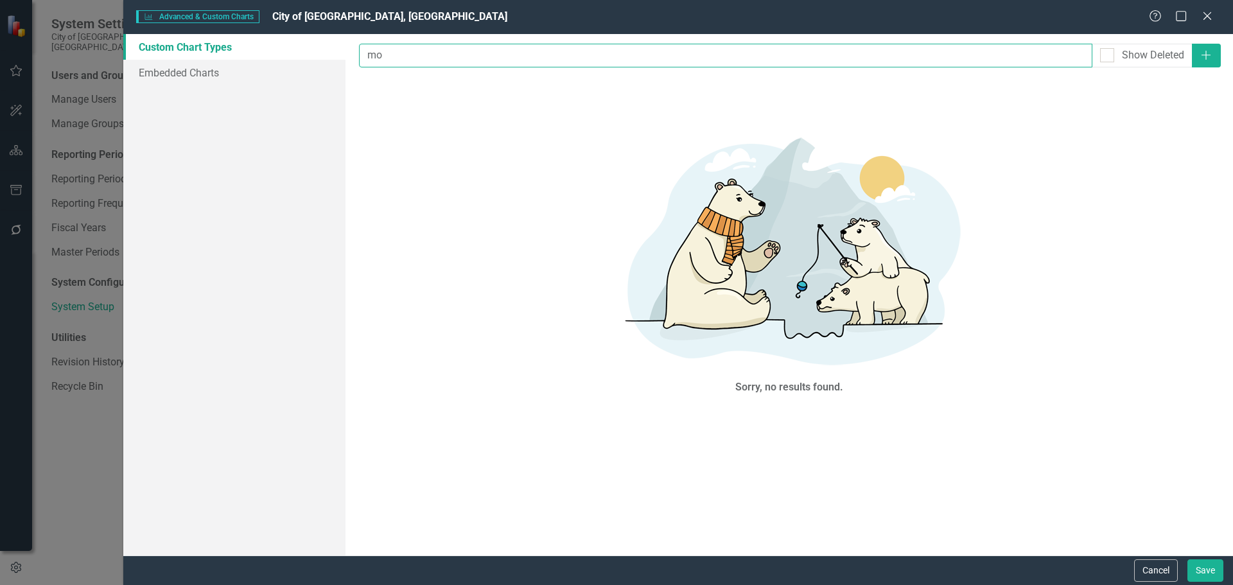
type input "m"
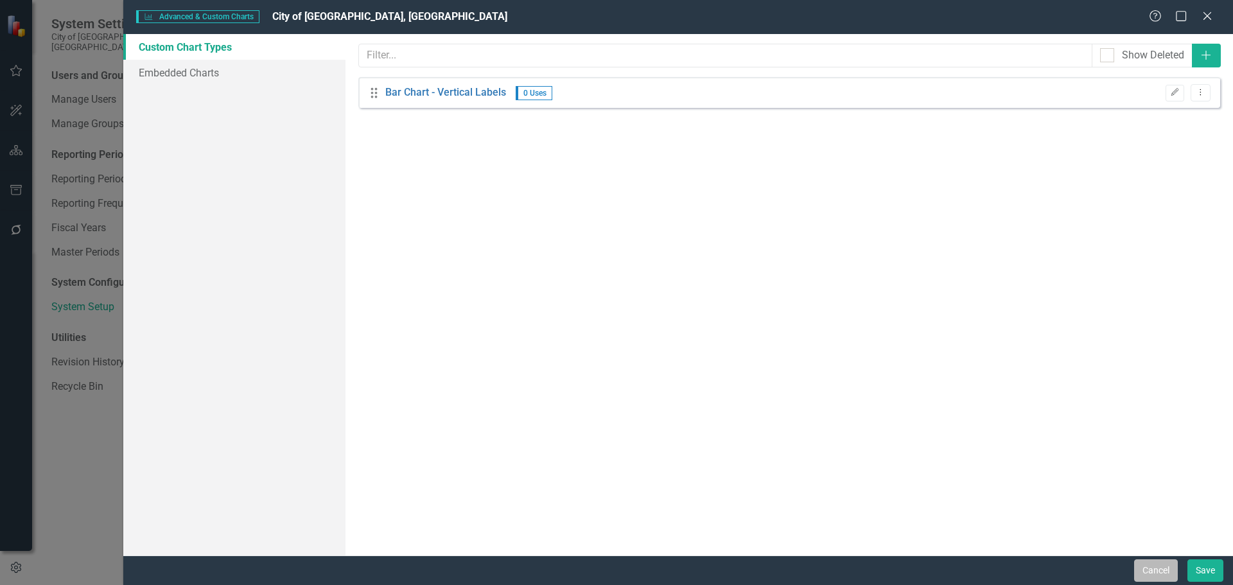
click at [1162, 563] on button "Cancel" at bounding box center [1156, 570] width 44 height 22
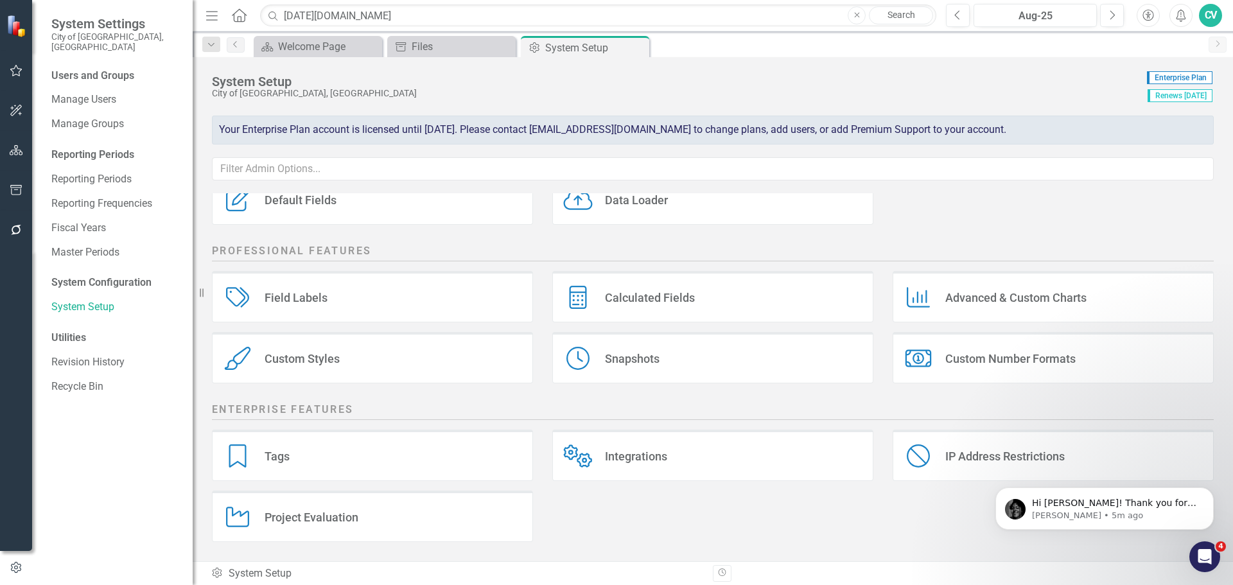
click at [324, 347] on div "Custom Styles Custom Styles" at bounding box center [372, 357] width 321 height 51
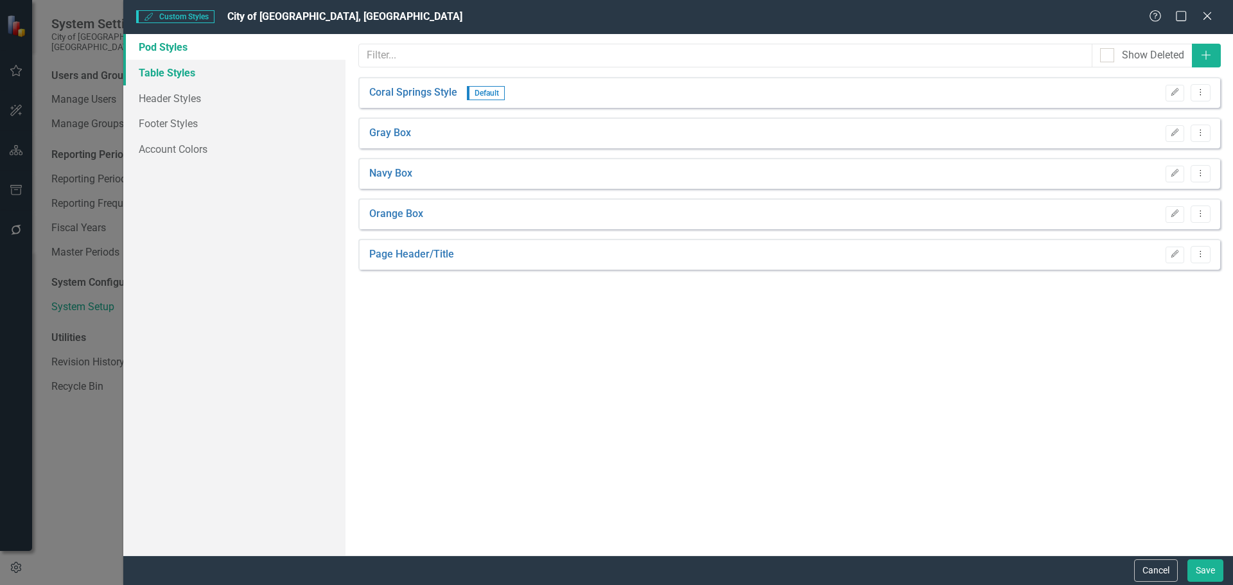
click at [202, 74] on link "Table Styles" at bounding box center [234, 73] width 222 height 26
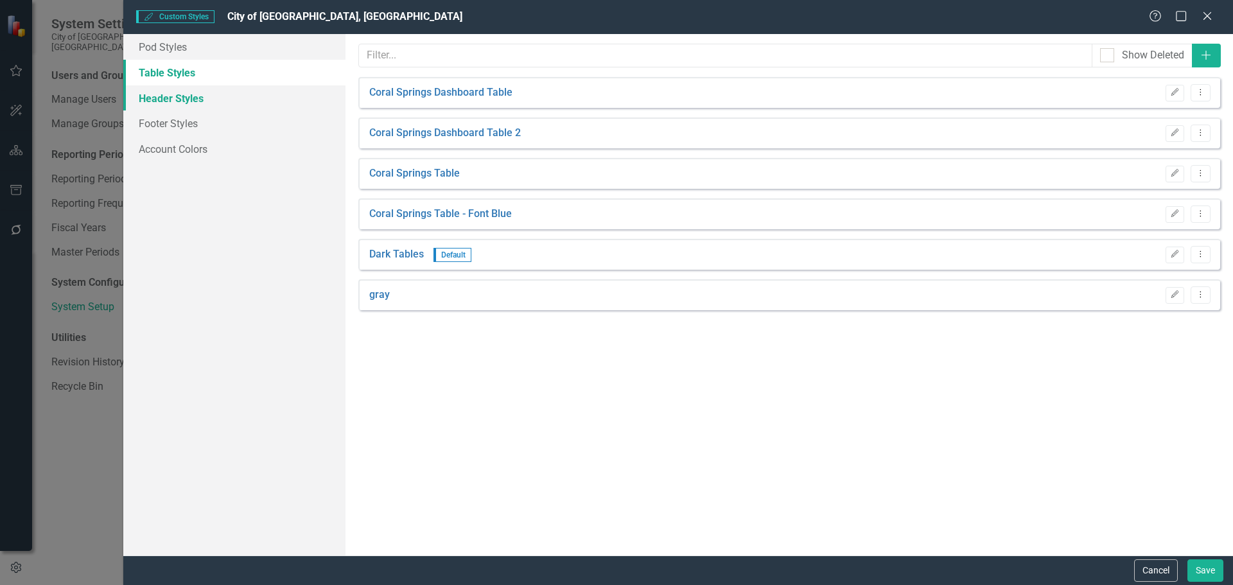
click at [203, 92] on link "Header Styles" at bounding box center [234, 98] width 222 height 26
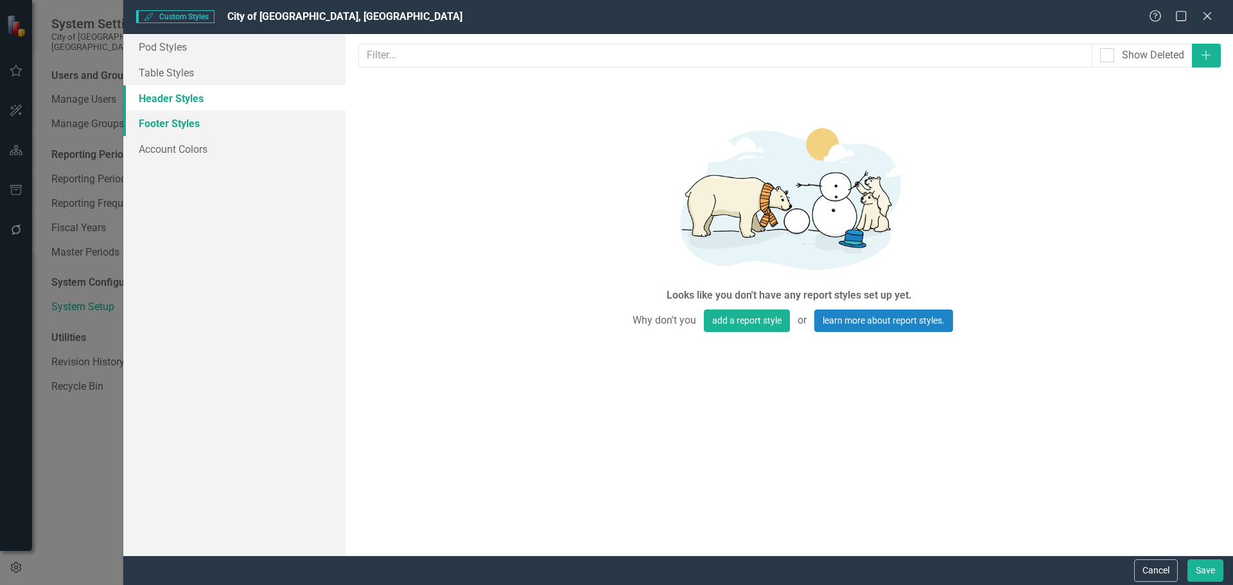
click at [189, 129] on link "Footer Styles" at bounding box center [234, 123] width 222 height 26
click at [190, 148] on link "Account Colors" at bounding box center [234, 149] width 222 height 26
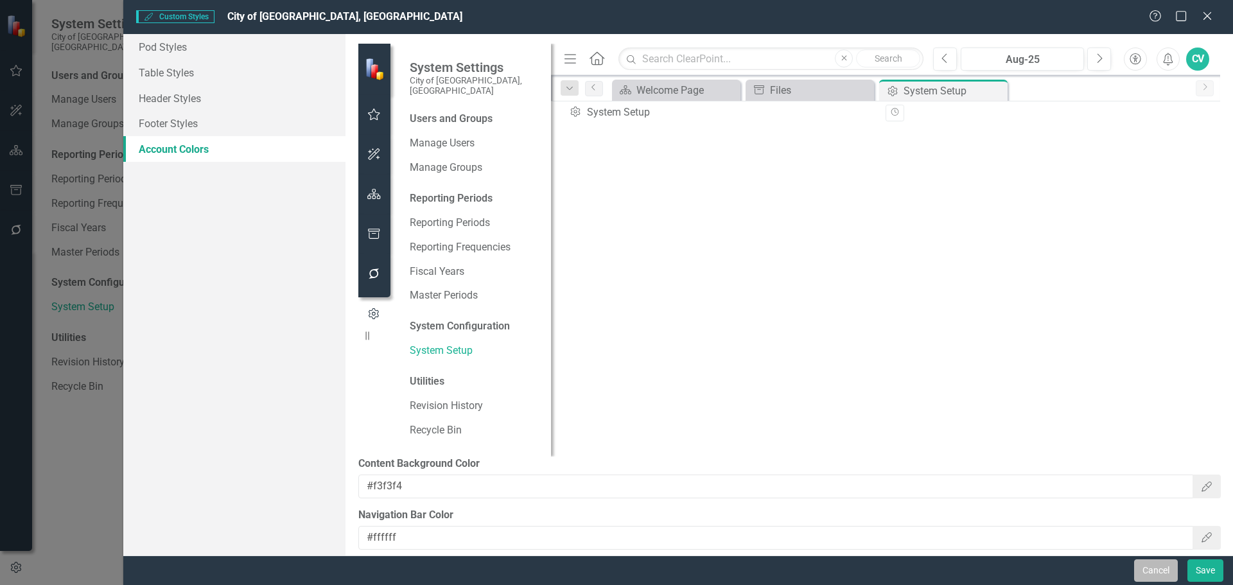
click at [1142, 572] on button "Cancel" at bounding box center [1156, 570] width 44 height 22
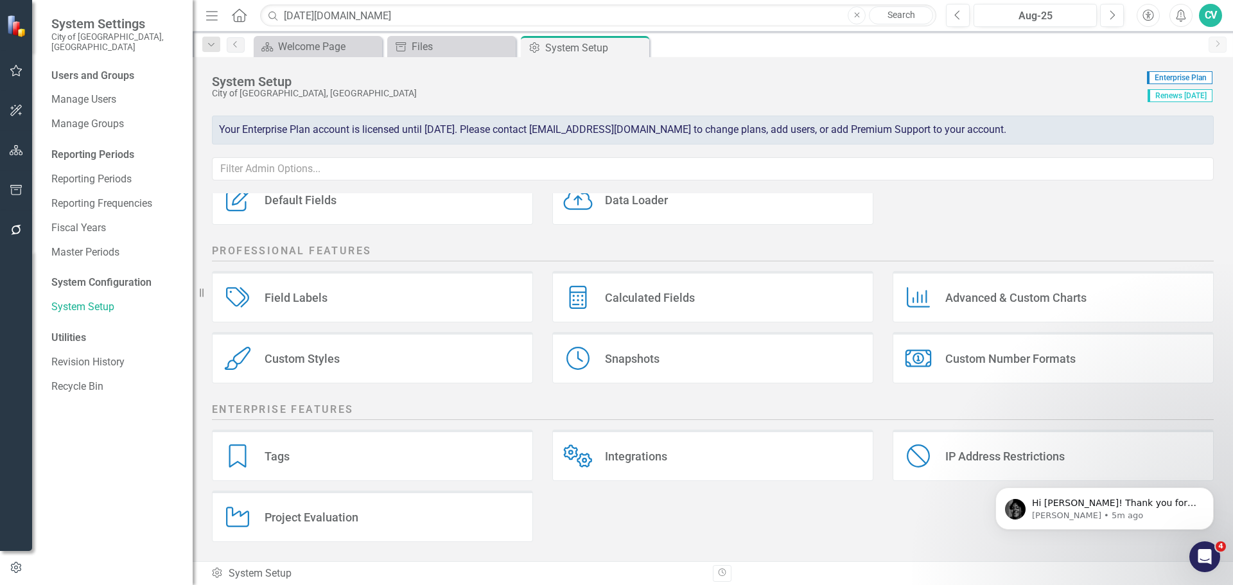
click at [998, 354] on div "Custom Number Formats" at bounding box center [1010, 358] width 130 height 15
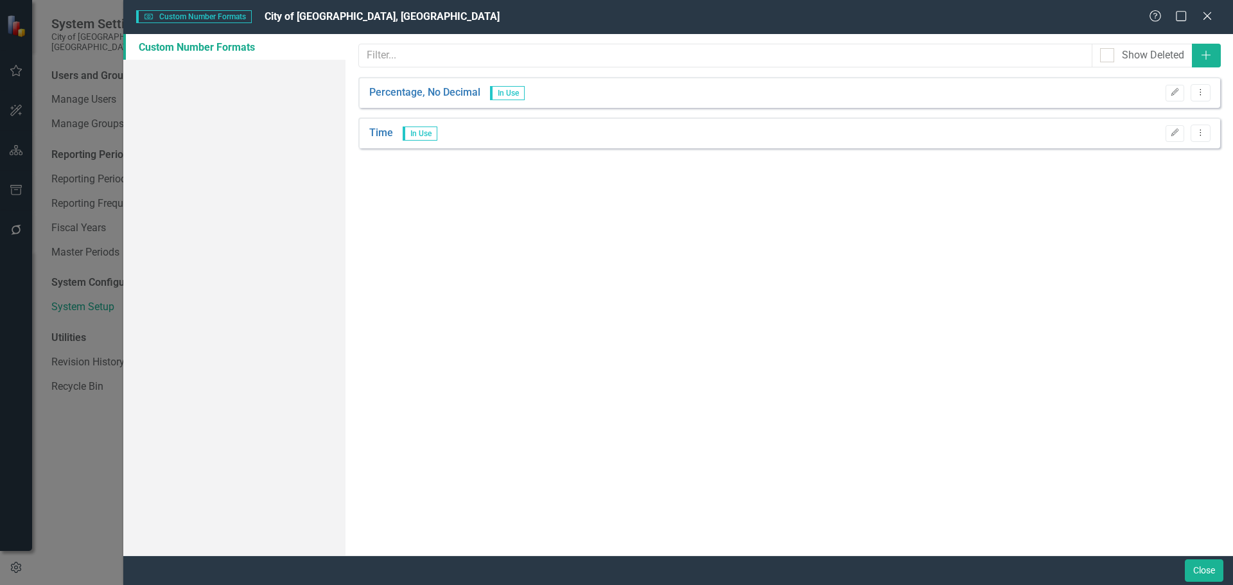
click at [1216, 19] on div "Help Maximize Close" at bounding box center [1184, 17] width 71 height 15
click at [1212, 19] on icon "Close" at bounding box center [1207, 16] width 16 height 12
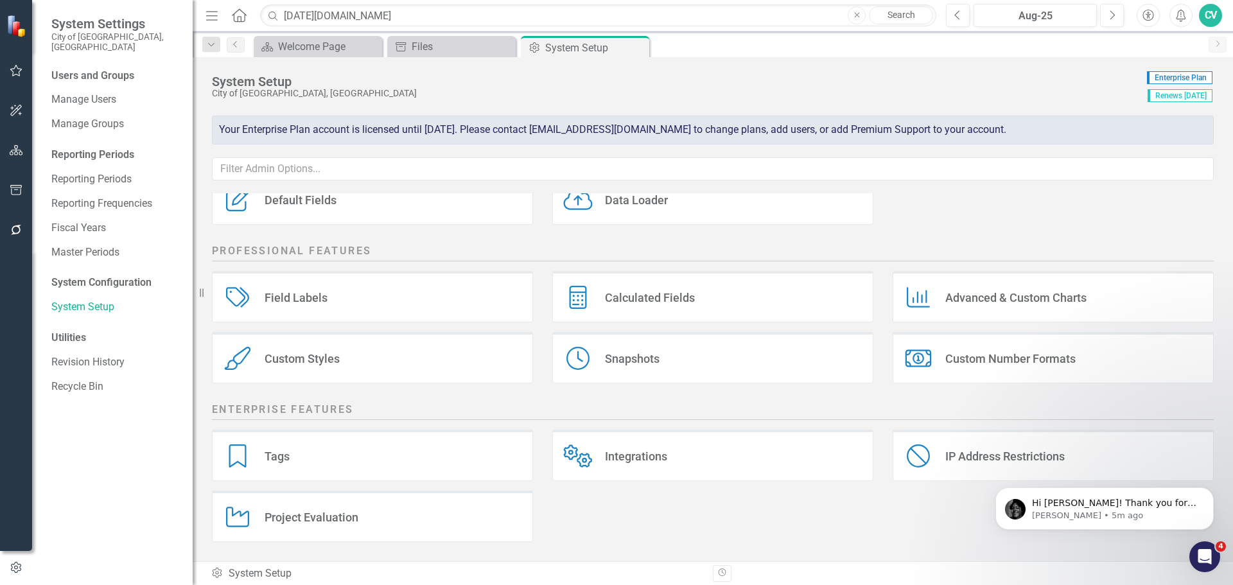
click at [324, 293] on div "Field Labels" at bounding box center [296, 297] width 63 height 15
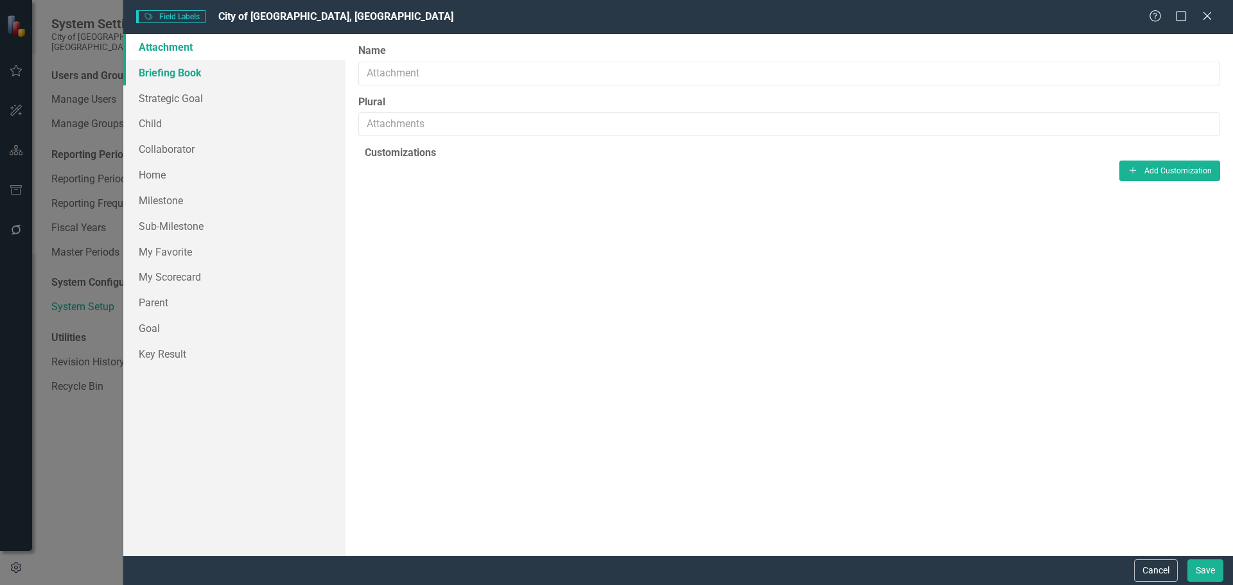
click at [216, 79] on link "Briefing Book" at bounding box center [234, 73] width 222 height 26
click at [203, 100] on link "Strategic Goal" at bounding box center [234, 98] width 222 height 26
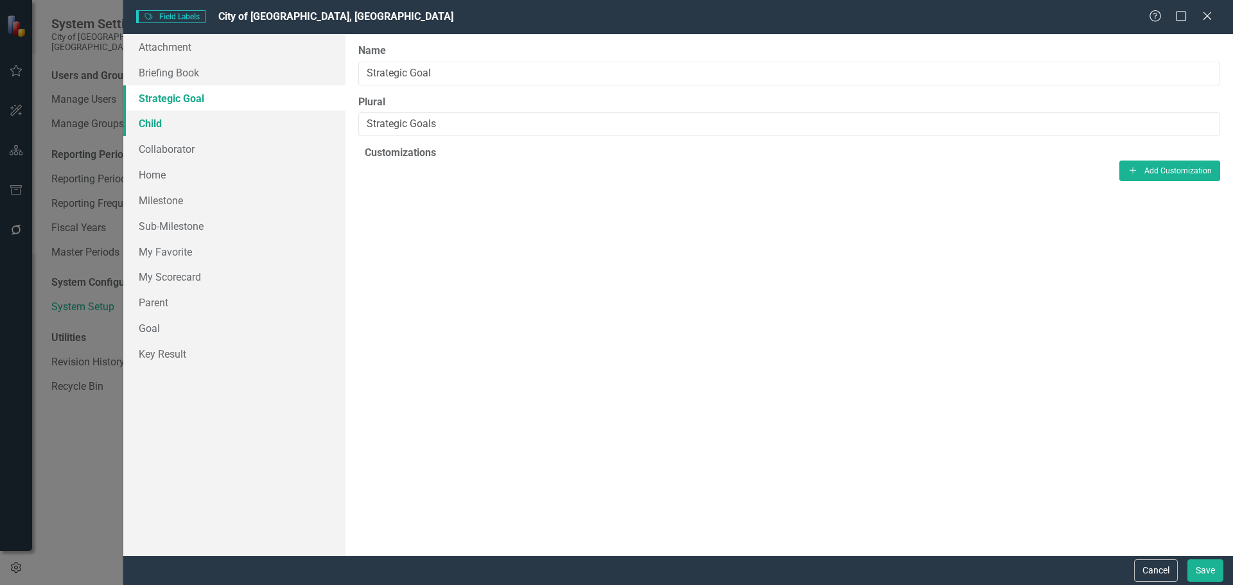
click at [177, 119] on link "Child" at bounding box center [234, 123] width 222 height 26
click at [178, 141] on link "Collaborator" at bounding box center [234, 149] width 222 height 26
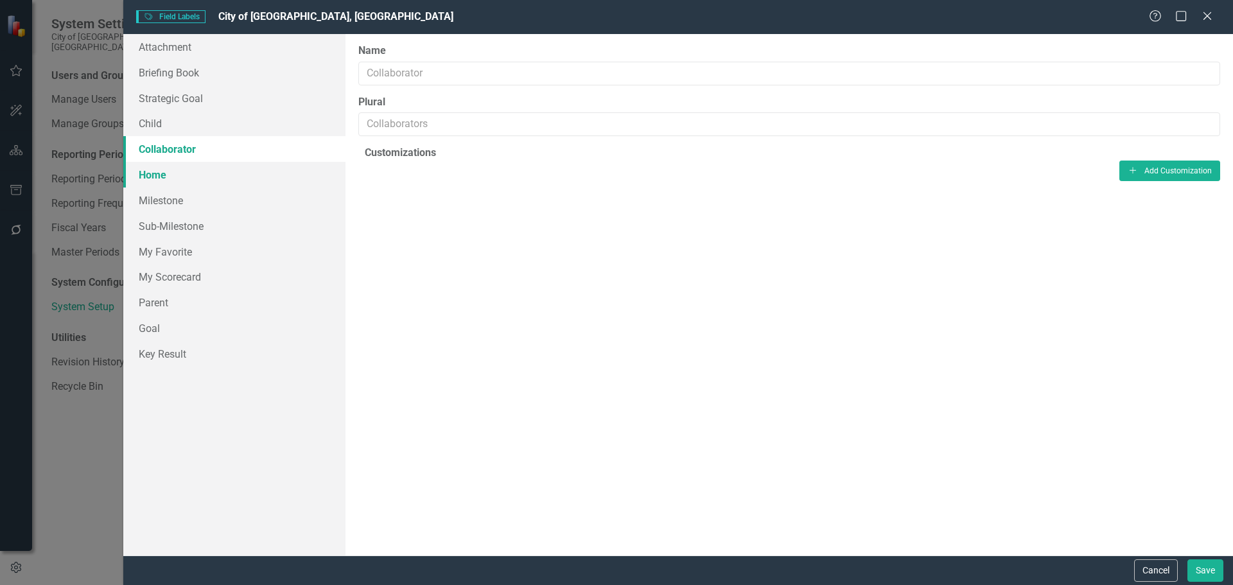
click at [179, 168] on link "Home" at bounding box center [234, 175] width 222 height 26
click at [182, 196] on link "Milestone" at bounding box center [234, 201] width 222 height 26
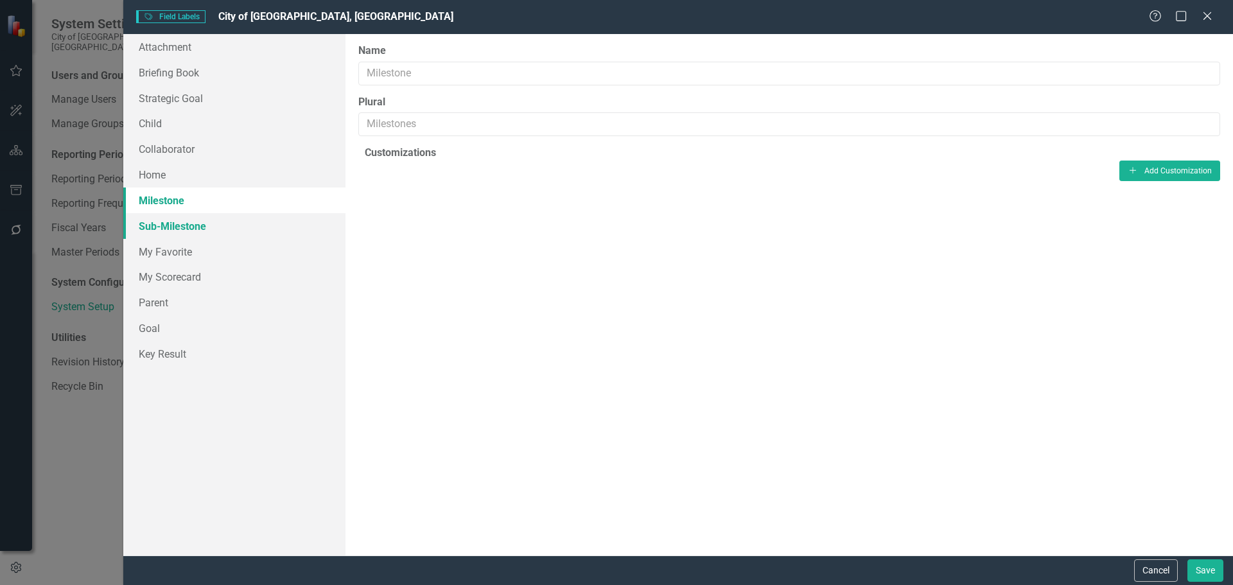
click at [182, 225] on link "Sub-Milestone" at bounding box center [234, 226] width 222 height 26
click at [182, 254] on link "My Favorite" at bounding box center [234, 252] width 222 height 26
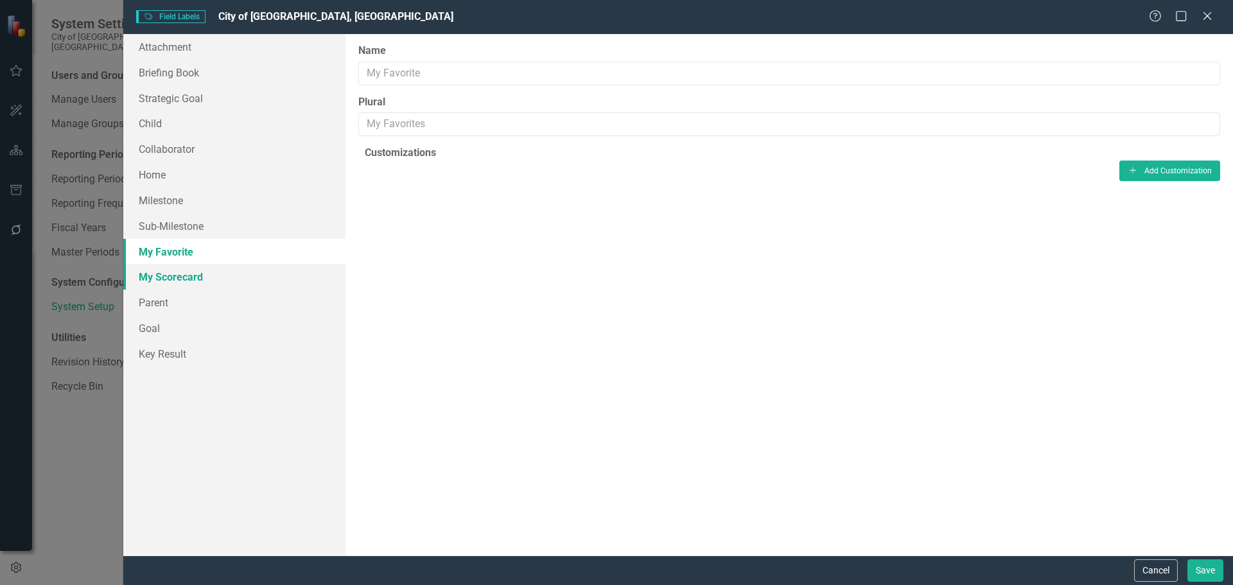
click at [188, 274] on link "My Scorecard" at bounding box center [234, 277] width 222 height 26
click at [178, 302] on link "Parent" at bounding box center [234, 303] width 222 height 26
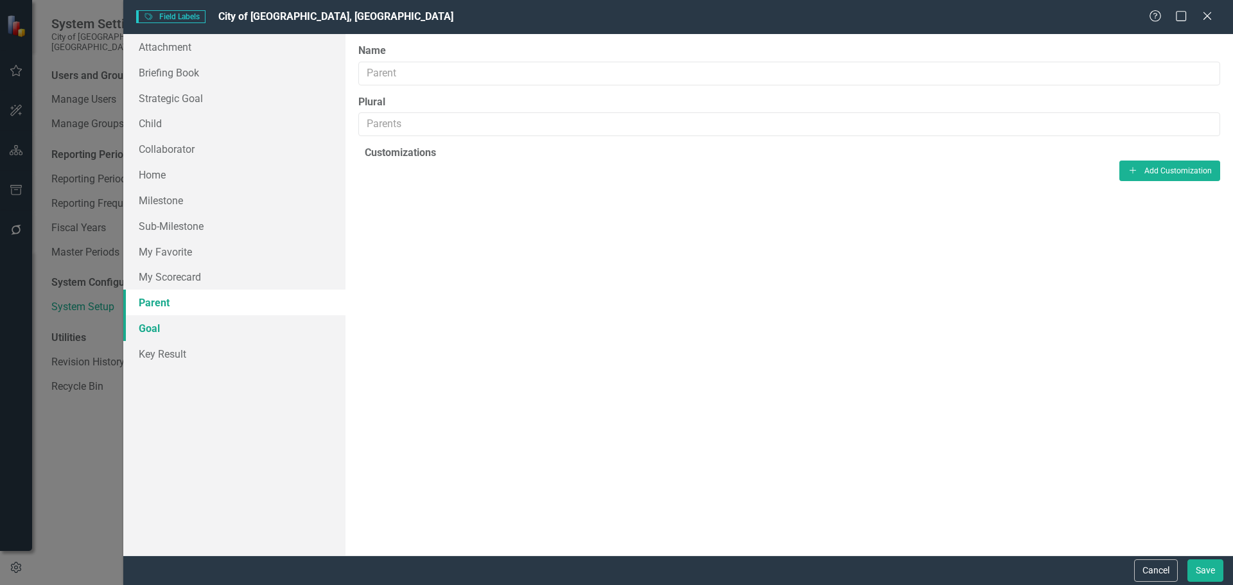
click at [172, 335] on link "Goal" at bounding box center [234, 328] width 222 height 26
click at [180, 353] on link "Key Result" at bounding box center [234, 354] width 222 height 26
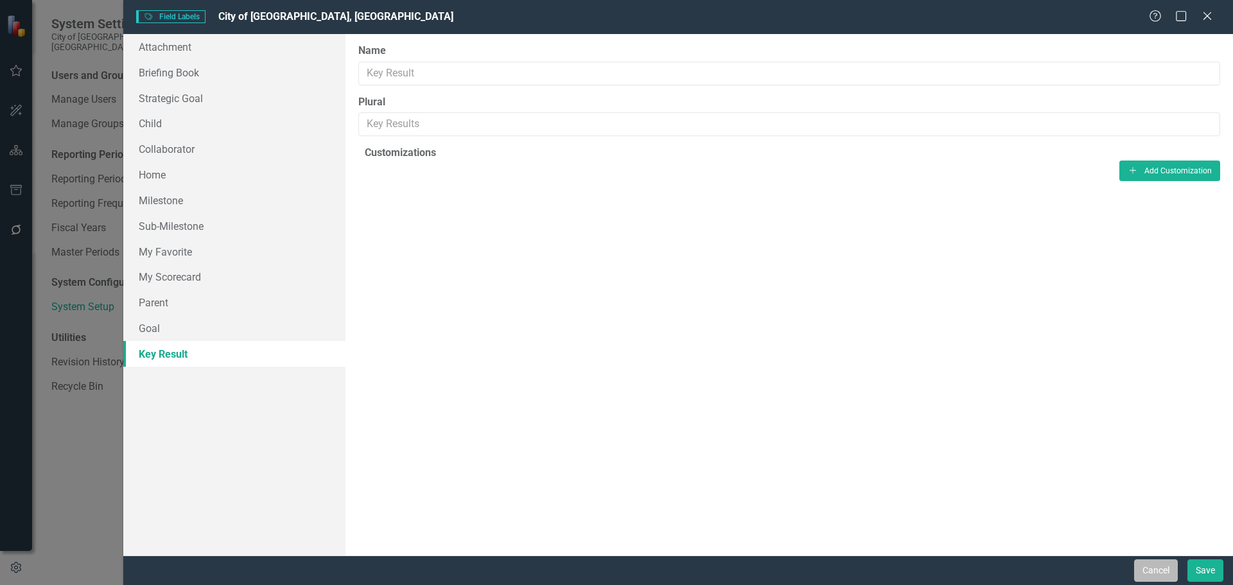
click at [1143, 573] on button "Cancel" at bounding box center [1156, 570] width 44 height 22
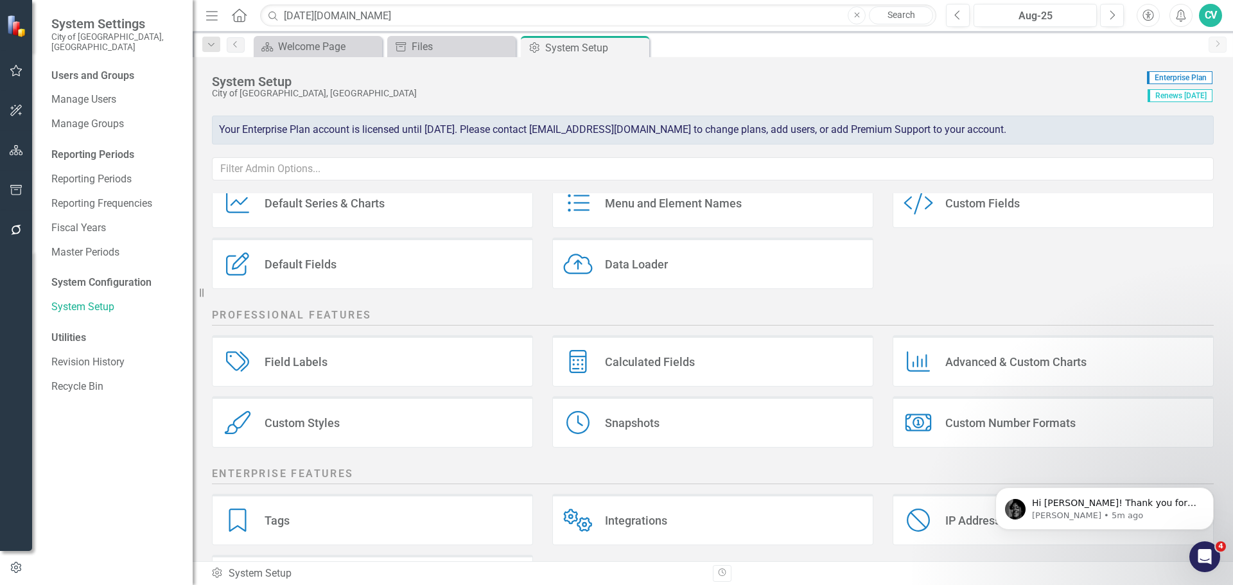
scroll to position [46, 0]
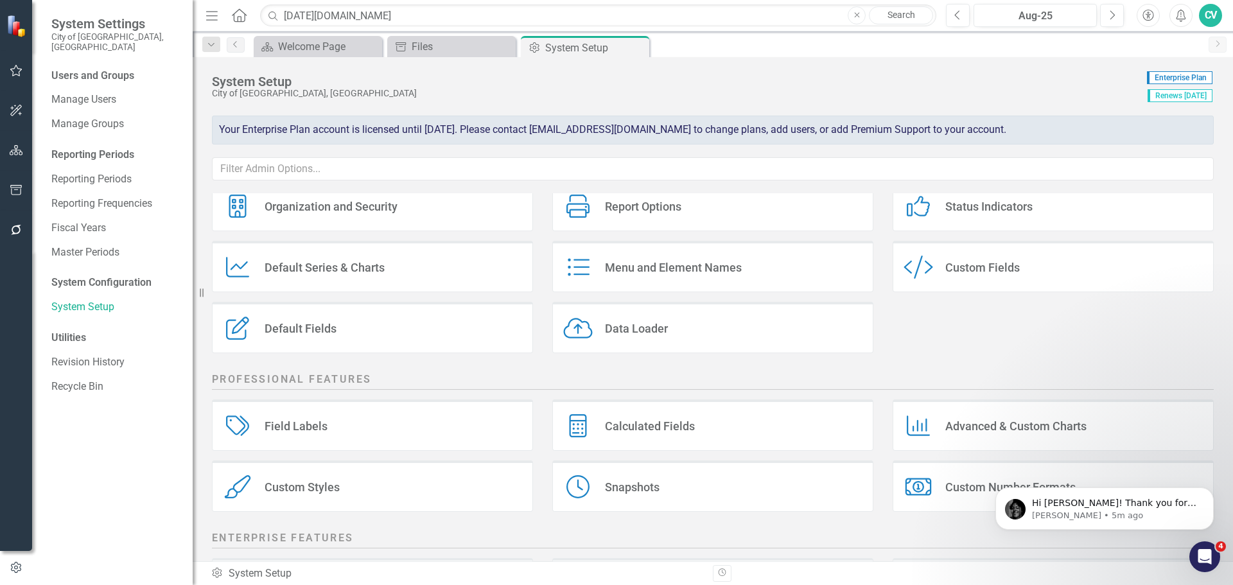
click at [999, 273] on div "Custom Fields" at bounding box center [982, 267] width 74 height 15
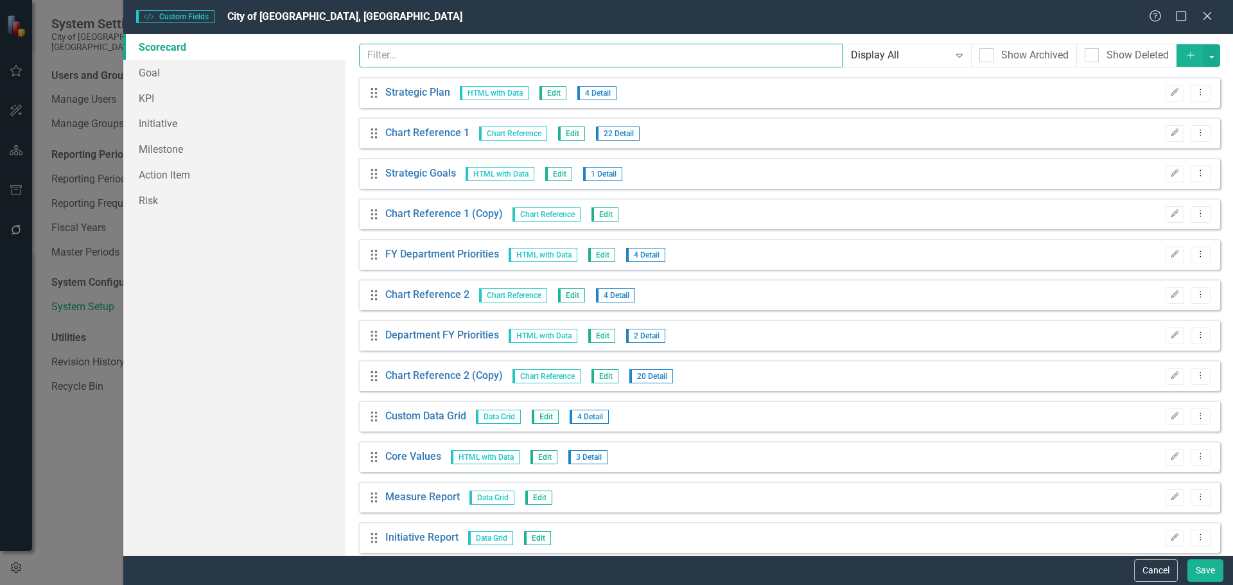
click at [484, 53] on input "text" at bounding box center [601, 56] width 484 height 24
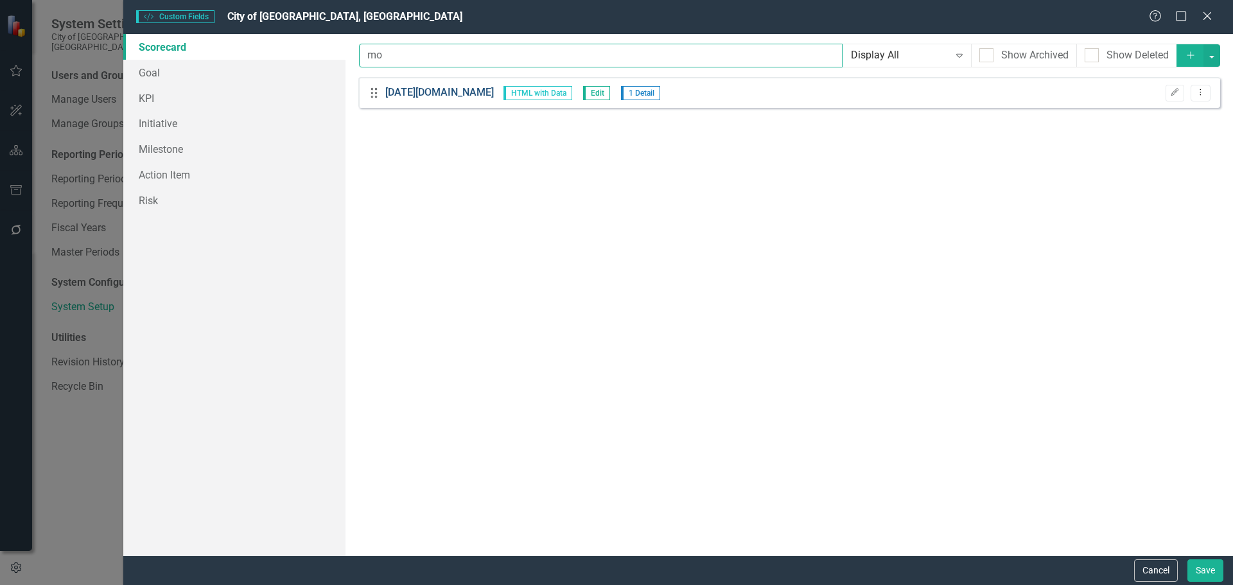
type input "mo"
click at [425, 92] on link "[DATE][DOMAIN_NAME]" at bounding box center [439, 92] width 109 height 15
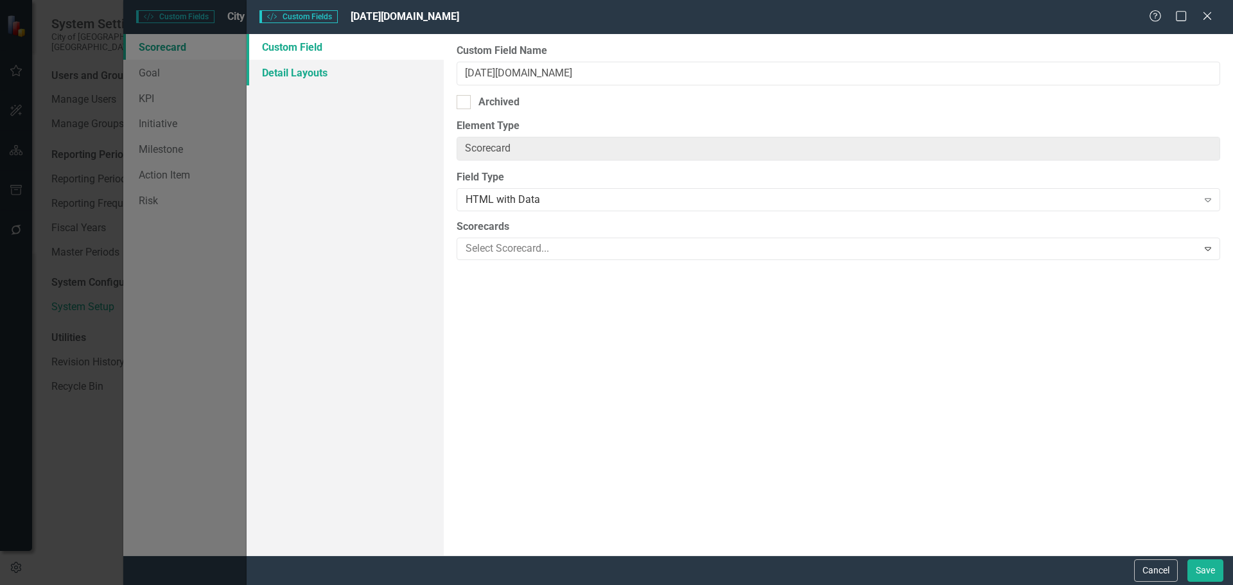
click at [322, 69] on link "Detail Layouts" at bounding box center [345, 73] width 197 height 26
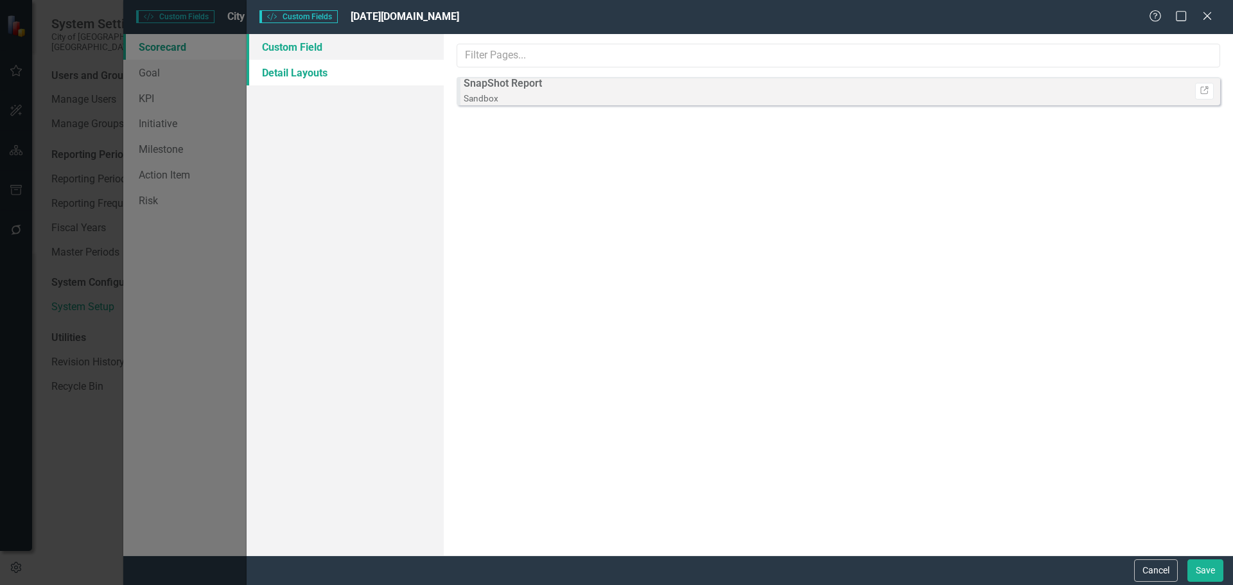
click at [331, 52] on link "Custom Field" at bounding box center [345, 47] width 197 height 26
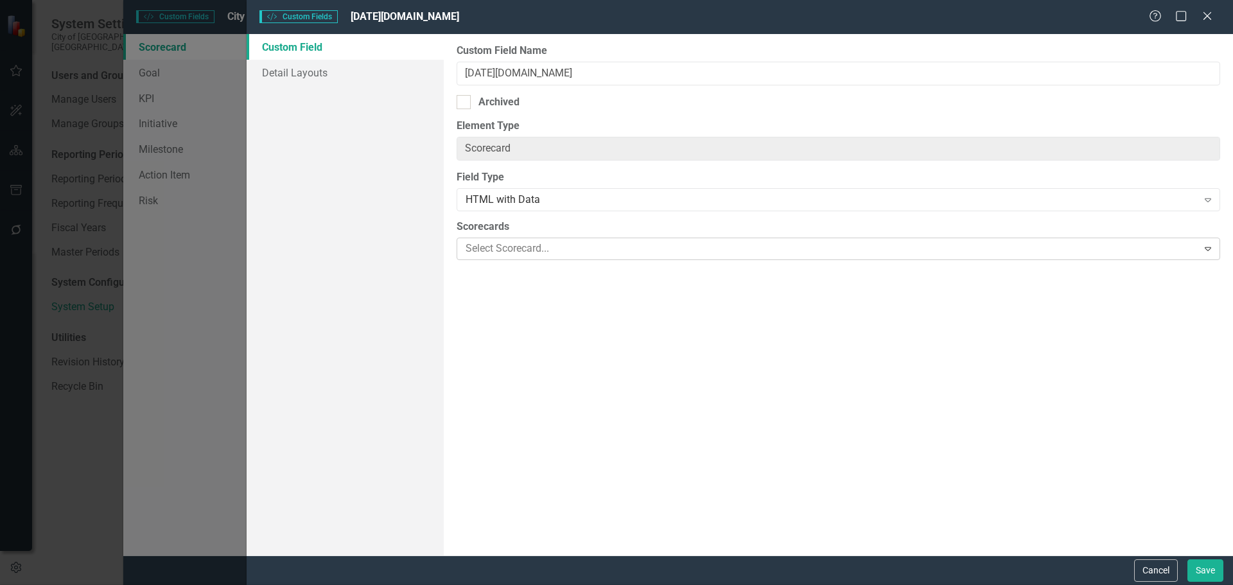
click at [598, 250] on div at bounding box center [828, 248] width 737 height 17
click at [340, 67] on link "Detail Layouts" at bounding box center [345, 73] width 197 height 26
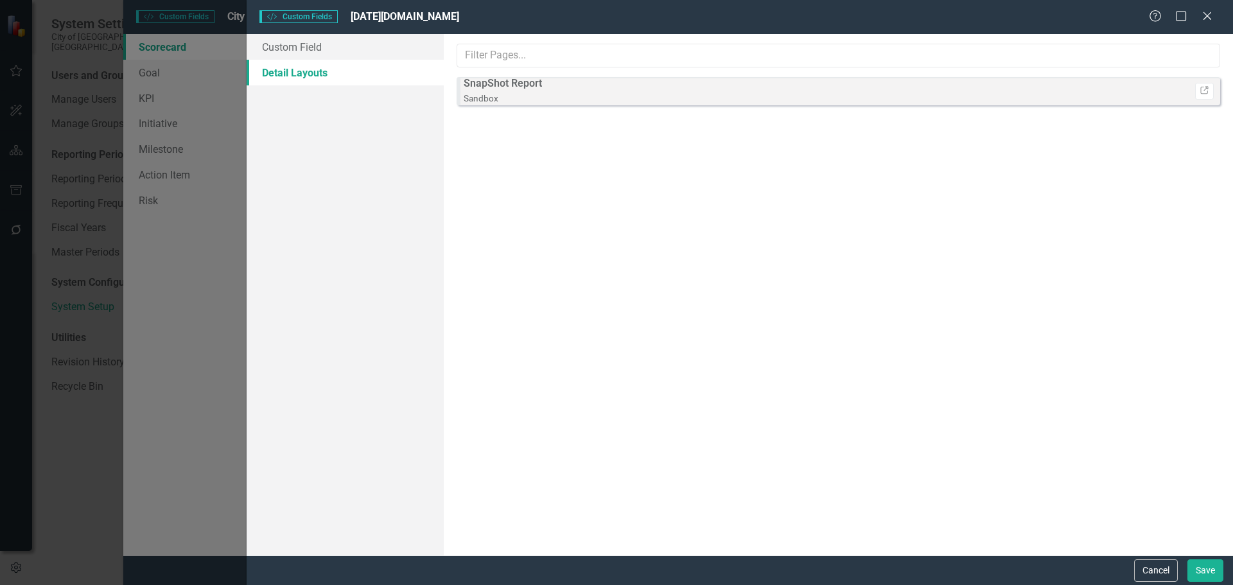
click at [498, 91] on div "Sandbox" at bounding box center [503, 98] width 78 height 15
click at [360, 54] on link "Custom Field" at bounding box center [345, 47] width 197 height 26
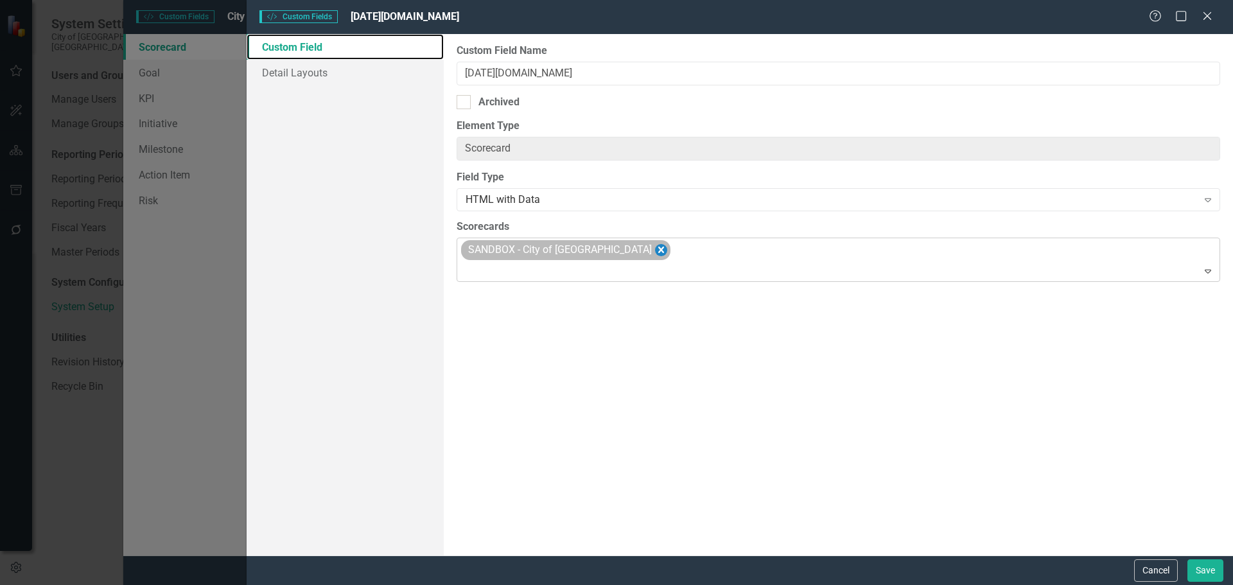
click at [655, 246] on icon "Remove SANDBOX - City of Coral Springs" at bounding box center [661, 250] width 12 height 16
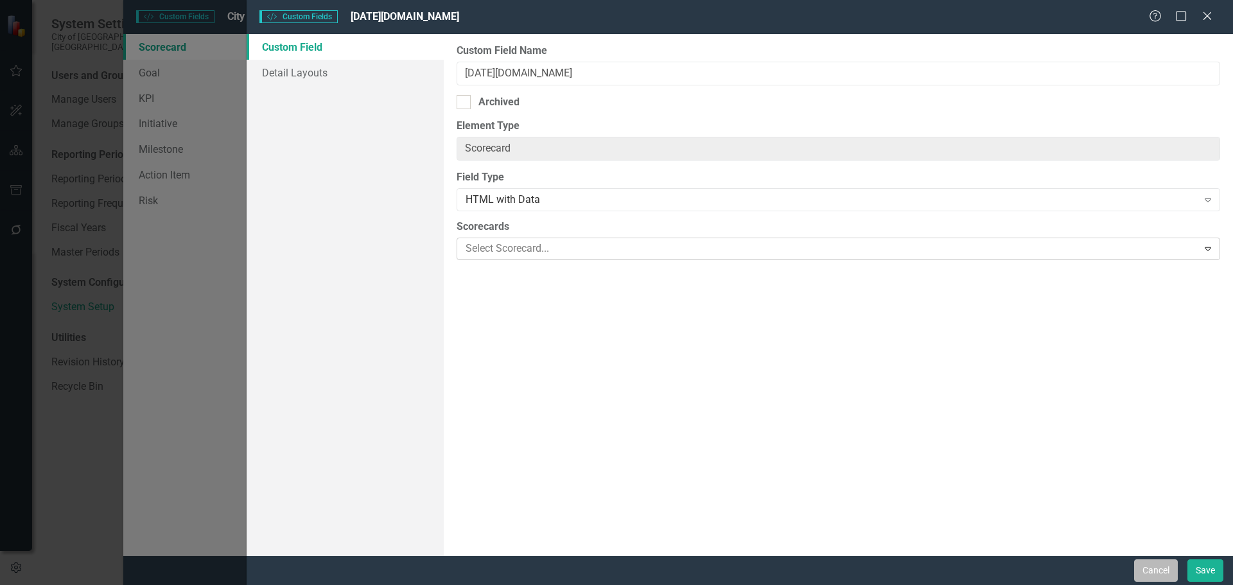
click at [1147, 568] on button "Cancel" at bounding box center [1156, 570] width 44 height 22
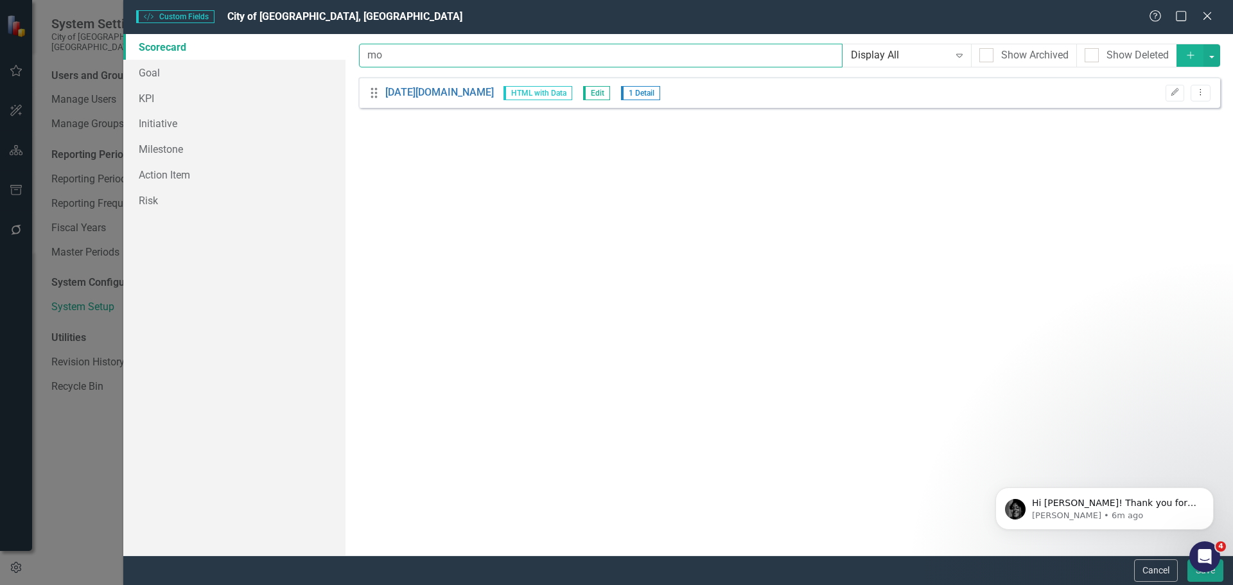
drag, startPoint x: 457, startPoint y: 60, endPoint x: 354, endPoint y: 49, distance: 103.3
click at [354, 49] on div "Custom fields are one of the most powerful features of ClearPoint. With custom …" at bounding box center [788, 294] width 887 height 521
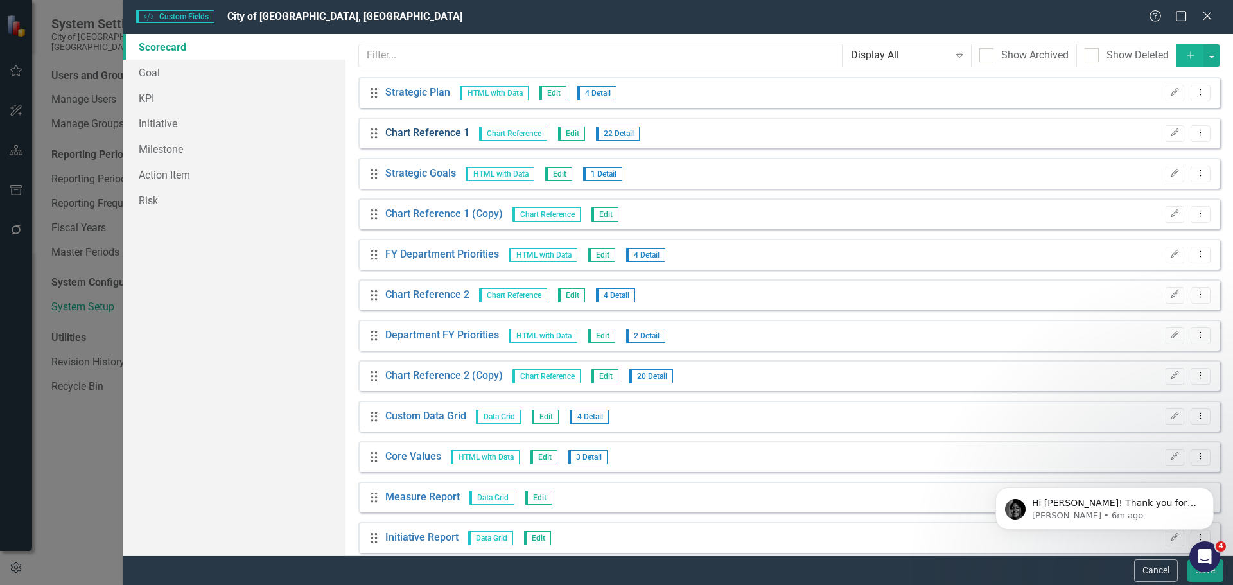
click at [443, 138] on link "Chart Reference 1" at bounding box center [427, 133] width 84 height 15
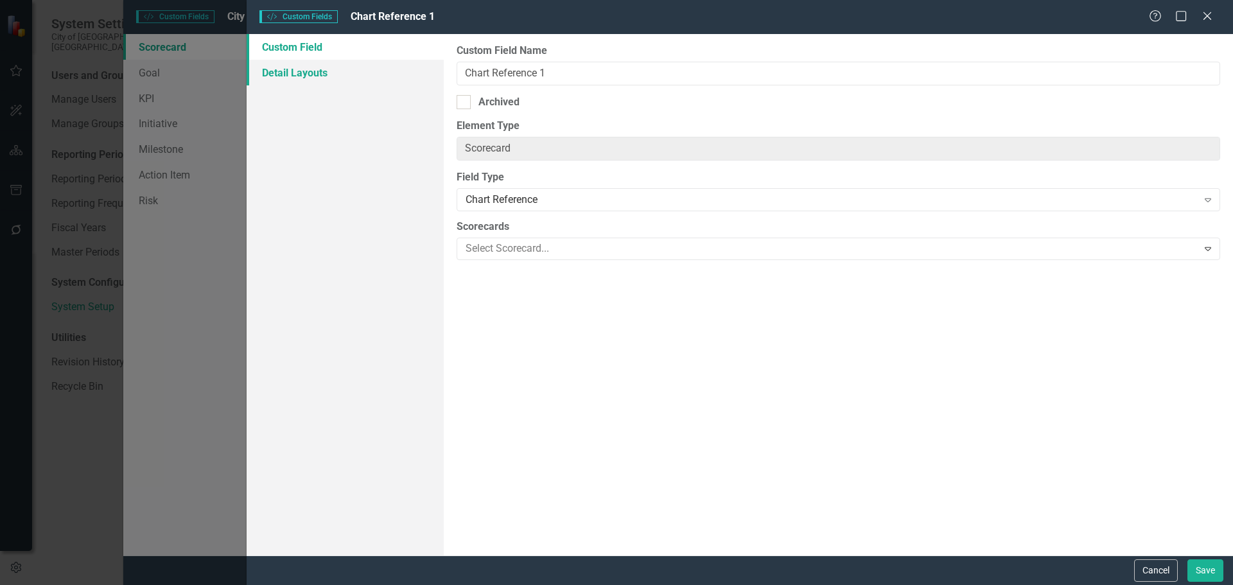
click at [327, 68] on link "Detail Layouts" at bounding box center [345, 73] width 197 height 26
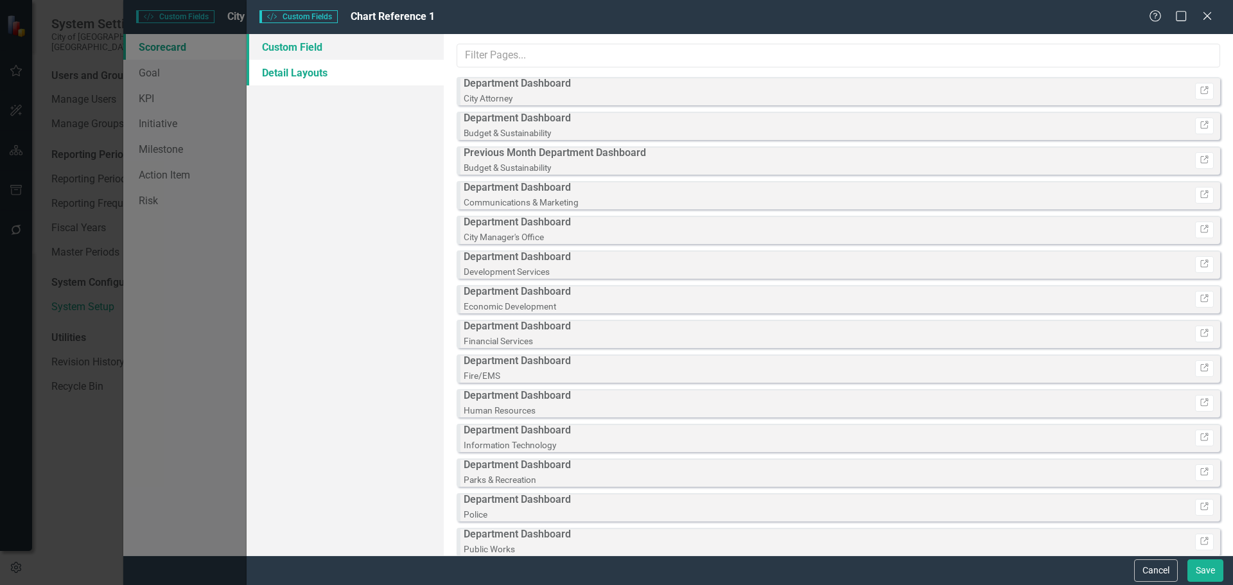
click at [327, 49] on link "Custom Field" at bounding box center [345, 47] width 197 height 26
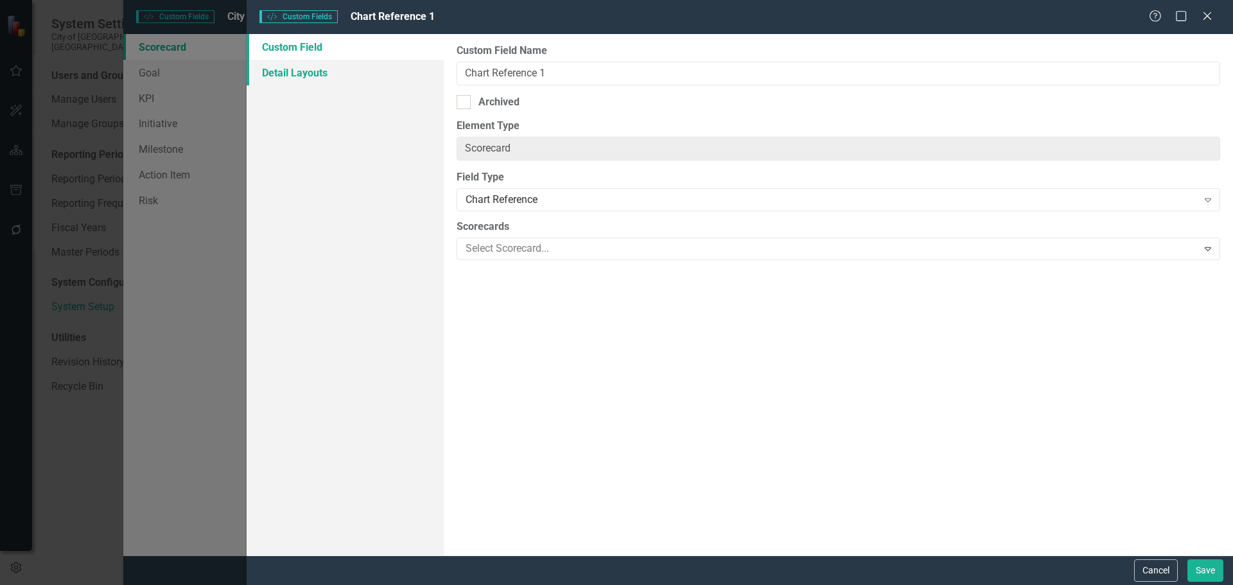
click at [329, 66] on link "Detail Layouts" at bounding box center [345, 73] width 197 height 26
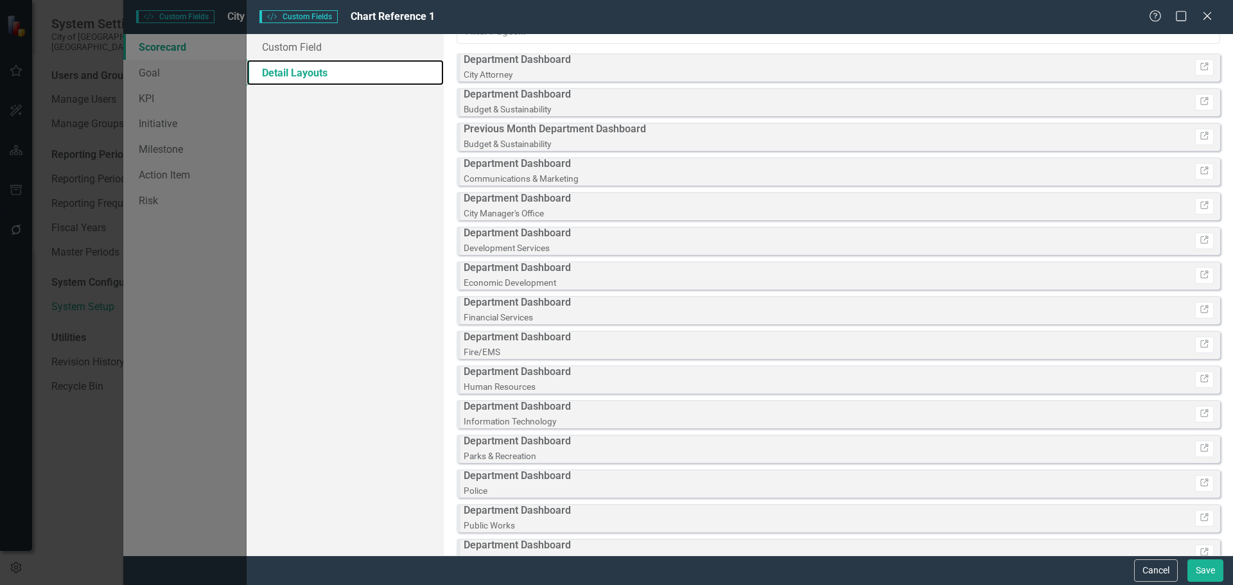
scroll to position [0, 0]
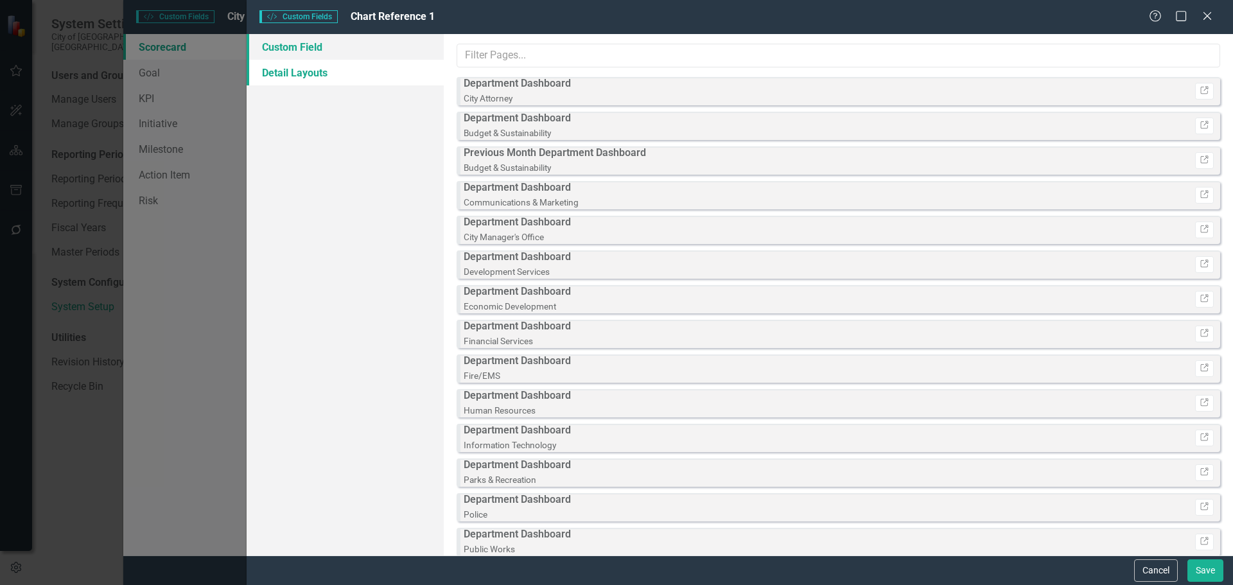
click at [333, 50] on link "Custom Field" at bounding box center [345, 47] width 197 height 26
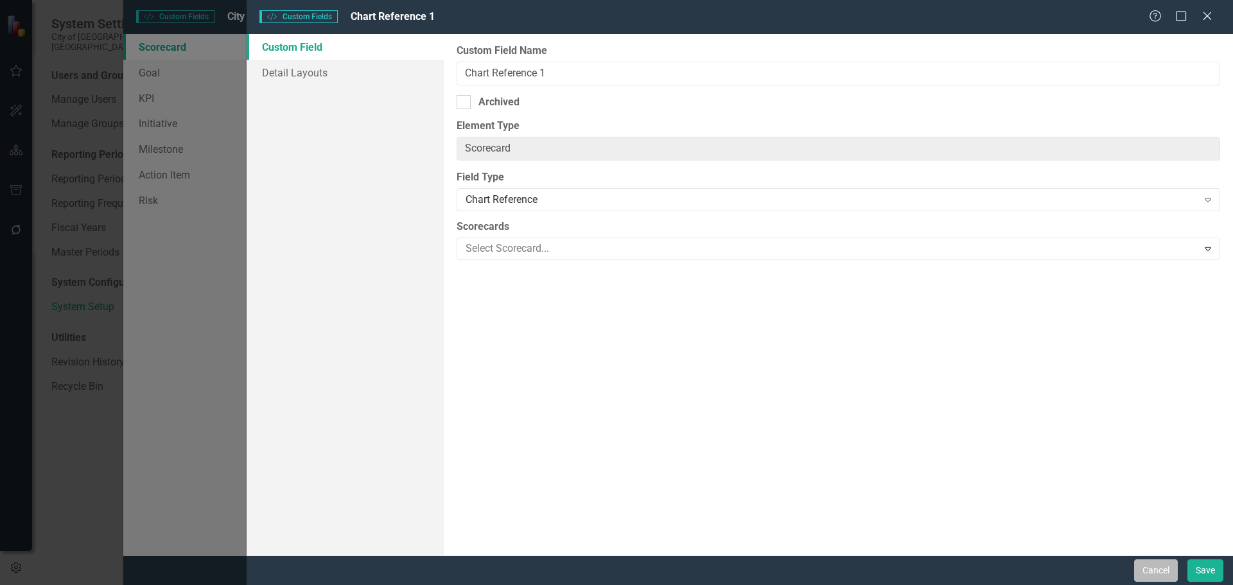
click at [1153, 572] on button "Cancel" at bounding box center [1156, 570] width 44 height 22
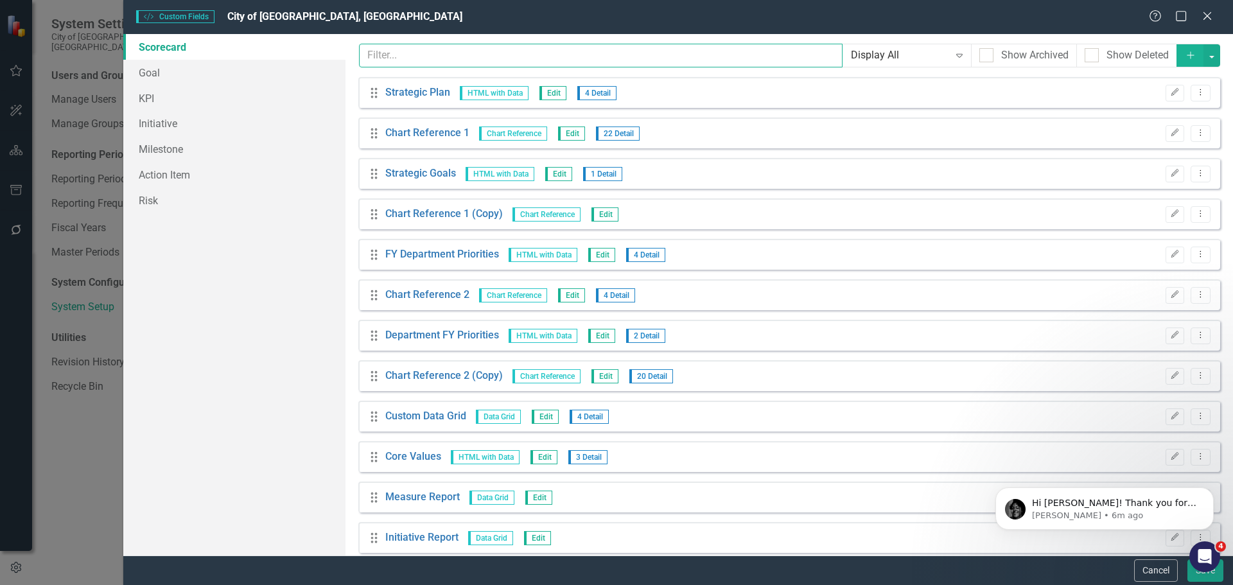
click at [489, 63] on input "text" at bounding box center [601, 56] width 484 height 24
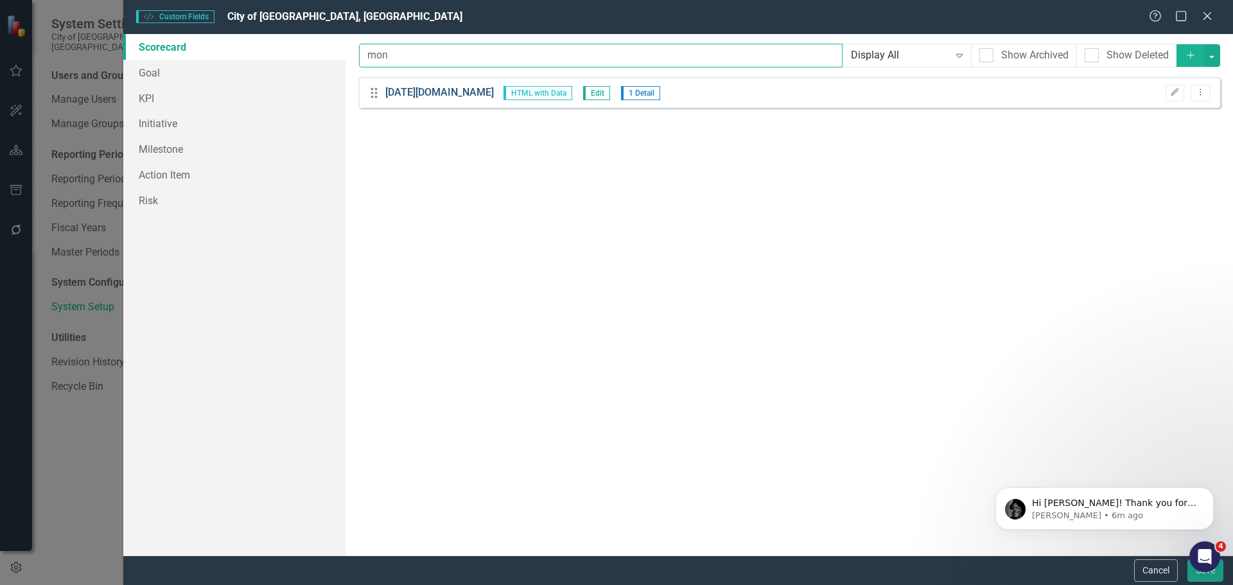
type input "mon"
click at [427, 94] on link "[DATE][DOMAIN_NAME]" at bounding box center [439, 92] width 109 height 15
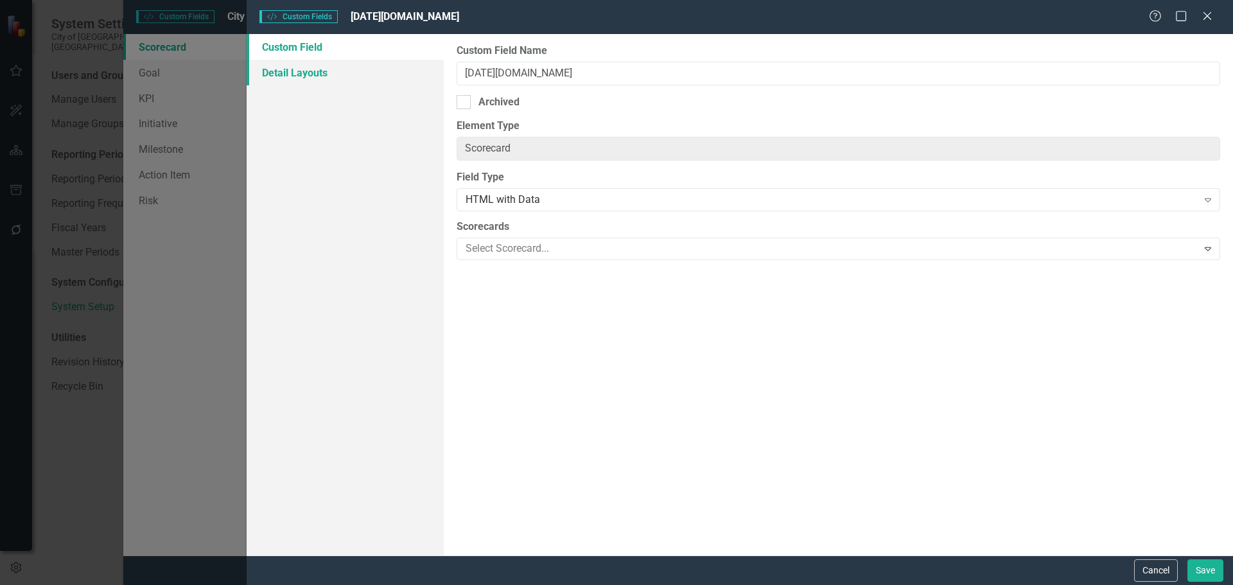
click at [357, 65] on link "Detail Layouts" at bounding box center [345, 73] width 197 height 26
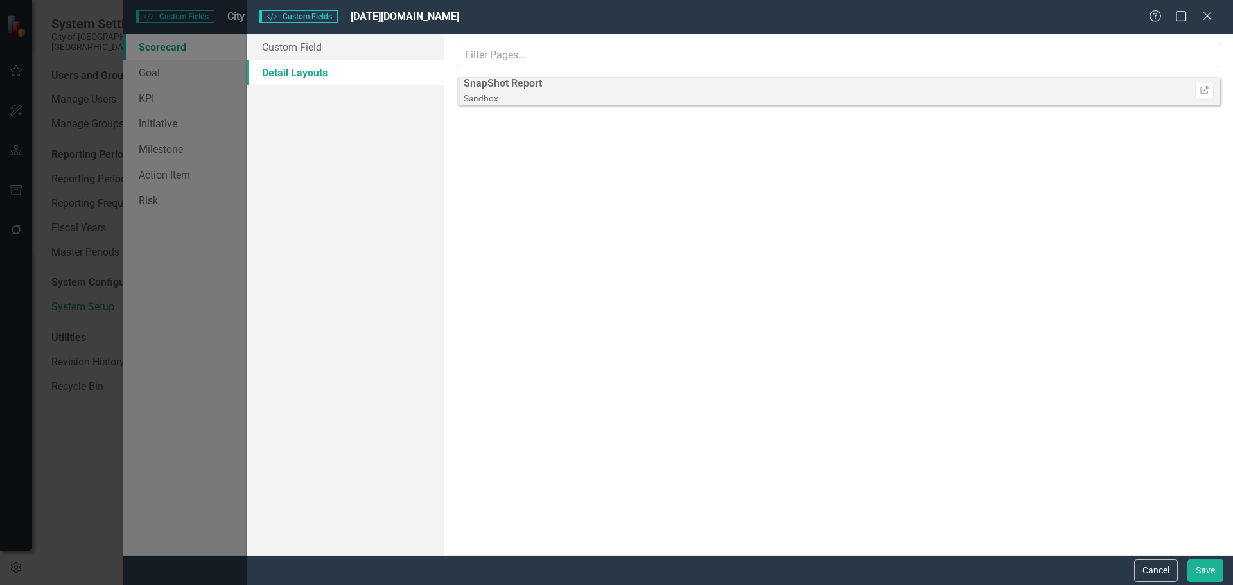
click at [490, 86] on strong "SnapShot Report" at bounding box center [503, 83] width 78 height 12
click at [1162, 575] on button "Cancel" at bounding box center [1156, 570] width 44 height 22
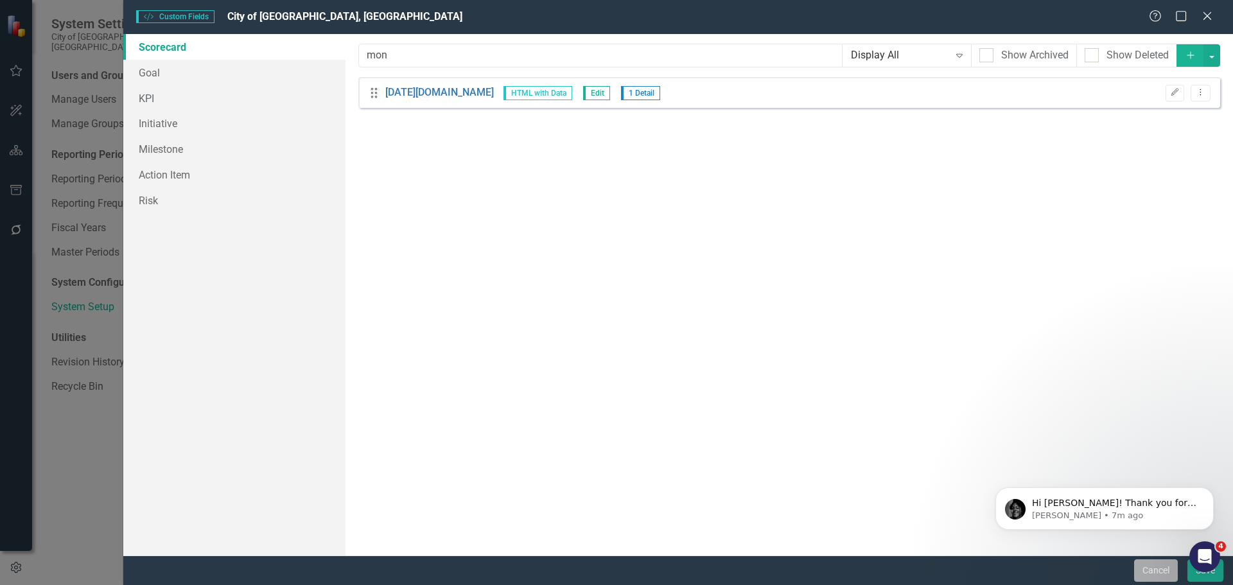
click at [1157, 571] on button "Cancel" at bounding box center [1156, 570] width 44 height 22
click at [1153, 571] on button "Cancel" at bounding box center [1156, 570] width 44 height 22
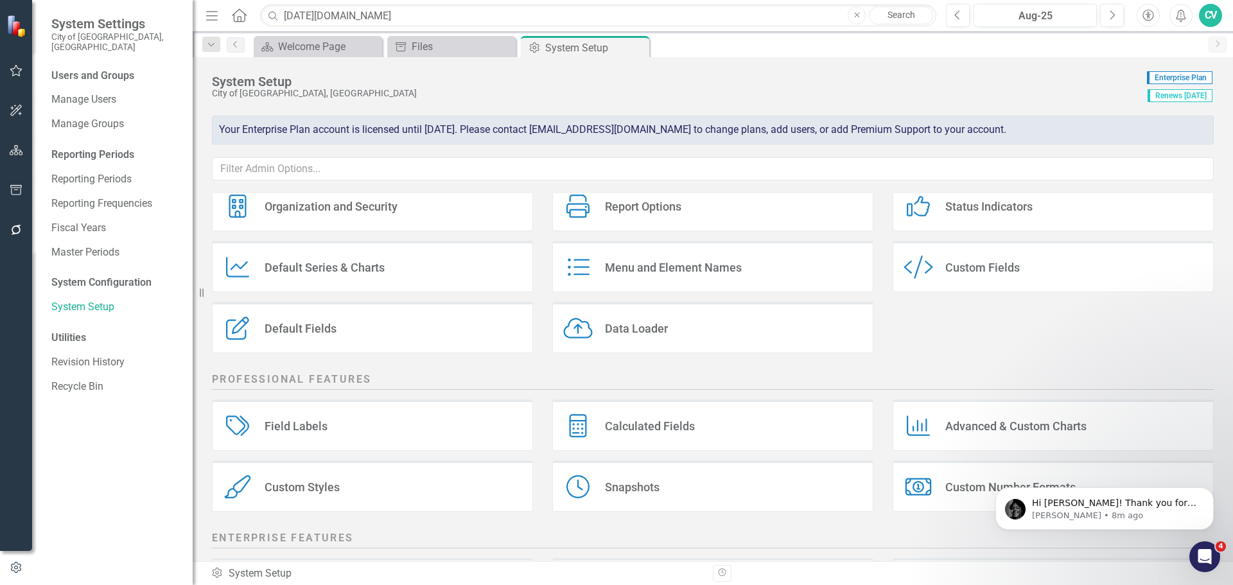
click at [971, 282] on div "Custom Style Custom Fields" at bounding box center [1053, 266] width 321 height 51
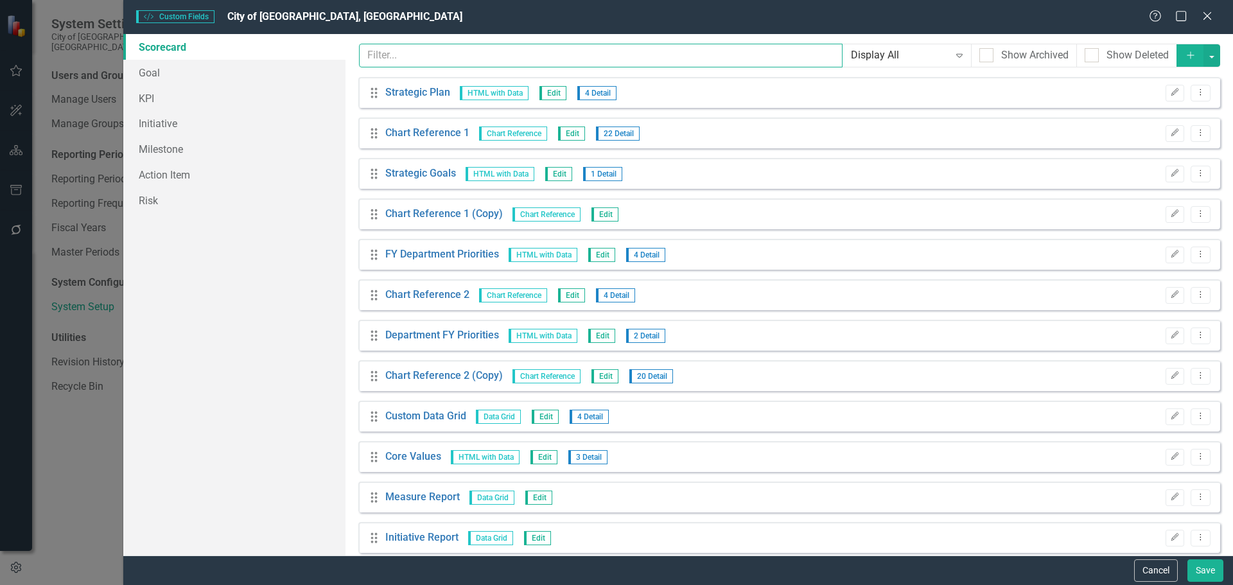
click at [502, 62] on input "text" at bounding box center [601, 56] width 484 height 24
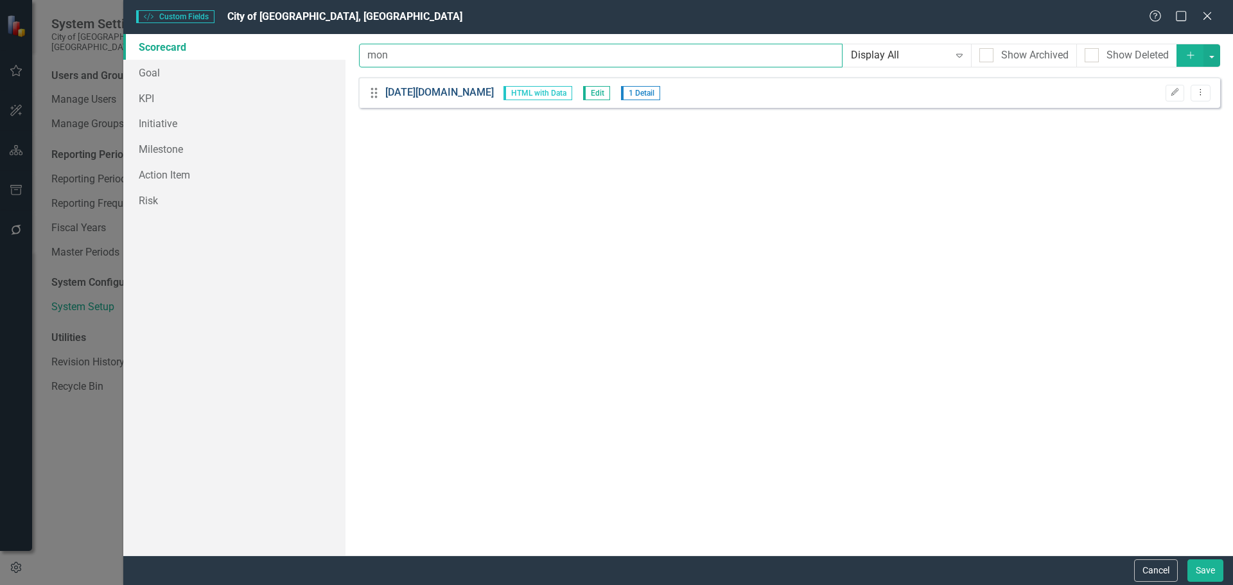
type input "mon"
click at [416, 89] on link "[DATE][DOMAIN_NAME]" at bounding box center [439, 92] width 109 height 15
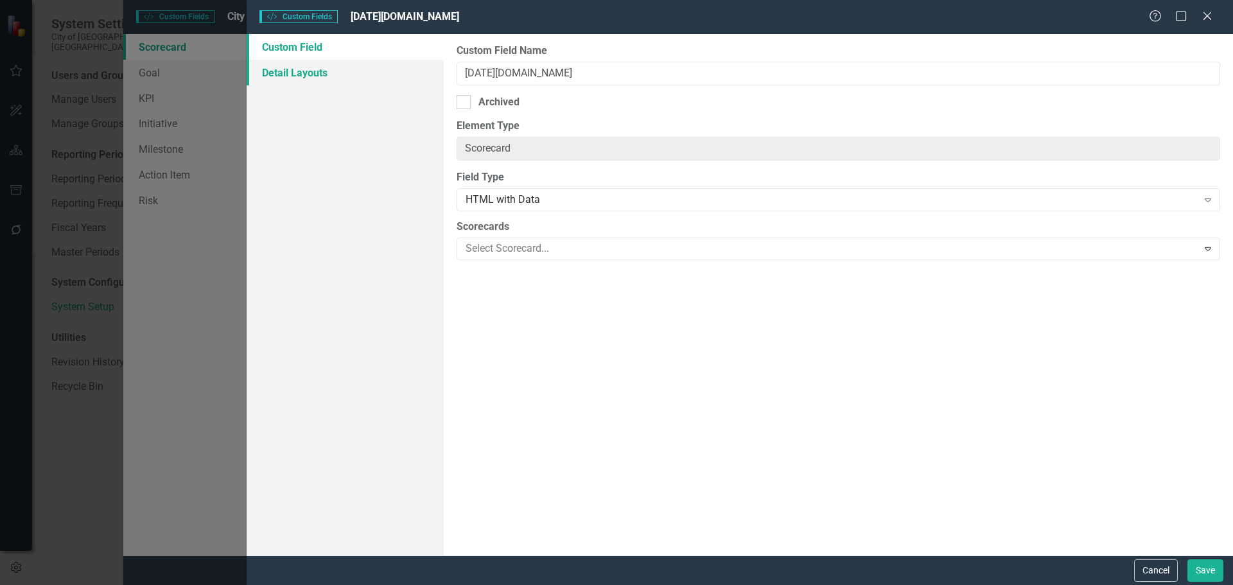
click at [333, 79] on link "Detail Layouts" at bounding box center [345, 73] width 197 height 26
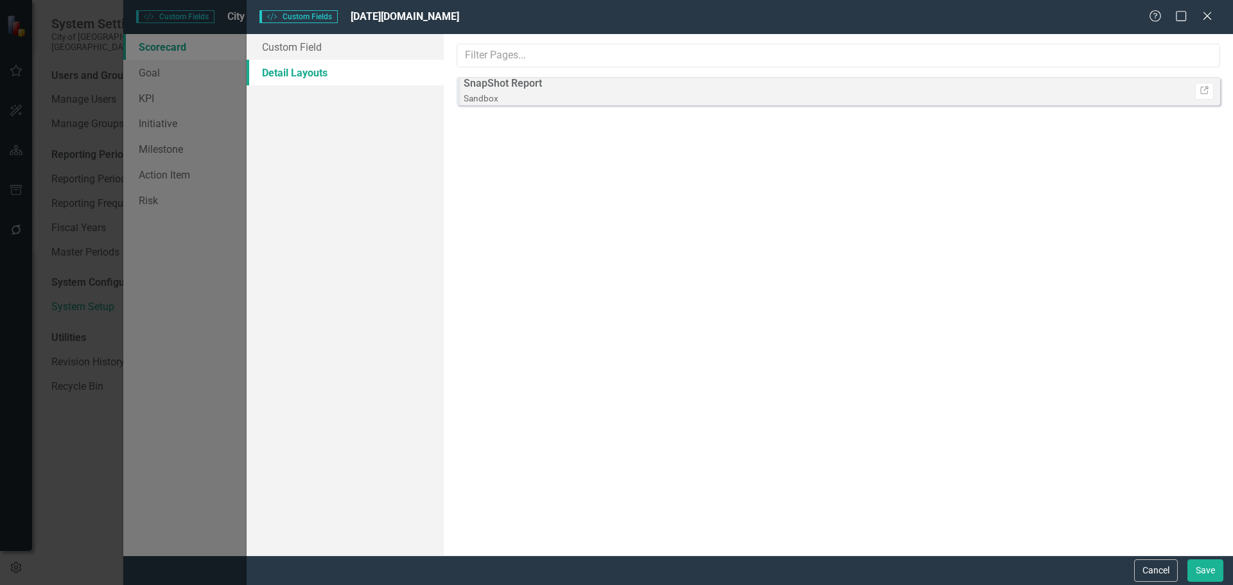
click at [1214, 19] on div "Help Maximize Close" at bounding box center [1184, 17] width 71 height 15
click at [1210, 18] on icon at bounding box center [1207, 16] width 10 height 10
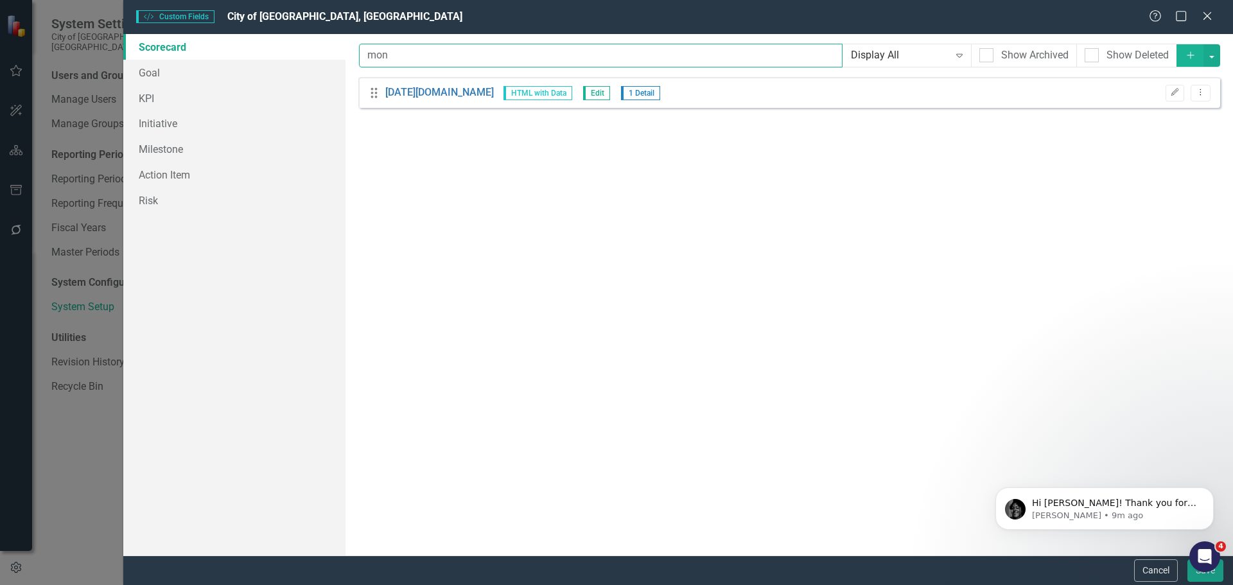
drag, startPoint x: 769, startPoint y: 55, endPoint x: 186, endPoint y: 39, distance: 582.7
click at [186, 39] on div "Scorecard Goal KPI Initiative Milestone Action Item Risk Custom fields are one …" at bounding box center [678, 294] width 1110 height 521
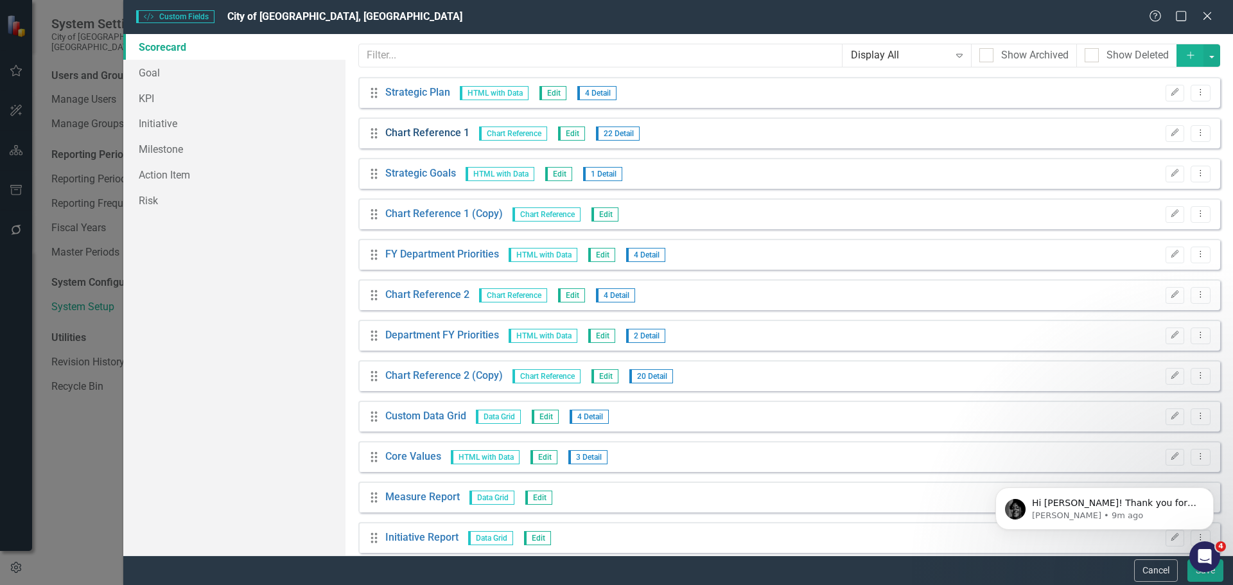
click at [424, 129] on link "Chart Reference 1" at bounding box center [427, 133] width 84 height 15
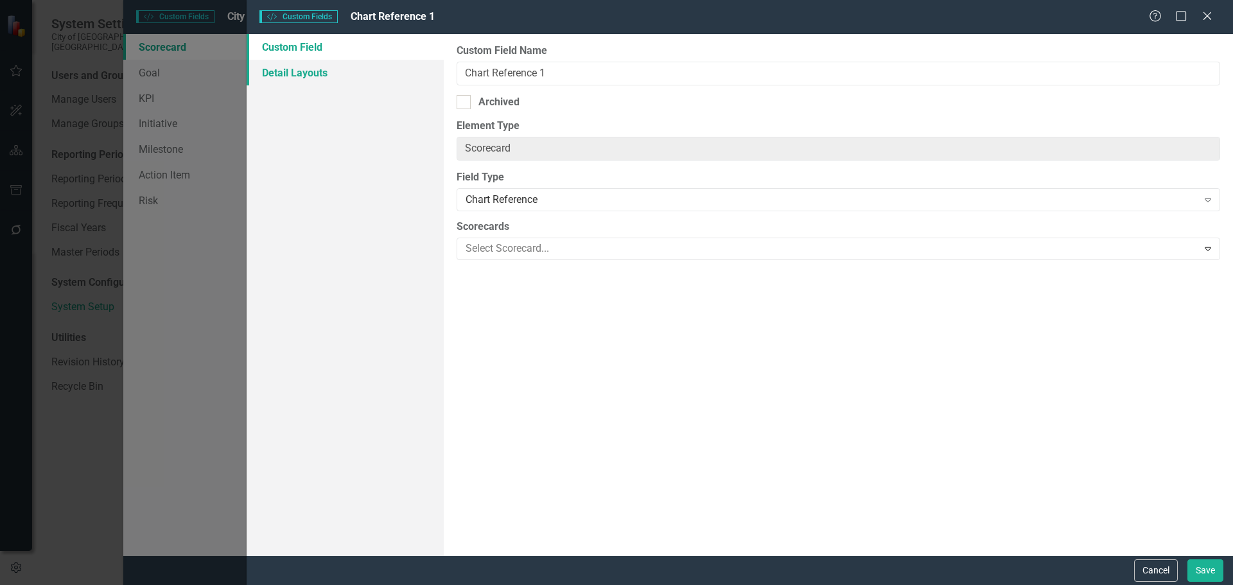
click at [317, 68] on link "Detail Layouts" at bounding box center [345, 73] width 197 height 26
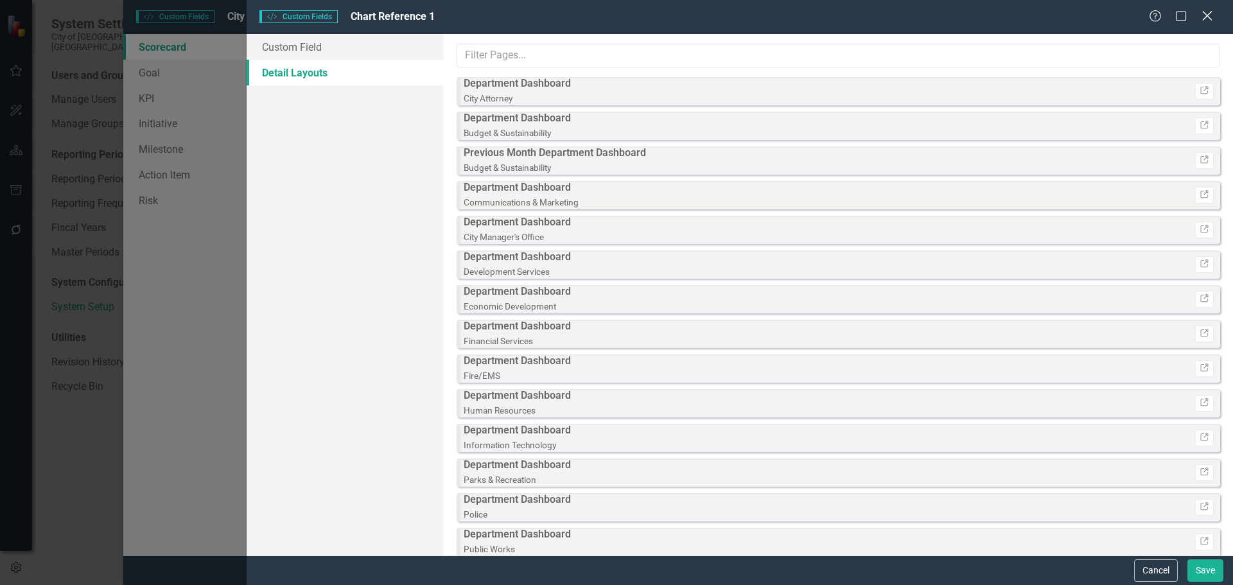
click at [1209, 13] on icon "Close" at bounding box center [1207, 16] width 16 height 12
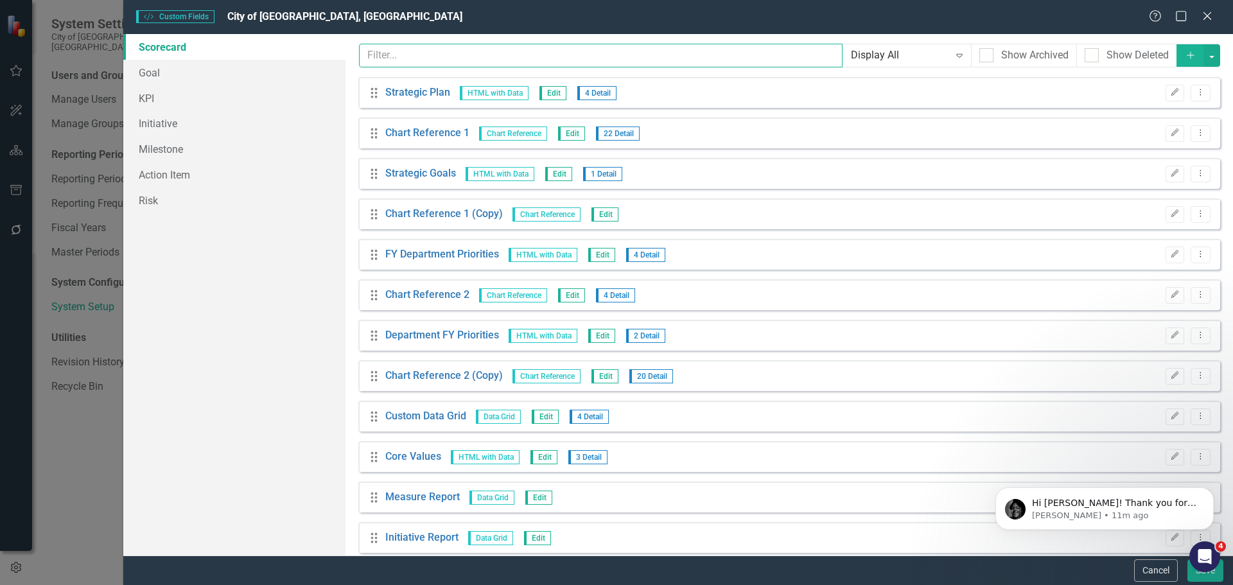
click at [444, 58] on input "text" at bounding box center [601, 56] width 484 height 24
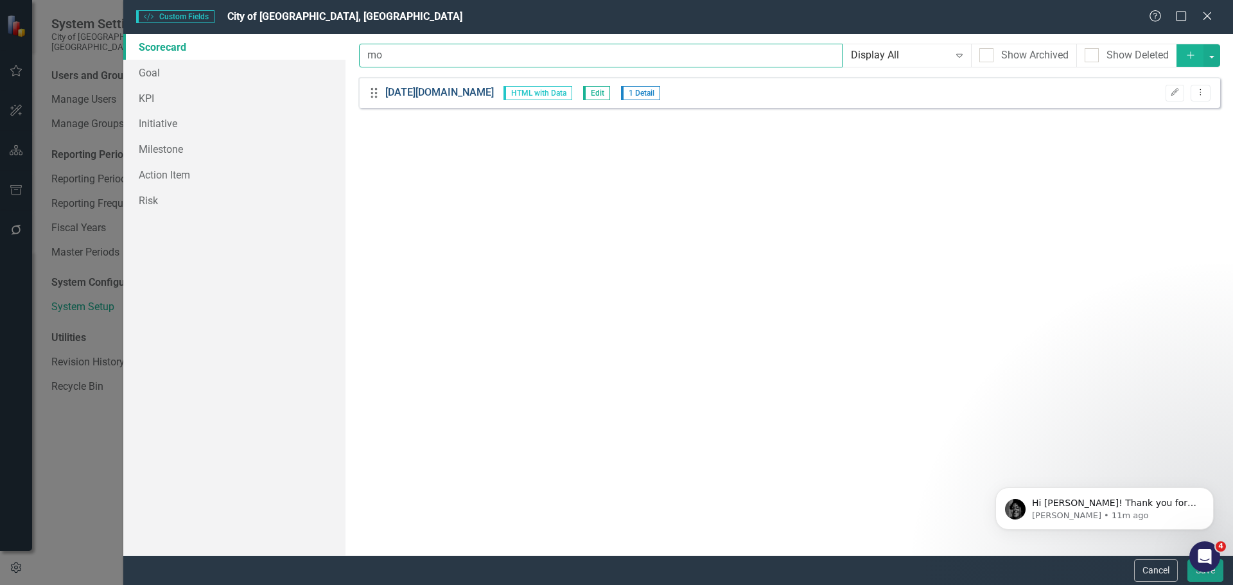
type input "mo"
click at [424, 87] on link "[DATE][DOMAIN_NAME]" at bounding box center [439, 92] width 109 height 15
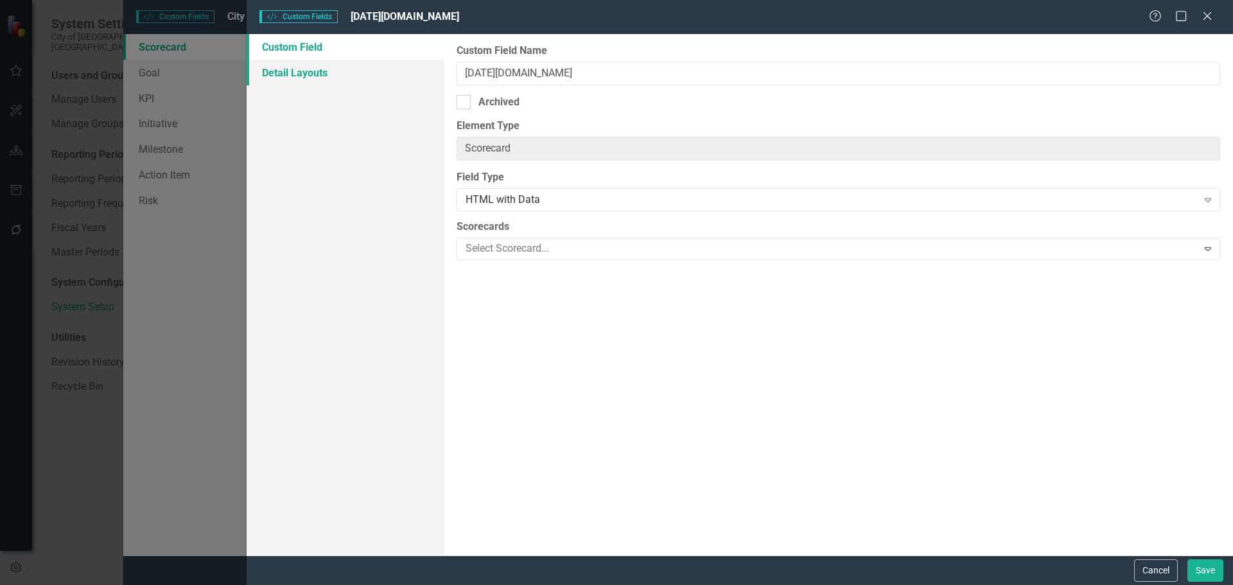
click at [332, 65] on link "Detail Layouts" at bounding box center [345, 73] width 197 height 26
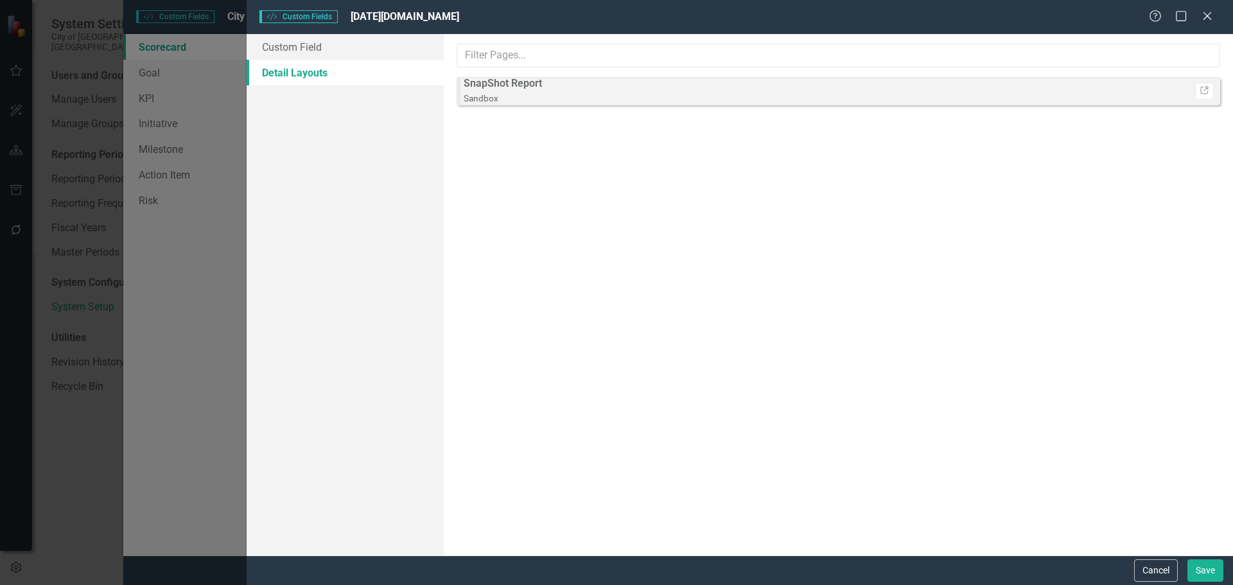
click at [496, 99] on small "Sandbox" at bounding box center [481, 98] width 35 height 10
click at [500, 89] on strong "SnapShot Report" at bounding box center [503, 83] width 78 height 12
click at [1207, 89] on icon "Link" at bounding box center [1205, 91] width 10 height 8
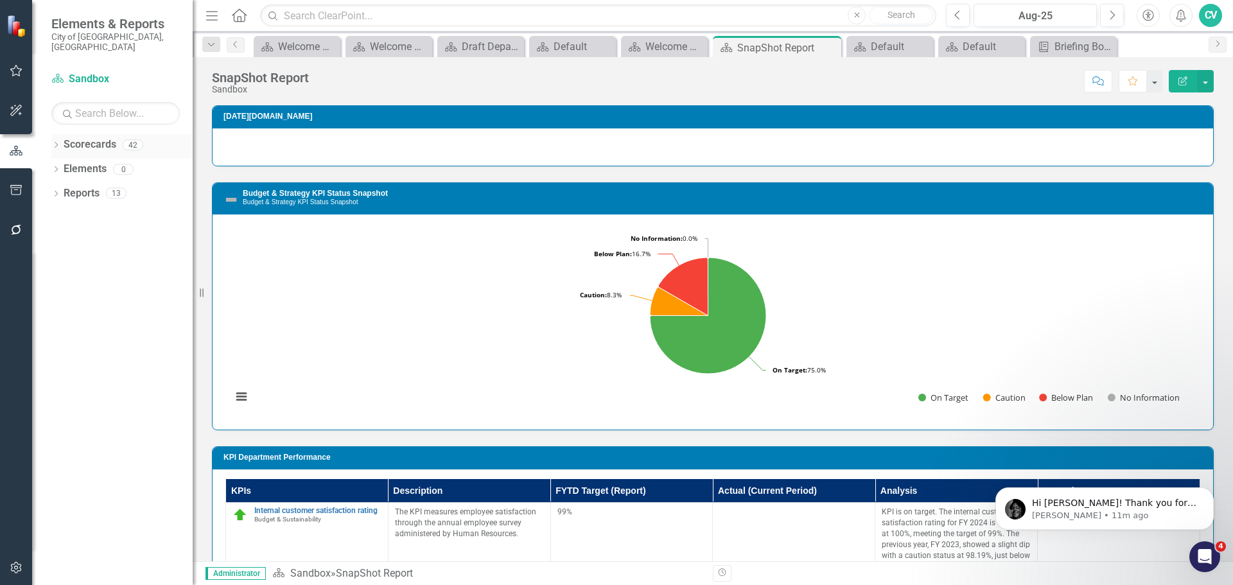
click at [55, 143] on icon "Dropdown" at bounding box center [55, 146] width 9 height 7
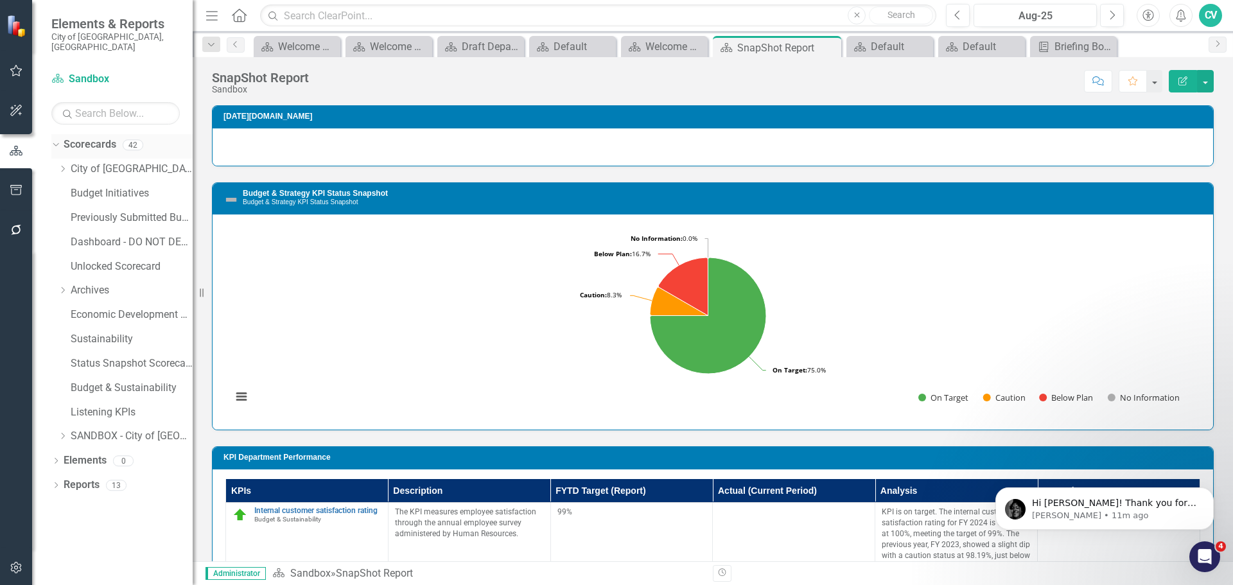
click at [55, 140] on icon "Dropdown" at bounding box center [54, 144] width 7 height 9
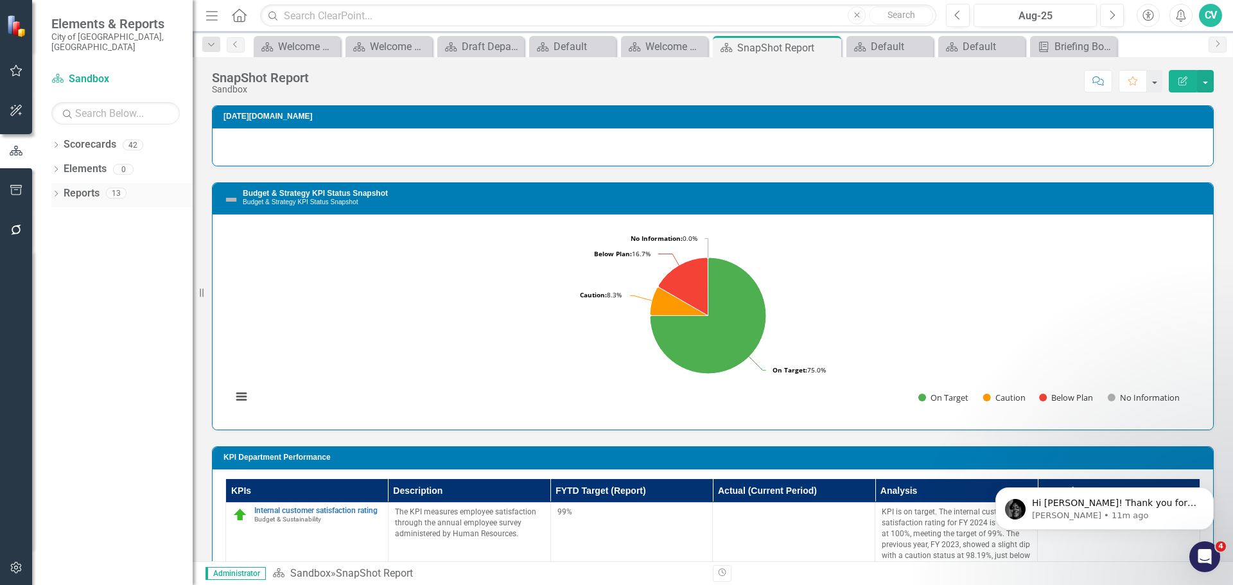
click at [55, 189] on div "Dropdown" at bounding box center [55, 194] width 9 height 11
click at [114, 209] on link "Scorecard Scorecard" at bounding box center [101, 216] width 65 height 15
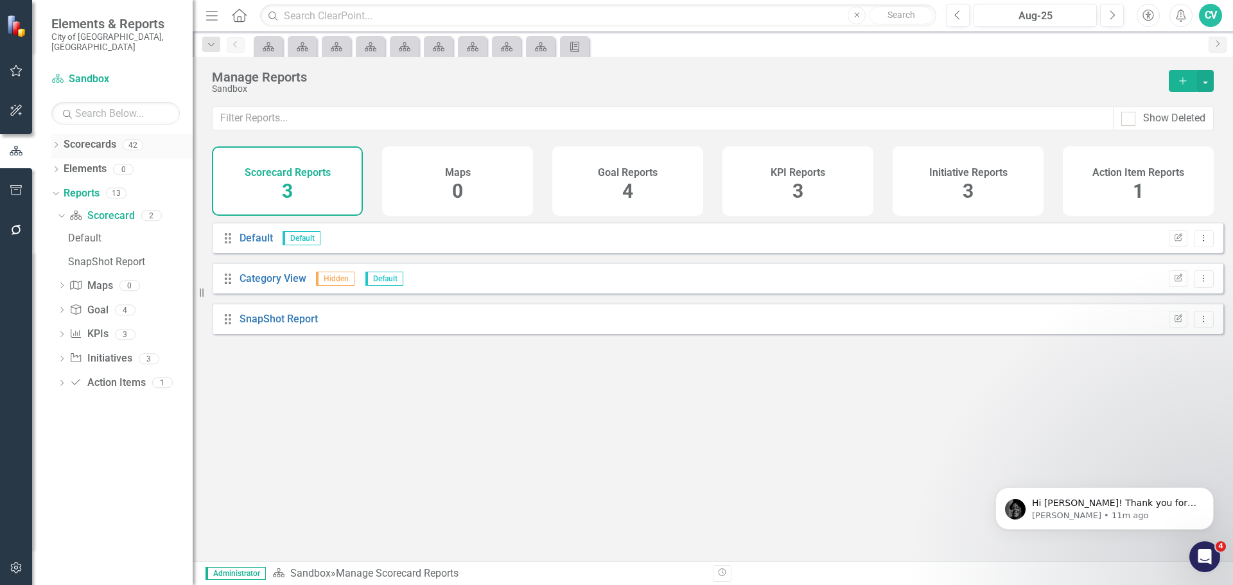
click at [61, 134] on div "Dropdown Scorecards 42" at bounding box center [121, 146] width 141 height 24
click at [58, 143] on icon "Dropdown" at bounding box center [55, 146] width 9 height 7
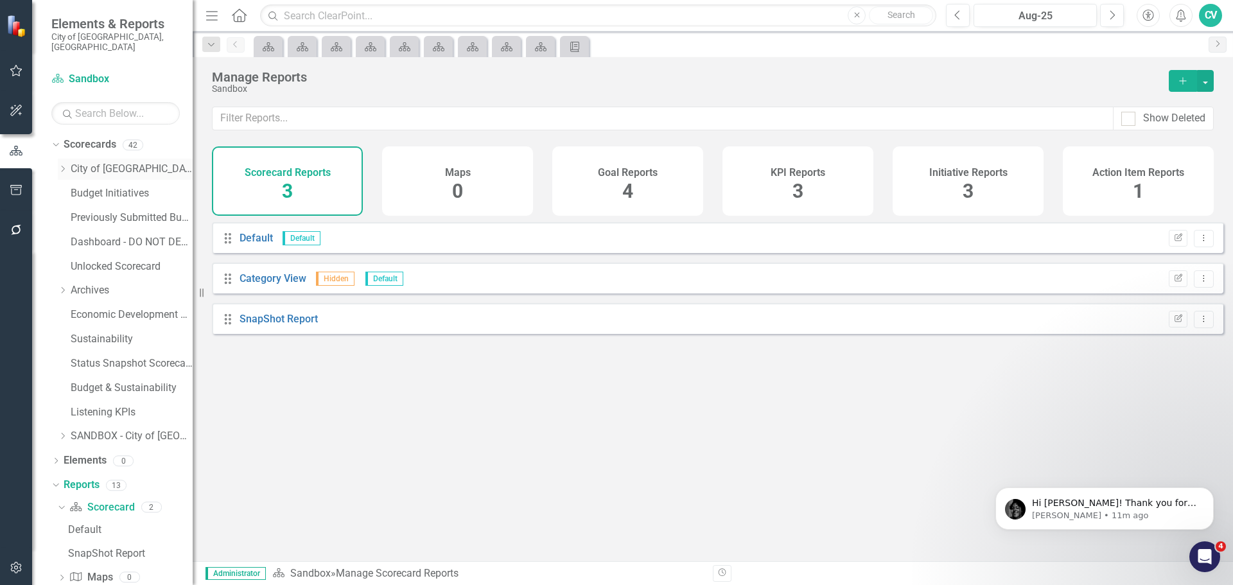
click at [65, 159] on div "Dropdown City of Coral Springs" at bounding box center [125, 169] width 135 height 21
click at [62, 165] on icon "Dropdown" at bounding box center [63, 169] width 10 height 8
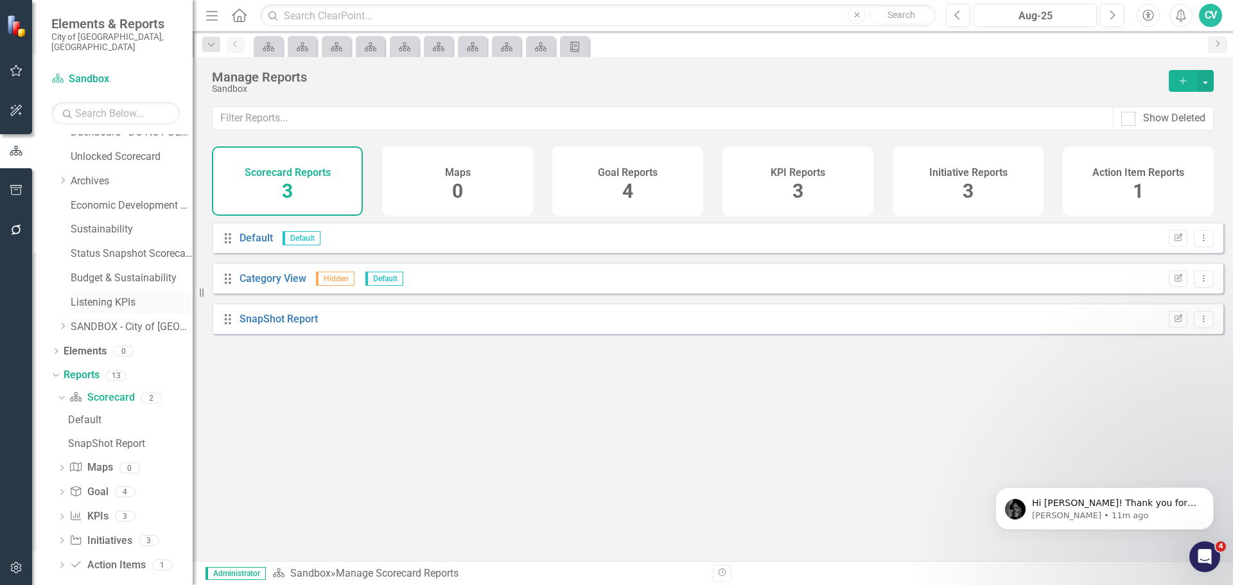
scroll to position [525, 0]
click at [125, 435] on div "SnapShot Report" at bounding box center [130, 441] width 125 height 12
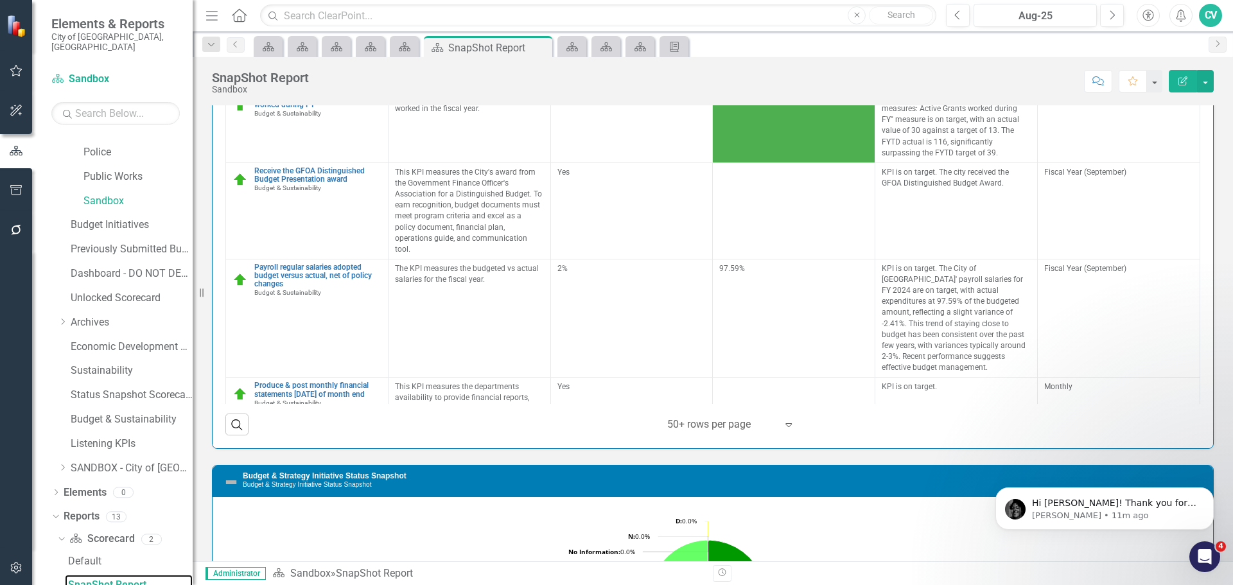
scroll to position [385, 0]
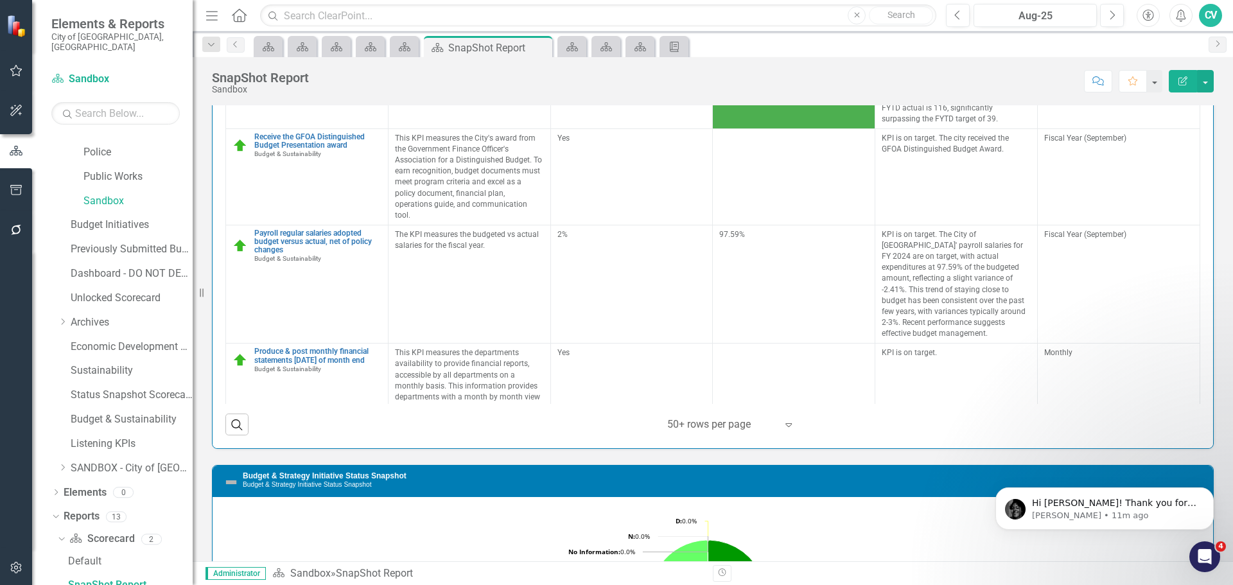
click at [1176, 85] on button "Edit Report" at bounding box center [1183, 81] width 28 height 22
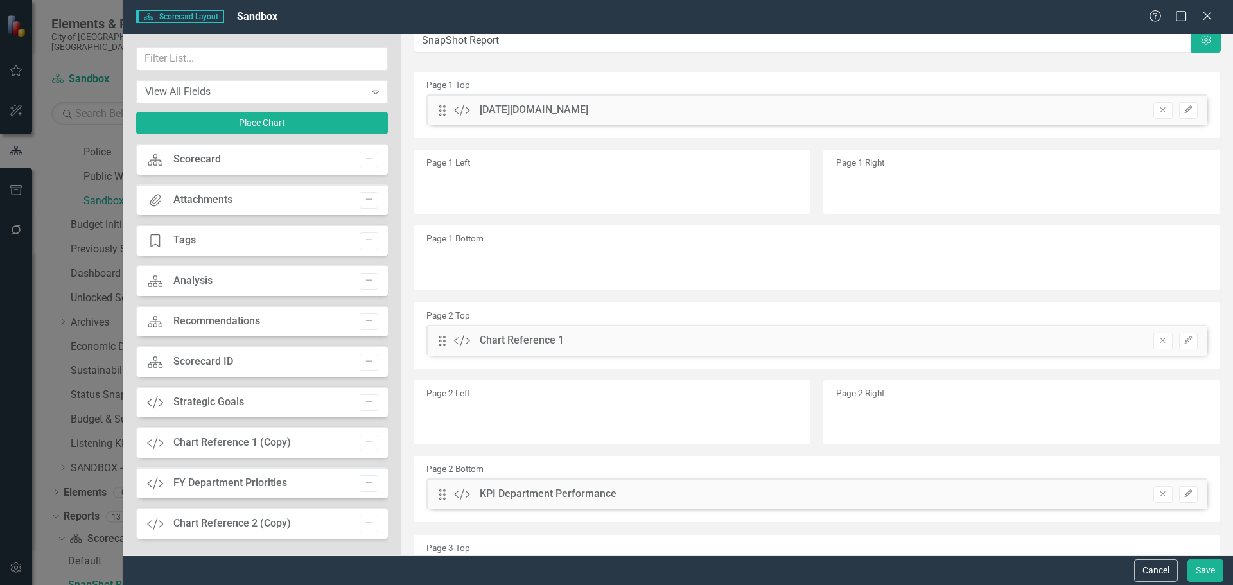
scroll to position [0, 0]
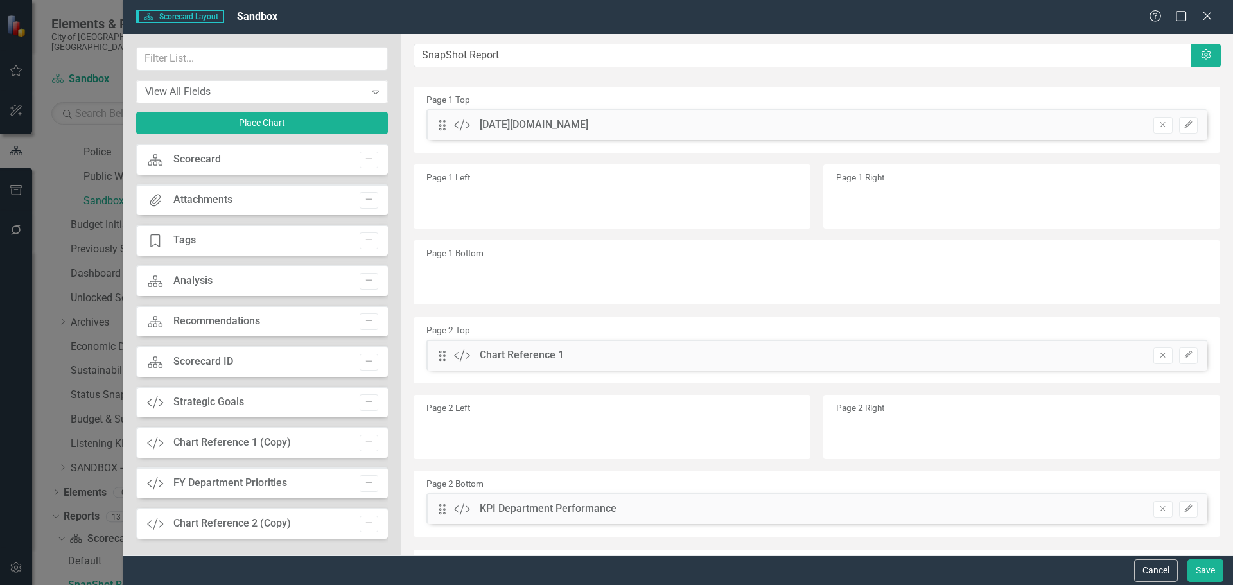
click at [629, 118] on div "Drag Custom Monday.com Remove Edit" at bounding box center [816, 124] width 781 height 31
click at [1158, 122] on icon "Remove" at bounding box center [1163, 125] width 10 height 8
click at [1215, 573] on button "Save" at bounding box center [1205, 570] width 36 height 22
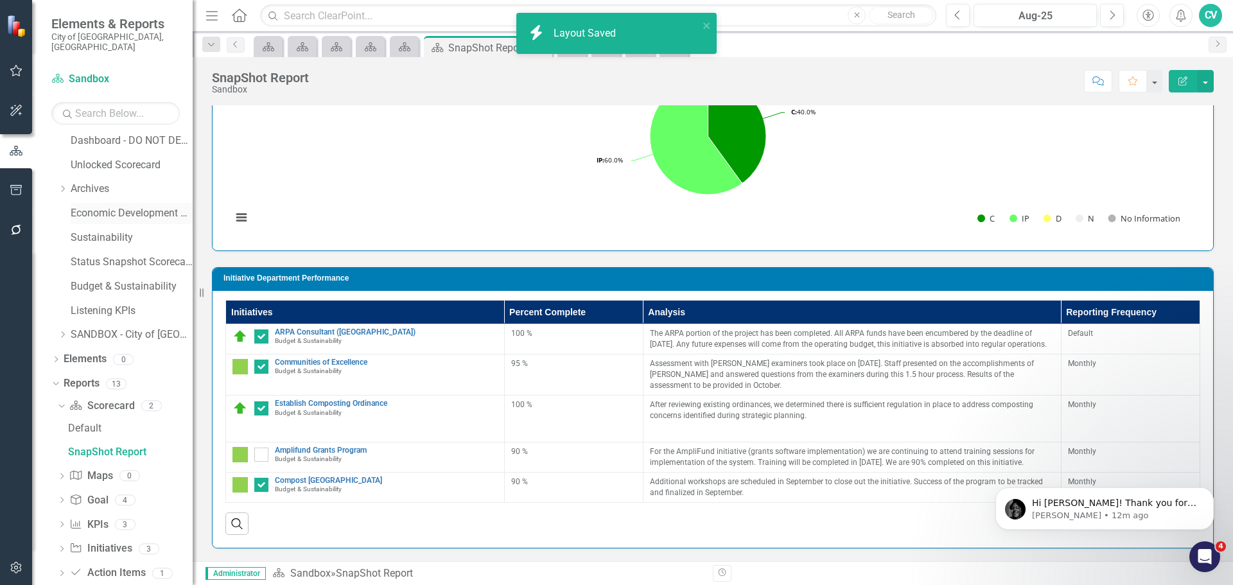
scroll to position [112, 0]
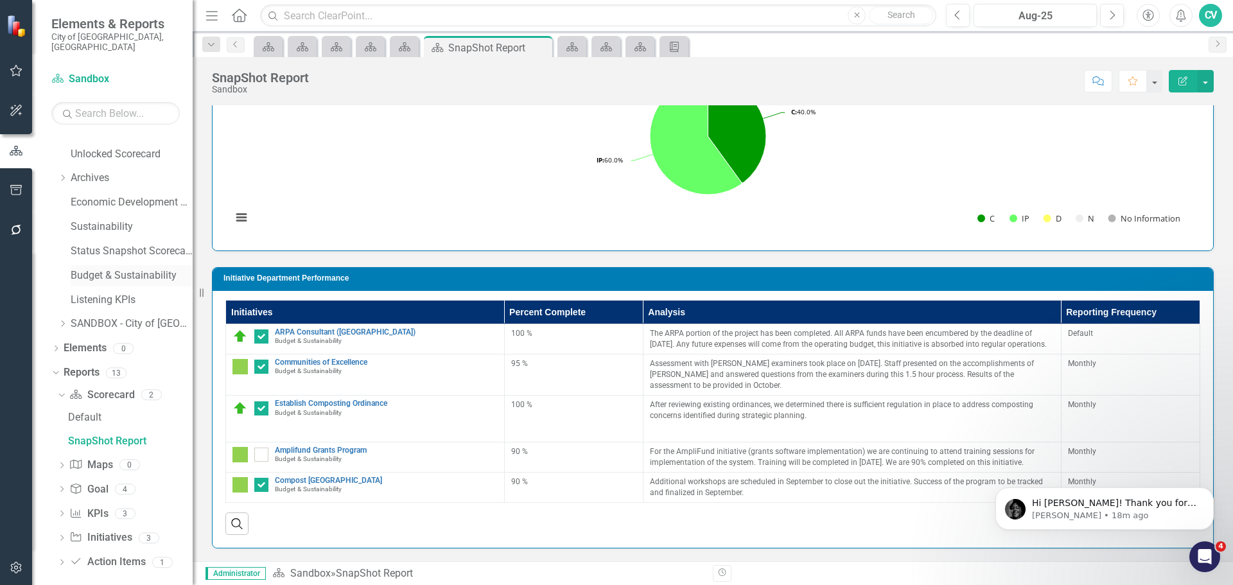
click at [148, 268] on link "Budget & Sustainability" at bounding box center [132, 275] width 122 height 15
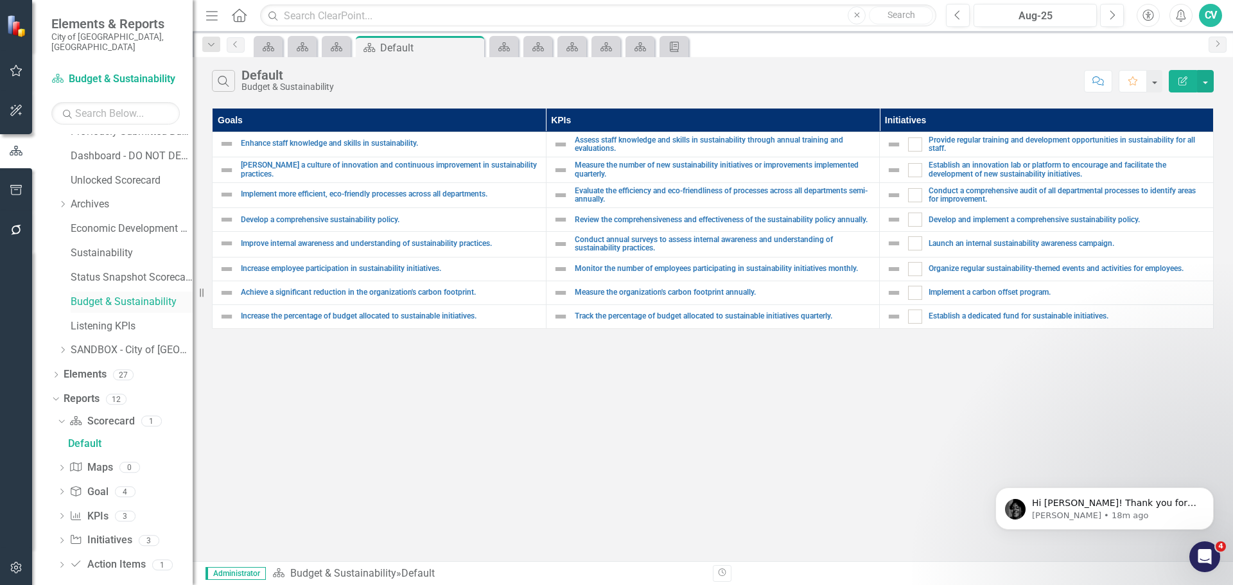
scroll to position [89, 0]
click at [58, 511] on icon "Dropdown" at bounding box center [61, 514] width 9 height 7
